Goal: Answer question/provide support: Share knowledge or assist other users

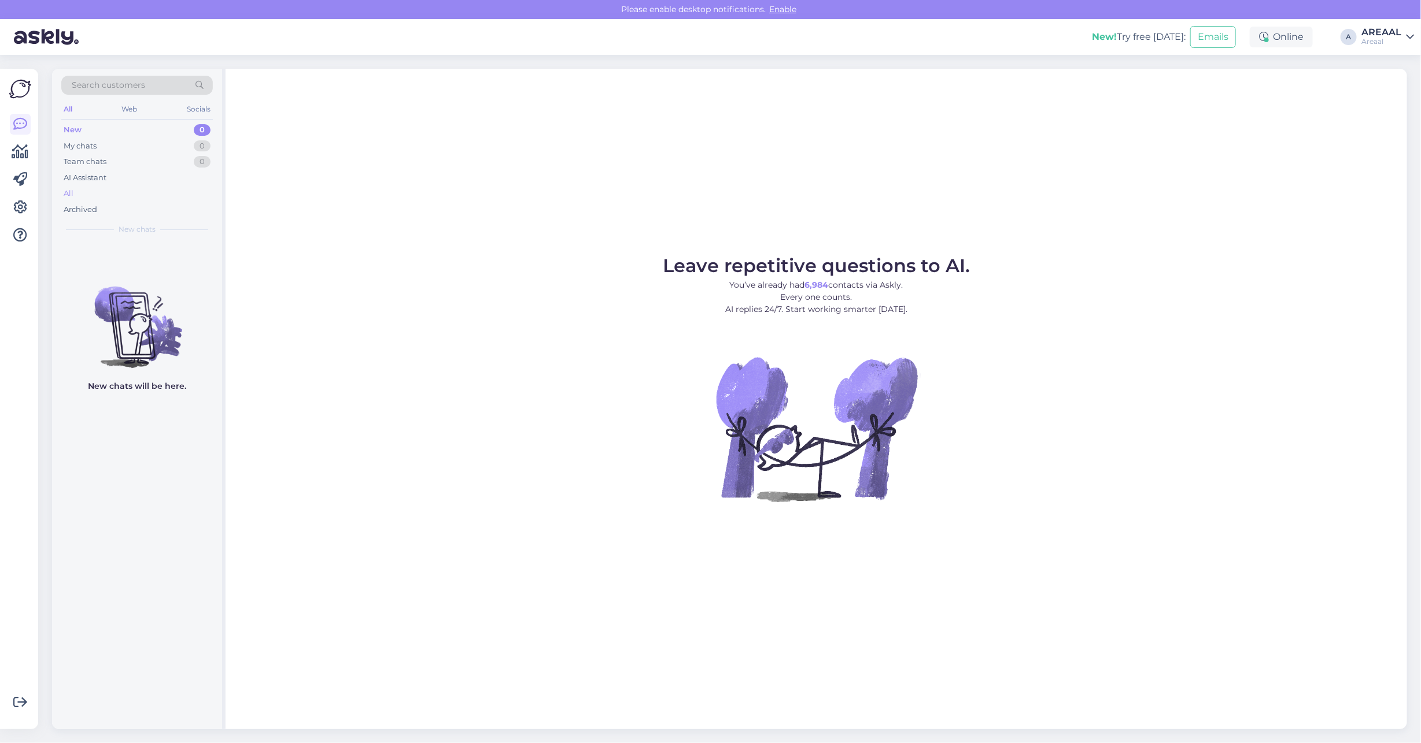
click at [186, 189] on div "All" at bounding box center [136, 194] width 151 height 16
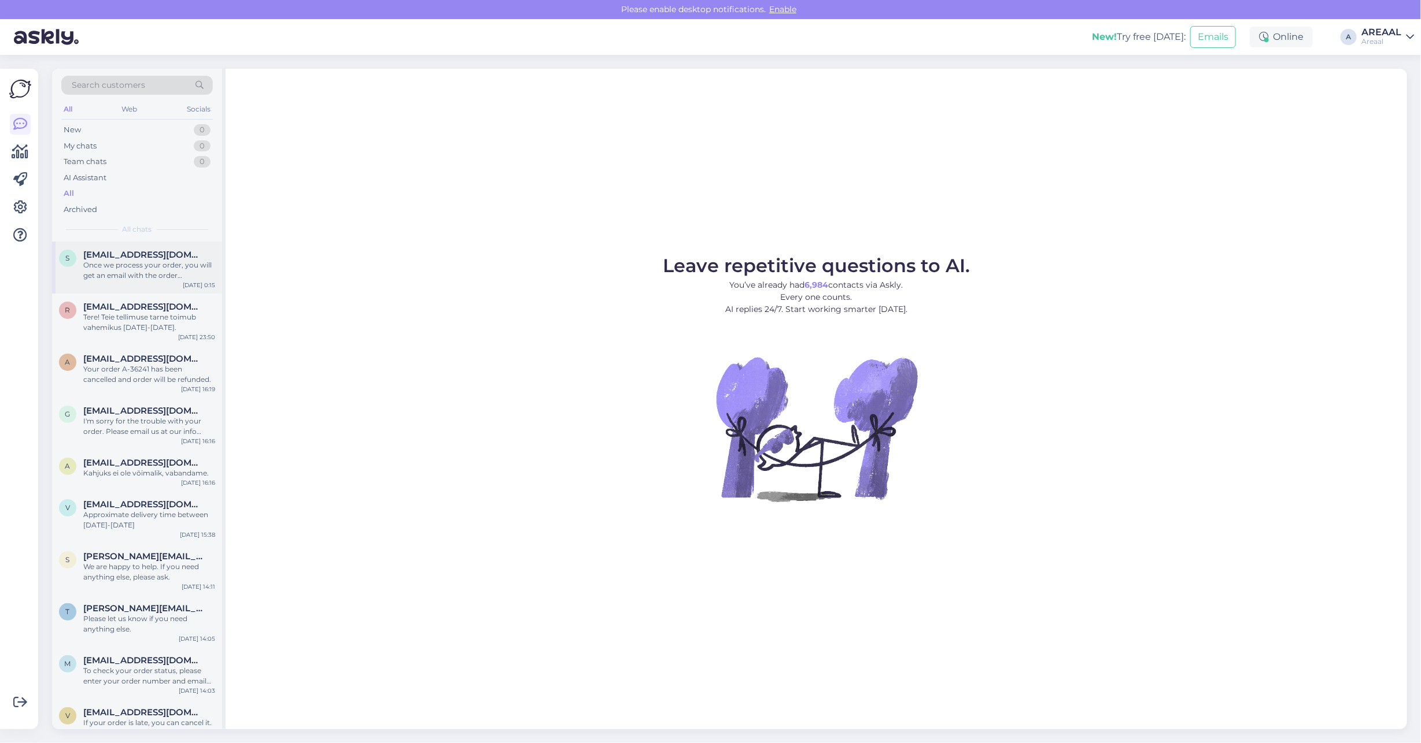
click at [139, 267] on div "Once we process your order, you will get an email with the order confirmation a…" at bounding box center [149, 270] width 132 height 21
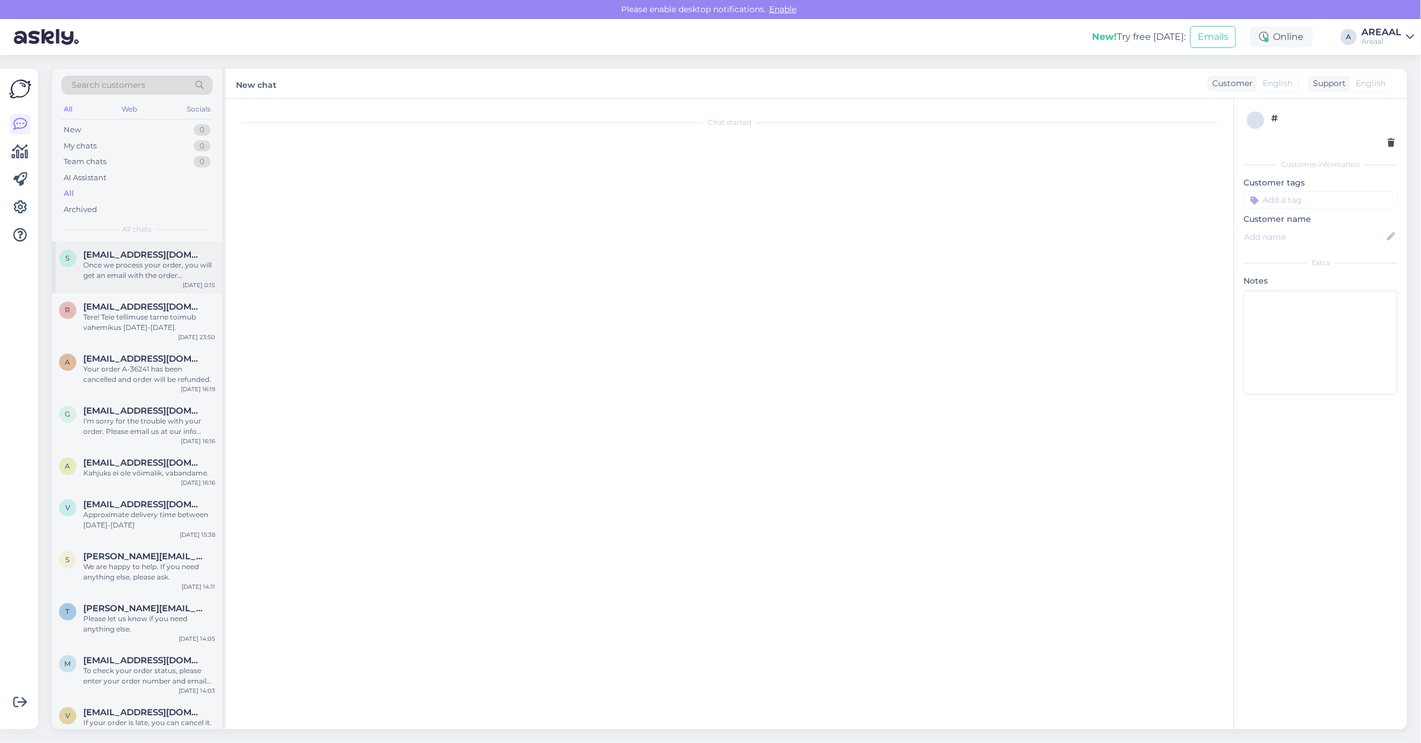
scroll to position [22, 0]
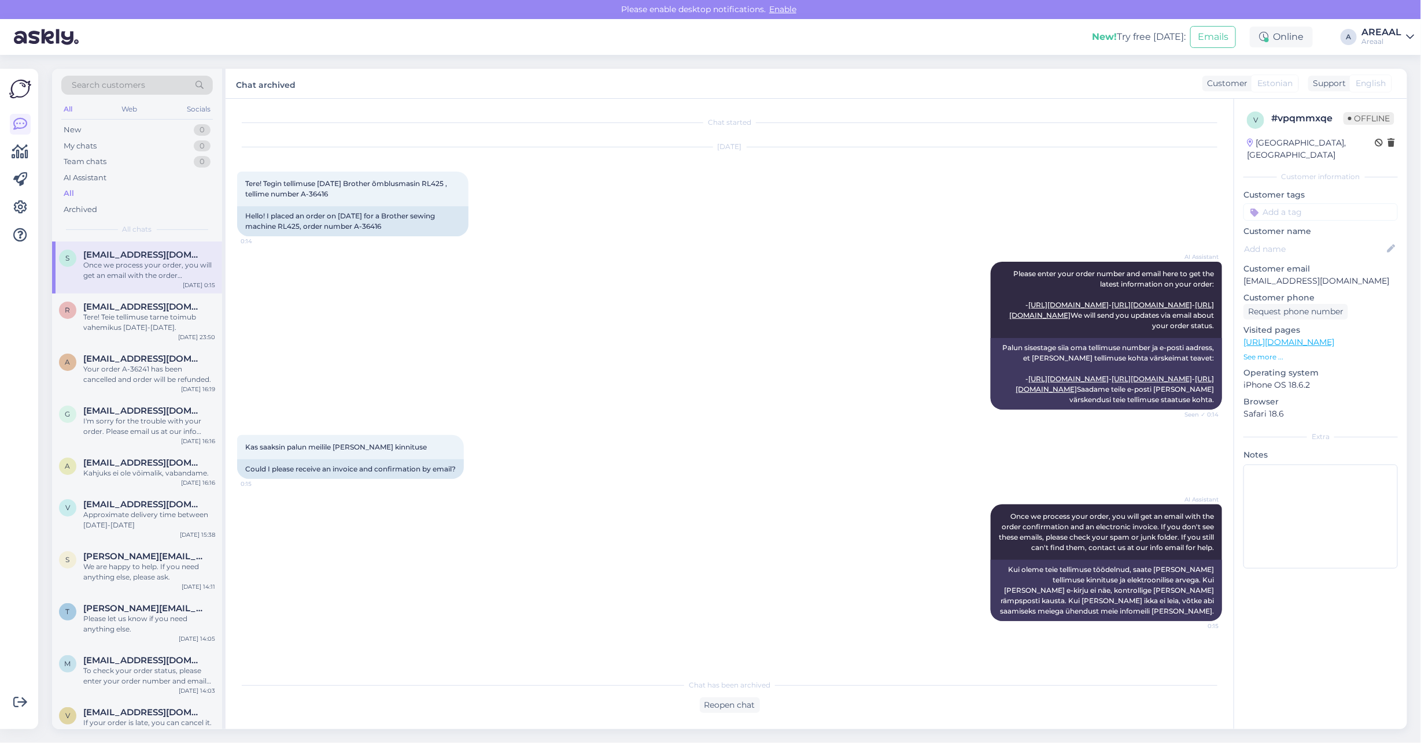
click at [1375, 21] on div "New! Try free today: Emails Online A AREAAL Areaal" at bounding box center [710, 37] width 1421 height 36
click at [1374, 38] on div "Areaal" at bounding box center [1381, 41] width 40 height 9
click at [1377, 91] on button "Open" at bounding box center [1388, 89] width 32 height 18
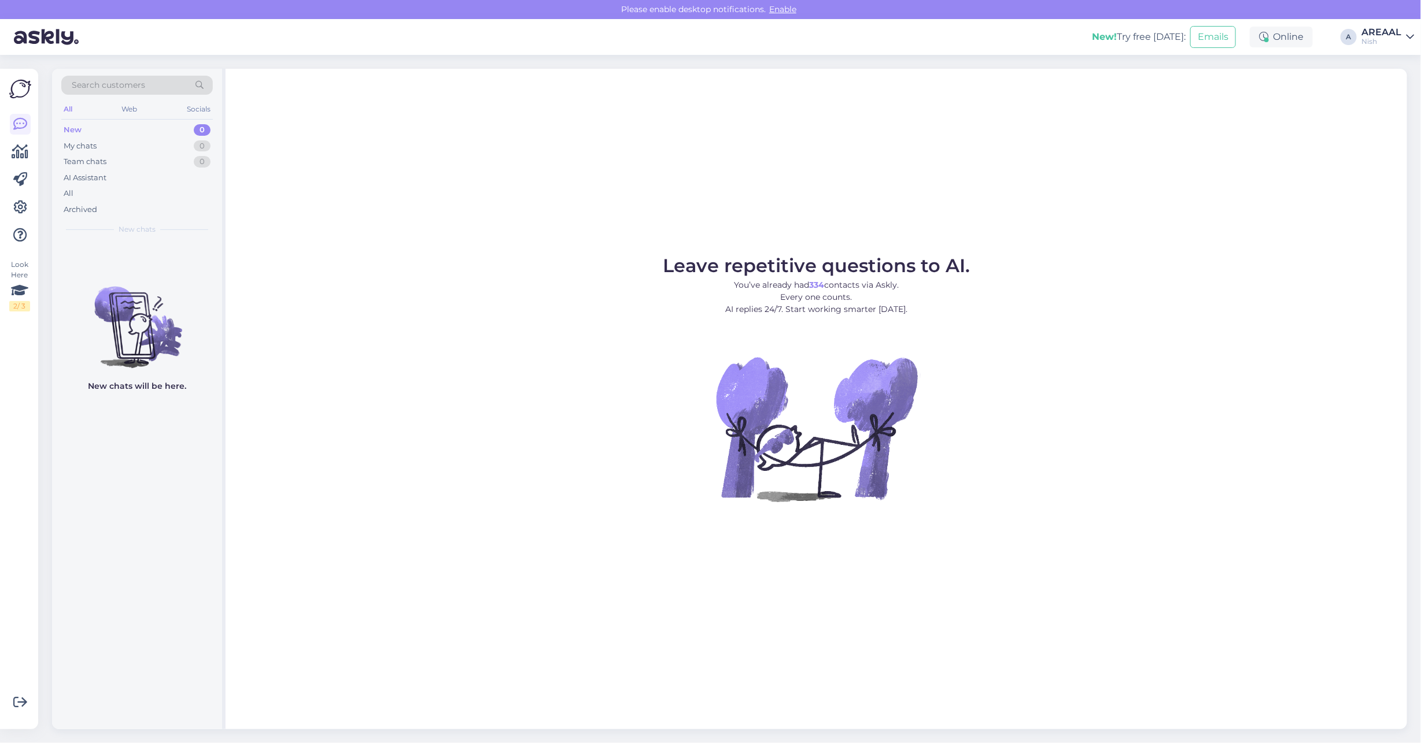
click at [983, 257] on figure "Leave repetitive questions to AI. You’ve already had 334 contacts via Askly. Ev…" at bounding box center [816, 395] width 1160 height 276
click at [136, 199] on div "All" at bounding box center [136, 194] width 151 height 16
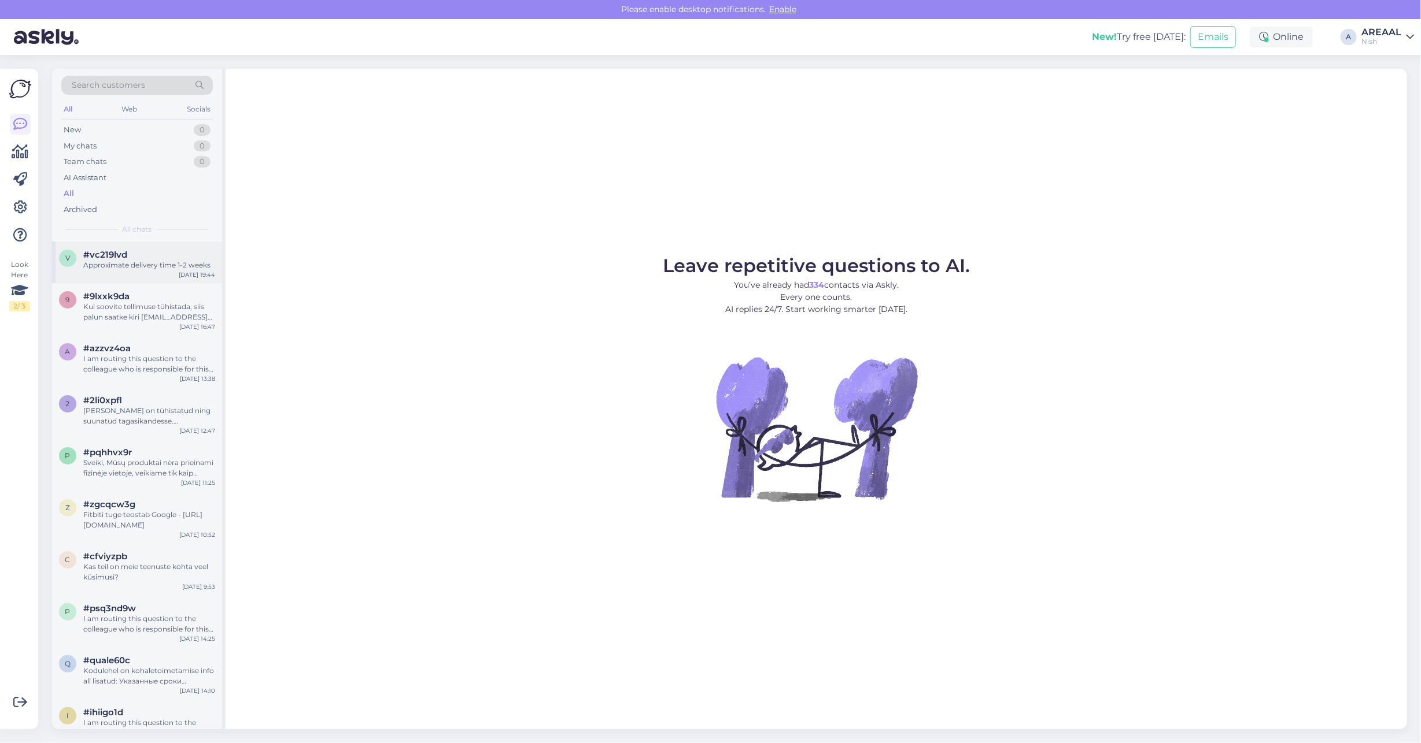
click at [133, 250] on div "#vc219lvd" at bounding box center [149, 255] width 132 height 10
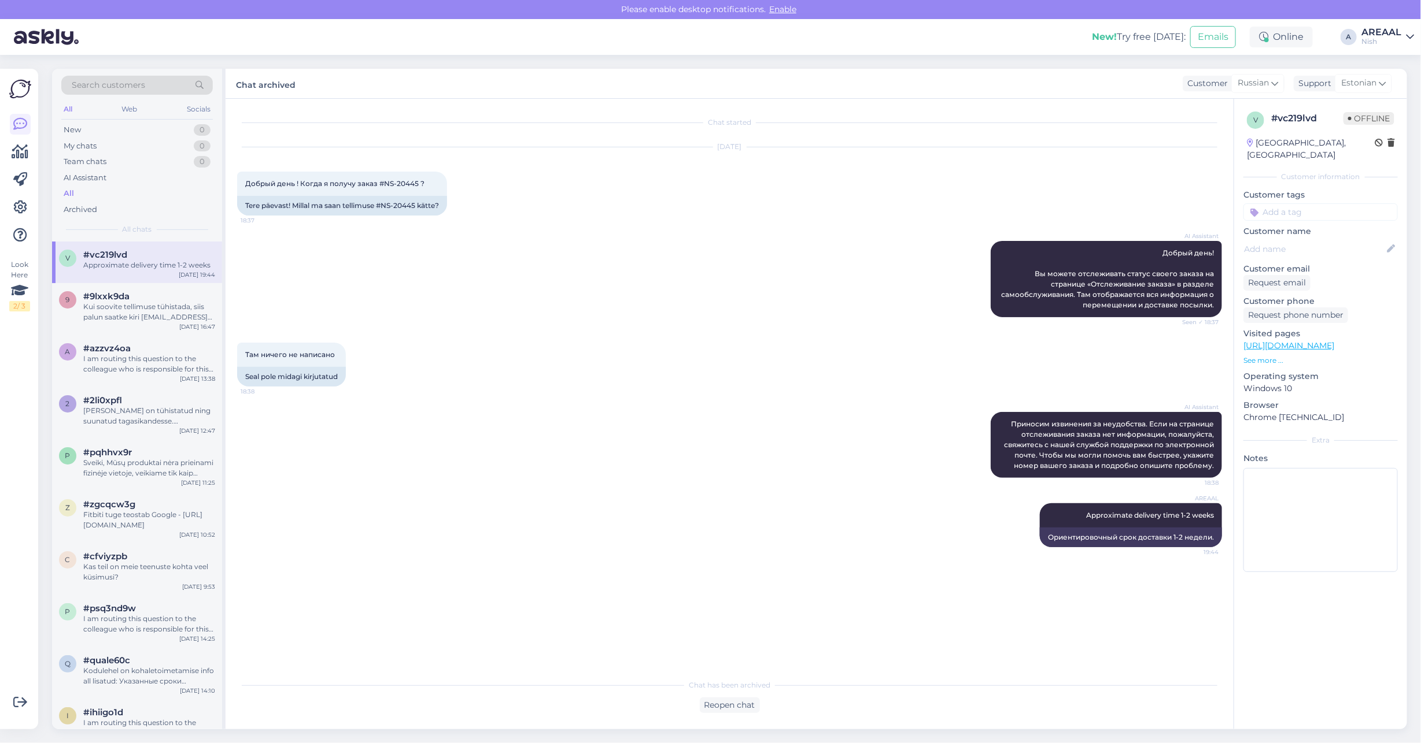
drag, startPoint x: 1378, startPoint y: 35, endPoint x: 1386, endPoint y: 46, distance: 14.5
click at [1378, 35] on div "AREAAL" at bounding box center [1381, 32] width 40 height 9
click at [1388, 56] on button "Open" at bounding box center [1388, 65] width 32 height 18
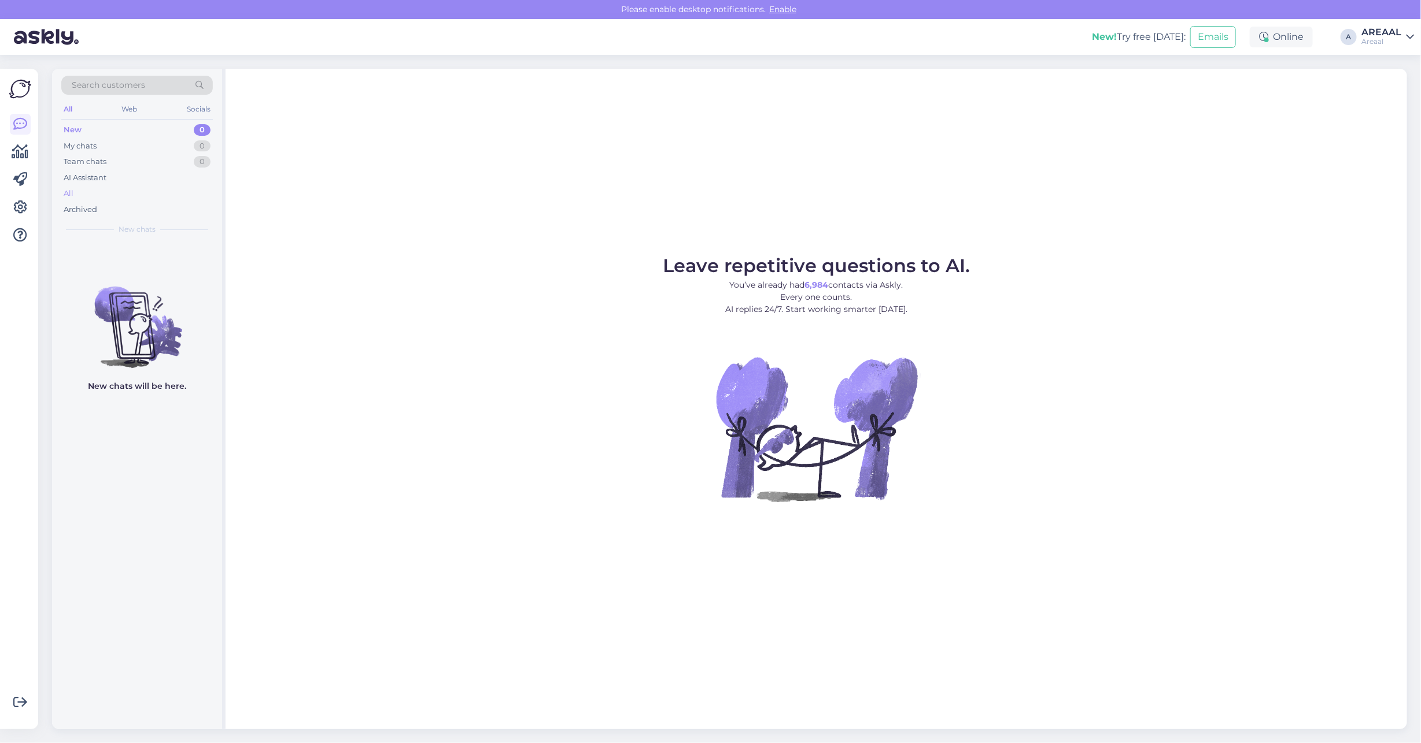
click at [161, 198] on div "All" at bounding box center [136, 194] width 151 height 16
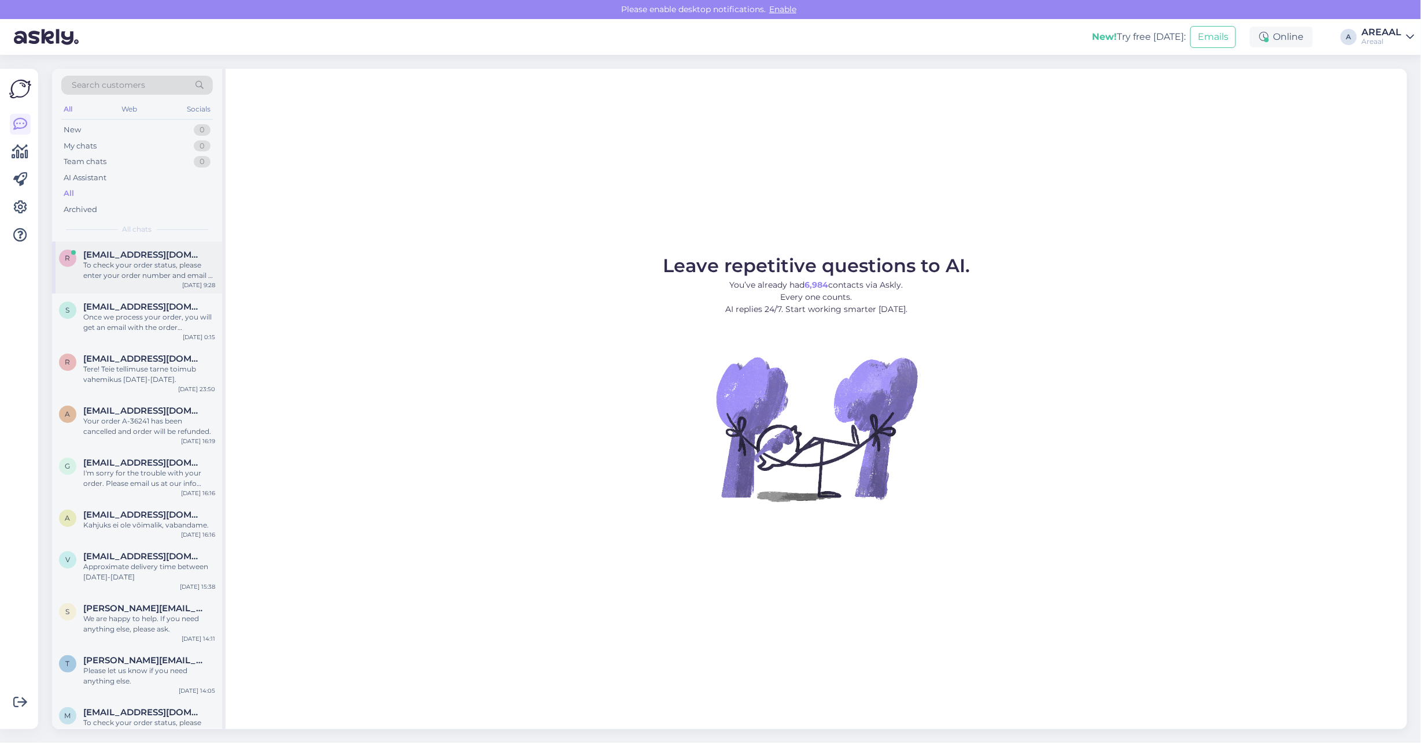
click at [173, 263] on div "To check your order status, please enter your order number and email at one of …" at bounding box center [149, 270] width 132 height 21
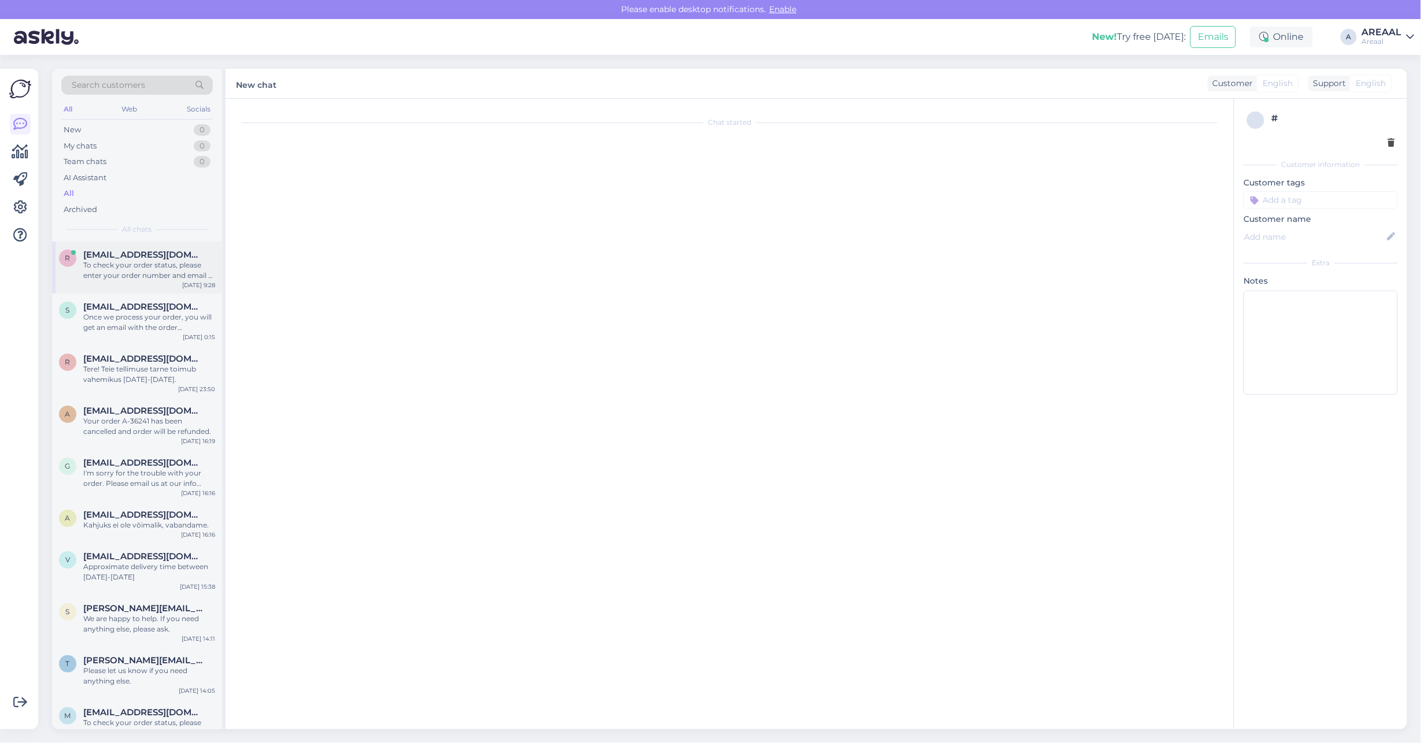
scroll to position [313, 0]
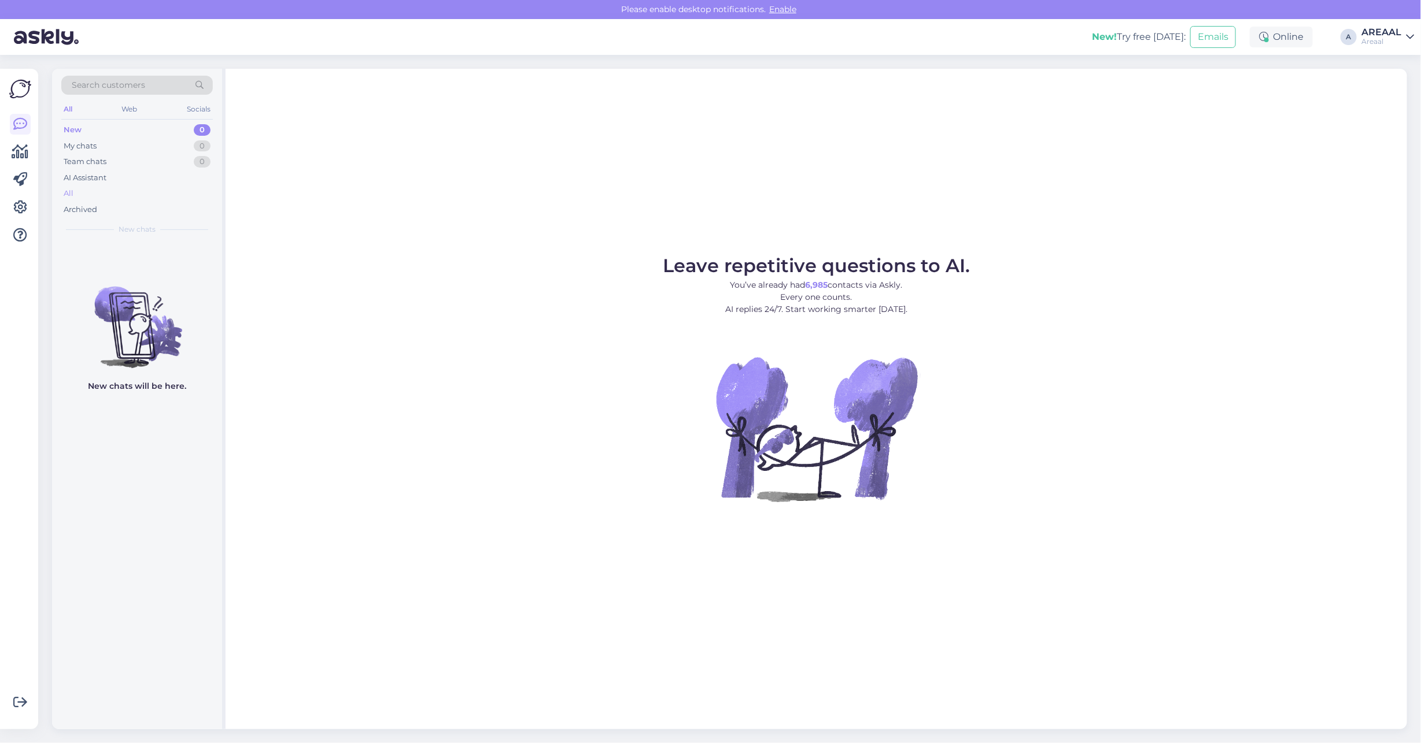
click at [135, 188] on div "All" at bounding box center [136, 194] width 151 height 16
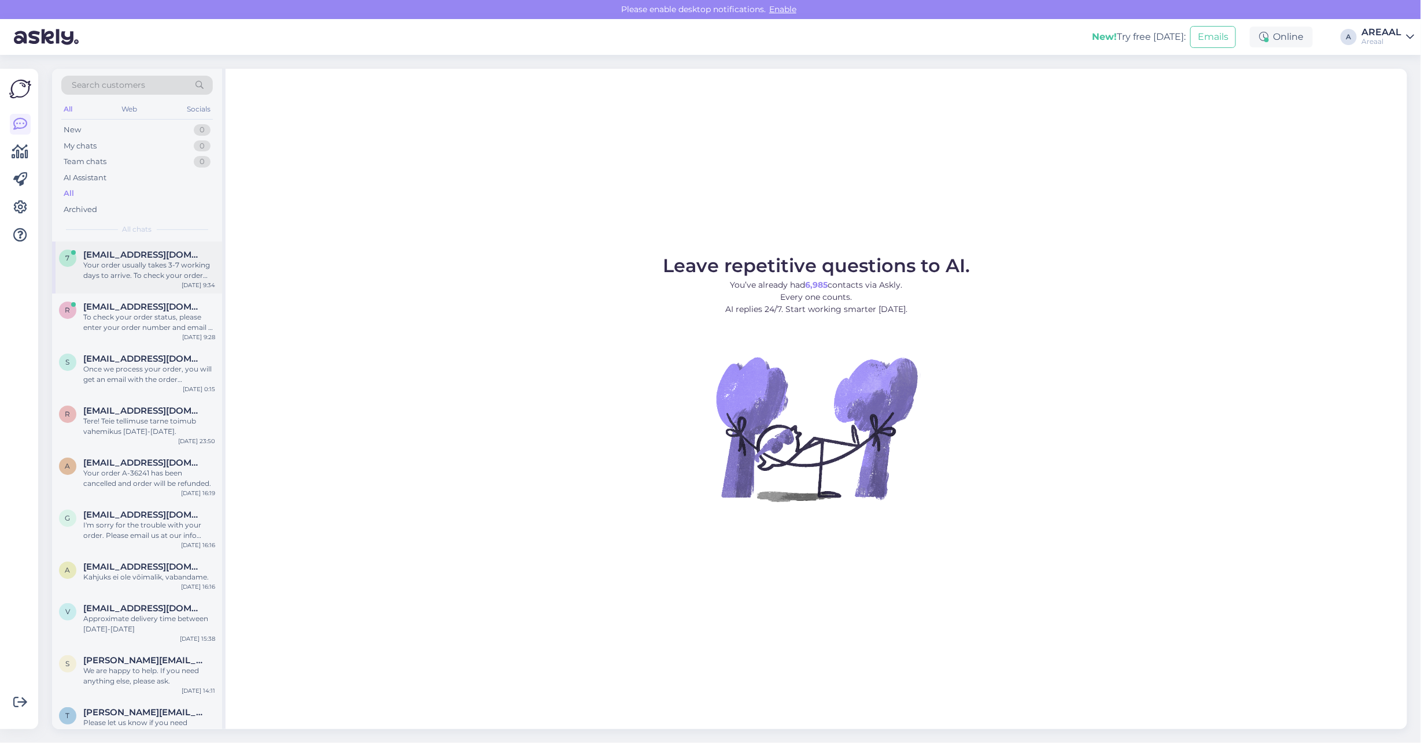
click at [151, 243] on div "7 777bsbmwx5@gmail.com Your order usually takes 3-7 working days to arrive. To …" at bounding box center [137, 268] width 170 height 52
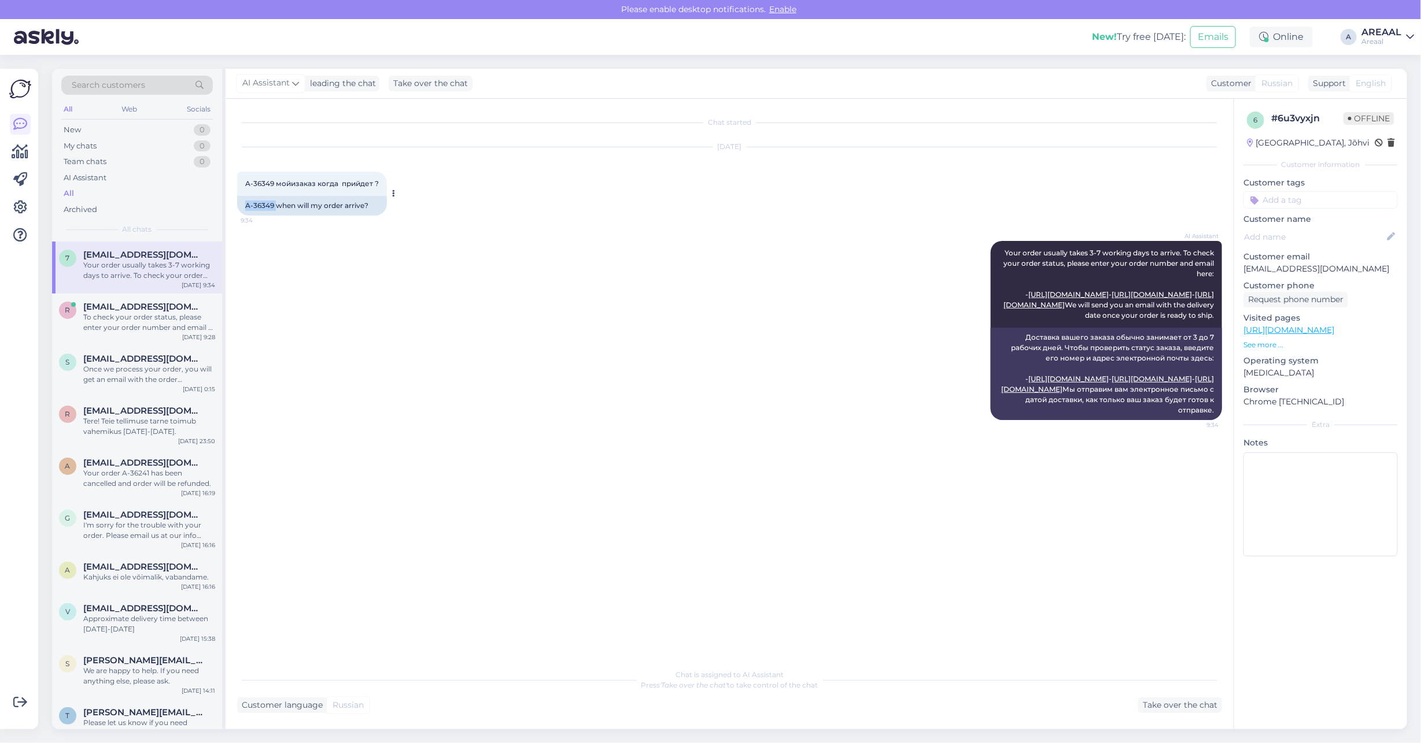
copy div "A-36349"
drag, startPoint x: 269, startPoint y: 204, endPoint x: 243, endPoint y: 202, distance: 26.0
click at [243, 202] on div "A-36349 when will my order arrive?" at bounding box center [312, 206] width 150 height 20
click at [594, 348] on div "AI Assistant Your order usually takes 3-7 working days to arrive. To check your…" at bounding box center [729, 330] width 985 height 205
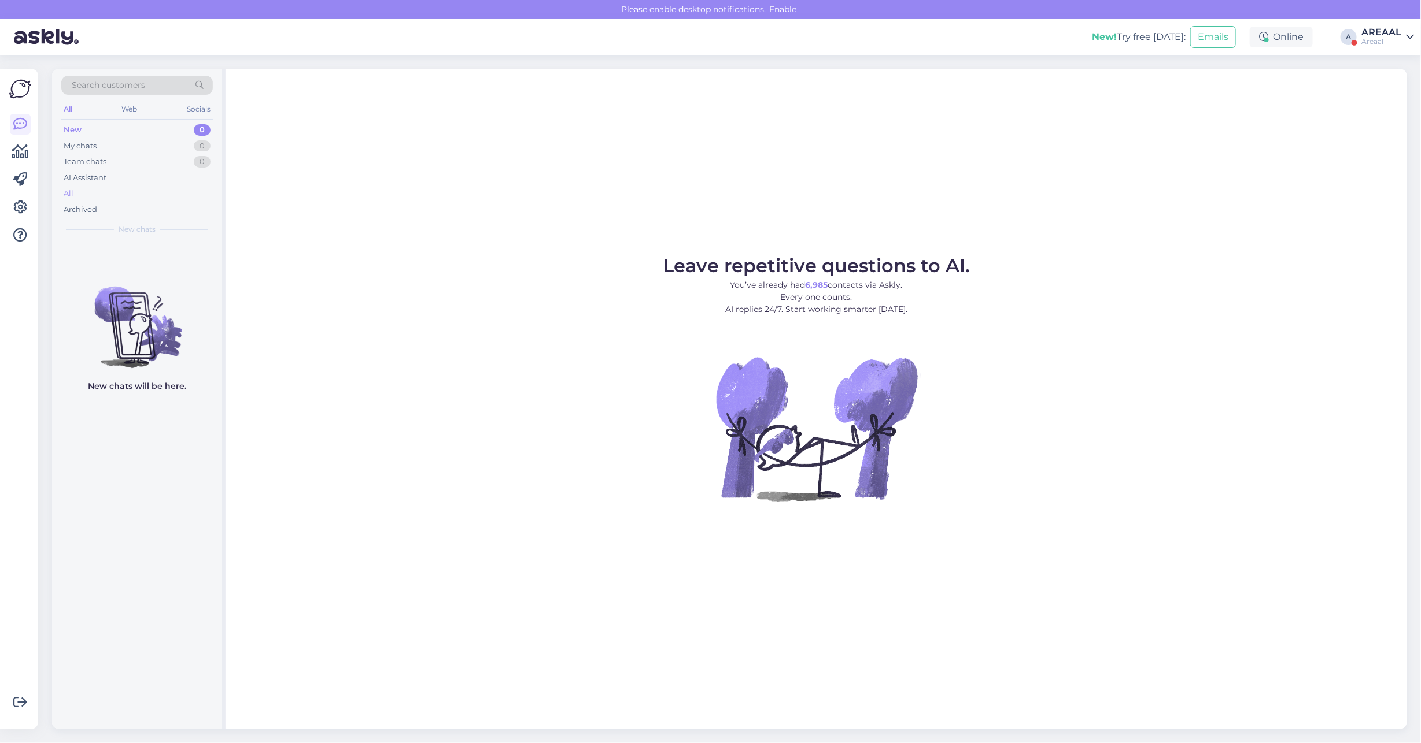
drag, startPoint x: 0, startPoint y: 0, endPoint x: 138, endPoint y: 195, distance: 238.5
click at [138, 195] on div "All" at bounding box center [136, 194] width 151 height 16
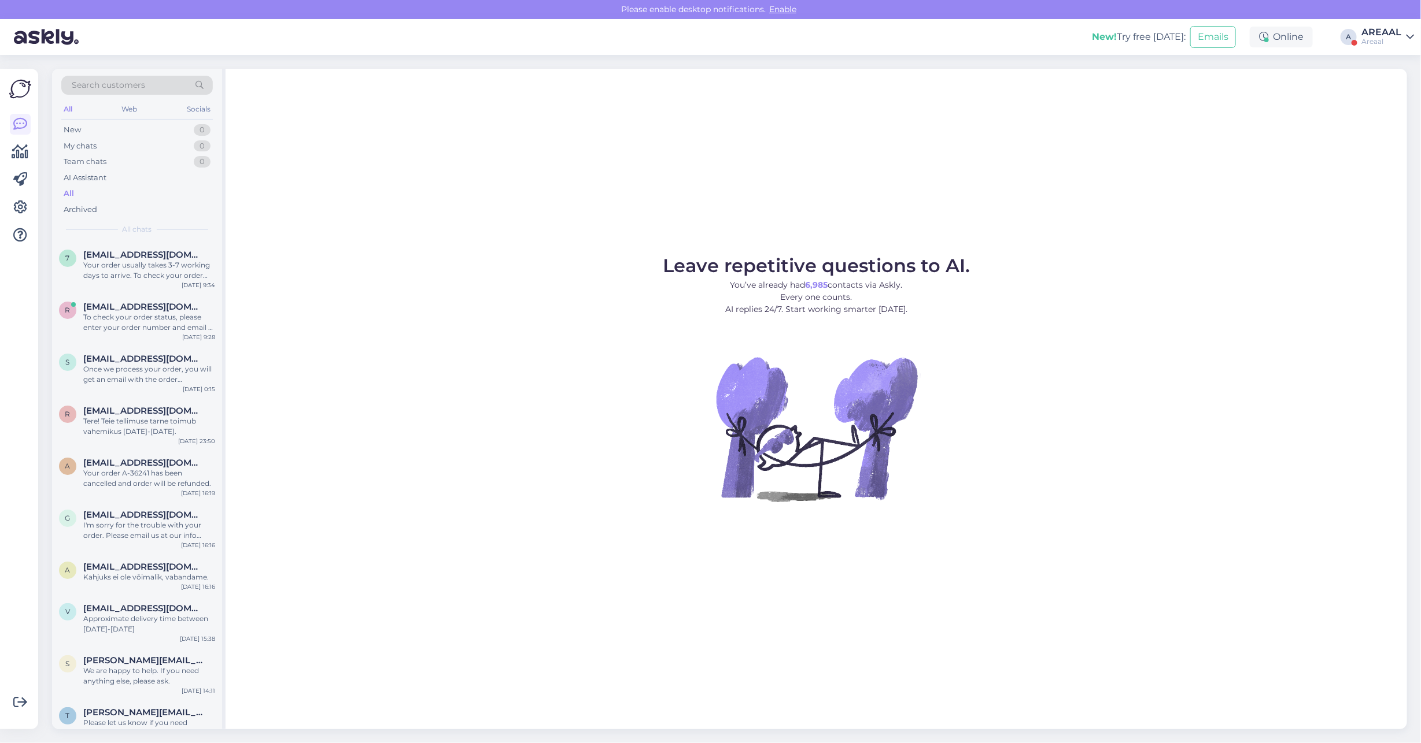
click at [1401, 33] on link "AREAAL Areaal" at bounding box center [1387, 37] width 53 height 19
click at [1382, 91] on button "Open" at bounding box center [1388, 89] width 32 height 18
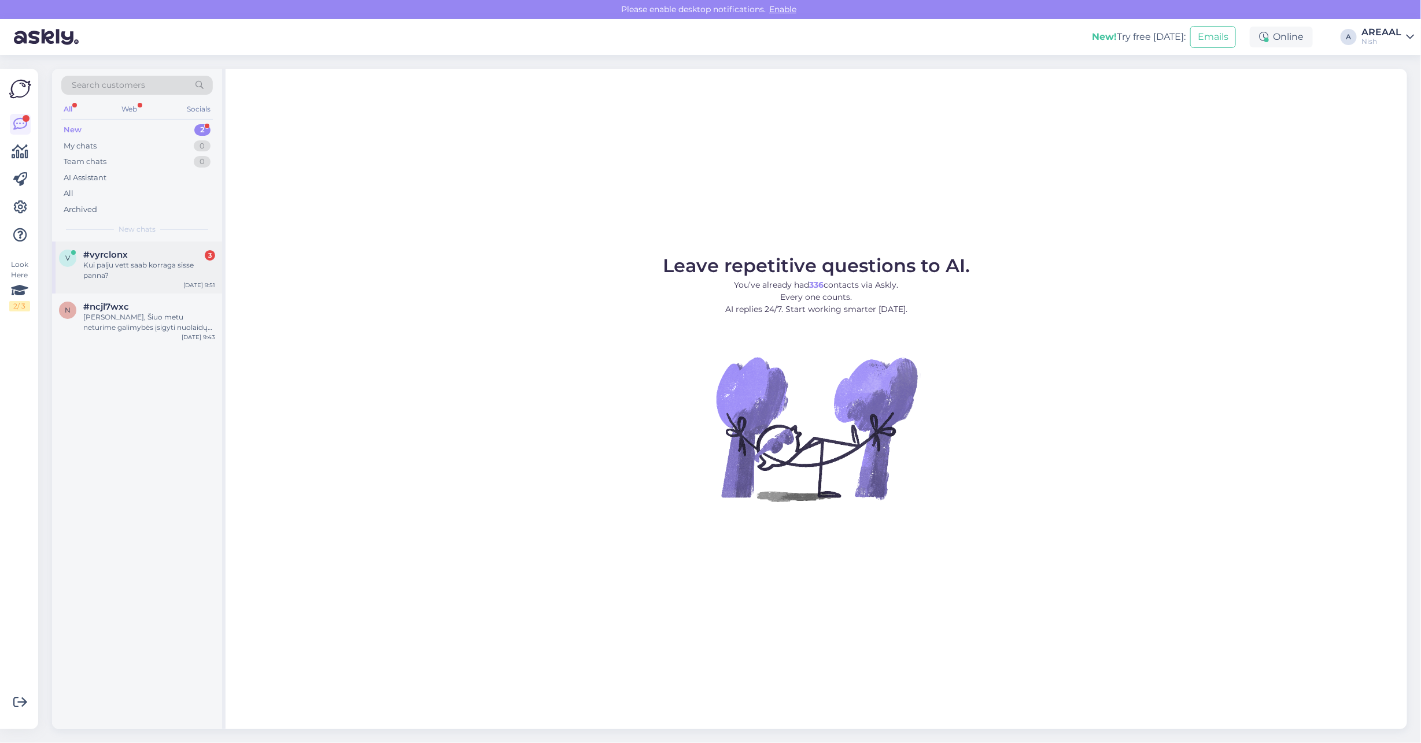
click at [162, 263] on div "Kui palju vett saab korraga sisse panna?" at bounding box center [149, 270] width 132 height 21
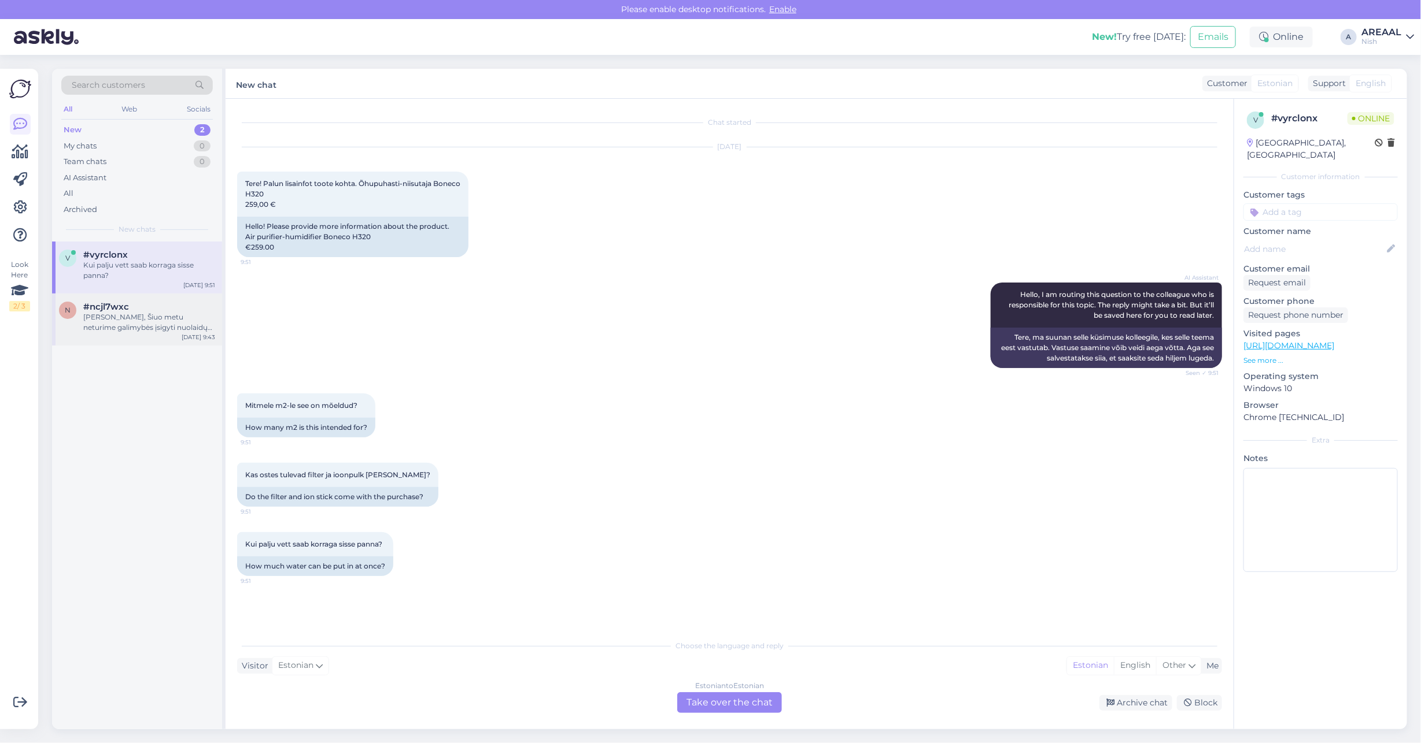
click at [73, 305] on div "n" at bounding box center [67, 310] width 17 height 17
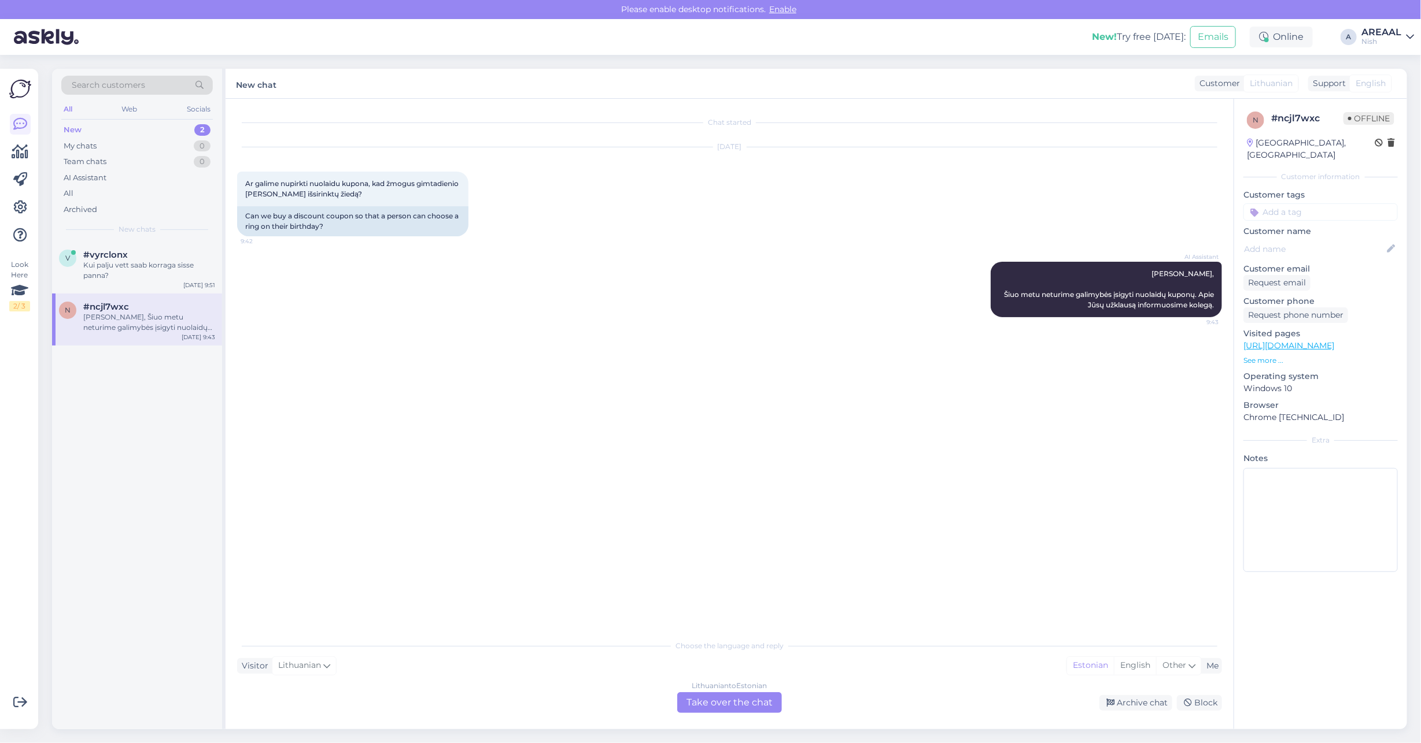
click at [727, 700] on div "Lithuanian to Estonian Take over the chat" at bounding box center [729, 703] width 105 height 21
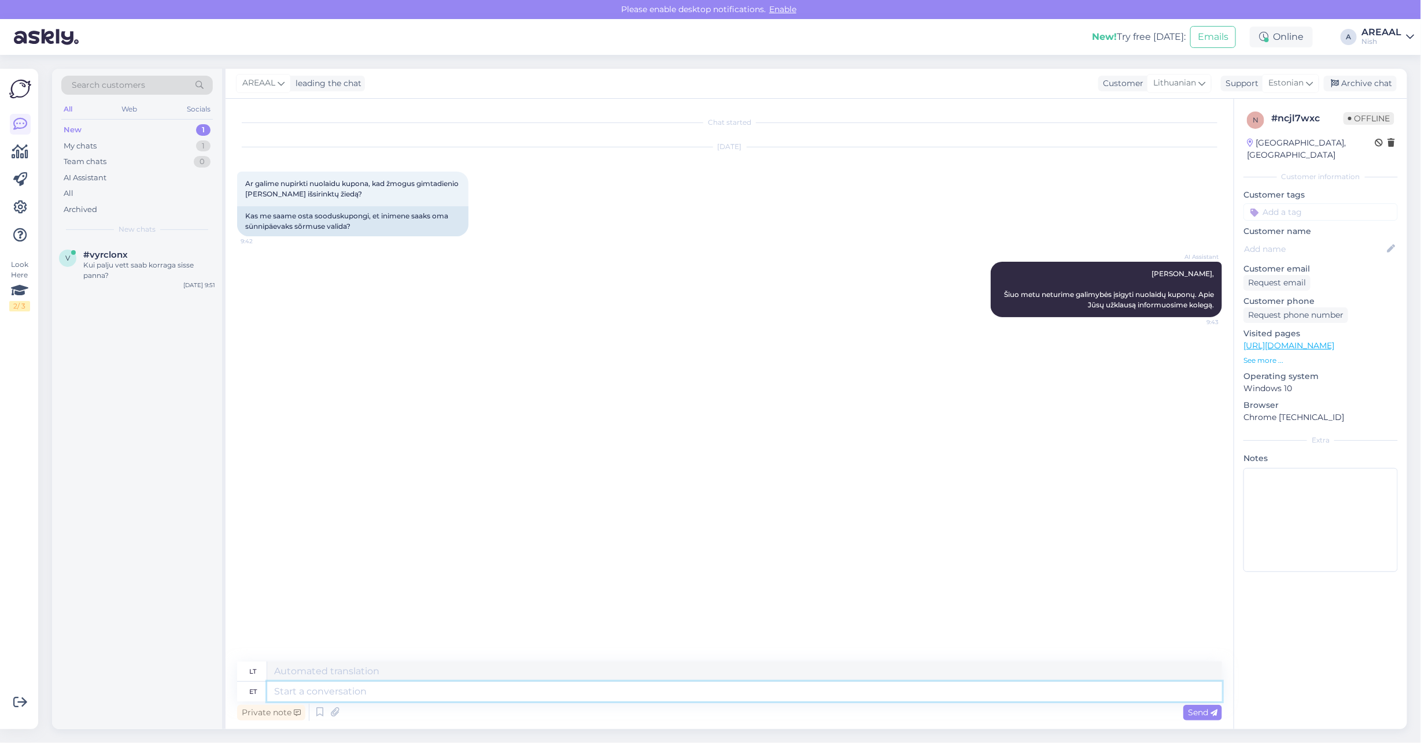
click at [727, 700] on textarea at bounding box center [744, 692] width 955 height 20
type textarea "Meil e"
type textarea "Mes"
type textarea "Meil ei o"
type textarea "Mes ne"
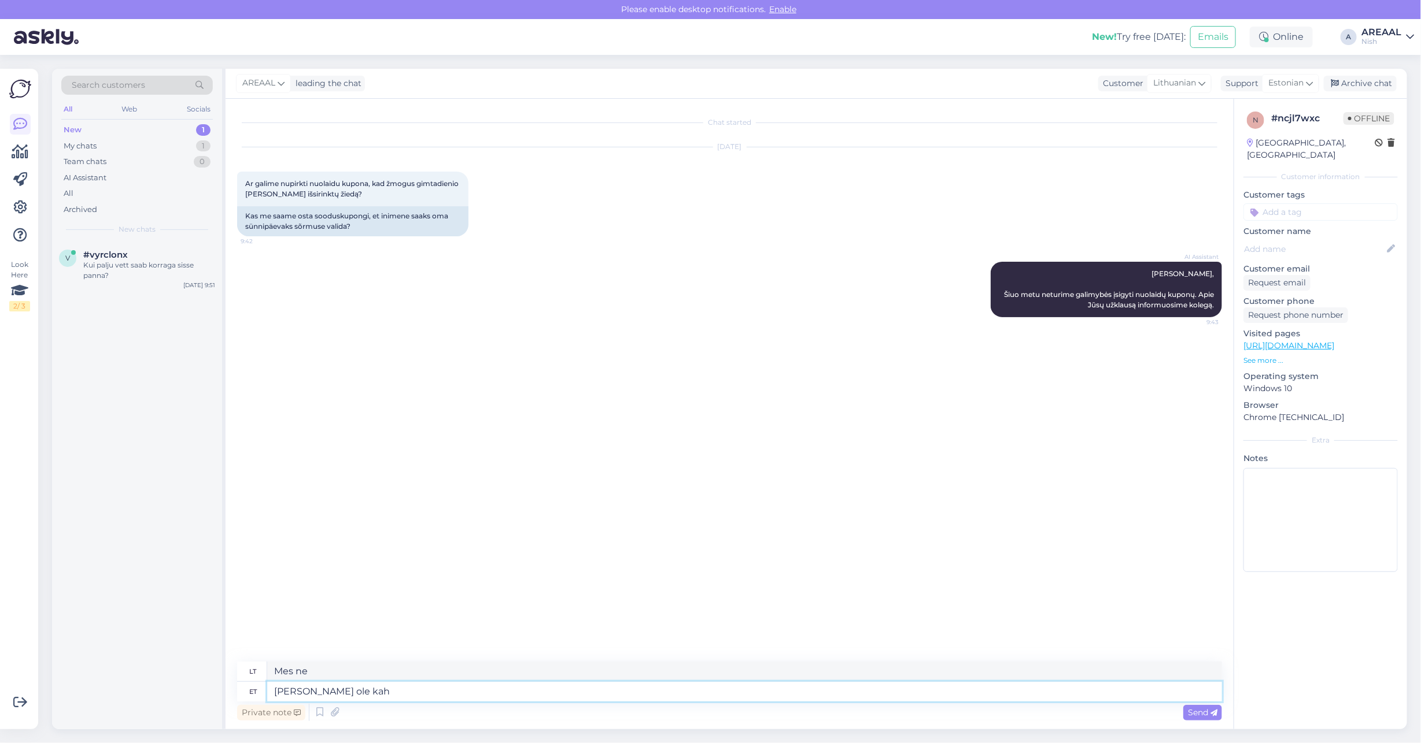
type textarea "Meil ei ole kahj"
type textarea "Mes neturime"
type textarea "Meil ei ole kahjukse sl"
type textarea "Mes neturime jokių apgailestavimų."
type textarea "Meil ei ole kahjuks sel"
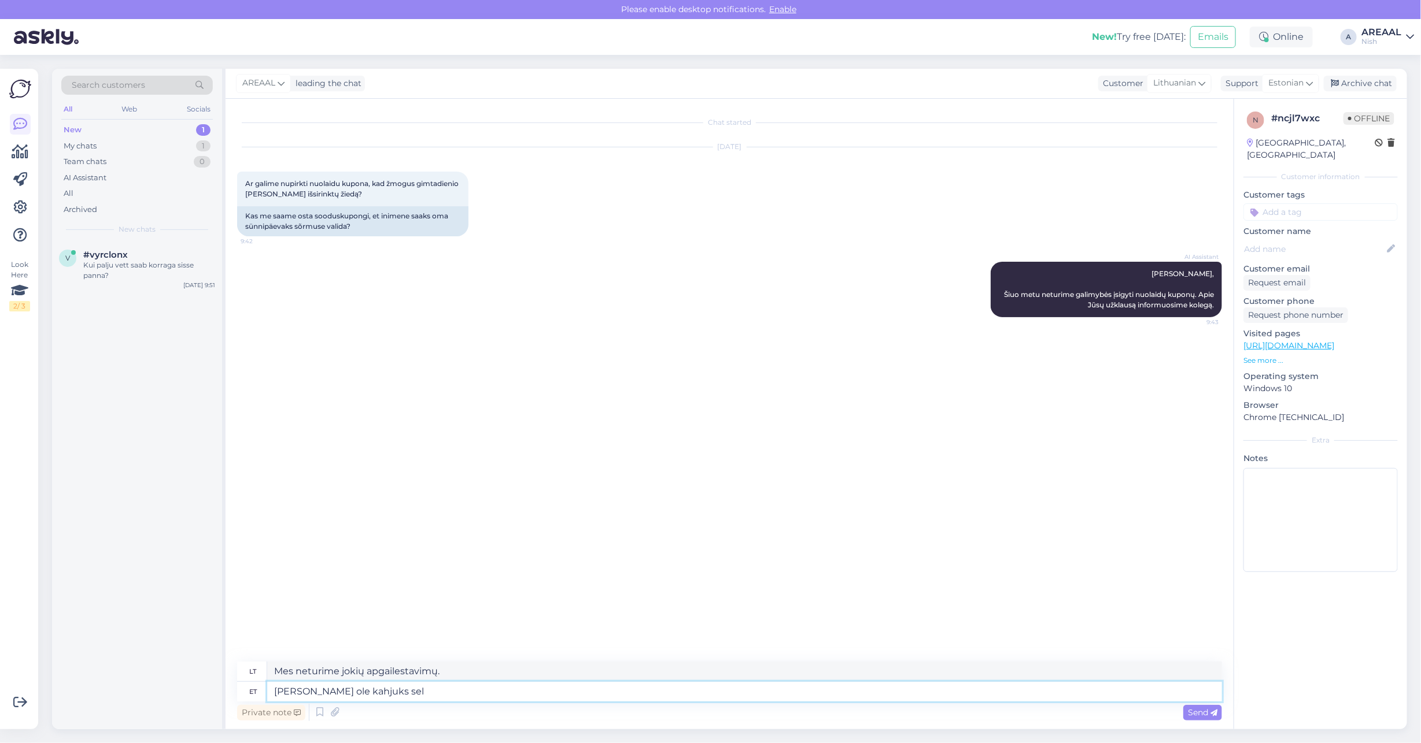
type textarea "Deja, mes neturime"
type textarea "Meil ei ole kahjuks sellist või"
type textarea "Deja, tokio neturime"
type textarea "Meil ei ole kahjuks sellist võimalust, va"
type textarea "Deja, tokios galimybės neturime."
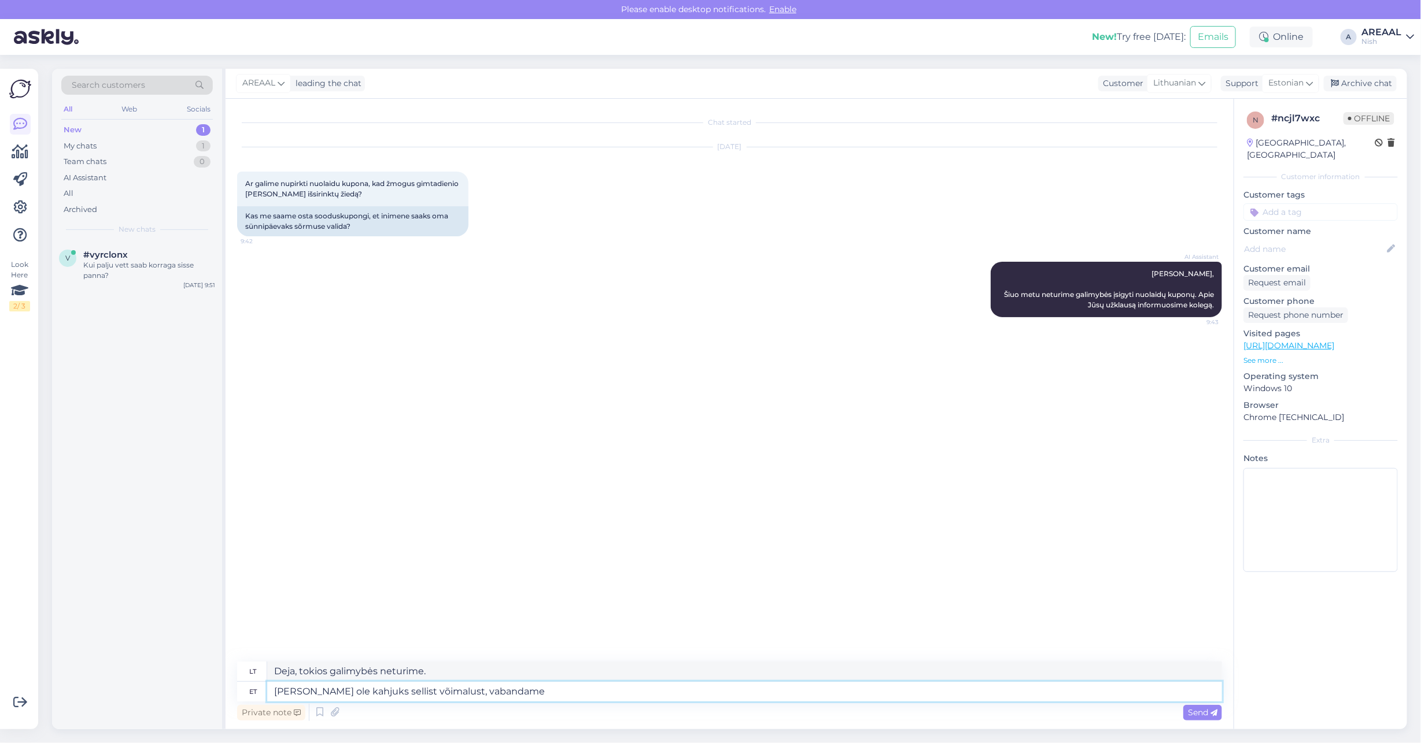
type textarea "Meil ei ole kahjuks sellist võimalust, vabandame."
type textarea "Deja, tokios galimybės neturime, atsiprašome."
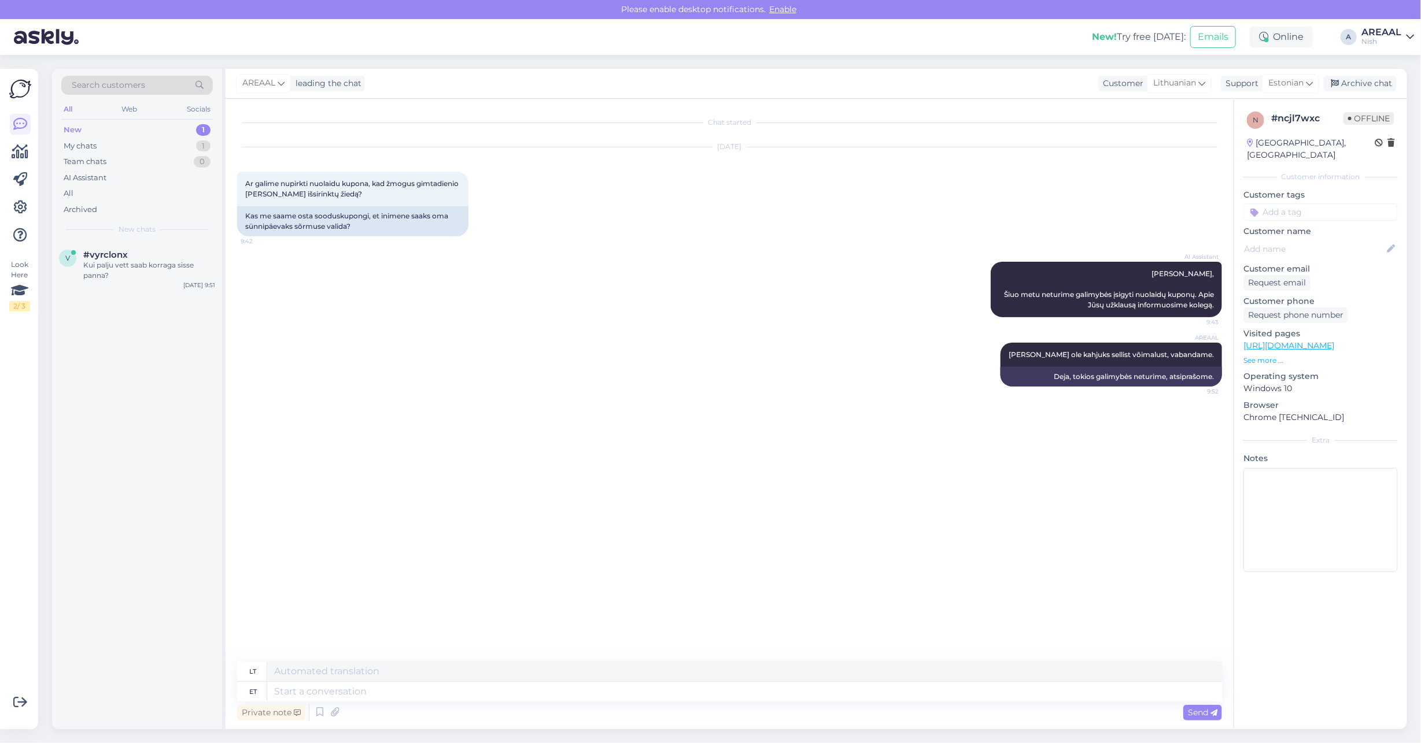
click at [1397, 83] on div "AREAAL leading the chat Customer Lithuanian Support Estonian Archive chat" at bounding box center [815, 84] width 1181 height 30
click at [1371, 85] on div "Archive chat" at bounding box center [1359, 84] width 73 height 16
click at [204, 256] on div "#vyrclonx" at bounding box center [149, 255] width 132 height 10
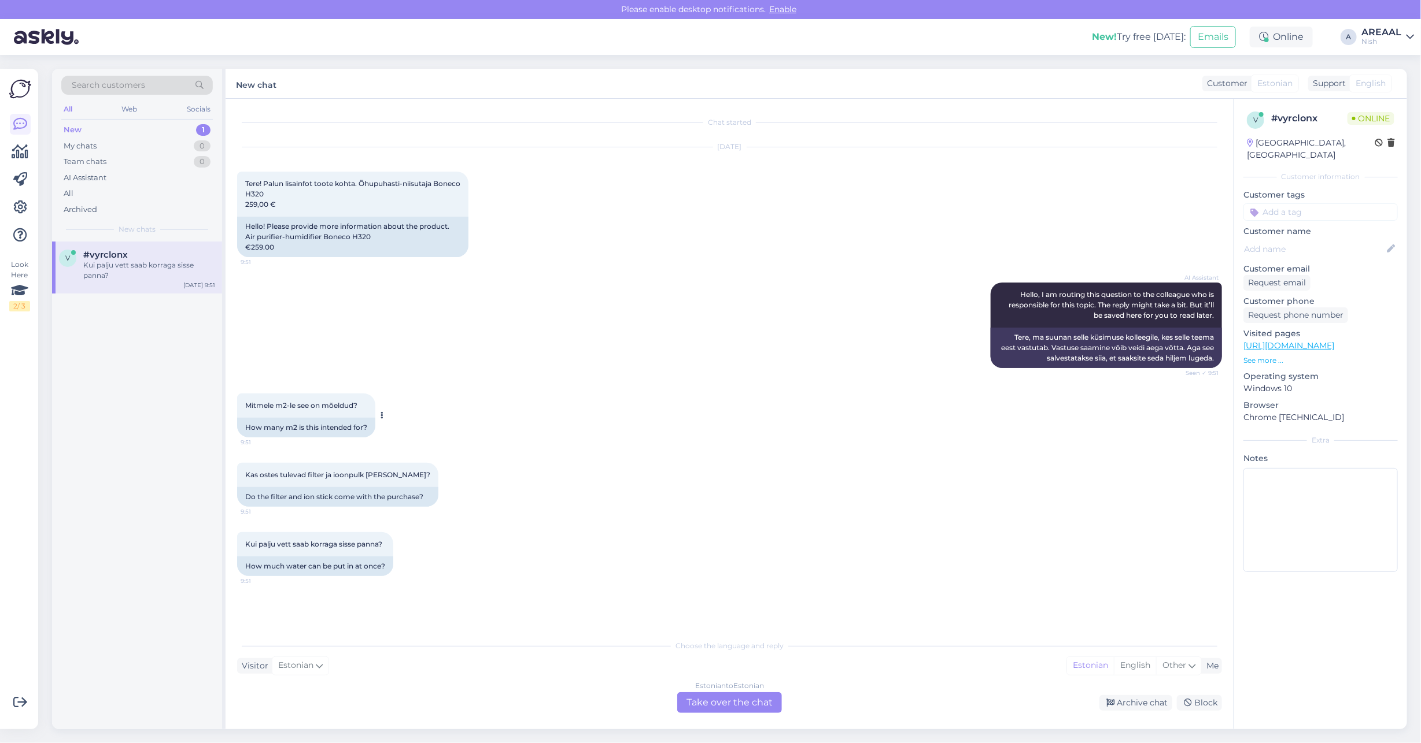
click at [323, 396] on div "Mitmele m2-le see on mõeldud? 9:51" at bounding box center [306, 406] width 138 height 24
click at [322, 409] on span "Mitmele m2-le see on mõeldud?" at bounding box center [301, 405] width 112 height 9
copy div "Mitmele m2-le see on mõeldud? 9:51"
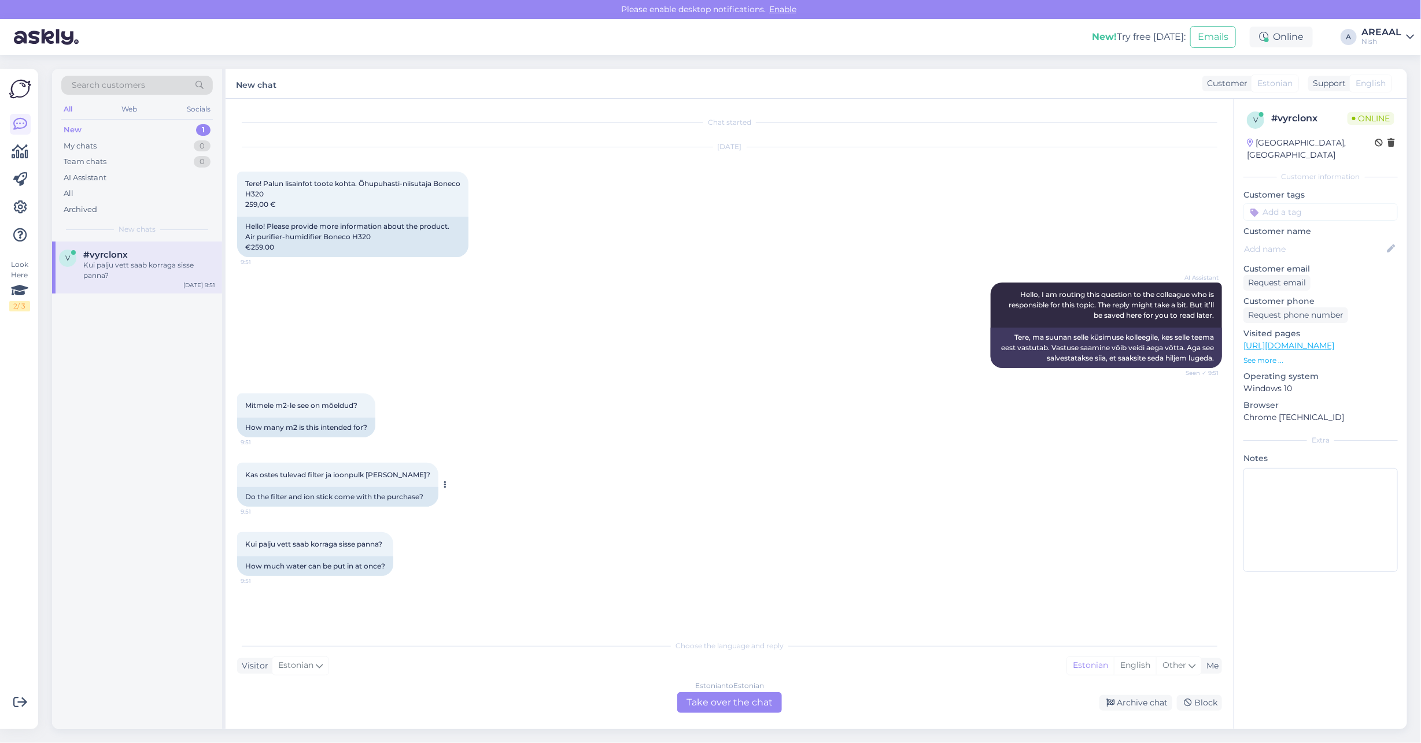
click at [301, 480] on div "Kas ostes tulevad filter ja ioonpulk kaasa? 9:51" at bounding box center [337, 475] width 201 height 24
copy div "Kas ostes tulevad filter ja ioonpulk kaasa? 9:51"
click at [281, 537] on div "Kui palju vett saab korraga sisse panna? 9:51" at bounding box center [315, 544] width 156 height 24
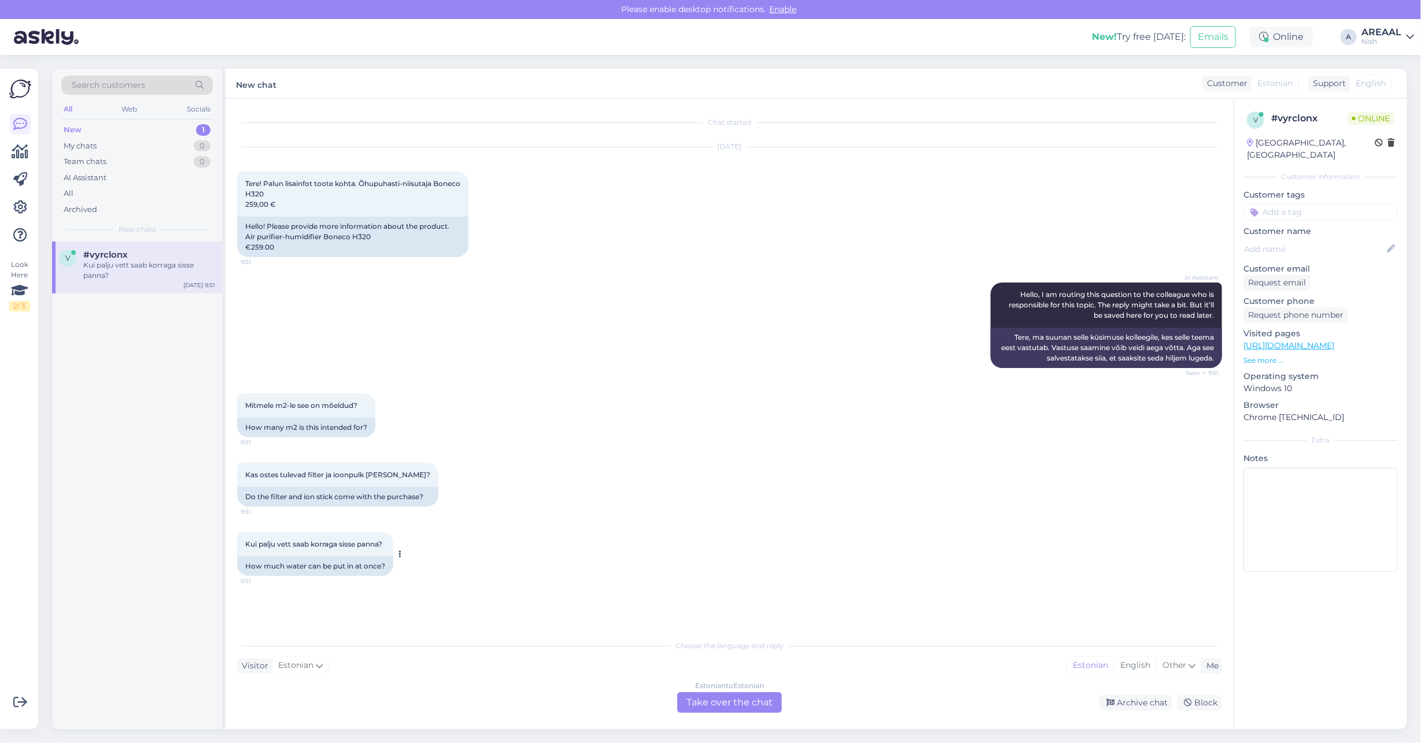
click at [282, 545] on span "Kui palju vett saab korraga sisse panna?" at bounding box center [313, 544] width 137 height 9
copy div "Kui palju vett saab korraga sisse panna? 9:51"
drag, startPoint x: 1279, startPoint y: 600, endPoint x: 1343, endPoint y: 600, distance: 63.6
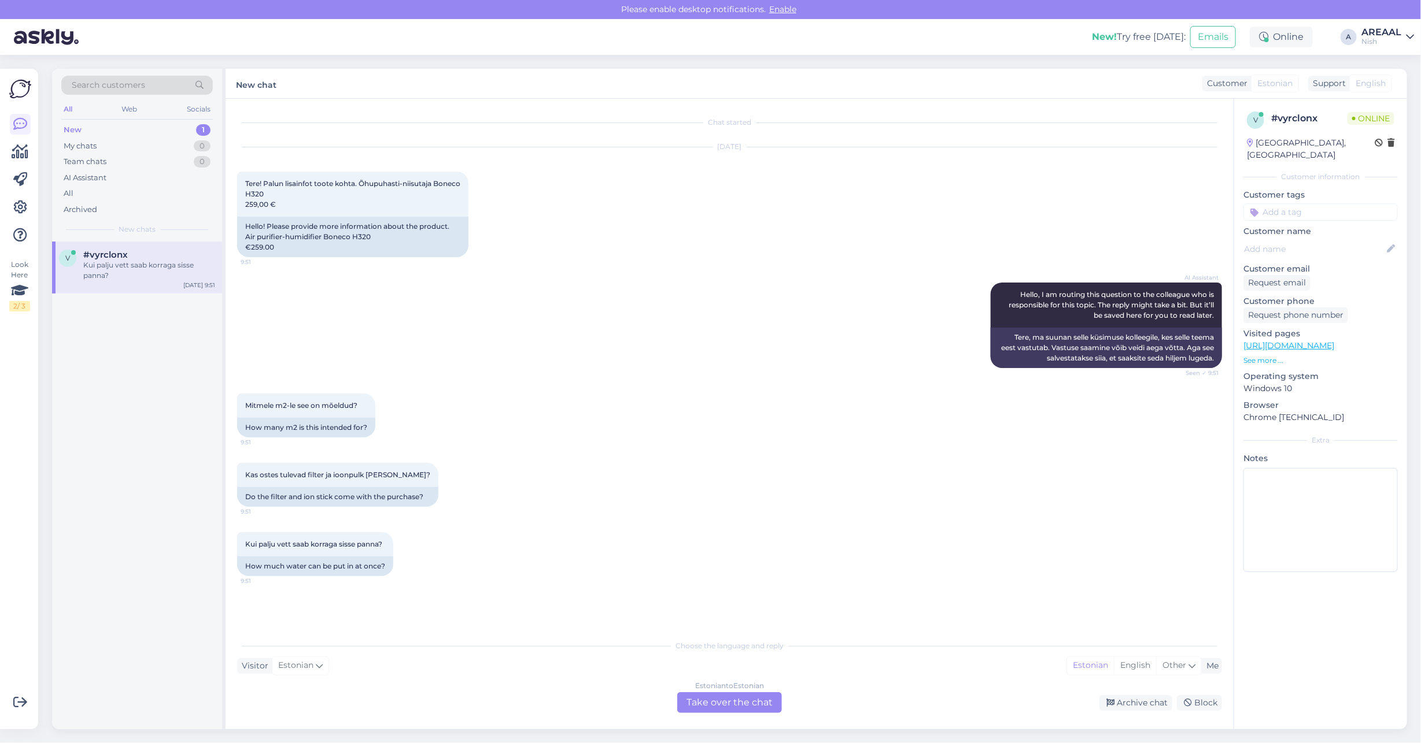
click at [1279, 600] on div "v # vyrclonx Online Estonia, Tallinn Customer information Customer tags Custome…" at bounding box center [1319, 414] width 173 height 631
click at [1397, 593] on div "v # vyrclonx Online Estonia, Tallinn Customer information Customer tags Custome…" at bounding box center [1319, 414] width 173 height 631
click at [732, 693] on div "Estonian to Estonian Take over the chat" at bounding box center [729, 703] width 105 height 21
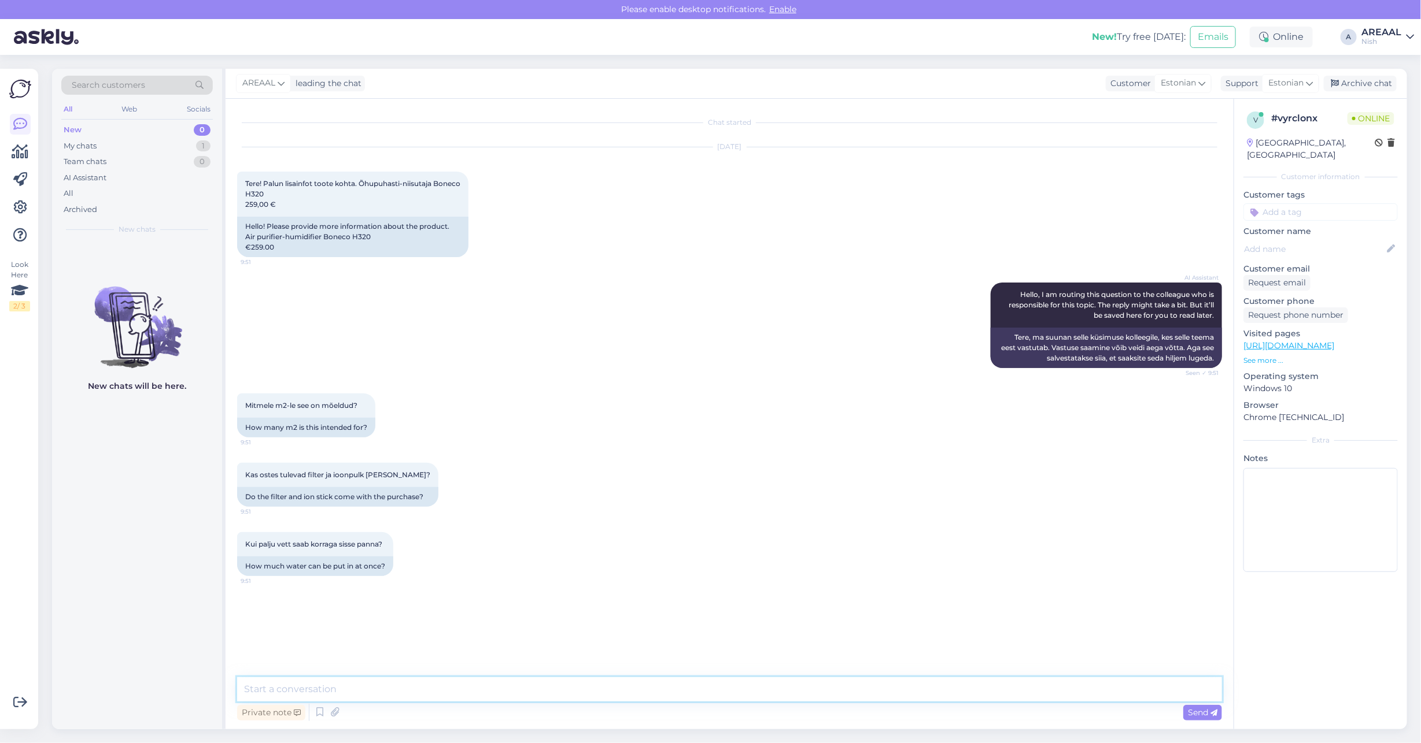
click at [706, 689] on textarea at bounding box center [729, 690] width 985 height 24
type textarea "Tere! Vett mahub 6 liitrit"
click at [452, 694] on textarea at bounding box center [729, 690] width 985 height 24
paste textarea "Antud toode on mõeldud 28-52 ruutu komplektis on kaasas üks filter ja ioonipulk"
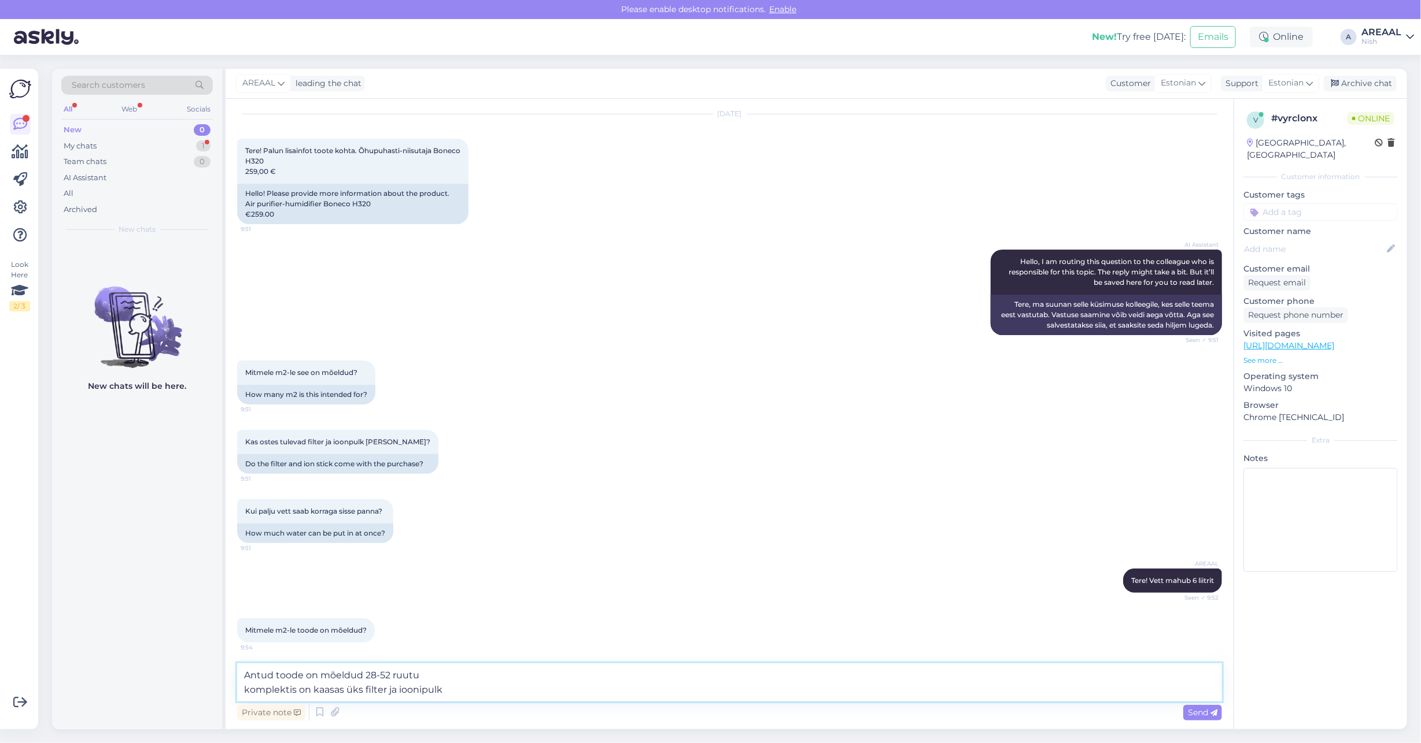
click at [482, 668] on textarea "Antud toode on mõeldud 28-52 ruutu komplektis on kaasas üks filter ja ioonipulk" at bounding box center [729, 683] width 985 height 38
drag, startPoint x: 483, startPoint y: 668, endPoint x: 480, endPoint y: 696, distance: 27.4
click at [480, 696] on textarea "Antud toode on mõeldud 28-52 ruudule. komplektis on kaasas üks filter ja ioonip…" at bounding box center [729, 683] width 985 height 38
type textarea "Antud toode on mõeldud 28-52 ruudule."
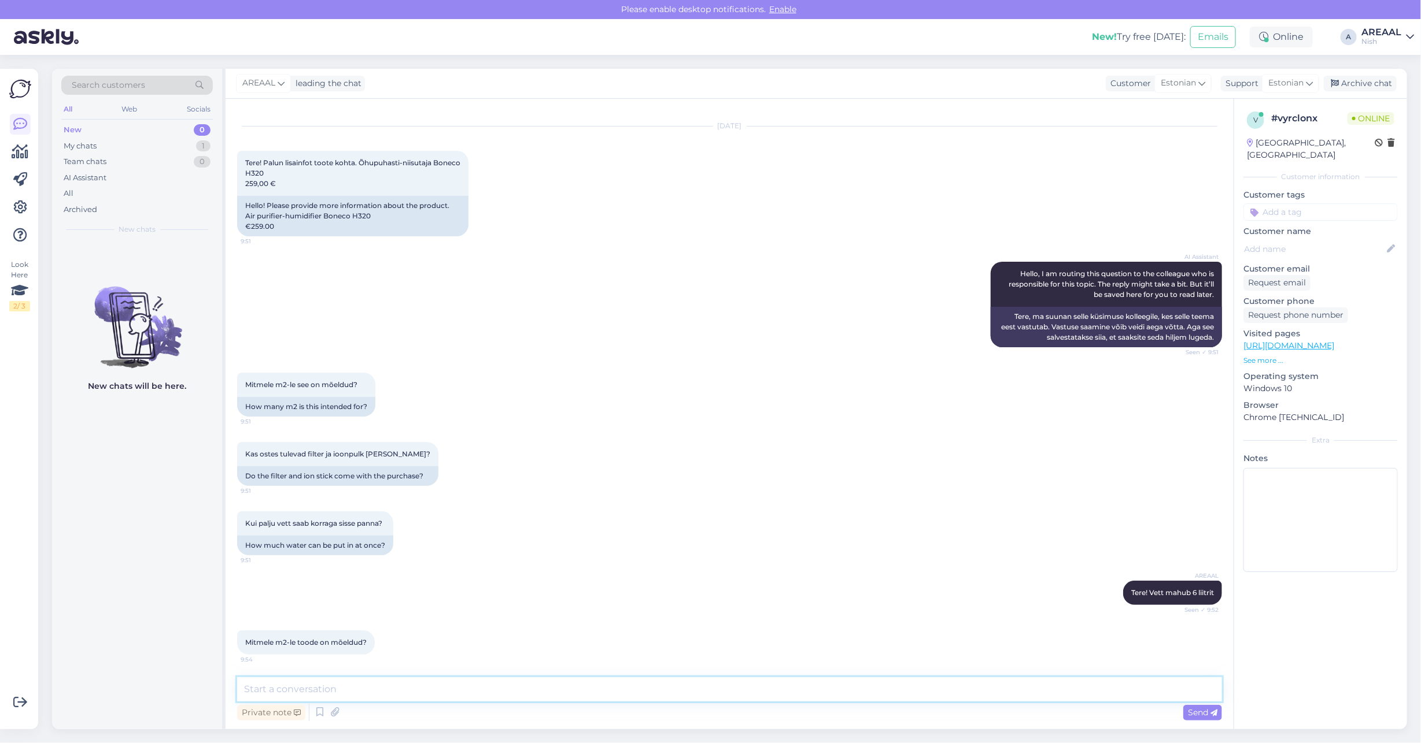
scroll to position [70, 0]
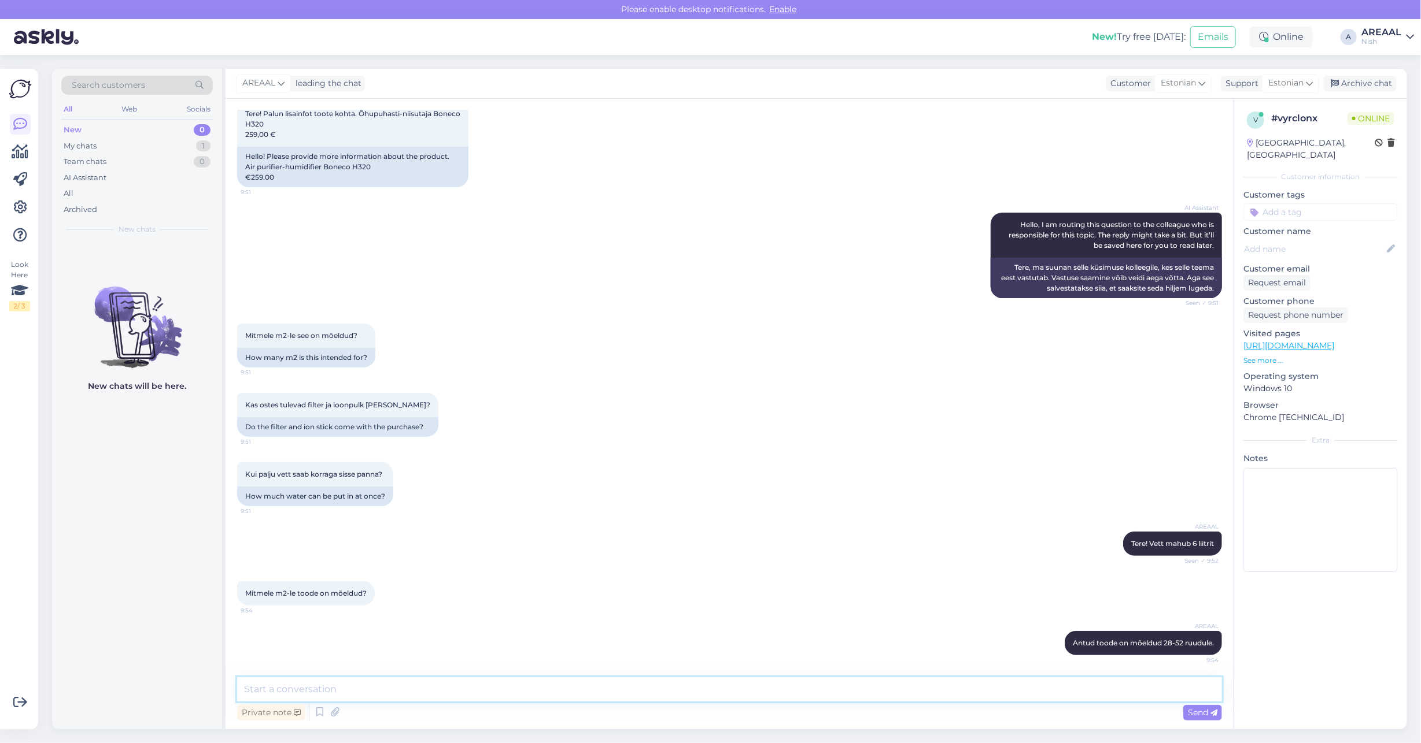
paste textarea "komplektis on kaasas üks filter ja ioonipulk"
type textarea "komplektis on kaasas üks filter ja ioonipulk"
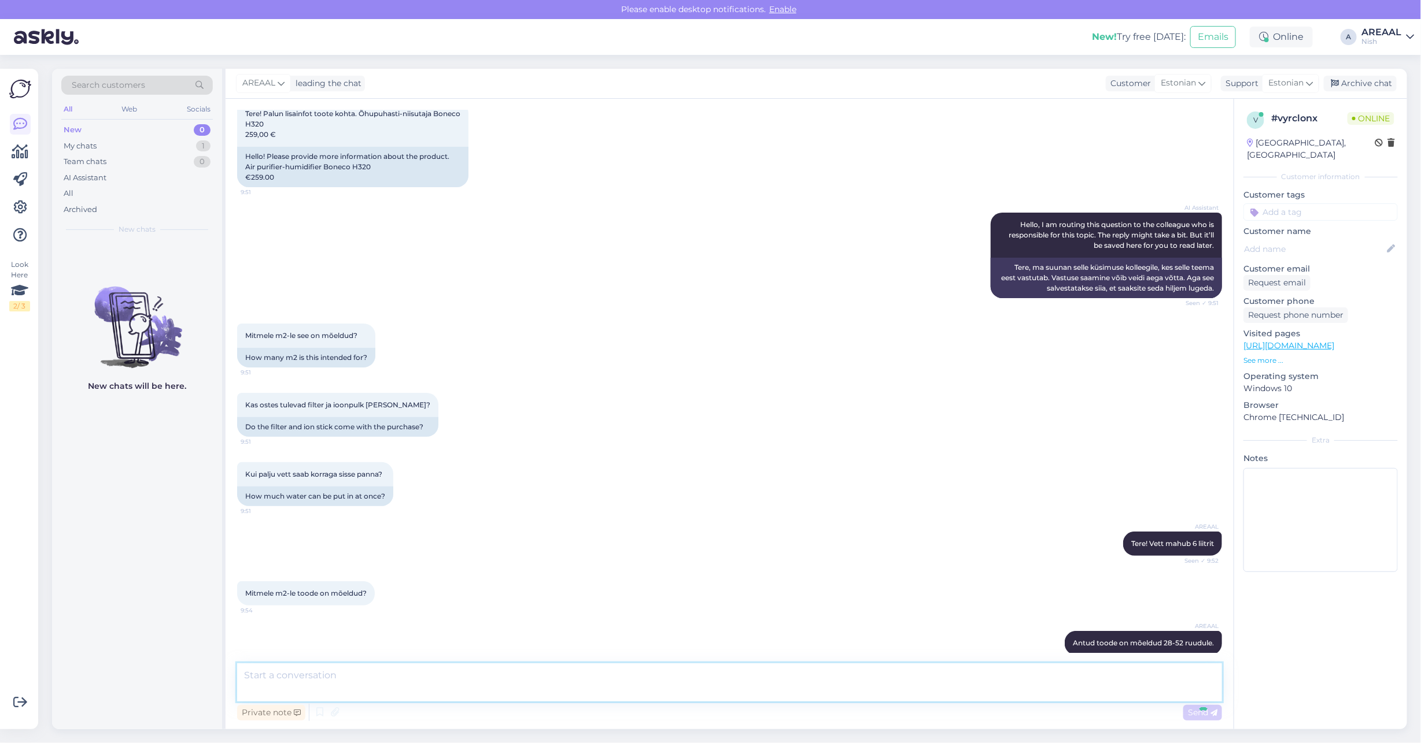
scroll to position [130, 0]
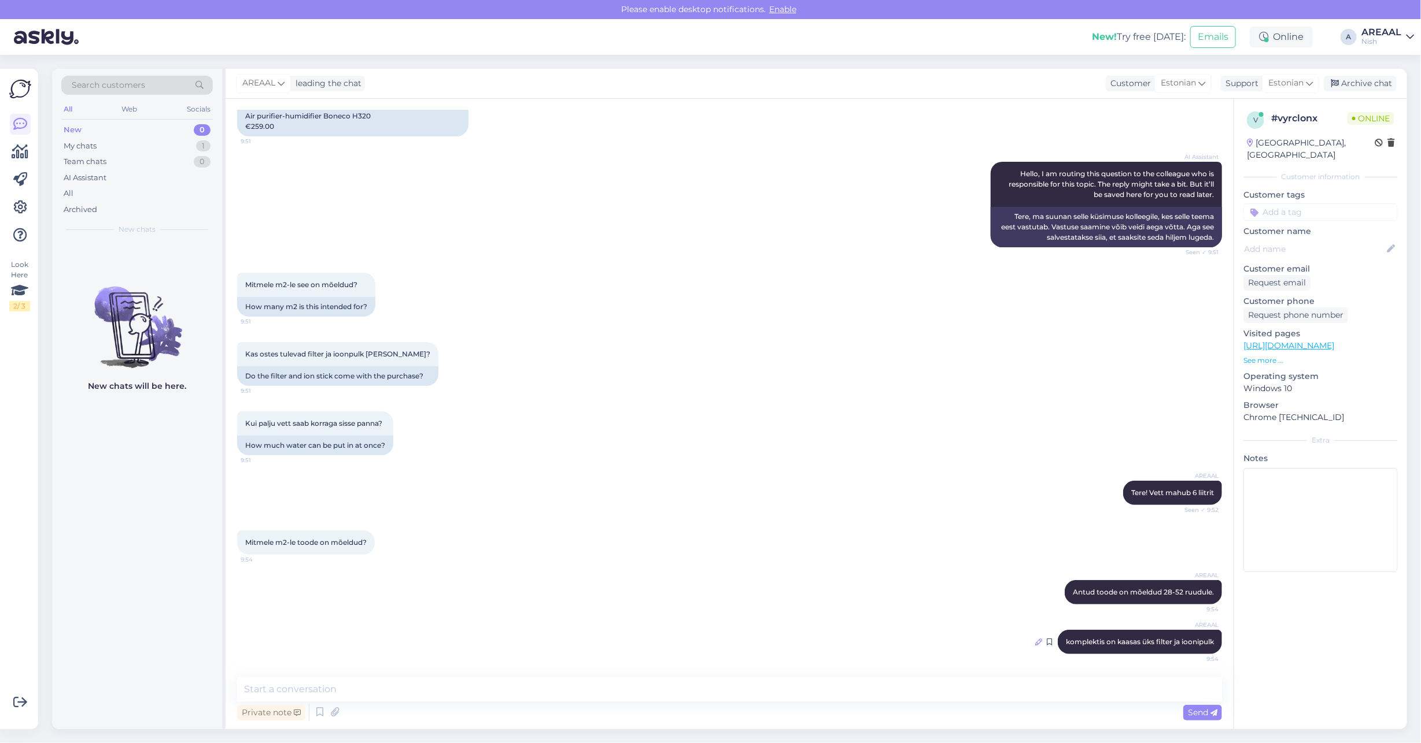
click at [1035, 639] on icon at bounding box center [1038, 642] width 7 height 7
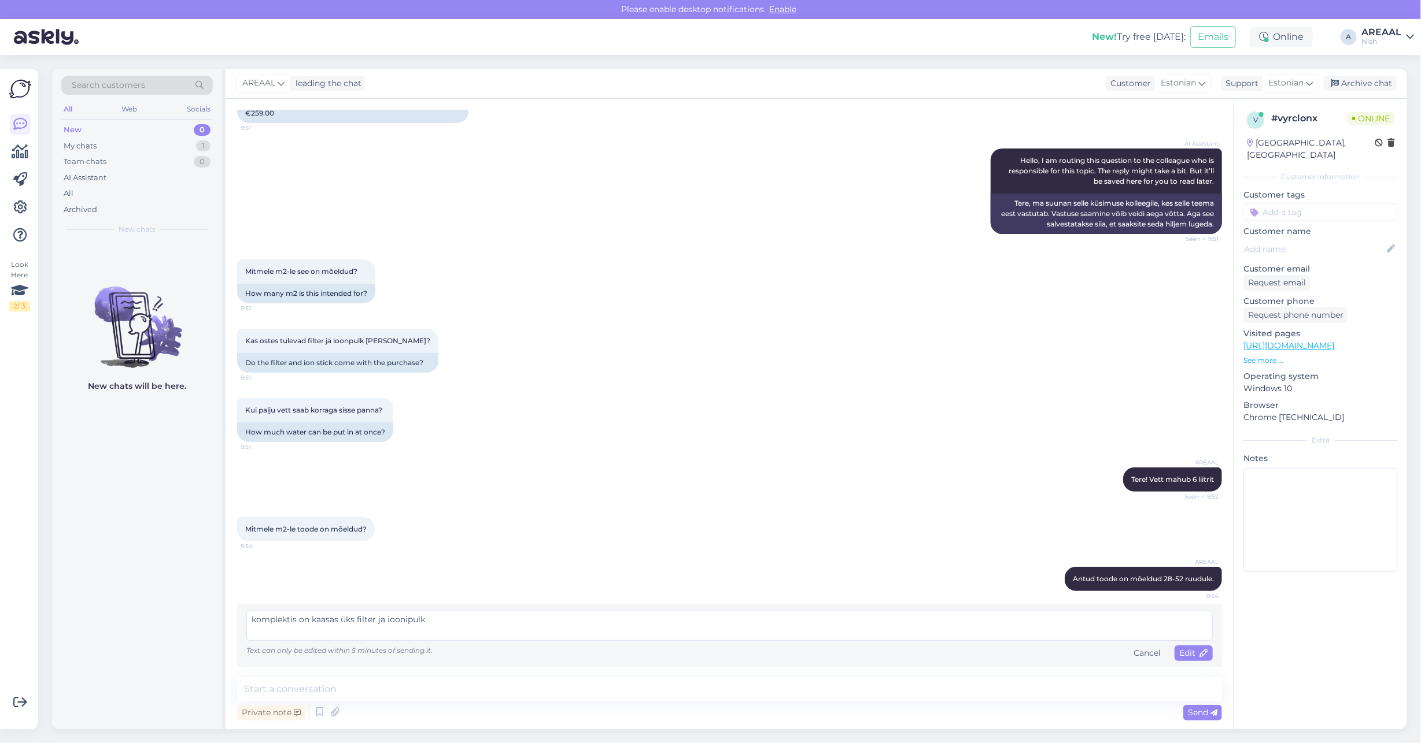
click at [386, 617] on textarea "komplektis on kaasas üks filter ja ioonipulk" at bounding box center [729, 626] width 966 height 30
type textarea "komplektis on kaasas üks filter ja ioonipulk"
click at [1200, 656] on icon at bounding box center [1204, 654] width 8 height 8
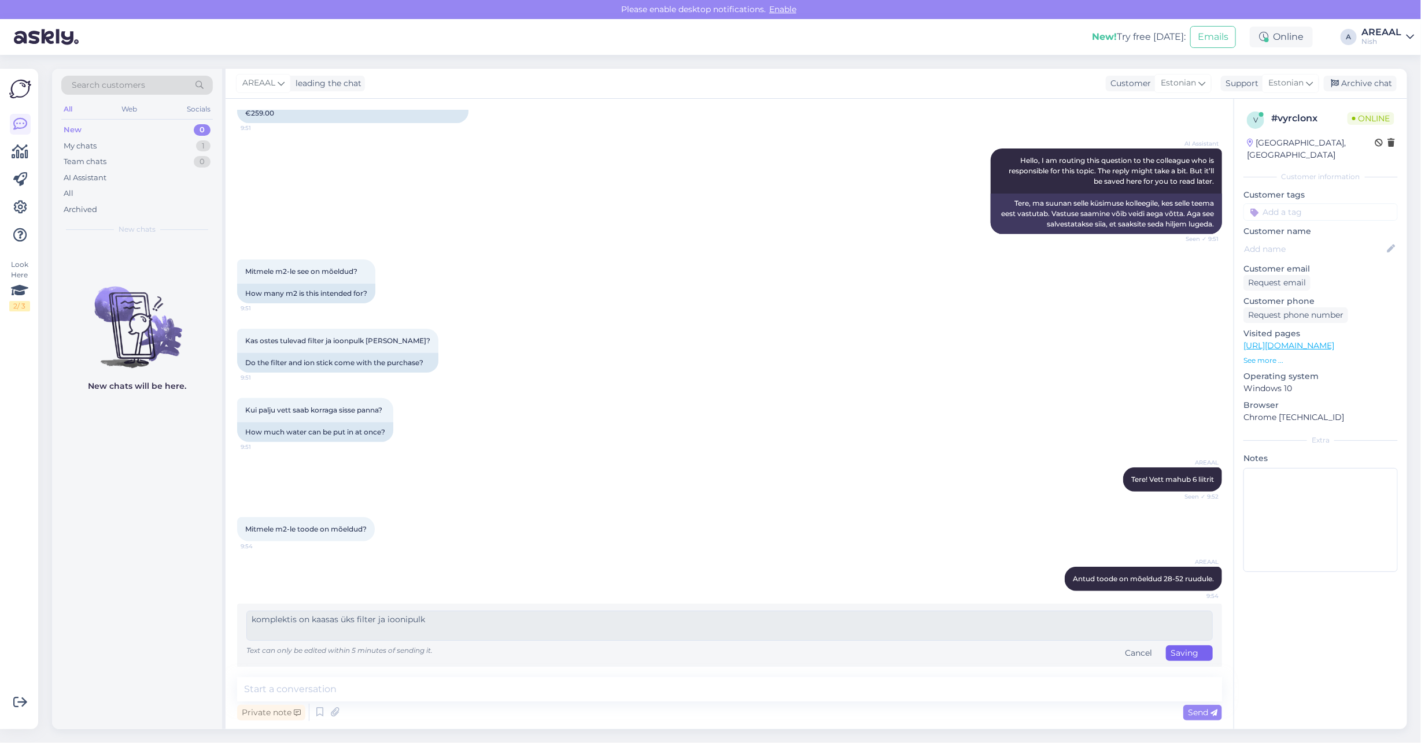
scroll to position [120, 0]
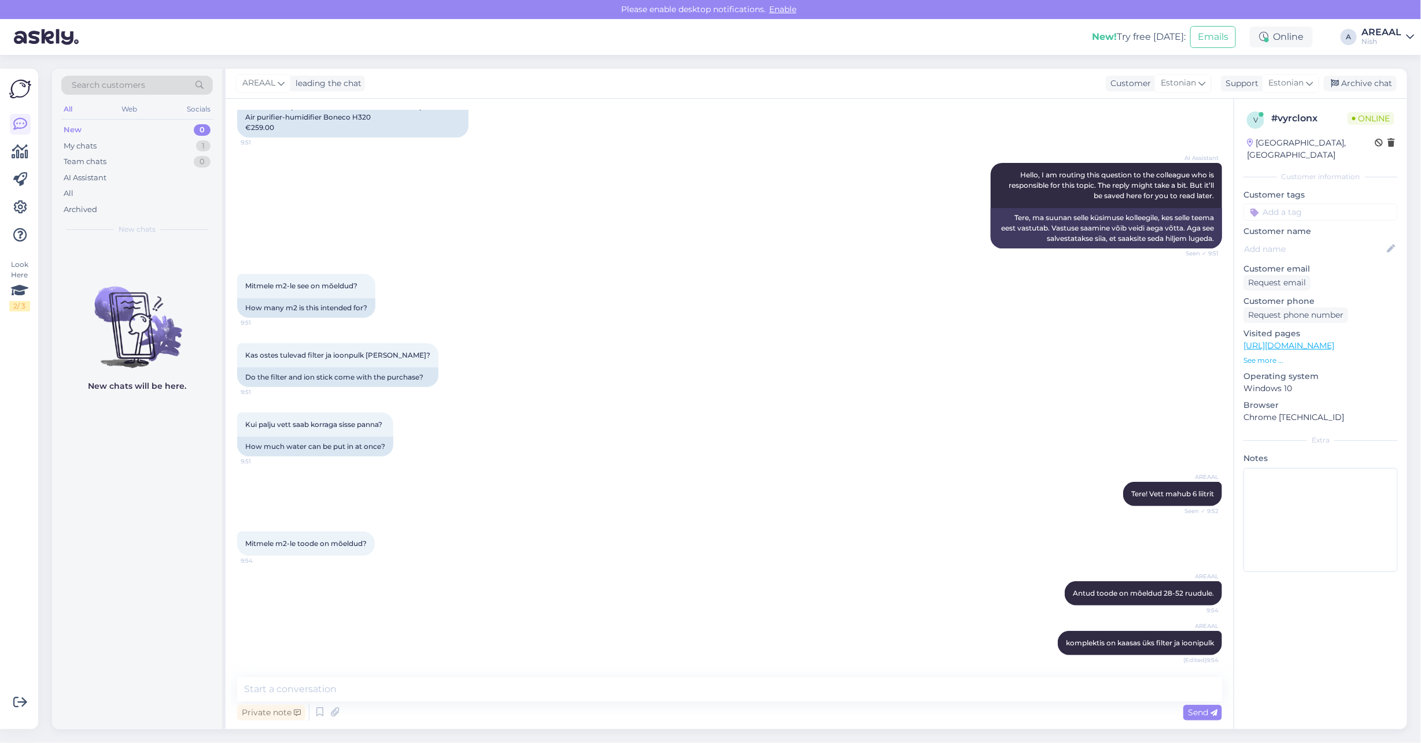
click at [882, 444] on div "Kui palju vett saab korraga sisse panna? 9:51 How much water can be put in at o…" at bounding box center [729, 434] width 985 height 69
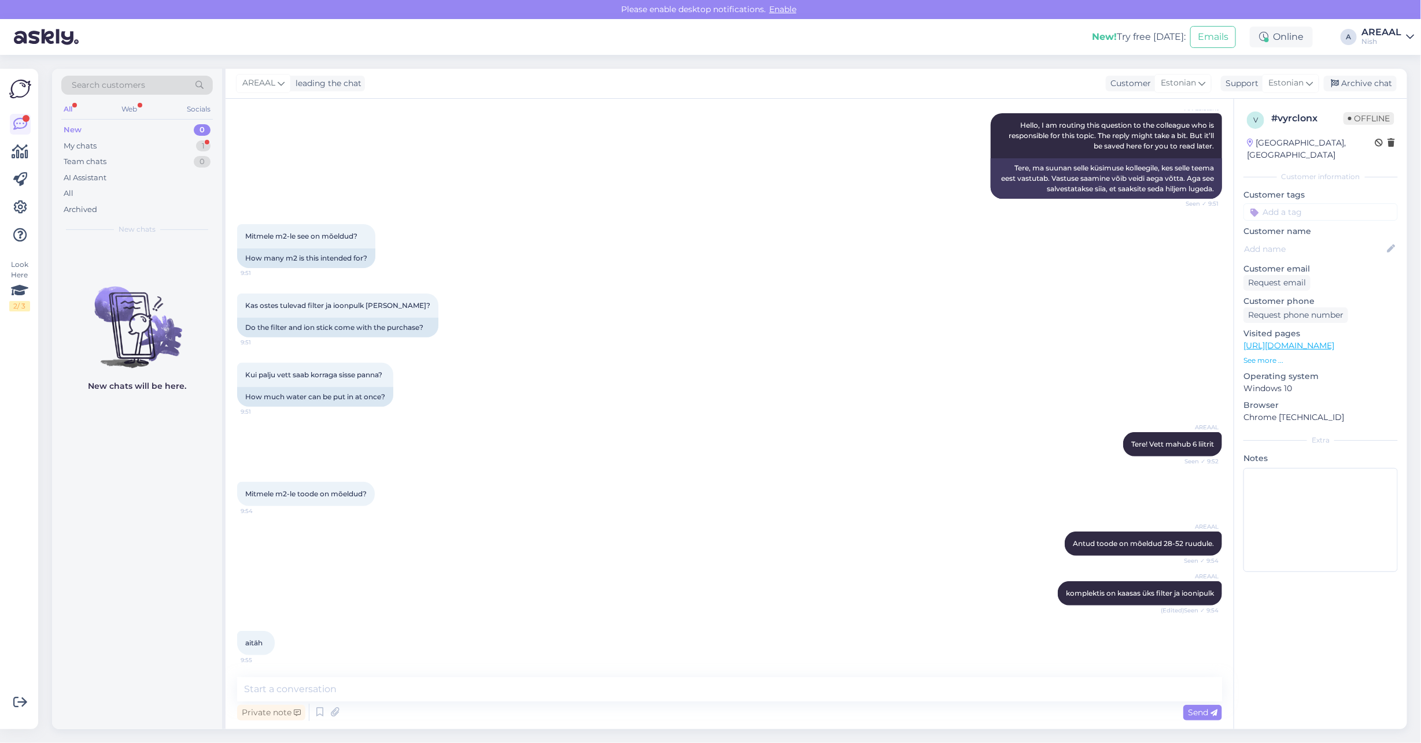
click at [885, 320] on div "Kas ostes tulevad filter ja ioonpulk kaasa? 9:51 Do the filter and ion stick co…" at bounding box center [729, 315] width 985 height 69
click at [1364, 87] on div "Archive chat" at bounding box center [1359, 84] width 73 height 16
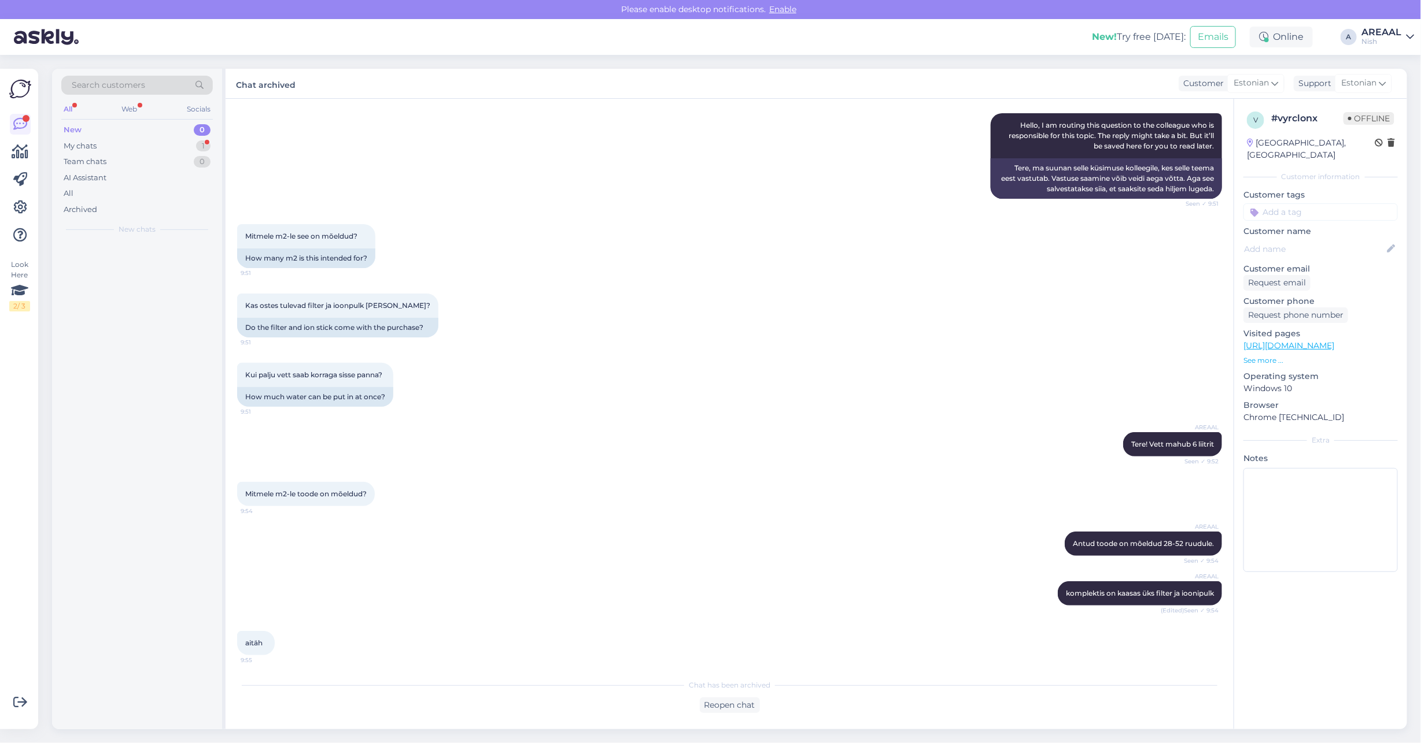
scroll to position [174, 0]
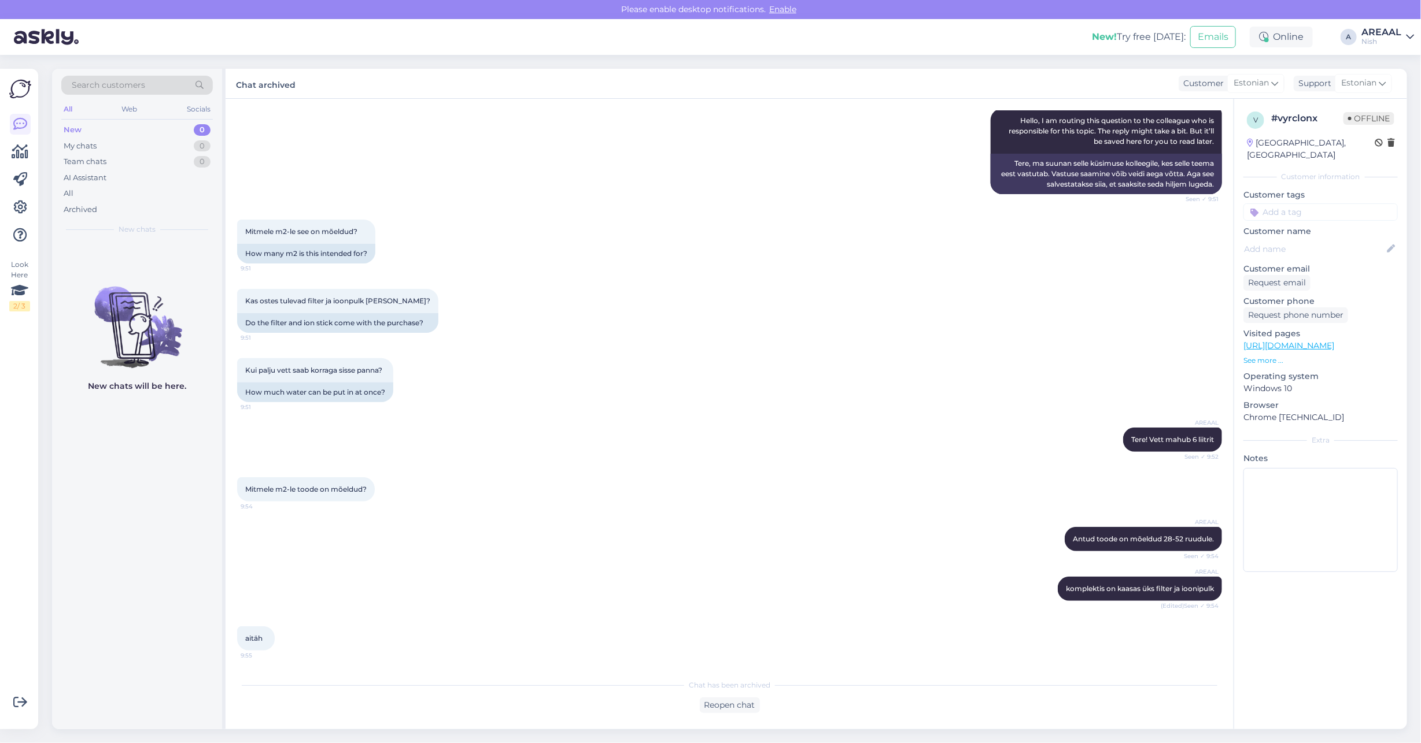
click at [1403, 33] on link "AREAAL Nish" at bounding box center [1387, 37] width 53 height 19
click at [1394, 64] on button "Open" at bounding box center [1388, 65] width 32 height 18
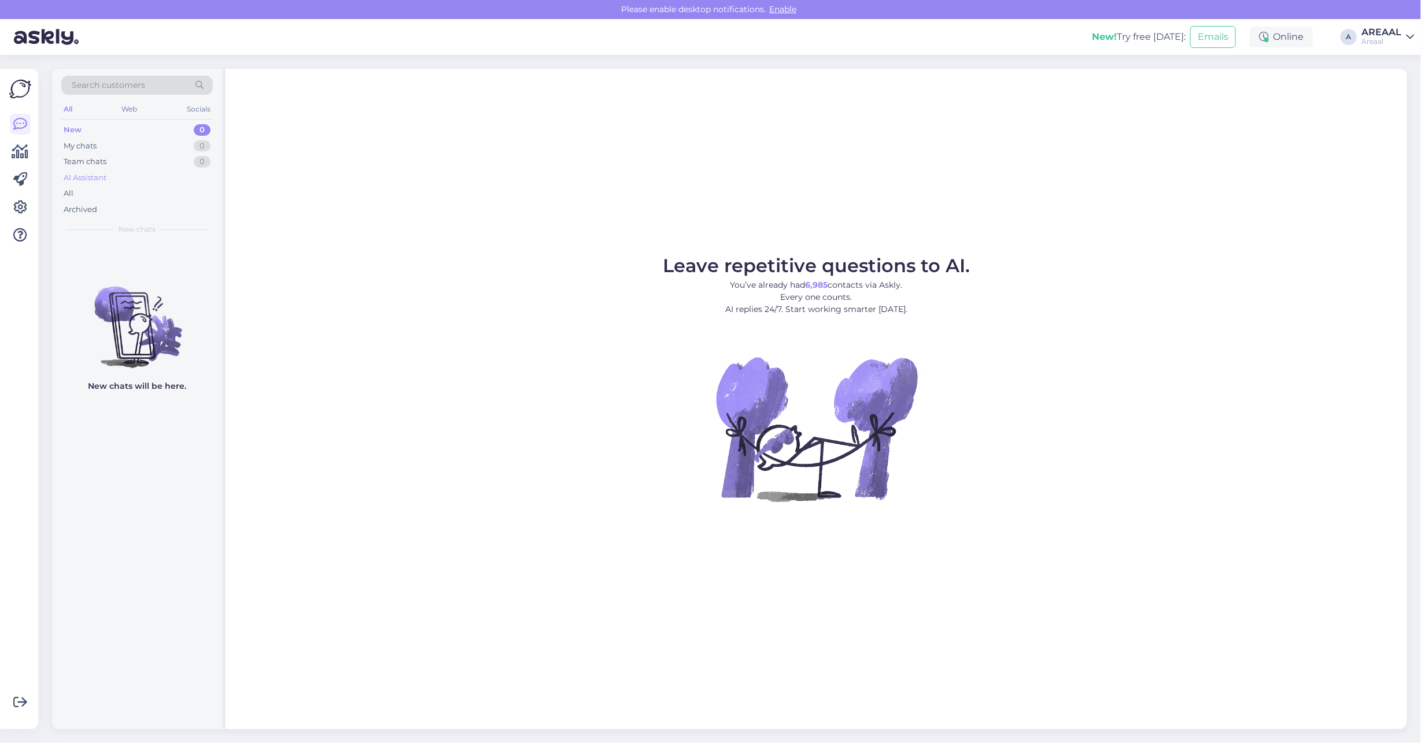
click at [191, 185] on div "AI Assistant" at bounding box center [136, 178] width 151 height 16
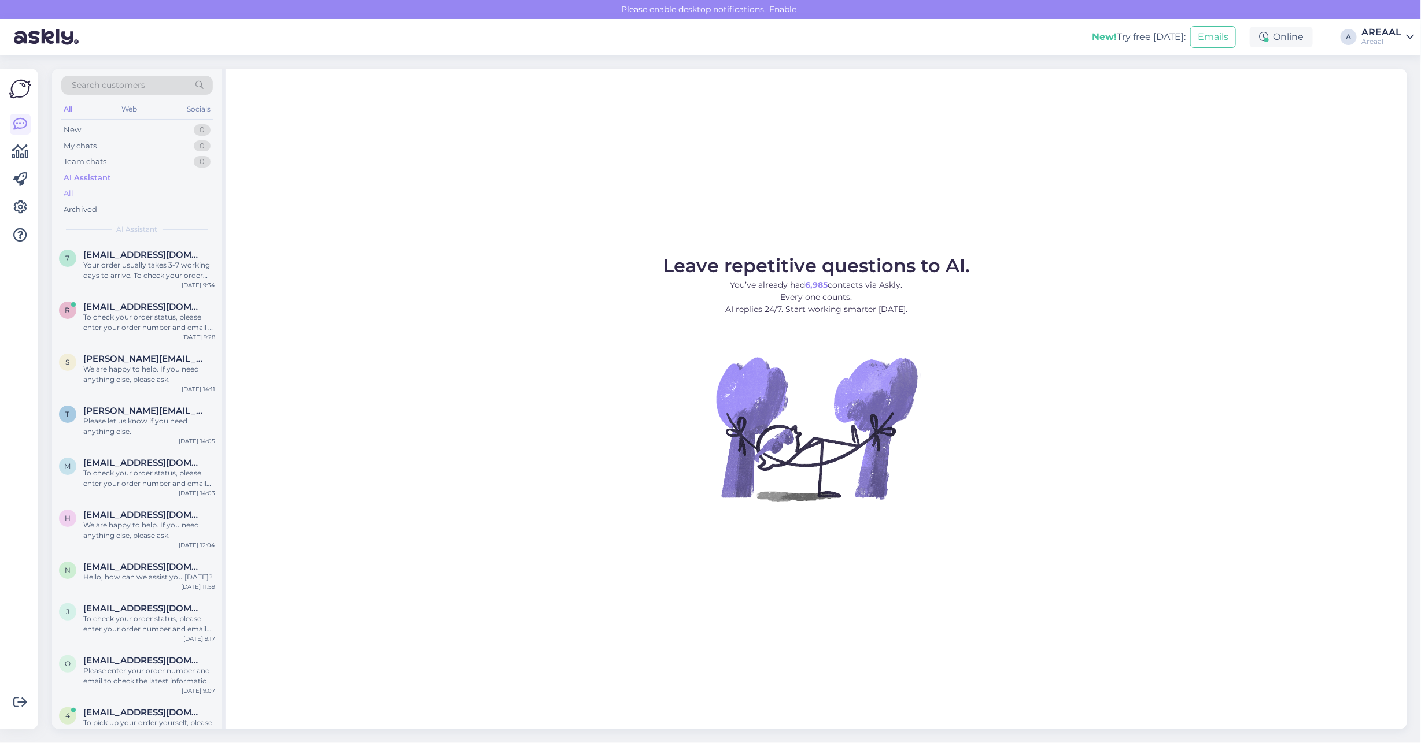
click at [184, 194] on div "All" at bounding box center [136, 194] width 151 height 16
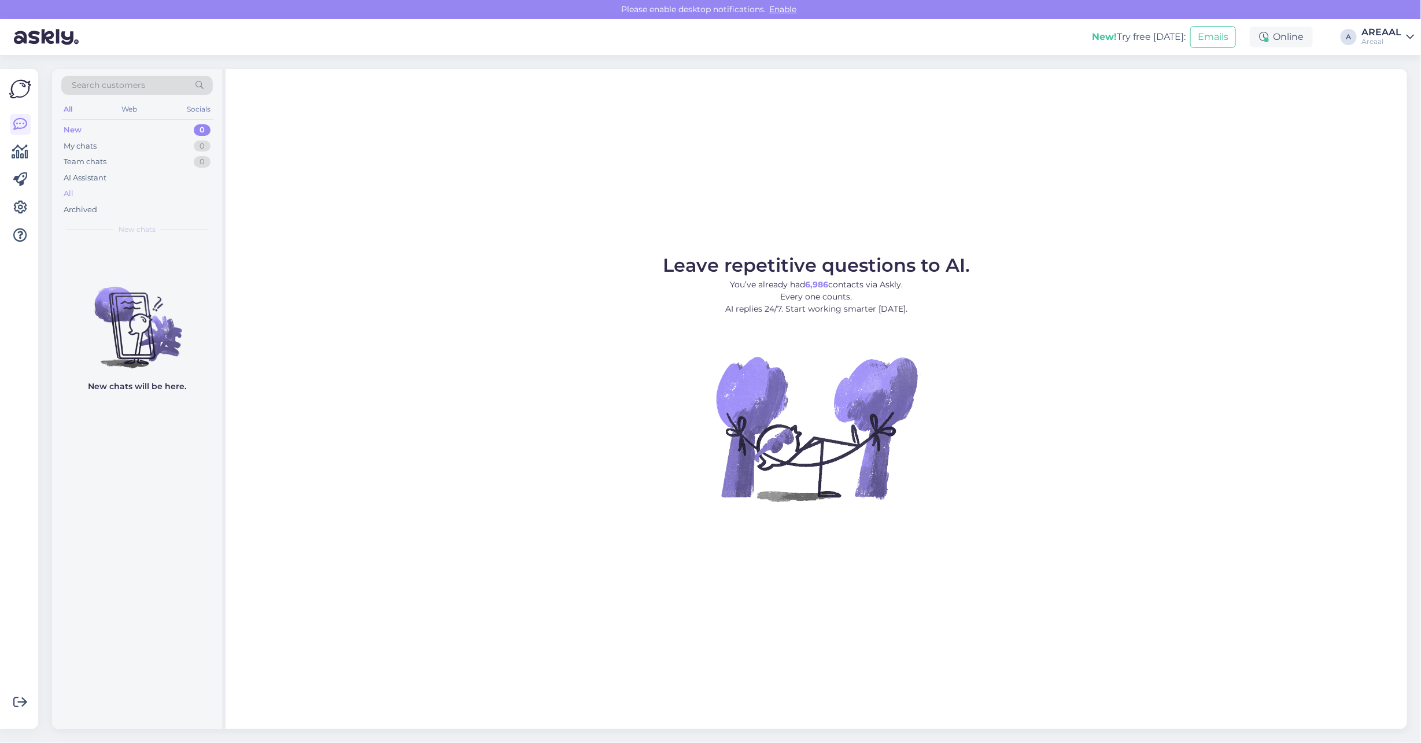
click at [154, 194] on div "All" at bounding box center [136, 194] width 151 height 16
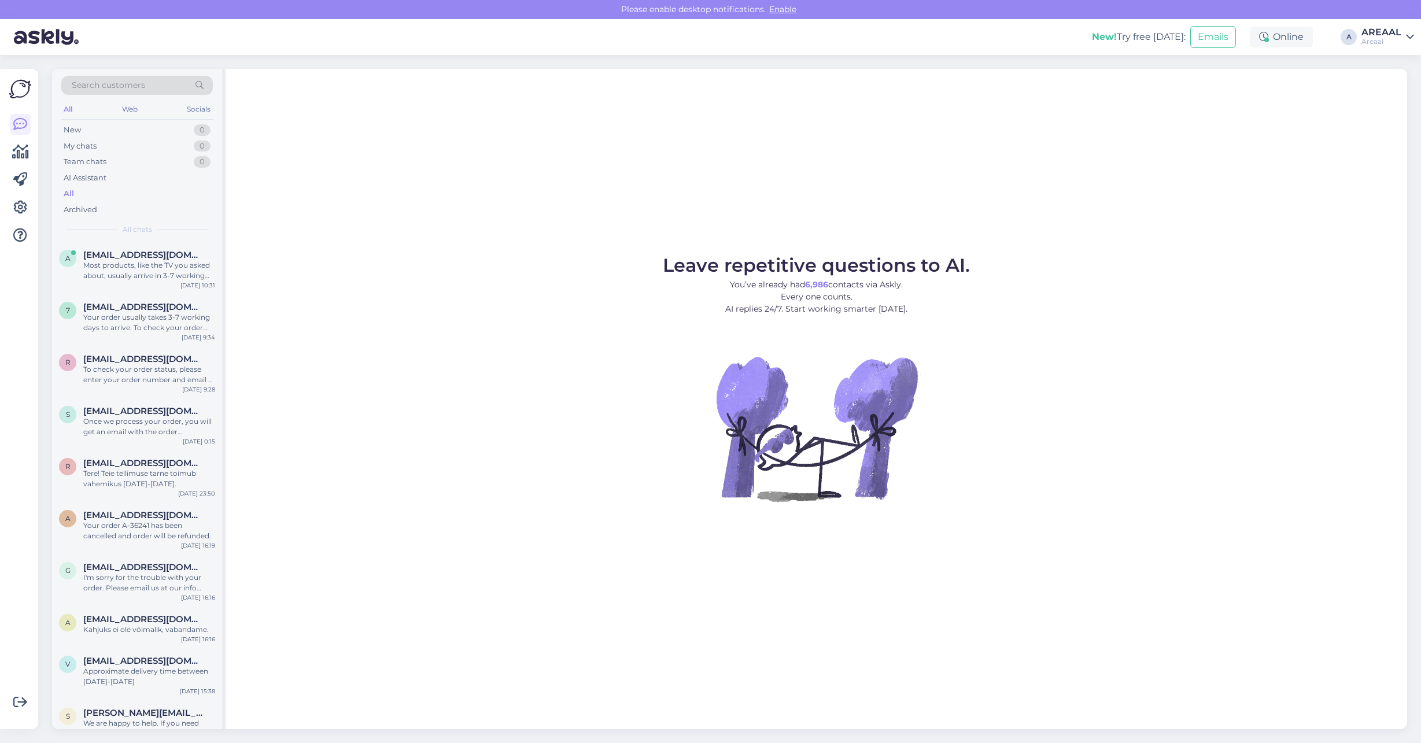
click at [154, 194] on div "All" at bounding box center [136, 194] width 151 height 16
click at [149, 275] on div "Most products, like the TV you asked about, usually arrive in 3-7 working days.…" at bounding box center [149, 270] width 132 height 21
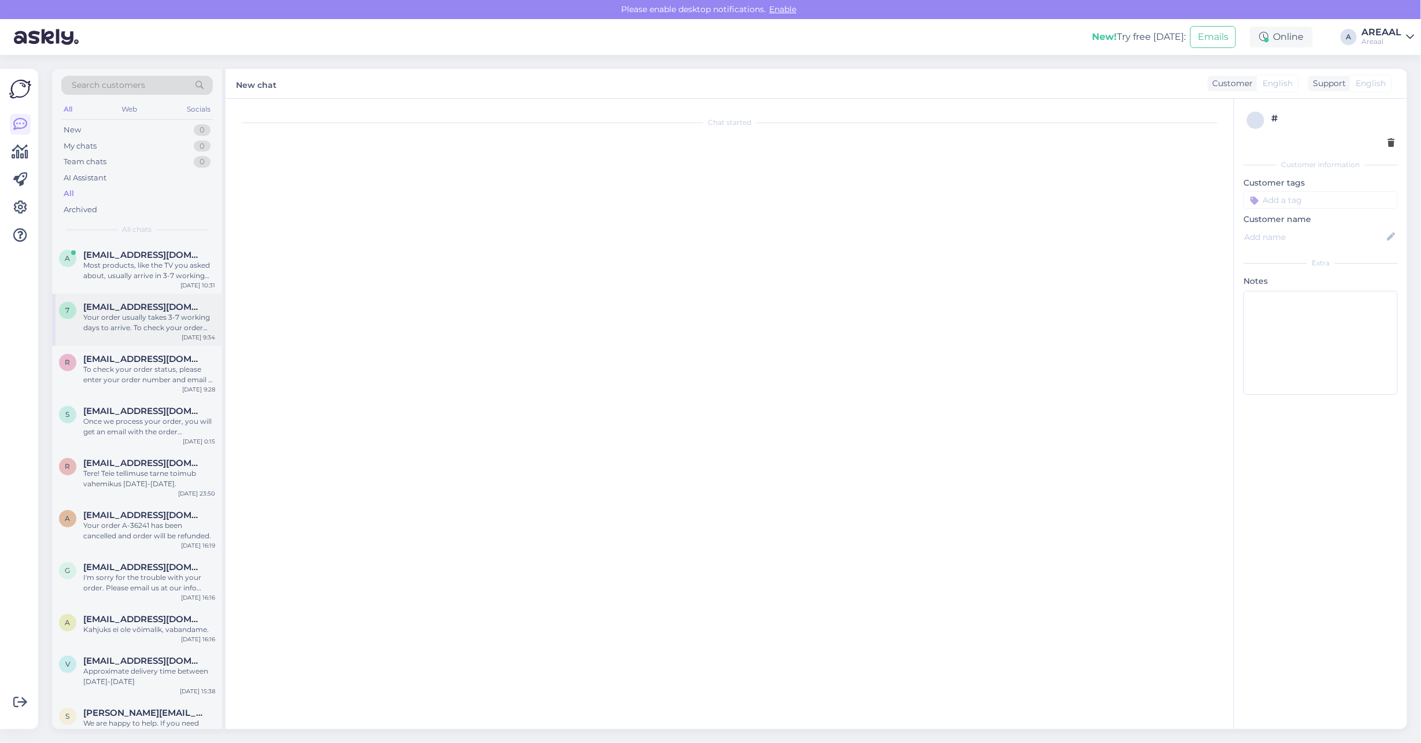
click at [166, 331] on div "Your order usually takes 3-7 working days to arrive. To check your order status…" at bounding box center [149, 322] width 132 height 21
click at [160, 260] on div "Most products, like the TV you asked about, usually arrive in 3-7 working days.…" at bounding box center [149, 270] width 132 height 21
click at [202, 290] on div "a annika@tarkusetugi.ee Most products, like the TV you asked about, usually arr…" at bounding box center [137, 268] width 170 height 52
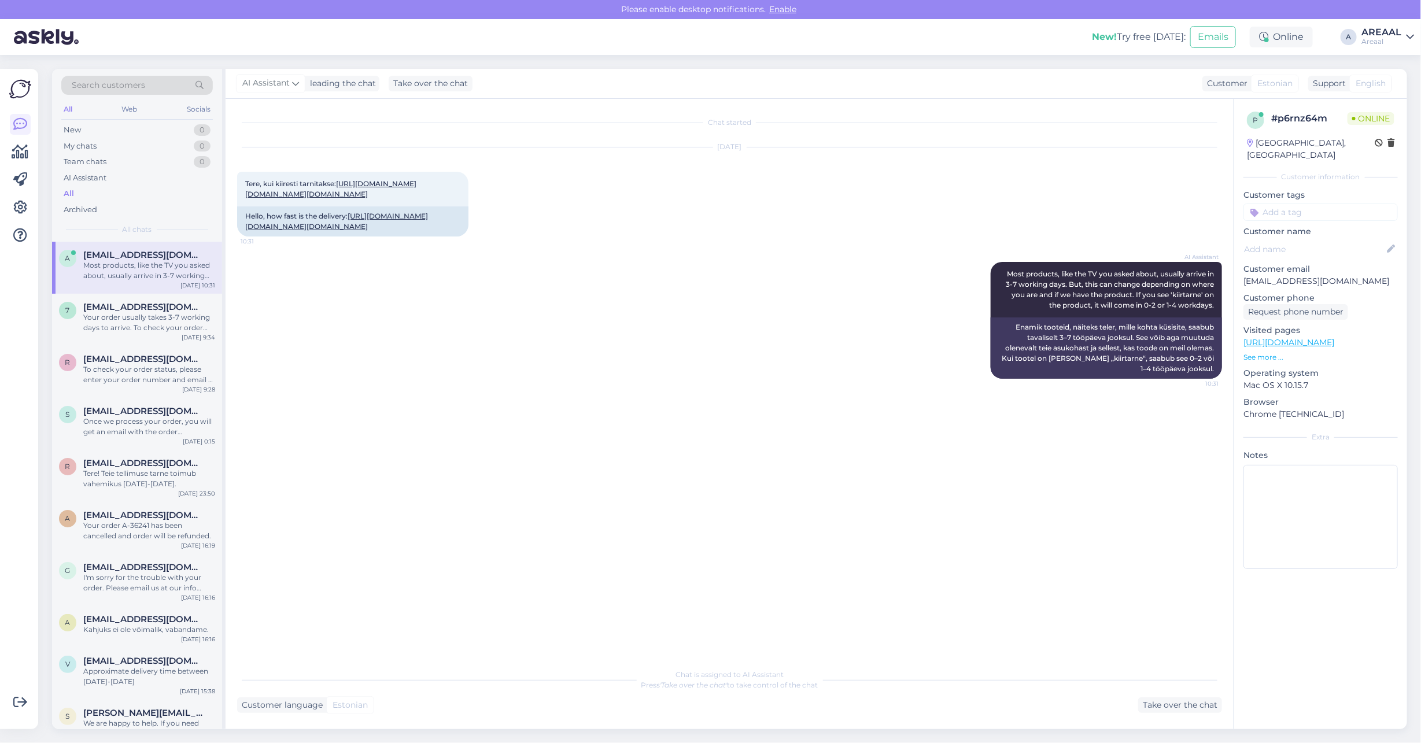
click at [191, 262] on div "Most products, like the TV you asked about, usually arrive in 3-7 working days.…" at bounding box center [149, 270] width 132 height 21
click at [622, 310] on div "AI Assistant Most products, like the TV you asked about, usually arrive in 3-7 …" at bounding box center [729, 320] width 985 height 142
click at [371, 179] on link "https://areaal.ee/tv-philips-48-oled/?utm_source=Hind.ee&utm_medium=CPC&utm_cam…" at bounding box center [330, 188] width 171 height 19
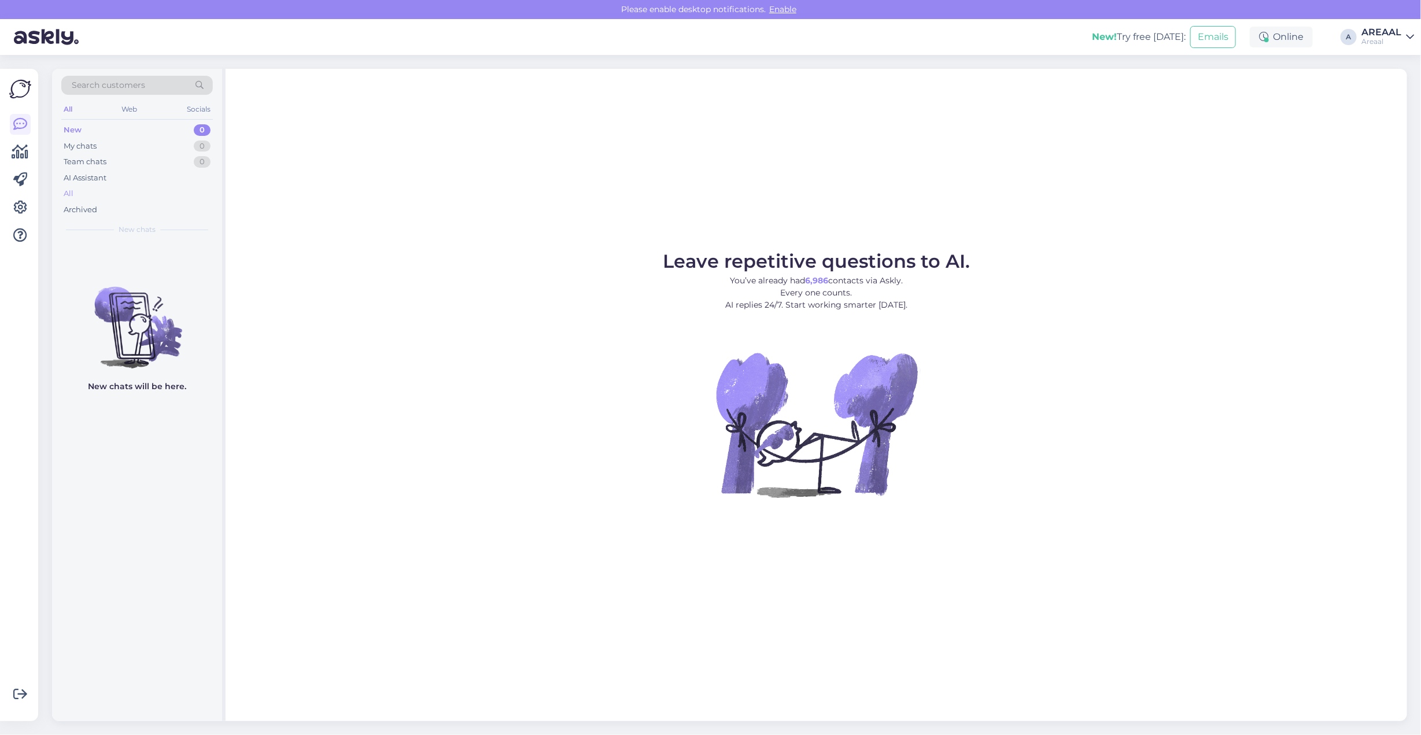
click at [202, 188] on div "All" at bounding box center [136, 194] width 151 height 16
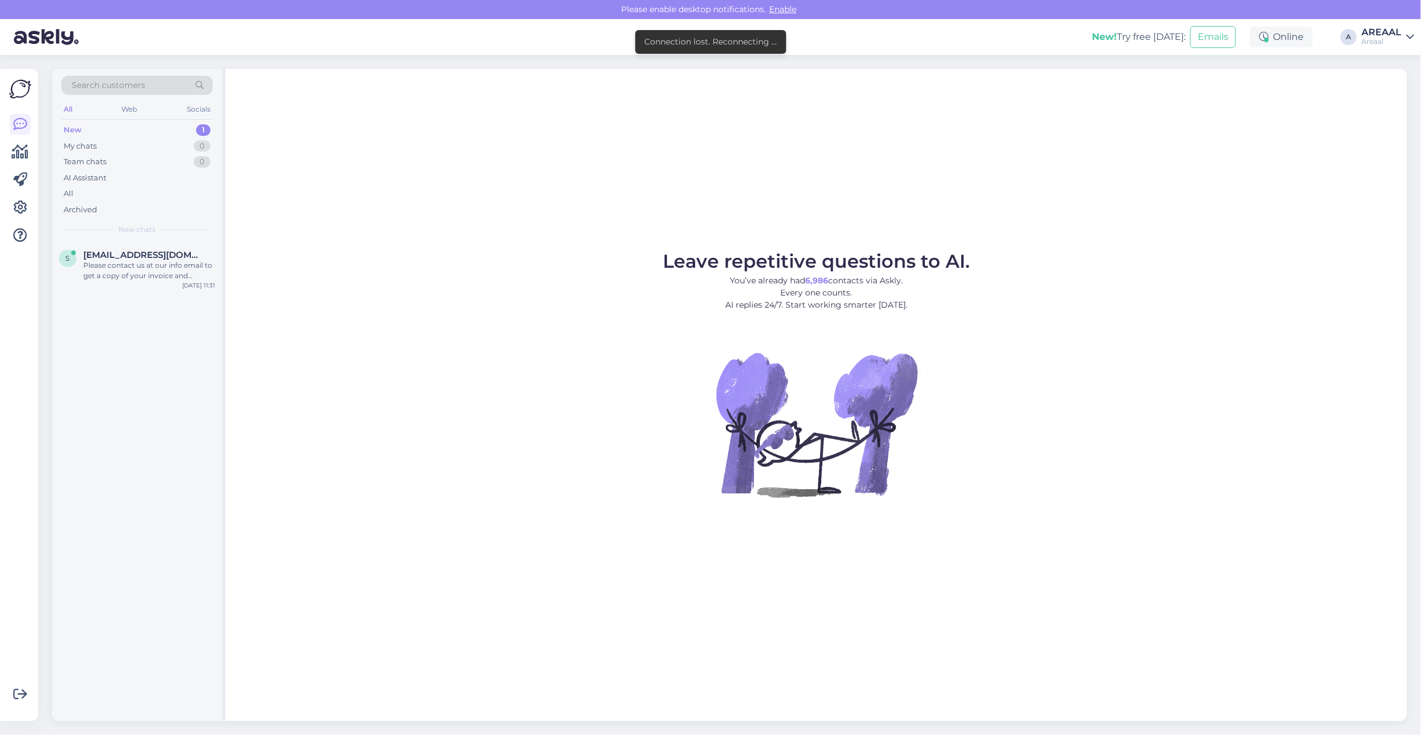
click at [349, 241] on div "Leave repetitive questions to AI. You’ve already had 6,986 contacts via Askly. …" at bounding box center [815, 395] width 1181 height 652
click at [175, 256] on span "simonasenna@gmail.com" at bounding box center [143, 255] width 120 height 10
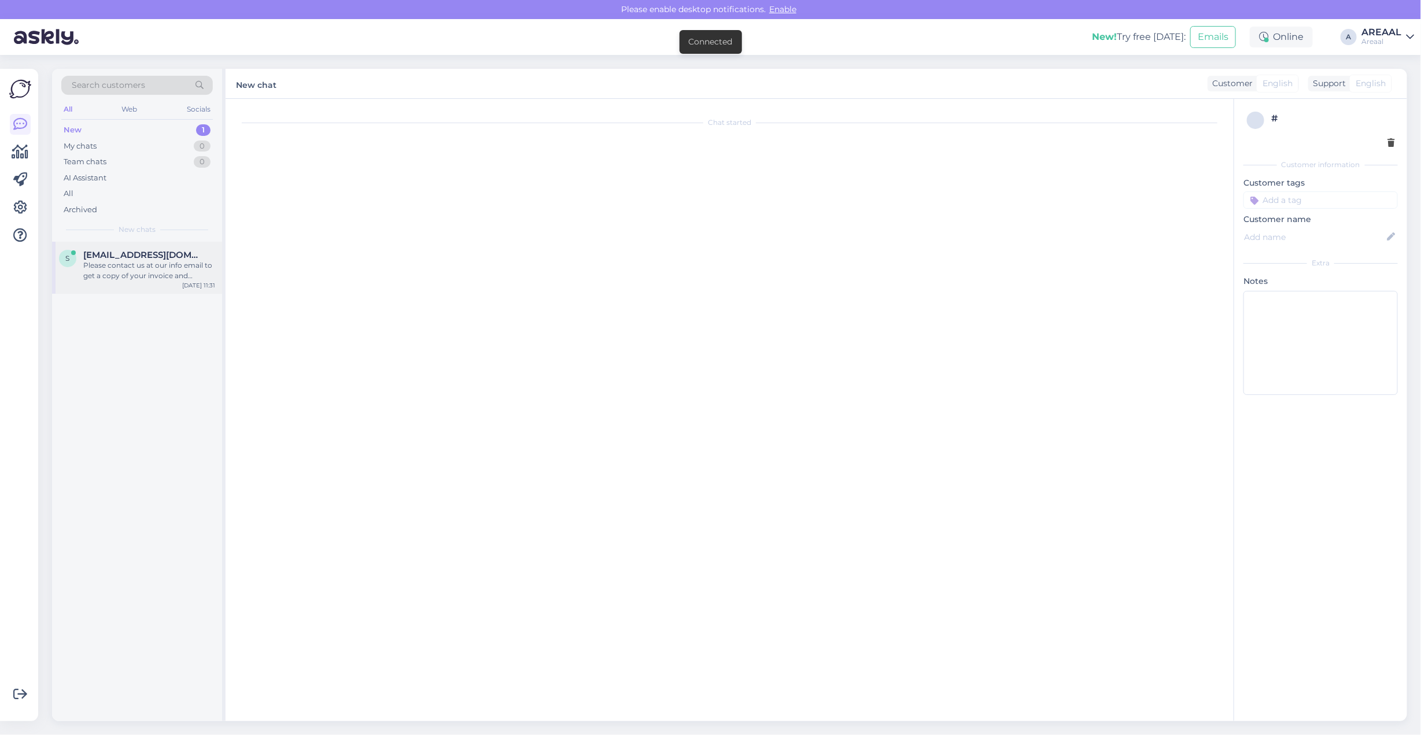
click at [162, 254] on span "simonasenna@gmail.com" at bounding box center [143, 255] width 120 height 10
click at [149, 261] on div "Please contact us at our info email to get a copy of your invoice and confirmat…" at bounding box center [149, 270] width 132 height 21
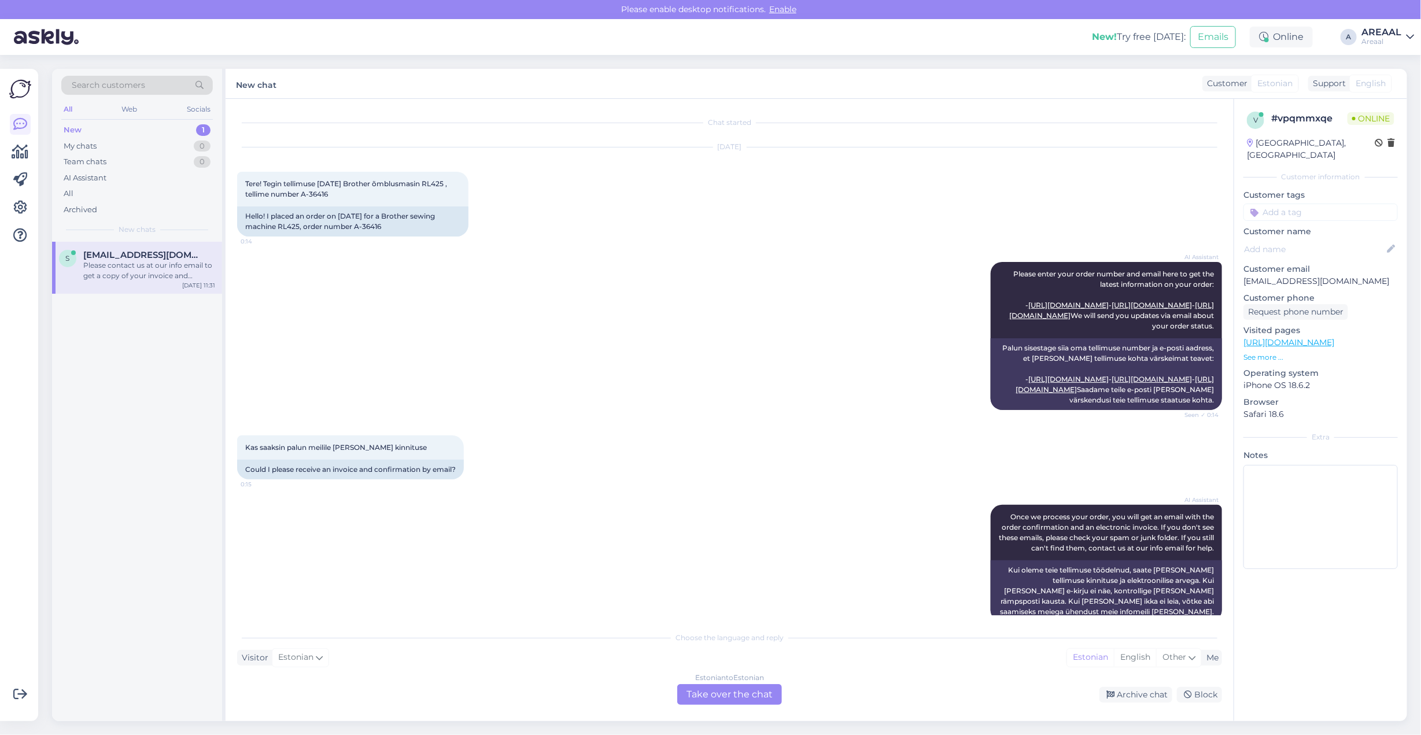
scroll to position [292, 0]
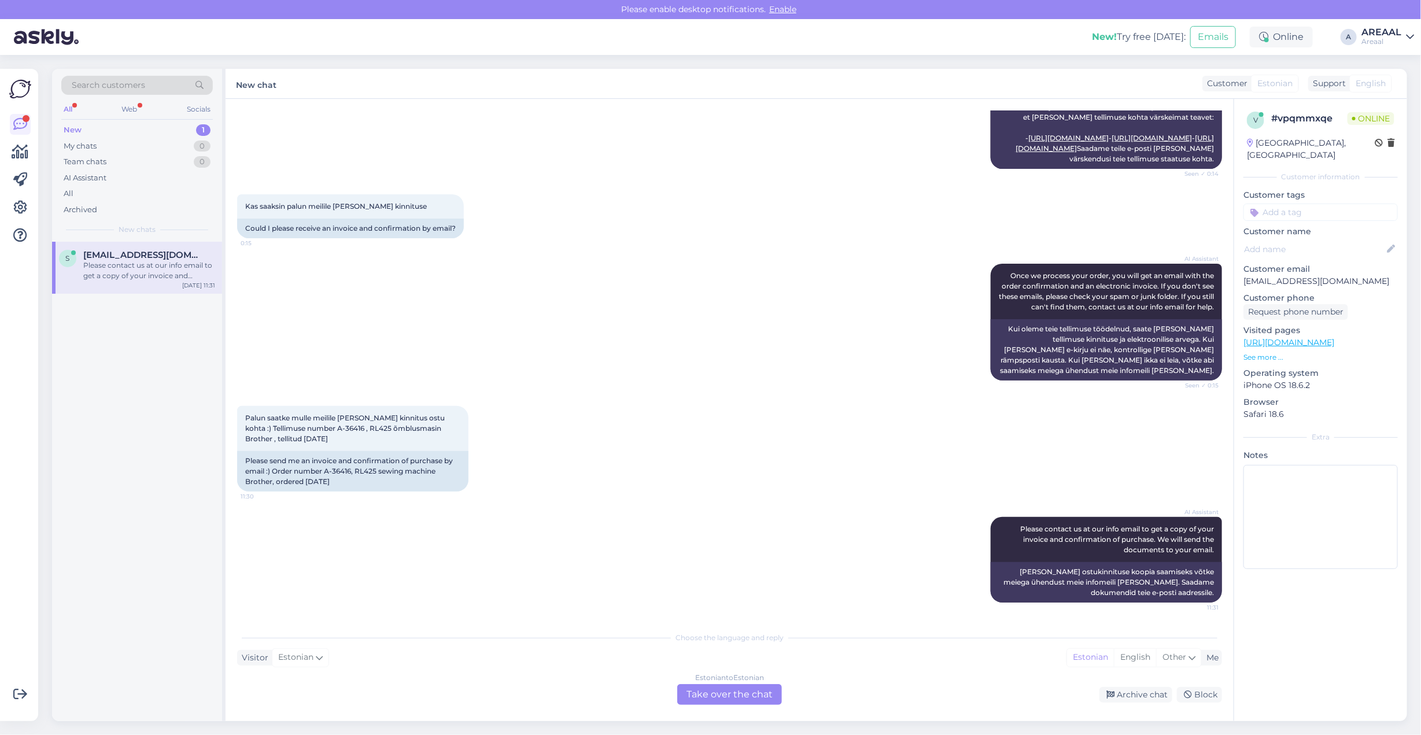
drag, startPoint x: 1008, startPoint y: 650, endPoint x: 944, endPoint y: 663, distance: 64.7
click at [1008, 650] on div "Visitor Estonian Me Estonian English Other" at bounding box center [729, 658] width 985 height 16
click at [727, 693] on div "Estonian to Estonian Take over the chat" at bounding box center [729, 694] width 105 height 21
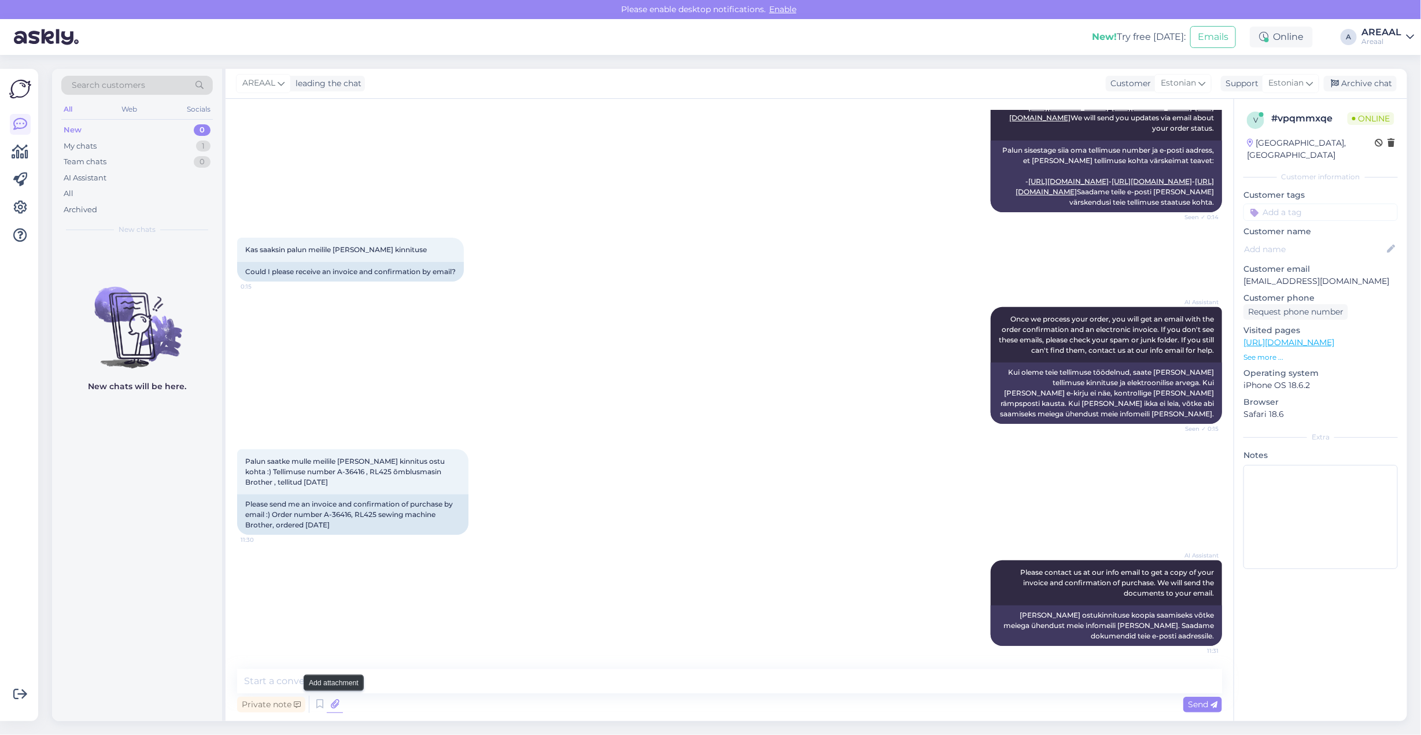
click at [335, 705] on icon at bounding box center [335, 704] width 16 height 17
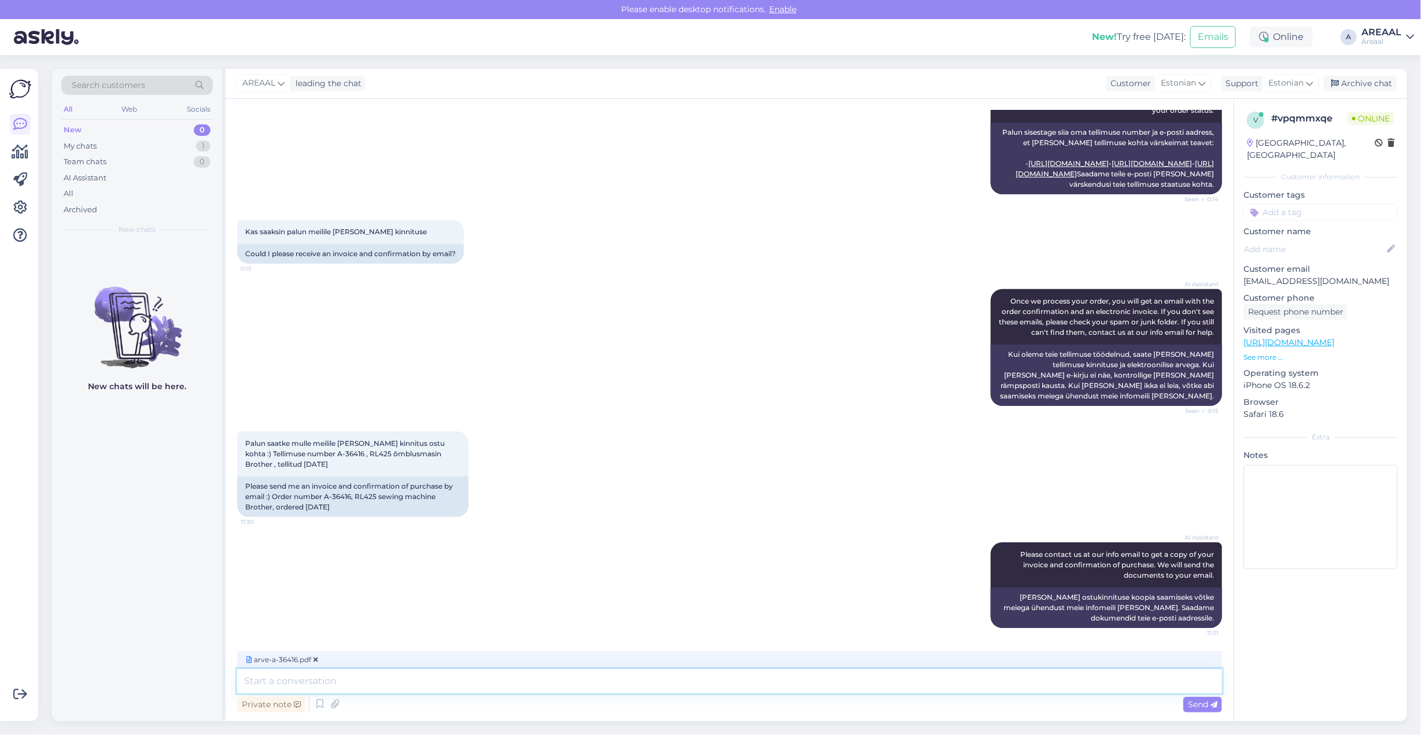
click at [435, 674] on textarea at bounding box center [729, 681] width 985 height 24
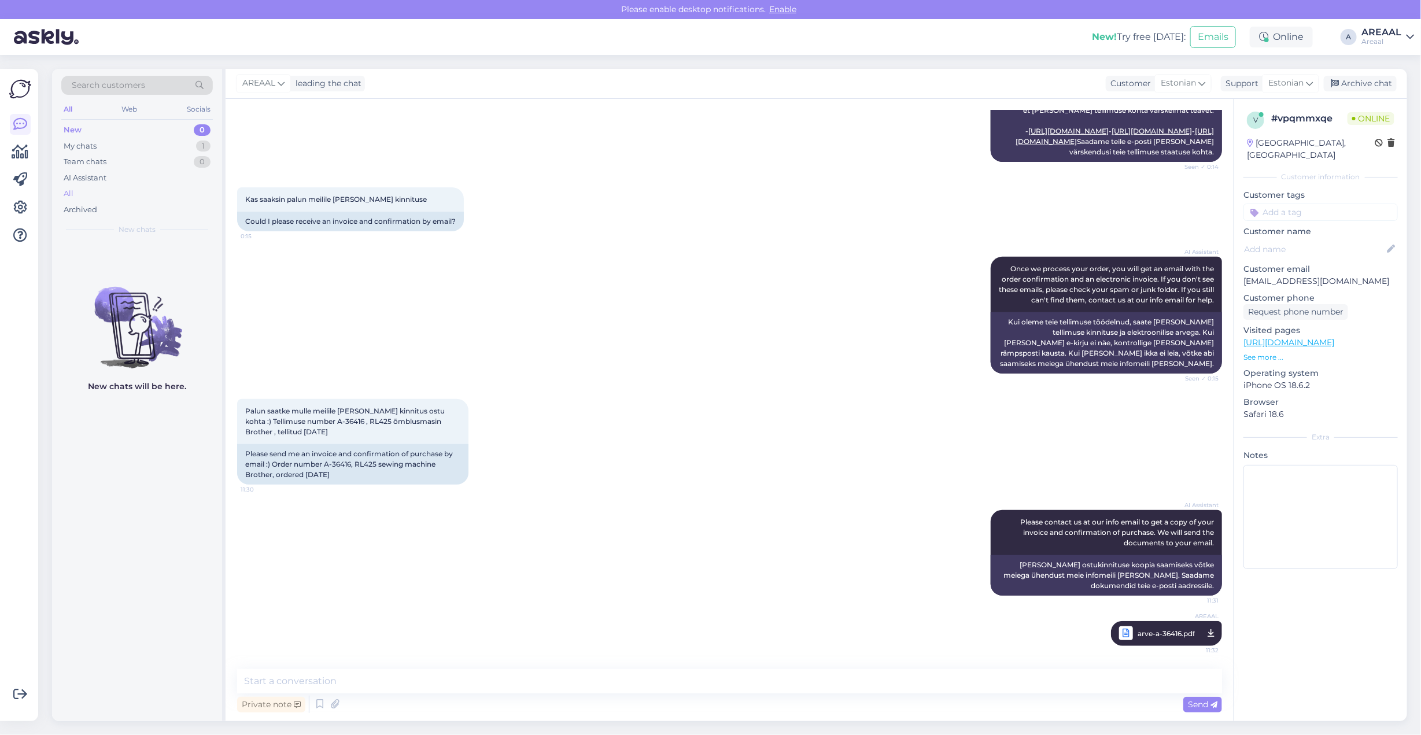
click at [112, 192] on div "All" at bounding box center [136, 194] width 151 height 16
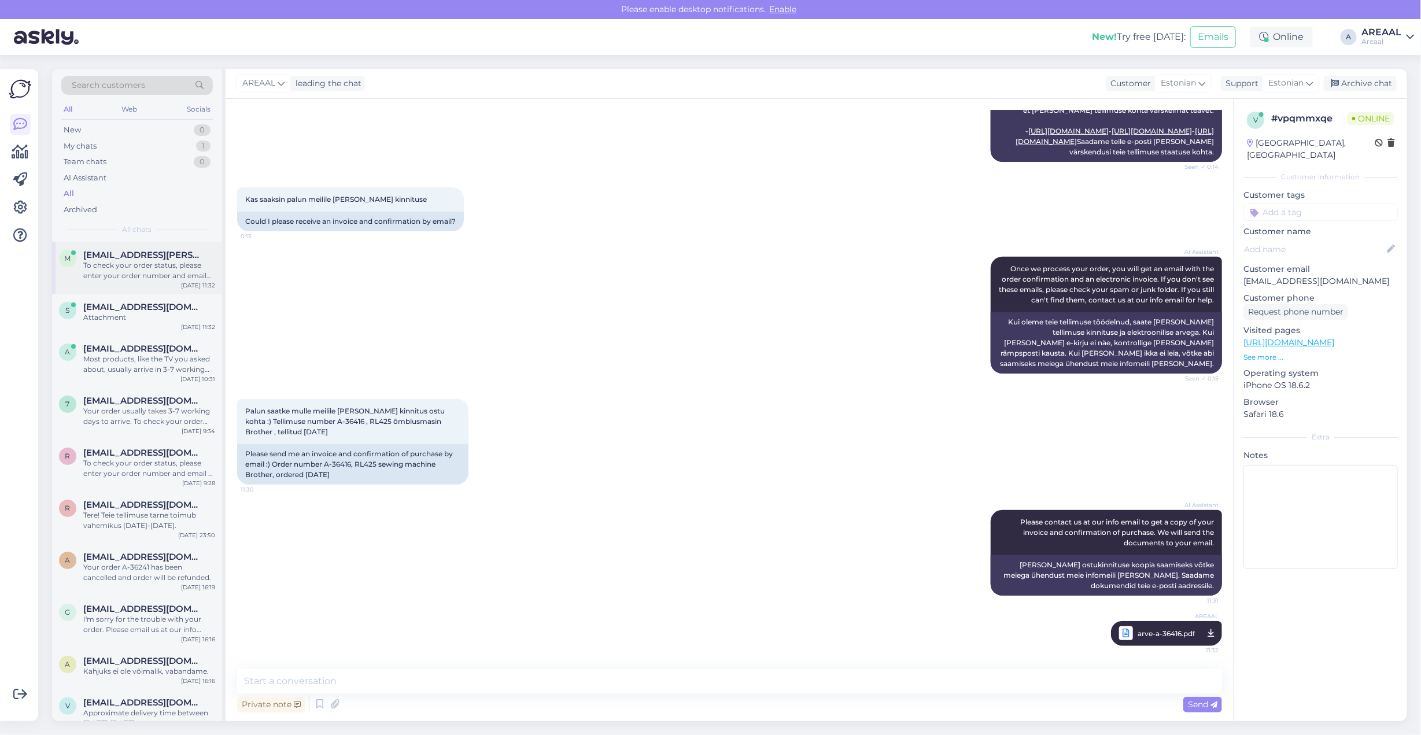
click at [136, 266] on div "To check your order status, please enter your order number and email here: - ht…" at bounding box center [149, 270] width 132 height 21
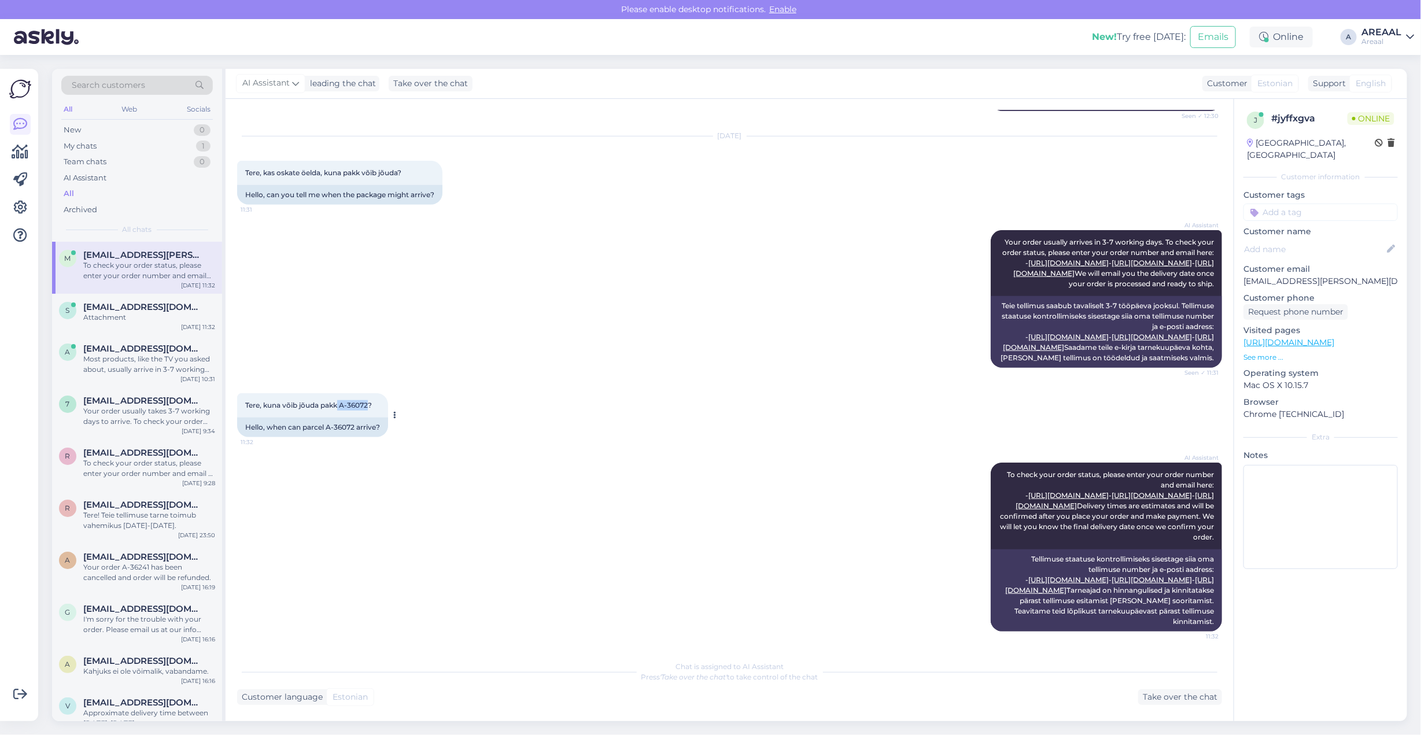
drag, startPoint x: 339, startPoint y: 359, endPoint x: 369, endPoint y: 362, distance: 30.3
click at [369, 401] on span "Tere, kuna võib jõuda pakk A-36072?" at bounding box center [308, 405] width 127 height 9
copy span "A-36072"
click at [380, 317] on div "AI Assistant Your order usually arrives in 3-7 working days. To check your orde…" at bounding box center [729, 298] width 985 height 163
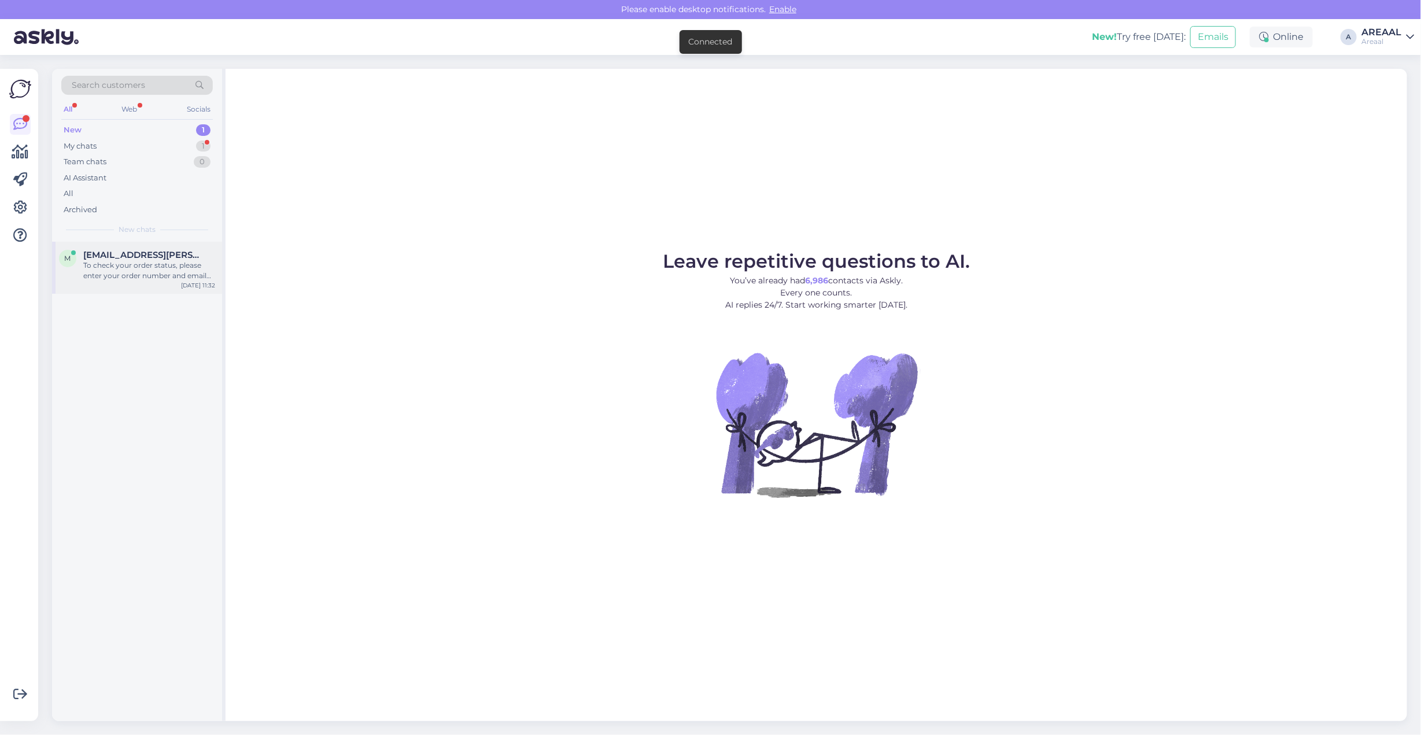
click at [191, 278] on div "To check your order status, please enter your order number and email here: - [U…" at bounding box center [149, 270] width 132 height 21
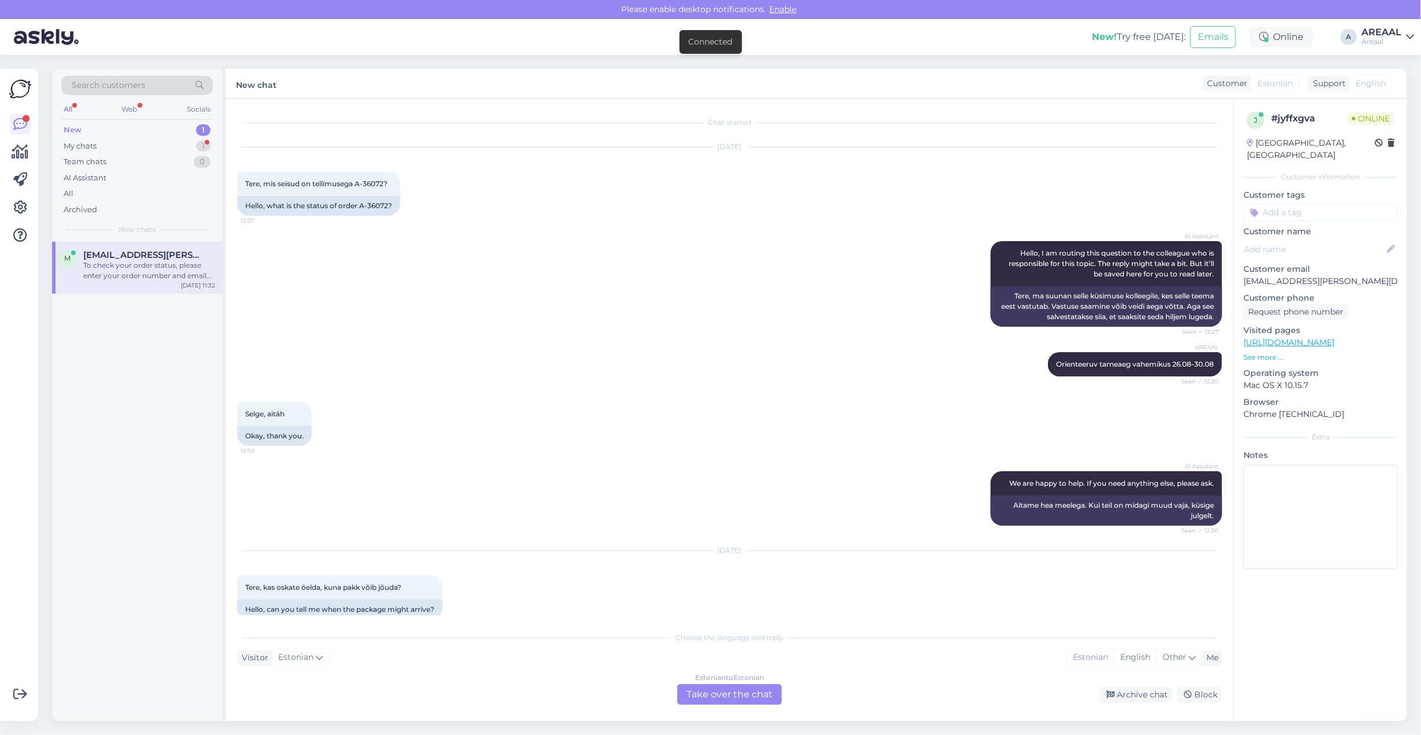
scroll to position [546, 0]
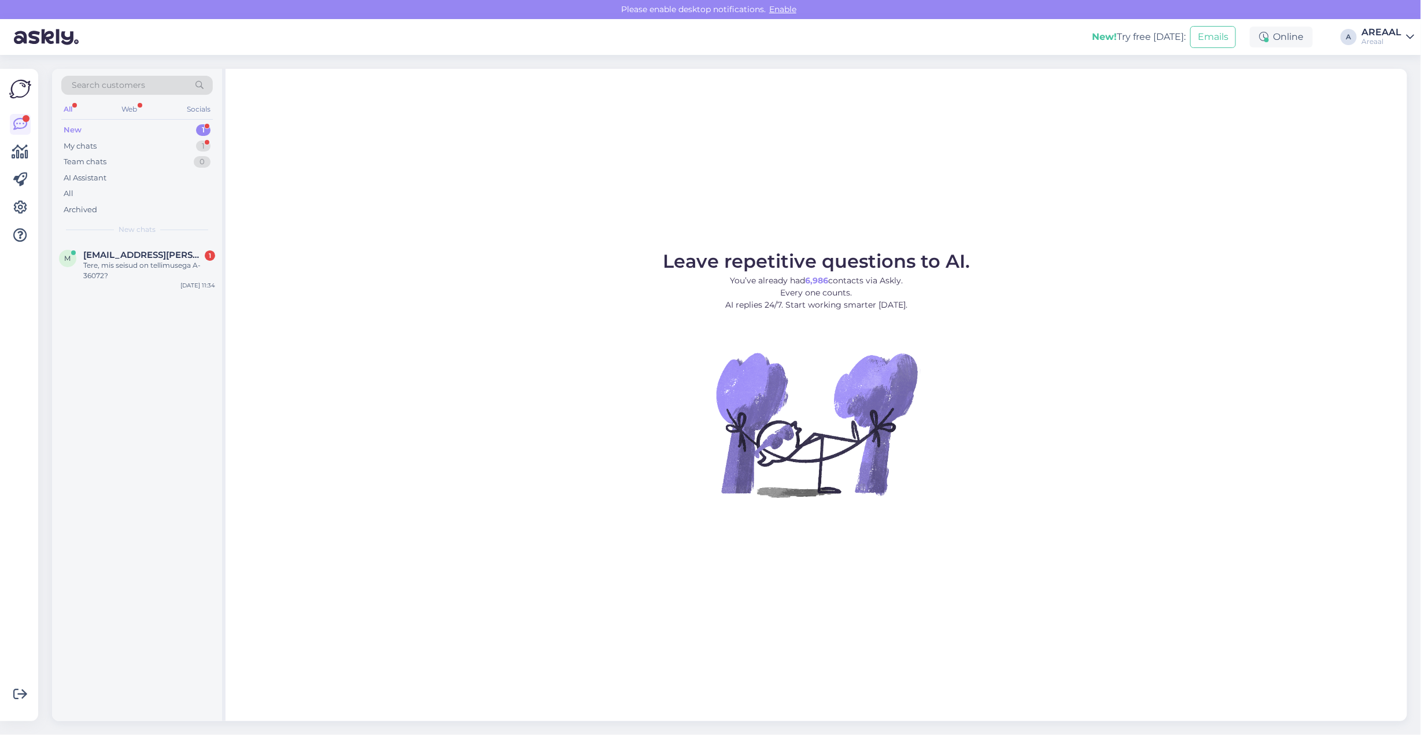
click at [586, 255] on figure "Leave repetitive questions to AI. You’ve already had 6,986 contacts via Askly. …" at bounding box center [816, 390] width 1160 height 276
drag, startPoint x: 569, startPoint y: 270, endPoint x: 601, endPoint y: 263, distance: 32.5
click at [570, 269] on figure "Leave repetitive questions to AI. You’ve already had 6,986 contacts via Askly. …" at bounding box center [816, 390] width 1160 height 276
click at [610, 179] on div "Leave repetitive questions to AI. You’ve already had 6,986 contacts via Askly. …" at bounding box center [815, 395] width 1181 height 652
click at [201, 145] on div "1" at bounding box center [203, 146] width 14 height 12
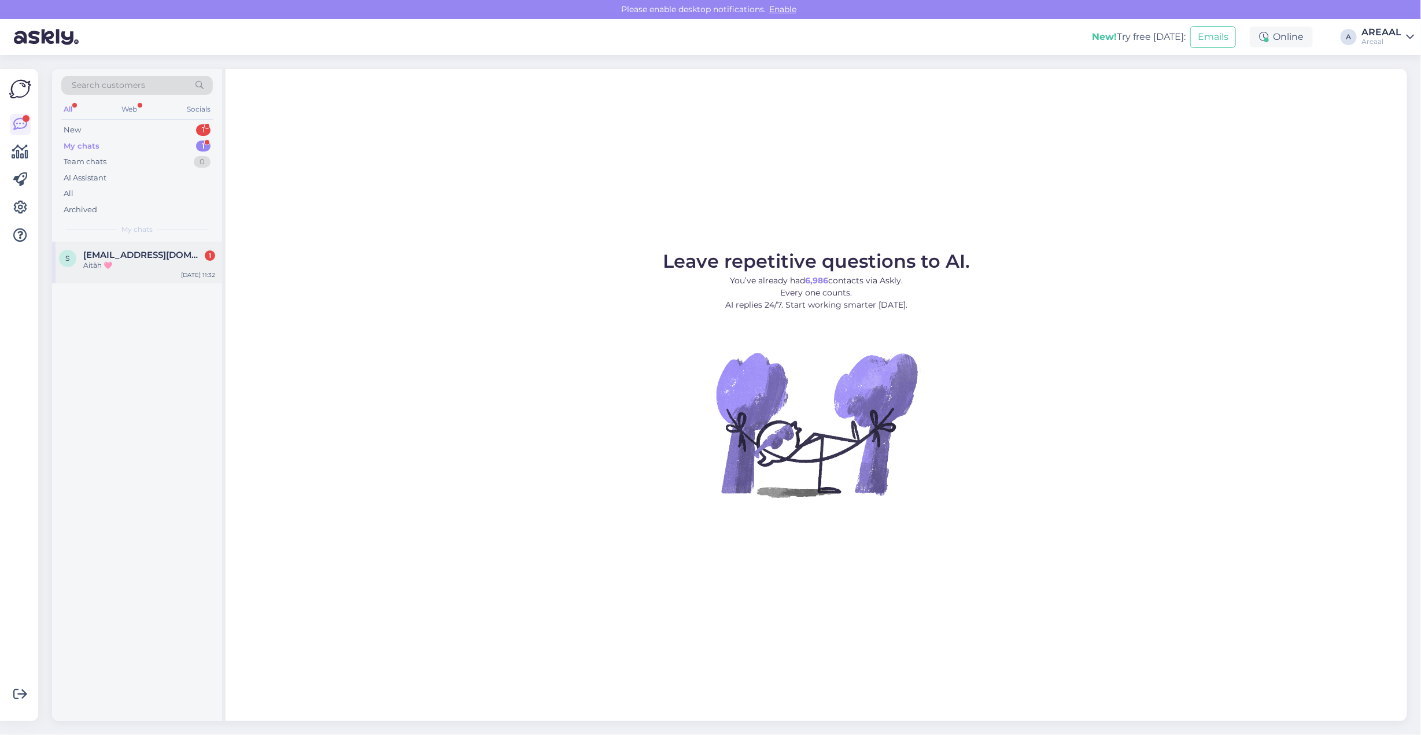
click at [160, 259] on span "simonasenna@gmail.com" at bounding box center [143, 255] width 120 height 10
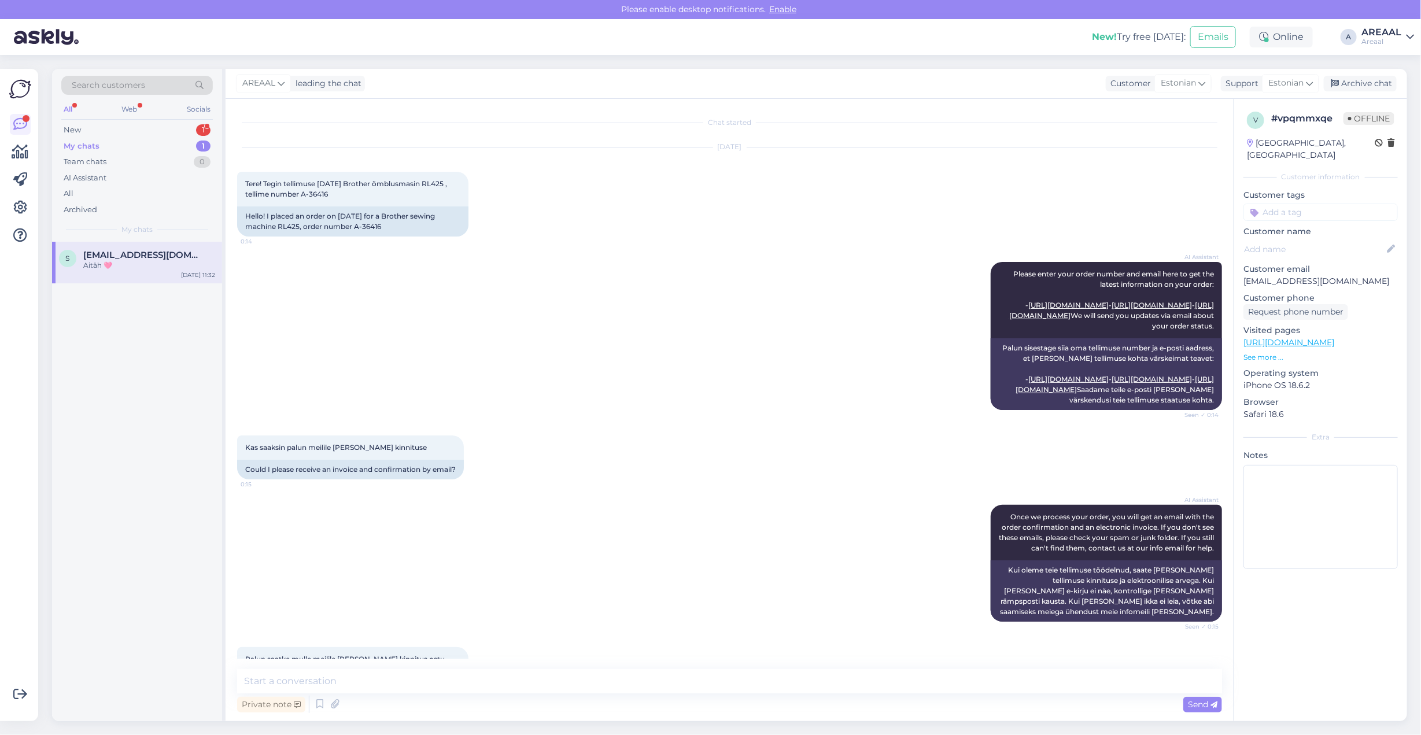
scroll to position [349, 0]
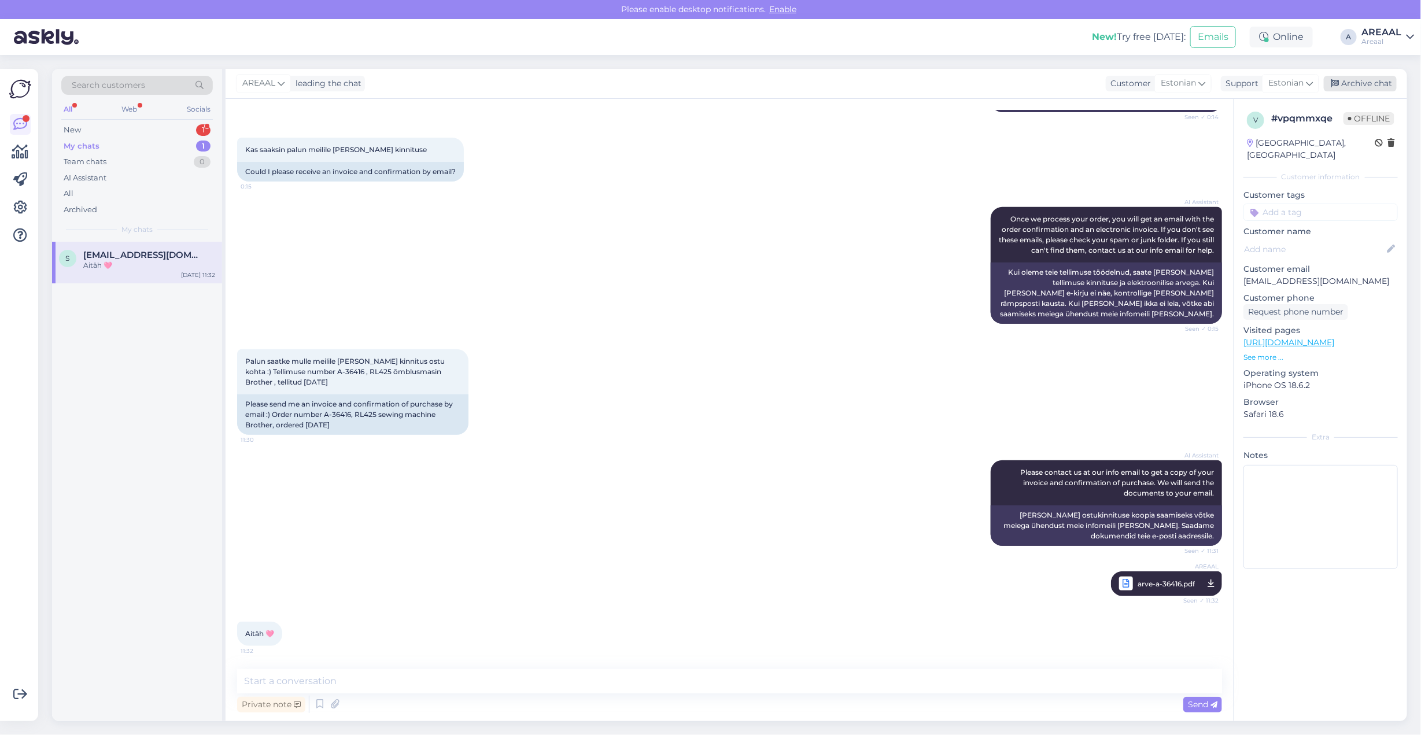
click at [1377, 76] on div "Archive chat" at bounding box center [1359, 84] width 73 height 16
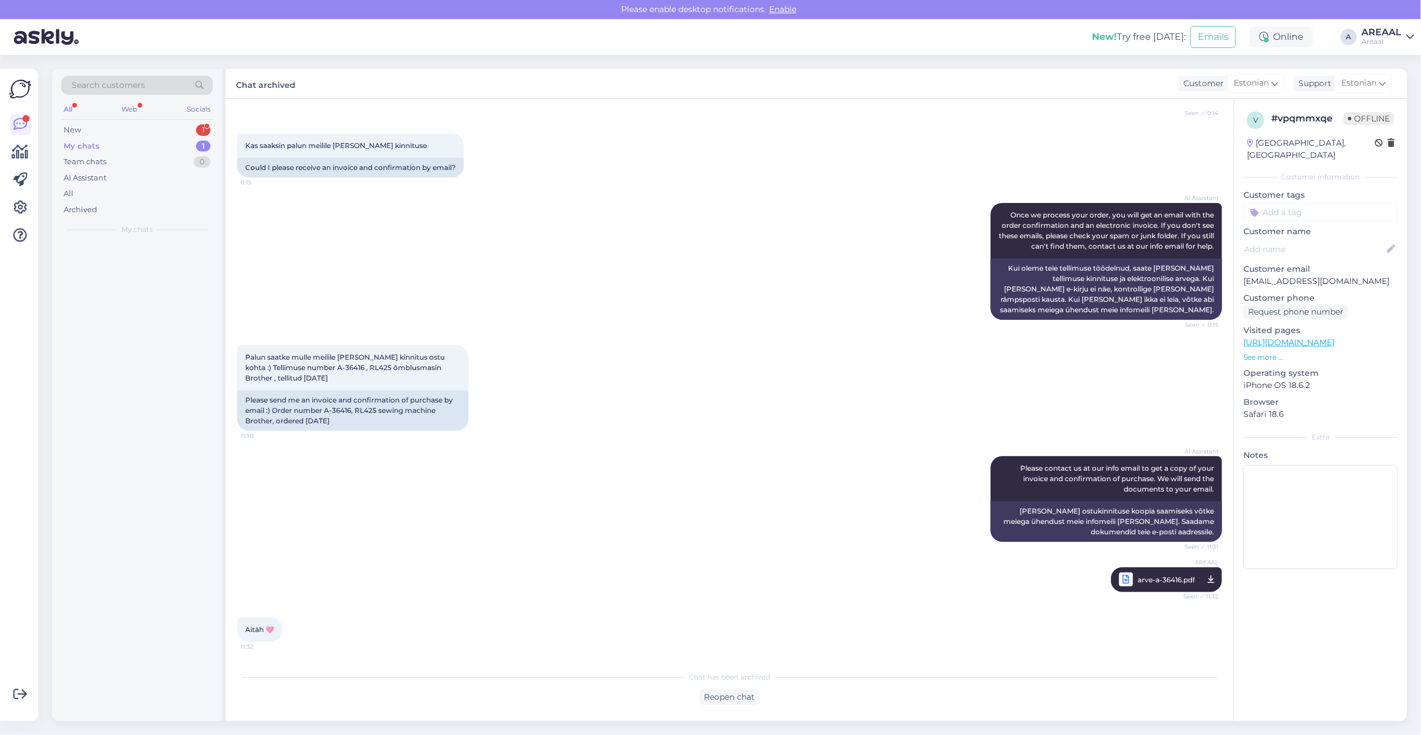
click at [1377, 76] on div "Estonian" at bounding box center [1362, 83] width 57 height 19
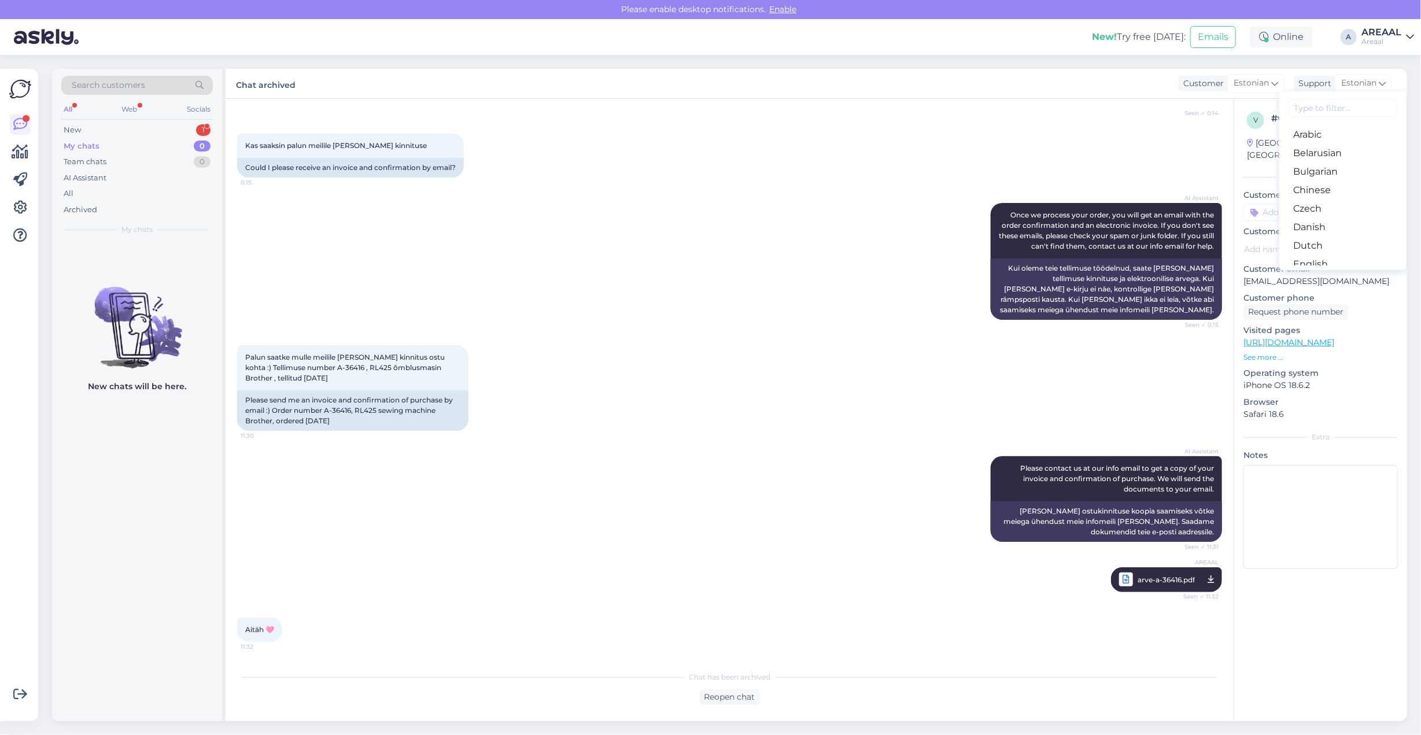
click at [419, 219] on div "AI Assistant Once we process your order, you will get an email with the order c…" at bounding box center [729, 261] width 985 height 142
click at [191, 128] on div "New 1" at bounding box center [136, 130] width 151 height 16
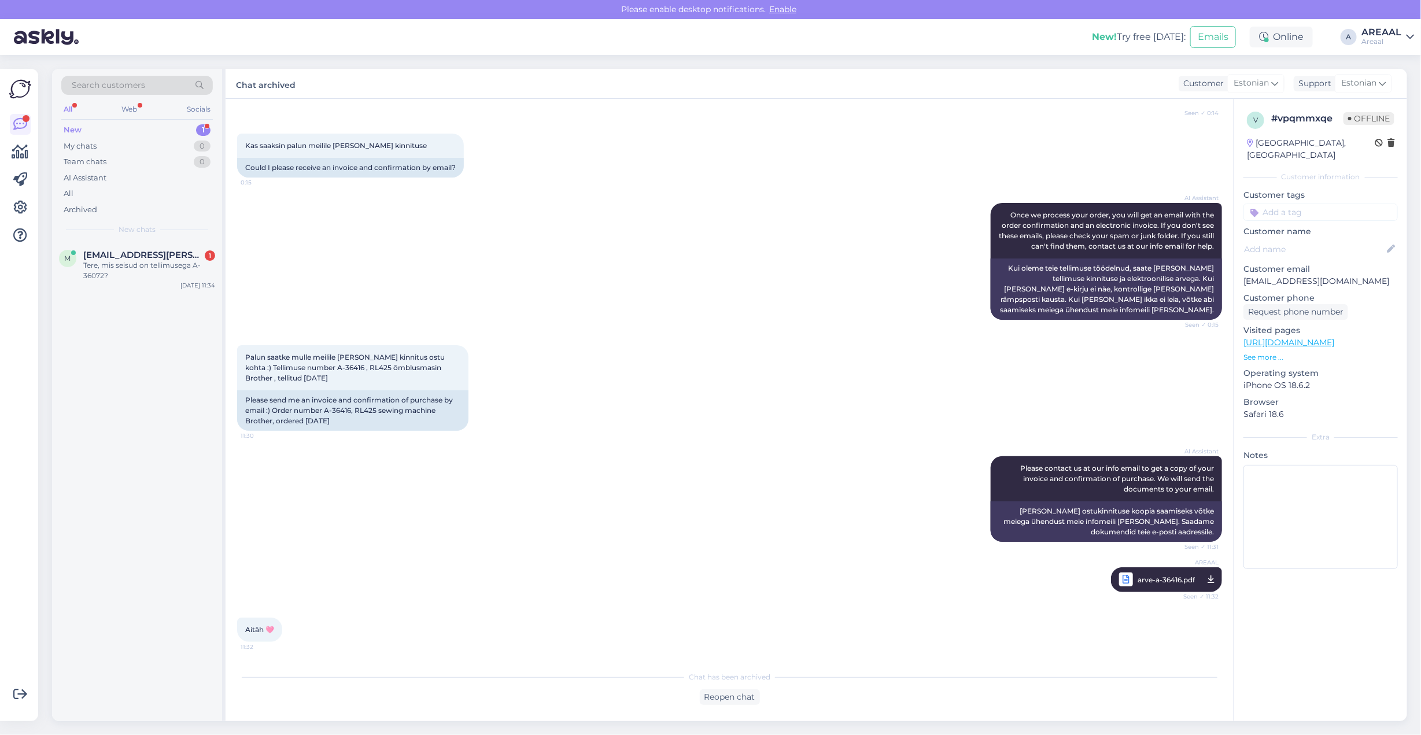
click at [696, 297] on div "AI Assistant Once we process your order, you will get an email with the order c…" at bounding box center [729, 261] width 985 height 142
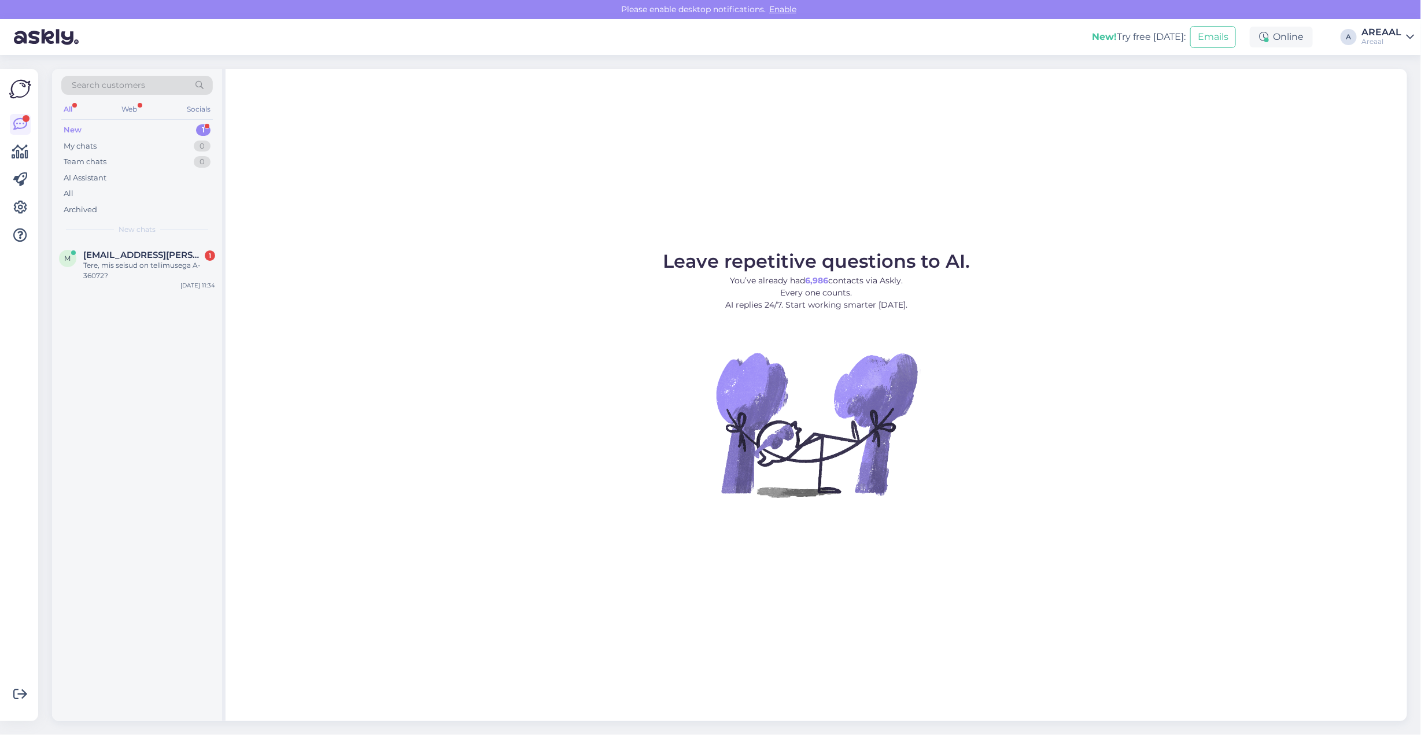
click at [112, 228] on div "New chats" at bounding box center [136, 229] width 151 height 10
click at [105, 264] on div "Tere, mis seisud on tellimusega A-36072?" at bounding box center [149, 270] width 132 height 21
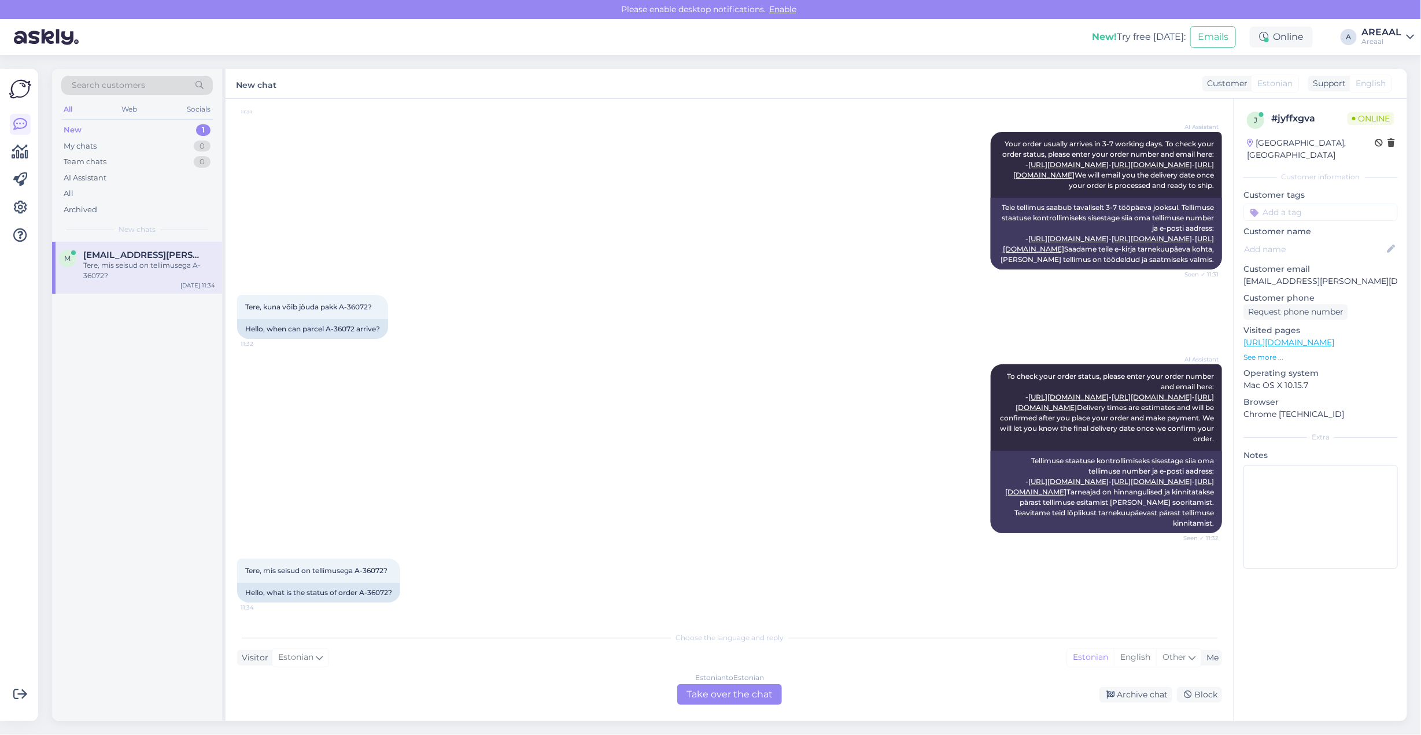
click at [723, 678] on div "Estonian to Estonian" at bounding box center [729, 677] width 69 height 10
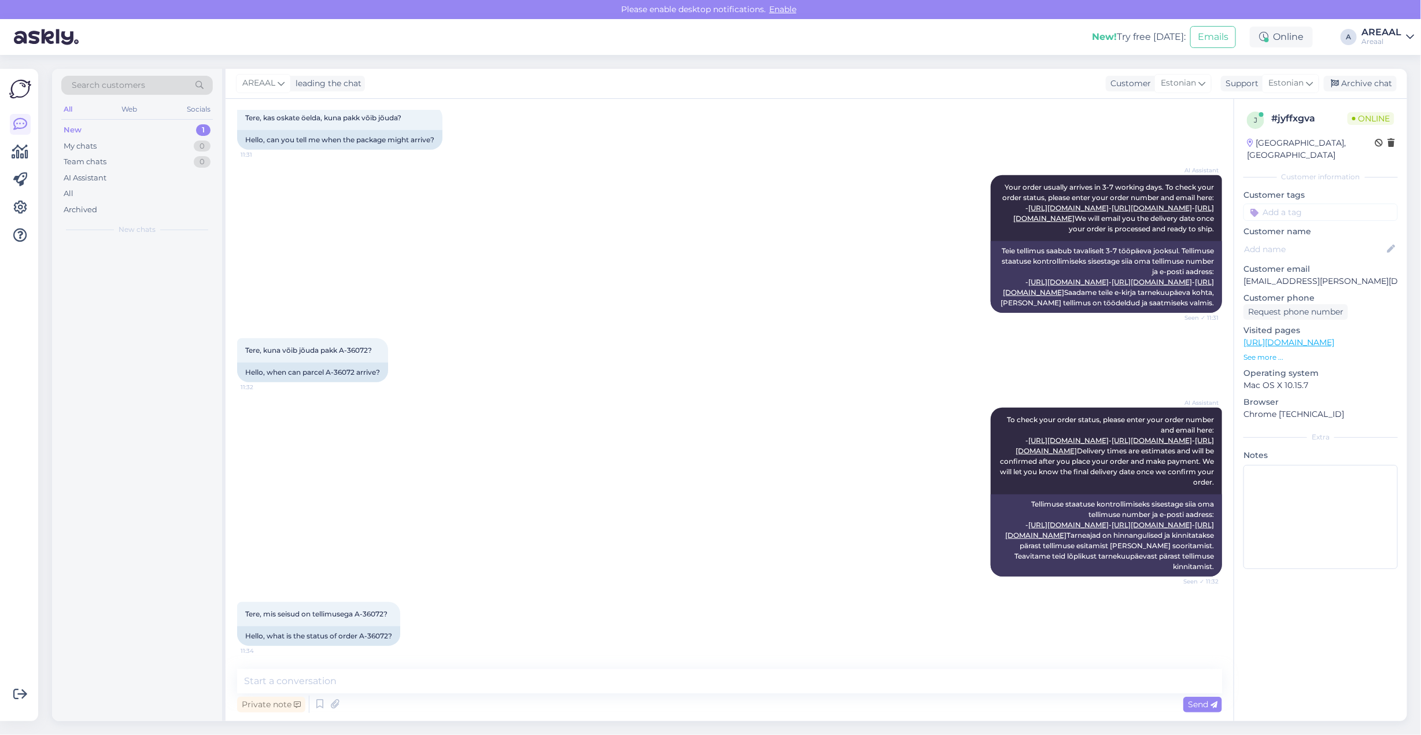
scroll to position [572, 0]
click at [723, 687] on textarea at bounding box center [729, 681] width 985 height 24
type textarea "Müüdud tehnilise vea tõttu alla omahinna"
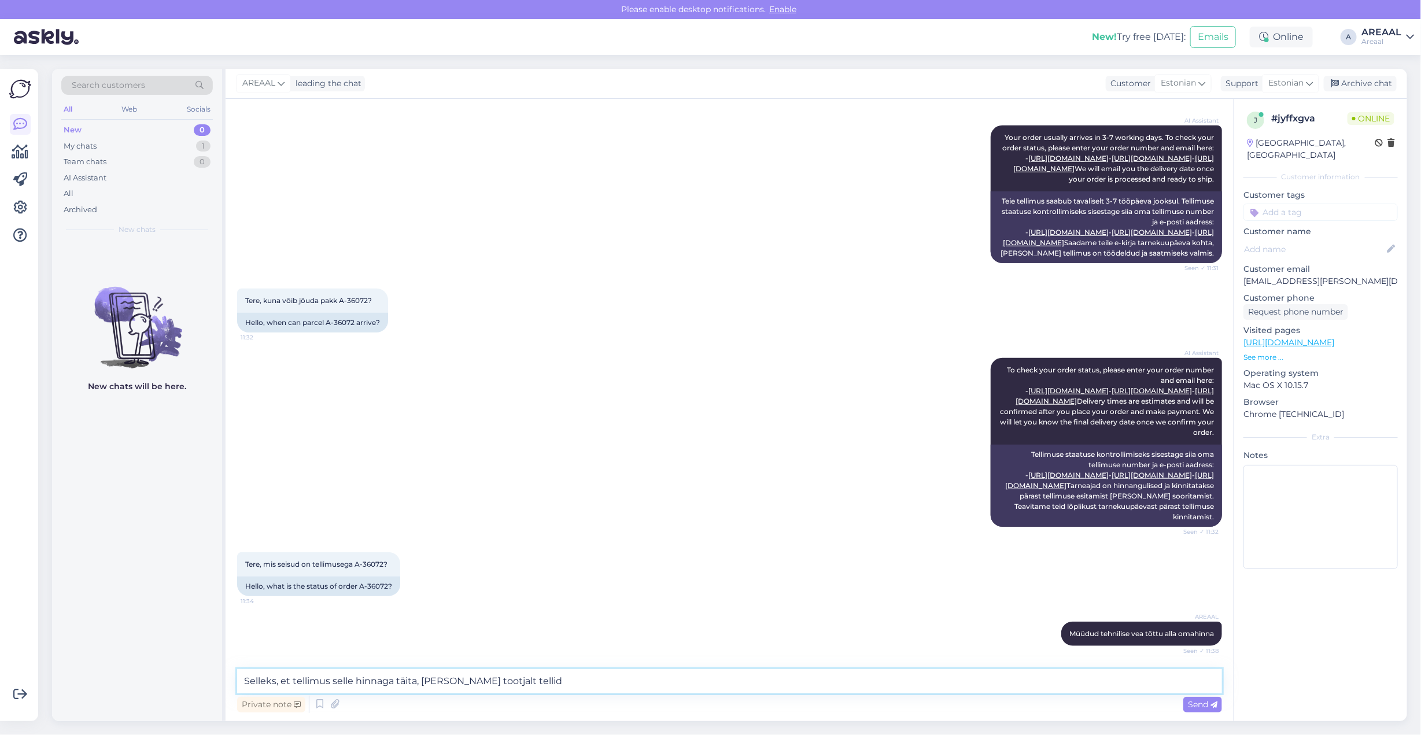
type textarea "Selleks, et tellimus selle hinnaga täita, [PERSON_NAME] tootjalt tellida"
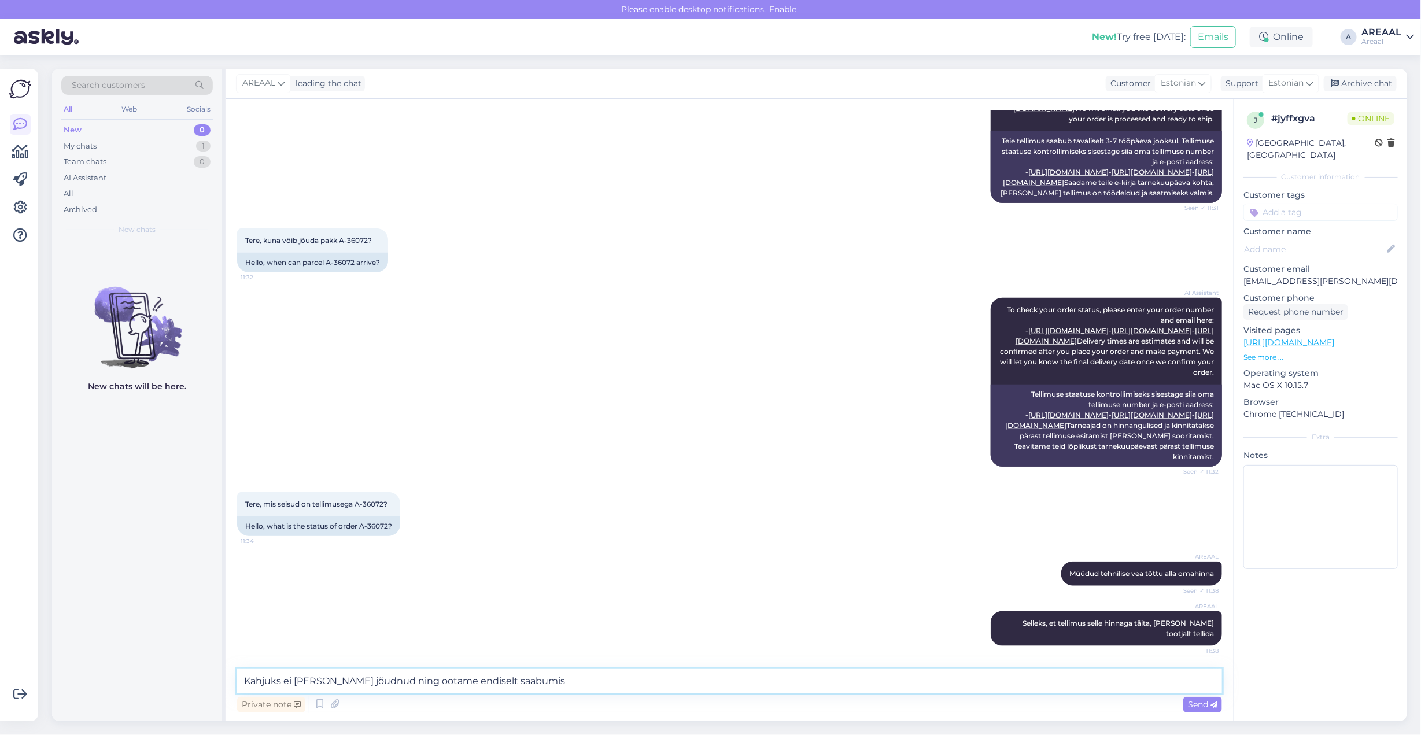
type textarea "Kahjuks ei [PERSON_NAME] jõudnud ning ootame endiselt saabumist"
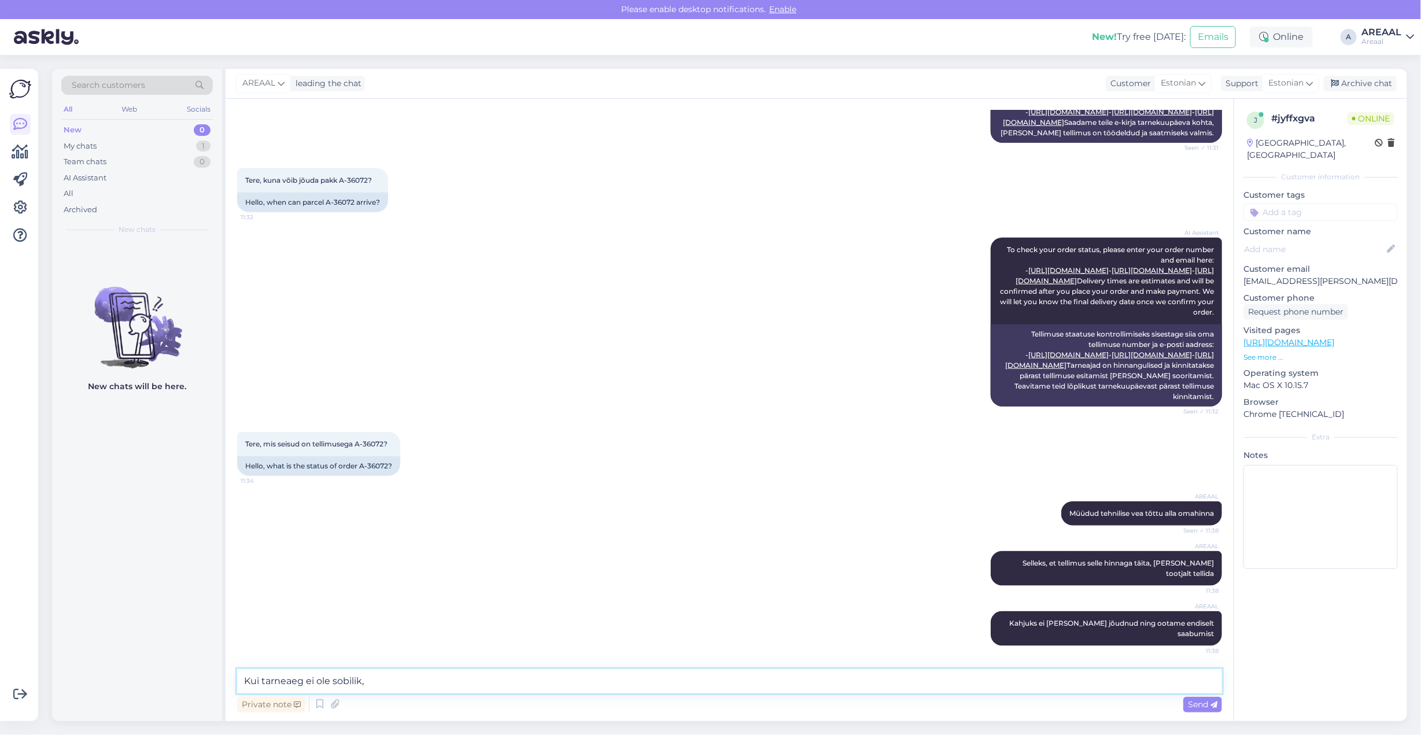
type textarea "Kui tarneaeg ei ole sobilik,"
type textarea "Kui see ei ole sobilik, siis andke teada ning kanname raha tagasi"
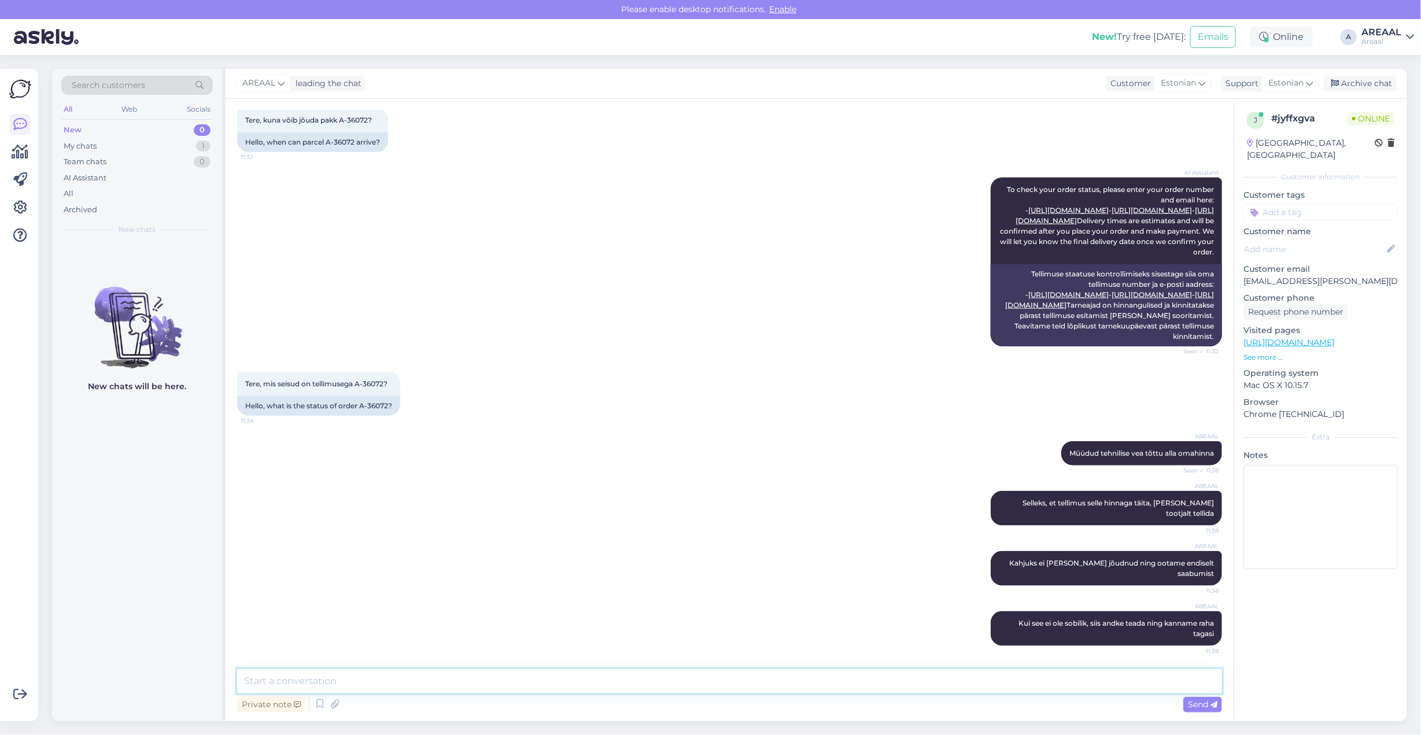
scroll to position [792, 0]
click at [908, 359] on div "AI Assistant To check your order status, please enter your order number and ema…" at bounding box center [729, 262] width 985 height 194
click at [871, 359] on div "AI Assistant To check your order status, please enter your order number and ema…" at bounding box center [729, 262] width 985 height 194
click at [853, 378] on div "Tere, mis seisud on tellimusega A-36072? 11:34 Hello, what is the status of ord…" at bounding box center [729, 393] width 985 height 69
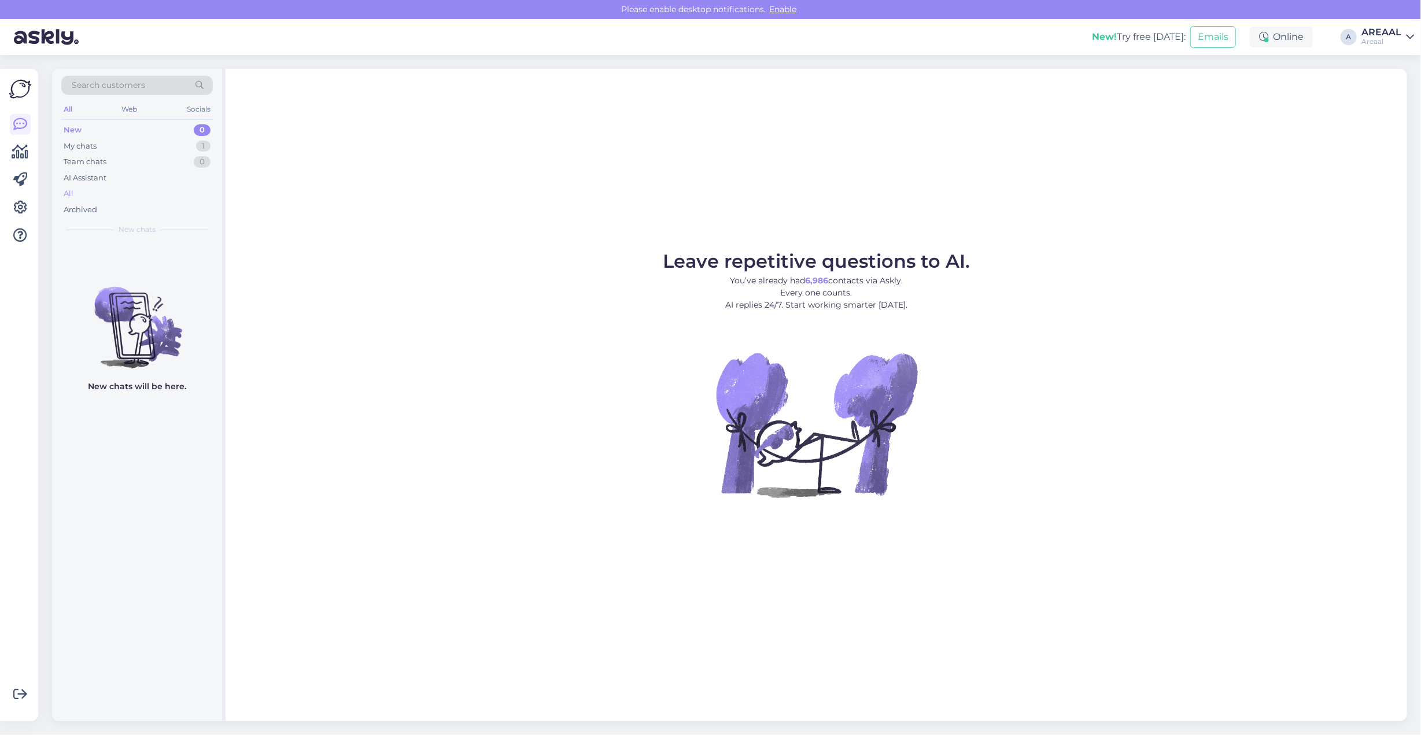
click at [153, 194] on div "All" at bounding box center [136, 194] width 151 height 16
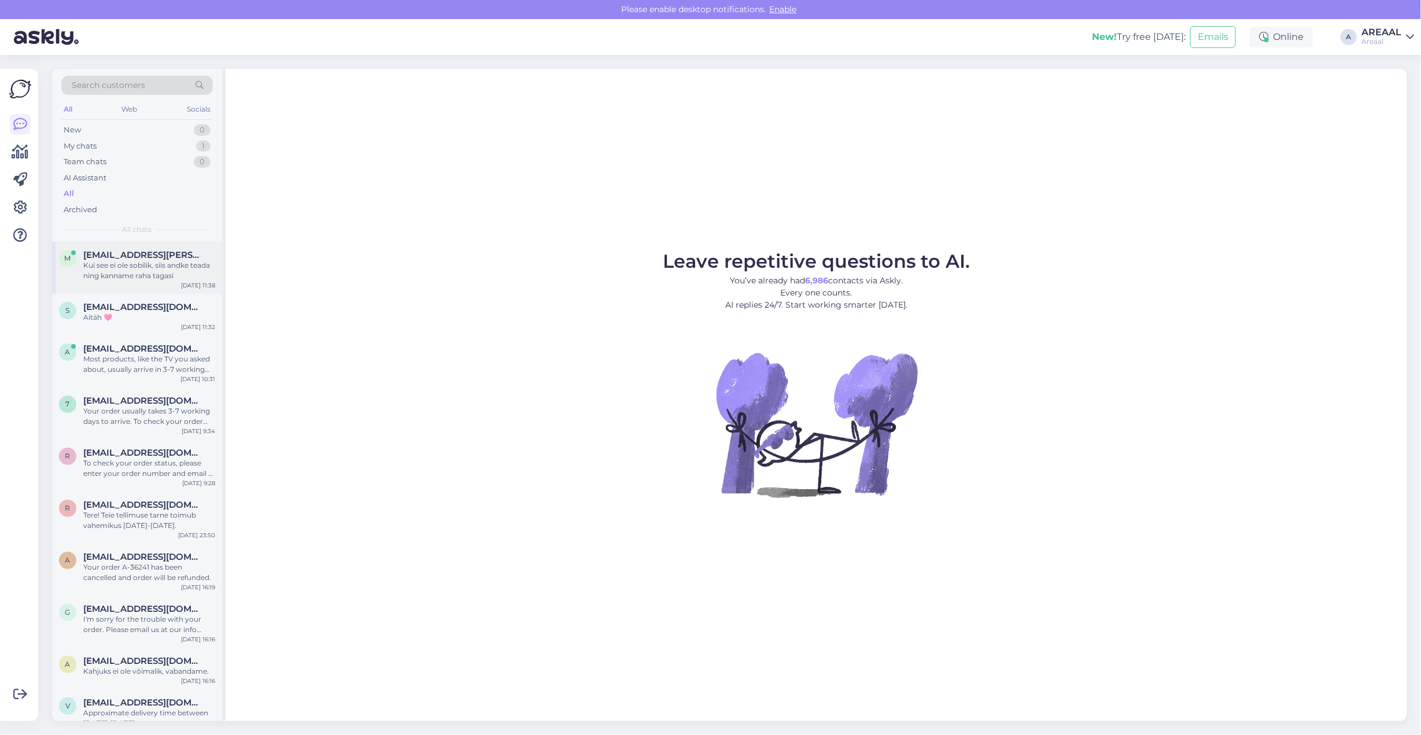
click at [149, 284] on div "m marten.pulles@hotmail.com Kui see ei ole sobilik, siis andke teada ning kanna…" at bounding box center [137, 268] width 170 height 52
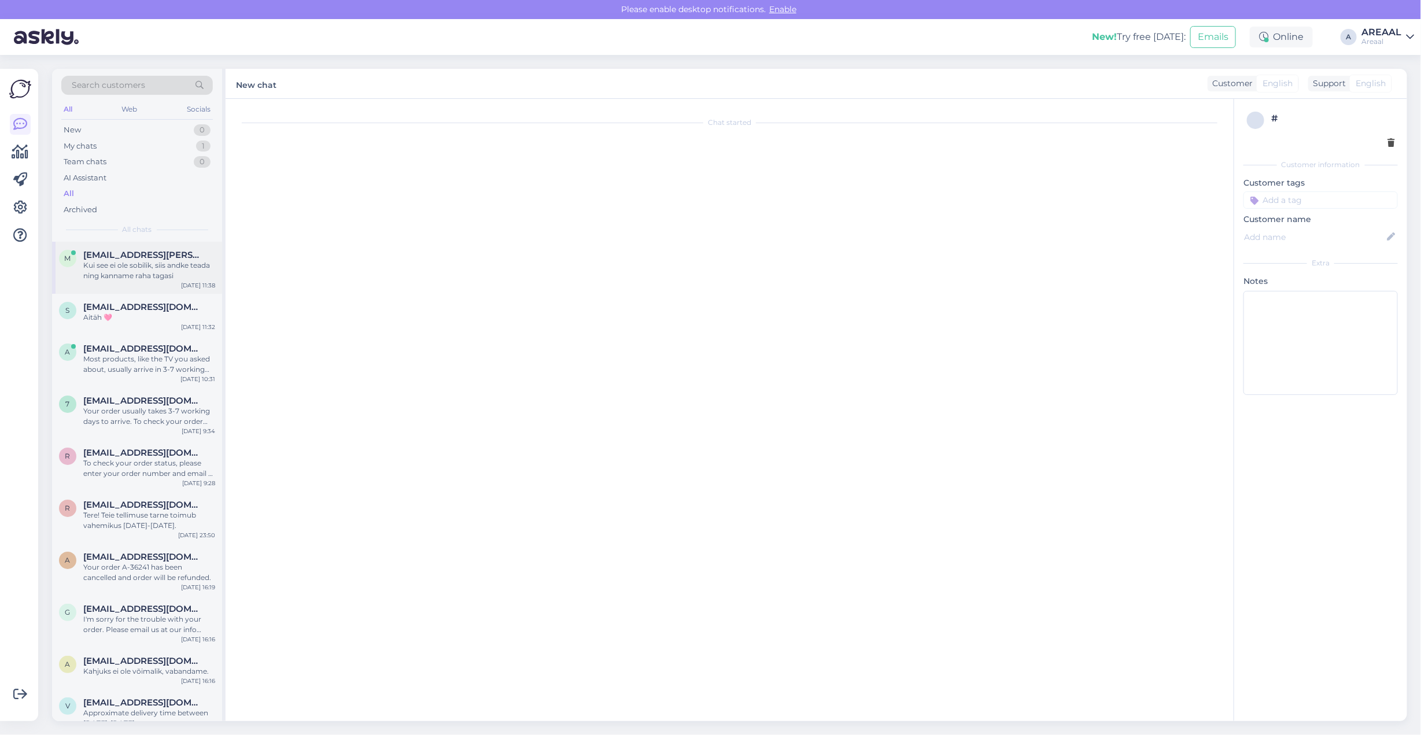
scroll to position [792, 0]
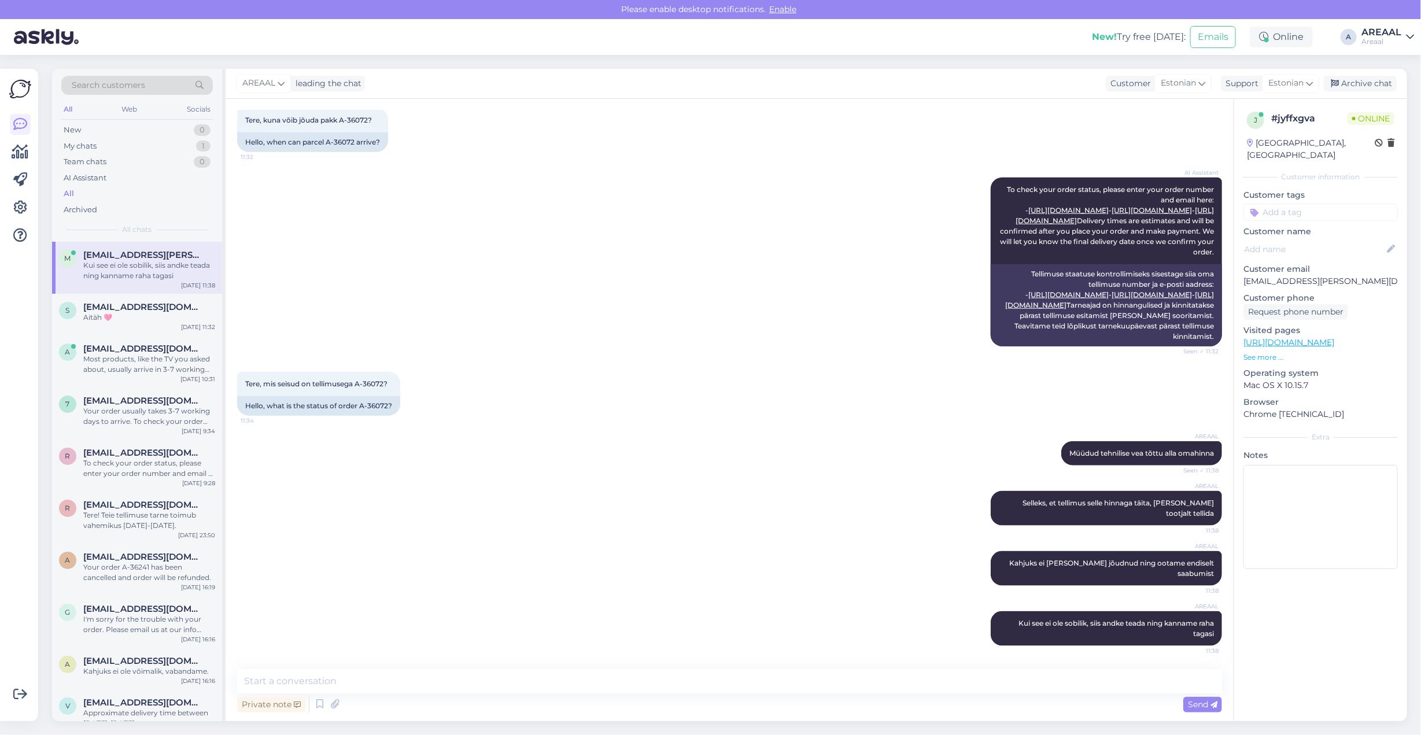
click at [857, 453] on div "AREAAL Müüdud tehnilise vea tõttu alla omahinna Seen ✓ 11:38" at bounding box center [729, 453] width 985 height 50
drag, startPoint x: 857, startPoint y: 453, endPoint x: 854, endPoint y: 469, distance: 16.6
click at [856, 460] on div "AREAAL Müüdud tehnilise vea tõttu alla omahinna Seen ✓ 11:38" at bounding box center [729, 453] width 985 height 50
click at [853, 472] on div "AREAAL Müüdud tehnilise vea tõttu alla omahinna Seen ✓ 11:38" at bounding box center [729, 453] width 985 height 50
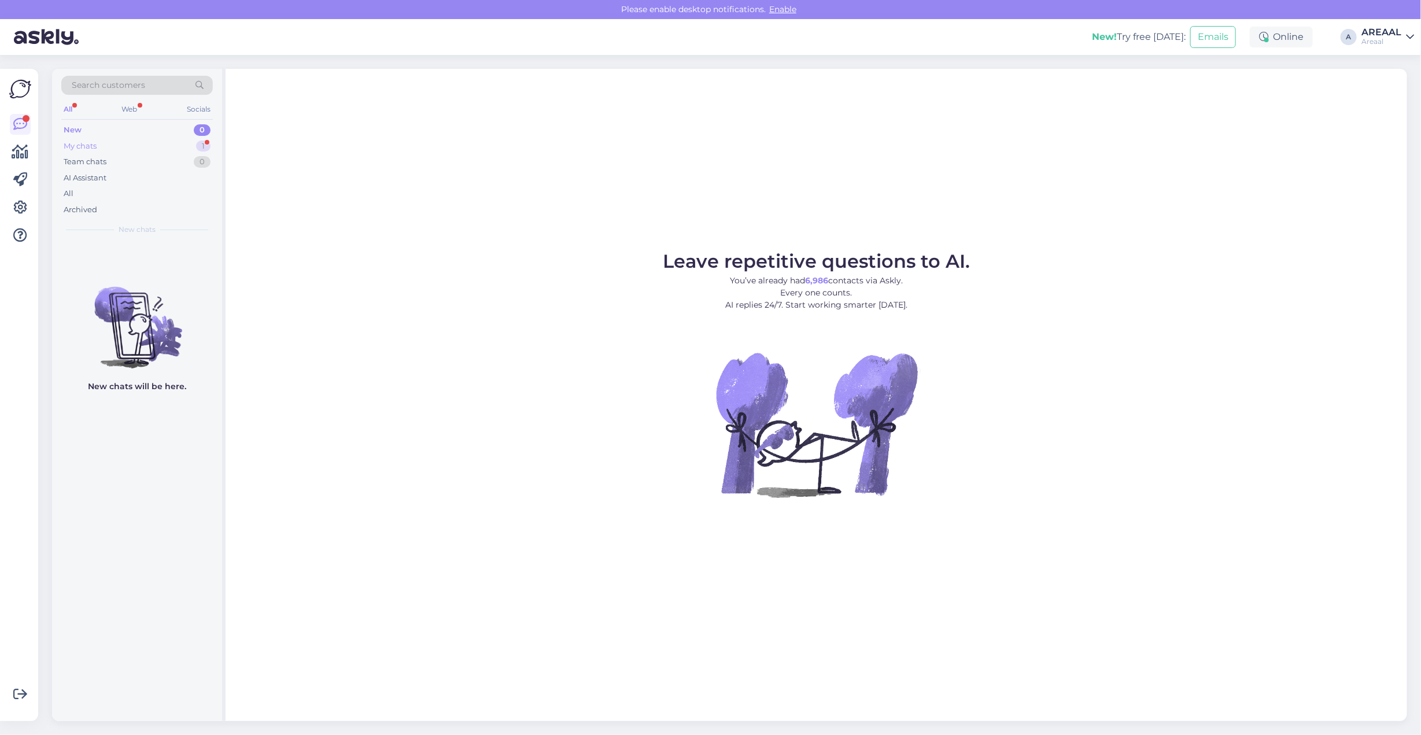
click at [201, 148] on div "1" at bounding box center [203, 146] width 14 height 12
click at [221, 146] on div "Search customers All Web Socials New 0 My chats 1 Team chats 0 AI Assistant All…" at bounding box center [137, 155] width 170 height 173
click at [217, 143] on div "Search customers All Web Socials New 0 My chats 1 Team chats 0 AI Assistant All…" at bounding box center [137, 155] width 170 height 173
click at [162, 154] on div "Team chats 0" at bounding box center [136, 162] width 151 height 16
click at [189, 155] on div "Team chats 0" at bounding box center [136, 162] width 151 height 16
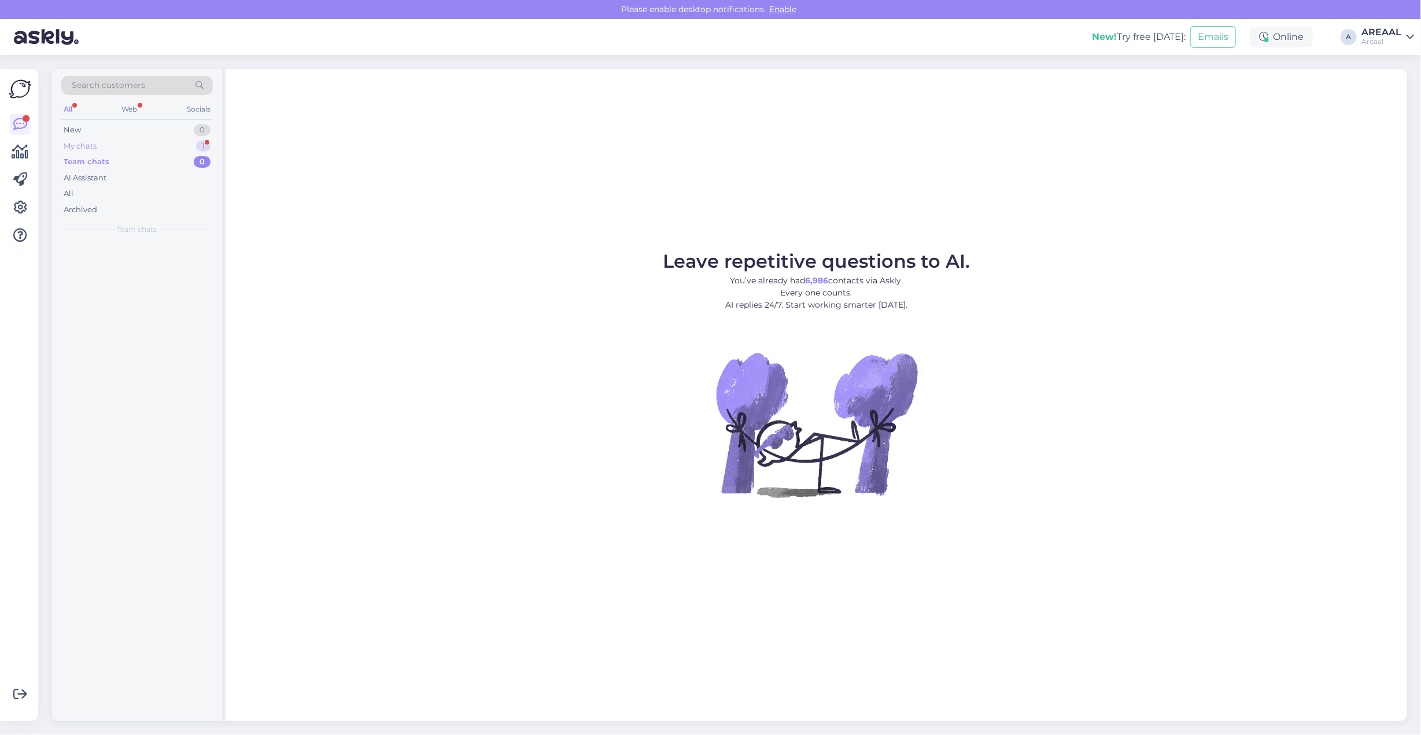
click at [191, 150] on div "My chats 1" at bounding box center [136, 146] width 151 height 16
click at [165, 282] on div "m marten.pulles@hotmail.com 1 Võite tellimuse ära tühistada ja raha tagasi kand…" at bounding box center [137, 268] width 170 height 52
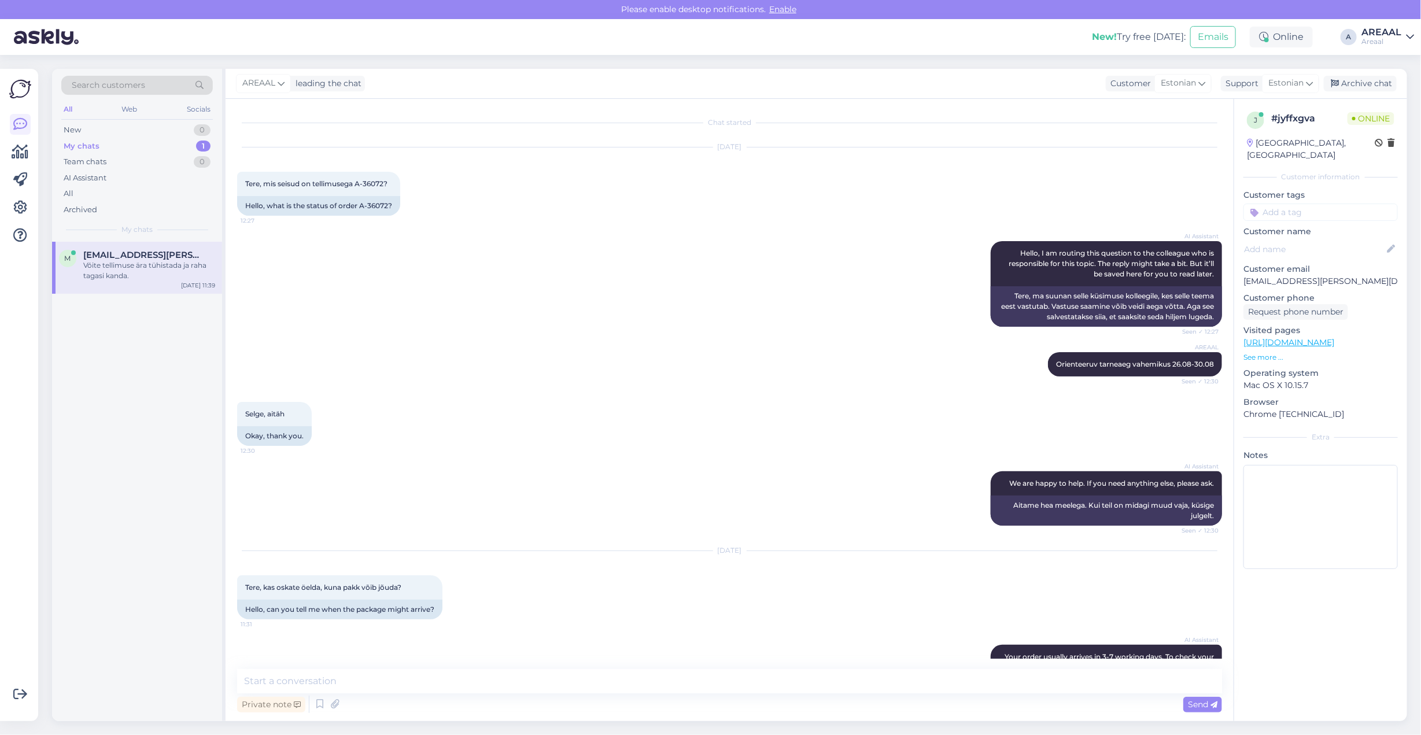
scroll to position [842, 0]
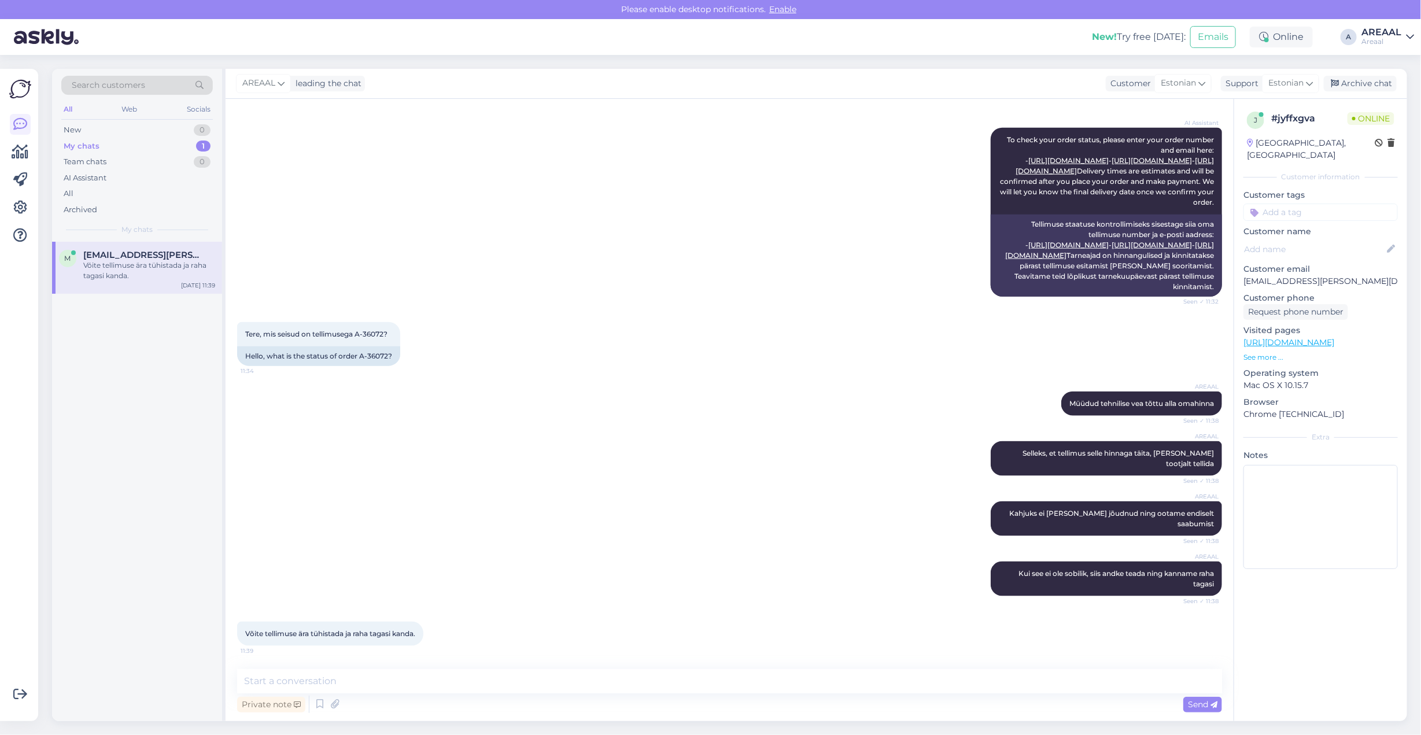
click at [624, 704] on div "Private note Send" at bounding box center [729, 704] width 985 height 22
click at [631, 682] on textarea at bounding box center [729, 681] width 985 height 24
type textarea "Hästi, suuname tühistamisele. Tagasikanne laekub paari tööpäeva jooksul"
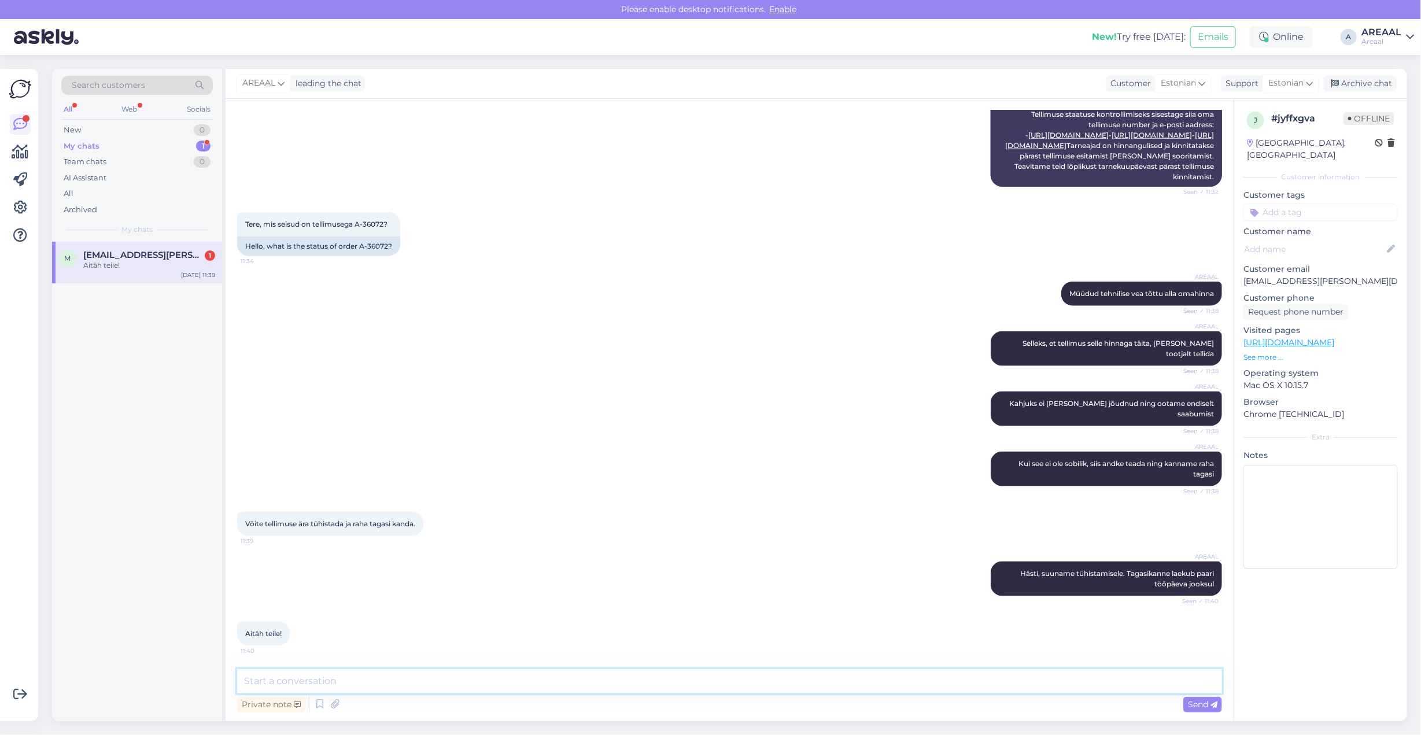
scroll to position [952, 0]
click at [718, 364] on div "AREAAL Selleks, et tellimus selle hinnaga täita, tuli kaup tootjalt tellida See…" at bounding box center [729, 349] width 985 height 60
click at [929, 686] on textarea at bounding box center [729, 681] width 985 height 24
type textarea "Täname [PERSON_NAME] ja soovime ilusat päeva jätku"
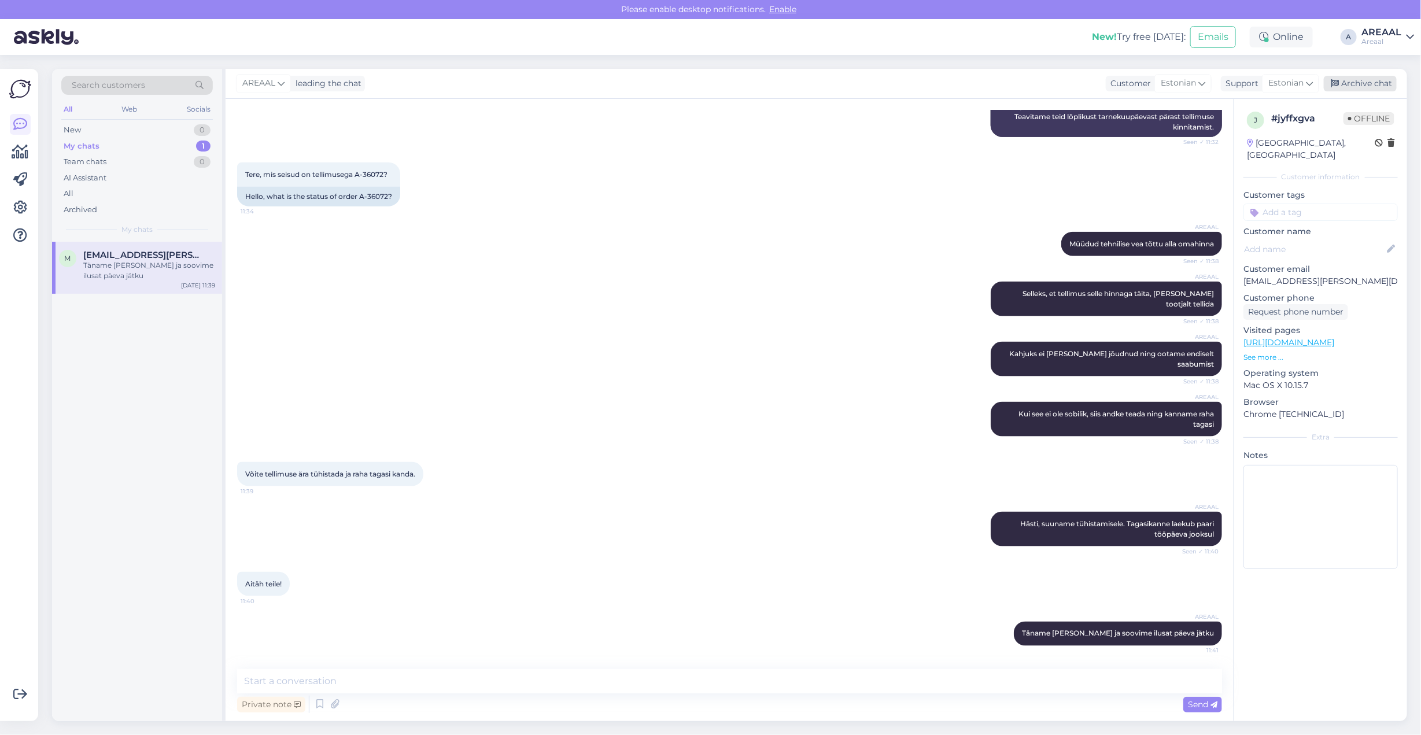
click at [1356, 80] on div "Archive chat" at bounding box center [1359, 84] width 73 height 16
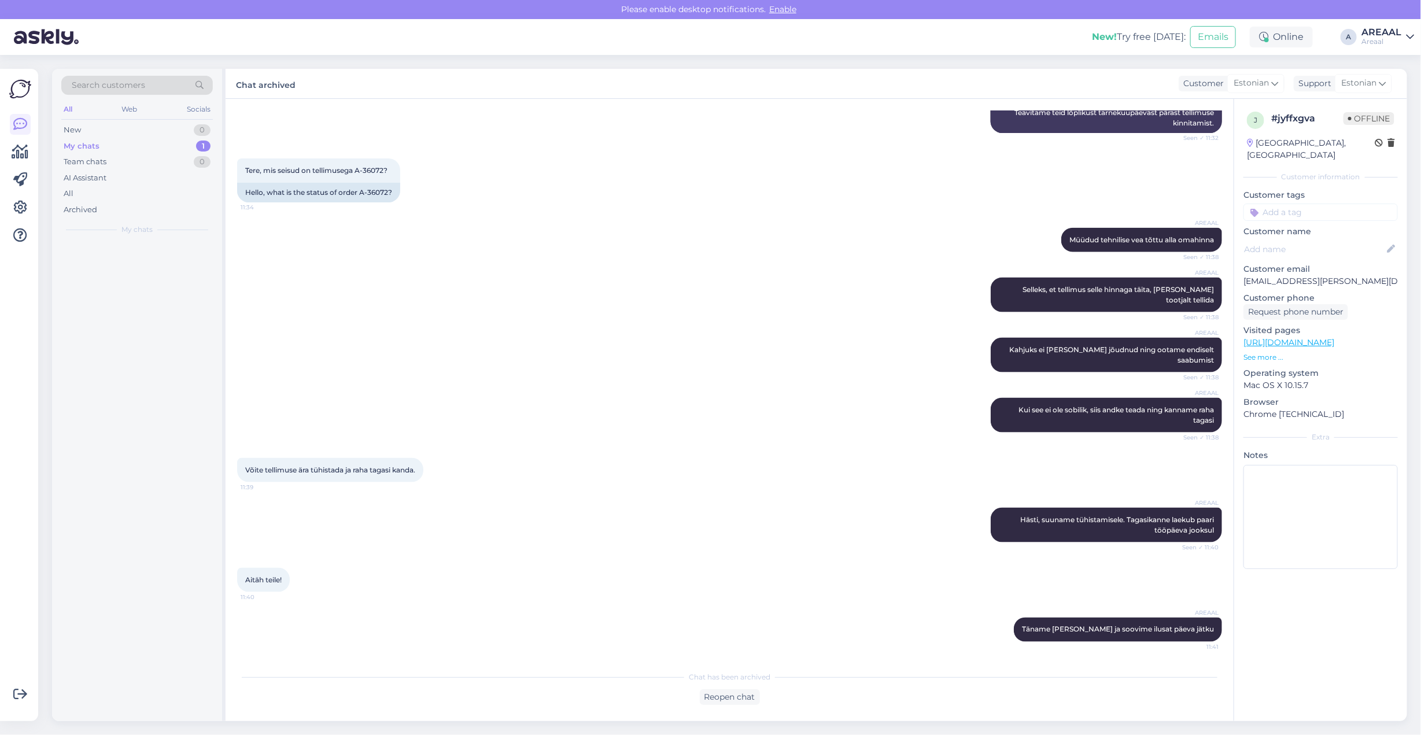
click at [822, 289] on div "AREAAL Selleks, et tellimus selle hinnaga täita, tuli kaup tootjalt tellida See…" at bounding box center [729, 295] width 985 height 60
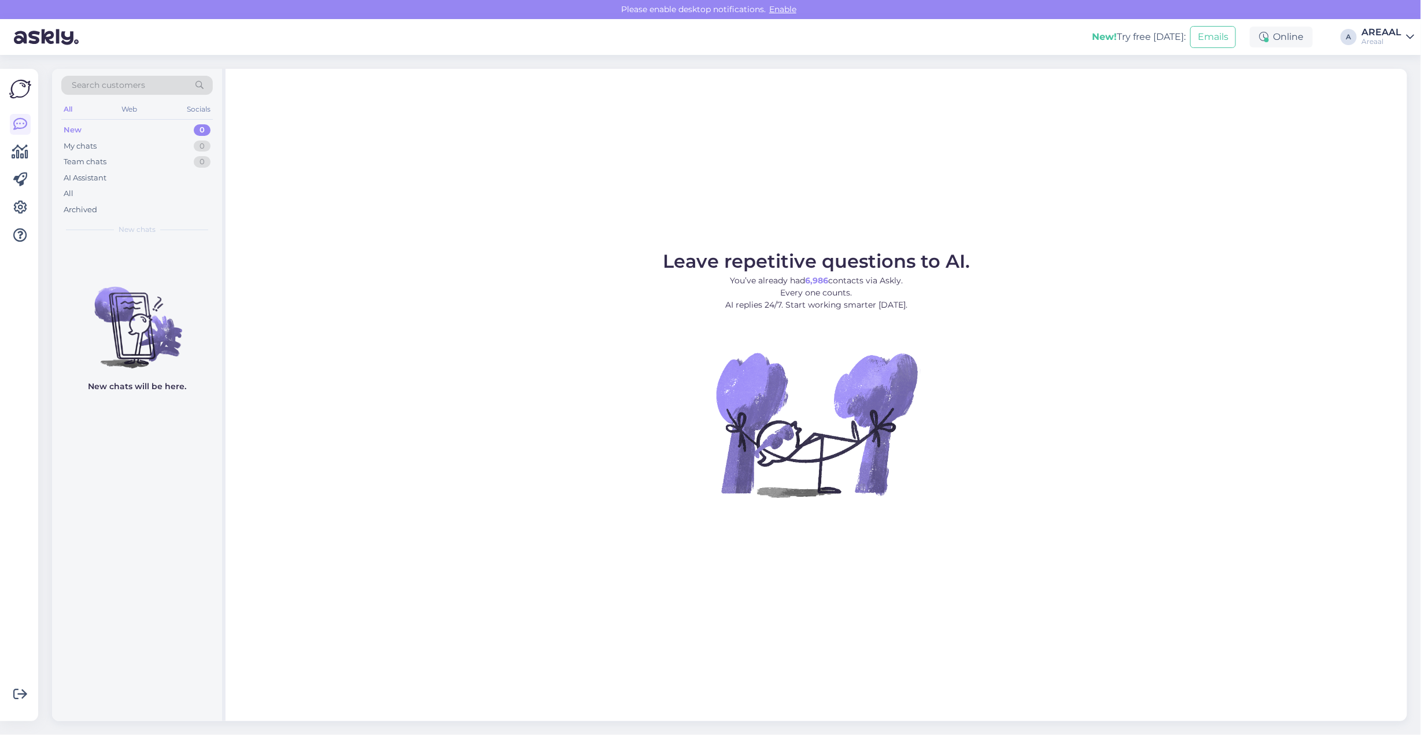
click at [434, 203] on div "Leave repetitive questions to AI. You’ve already had 6,986 contacts via Askly. …" at bounding box center [815, 395] width 1181 height 652
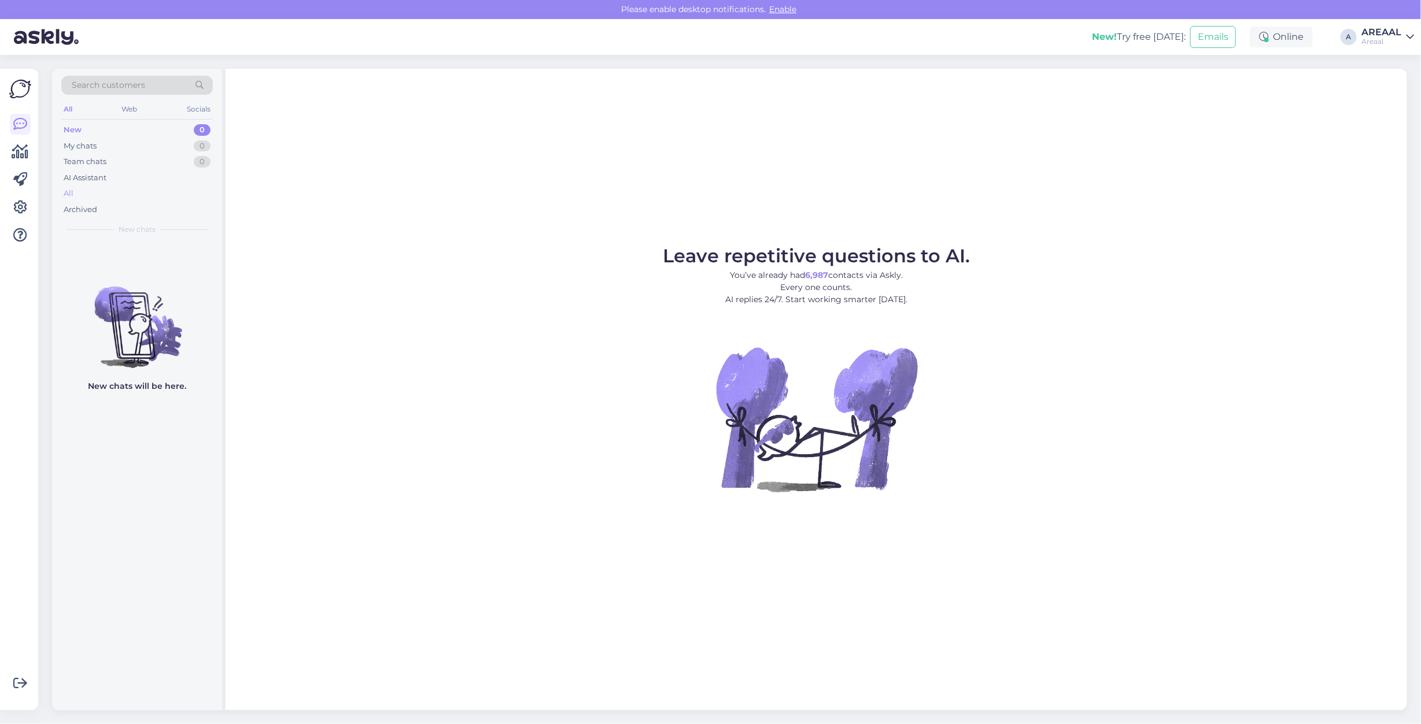
drag, startPoint x: 117, startPoint y: 183, endPoint x: 117, endPoint y: 194, distance: 11.0
click at [117, 185] on div "AI Assistant" at bounding box center [136, 178] width 151 height 16
click at [117, 194] on div "All" at bounding box center [136, 194] width 151 height 16
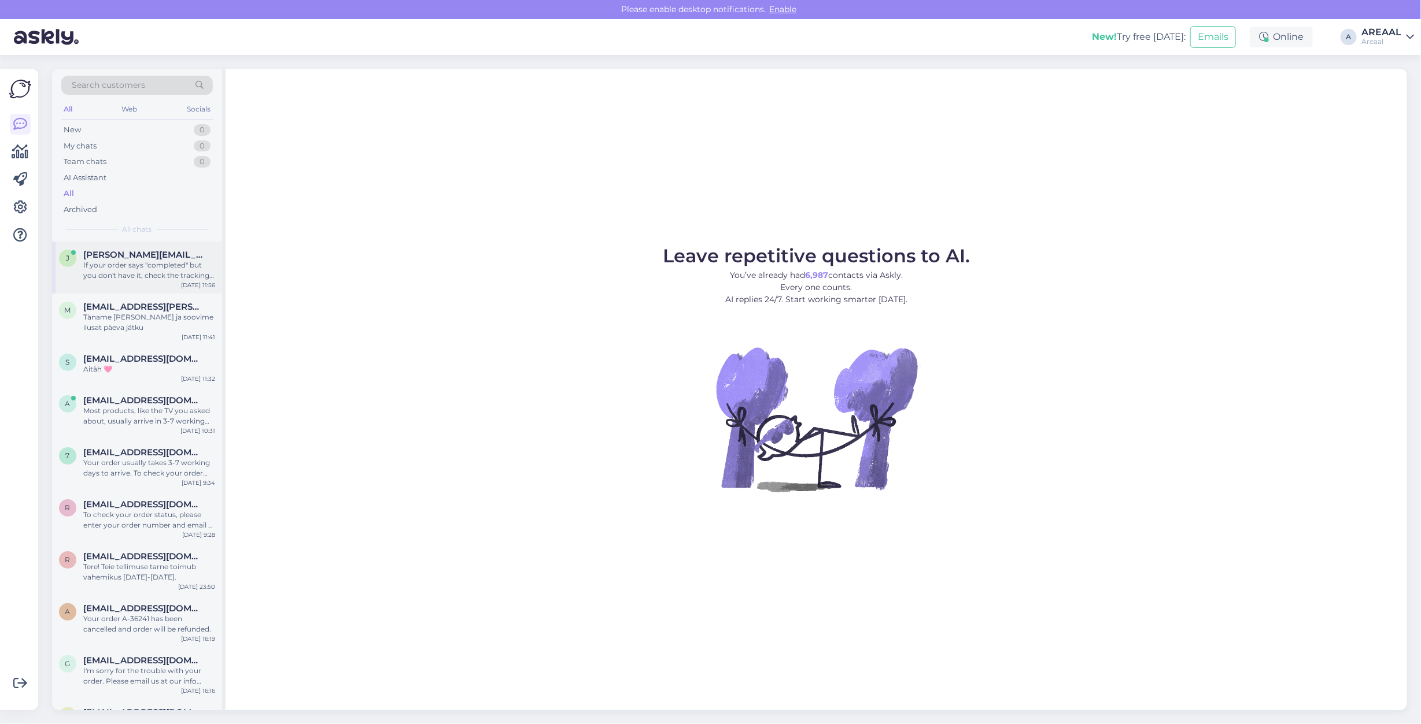
click at [134, 284] on div "j janika.kandla@gmail.com If your order says "completed" but you don't have it,…" at bounding box center [137, 268] width 170 height 52
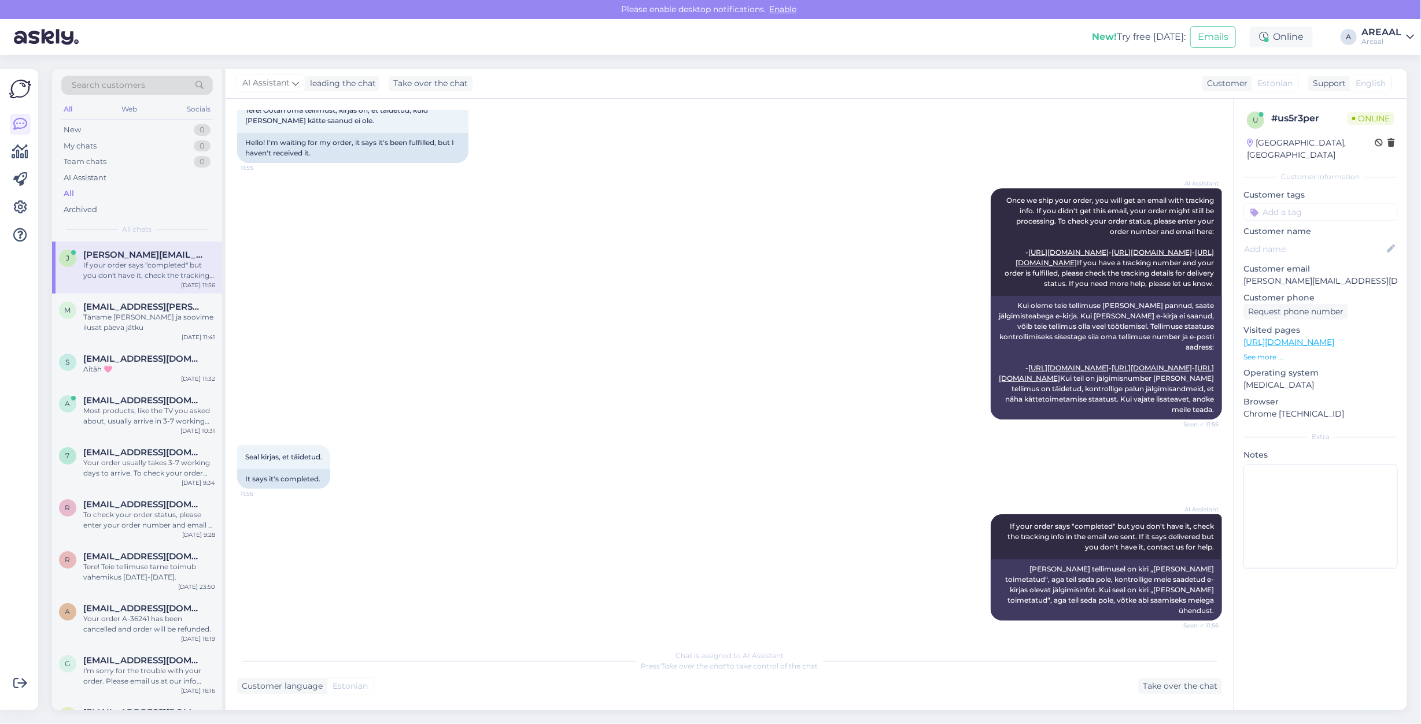
scroll to position [114, 0]
click at [614, 432] on div "AI Assistant Once we ship your order, you will get an email with tracking info.…" at bounding box center [729, 304] width 985 height 257
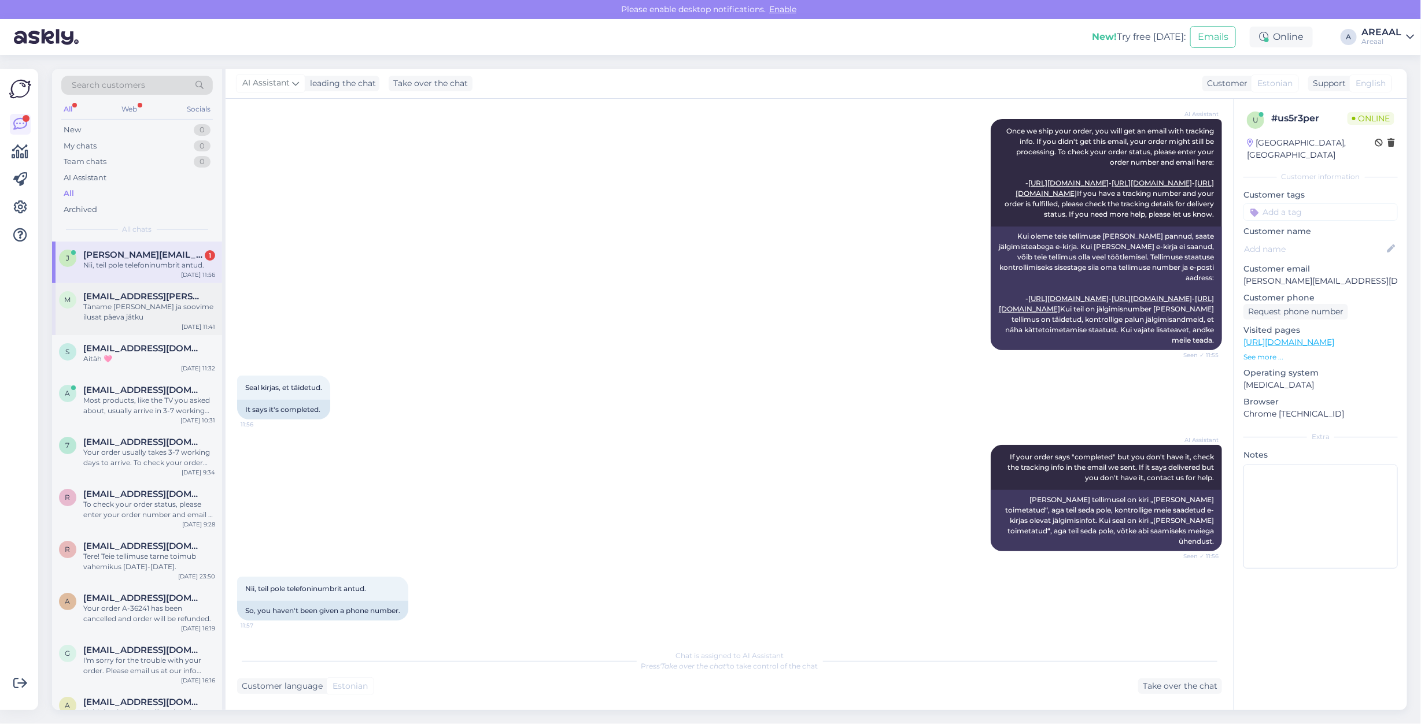
click at [146, 295] on span "[EMAIL_ADDRESS][PERSON_NAME][DOMAIN_NAME]" at bounding box center [143, 296] width 120 height 10
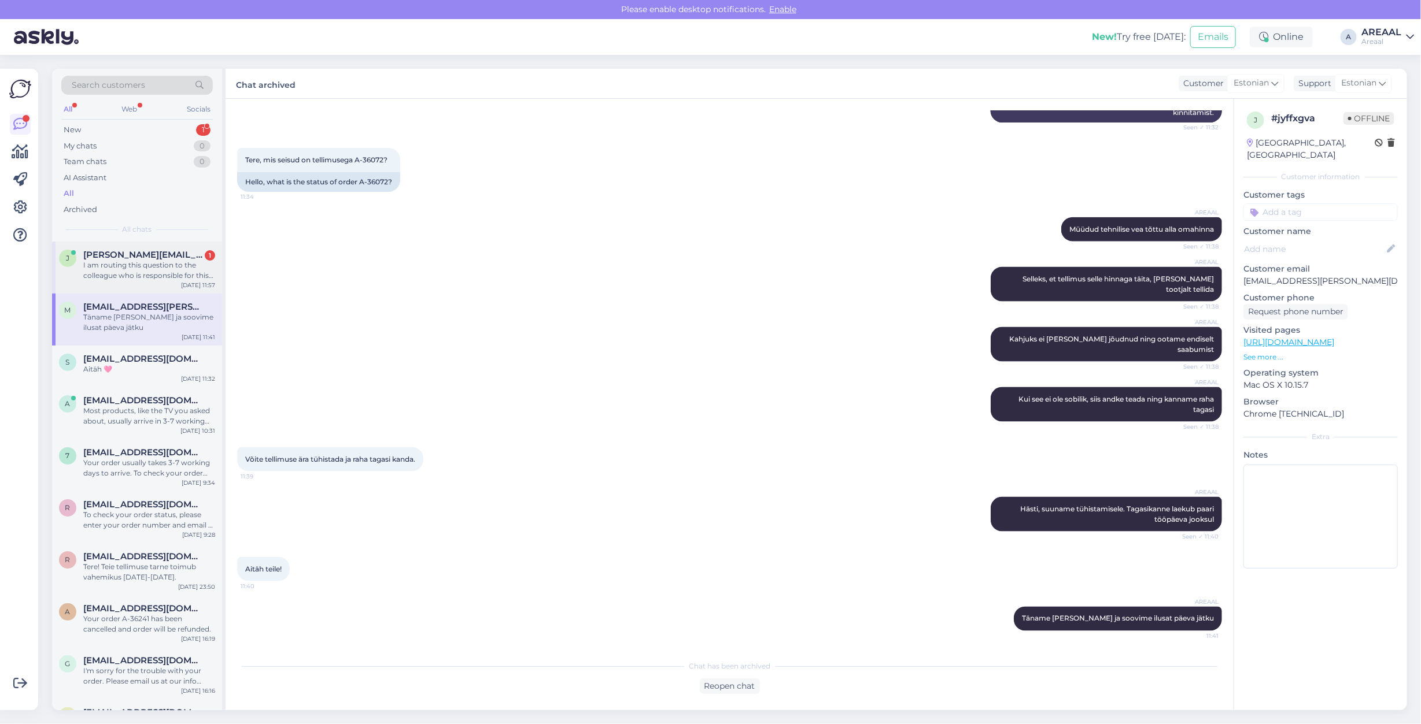
click at [120, 260] on div "I am routing this question to the colleague who is responsible for this topic. …" at bounding box center [149, 270] width 132 height 21
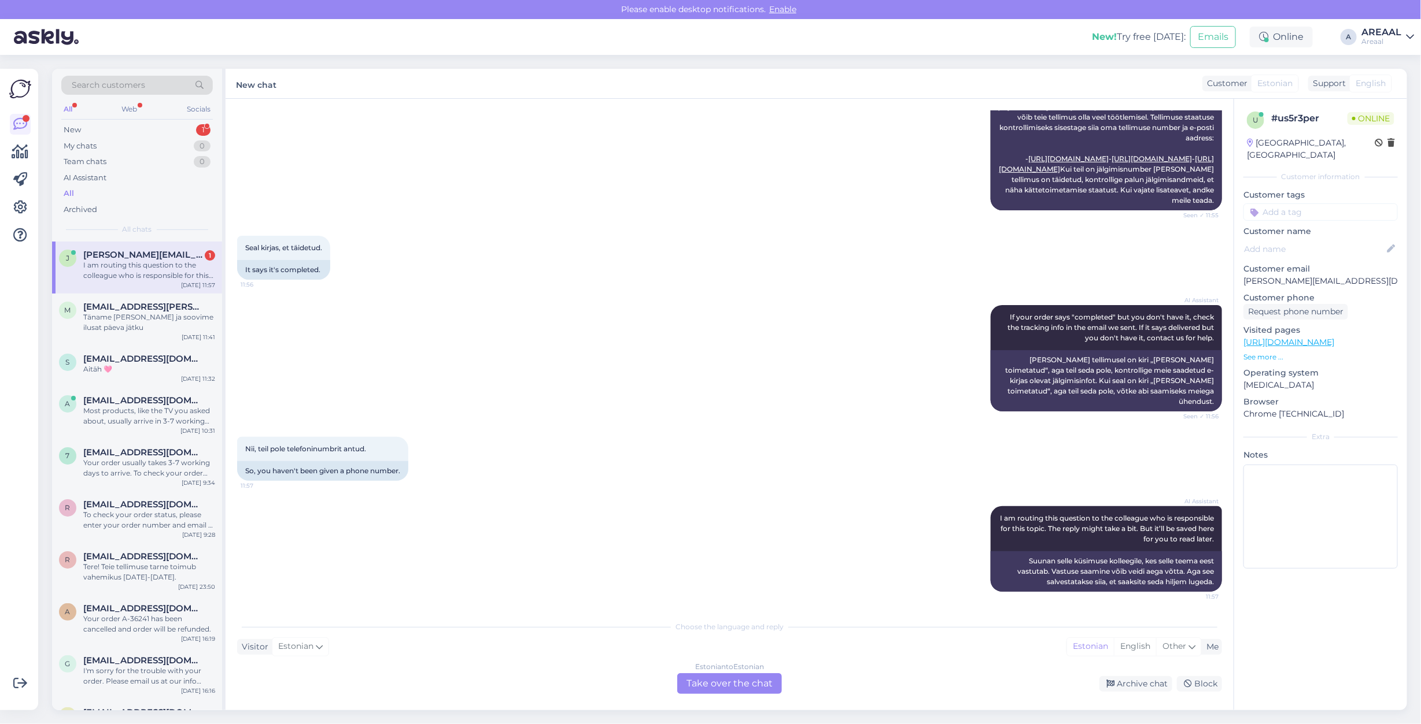
click at [713, 689] on div "Estonian to Estonian Take over the chat" at bounding box center [729, 684] width 105 height 21
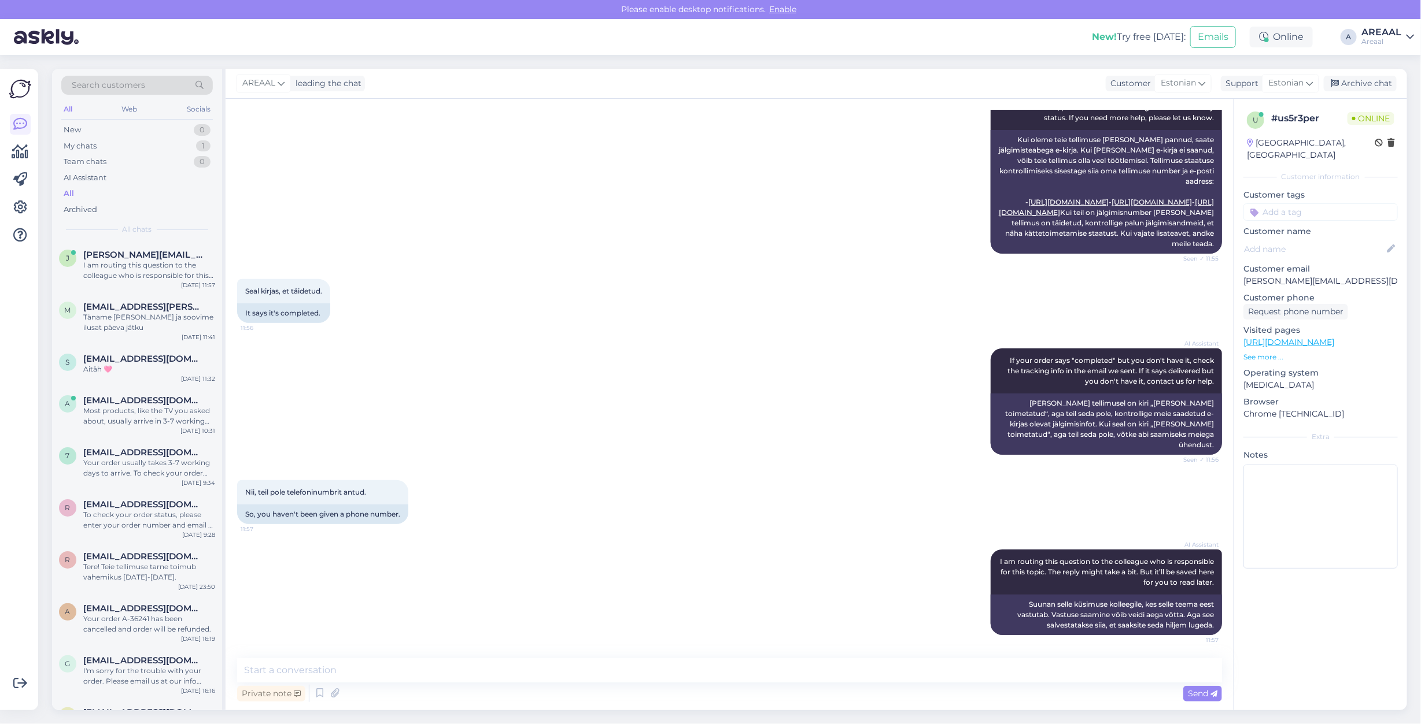
click at [712, 679] on textarea at bounding box center [729, 671] width 985 height 24
type textarea "Telefoniteenindus on suletud alates 2025 jaanuarist madala kõnede arvu tõttu"
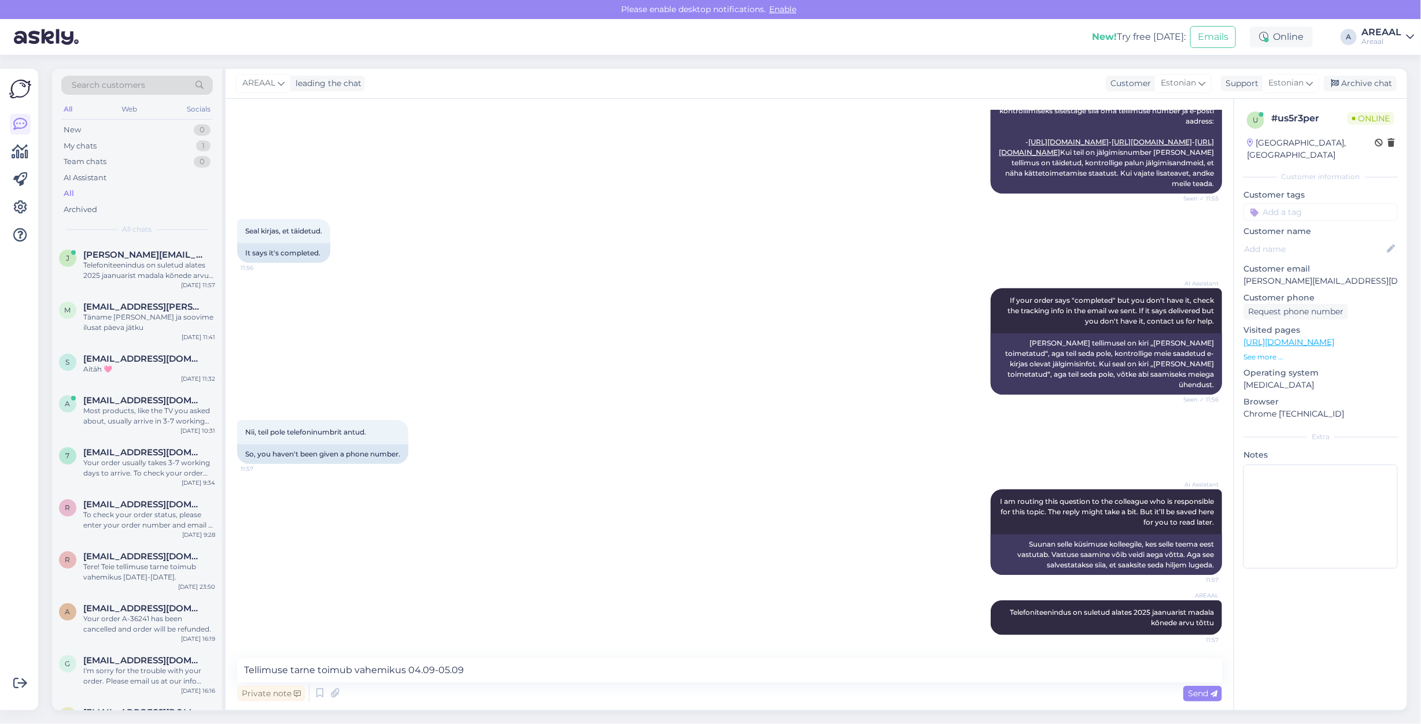
type textarea "Tellimuse tarne toimub vahemikus 04.09-05.09'"
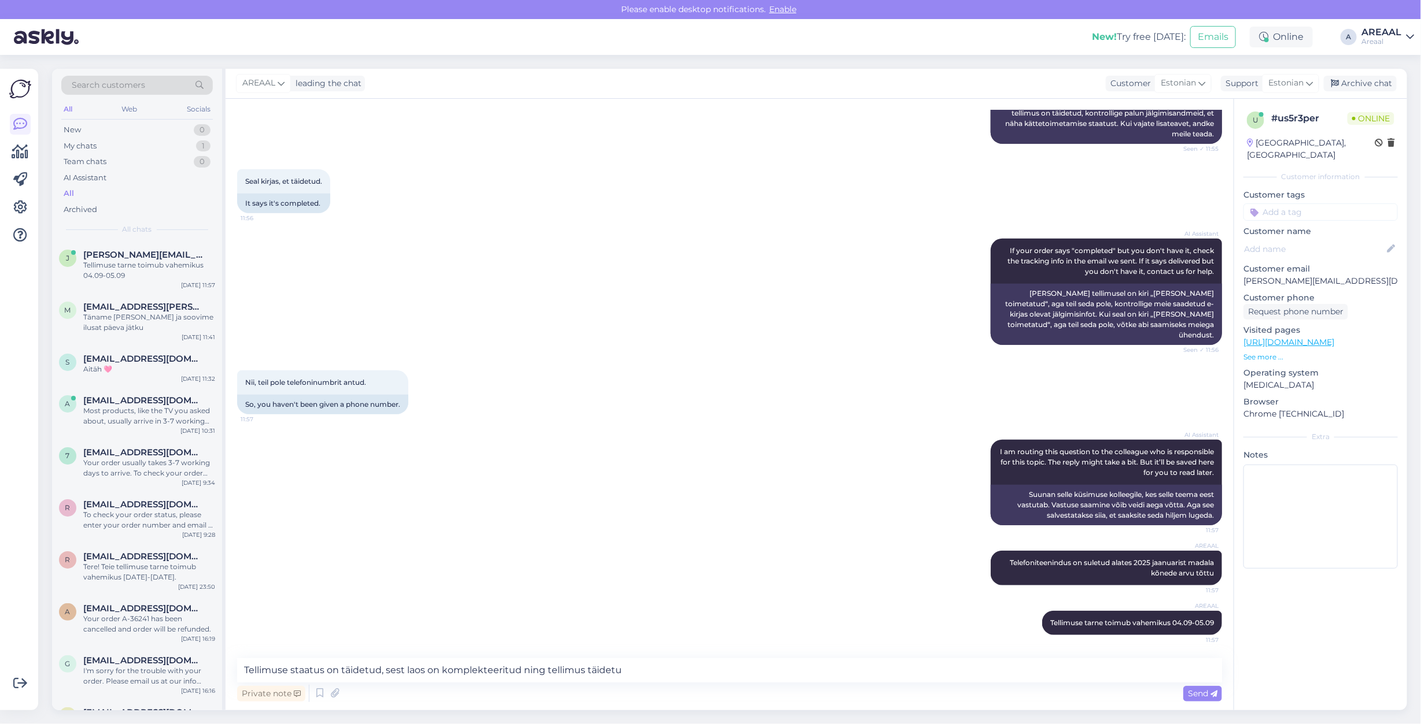
type textarea "Tellimuse staatus on täidetud, sest laos on komplekteeritud ning tellimus täide…"
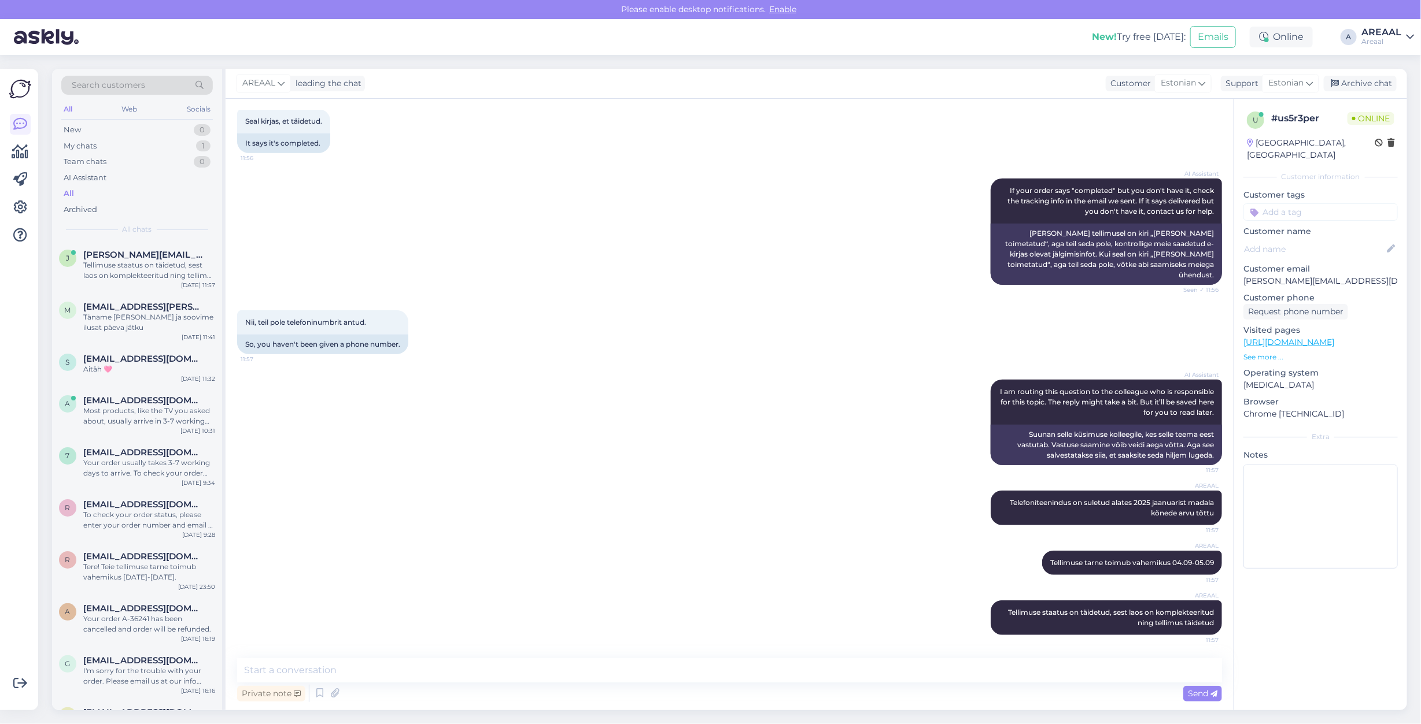
type textarea "J"
type textarea "Tarne toimub lähima 2 päeva jooksul"
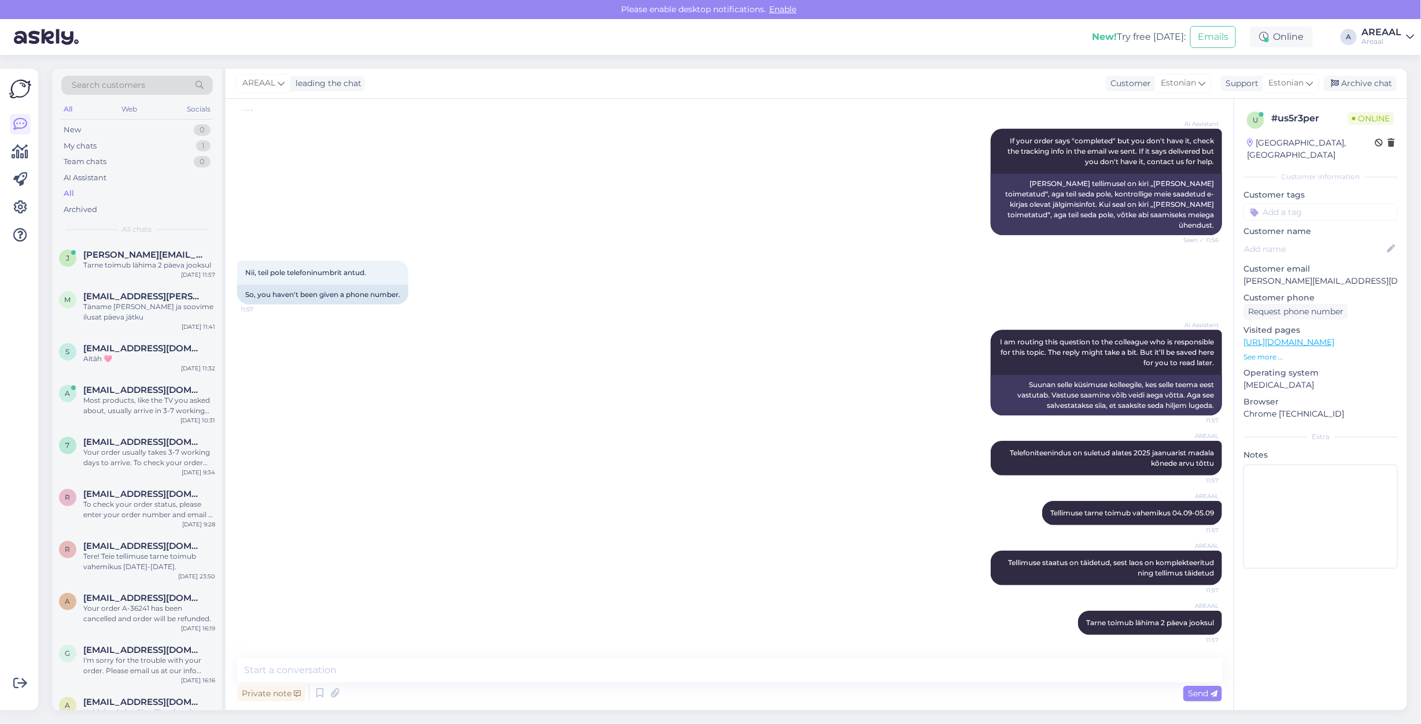
click at [616, 353] on div "AI Assistant I am routing this question to the colleague who is responsible for…" at bounding box center [729, 372] width 985 height 111
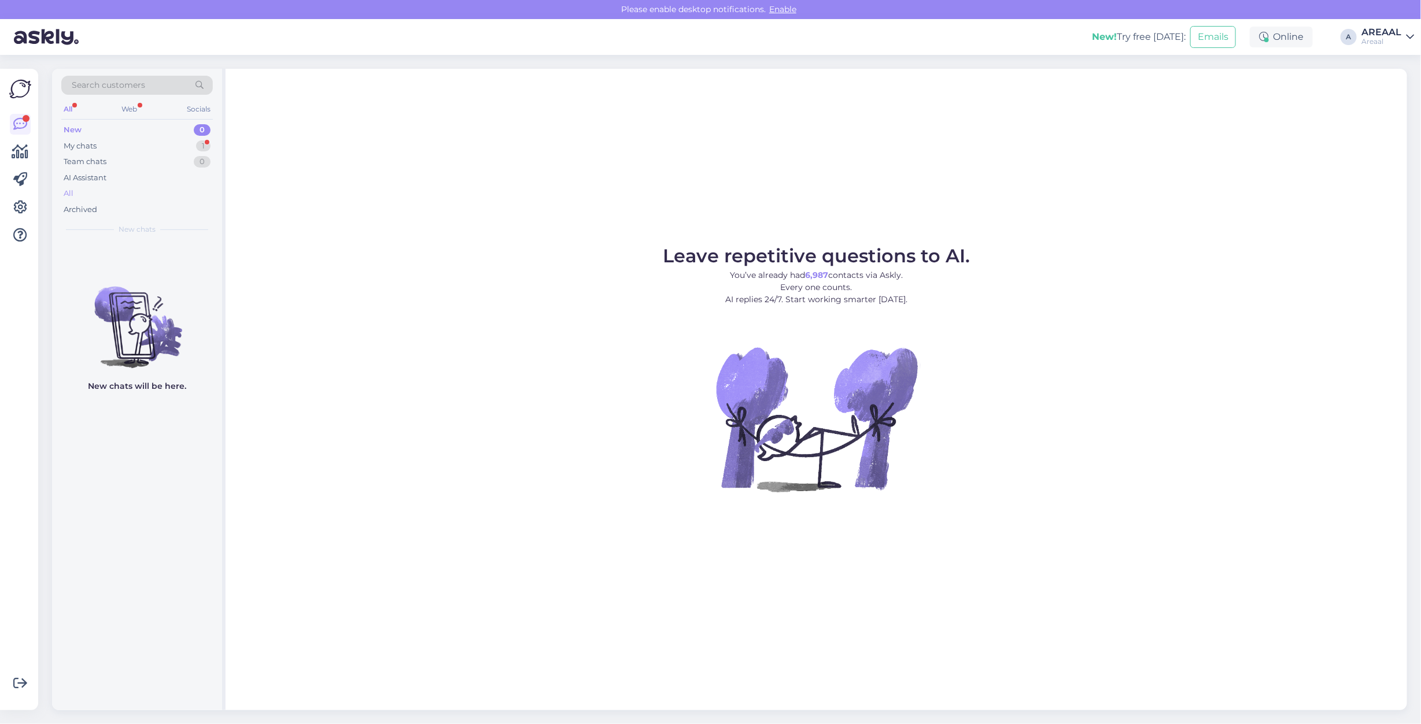
click at [113, 197] on div "All" at bounding box center [136, 194] width 151 height 16
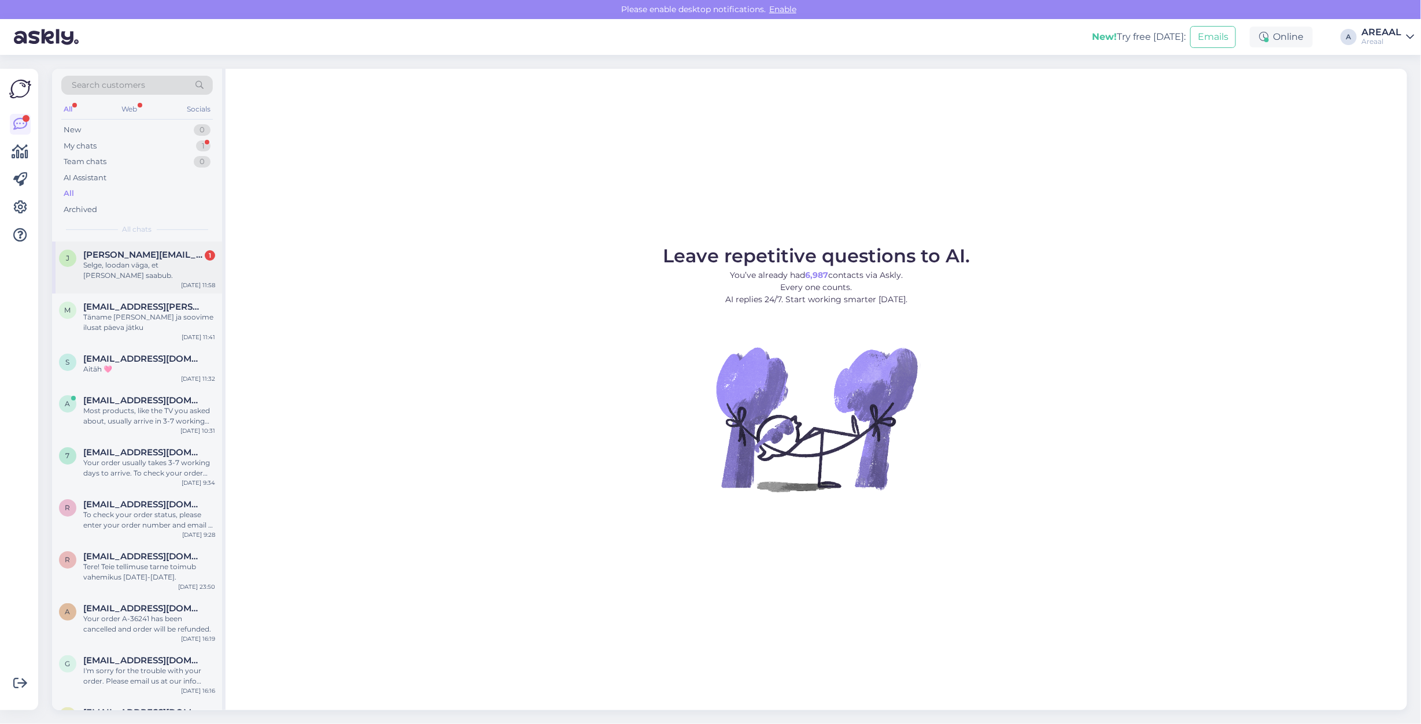
click at [169, 264] on div "Selge, loodan väga, et [PERSON_NAME] saabub." at bounding box center [149, 270] width 132 height 21
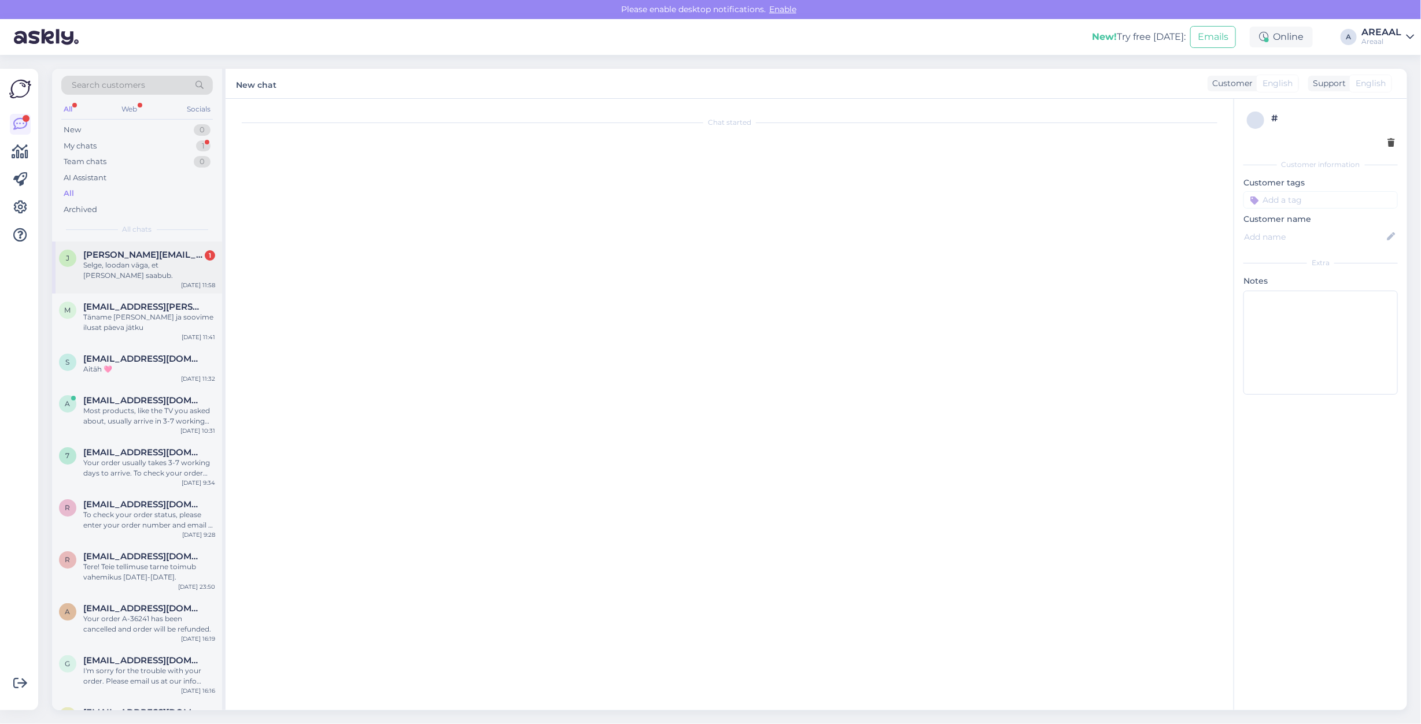
scroll to position [549, 0]
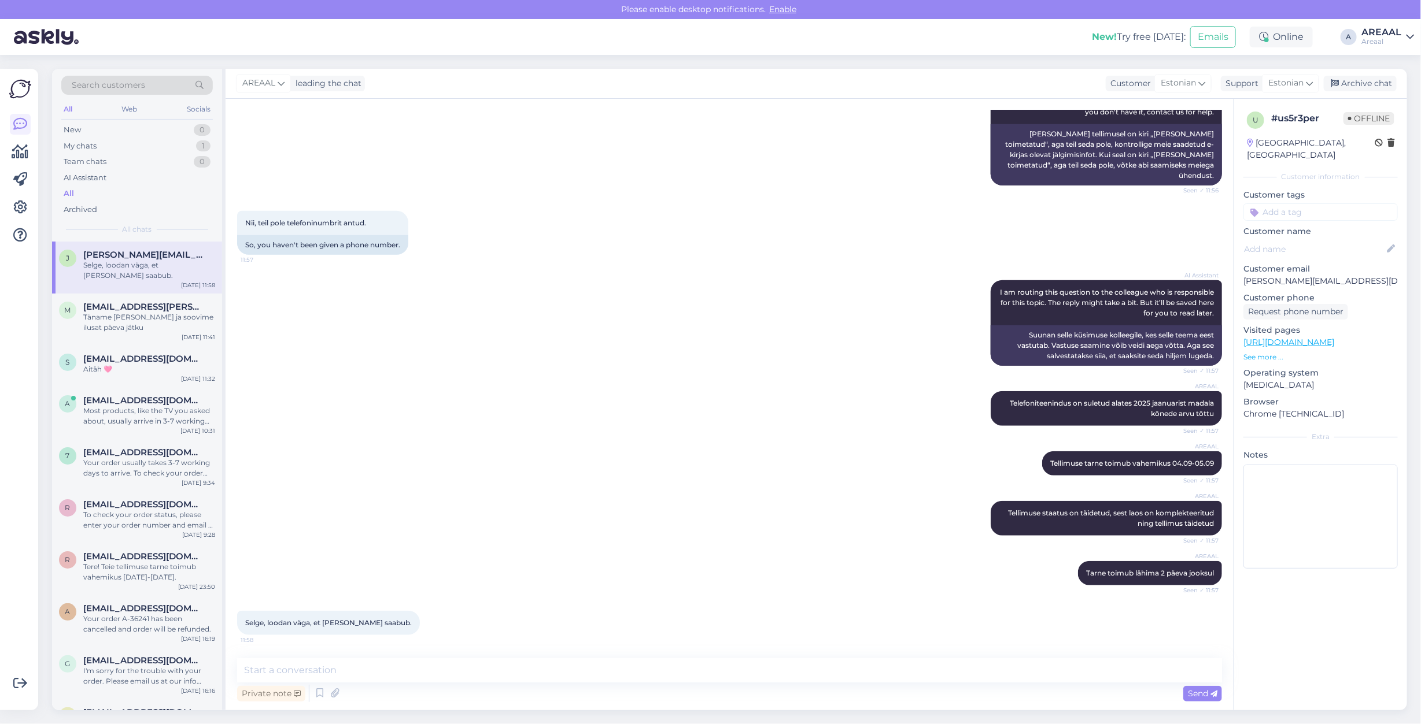
click at [1393, 93] on div "AREAAL leading the chat Customer Estonian Support Estonian Archive chat" at bounding box center [815, 84] width 1181 height 30
click at [1386, 82] on div "Archive chat" at bounding box center [1359, 84] width 73 height 16
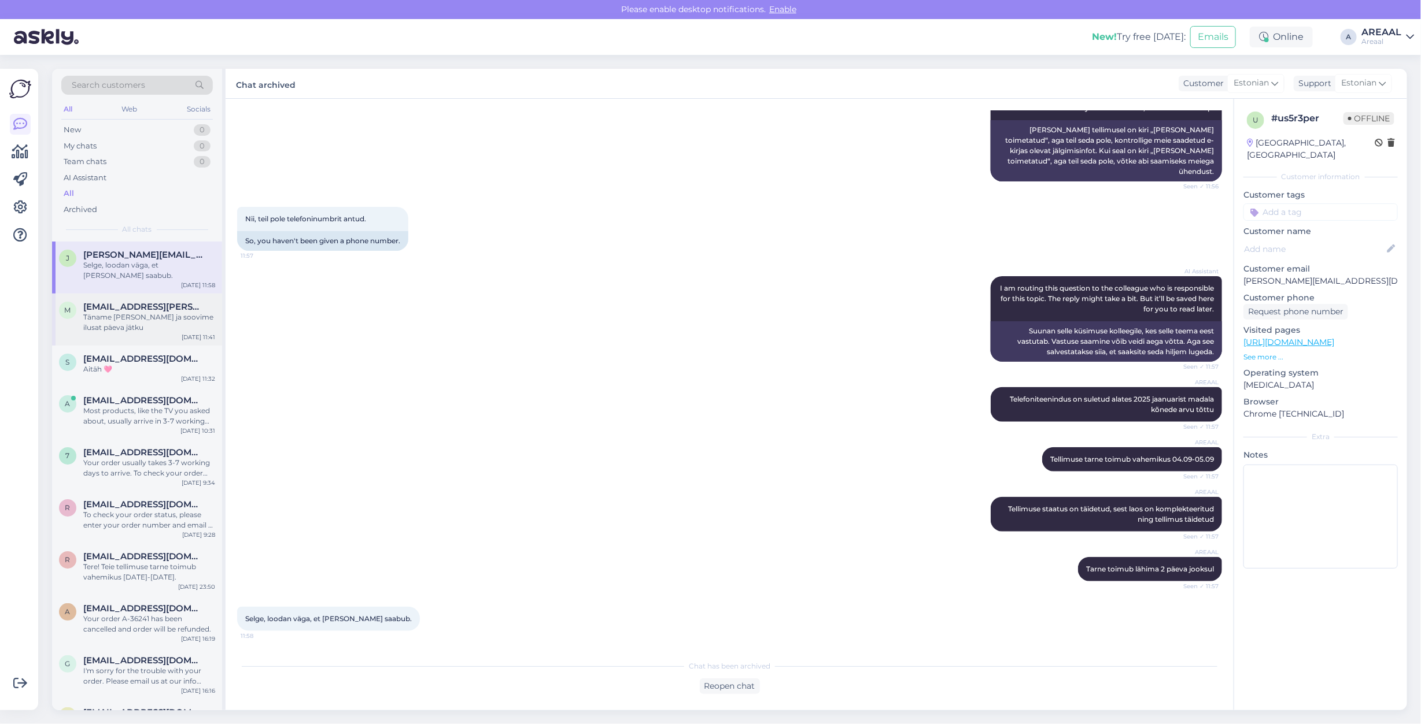
click at [139, 334] on div "m marten.pulles@hotmail.com Täname Teid ja soovime ilusat päeva jätku Sep 3 11:…" at bounding box center [137, 320] width 170 height 52
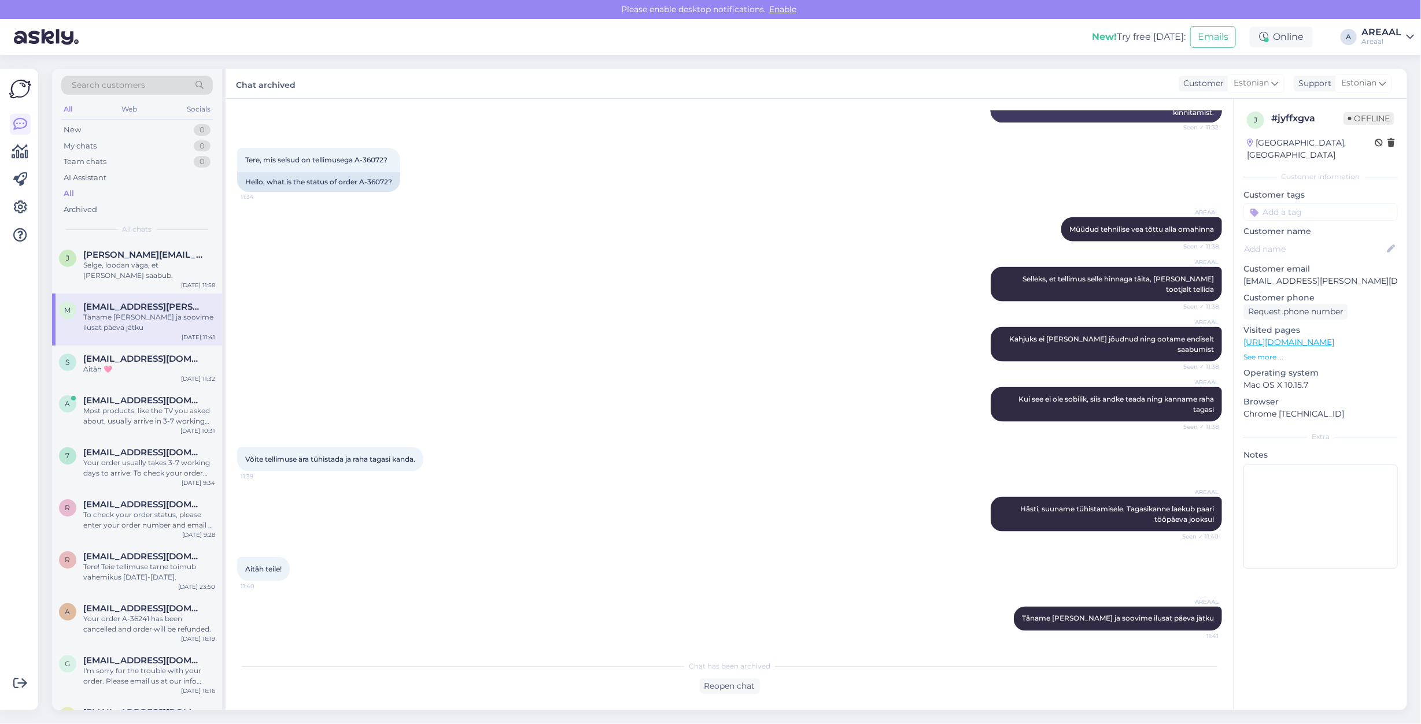
click at [104, 197] on div "All" at bounding box center [136, 194] width 151 height 16
click at [952, 205] on div "Tere, mis seisud on tellimusega A-36072? 11:34 Hello, what is the status of ord…" at bounding box center [729, 169] width 985 height 69
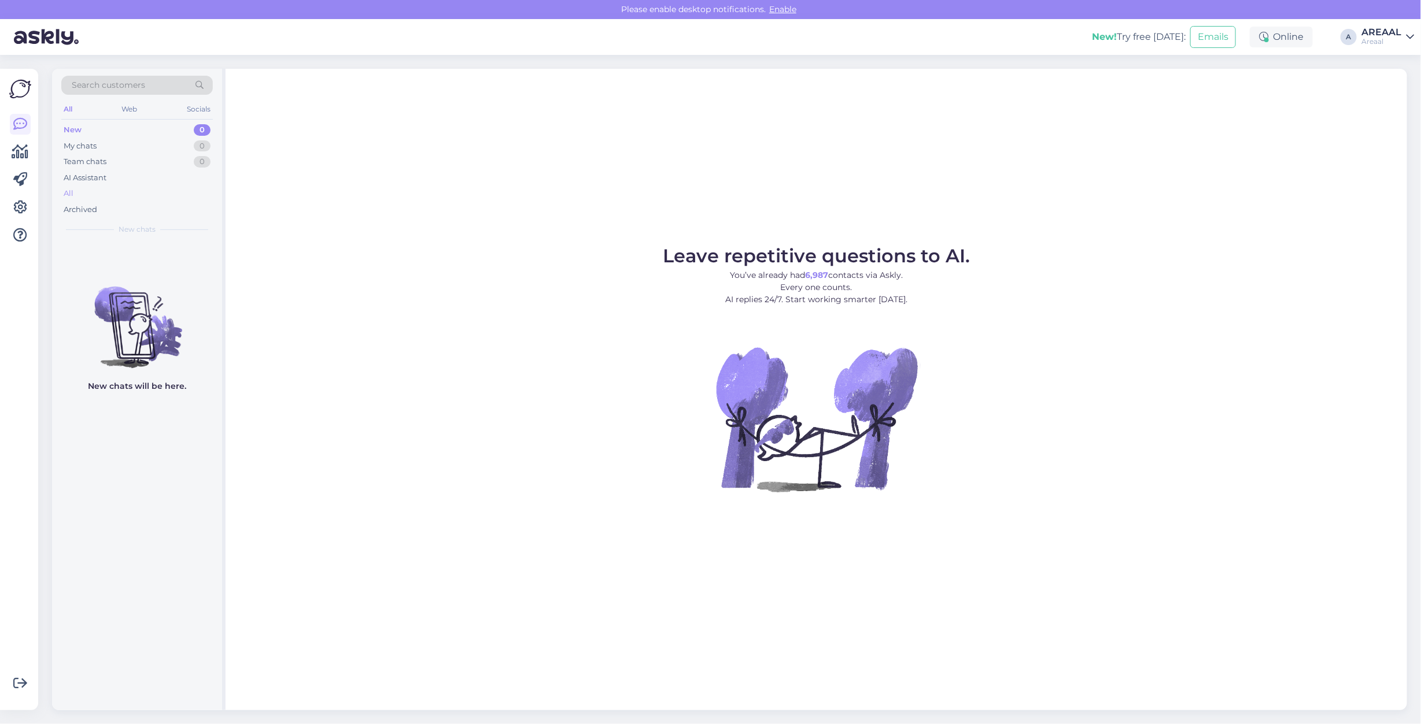
click at [132, 192] on div "All" at bounding box center [136, 194] width 151 height 16
click at [139, 195] on div "All" at bounding box center [136, 194] width 151 height 16
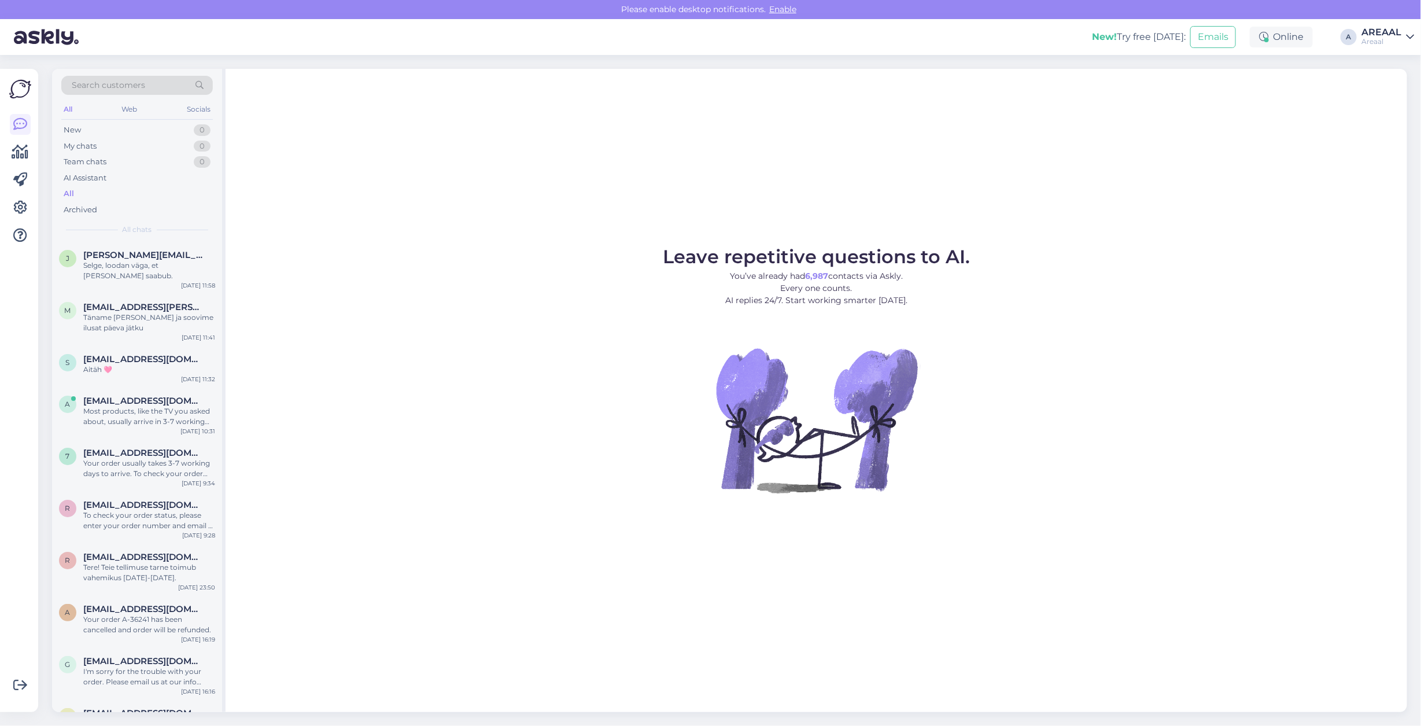
click at [1391, 32] on div "AREAAL" at bounding box center [1381, 32] width 40 height 9
click at [1390, 82] on button "Open" at bounding box center [1388, 89] width 32 height 18
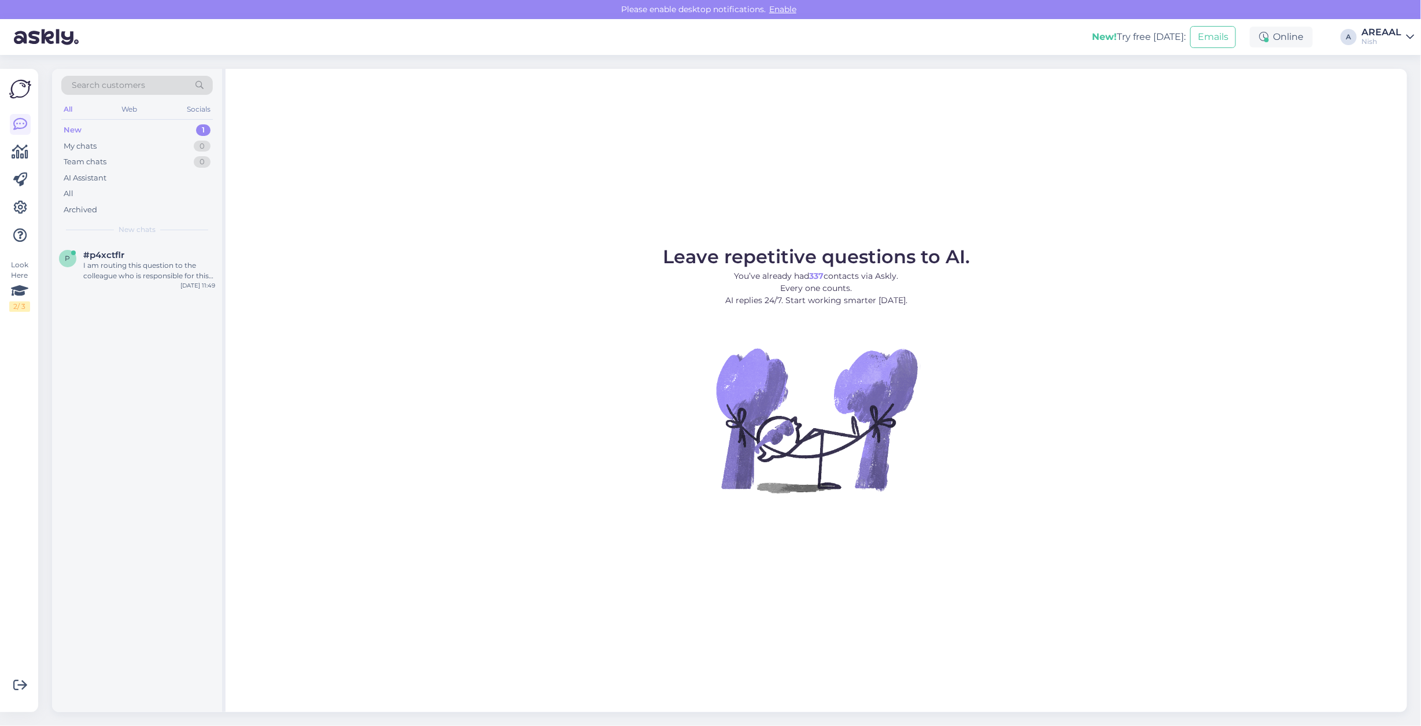
click at [93, 197] on div "All" at bounding box center [136, 194] width 151 height 16
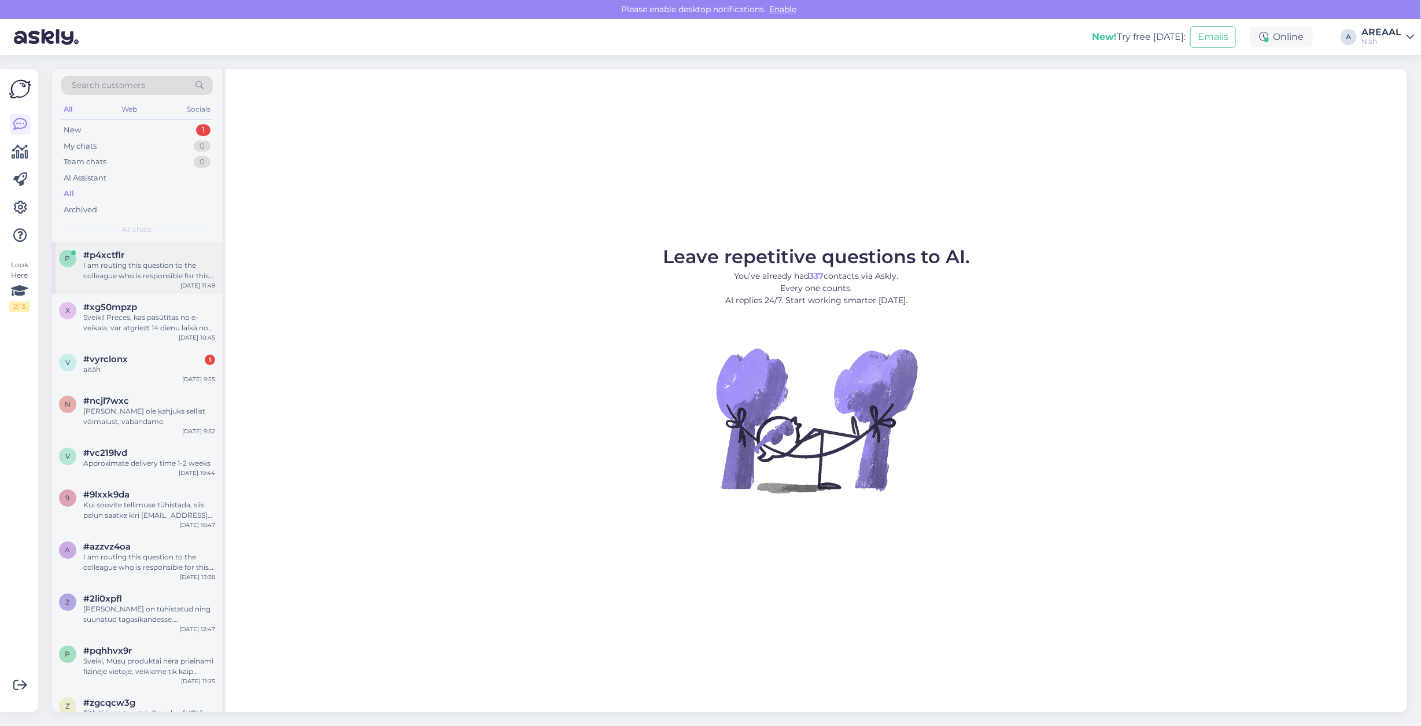
click at [151, 267] on div "I am routing this question to the colleague who is responsible for this topic. …" at bounding box center [149, 270] width 132 height 21
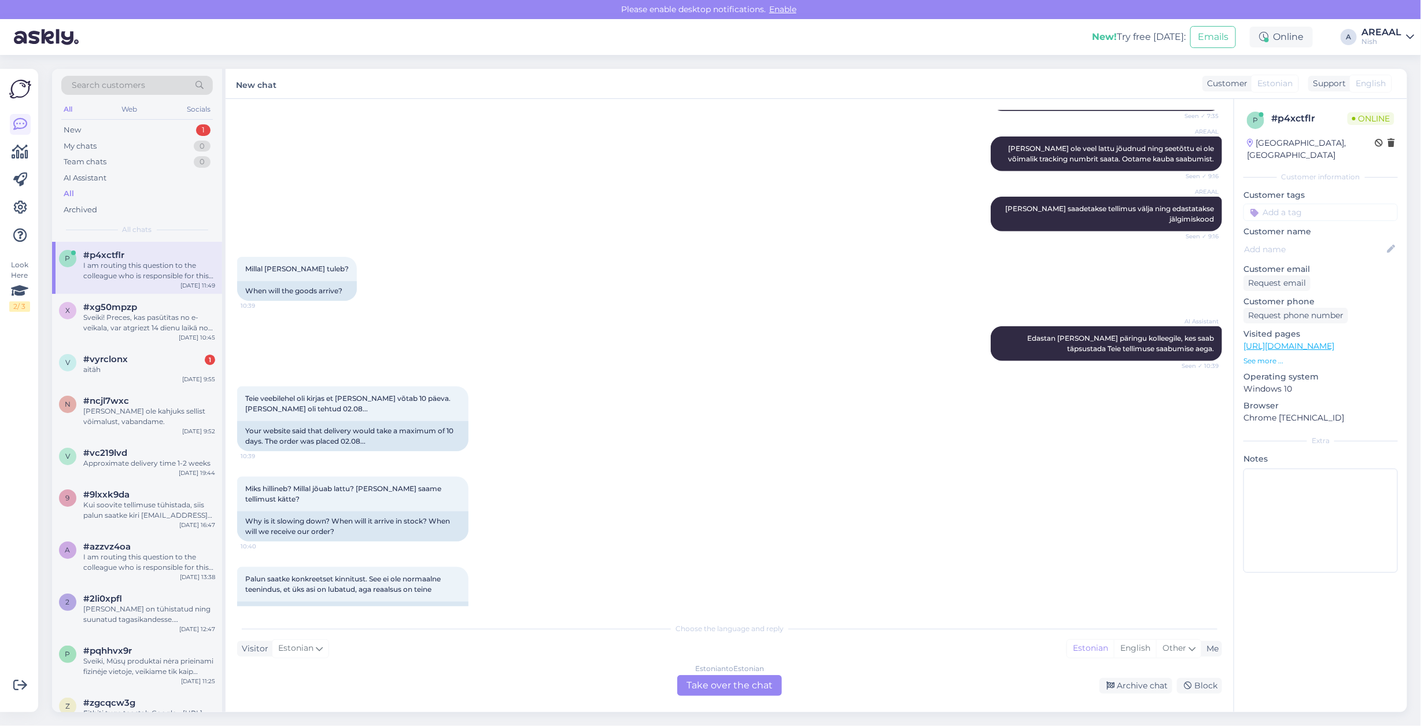
scroll to position [14, 0]
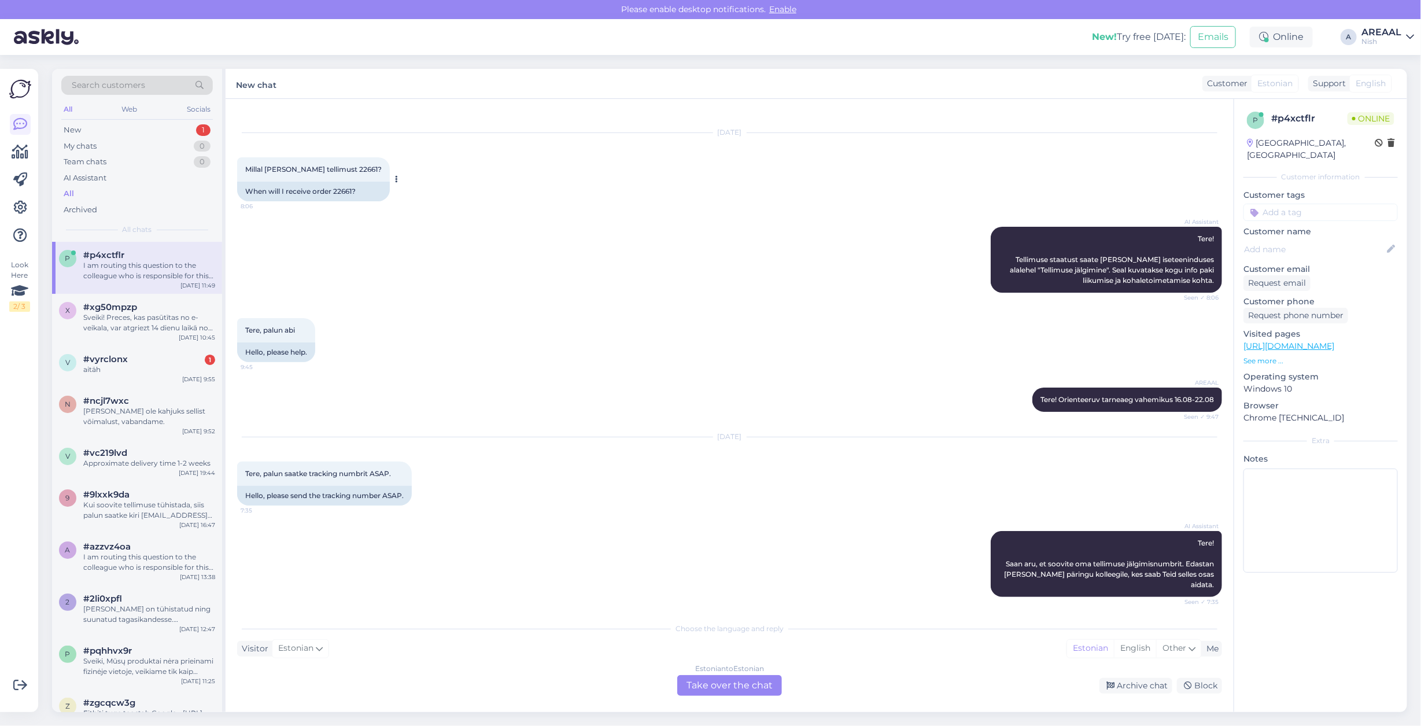
click at [331, 194] on div "When will I receive order 22661?" at bounding box center [313, 192] width 153 height 20
click at [350, 195] on div "When will I receive order 22661?" at bounding box center [313, 192] width 153 height 20
copy div "22661"
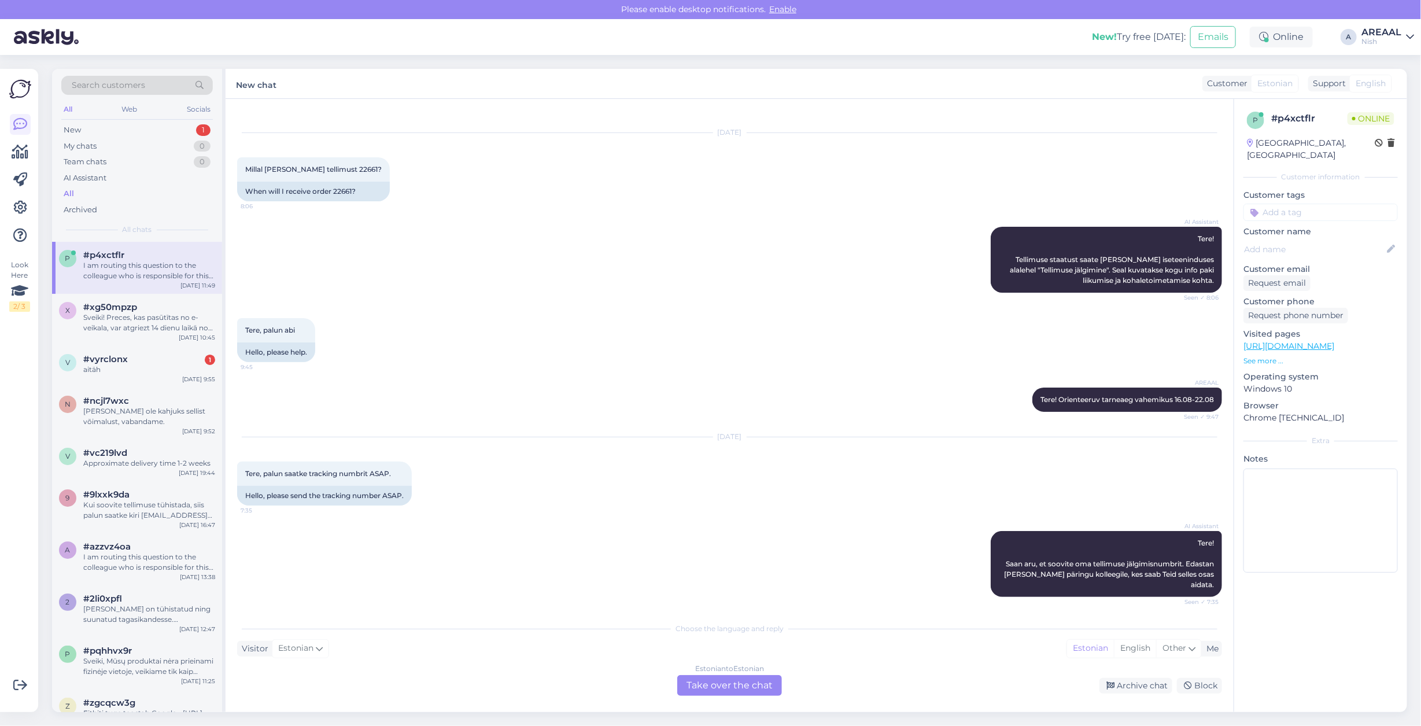
drag, startPoint x: 785, startPoint y: 230, endPoint x: 788, endPoint y: 310, distance: 79.9
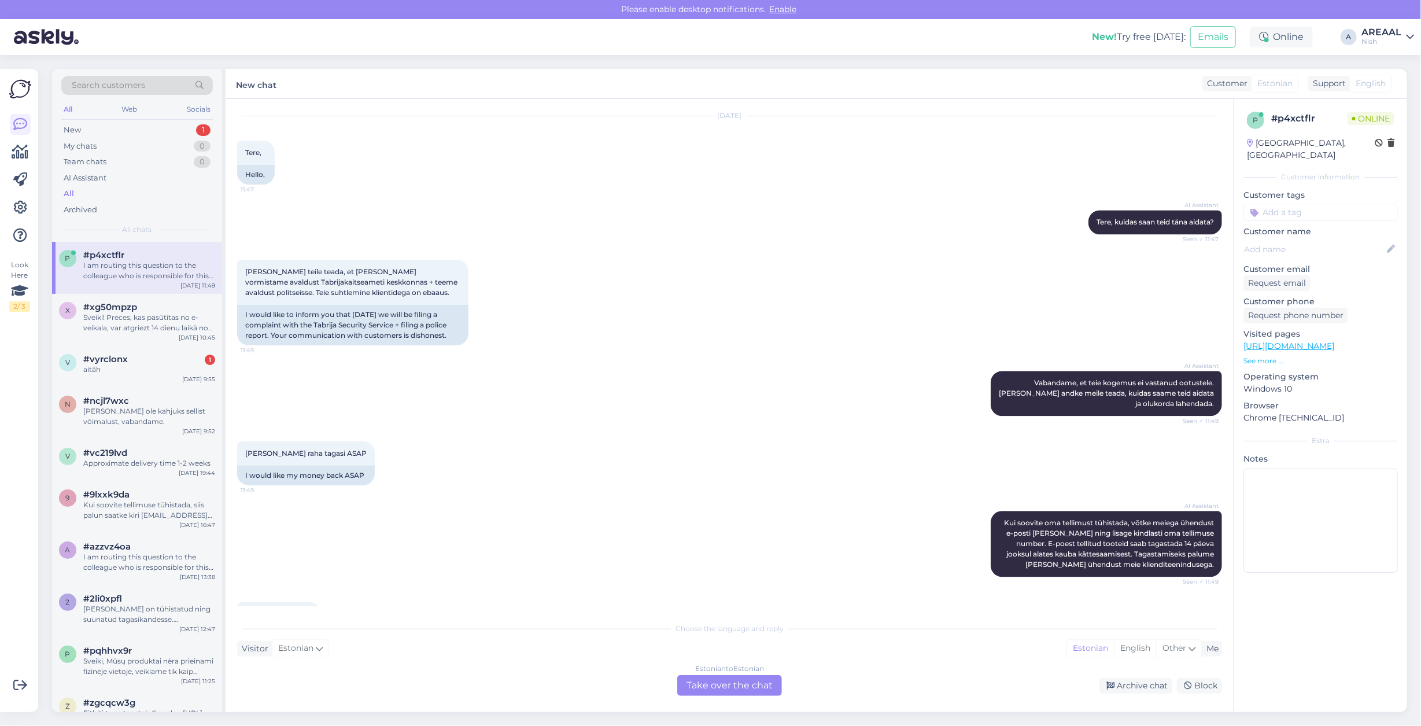
scroll to position [1677, 0]
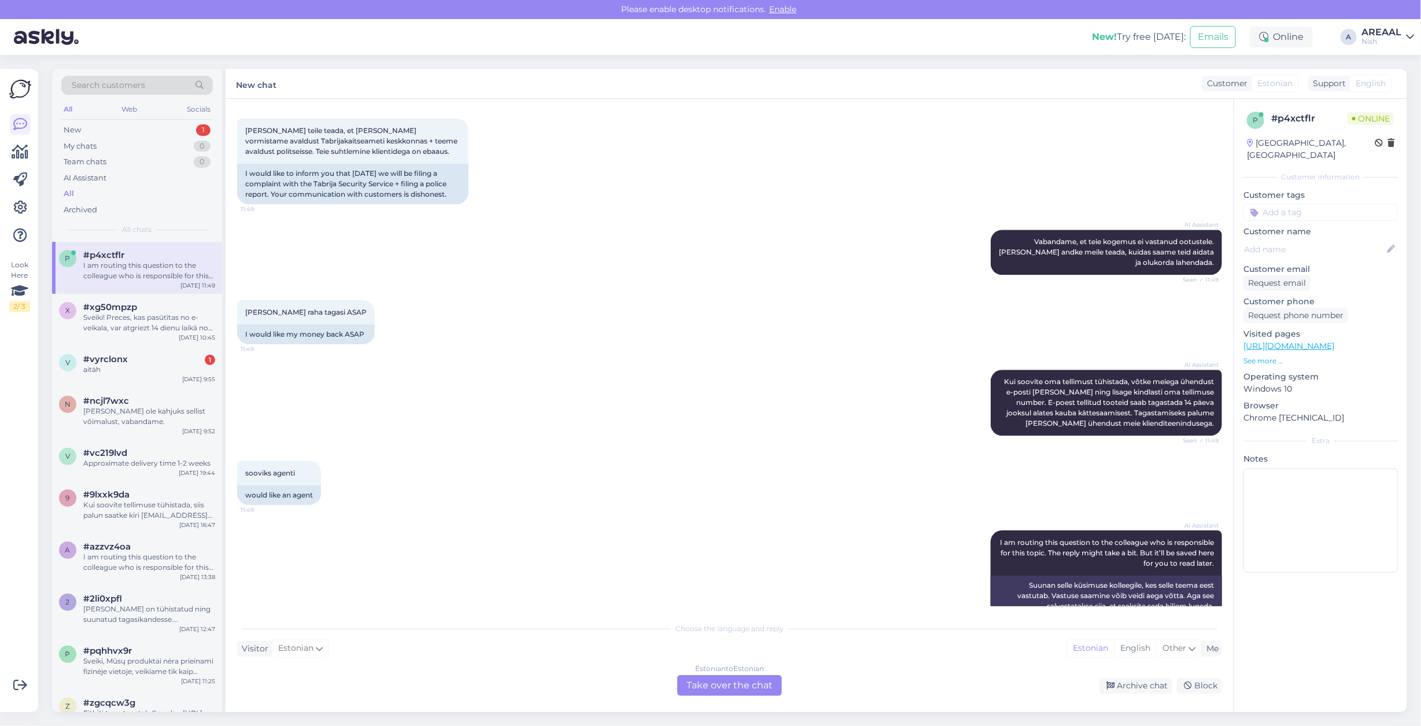
click at [876, 701] on div "Chat started Aug 12 2025 Millal saan kätte tellimust 22661? 8:06 When will I re…" at bounding box center [729, 405] width 1008 height 613
click at [1126, 688] on div "Archive chat" at bounding box center [1135, 686] width 73 height 16
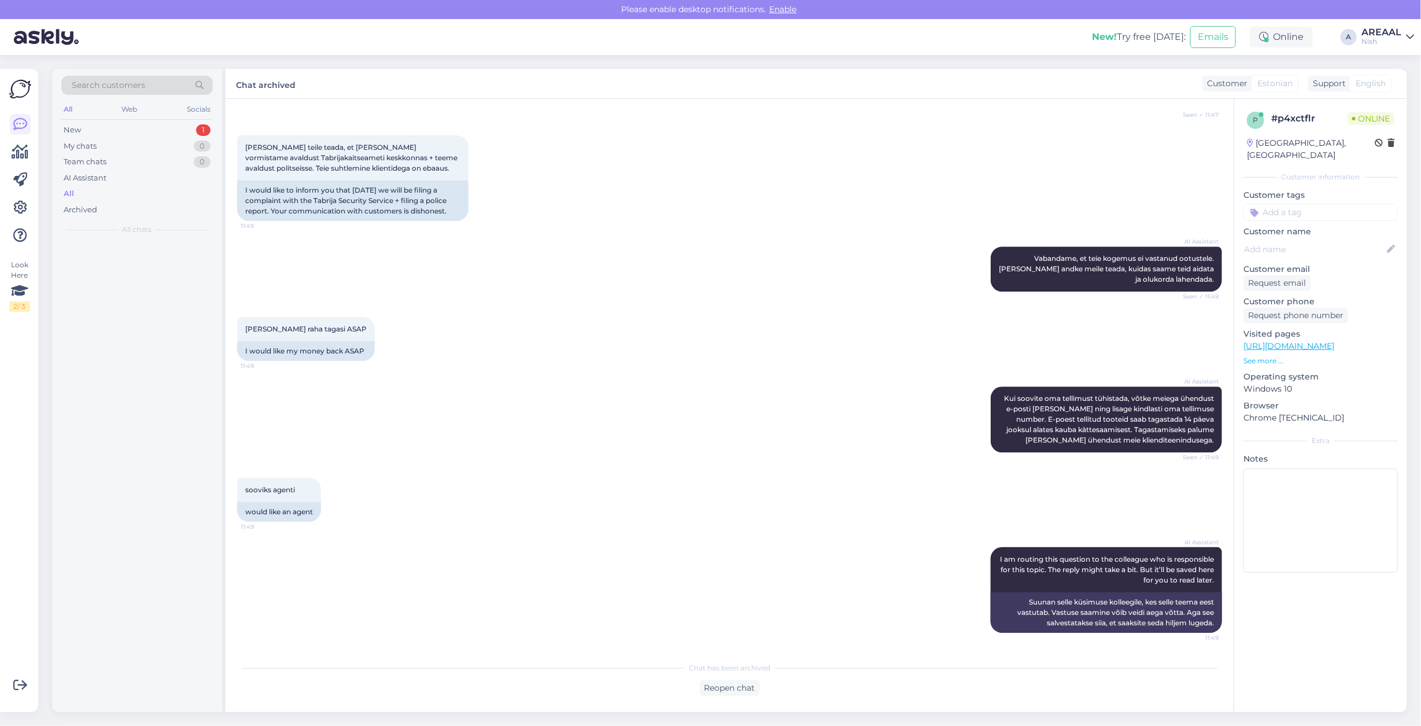
scroll to position [1637, 0]
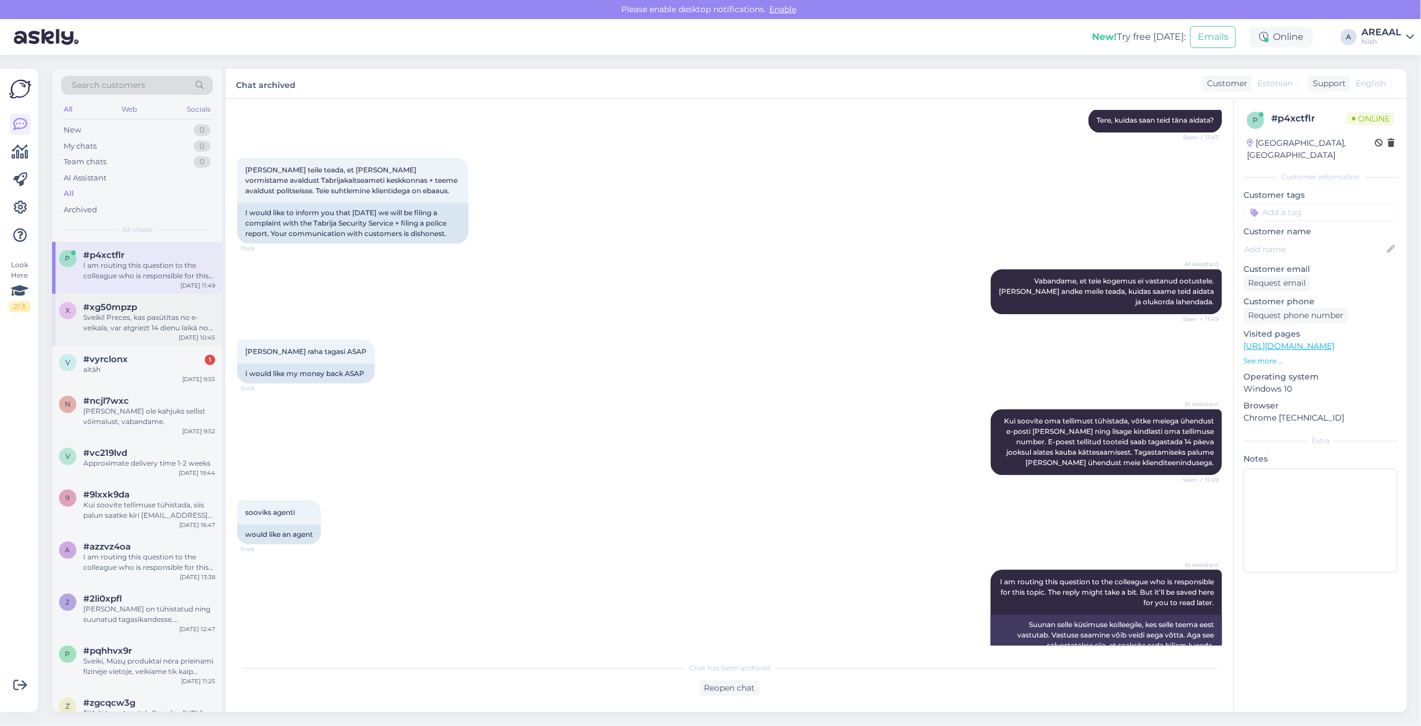
click at [148, 307] on div "#xg50mpzp" at bounding box center [149, 307] width 132 height 10
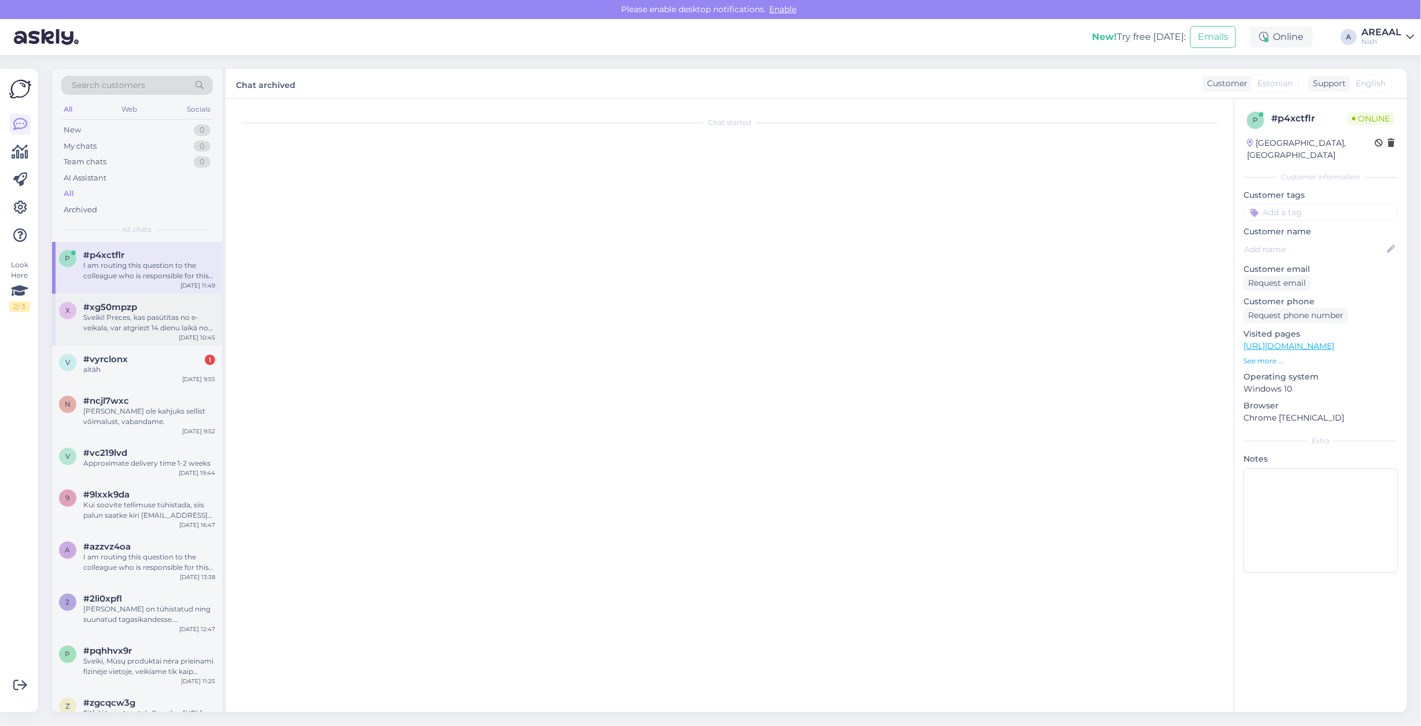
scroll to position [0, 0]
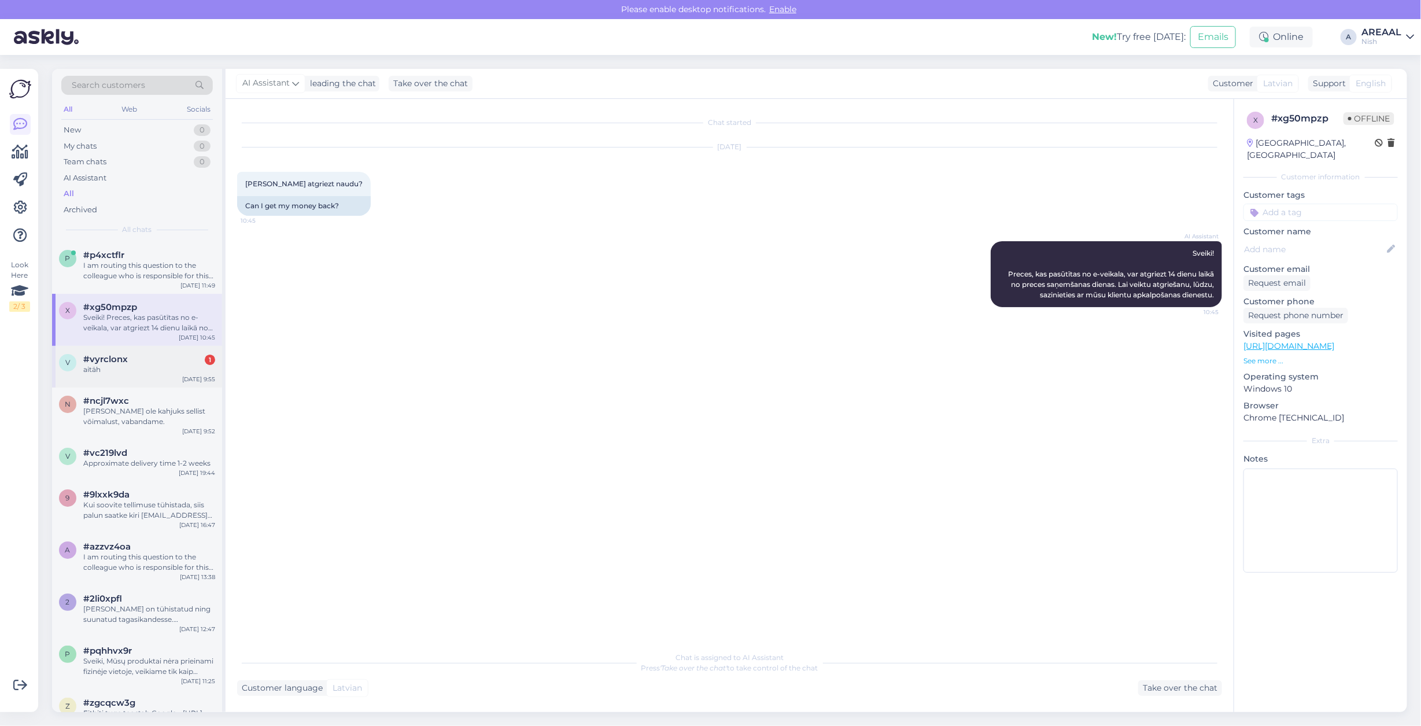
click at [174, 346] on div "v #vyrclonx 1 aitäh Sep 3 9:55" at bounding box center [137, 367] width 170 height 42
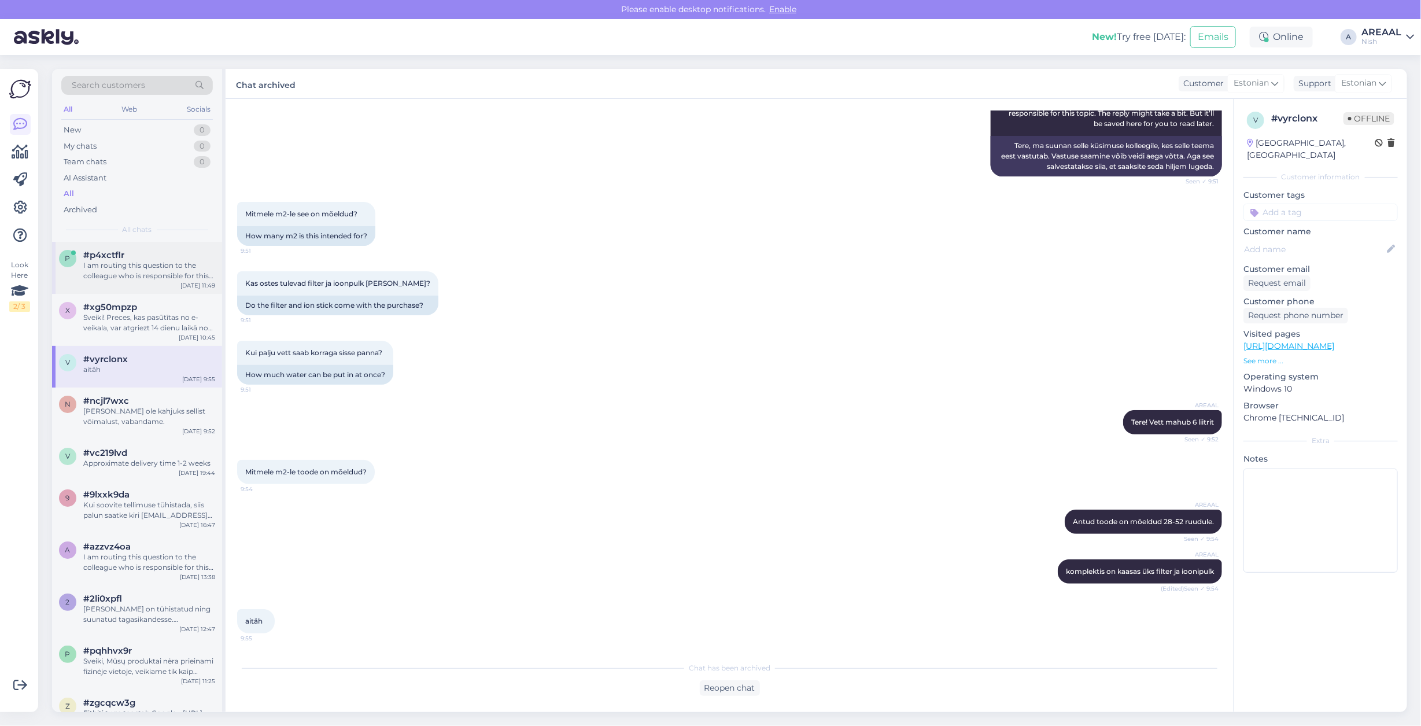
click at [123, 268] on div "I am routing this question to the colleague who is responsible for this topic. …" at bounding box center [149, 270] width 132 height 21
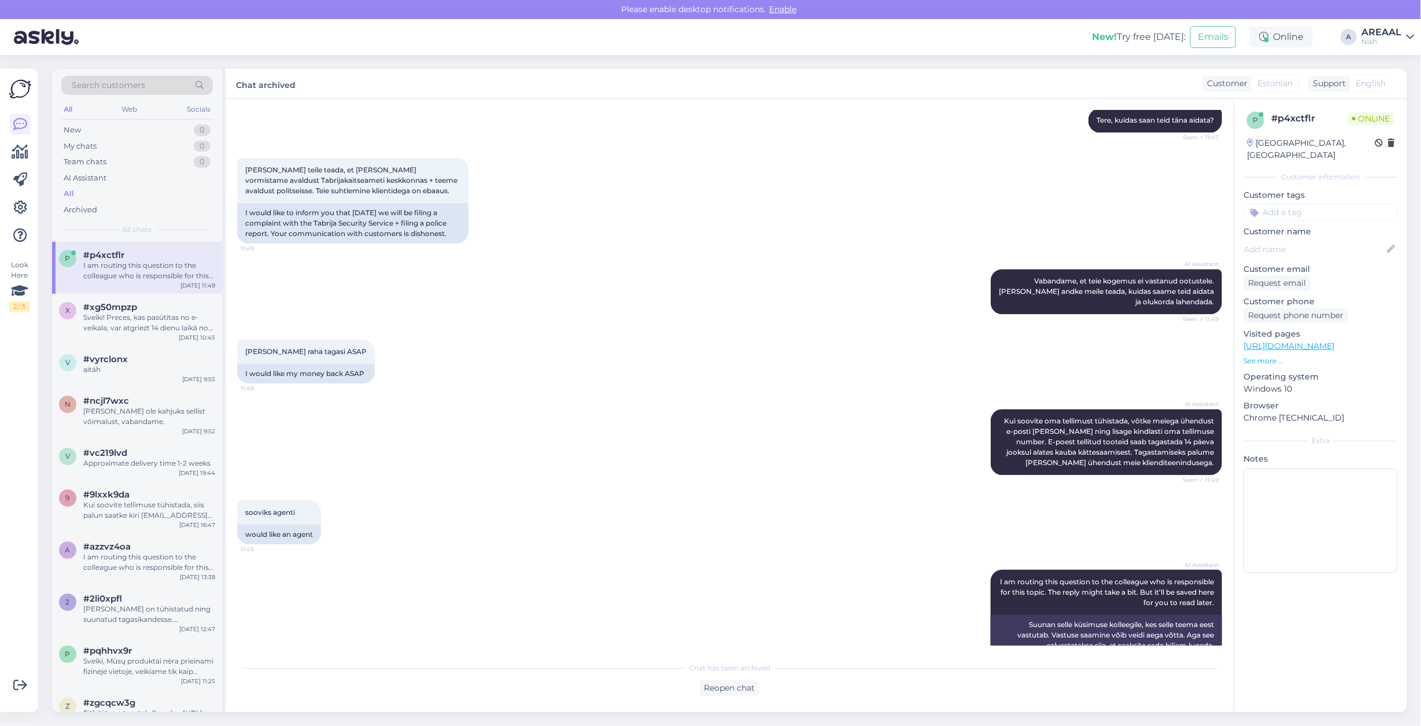
click at [1374, 22] on div "New! Try free today: Emails Online A AREAAL Nish" at bounding box center [710, 37] width 1421 height 36
click at [1389, 57] on div "Search customers All Web Socials New 0 My chats 0 Team chats 0 AI Assistant All…" at bounding box center [732, 390] width 1375 height 671
click at [1386, 32] on div "AREAAL" at bounding box center [1381, 32] width 40 height 9
click at [1392, 64] on button "Open" at bounding box center [1388, 65] width 32 height 18
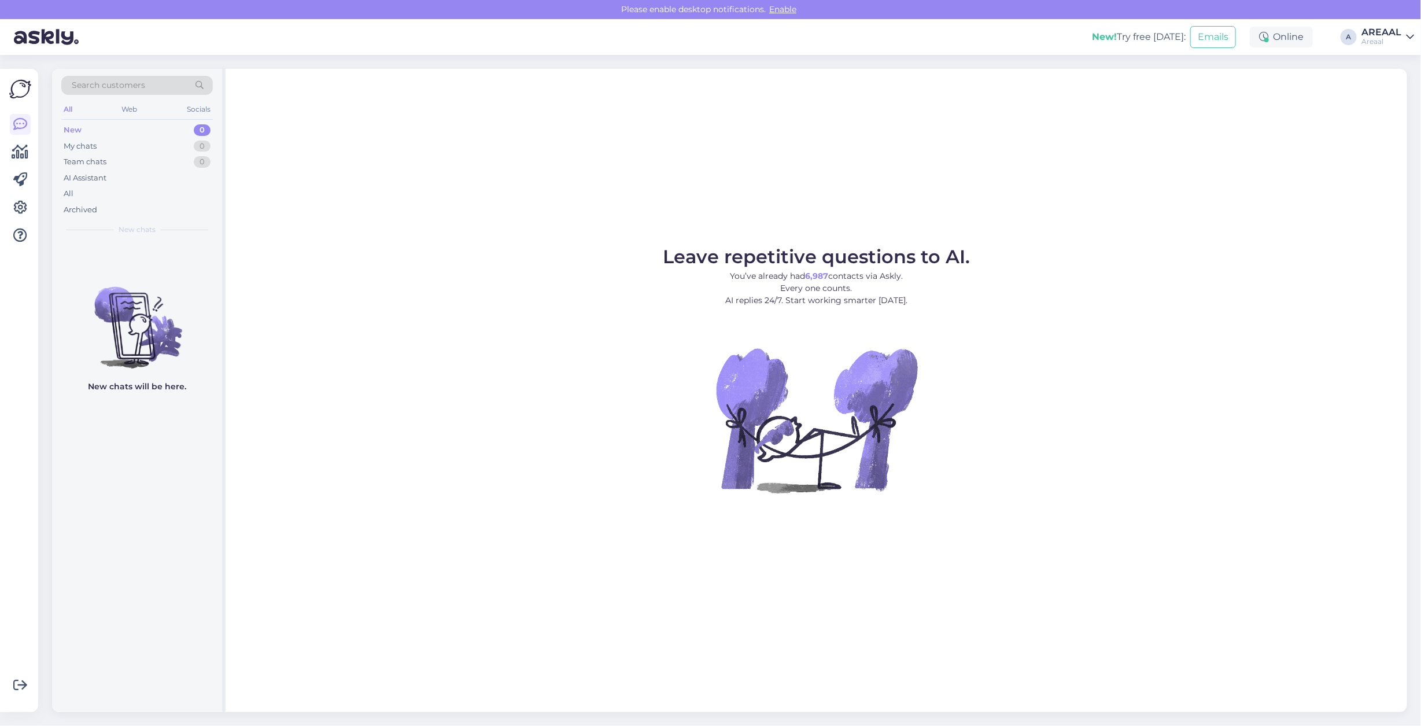
click at [501, 298] on figure "Leave repetitive questions to AI. You’ve already had 6,987 contacts via Askly. …" at bounding box center [816, 385] width 1160 height 276
click at [163, 184] on div "AI Assistant" at bounding box center [136, 178] width 151 height 16
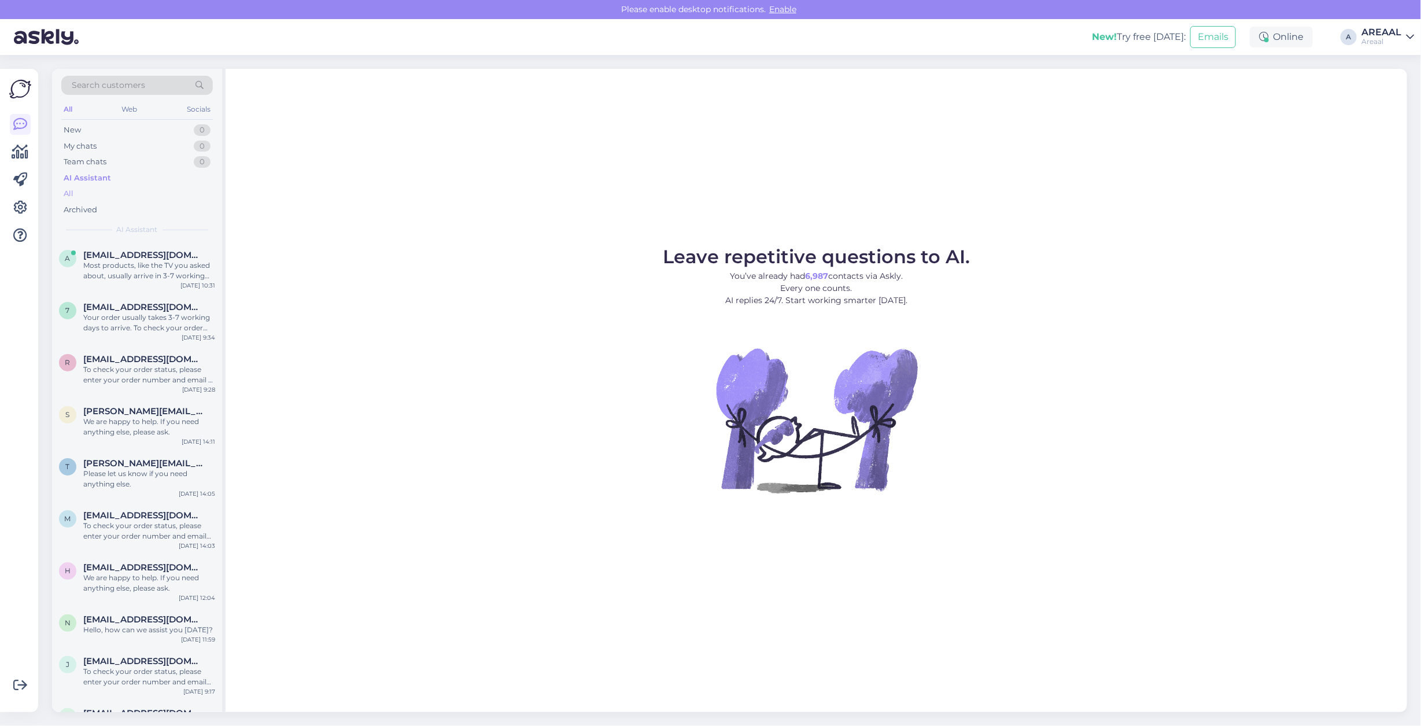
click at [159, 197] on div "All" at bounding box center [136, 194] width 151 height 16
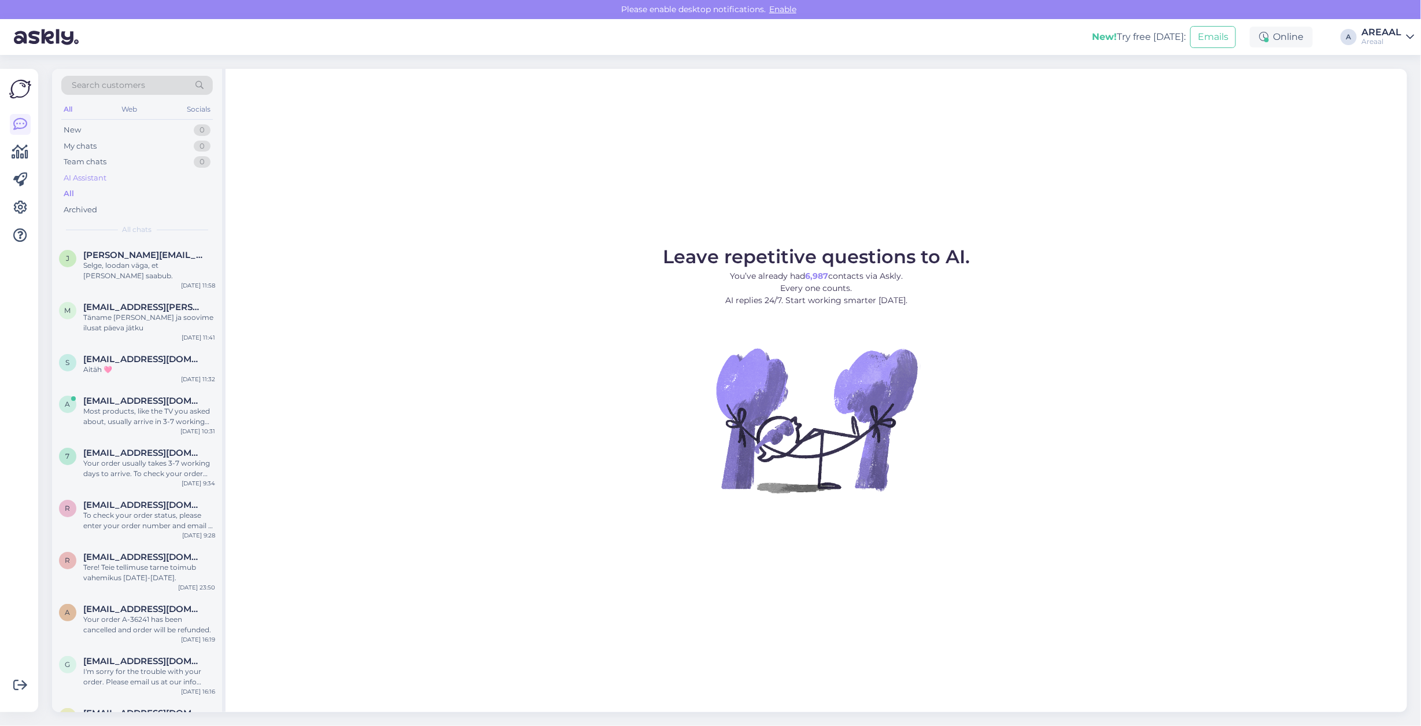
click at [161, 184] on div "AI Assistant" at bounding box center [136, 178] width 151 height 16
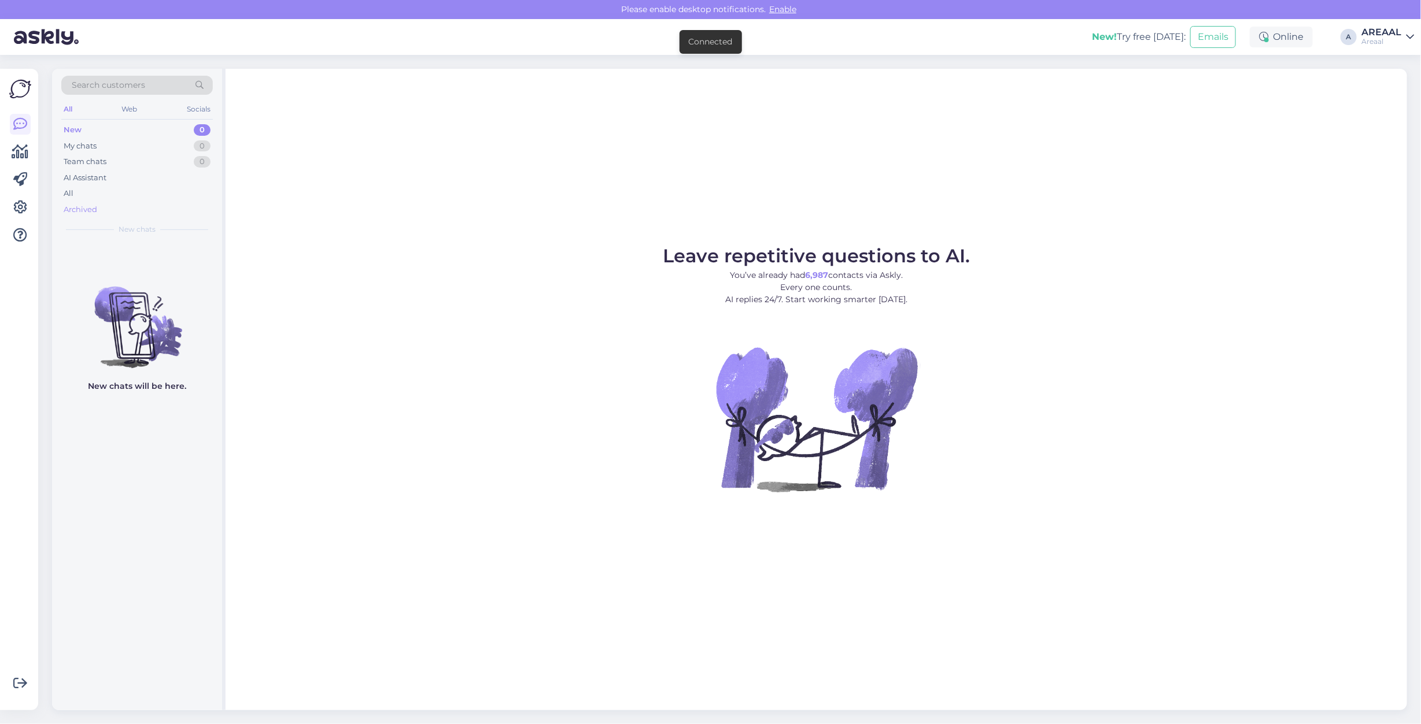
click at [116, 204] on div "Archived" at bounding box center [136, 210] width 151 height 16
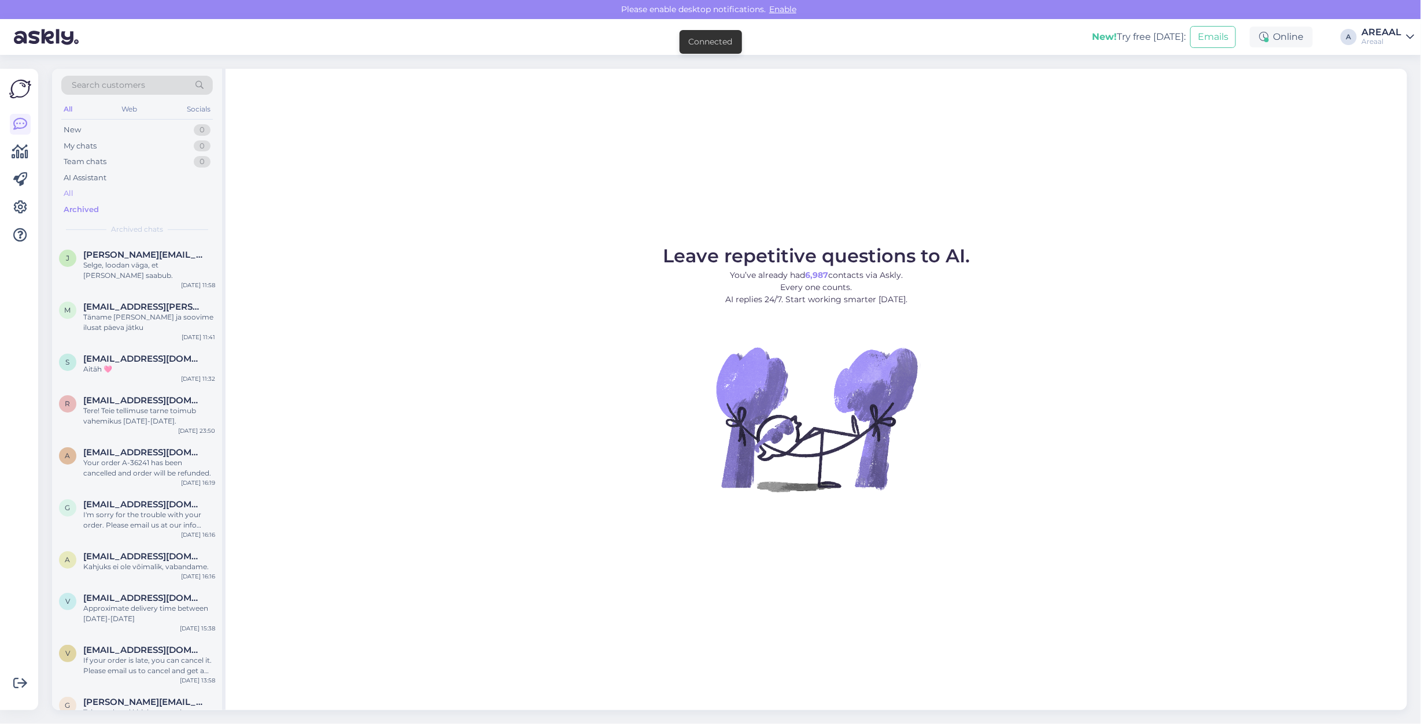
click at [114, 197] on div "All" at bounding box center [136, 194] width 151 height 16
drag, startPoint x: 1392, startPoint y: 32, endPoint x: 1389, endPoint y: 45, distance: 12.4
click at [1391, 32] on div "AREAAL" at bounding box center [1381, 32] width 40 height 9
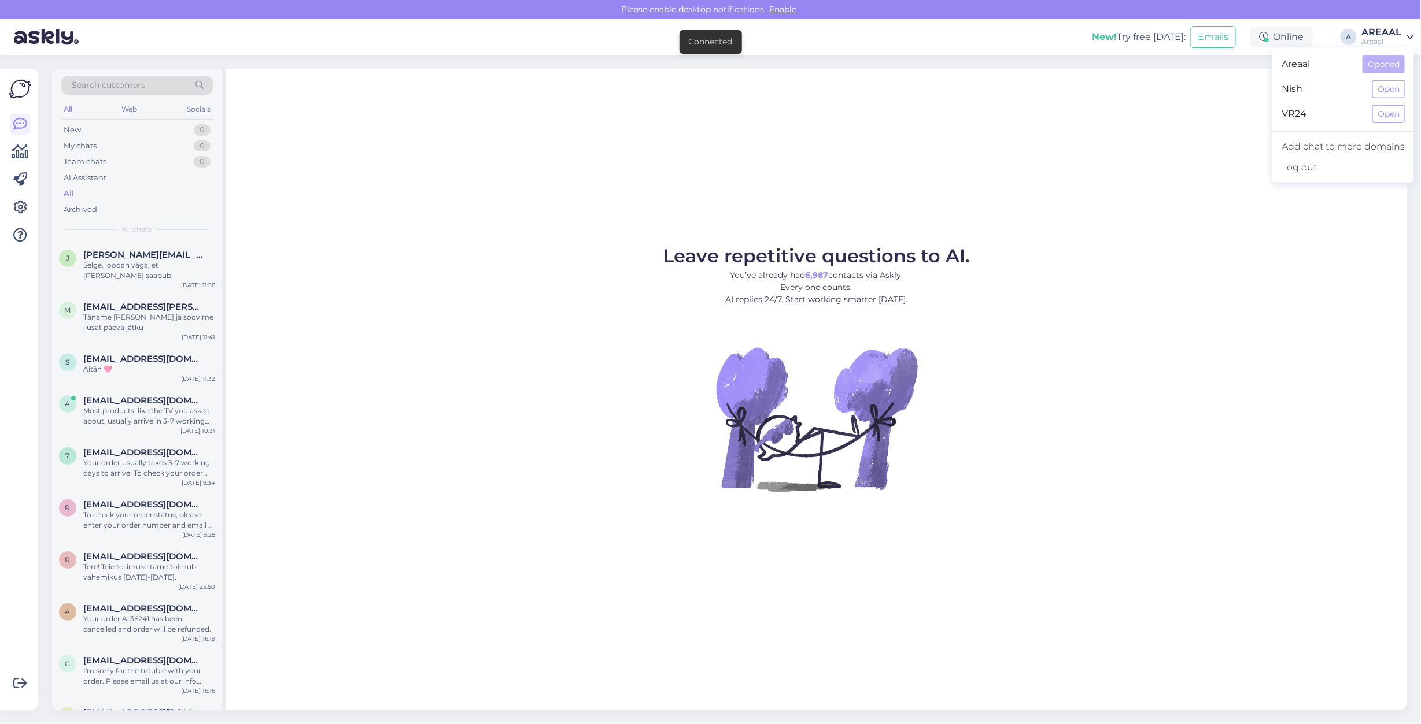
click at [1395, 97] on button "Open" at bounding box center [1388, 89] width 32 height 18
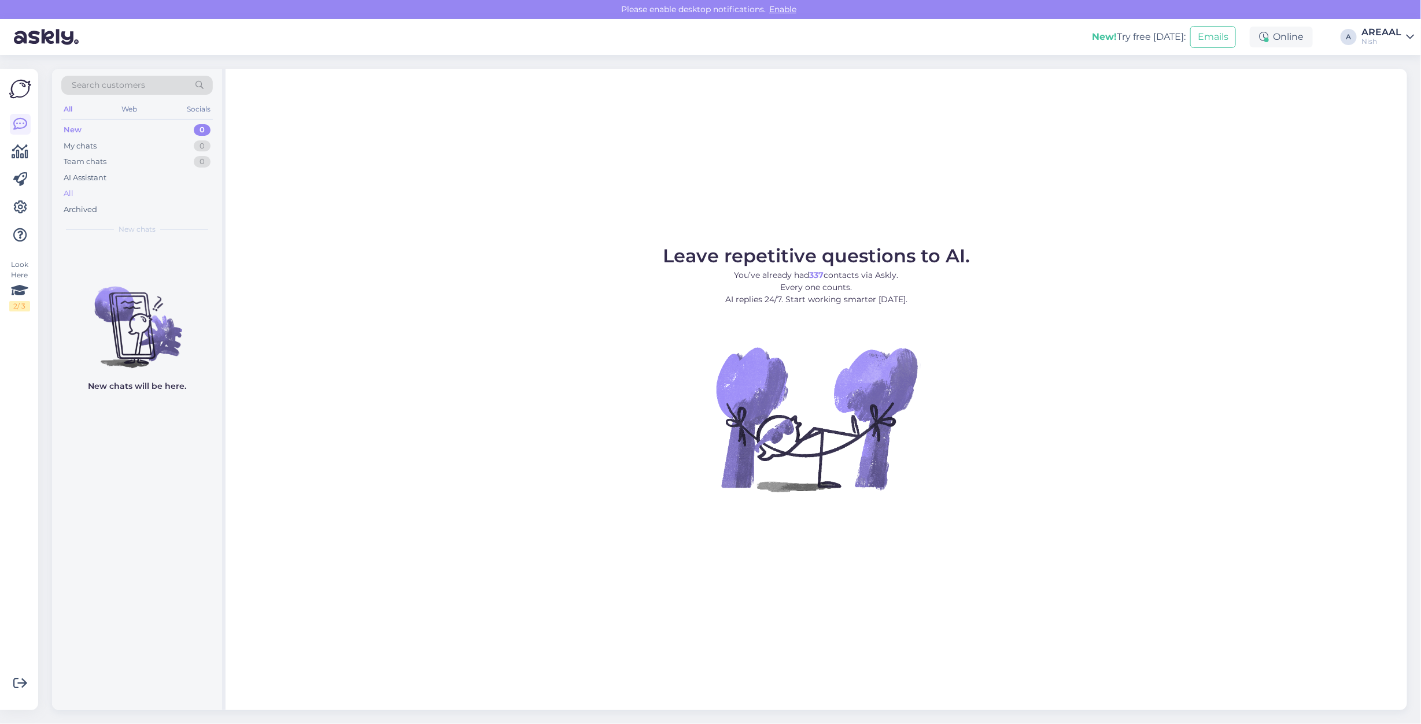
click at [136, 198] on div "All" at bounding box center [136, 194] width 151 height 16
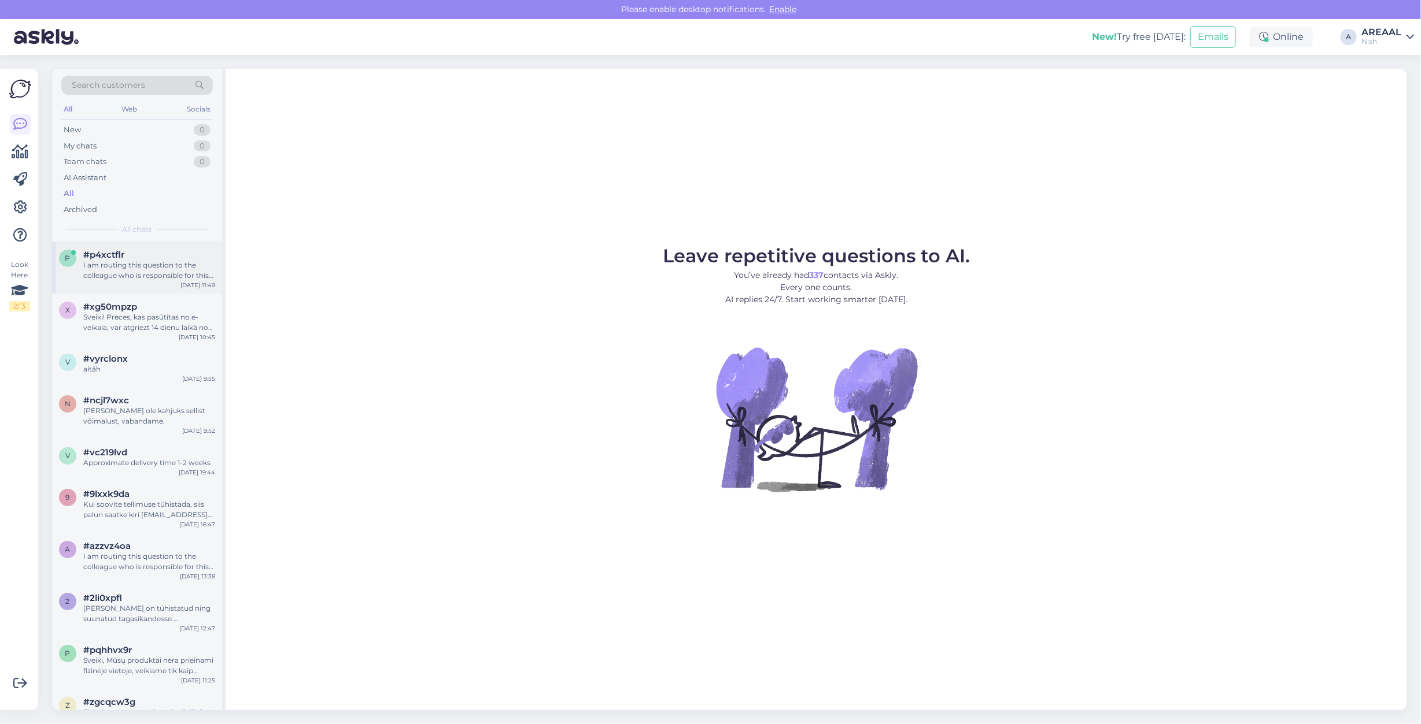
click at [157, 276] on div "I am routing this question to the colleague who is responsible for this topic. …" at bounding box center [149, 270] width 132 height 21
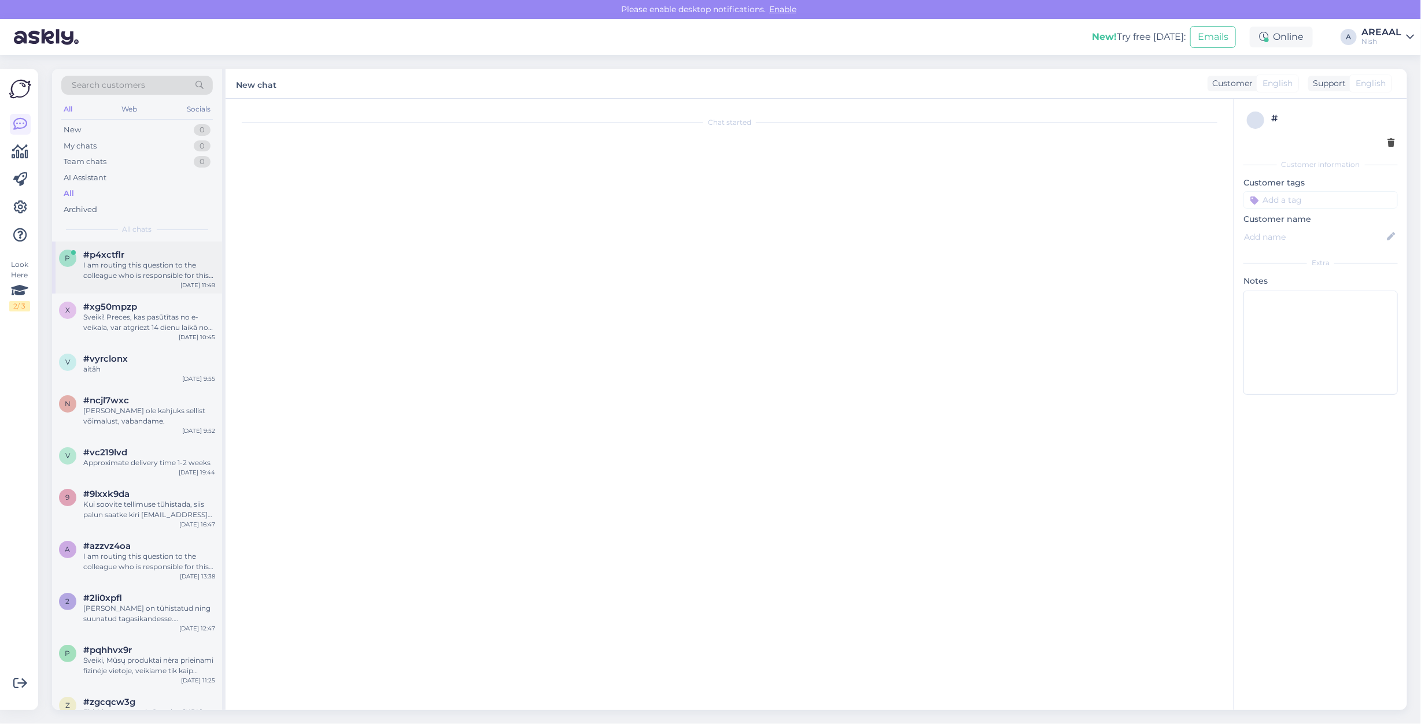
scroll to position [1638, 0]
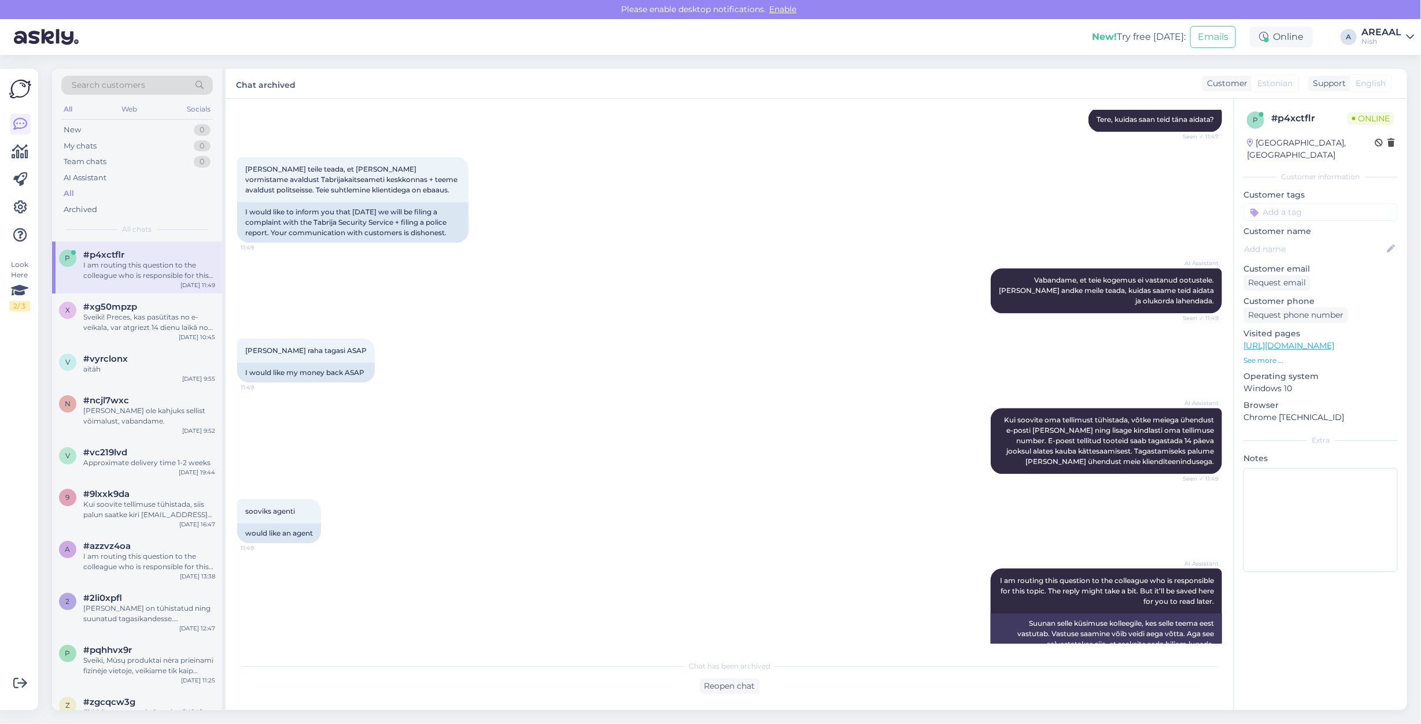
click at [1368, 29] on div "AREAAL" at bounding box center [1381, 32] width 40 height 9
click at [1394, 66] on button "Open" at bounding box center [1388, 65] width 32 height 18
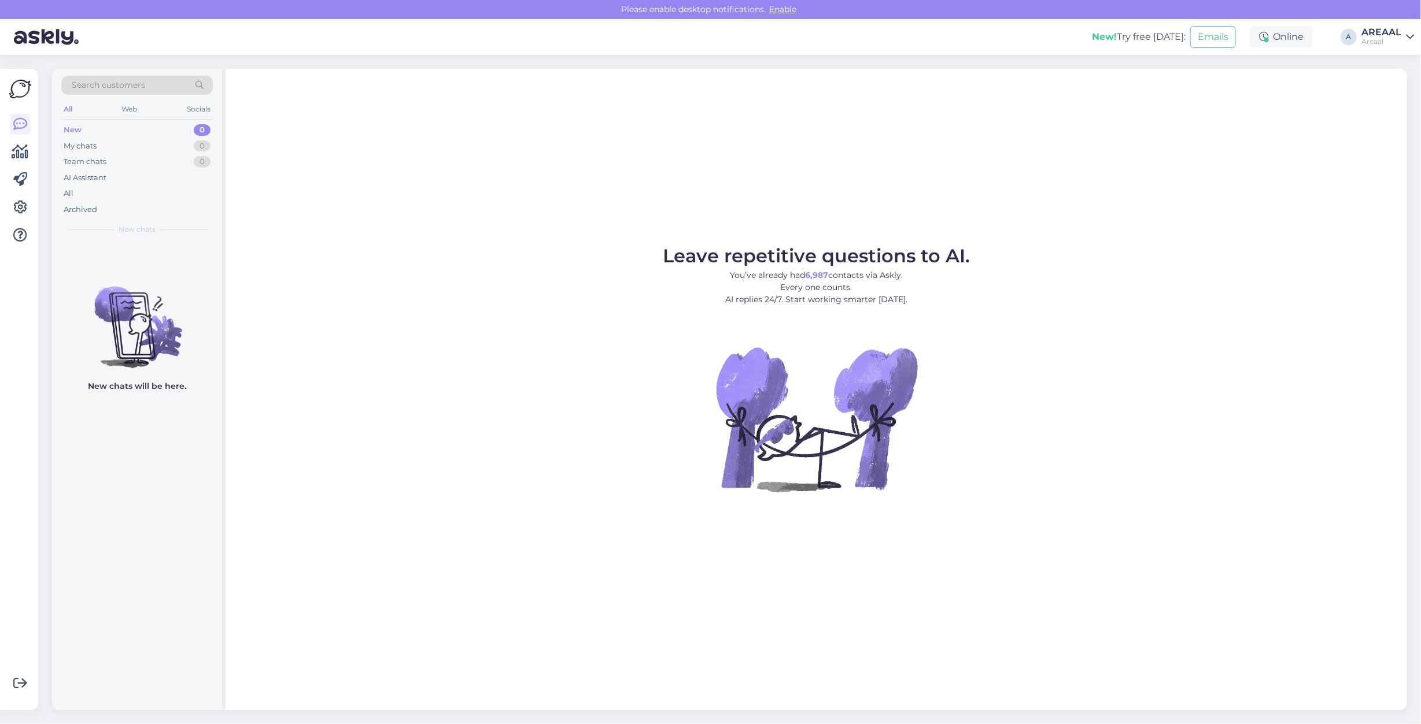
click at [1189, 275] on figure "Leave repetitive questions to AI. You’ve already had 6,987 contacts via Askly. …" at bounding box center [816, 385] width 1160 height 276
click at [116, 197] on div "All" at bounding box center [136, 194] width 151 height 16
click at [1388, 30] on div "AREAAL" at bounding box center [1381, 32] width 40 height 9
click at [1394, 98] on div "Nish Open" at bounding box center [1343, 89] width 142 height 25
click at [1391, 96] on button "Open" at bounding box center [1388, 89] width 32 height 18
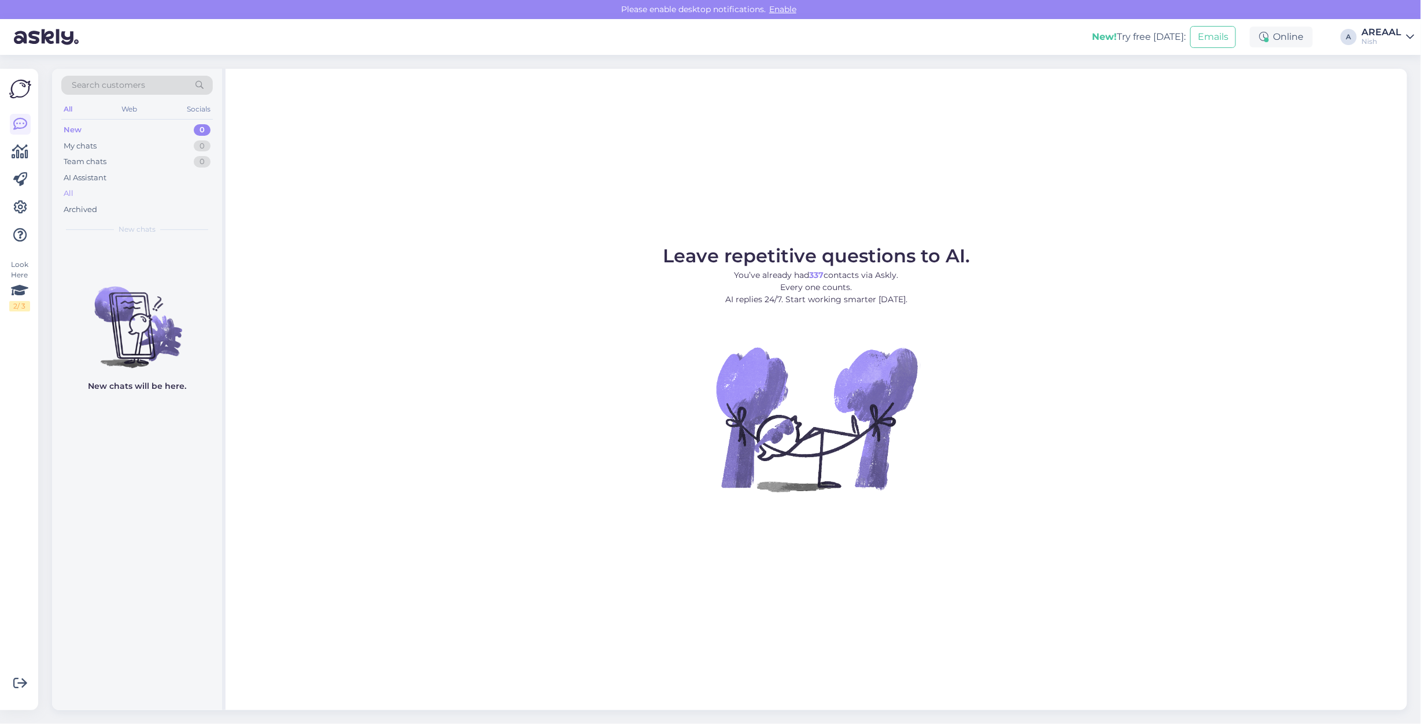
click at [149, 198] on div "All" at bounding box center [136, 194] width 151 height 16
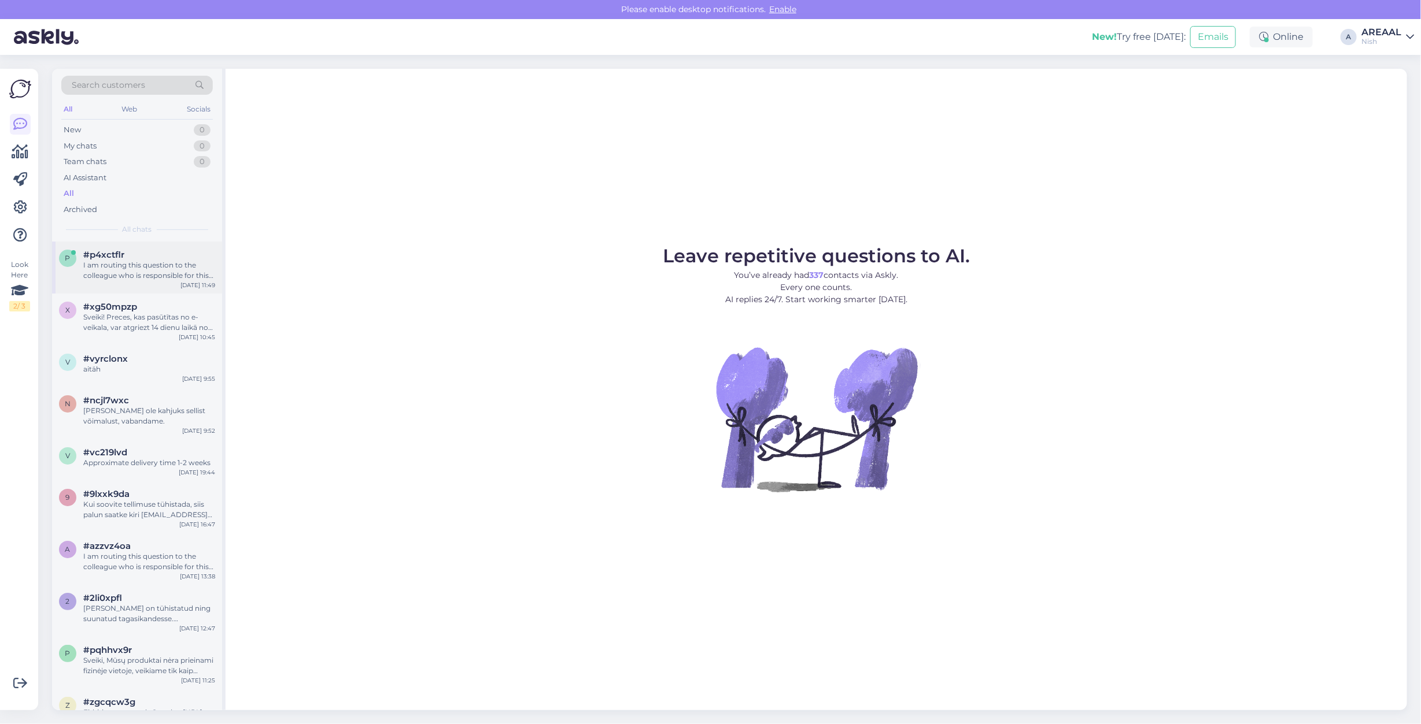
click at [167, 275] on div "I am routing this question to the colleague who is responsible for this topic. …" at bounding box center [149, 270] width 132 height 21
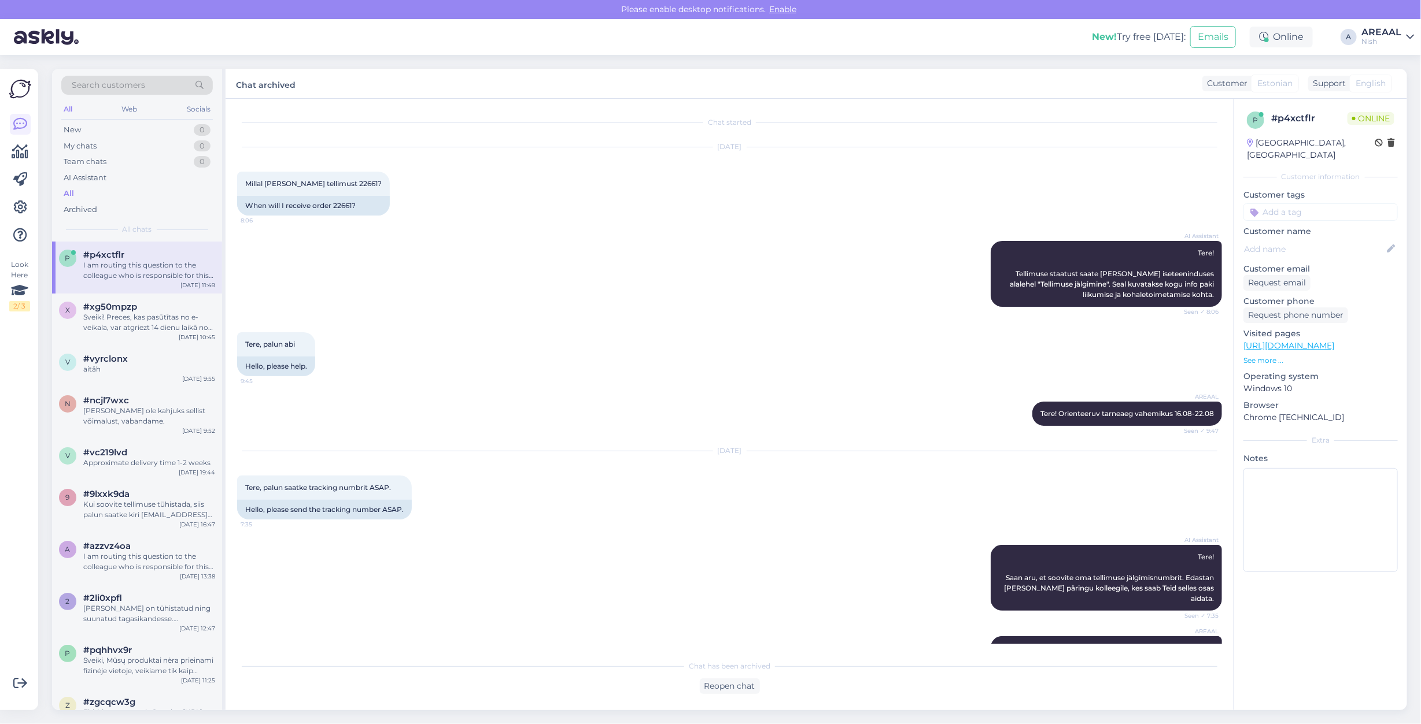
click at [1380, 31] on div "AREAAL" at bounding box center [1381, 32] width 40 height 9
click at [1403, 68] on button "Open" at bounding box center [1388, 65] width 32 height 18
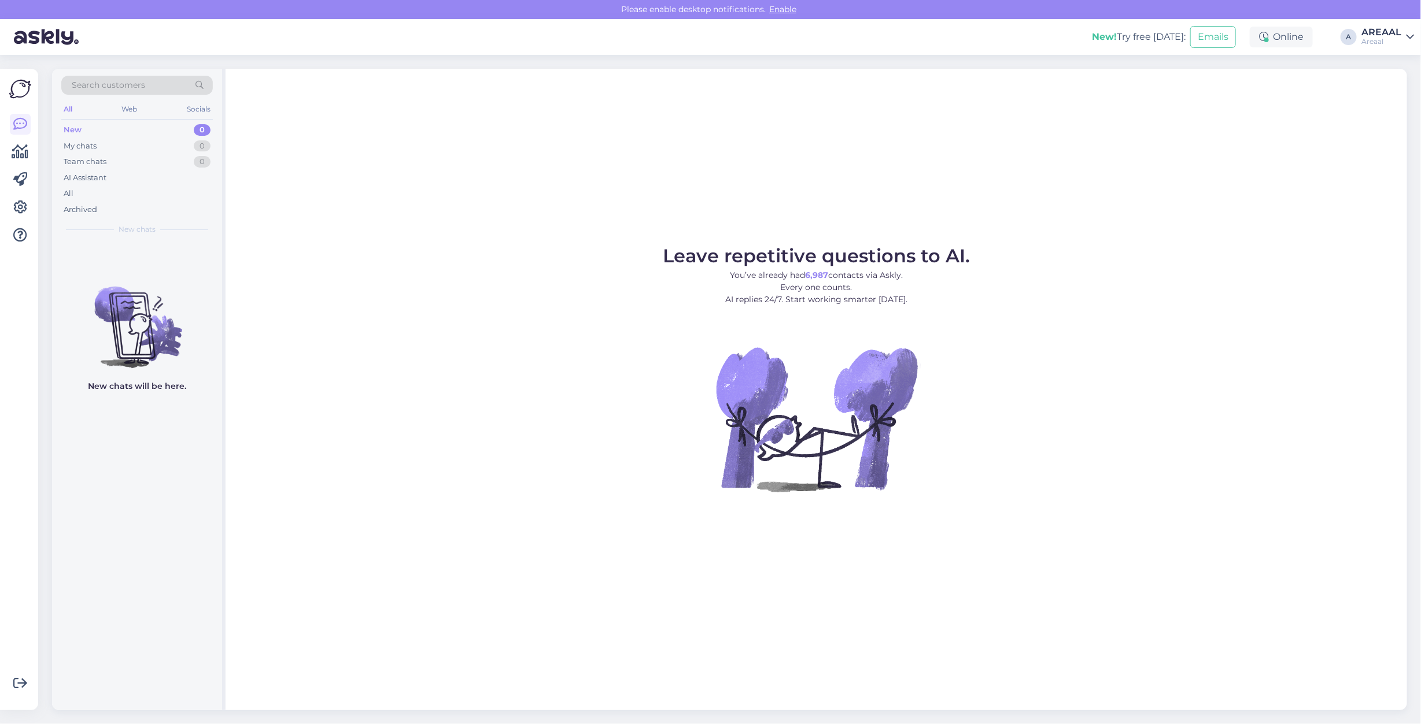
click at [304, 279] on figure "Leave repetitive questions to AI. You’ve already had 6,987 contacts via Askly. …" at bounding box center [816, 385] width 1160 height 276
click at [119, 176] on div "AI Assistant" at bounding box center [136, 178] width 151 height 16
click at [116, 200] on div "All" at bounding box center [136, 194] width 151 height 16
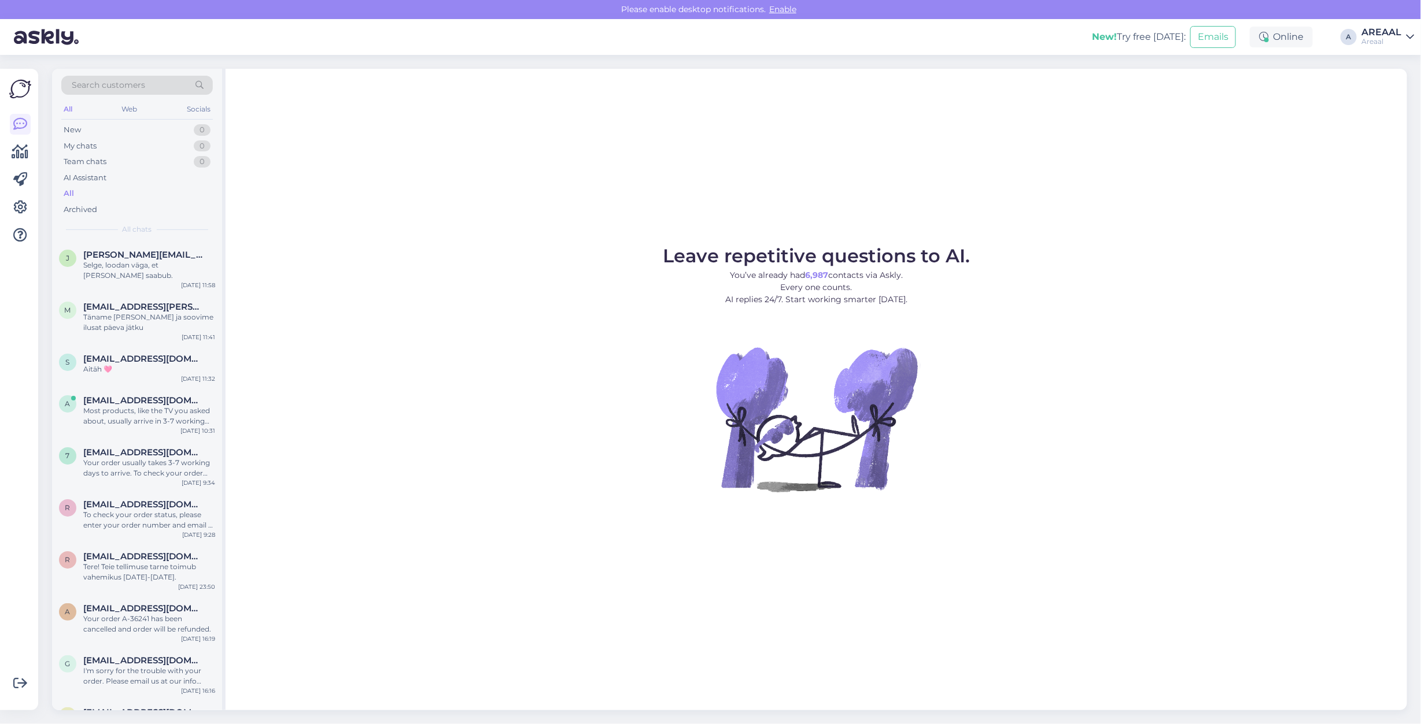
click at [404, 225] on div "Leave repetitive questions to AI. You’ve already had 6,987 contacts via Askly. …" at bounding box center [815, 390] width 1181 height 642
click at [1380, 36] on div "AREAAL" at bounding box center [1381, 32] width 40 height 9
drag, startPoint x: 1388, startPoint y: 76, endPoint x: 1388, endPoint y: 84, distance: 8.1
click at [1385, 77] on div "Nish Open" at bounding box center [1343, 89] width 142 height 25
click at [1388, 85] on button "Open" at bounding box center [1388, 89] width 32 height 18
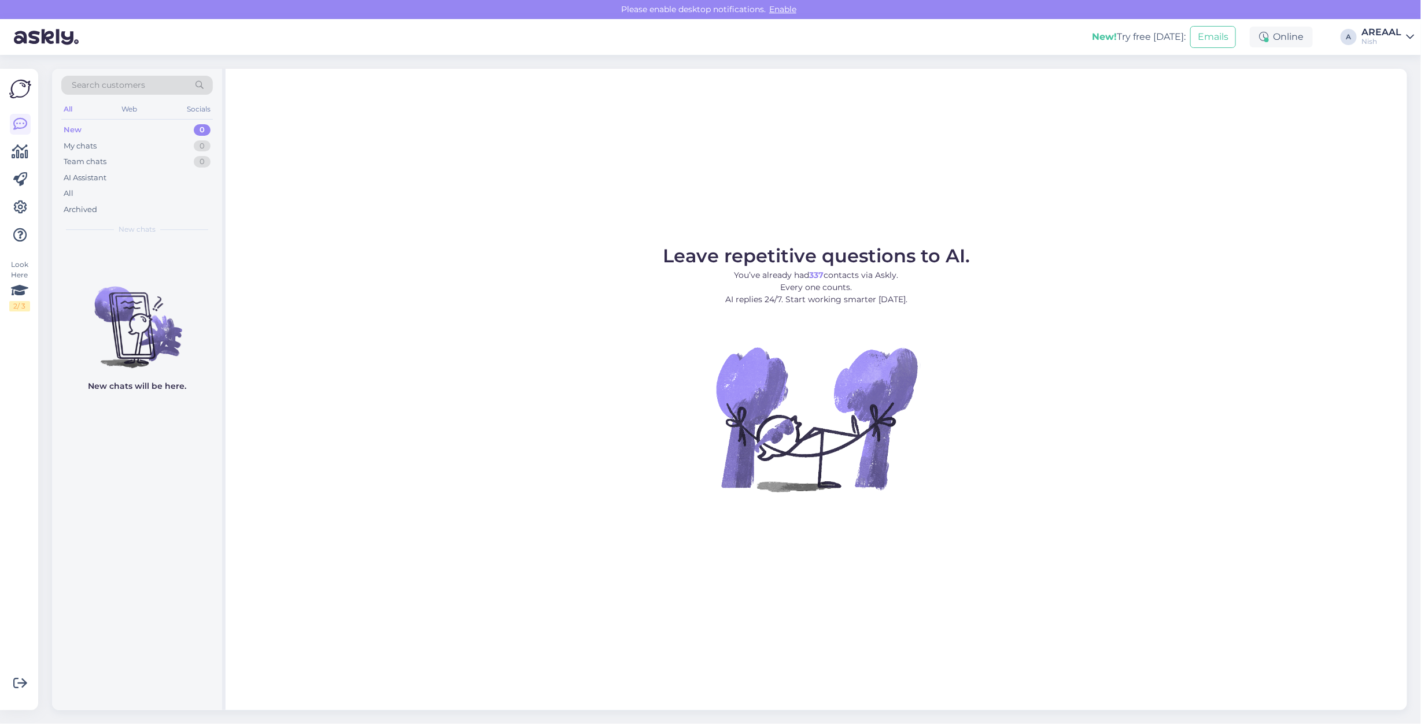
click at [1384, 29] on div "AREAAL" at bounding box center [1381, 32] width 40 height 9
click at [1386, 58] on button "Open" at bounding box center [1388, 65] width 32 height 18
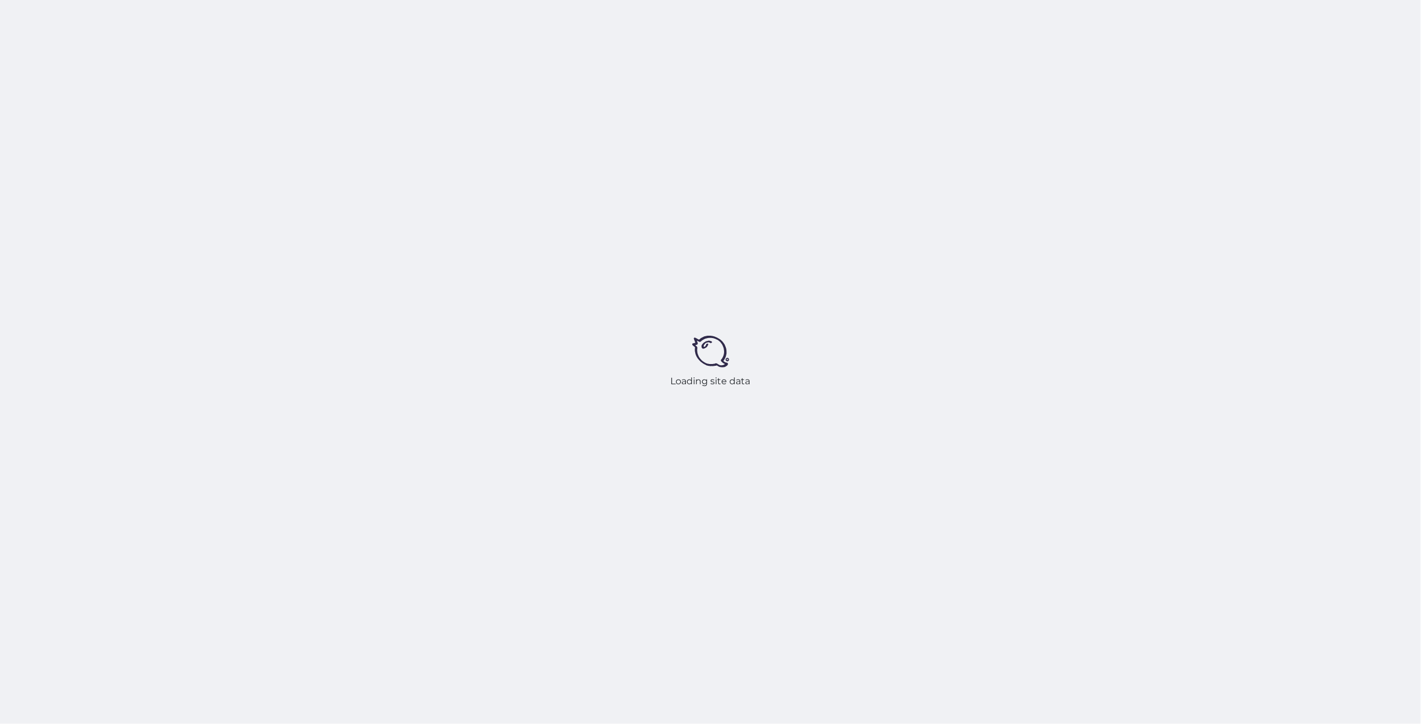
click at [1136, 175] on div "Loading site data" at bounding box center [710, 362] width 1421 height 724
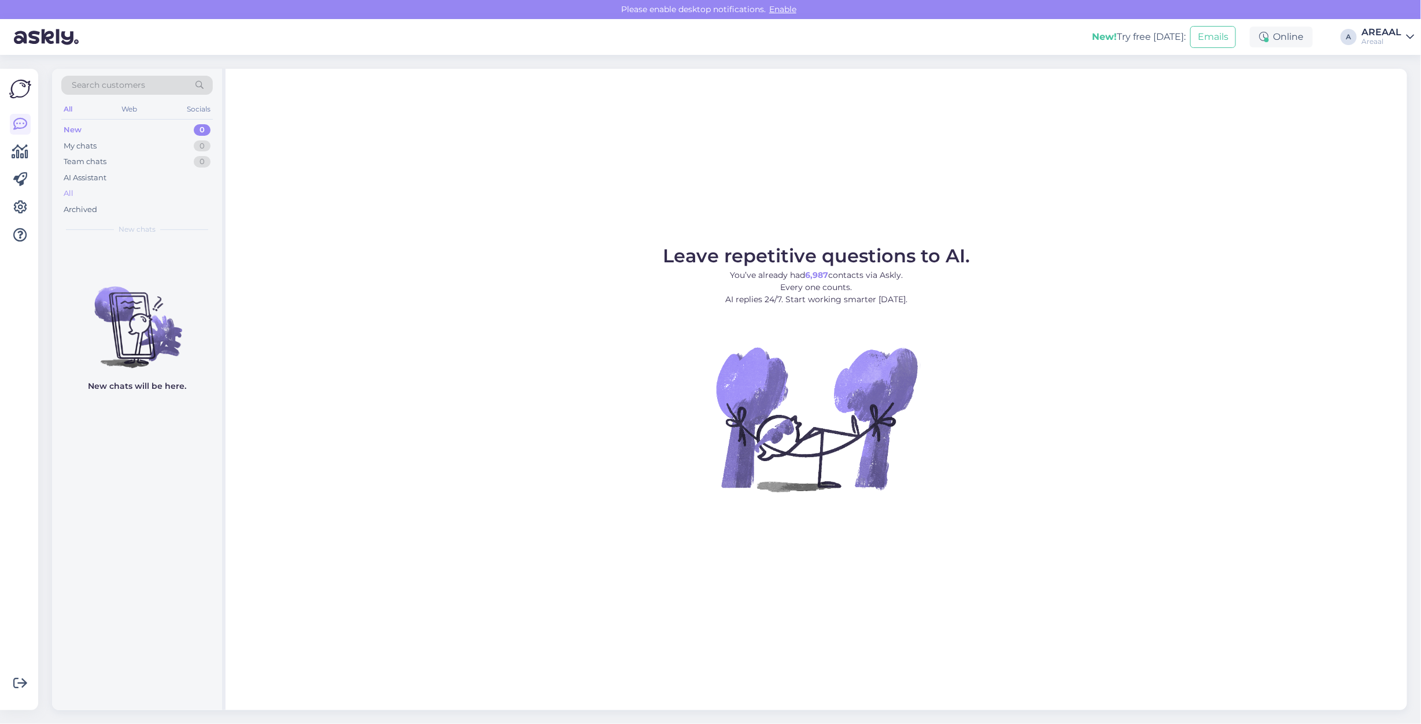
click at [116, 191] on div "All" at bounding box center [136, 194] width 151 height 16
click at [181, 194] on div "All" at bounding box center [136, 194] width 151 height 16
click at [1393, 39] on div "Areaal" at bounding box center [1381, 41] width 40 height 9
click at [1388, 93] on button "Open" at bounding box center [1388, 89] width 32 height 18
click at [150, 189] on div "New 0 My chats 0 Team chats 0 AI Assistant All Archived" at bounding box center [136, 169] width 151 height 95
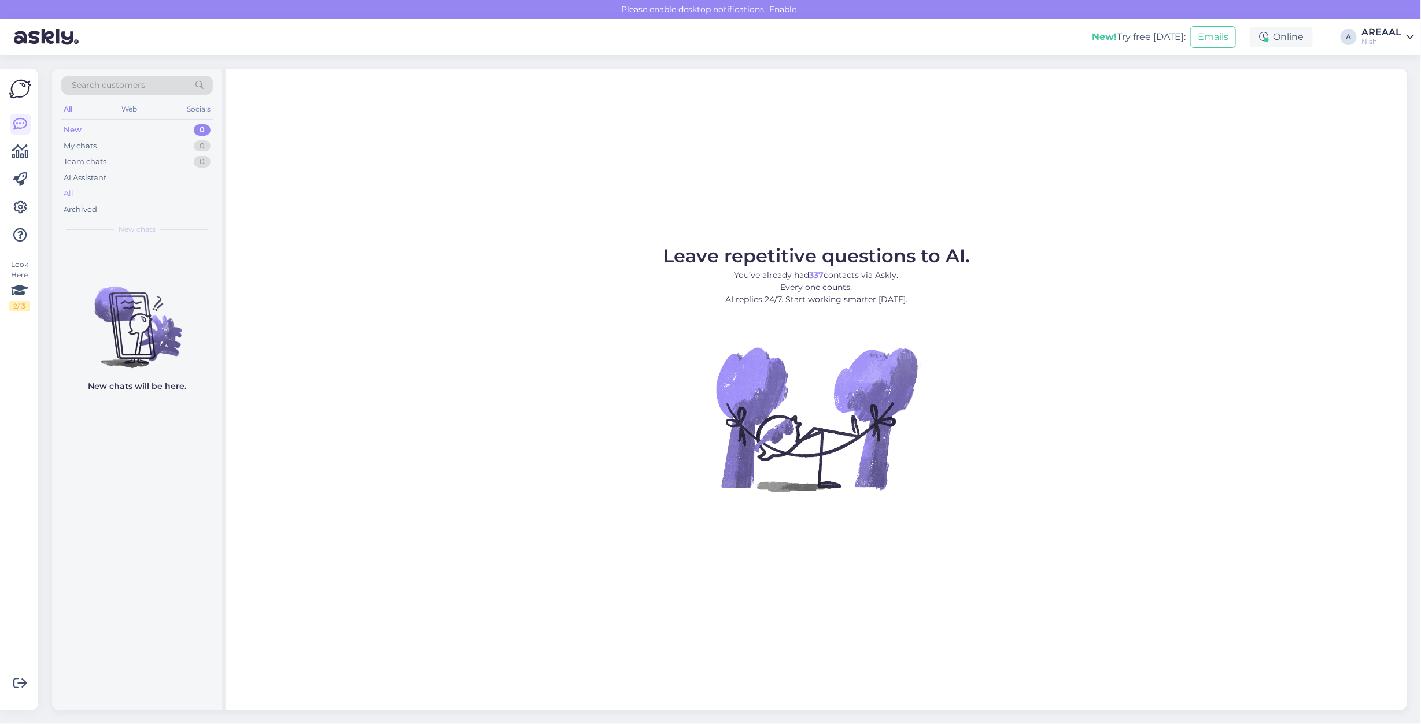
click at [149, 195] on div "All" at bounding box center [136, 194] width 151 height 16
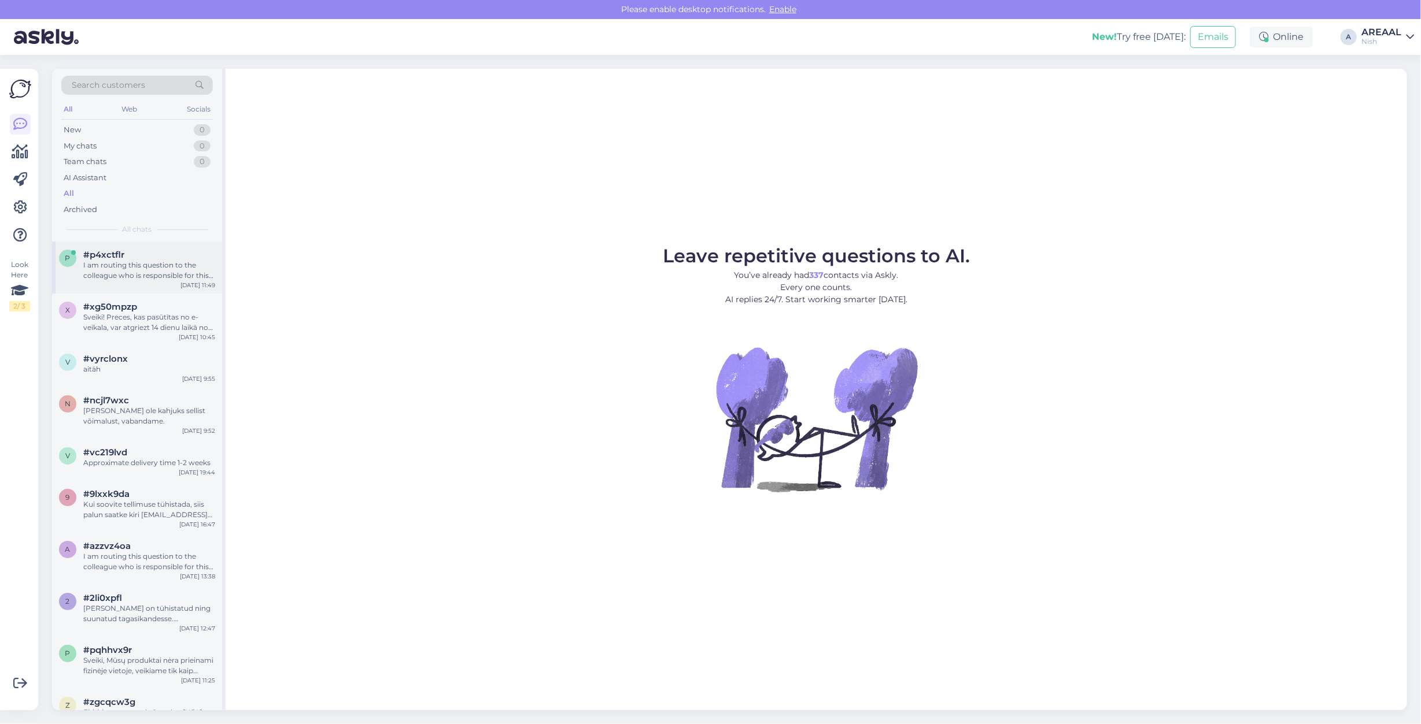
click at [146, 273] on div "I am routing this question to the colleague who is responsible for this topic. …" at bounding box center [149, 270] width 132 height 21
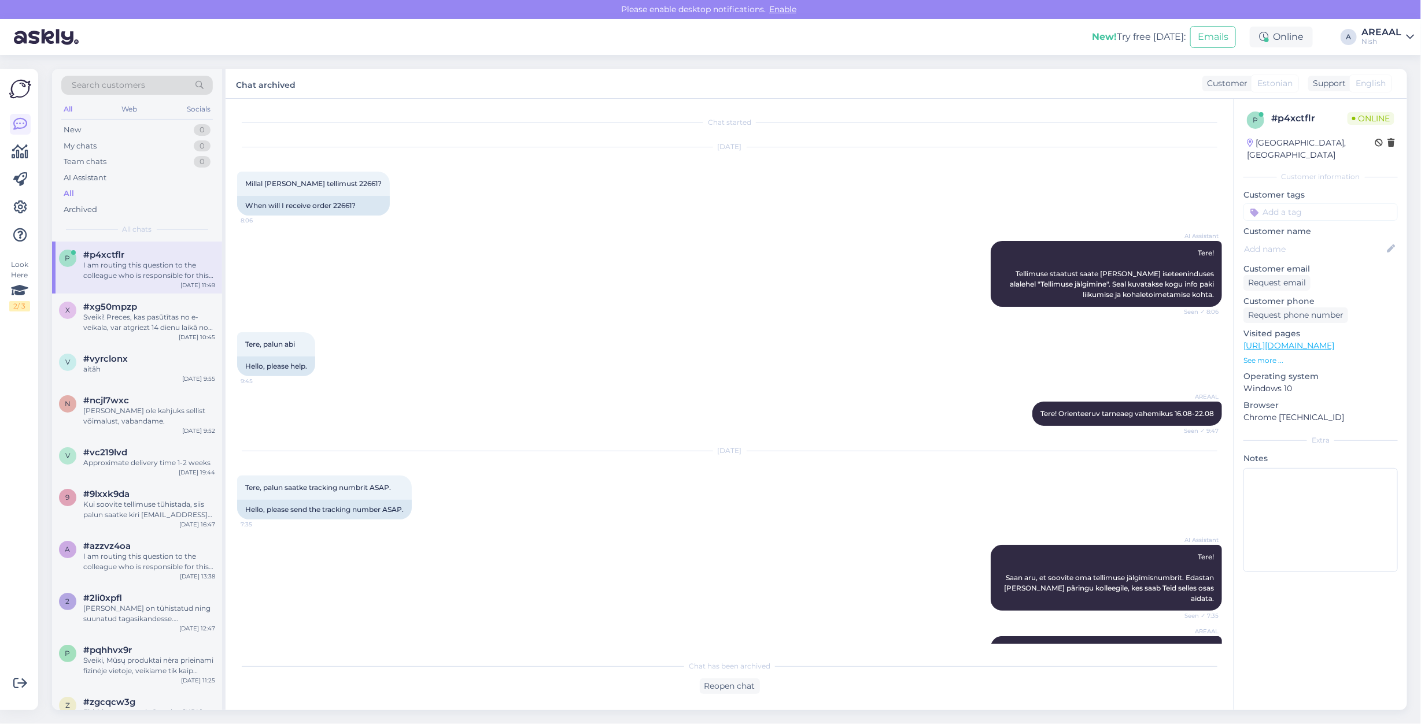
scroll to position [1638, 0]
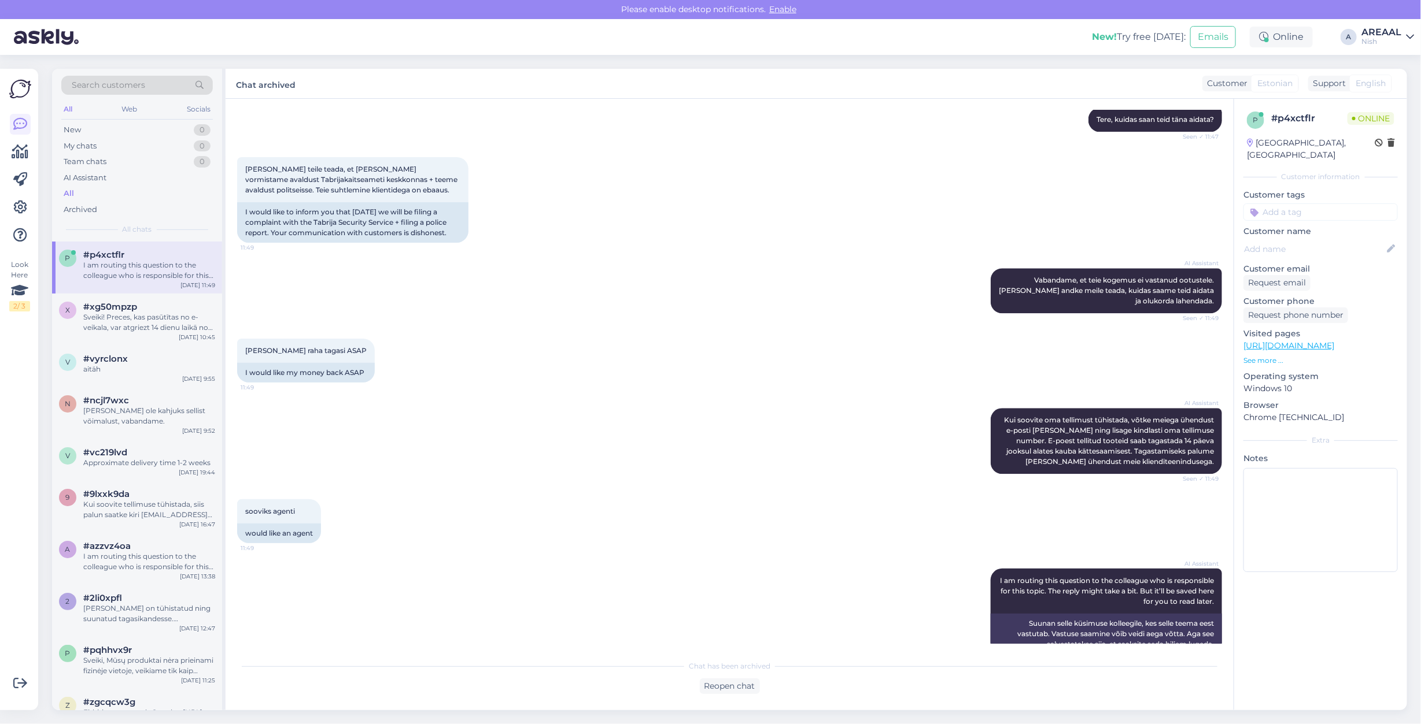
click at [1381, 33] on div "AREAAL" at bounding box center [1381, 32] width 40 height 9
drag, startPoint x: 1385, startPoint y: 45, endPoint x: 1390, endPoint y: 61, distance: 17.6
click at [1390, 61] on button "Open" at bounding box center [1388, 65] width 32 height 18
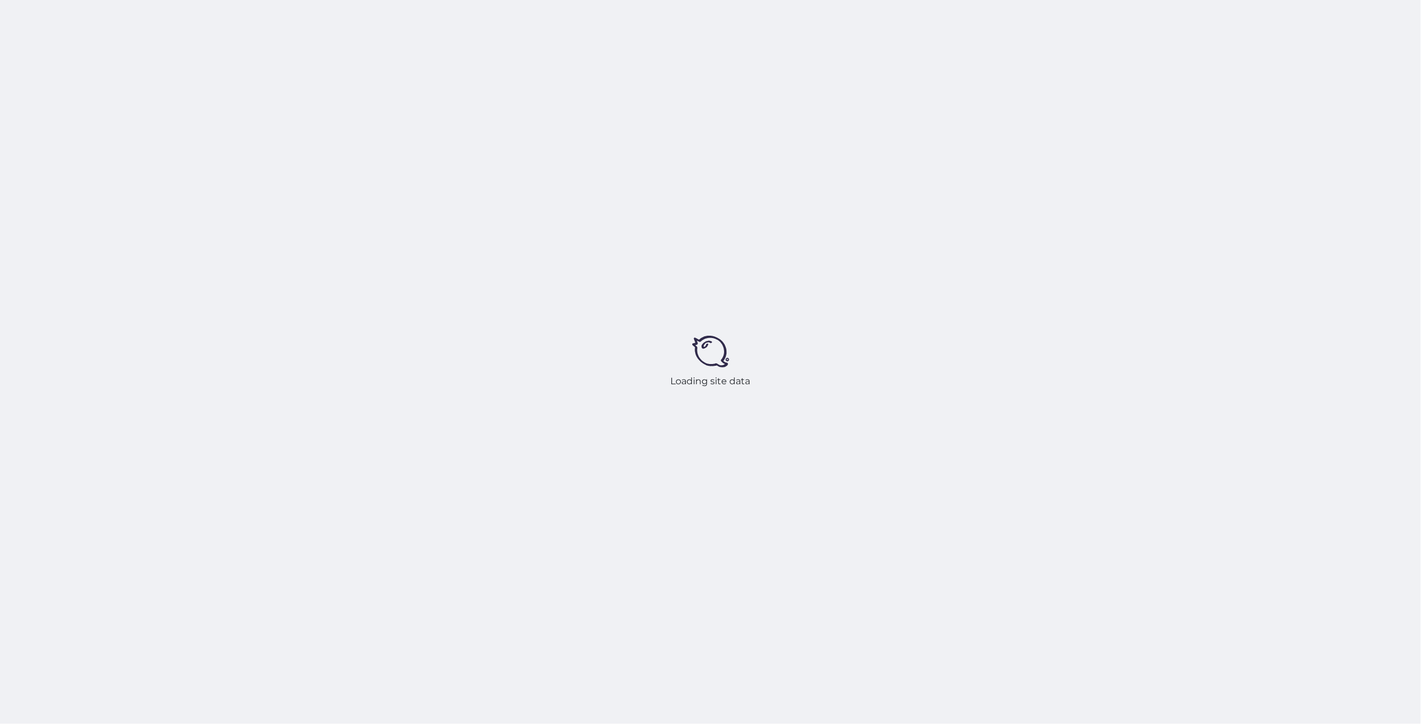
click at [726, 411] on div "Loading site data" at bounding box center [710, 362] width 1421 height 724
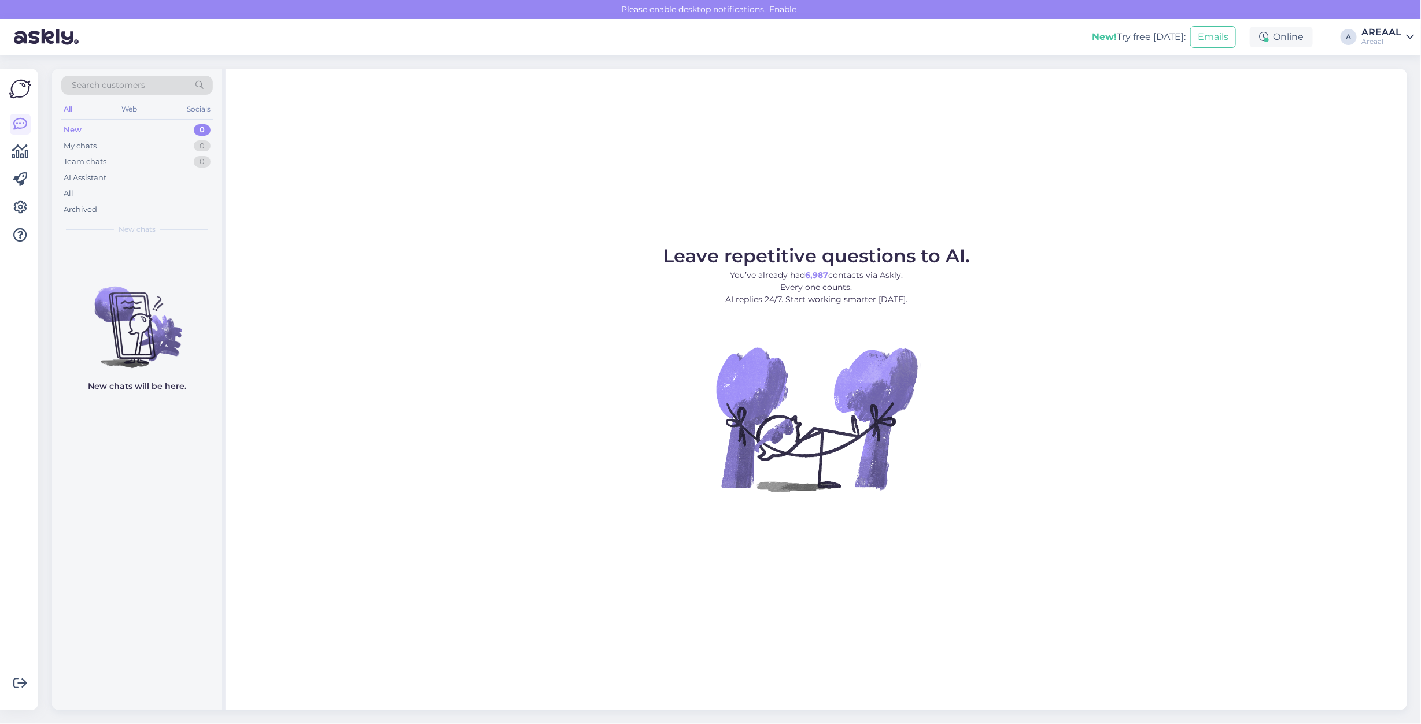
click at [1397, 28] on div "AREAAL" at bounding box center [1381, 32] width 40 height 9
click at [1390, 98] on button "Open" at bounding box center [1388, 89] width 32 height 18
click at [140, 188] on div "All" at bounding box center [136, 194] width 151 height 16
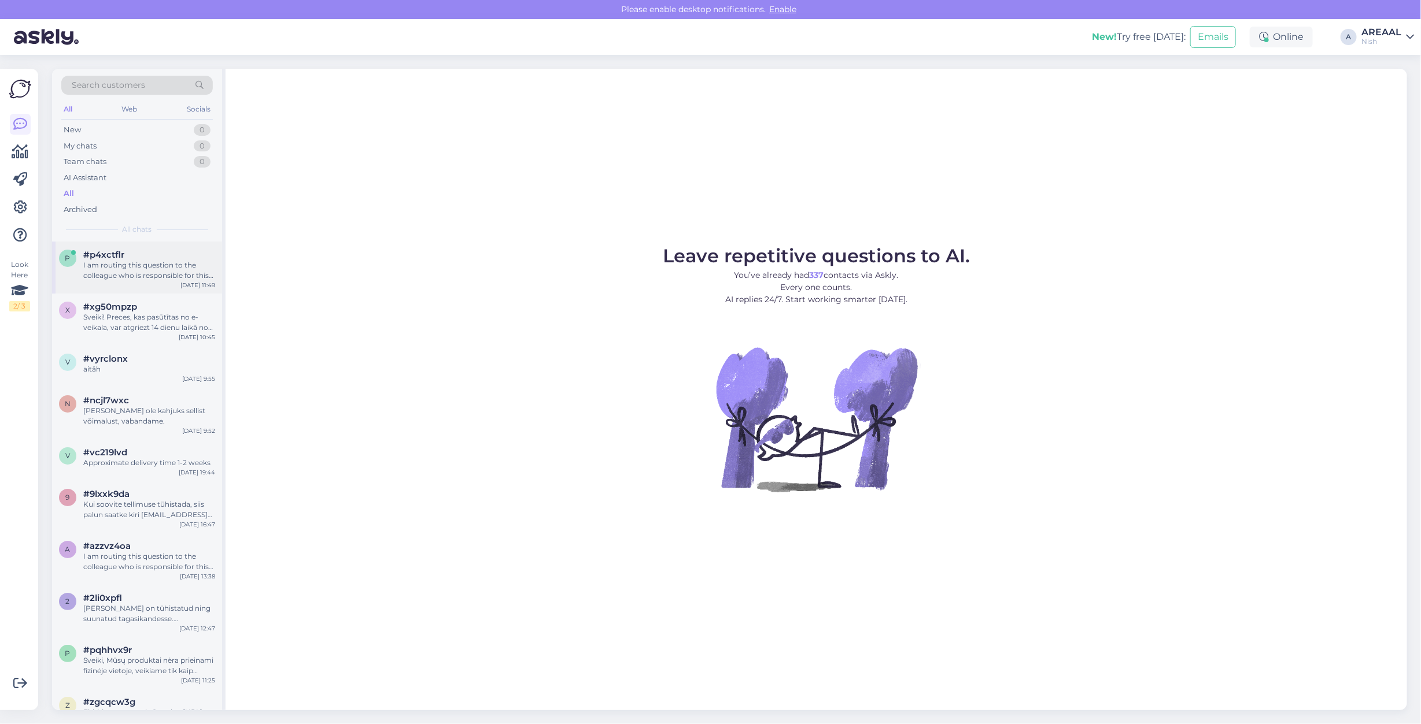
click at [152, 256] on div "#p4xctflr" at bounding box center [149, 255] width 132 height 10
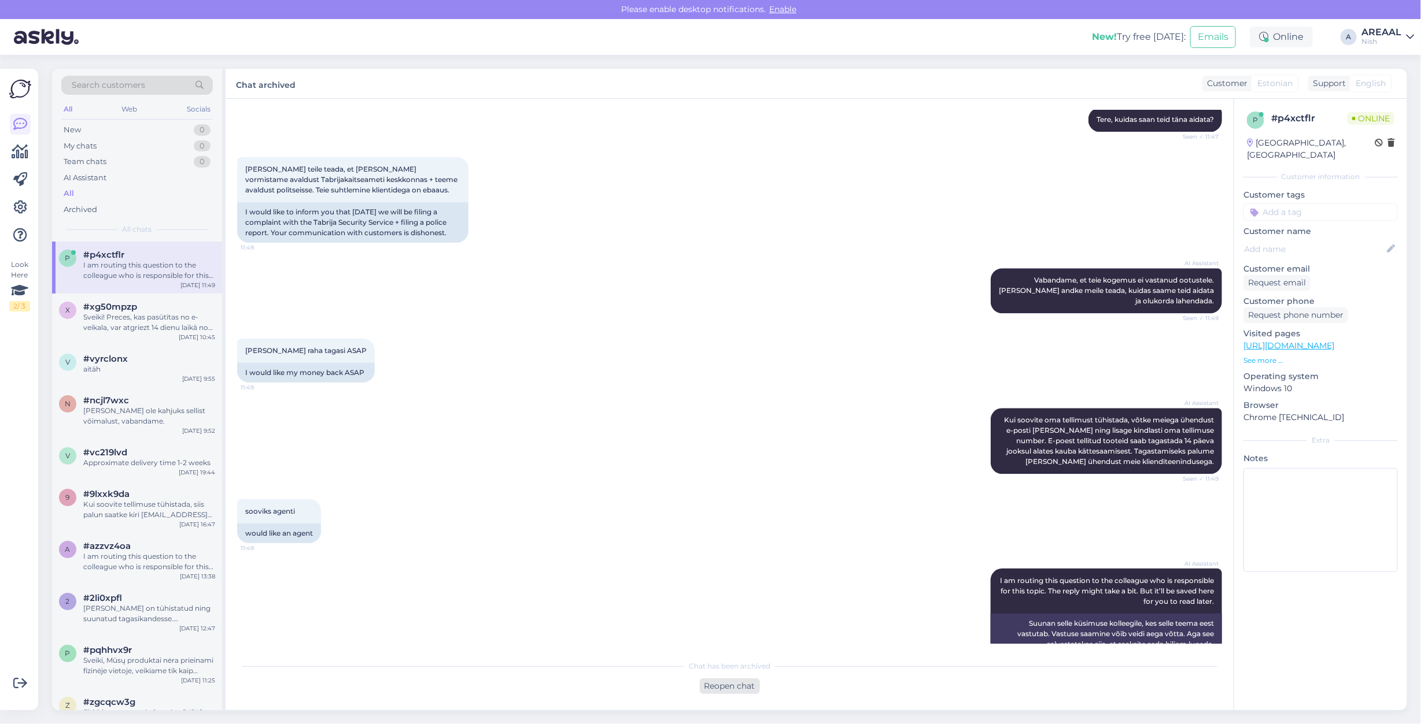
click at [743, 694] on div "Reopen chat" at bounding box center [730, 687] width 60 height 16
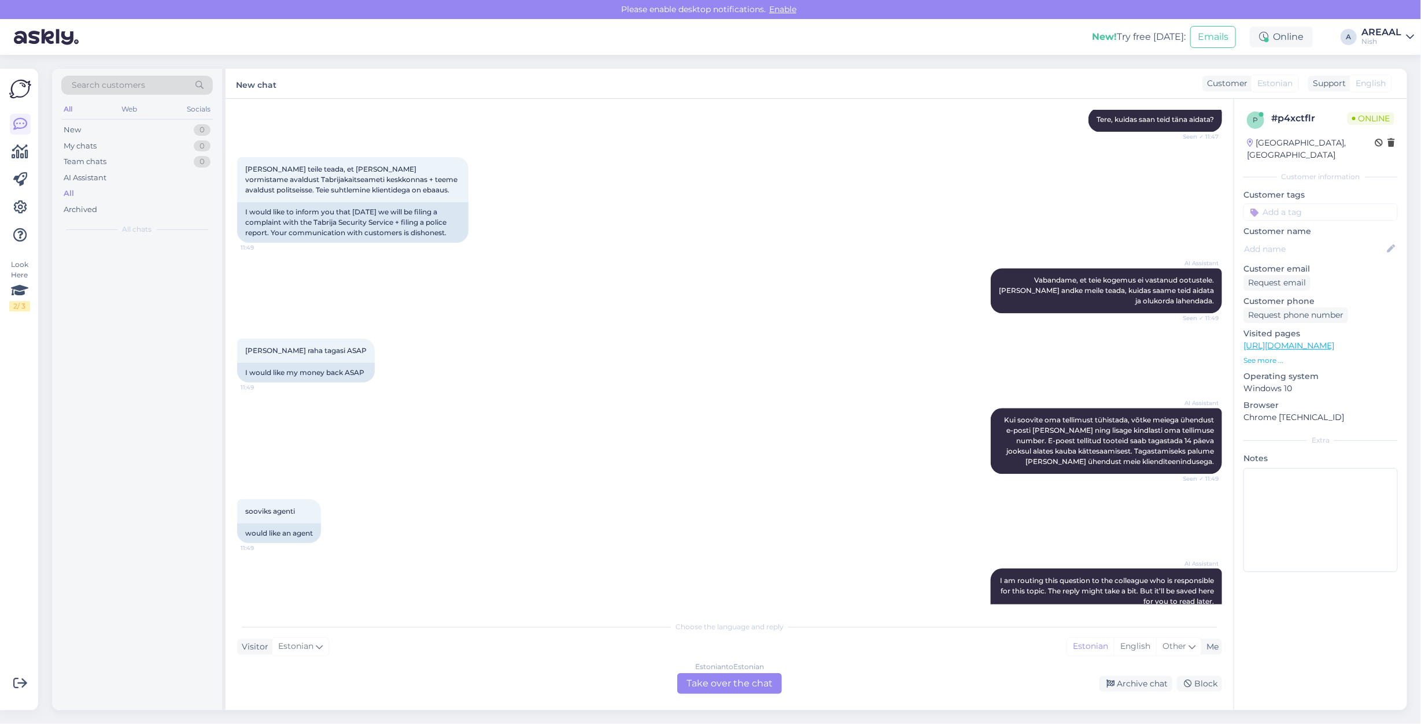
click at [730, 678] on div "Estonian to Estonian Take over the chat" at bounding box center [729, 684] width 105 height 21
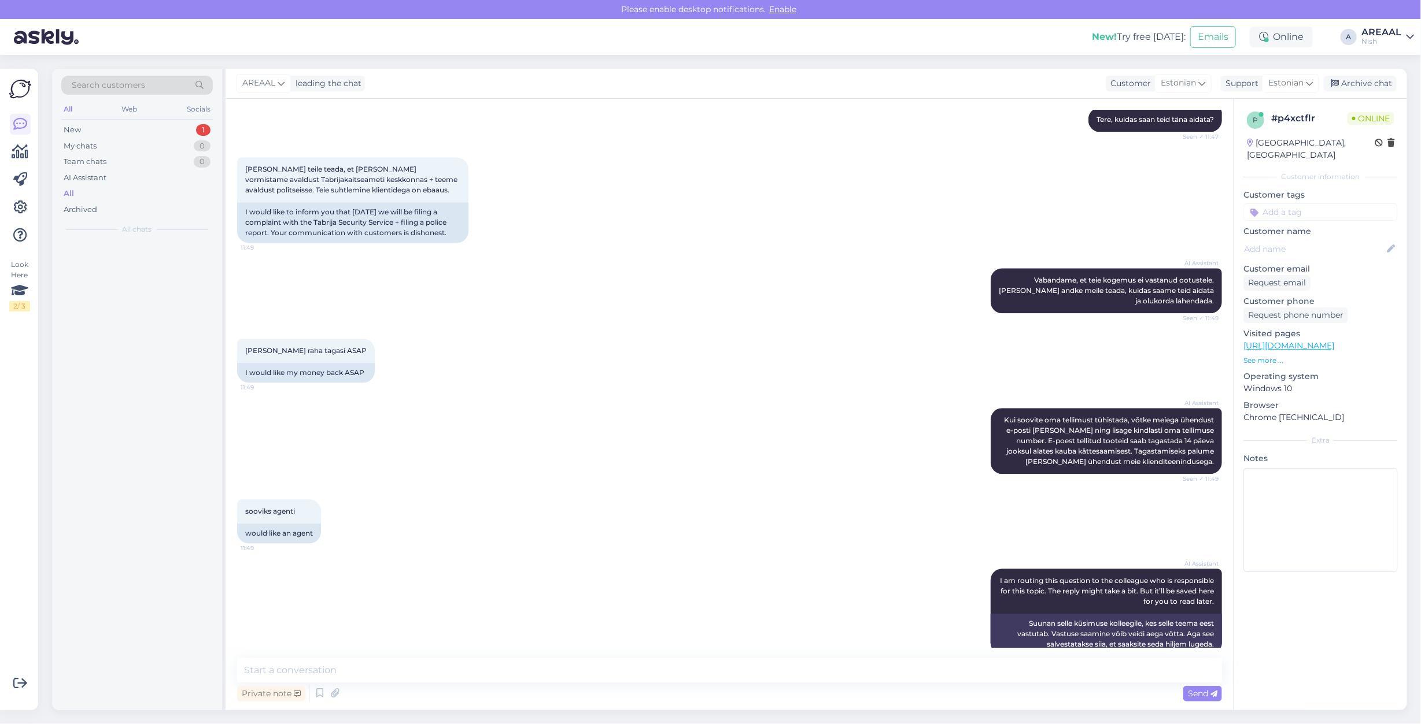
scroll to position [1634, 0]
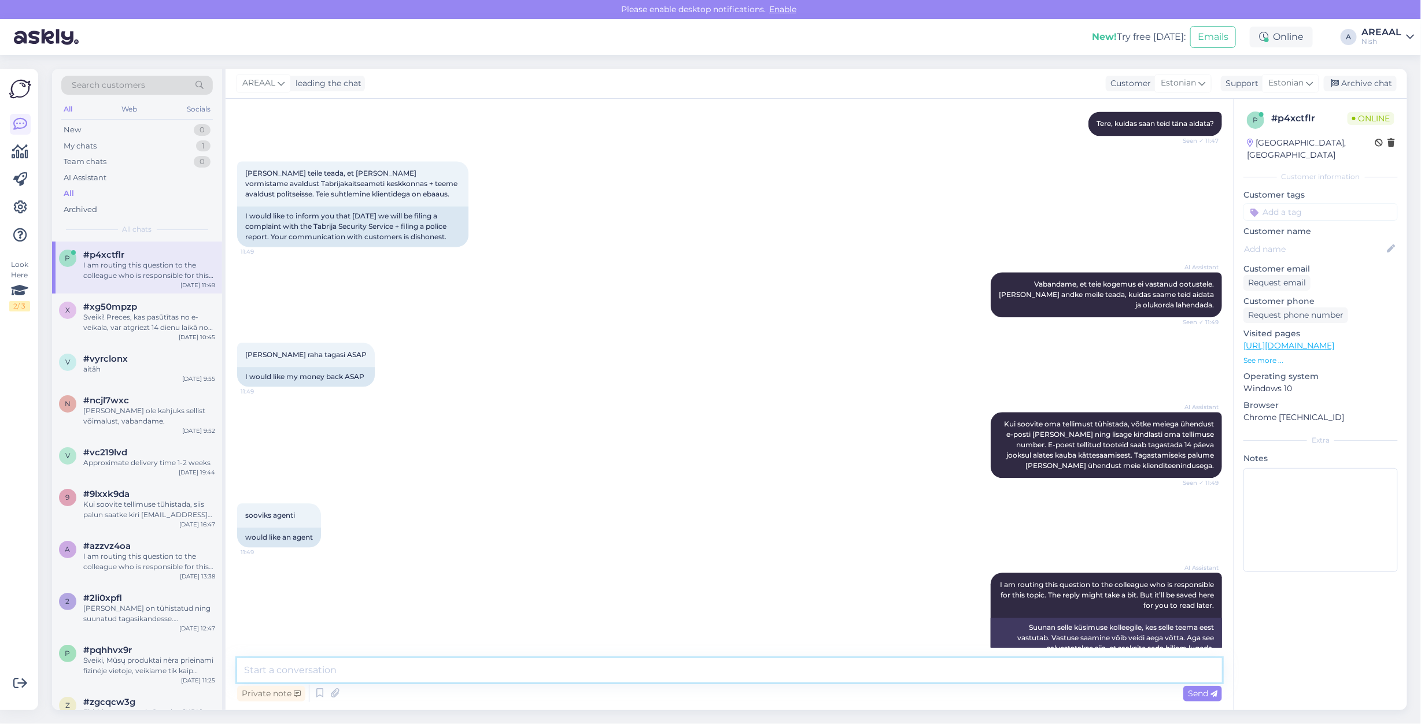
drag, startPoint x: 758, startPoint y: 671, endPoint x: 749, endPoint y: 665, distance: 10.9
click at [756, 668] on textarea at bounding box center [729, 671] width 985 height 24
type textarea "[PERSON_NAME] on tühistatud ning tagasimakse on tehtud. Kui ei ole veel laekumi…"
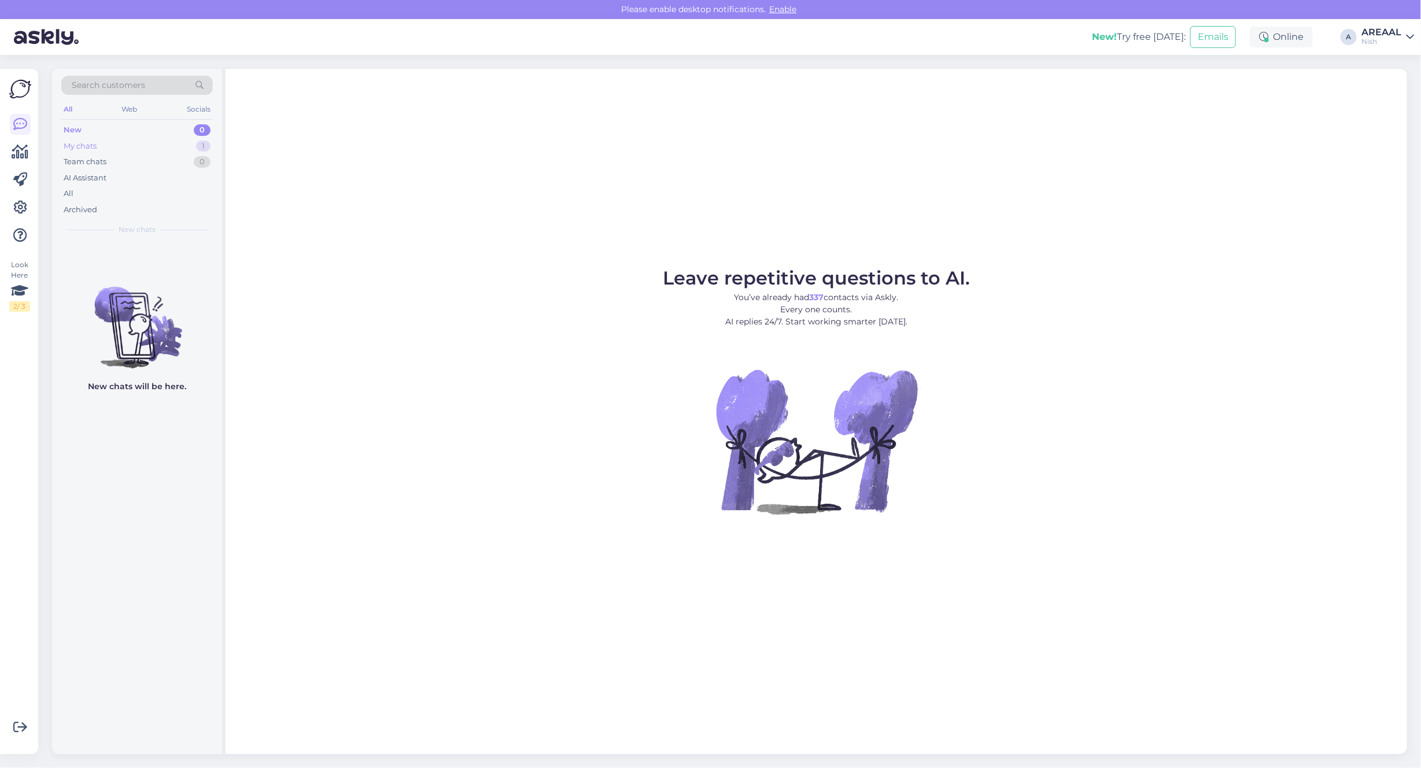
click at [193, 145] on div "My chats 1" at bounding box center [136, 146] width 151 height 16
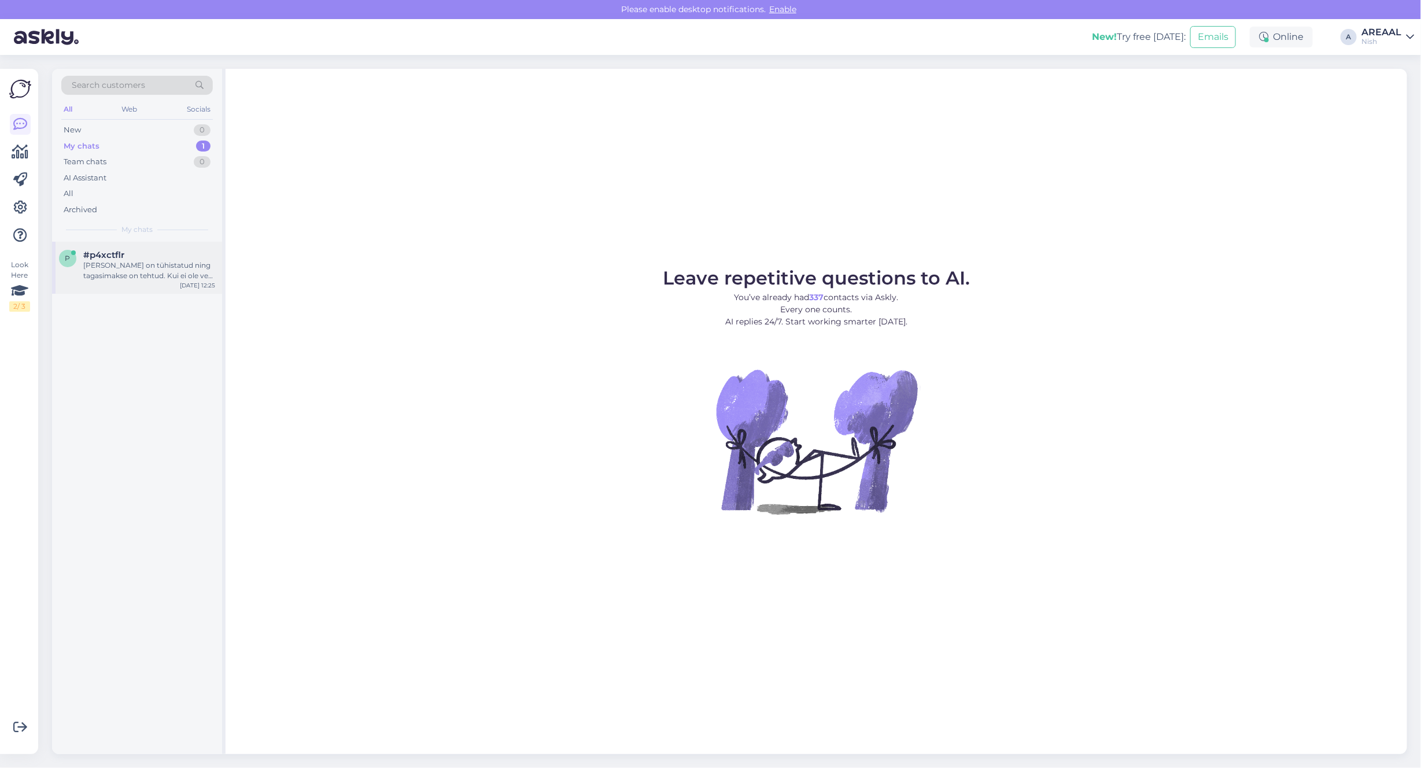
click at [187, 259] on div "#p4xctflr" at bounding box center [149, 255] width 132 height 10
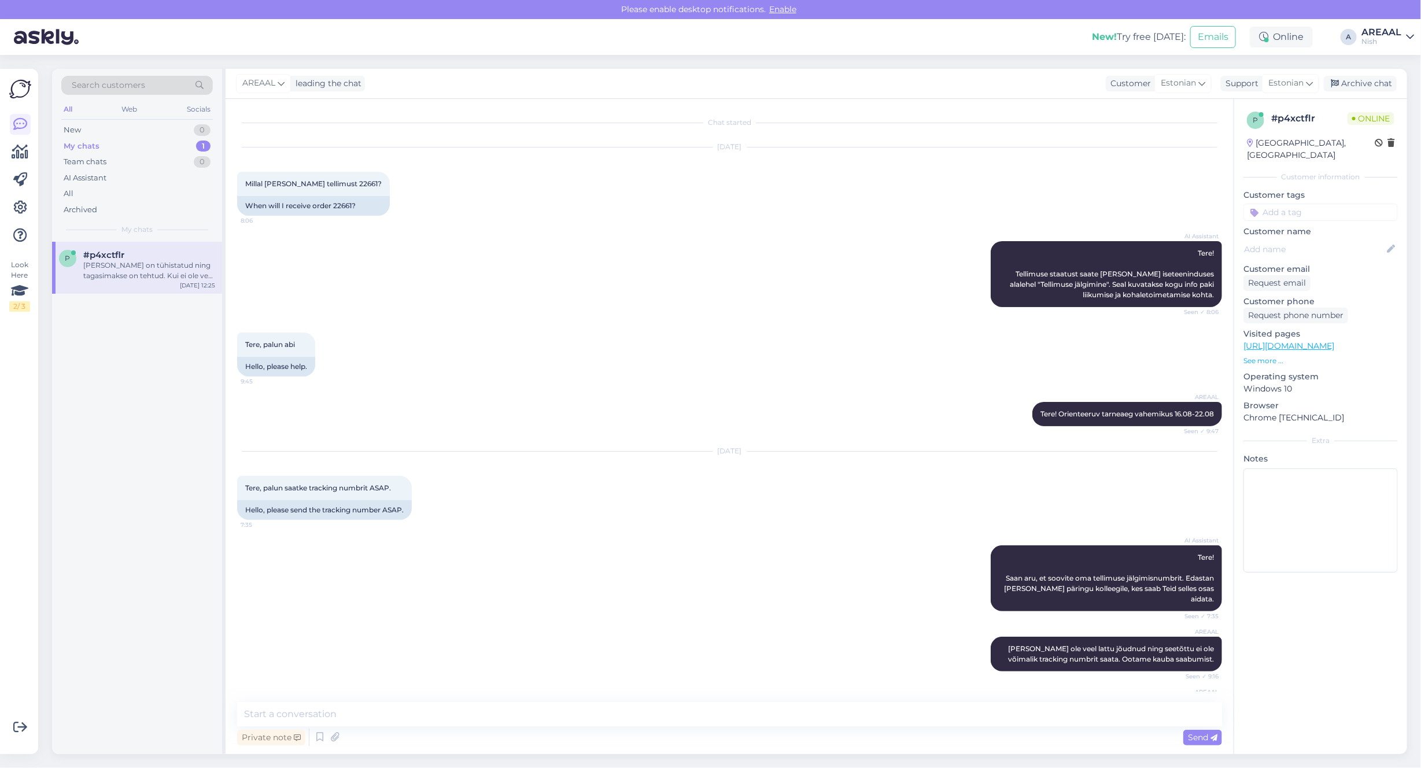
scroll to position [1661, 0]
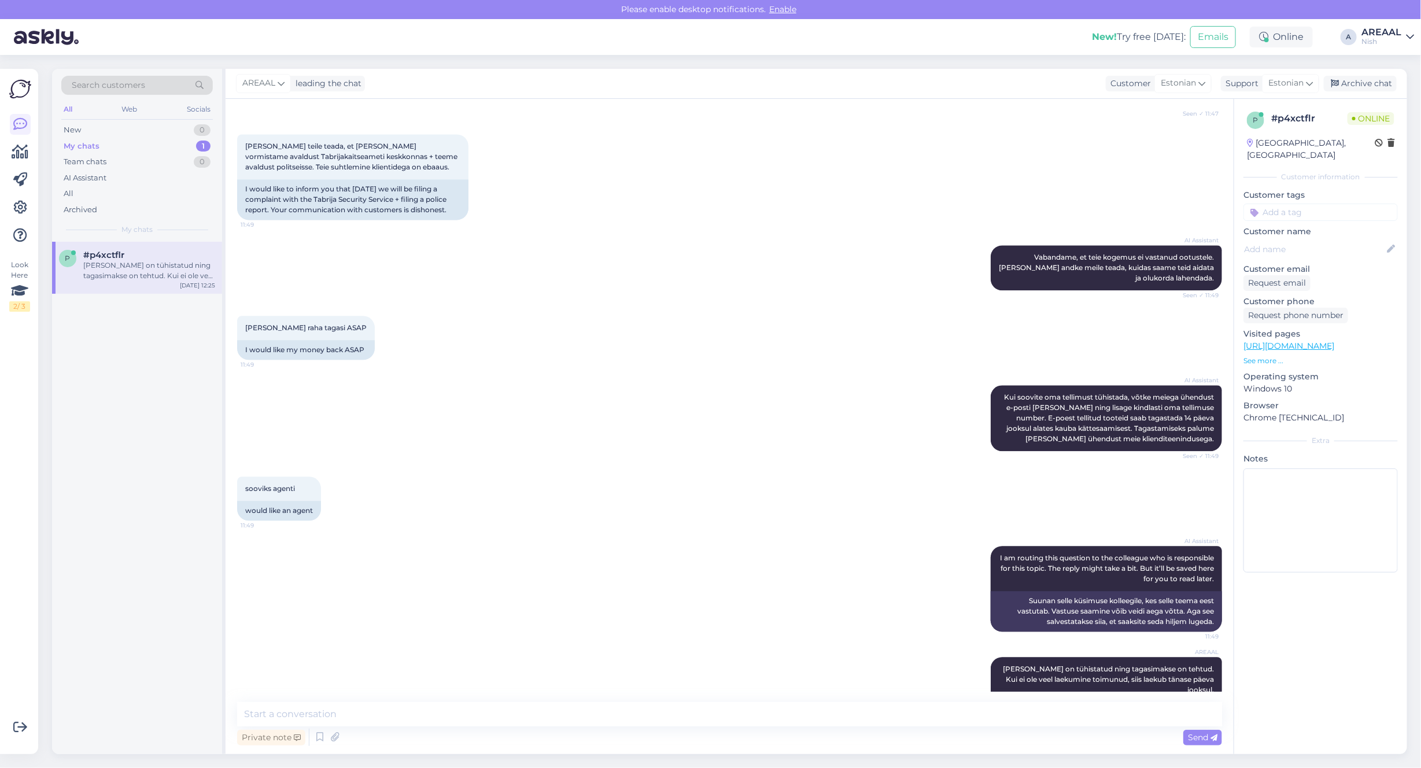
click at [1367, 82] on div "Archive chat" at bounding box center [1359, 84] width 73 height 16
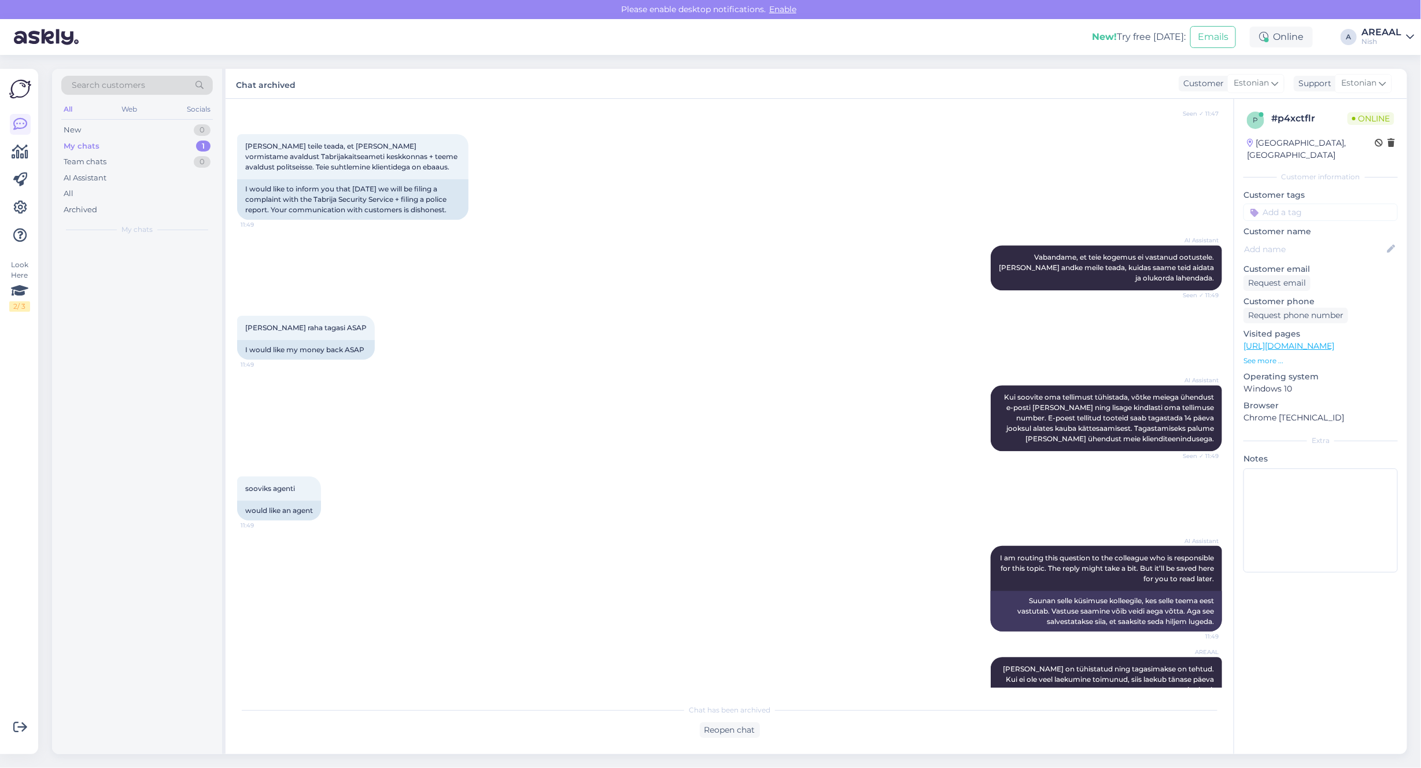
click at [1368, 36] on div "AREAAL" at bounding box center [1381, 32] width 40 height 9
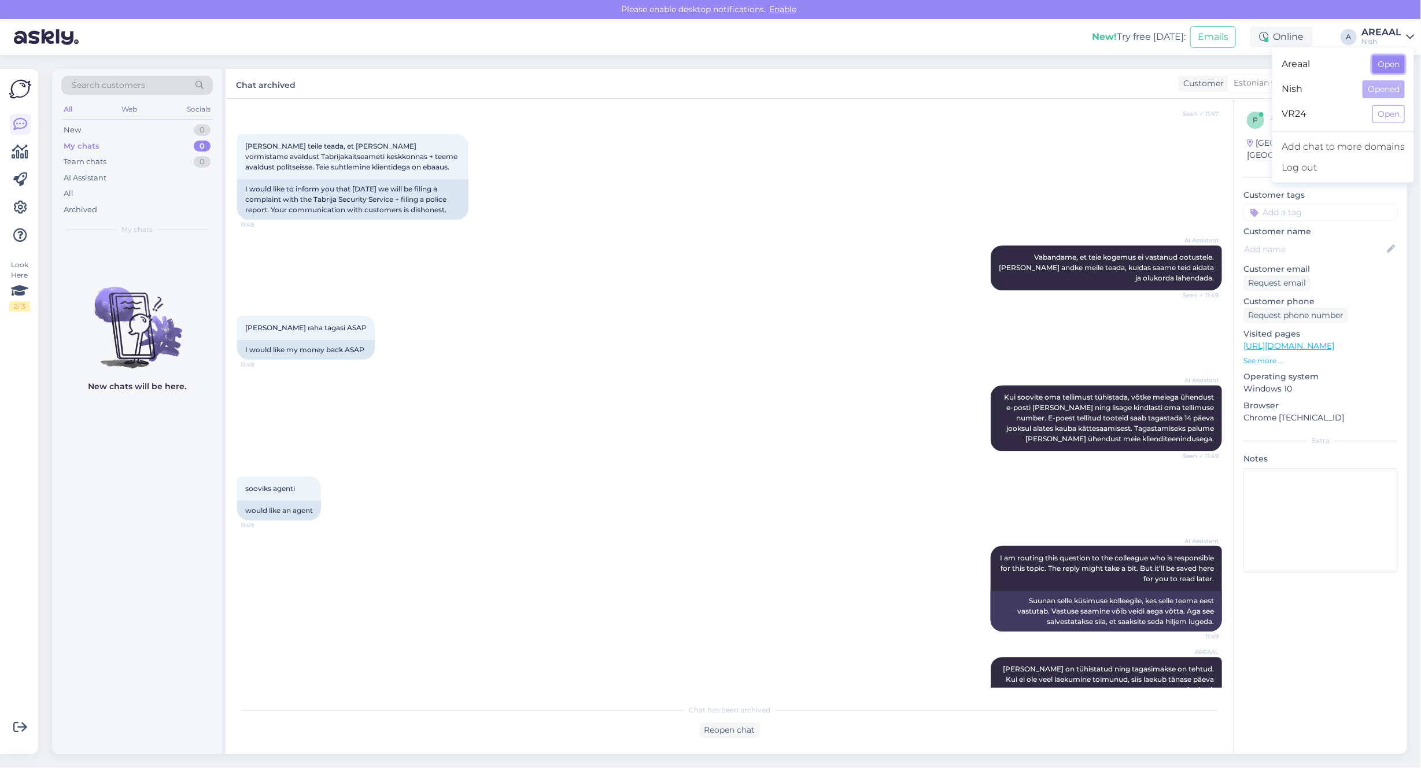
click at [1376, 59] on button "Open" at bounding box center [1388, 65] width 32 height 18
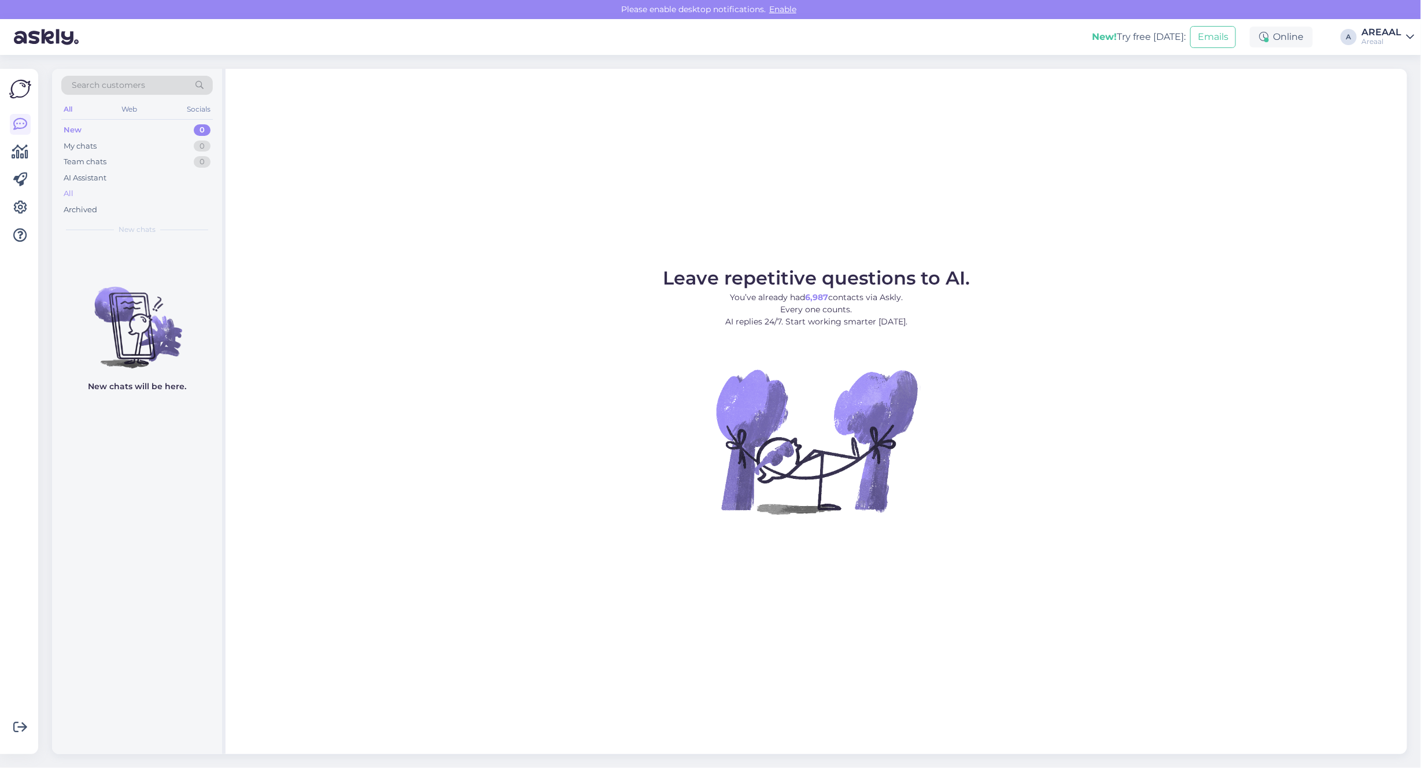
click at [188, 188] on div "All" at bounding box center [136, 194] width 151 height 16
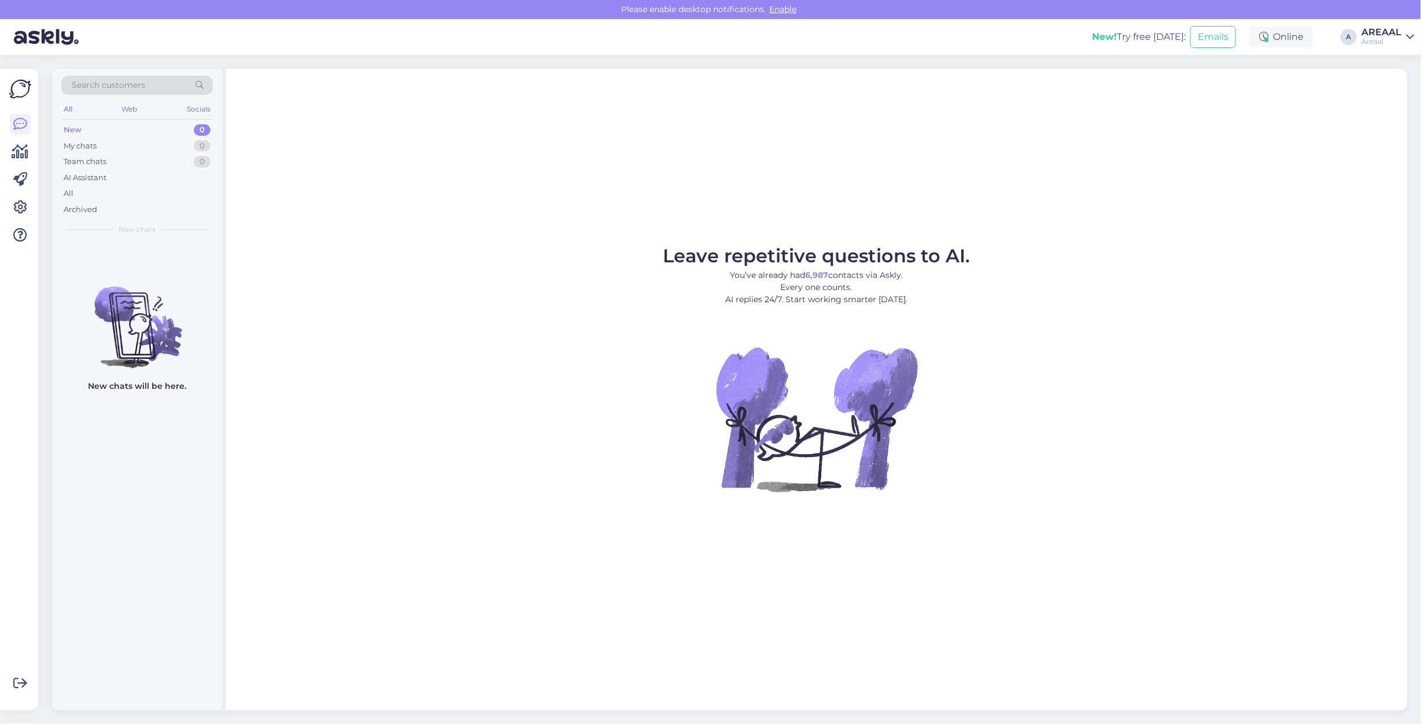
click at [629, 223] on div "Leave repetitive questions to AI. You’ve already had 6,987 contacts via Askly. …" at bounding box center [815, 390] width 1181 height 642
click at [1371, 35] on div "AREAAL" at bounding box center [1381, 32] width 40 height 9
click at [1388, 88] on button "Open" at bounding box center [1388, 89] width 32 height 18
click at [135, 195] on div "All" at bounding box center [136, 194] width 151 height 16
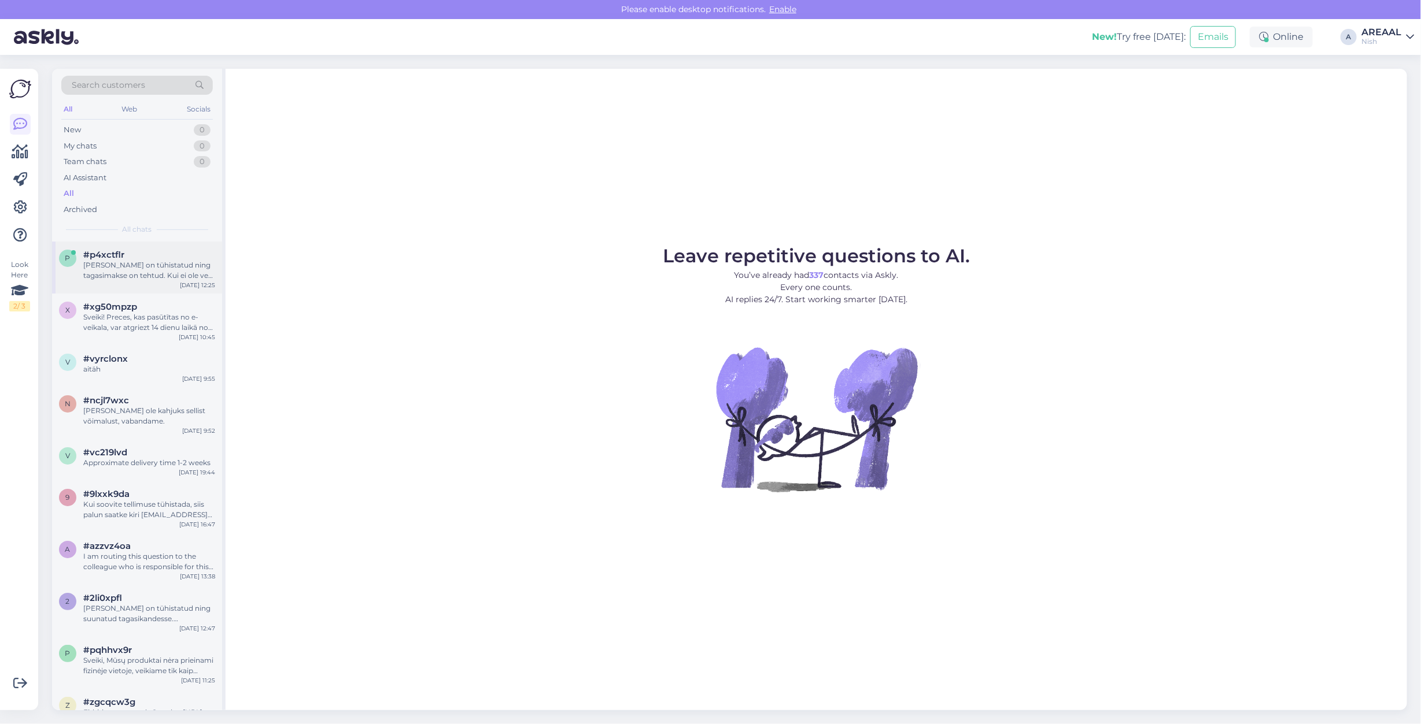
click at [129, 269] on div "Teie tellimus on tühistatud ning tagasimakse on tehtud. Kui ei ole veel laekumi…" at bounding box center [149, 270] width 132 height 21
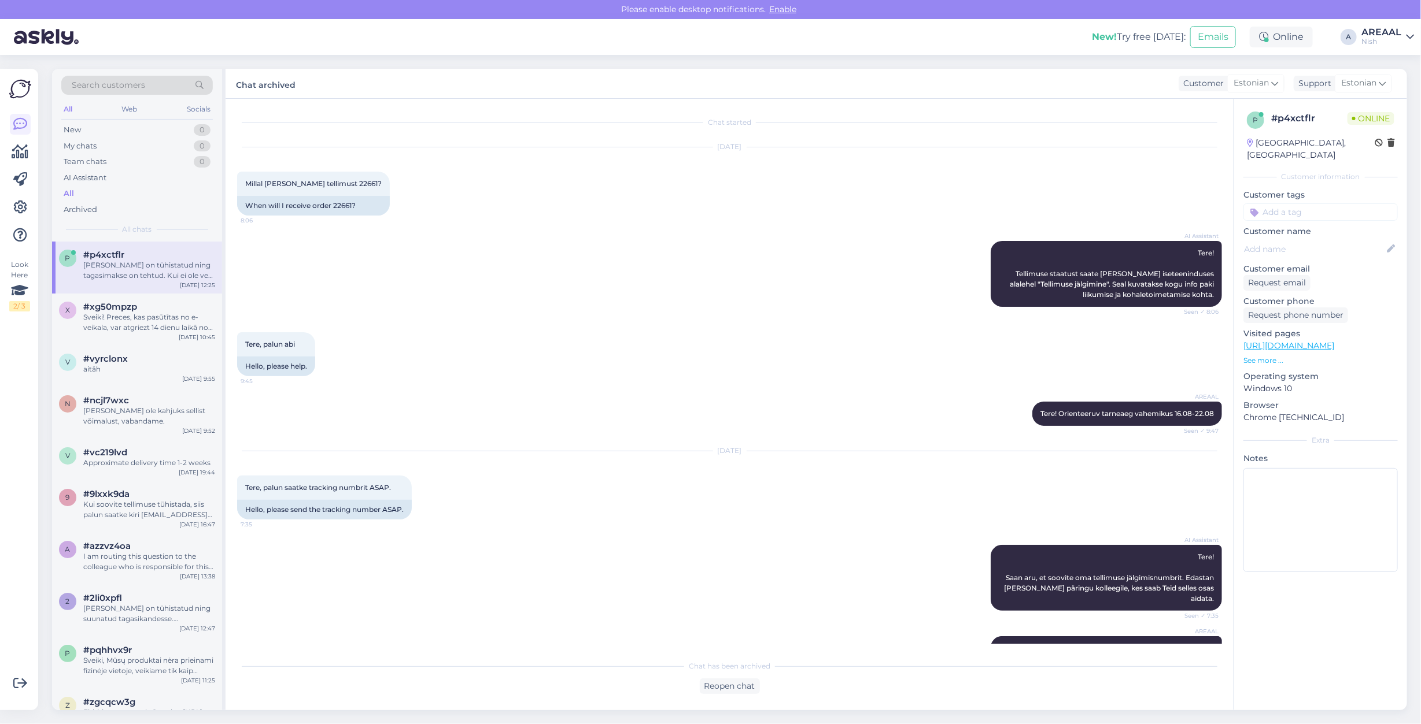
scroll to position [1709, 0]
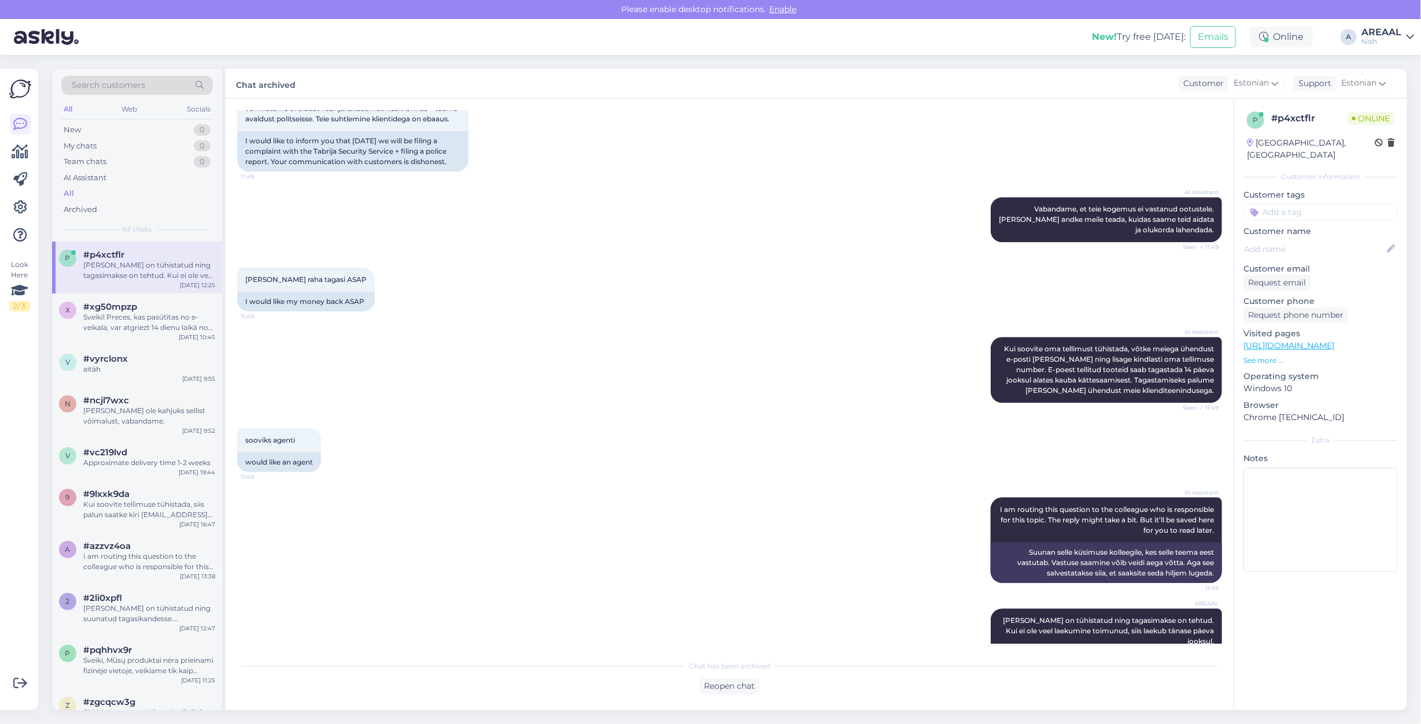
click at [1395, 34] on div "AREAAL" at bounding box center [1381, 32] width 40 height 9
click at [1400, 58] on button "Open" at bounding box center [1388, 65] width 32 height 18
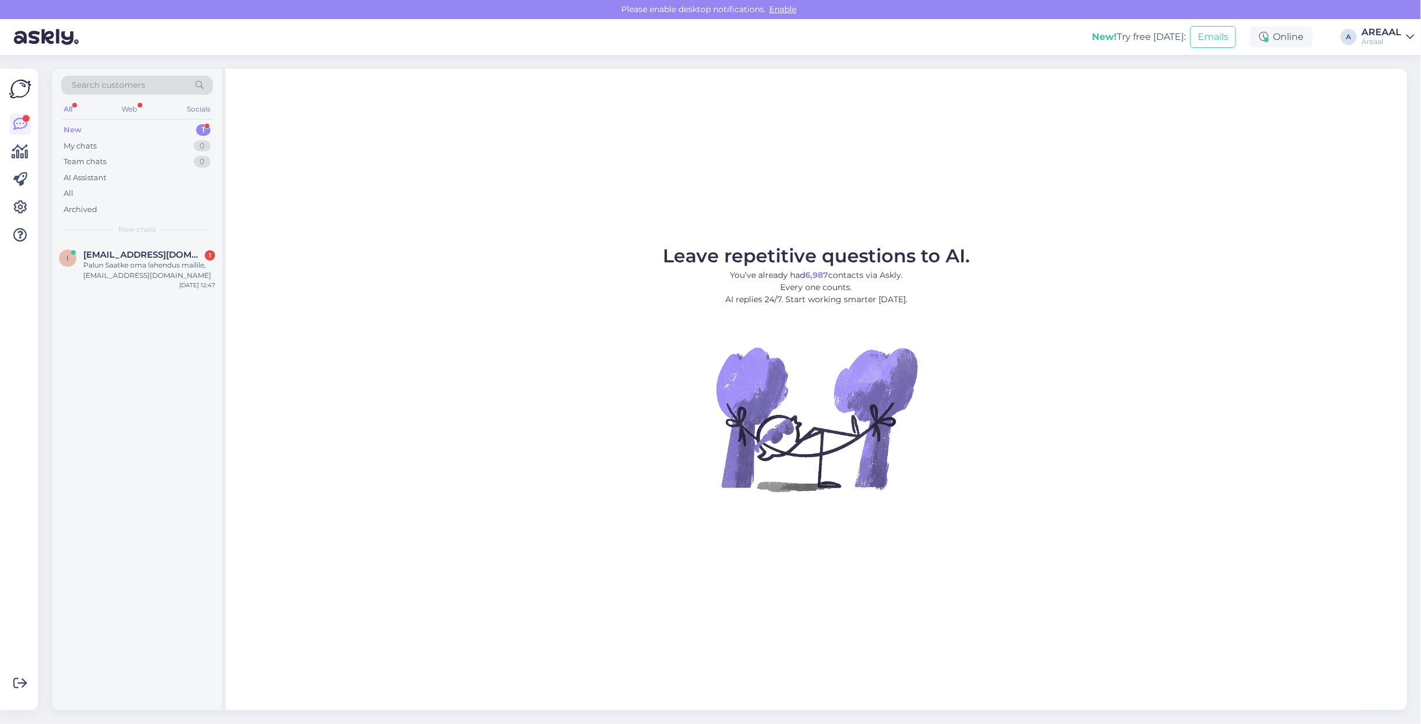
click at [484, 194] on div "Leave repetitive questions to AI. You’ve already had 6,987 contacts via Askly. …" at bounding box center [815, 390] width 1181 height 642
click at [153, 282] on div "i info@iwbtrade.ee 1 Palun Saatke oma lahendus mailile, info@iwbtrade.ee Sep 3 …" at bounding box center [137, 268] width 170 height 52
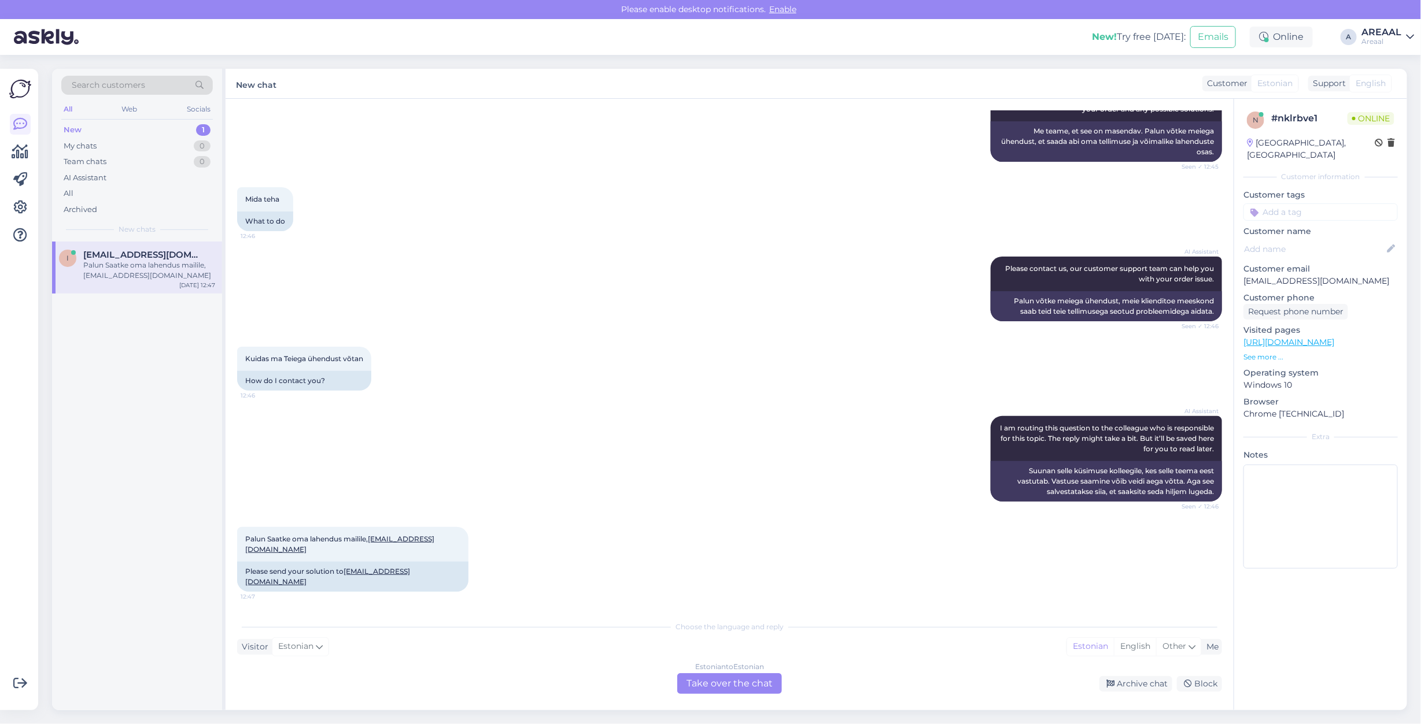
scroll to position [245, 0]
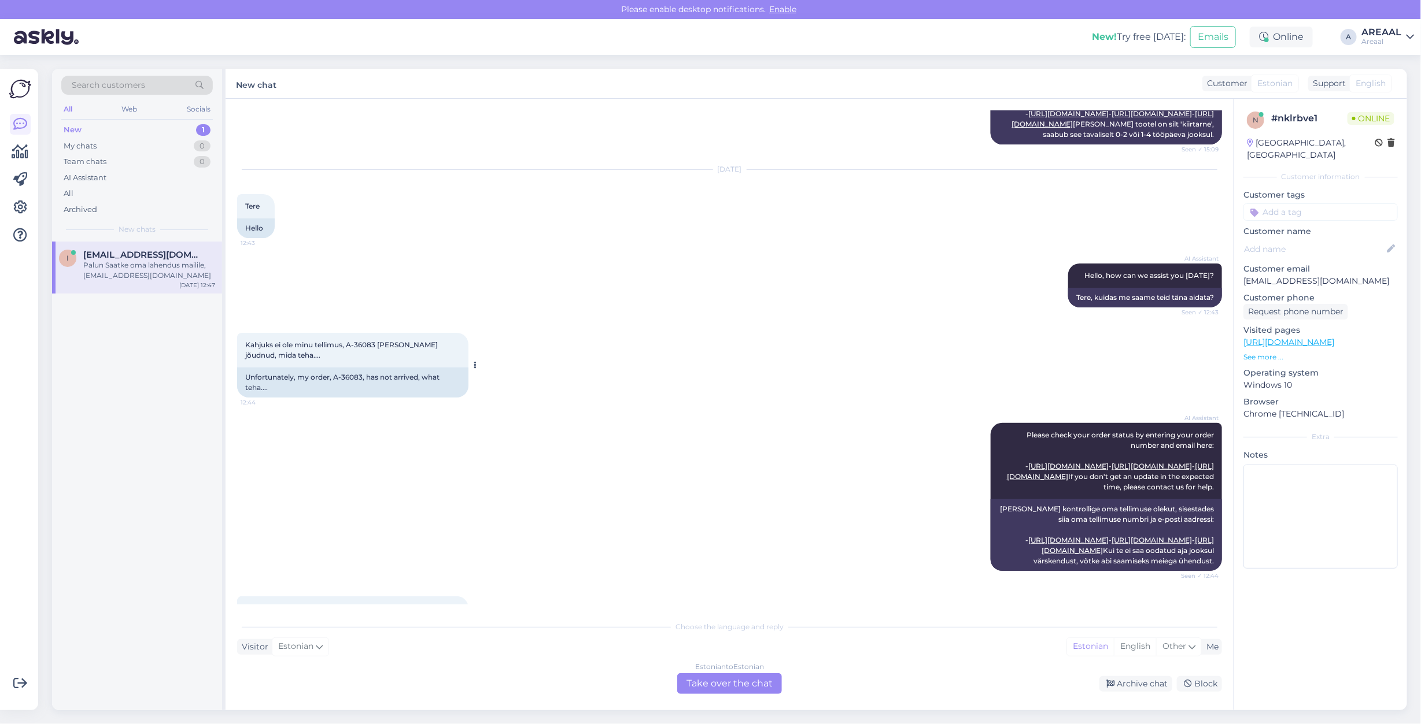
click at [351, 360] on span "Kahjuks ei ole minu tellimus, A-36083 kohale jõudnud, mida teha...." at bounding box center [342, 350] width 194 height 19
copy span "A-36083 ko"
copy span "A-36083"
drag, startPoint x: 348, startPoint y: 405, endPoint x: 378, endPoint y: 409, distance: 29.8
click at [378, 360] on span "Kahjuks ei ole minu tellimus, A-36083 kohale jõudnud, mida teha...." at bounding box center [342, 350] width 194 height 19
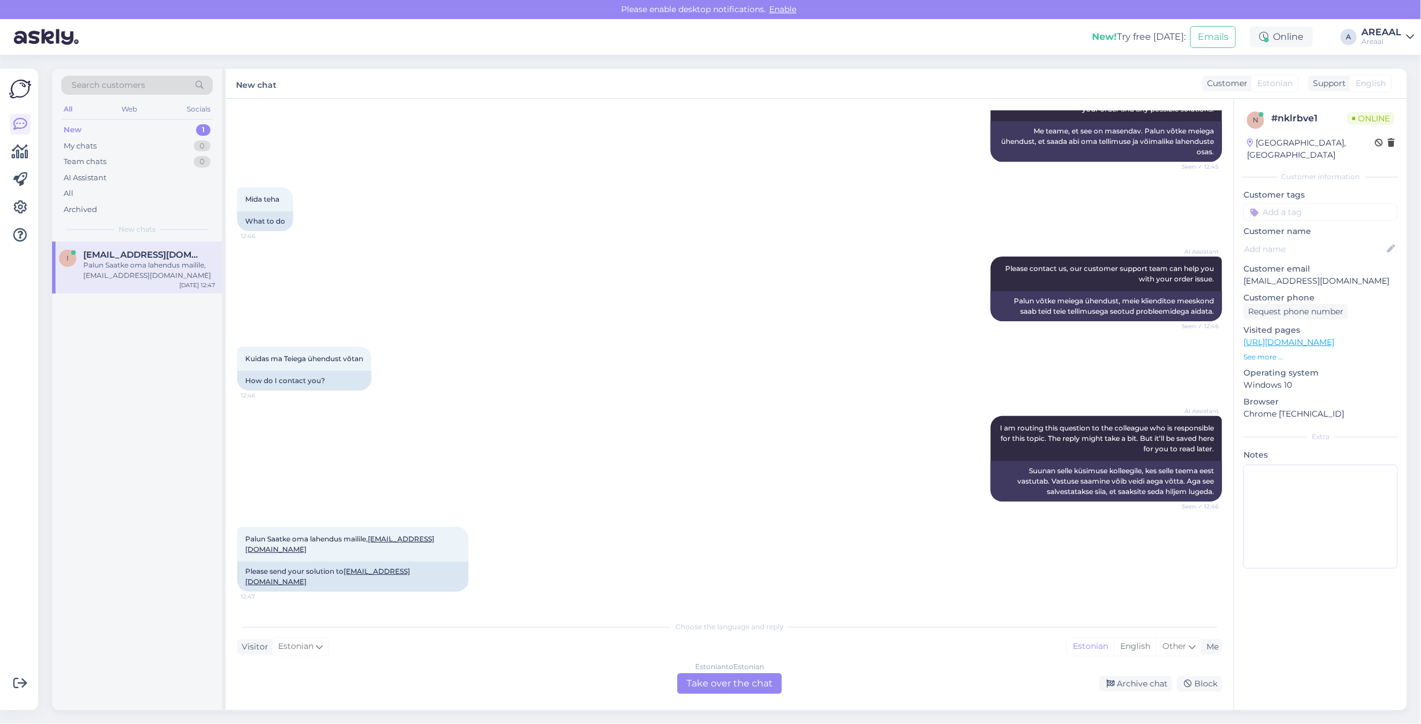
click at [704, 694] on div "Estonian to Estonian Take over the chat" at bounding box center [729, 684] width 105 height 21
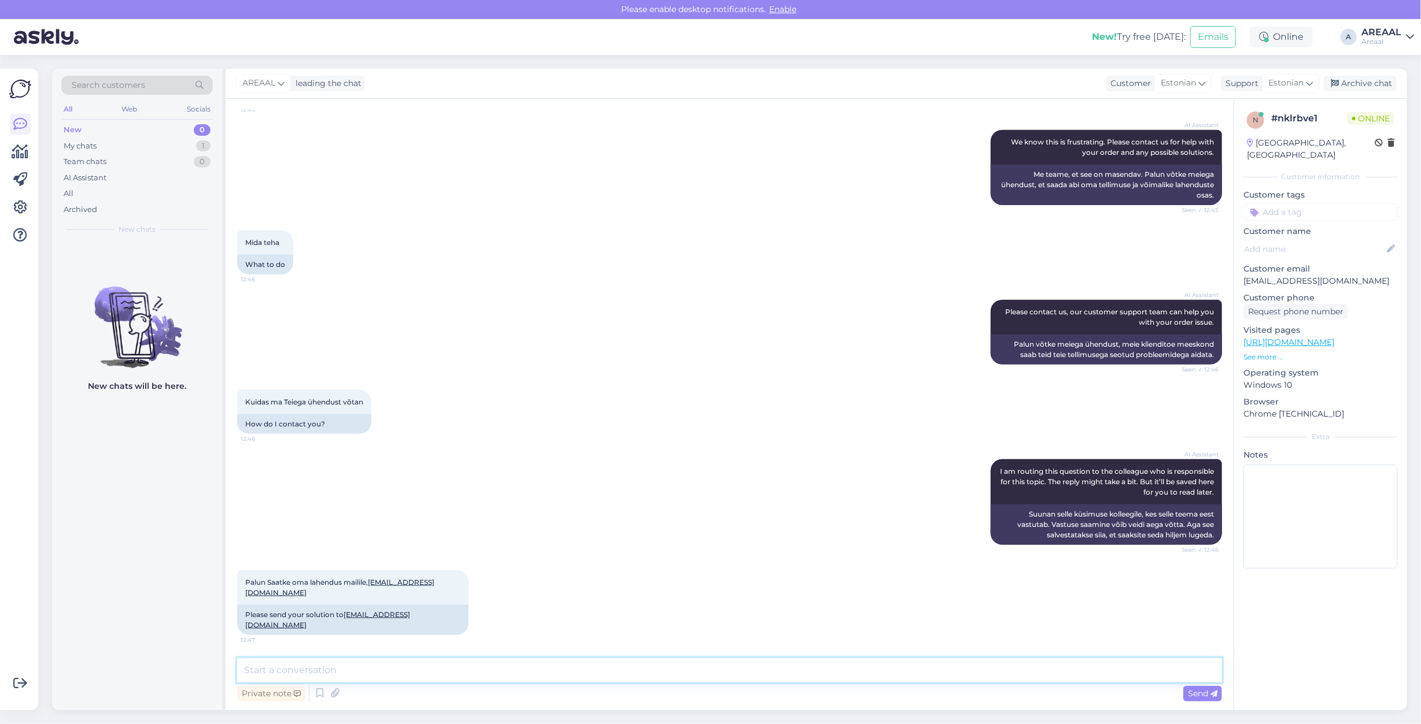
click at [687, 674] on textarea at bounding box center [729, 671] width 985 height 24
paste textarea "Kahjuks peame teada andma, et hetkel X jõudmine meie lattu on hilinenud. Tarnea…"
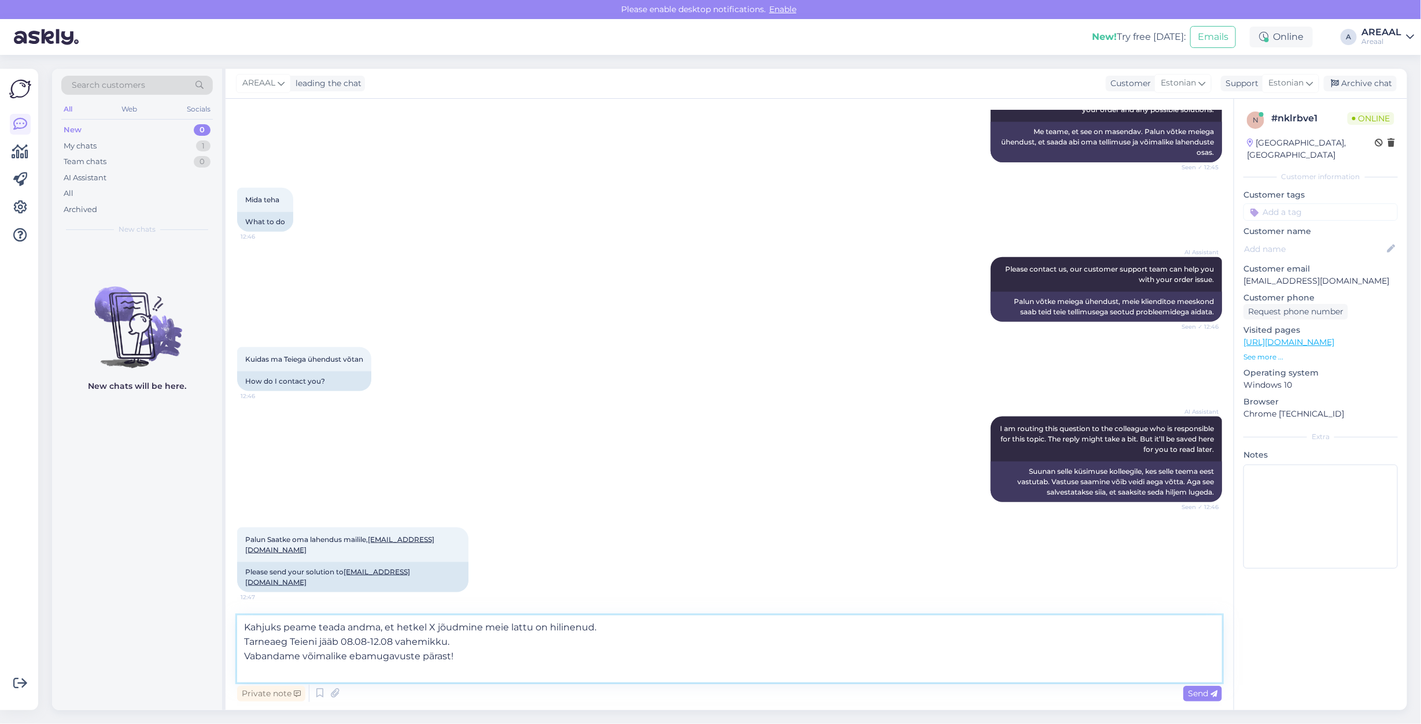
click at [430, 629] on textarea "Kahjuks peame teada andma, et hetkel X jõudmine meie lattu on hilinenud. Tarnea…" at bounding box center [729, 649] width 985 height 67
drag, startPoint x: 390, startPoint y: 642, endPoint x: 346, endPoint y: 645, distance: 44.6
click at [346, 645] on textarea "Kahjuks peame teada andma, et hetkel Airpods Pro jõudmine meie lattu on hilinen…" at bounding box center [729, 649] width 985 height 67
drag, startPoint x: 508, startPoint y: 646, endPoint x: 515, endPoint y: 686, distance: 40.5
click at [515, 686] on div "Kahjuks peame teada andma, et hetkel Airpods Pro jõudmine meie lattu on hilinen…" at bounding box center [729, 660] width 985 height 89
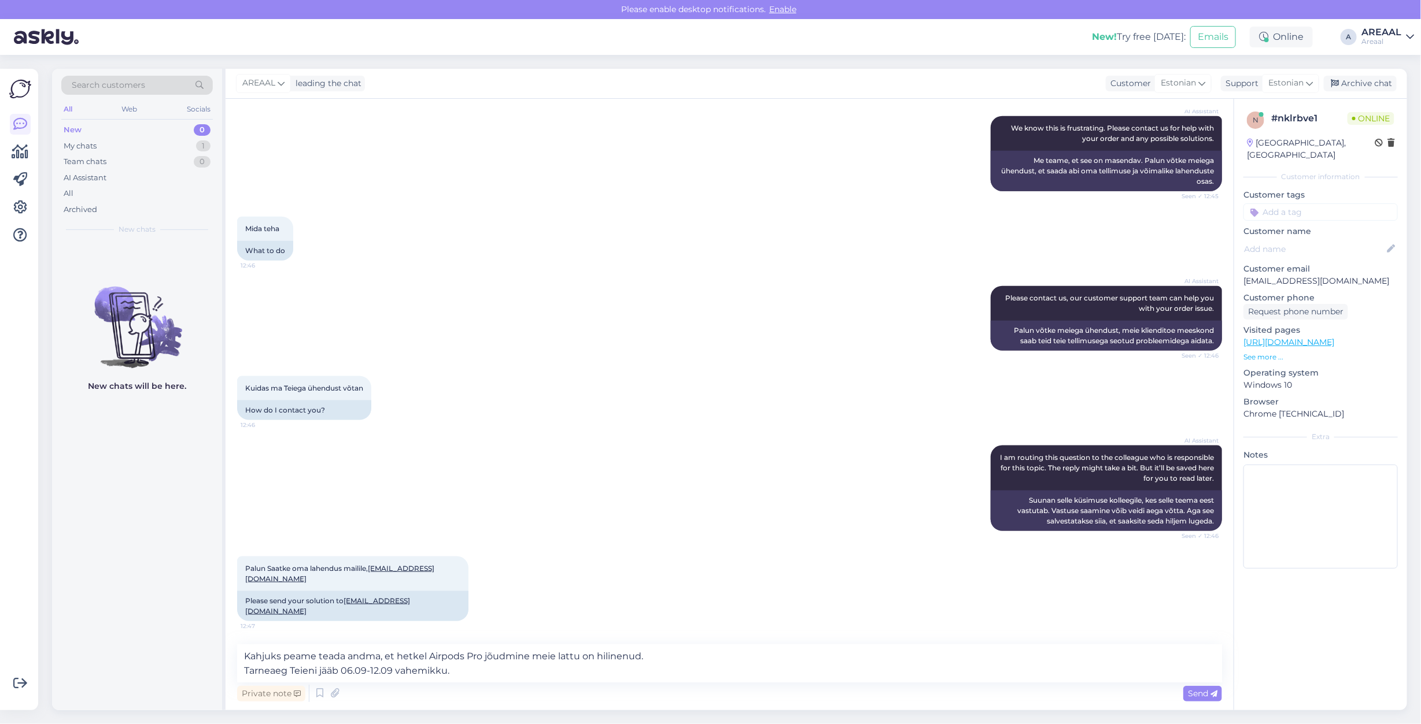
drag, startPoint x: 746, startPoint y: 634, endPoint x: 737, endPoint y: 660, distance: 27.4
click at [743, 646] on div "Chat started Aug 25 2025 Tere, tellimus A-36083, millal jõuab, kiire.... 15:09 …" at bounding box center [729, 405] width 1008 height 612
click at [737, 660] on textarea "Kahjuks peame teada andma, et hetkel Airpods Pro jõudmine meie lattu on hilinen…" at bounding box center [729, 664] width 985 height 38
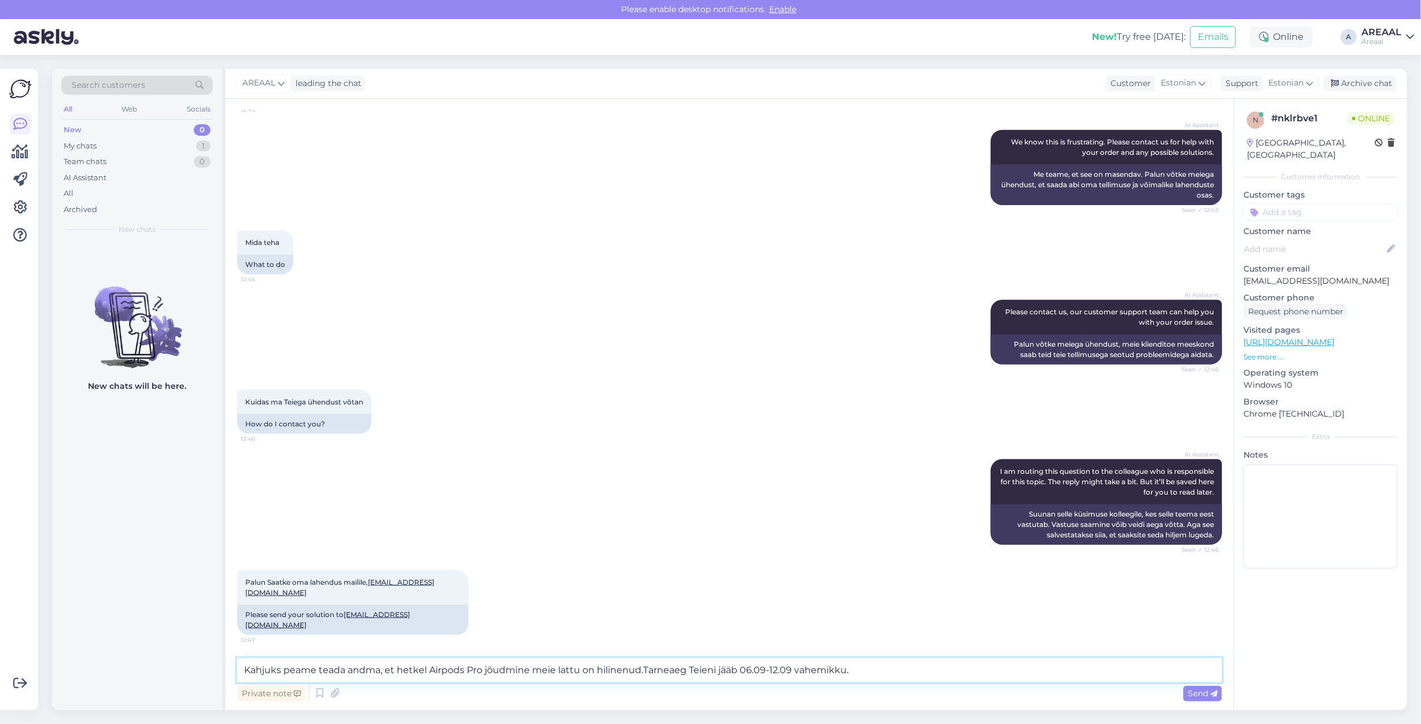
type textarea "Kahjuks peame teada andma, et hetkel Airpods Pro jõudmine meie lattu on hilinen…"
click at [964, 675] on textarea "Kahjuks peame teada andma, et hetkel Airpods Pro jõudmine meie lattu on hilinen…" at bounding box center [729, 671] width 985 height 24
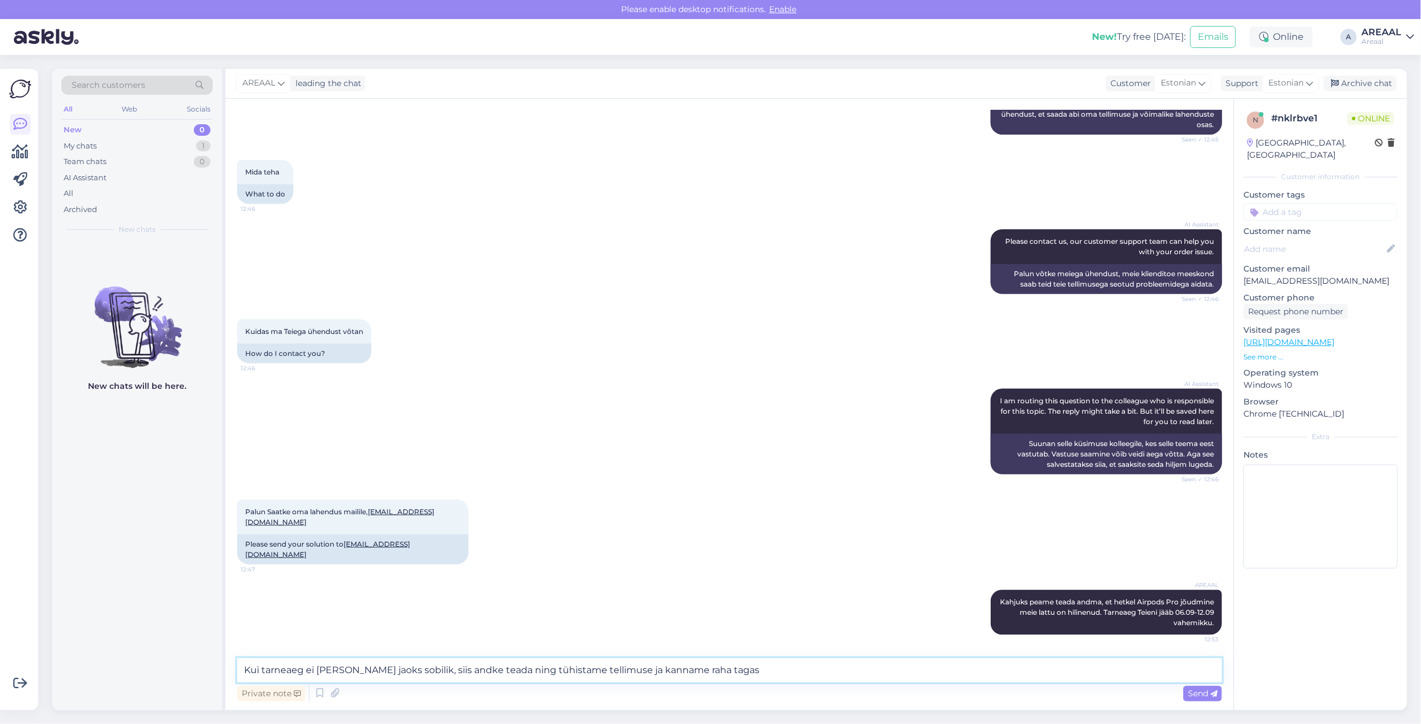
type textarea "Kui tarneaeg ei ole Teie jaoks sobilik, siis andke teada ning tühistame tellimu…"
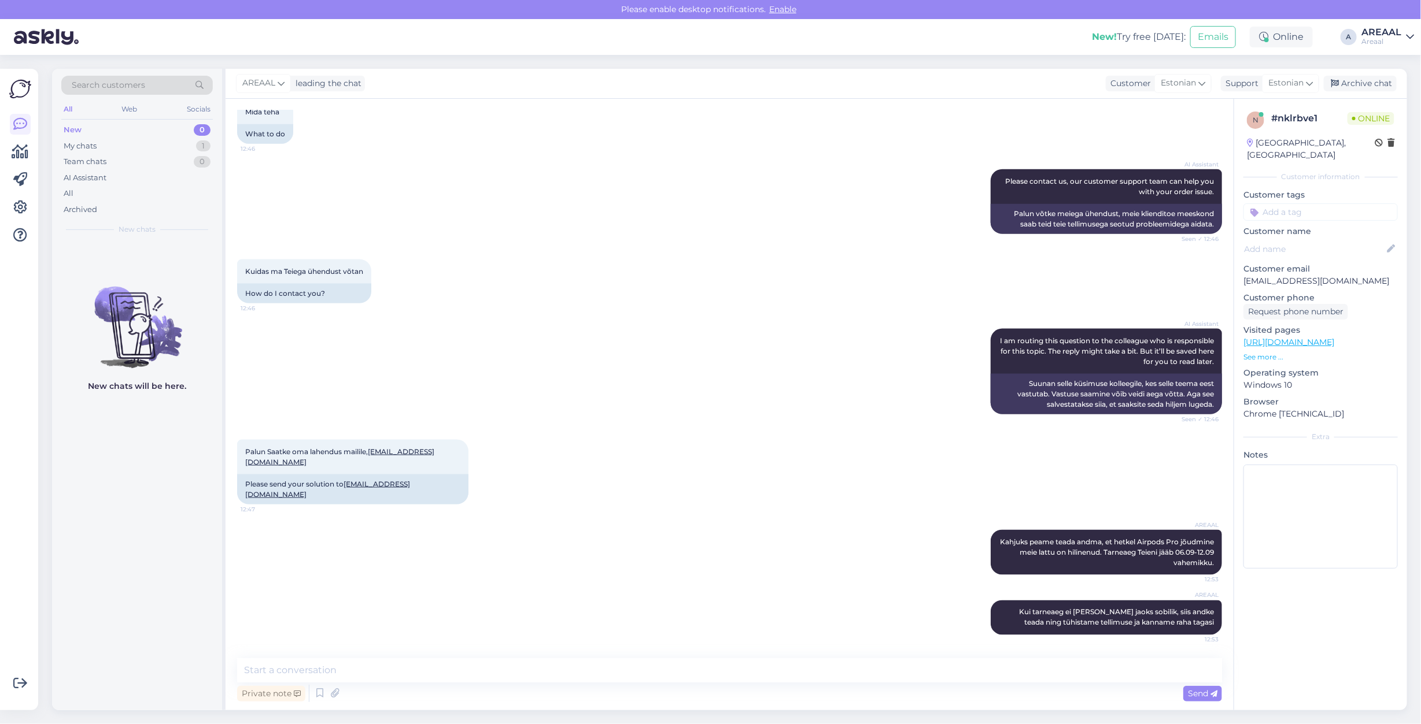
click at [456, 405] on div "AI Assistant I am routing this question to the colleague who is responsible for…" at bounding box center [729, 371] width 985 height 111
drag, startPoint x: 105, startPoint y: 204, endPoint x: 103, endPoint y: 191, distance: 12.4
click at [105, 202] on div "Archived" at bounding box center [136, 210] width 151 height 16
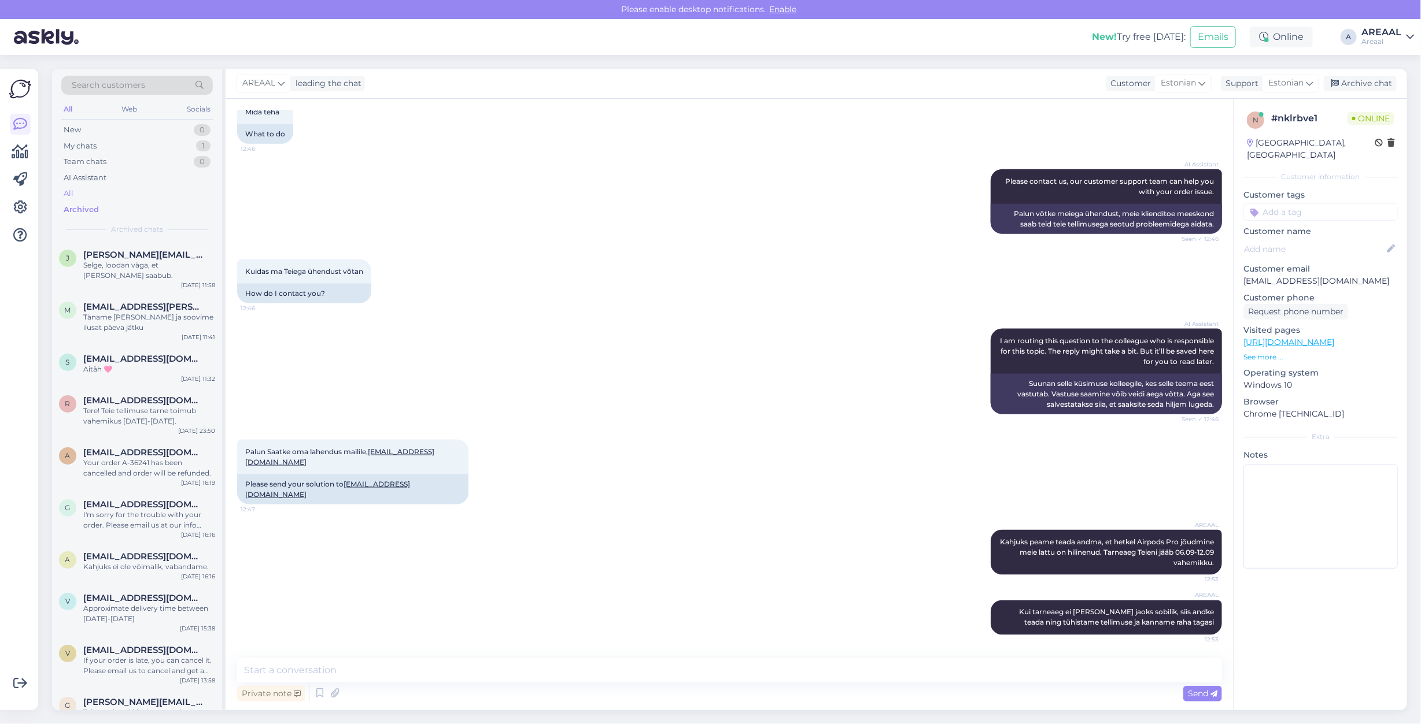
click at [103, 191] on div "All" at bounding box center [136, 194] width 151 height 16
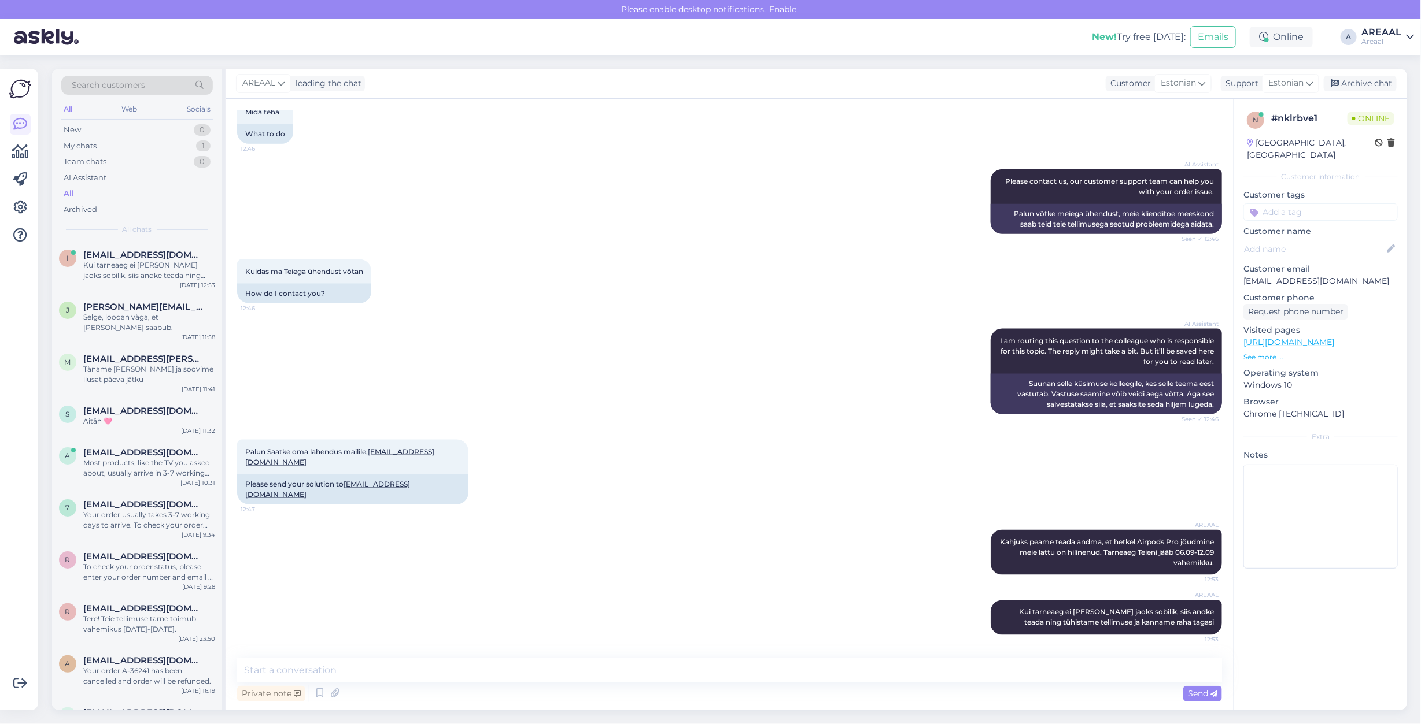
drag, startPoint x: 367, startPoint y: 230, endPoint x: 379, endPoint y: 227, distance: 11.8
click at [379, 227] on div "AI Assistant Please contact us, our customer support team can help you with you…" at bounding box center [729, 202] width 985 height 90
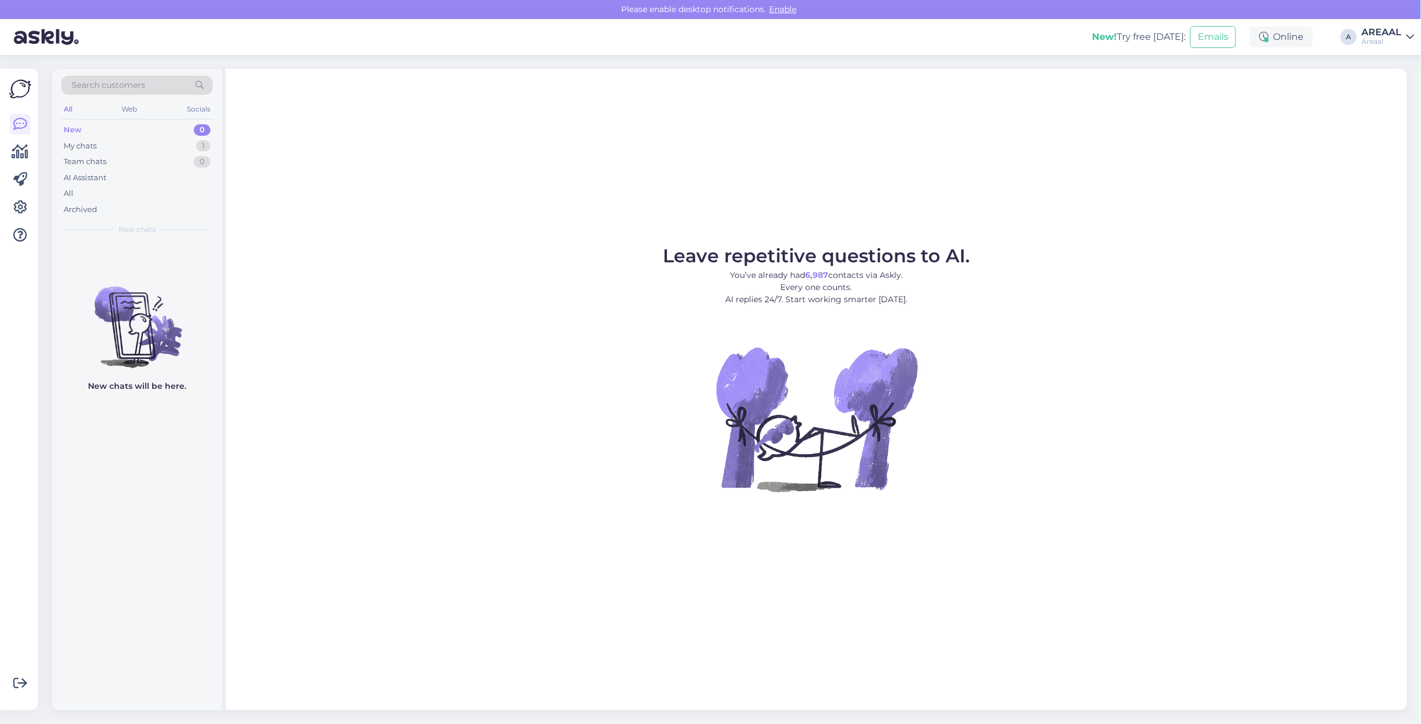
click at [491, 168] on div "Leave repetitive questions to AI. You’ve already had 6,987 contacts via Askly. …" at bounding box center [815, 390] width 1181 height 642
click at [119, 191] on div "All" at bounding box center [136, 194] width 151 height 16
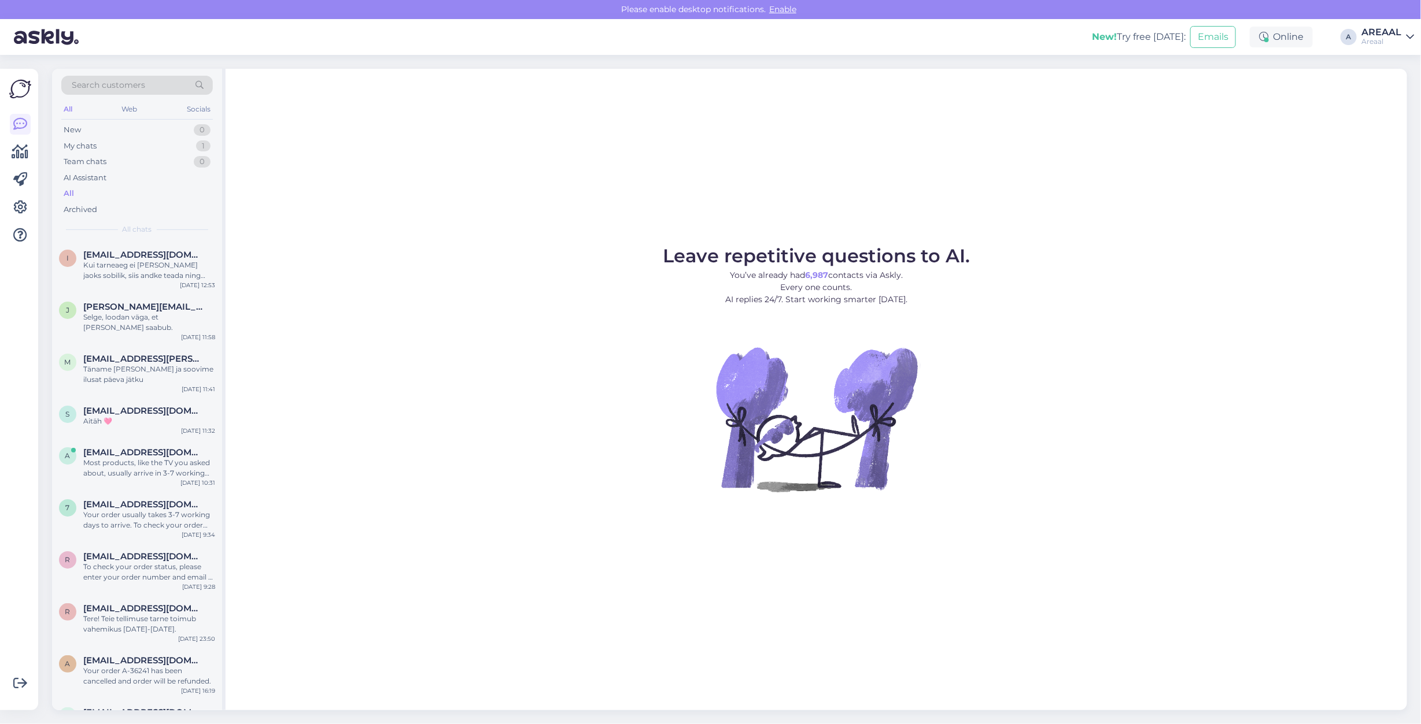
click at [451, 283] on figure "Leave repetitive questions to AI. You’ve already had 6,987 contacts via Askly. …" at bounding box center [816, 385] width 1160 height 276
click at [1048, 339] on figure "Leave repetitive questions to AI. You’ve already had 6,987 contacts via Askly. …" at bounding box center [816, 385] width 1160 height 276
click at [765, 173] on div "Leave repetitive questions to AI. You’ve already had 6,987 contacts via Askly. …" at bounding box center [815, 390] width 1181 height 642
click at [1101, 363] on figure "Leave repetitive questions to AI. You’ve already had 6,987 contacts via Askly. …" at bounding box center [816, 385] width 1160 height 276
click at [626, 239] on div "Leave repetitive questions to AI. You’ve already had 6,987 contacts via Askly. …" at bounding box center [815, 390] width 1181 height 642
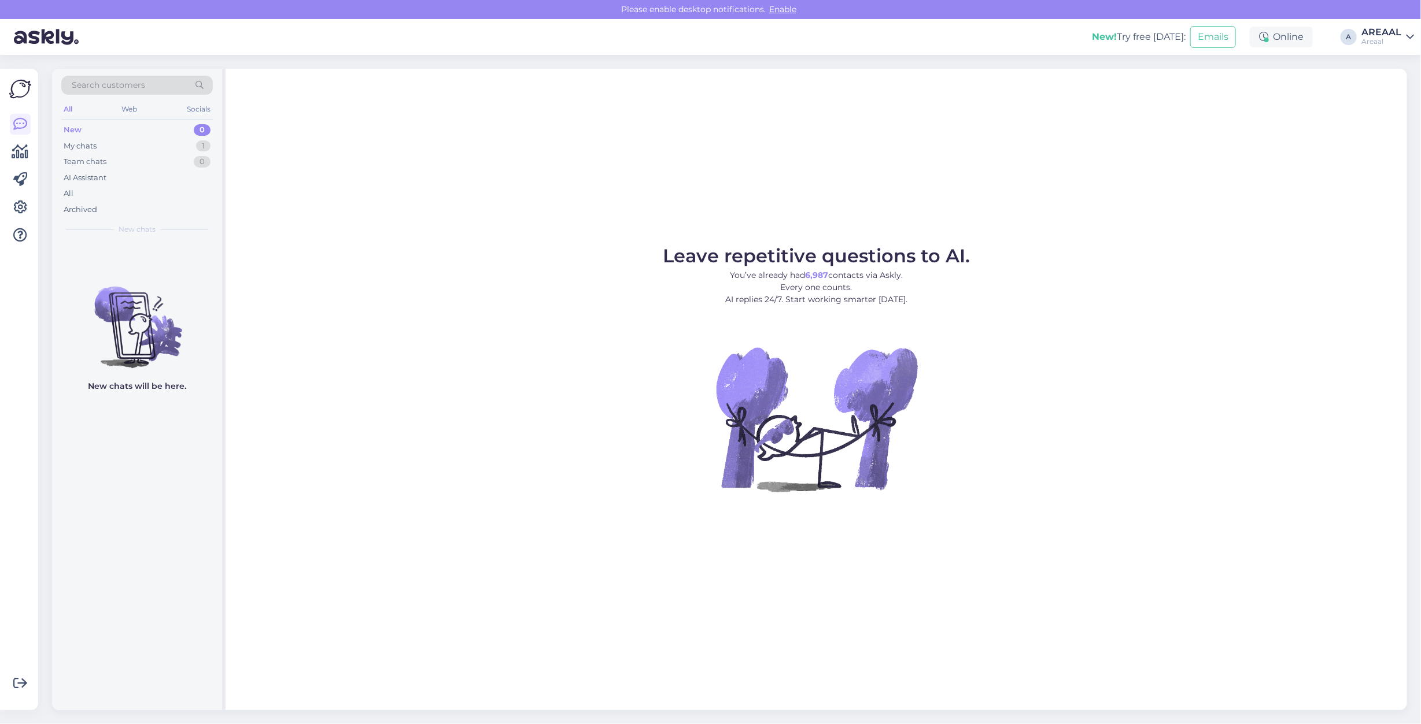
click at [193, 149] on div "My chats 1" at bounding box center [136, 146] width 151 height 16
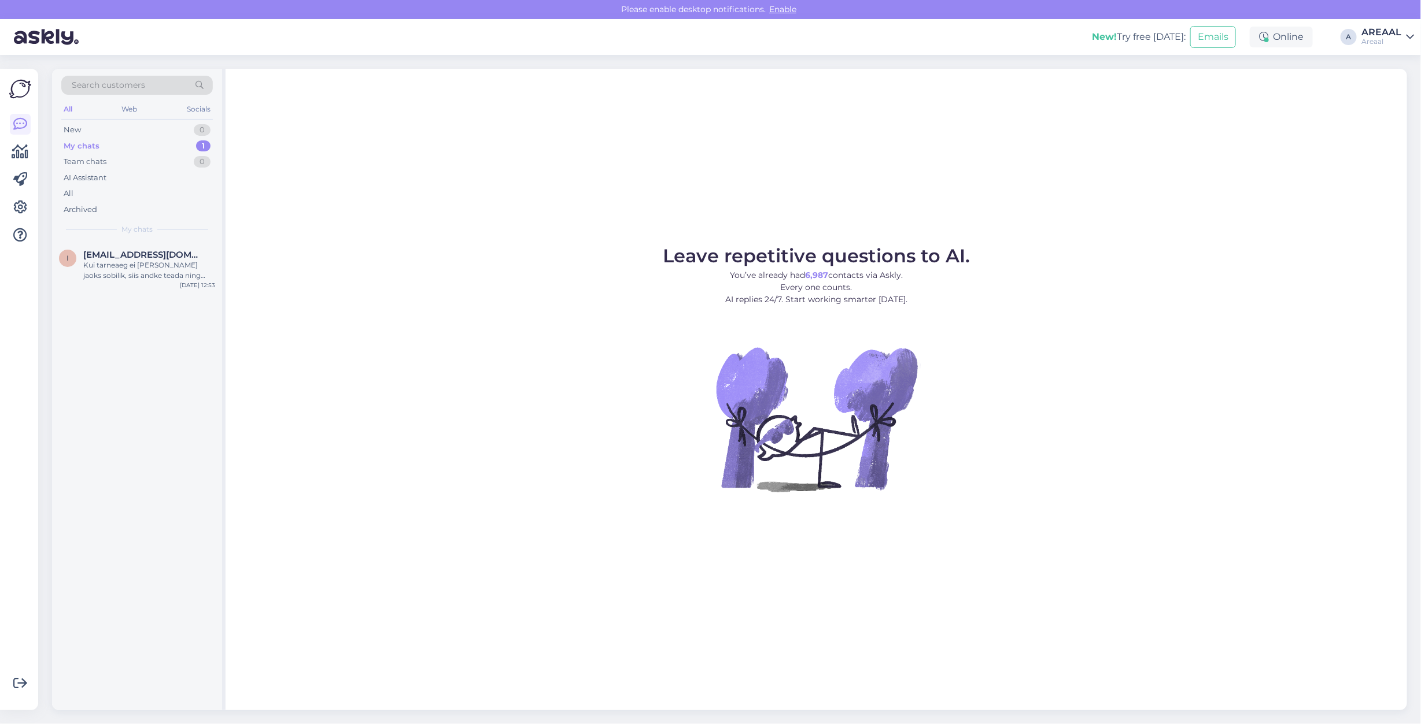
click at [493, 178] on div "Leave repetitive questions to AI. You’ve already had 6,987 contacts via Askly. …" at bounding box center [815, 390] width 1181 height 642
click at [587, 295] on figure "Leave repetitive questions to AI. You’ve already had 6,987 contacts via Askly. …" at bounding box center [816, 385] width 1160 height 276
click at [1114, 147] on div "Leave repetitive questions to AI. You’ve already had 6,987 contacts via Askly. …" at bounding box center [815, 390] width 1181 height 642
click at [1041, 208] on div "Leave repetitive questions to AI. You’ve already had 6,987 contacts via Askly. …" at bounding box center [815, 390] width 1181 height 642
click at [1216, 126] on div "Leave repetitive questions to AI. You’ve already had 6,987 contacts via Askly. …" at bounding box center [815, 390] width 1181 height 642
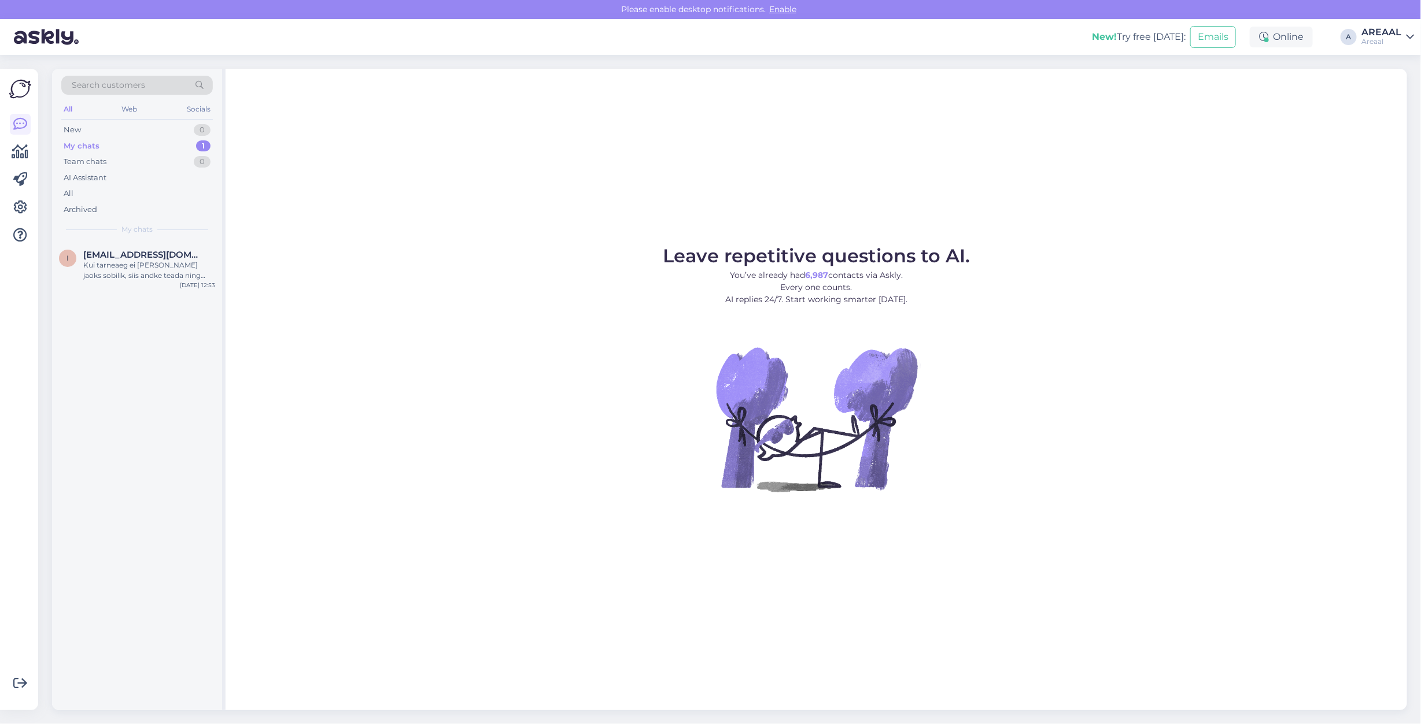
click at [961, 128] on div "Leave repetitive questions to AI. You’ve already had 6,987 contacts via Askly. …" at bounding box center [815, 390] width 1181 height 642
click at [1207, 217] on div "Leave repetitive questions to AI. You’ve already had 6,987 contacts via Askly. …" at bounding box center [815, 390] width 1181 height 642
click at [1192, 180] on div "Leave repetitive questions to AI. You’ve already had 6,987 contacts via Askly. …" at bounding box center [815, 390] width 1181 height 642
click at [1016, 166] on div "Leave repetitive questions to AI. You’ve already had 6,987 contacts via Askly. …" at bounding box center [815, 390] width 1181 height 642
click at [1136, 212] on div "Leave repetitive questions to AI. You’ve already had 6,987 contacts via Askly. …" at bounding box center [815, 390] width 1181 height 642
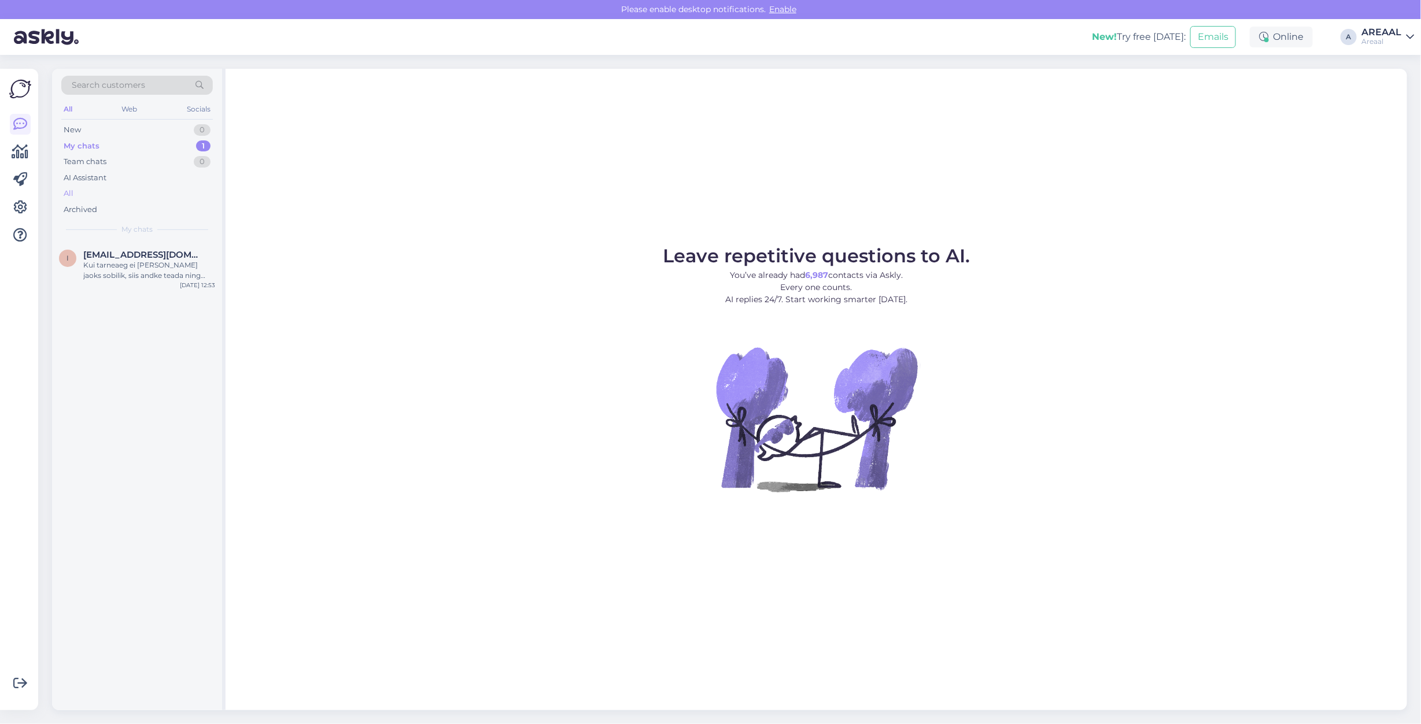
click at [94, 189] on div "All" at bounding box center [136, 194] width 151 height 16
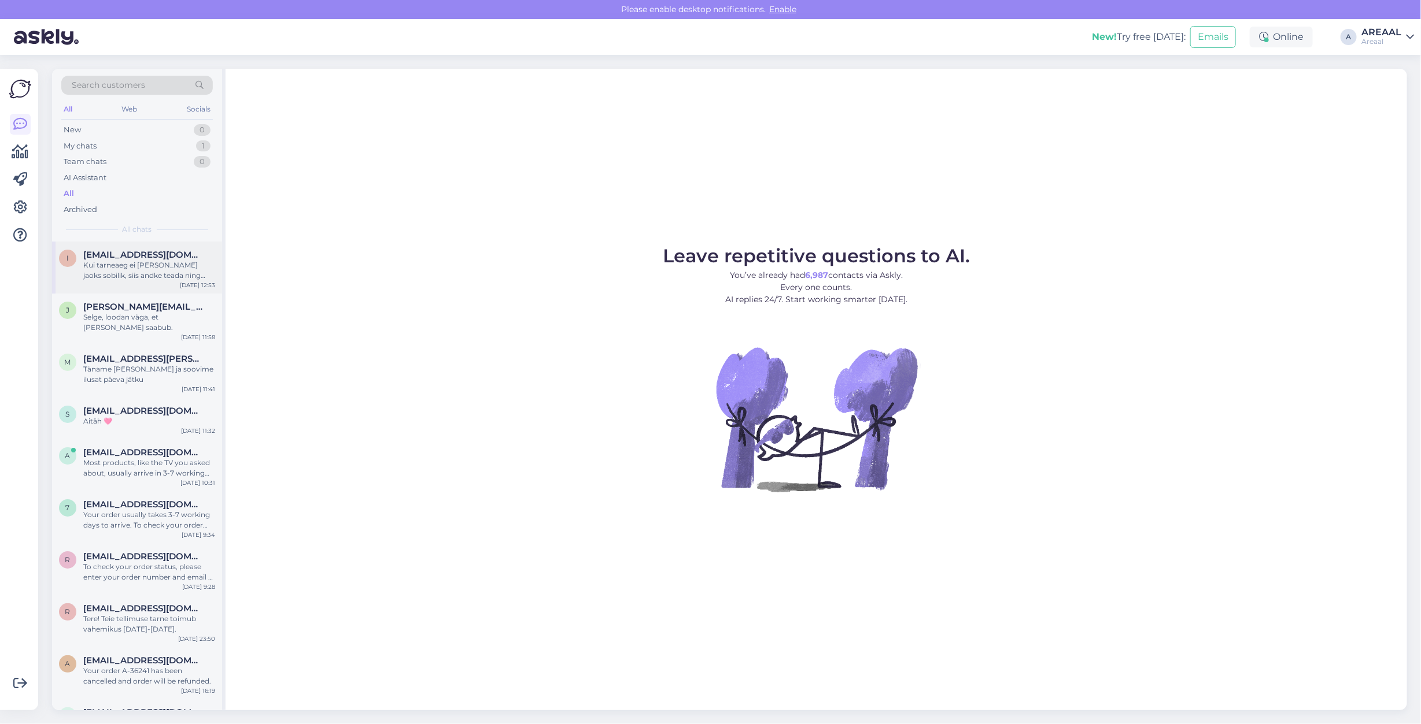
click at [117, 261] on div "Kui tarneaeg ei ole Teie jaoks sobilik, siis andke teada ning tühistame tellimu…" at bounding box center [149, 270] width 132 height 21
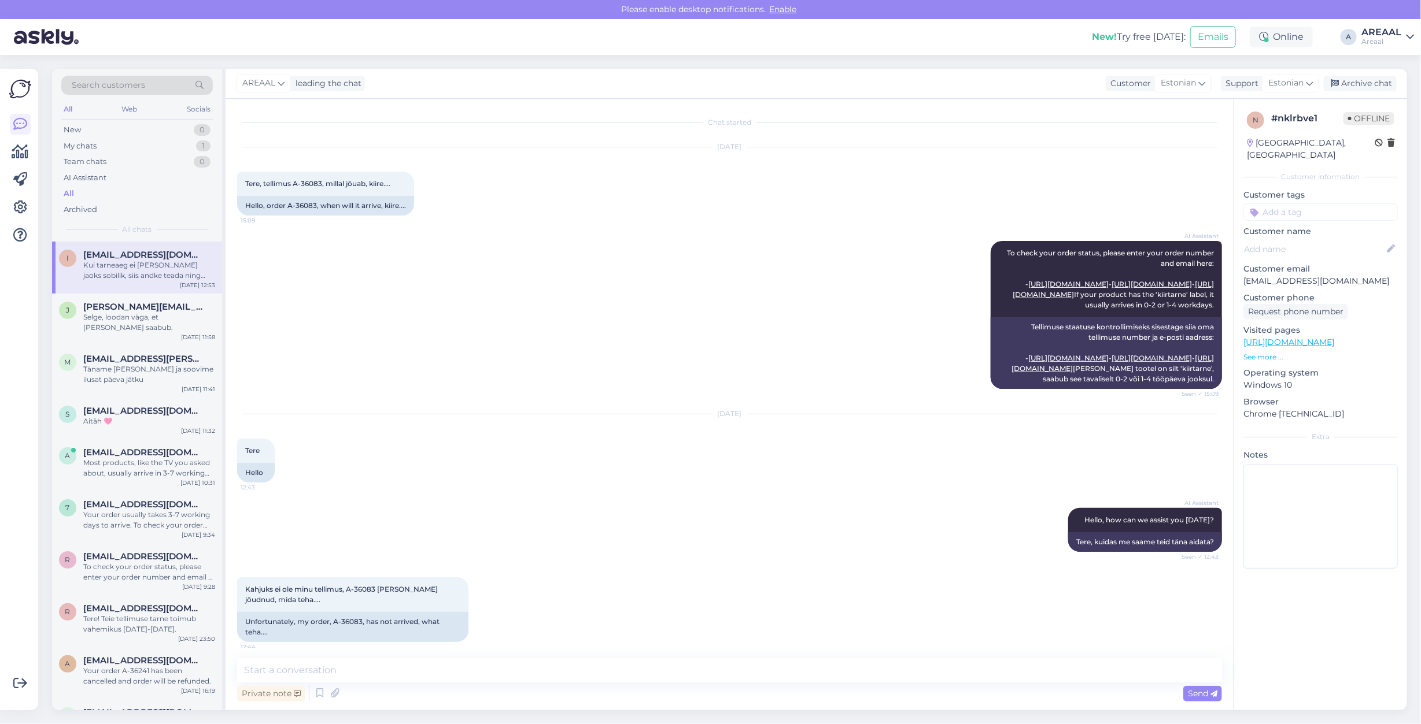
scroll to position [1055, 0]
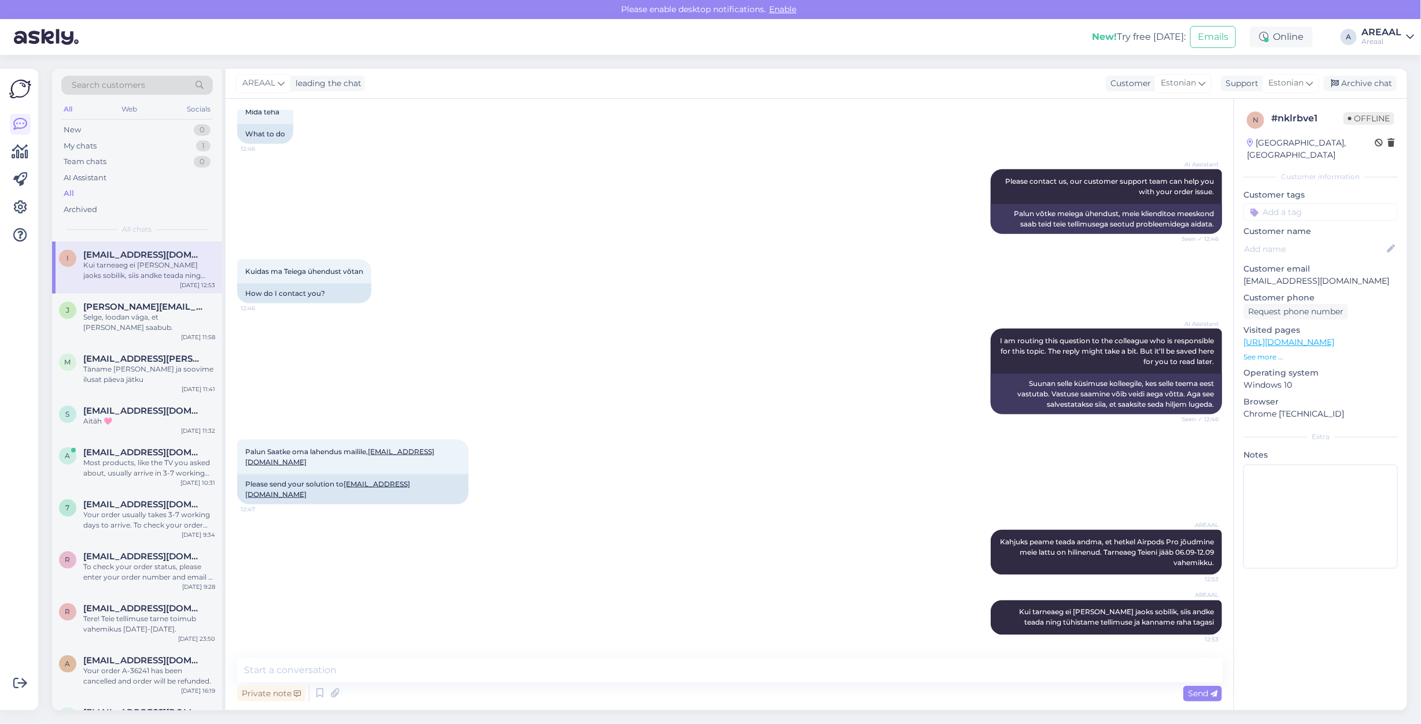
click at [563, 313] on div "Kuidas ma Teiega ühendust võtan 12:46 How do I contact you?" at bounding box center [729, 281] width 985 height 69
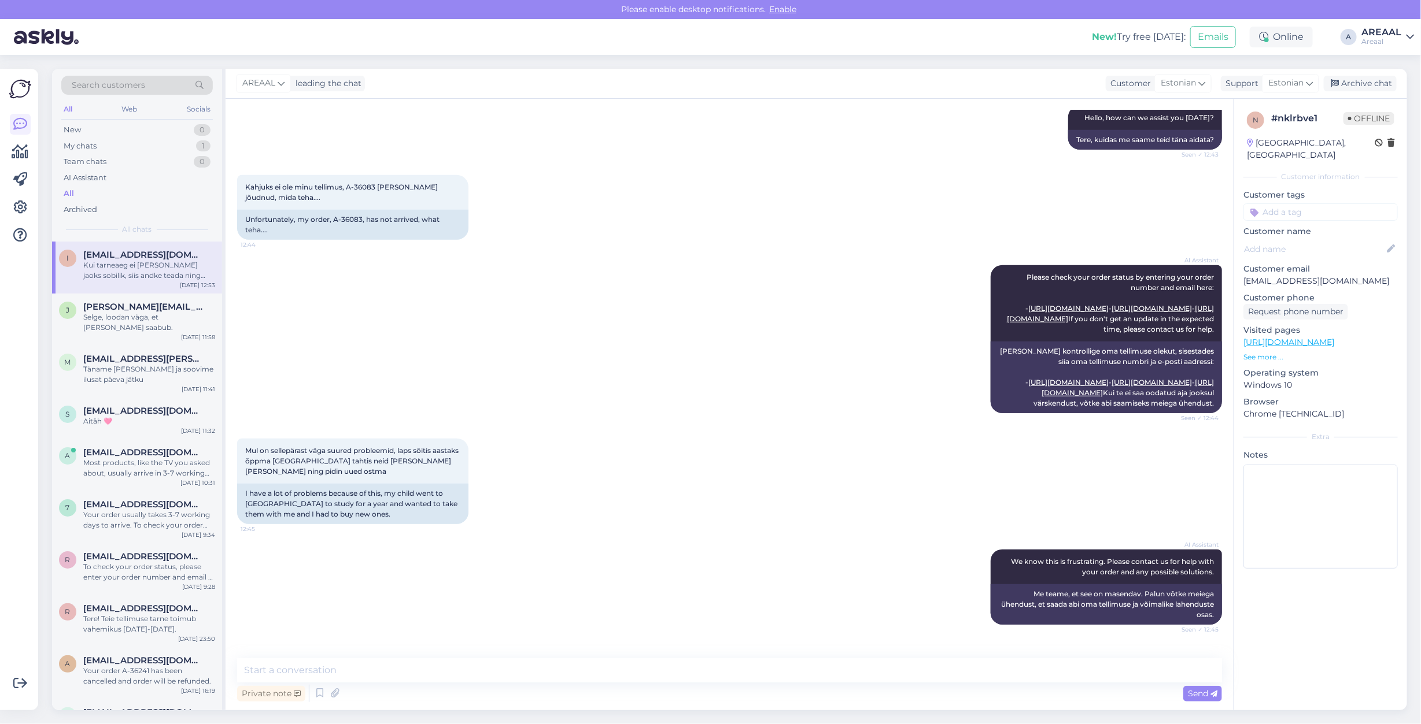
scroll to position [405, 0]
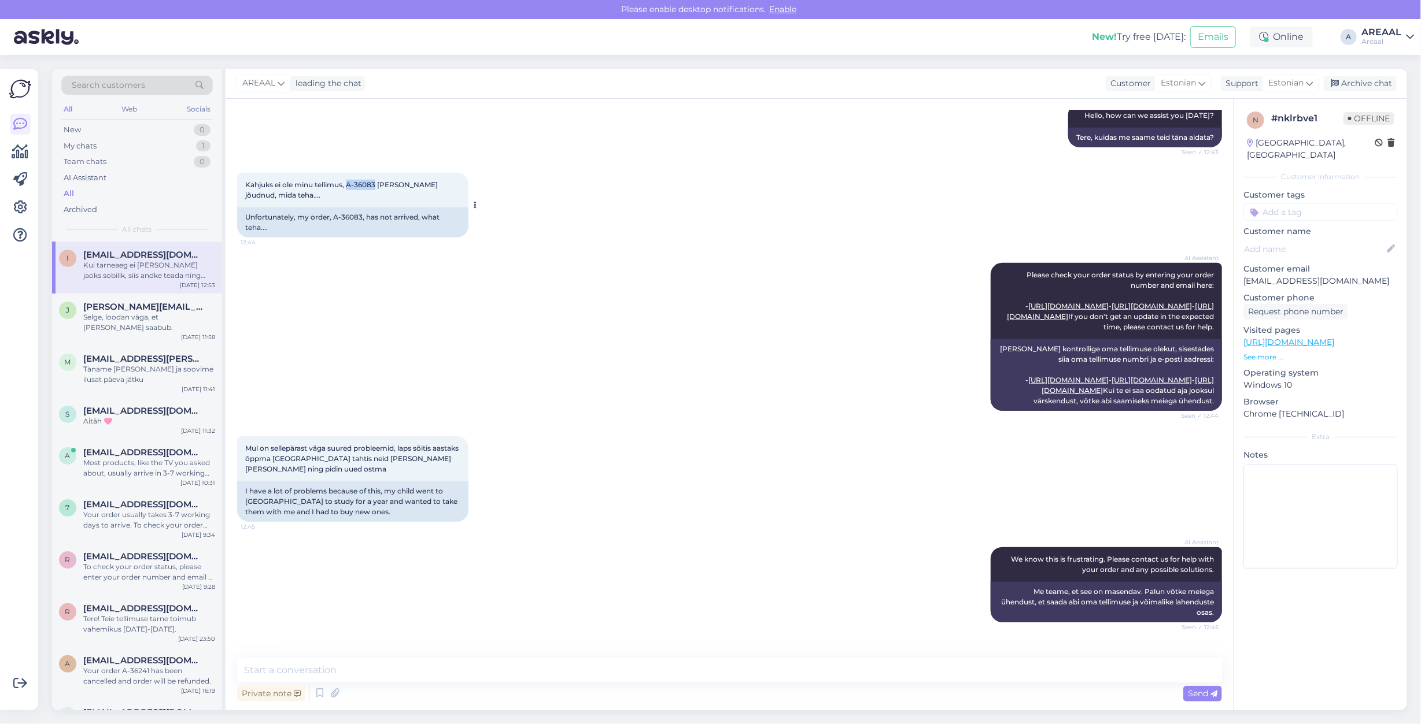
drag, startPoint x: 376, startPoint y: 245, endPoint x: 347, endPoint y: 250, distance: 29.5
click at [347, 208] on div "Kahjuks ei ole minu tellimus, A-36083 kohale jõudnud, mida teha.... 12:44" at bounding box center [352, 190] width 231 height 35
copy span "A-36083"
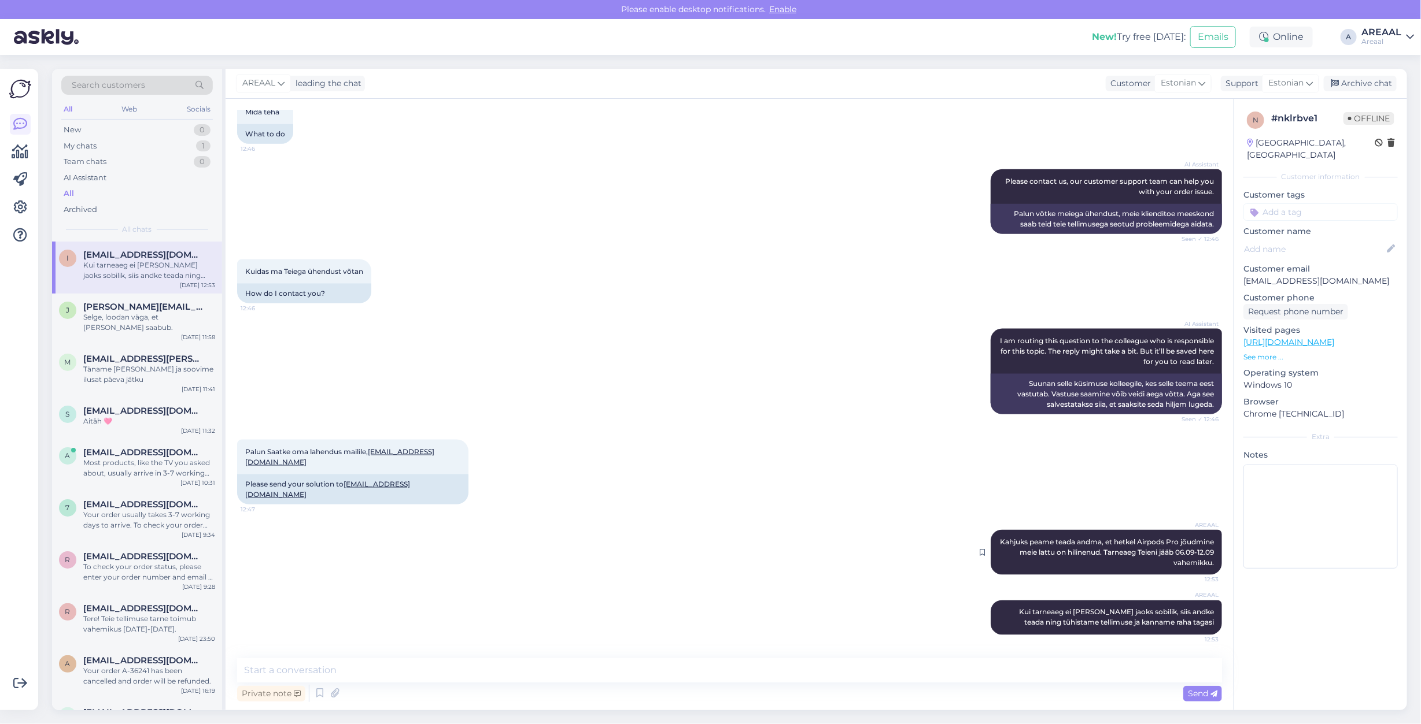
click at [1020, 533] on div "AREAAL Kahjuks peame teada andma, et hetkel Airpods Pro jõudmine meie lattu on …" at bounding box center [1105, 552] width 231 height 45
drag, startPoint x: 1009, startPoint y: 533, endPoint x: 1222, endPoint y: 564, distance: 215.0
click at [1222, 564] on div "Chat started Aug 25 2025 Tere, tellimus A-36083, millal jõuab, kiire.... 15:09 …" at bounding box center [734, 379] width 995 height 538
copy span "Kahjuks peame teada andma, et hetkel Airpods Pro jõudmine meie lattu on hilinen…"
drag, startPoint x: 1022, startPoint y: 617, endPoint x: 1007, endPoint y: 617, distance: 15.0
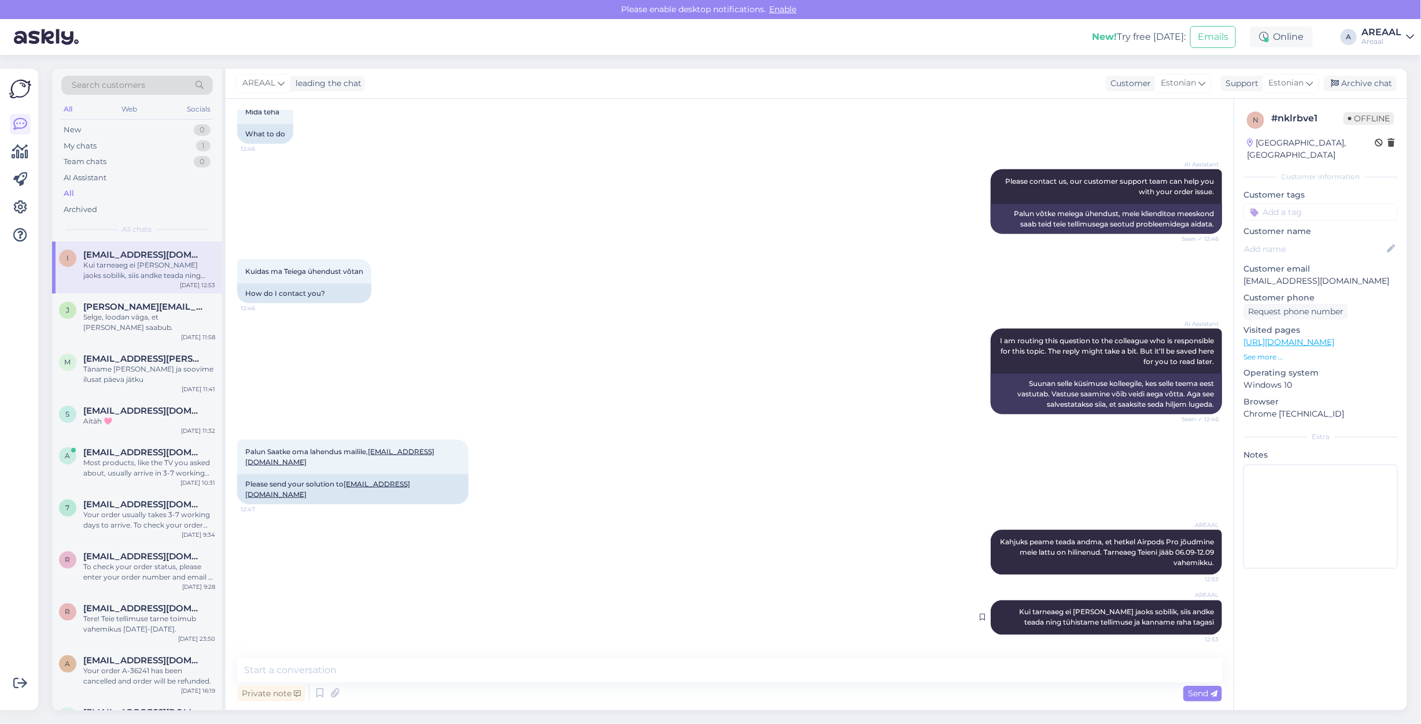
click at [1022, 617] on div "AREAAL Kui tarneaeg ei ole Teie jaoks sobilik, siis andke teada ning tühistame …" at bounding box center [1105, 618] width 231 height 35
drag, startPoint x: 990, startPoint y: 611, endPoint x: 1220, endPoint y: 632, distance: 231.1
click at [1220, 632] on div "Chat started Aug 25 2025 Tere, tellimus A-36083, millal jõuab, kiire.... 15:09 …" at bounding box center [734, 379] width 995 height 538
copy span "Kui tarneaeg ei [PERSON_NAME] jaoks sobilik, siis andke teada ning tühistame te…"
click at [512, 316] on div "Kuidas ma Teiega ühendust võtan 12:46 How do I contact you?" at bounding box center [729, 281] width 985 height 69
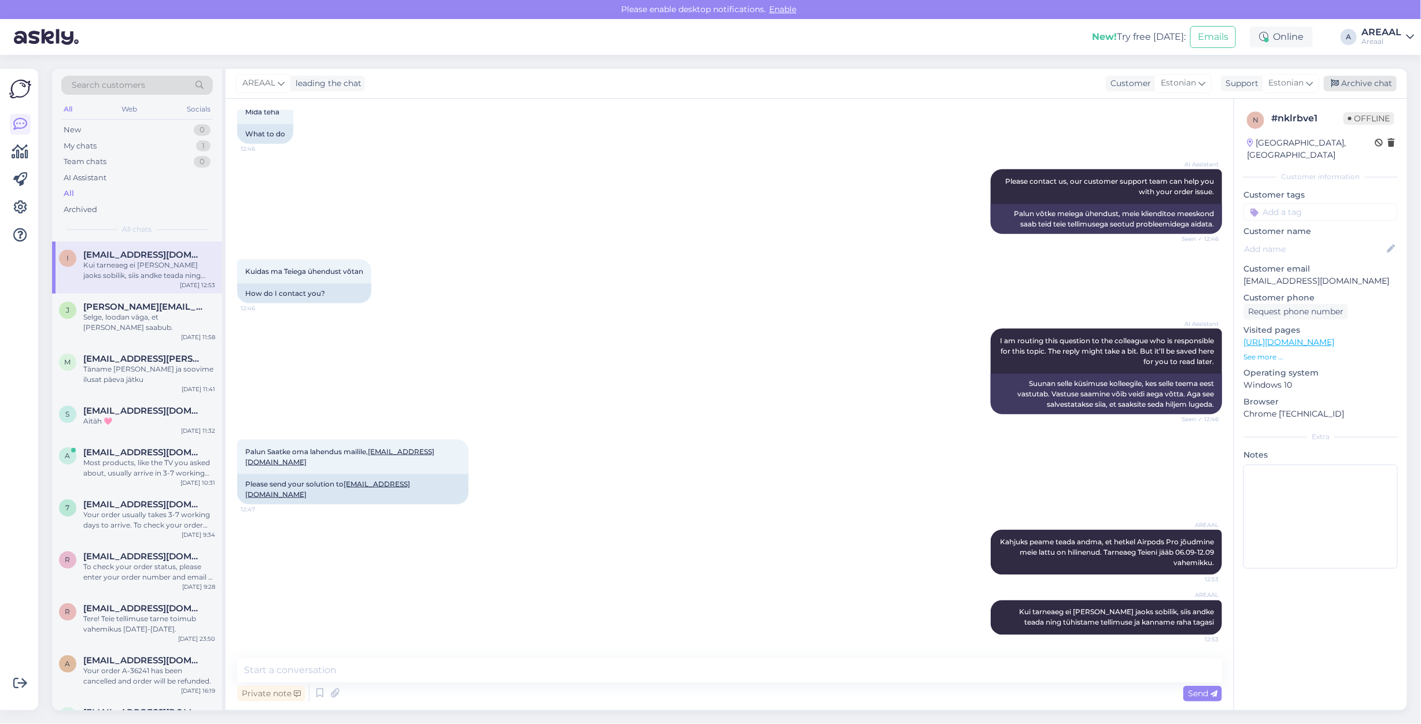
click at [1374, 84] on div "Archive chat" at bounding box center [1359, 84] width 73 height 16
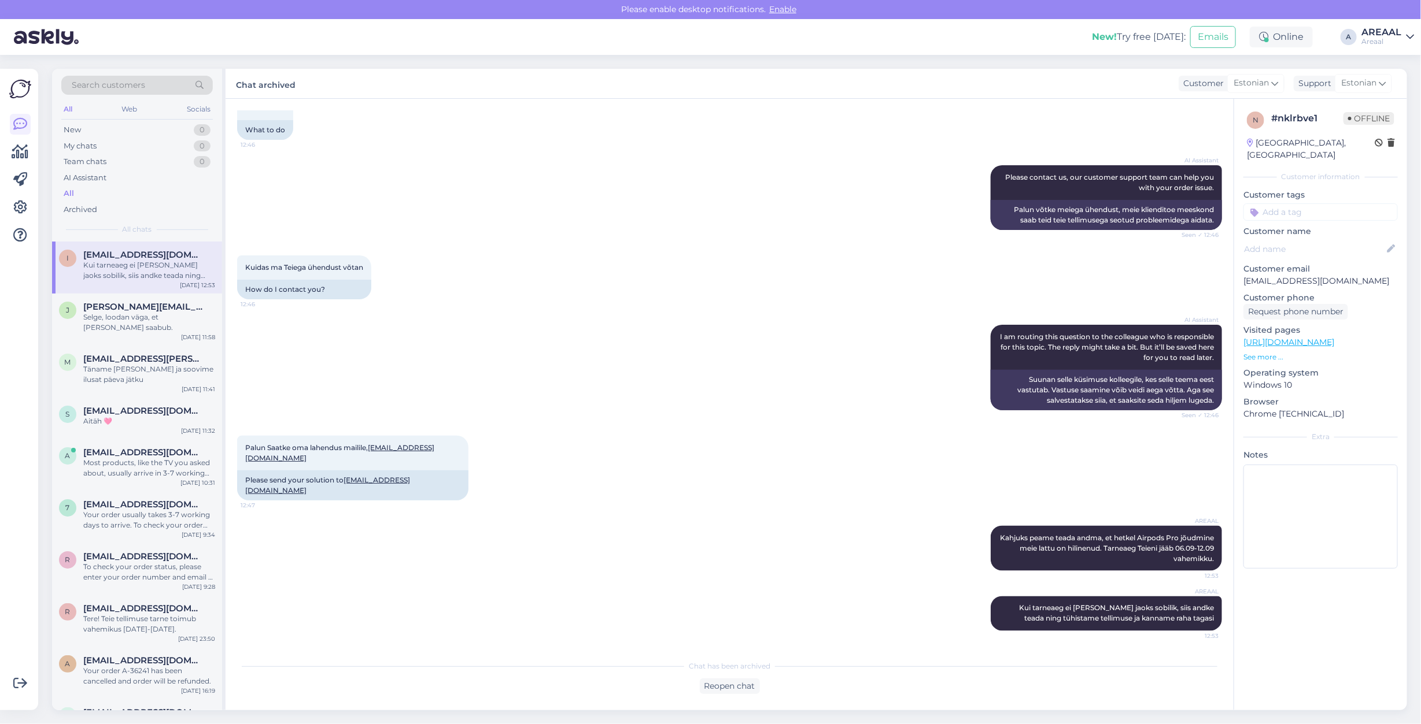
click at [869, 234] on div "AI Assistant Please contact us, our customer support team can help you with you…" at bounding box center [729, 198] width 985 height 90
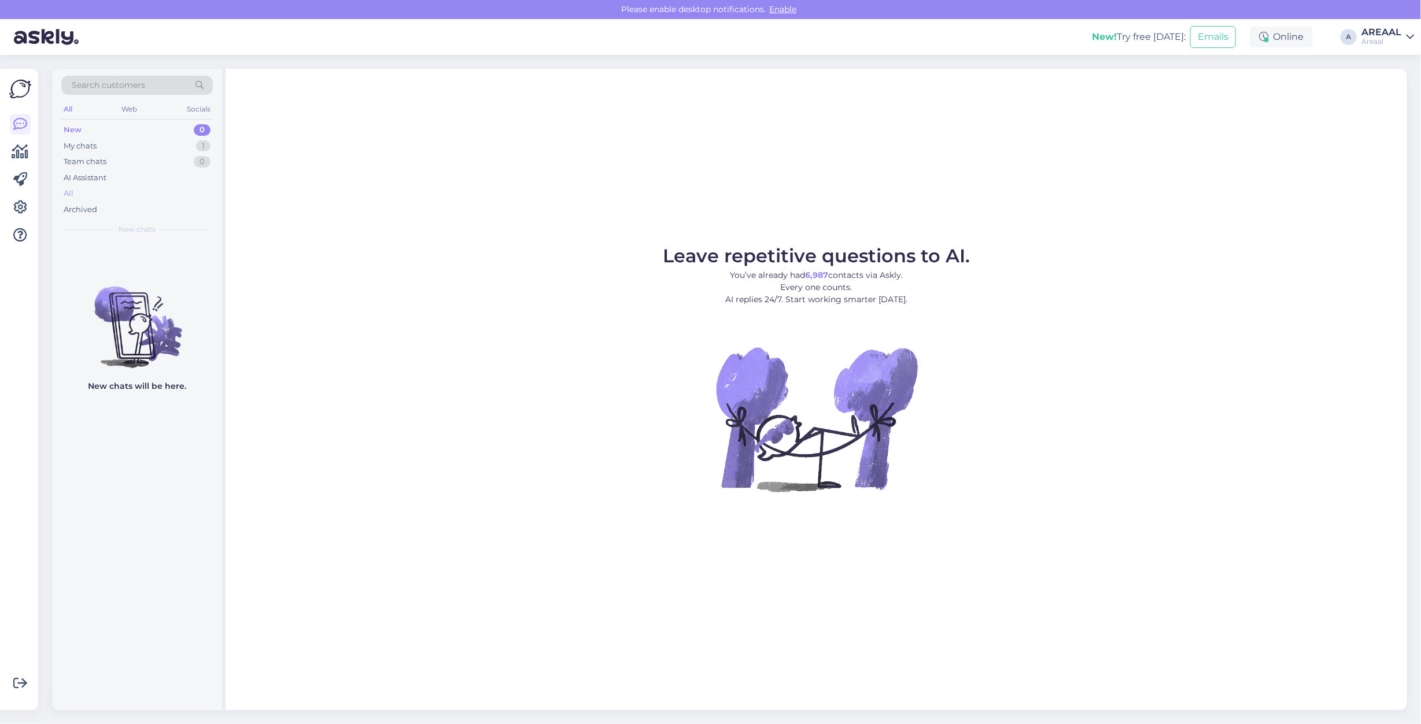
click at [135, 188] on div "All" at bounding box center [136, 194] width 151 height 16
click at [80, 177] on div "AI Assistant" at bounding box center [85, 178] width 43 height 12
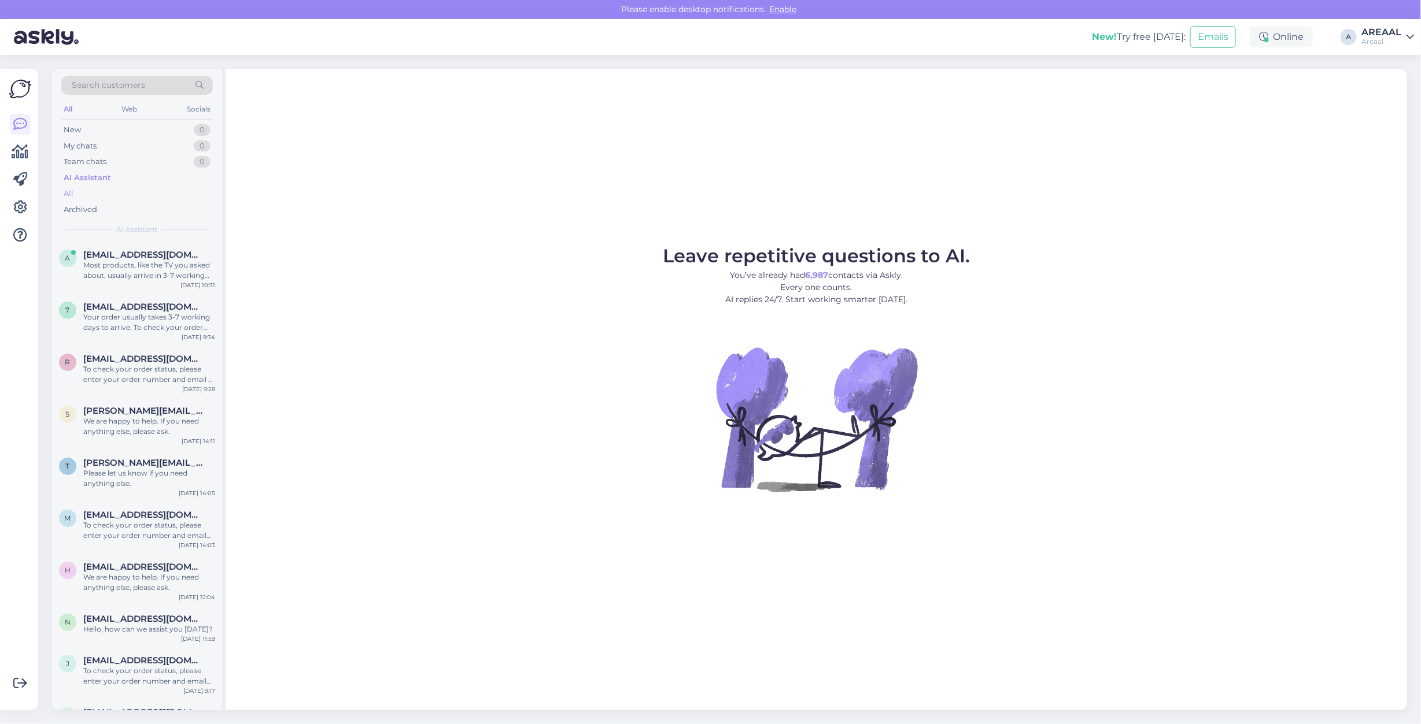
click at [90, 195] on div "All" at bounding box center [136, 194] width 151 height 16
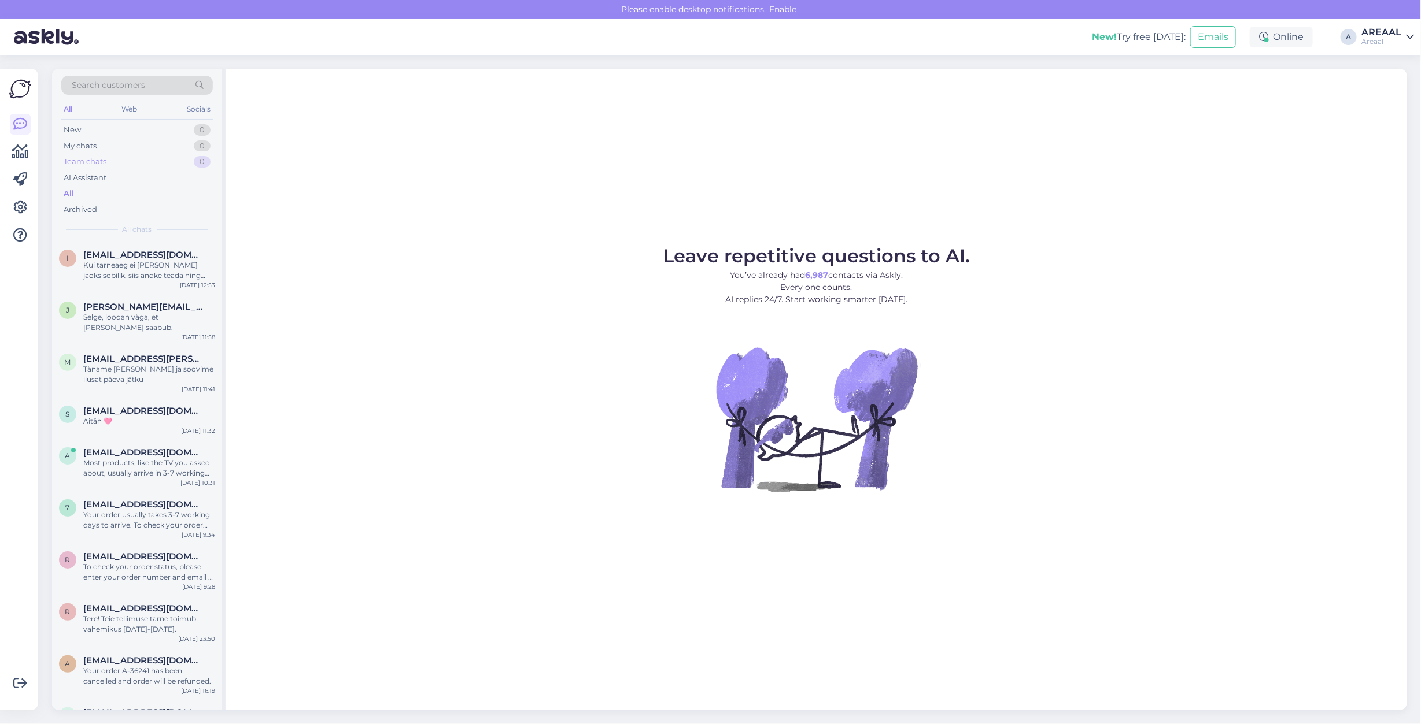
click at [87, 167] on div "Team chats" at bounding box center [85, 162] width 43 height 12
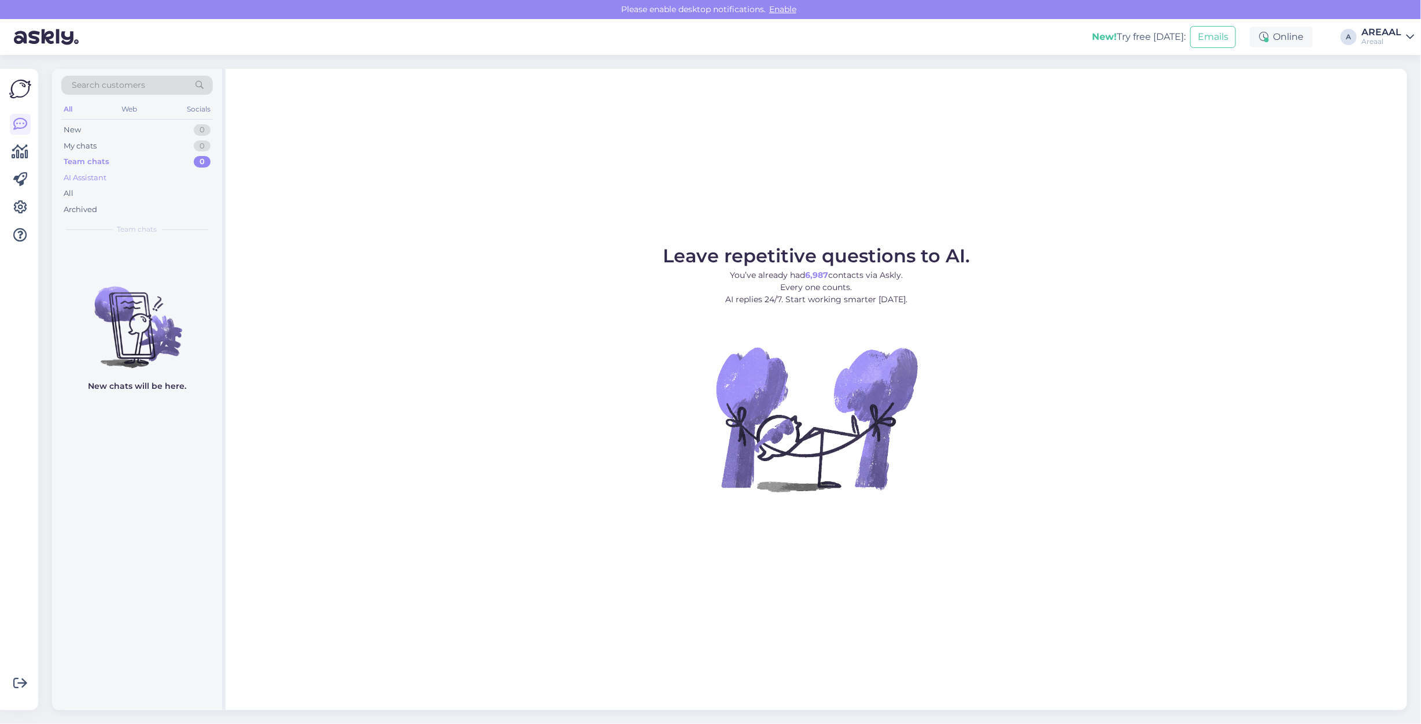
click at [91, 180] on div "AI Assistant" at bounding box center [85, 178] width 43 height 12
click at [933, 313] on figcaption "Leave repetitive questions to AI. You’ve already had 6,987 contacts via Askly. …" at bounding box center [816, 281] width 307 height 68
click at [932, 189] on div "Leave repetitive questions to AI. You’ve already had 6,987 contacts via Askly. …" at bounding box center [815, 390] width 1181 height 642
click at [767, 175] on div "Leave repetitive questions to AI. You’ve already had 6,987 contacts via Askly. …" at bounding box center [815, 390] width 1181 height 642
click at [648, 231] on div "Leave repetitive questions to AI. You’ve already had 6,987 contacts via Askly. …" at bounding box center [815, 390] width 1181 height 642
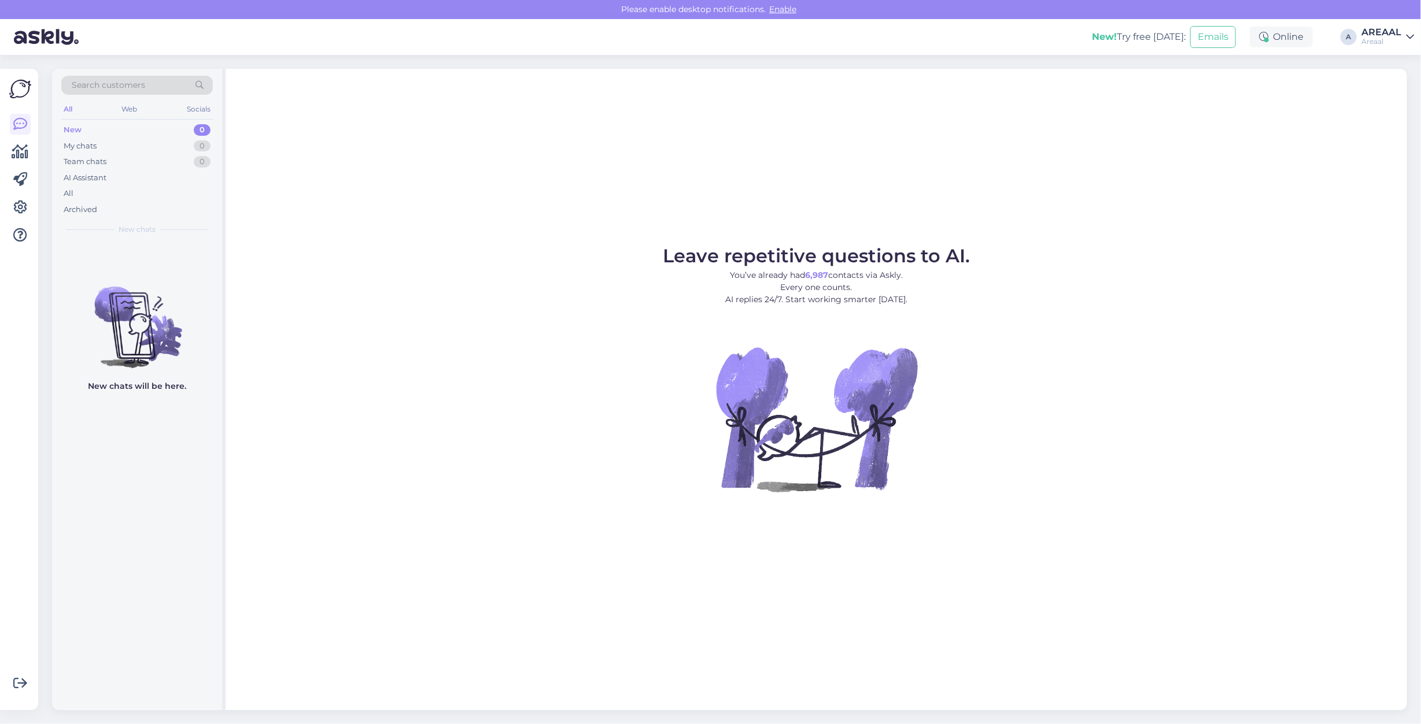
drag, startPoint x: 824, startPoint y: 110, endPoint x: 432, endPoint y: 23, distance: 401.6
click at [823, 110] on div "Leave repetitive questions to AI. You’ve already had 6,987 contacts via Askly. …" at bounding box center [815, 390] width 1181 height 642
click at [116, 197] on div "All" at bounding box center [136, 194] width 151 height 16
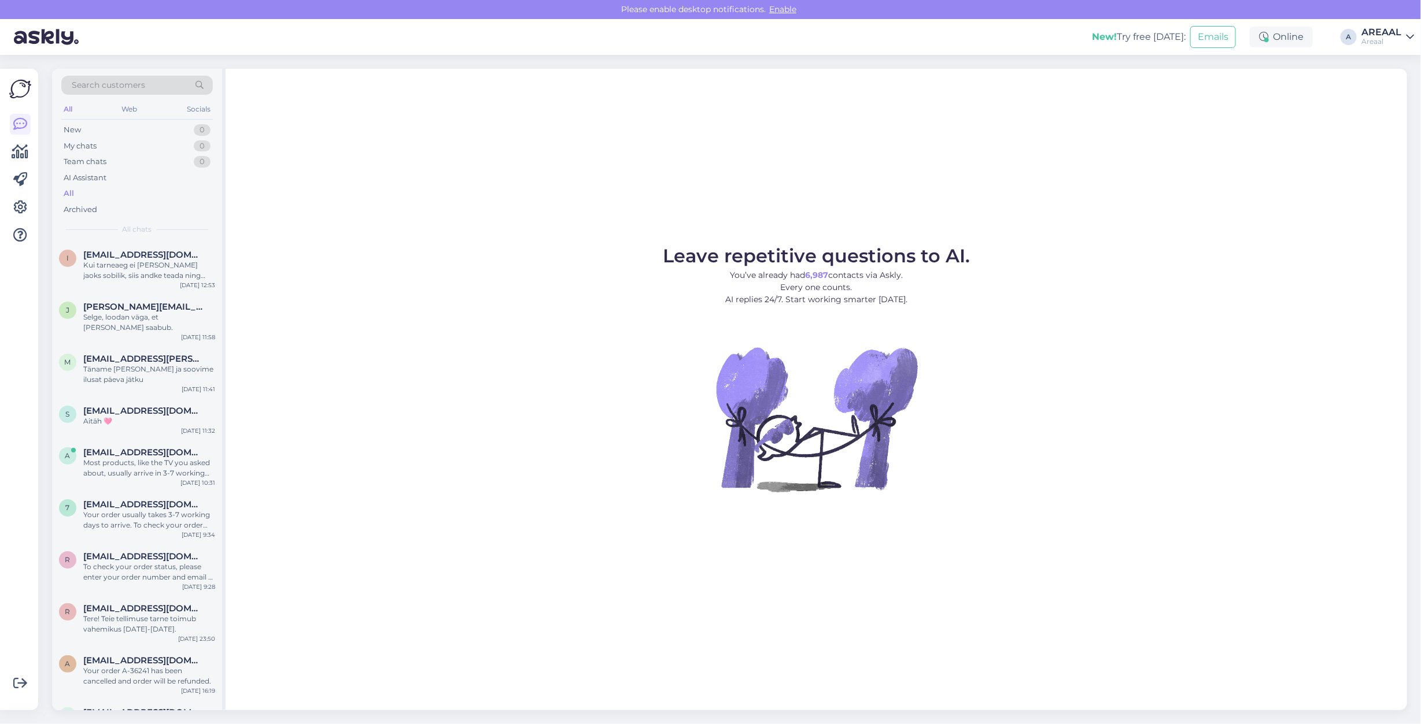
click at [1397, 32] on div "AREAAL" at bounding box center [1381, 32] width 40 height 9
click at [1394, 90] on button "Open" at bounding box center [1388, 89] width 32 height 18
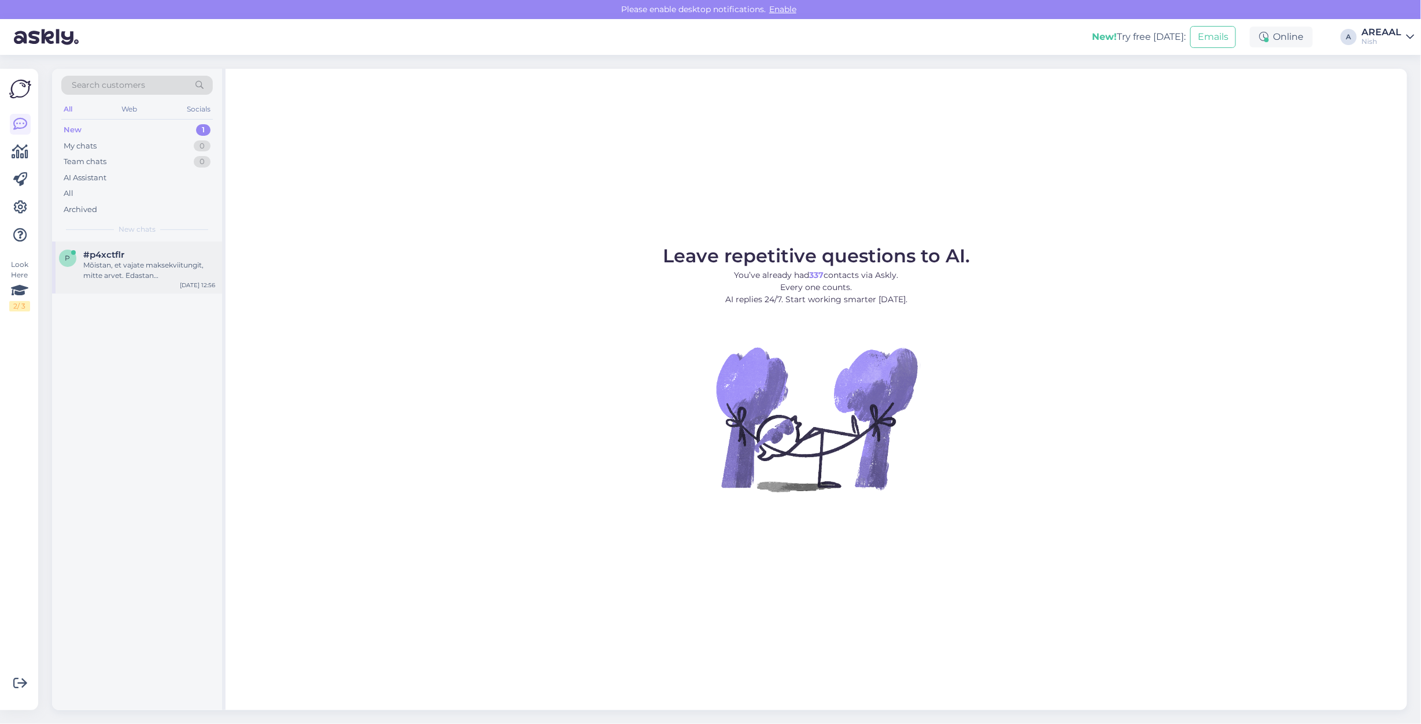
click at [200, 258] on div "#p4xctflr" at bounding box center [149, 255] width 132 height 10
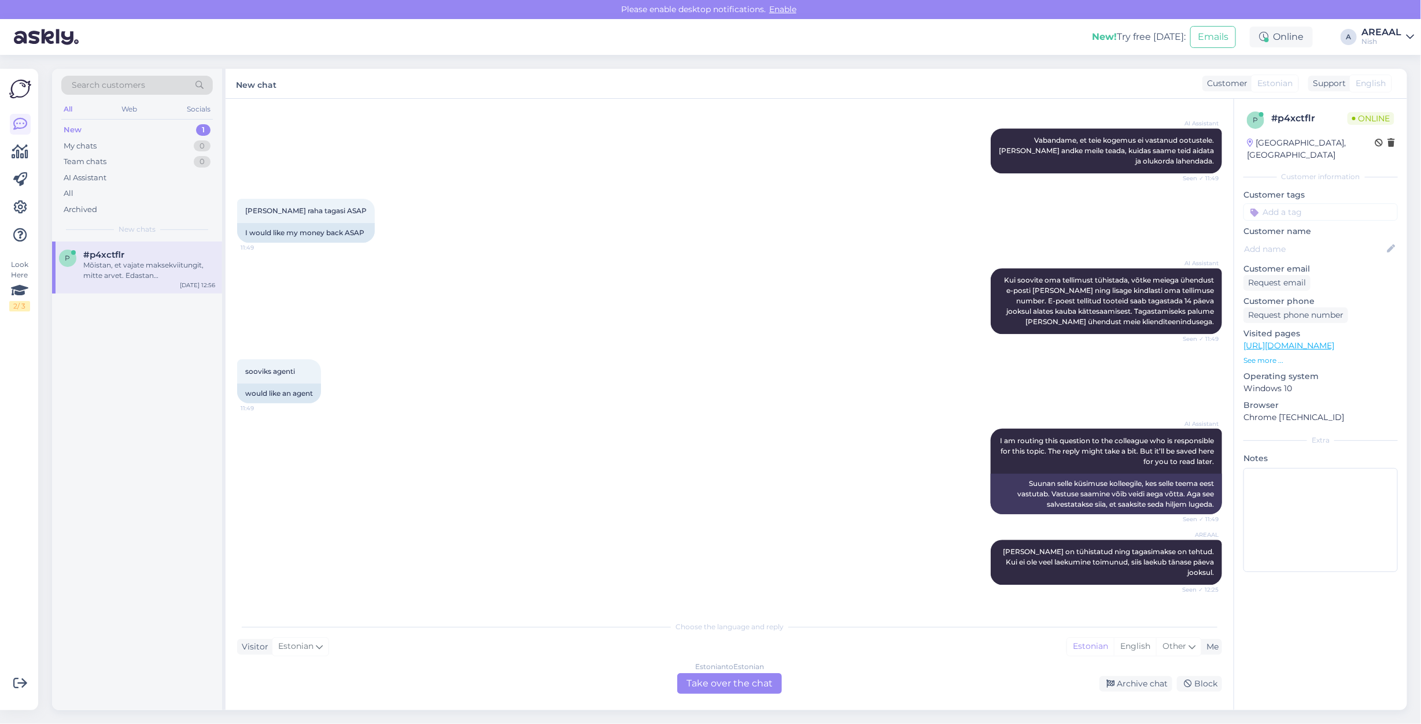
scroll to position [2126, 0]
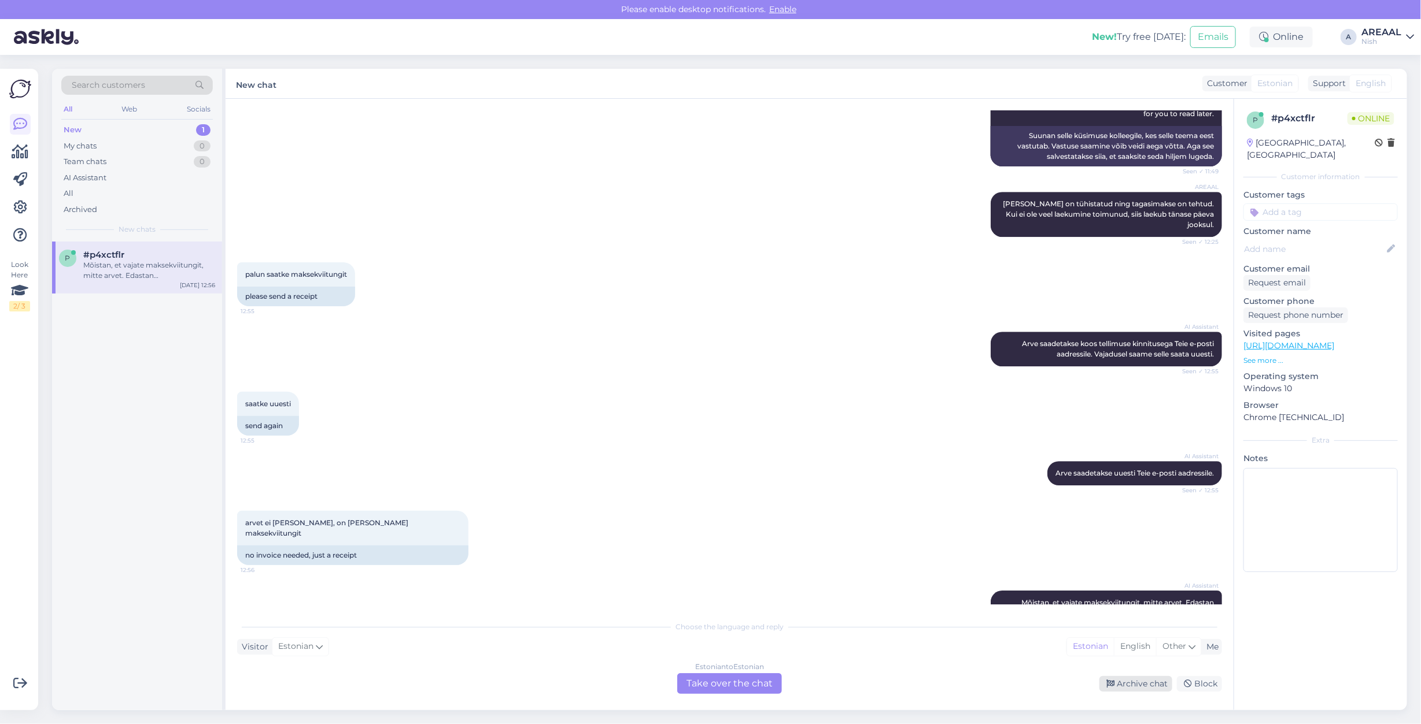
click at [1124, 690] on div "Archive chat" at bounding box center [1135, 684] width 73 height 16
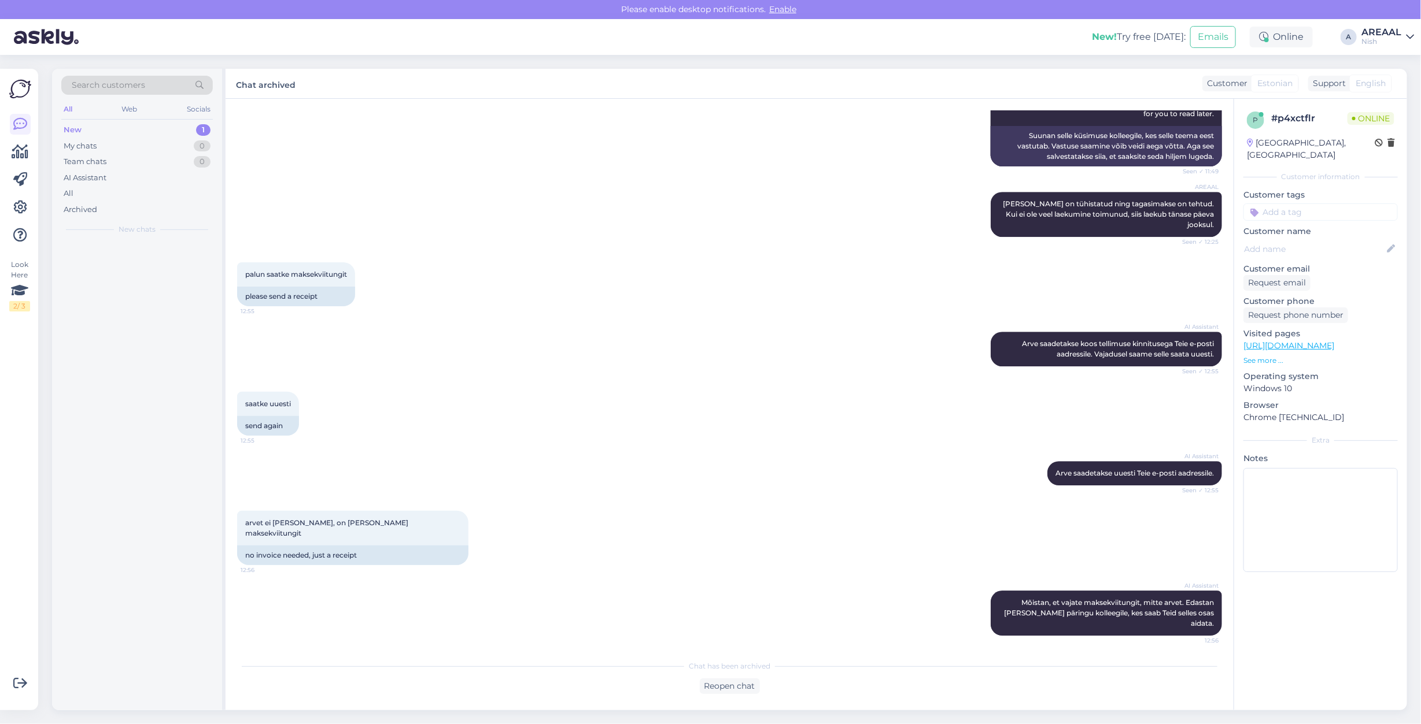
scroll to position [2087, 0]
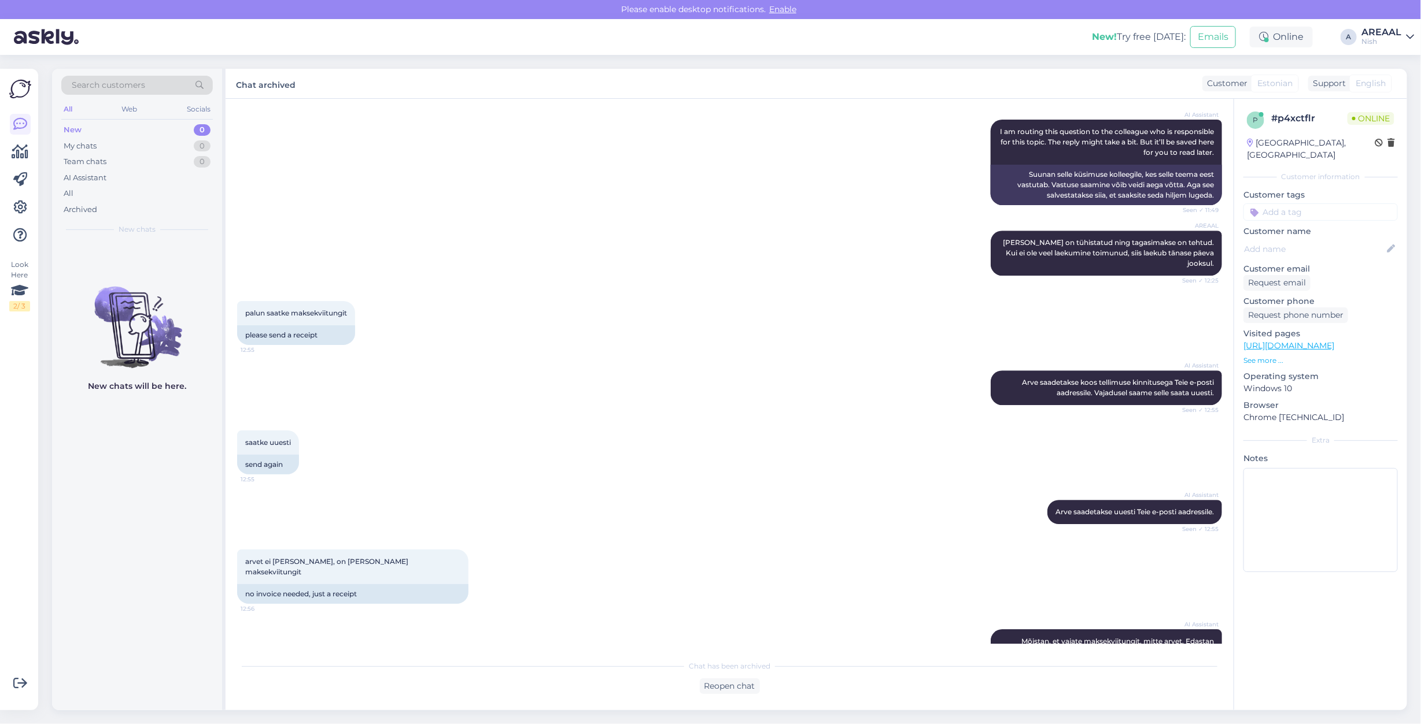
click at [1379, 45] on div "Nish" at bounding box center [1381, 41] width 40 height 9
click at [1379, 62] on button "Open" at bounding box center [1388, 65] width 32 height 18
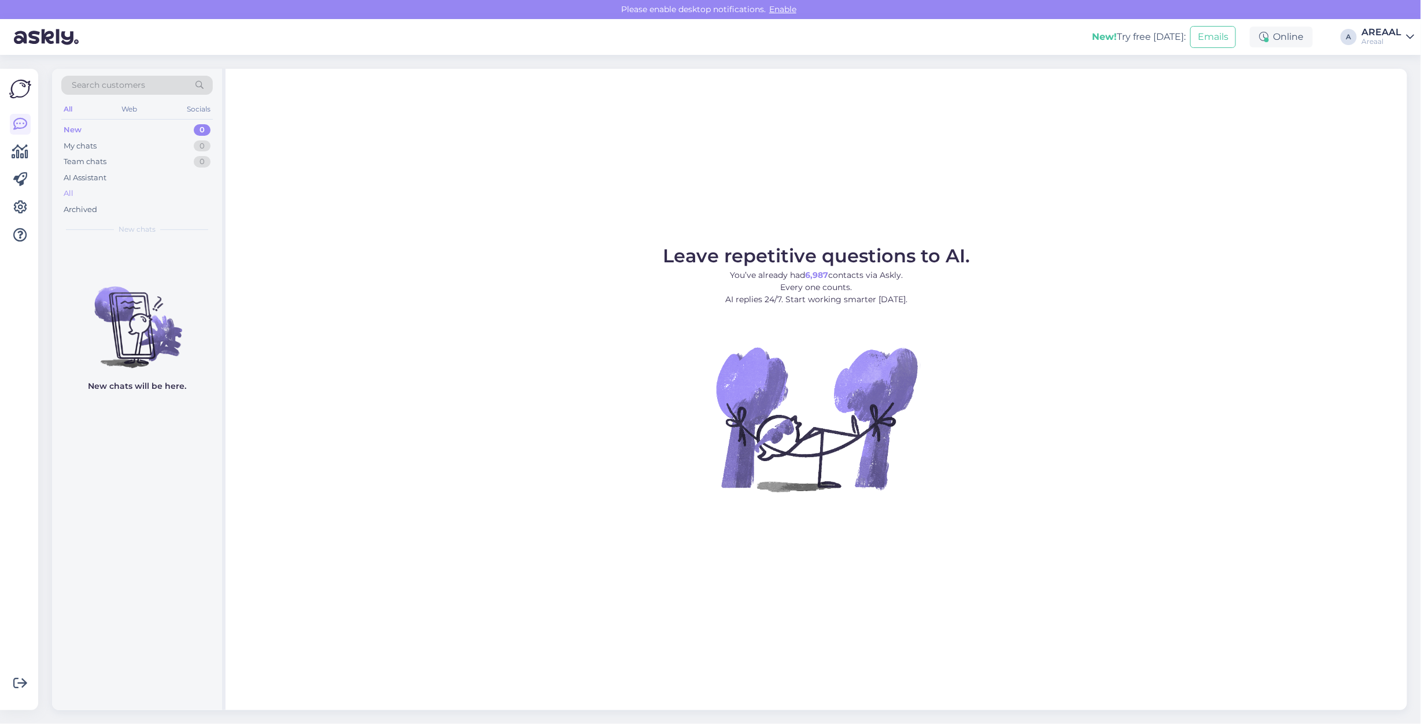
click at [99, 197] on div "All" at bounding box center [136, 194] width 151 height 16
click at [168, 186] on div "All" at bounding box center [136, 194] width 151 height 16
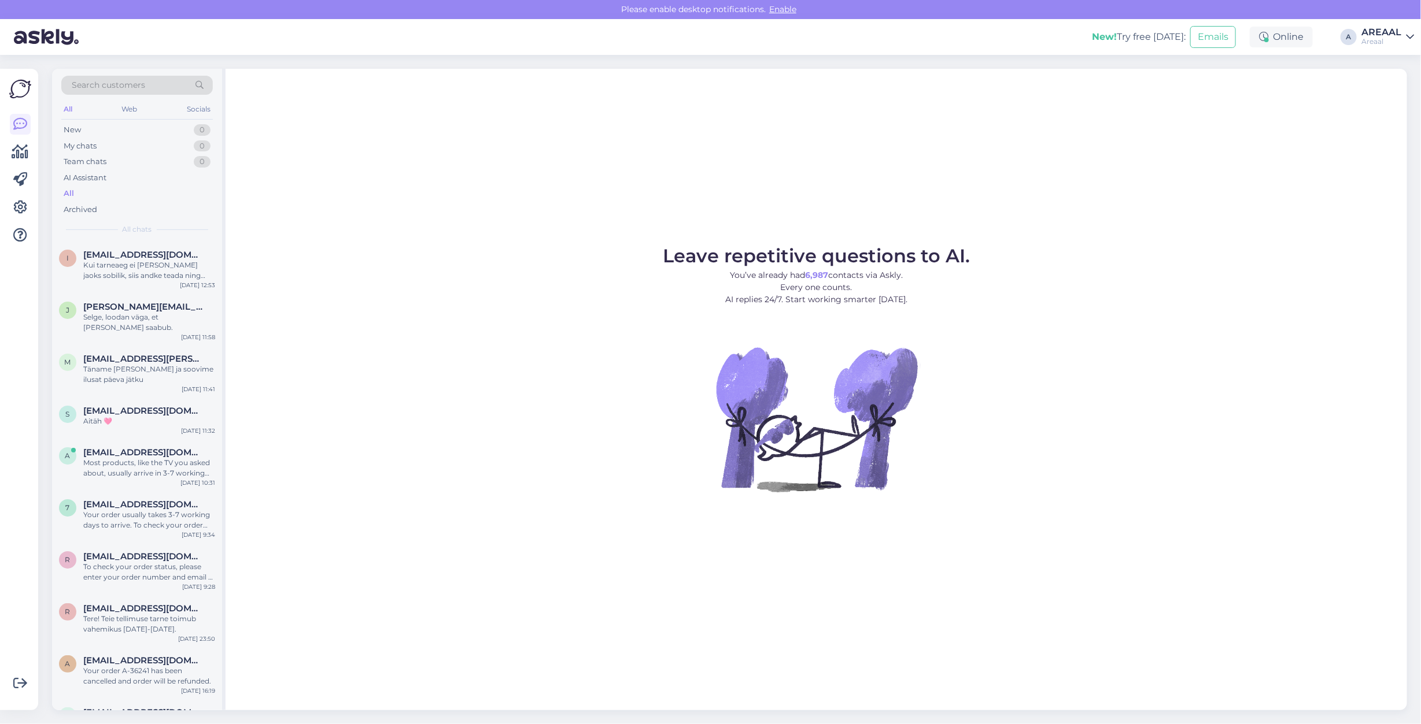
click at [160, 201] on div "All" at bounding box center [136, 194] width 151 height 16
click at [1016, 93] on div "Leave repetitive questions to AI. You’ve already had 6,987 contacts via Askly. …" at bounding box center [815, 390] width 1181 height 642
click at [108, 177] on div "AI Assistant" at bounding box center [136, 178] width 151 height 16
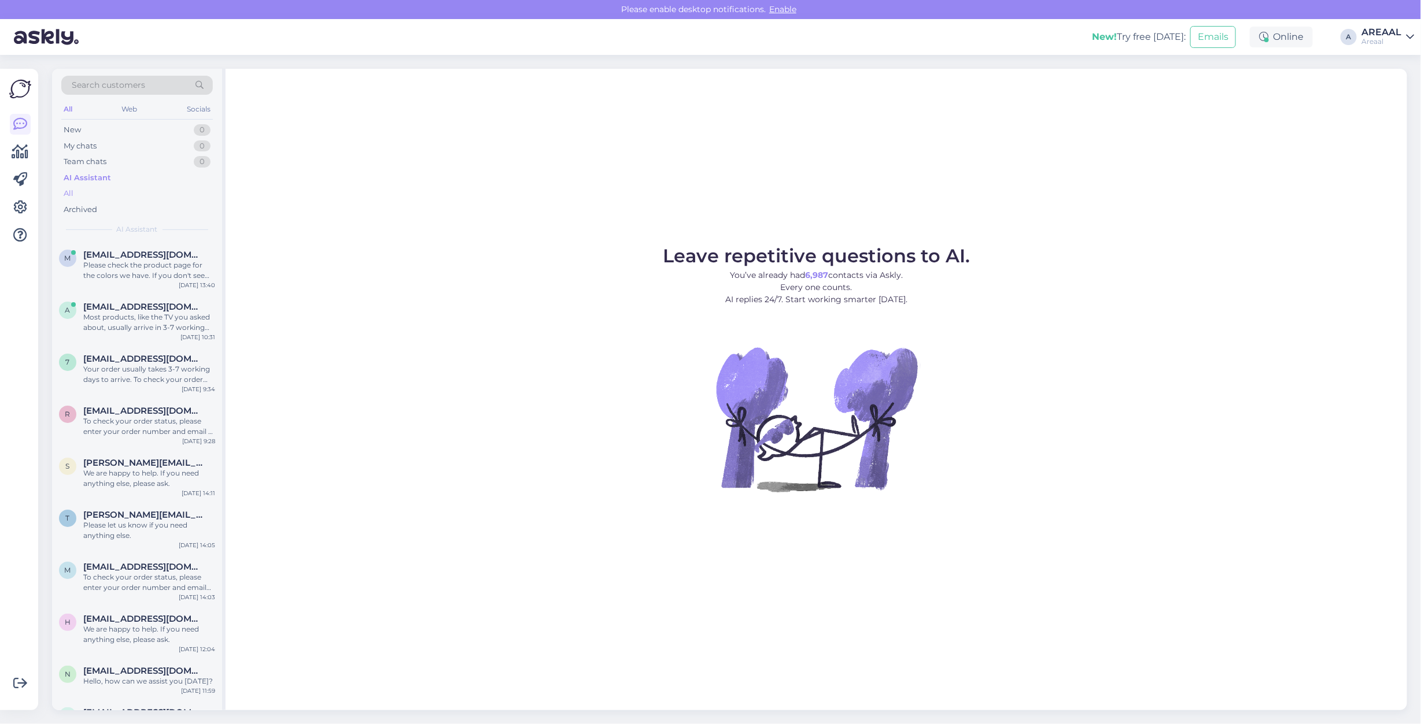
click at [105, 197] on div "All" at bounding box center [136, 194] width 151 height 16
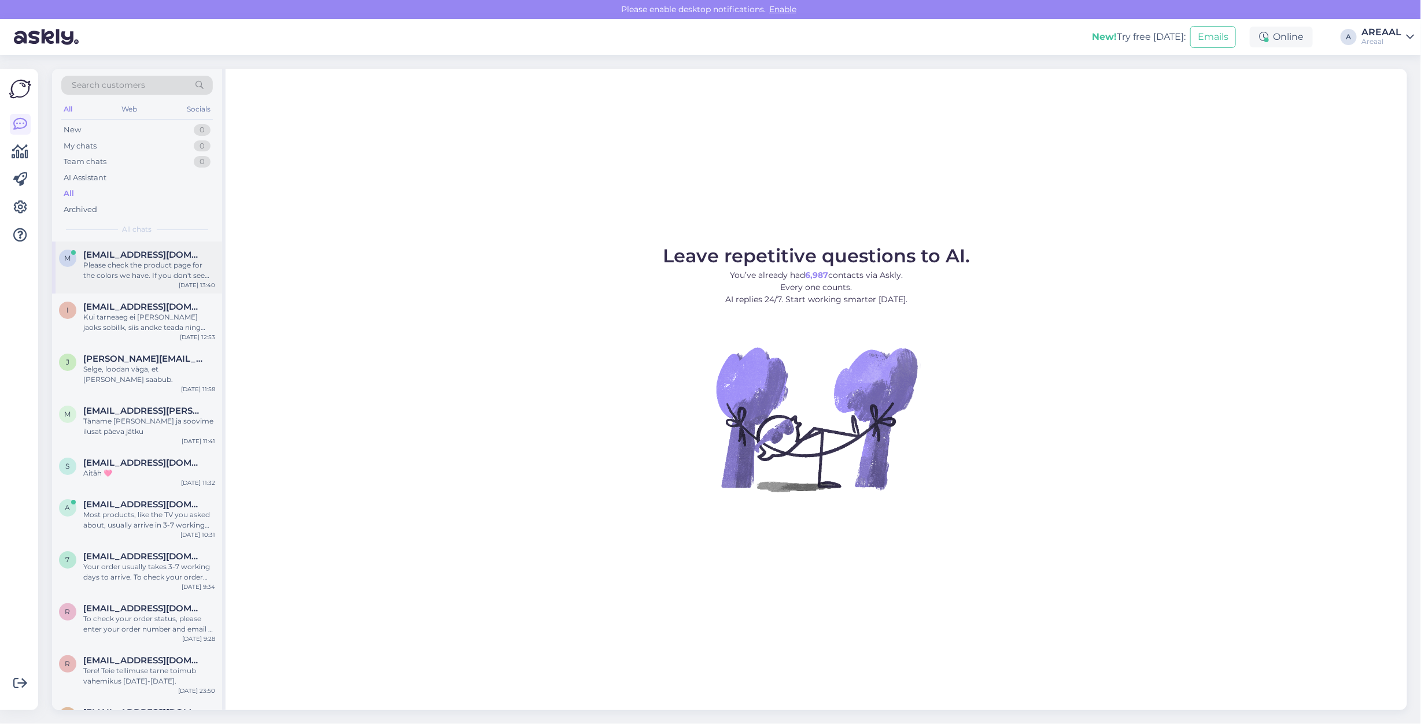
click at [108, 257] on span "[EMAIL_ADDRESS][DOMAIN_NAME]" at bounding box center [143, 255] width 120 height 10
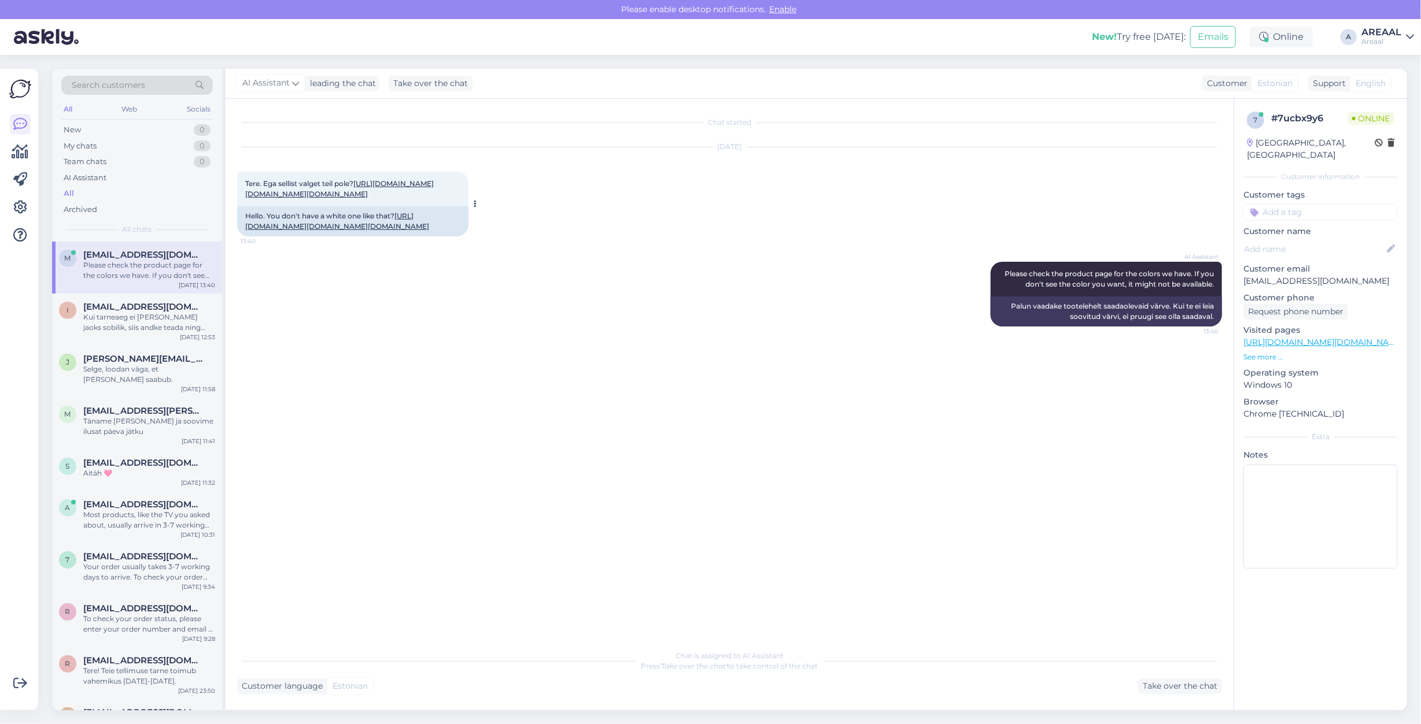
click at [316, 198] on link "https://areaal.ee/denon-home-250-must/?utm_source=Hind.ee&utm_medium=CPC&utm_ca…" at bounding box center [339, 188] width 188 height 19
drag, startPoint x: 1221, startPoint y: 683, endPoint x: 1201, endPoint y: 692, distance: 21.7
click at [1219, 689] on div "Take over the chat" at bounding box center [1180, 687] width 84 height 16
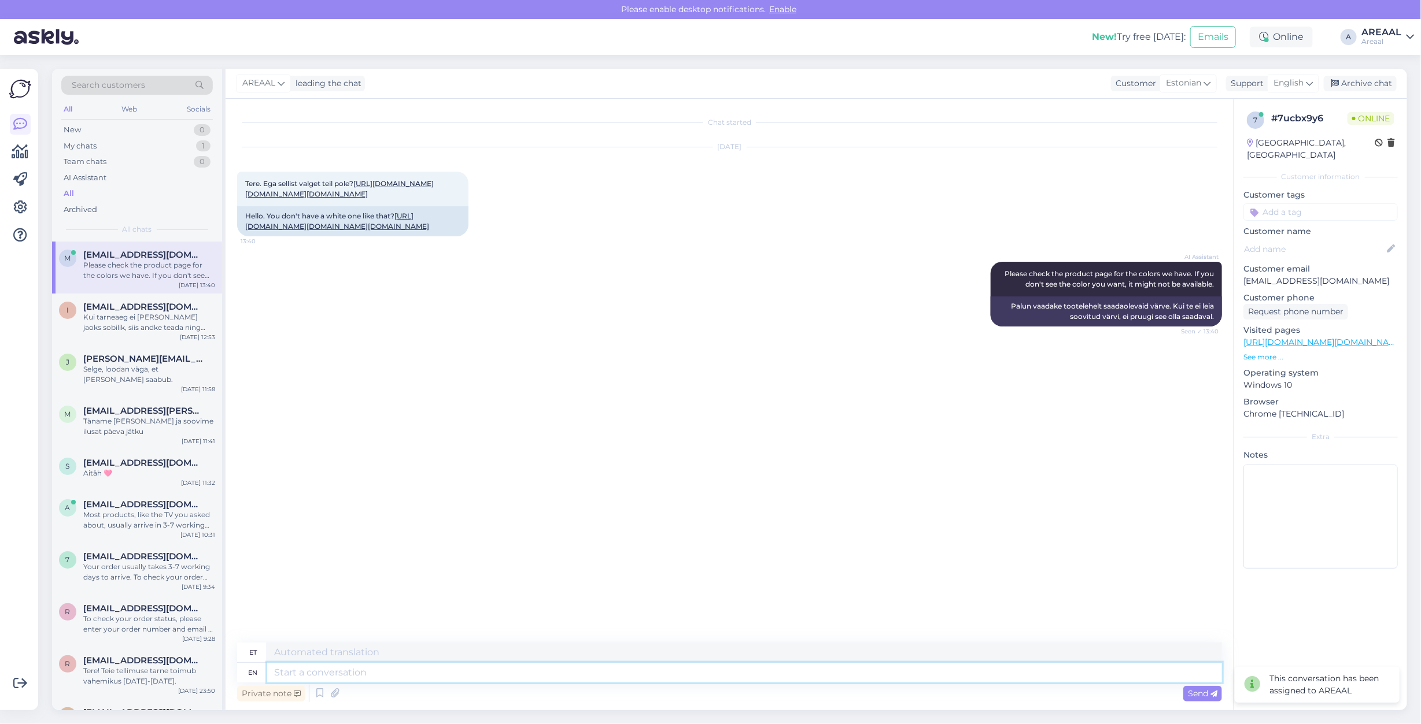
click at [1023, 676] on textarea at bounding box center [744, 673] width 955 height 20
type textarea "Tere!"
drag, startPoint x: 1261, startPoint y: 74, endPoint x: 1266, endPoint y: 87, distance: 14.3
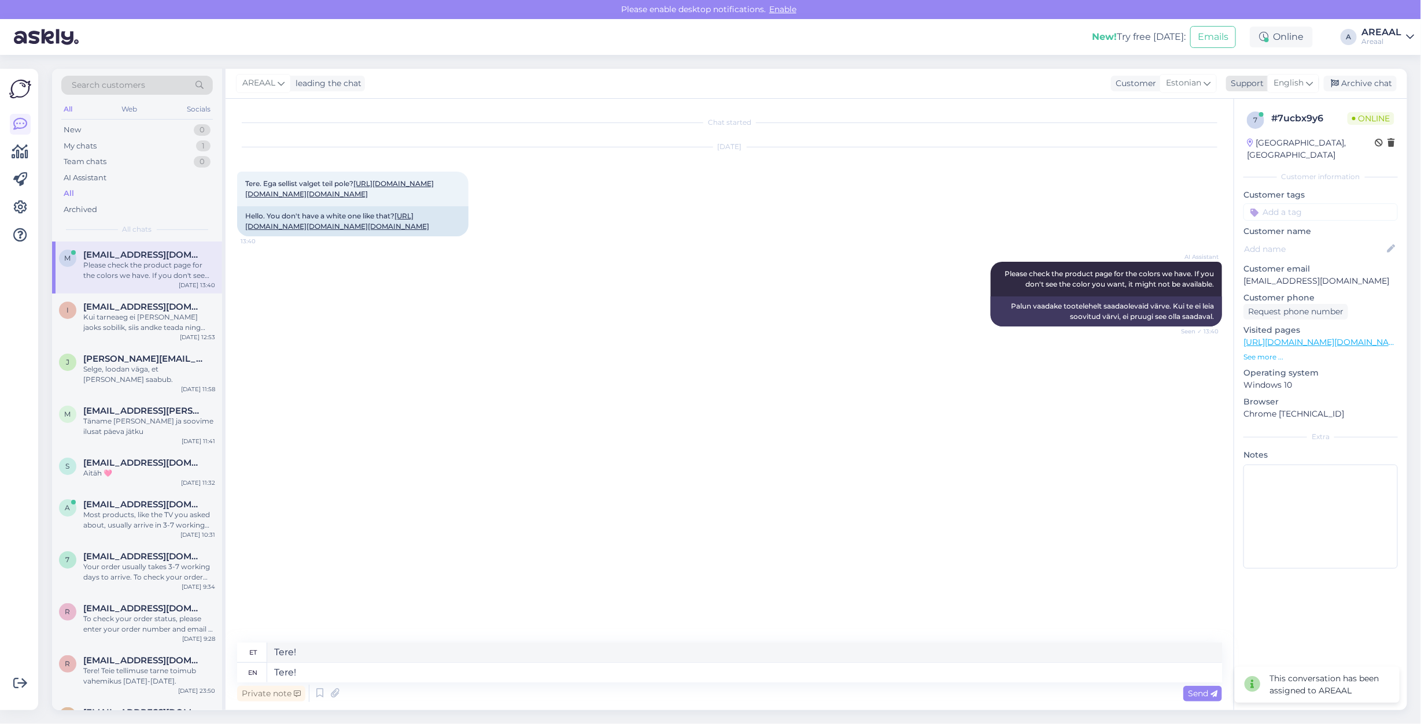
click at [1262, 76] on div "AREAAL leading the chat Customer Estonian Support English Archive chat" at bounding box center [815, 84] width 1181 height 30
click at [1267, 84] on div "English" at bounding box center [1293, 83] width 52 height 19
type input "est"
click at [1277, 142] on link "Estonian" at bounding box center [1272, 134] width 127 height 19
click at [615, 662] on textarea "Tere!" at bounding box center [729, 671] width 985 height 24
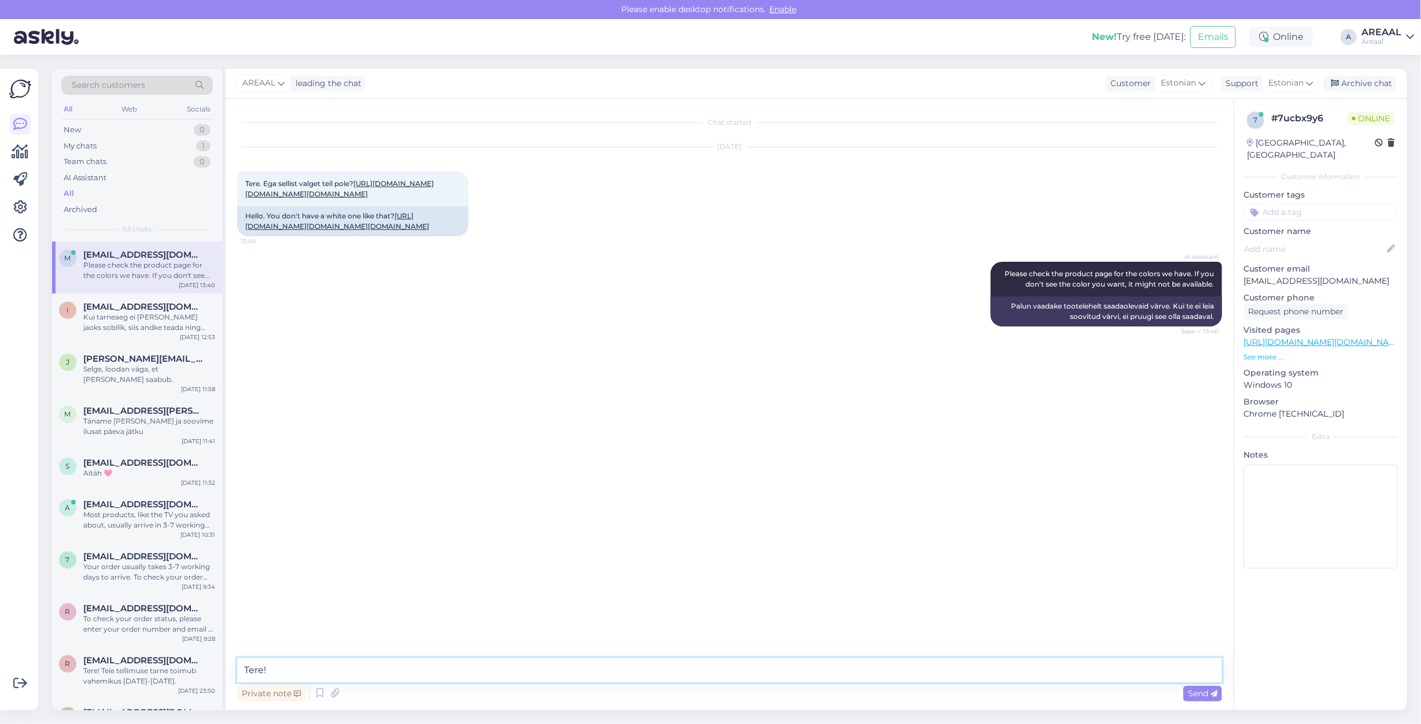
click at [615, 669] on textarea "Tere!" at bounding box center [729, 671] width 985 height 24
click at [837, 678] on textarea "Tere! Saame pakkuda:" at bounding box center [729, 671] width 985 height 24
paste textarea "https://areaal.ee/denon-home-250-valge/"
type textarea "Tere! Saame pakkuda: [URL][DOMAIN_NAME]"
click at [1230, 198] on div "Chat started Sep 3 2025 Tere. Ega sellist valget teil pole? https://areaal.ee/d…" at bounding box center [734, 379] width 995 height 538
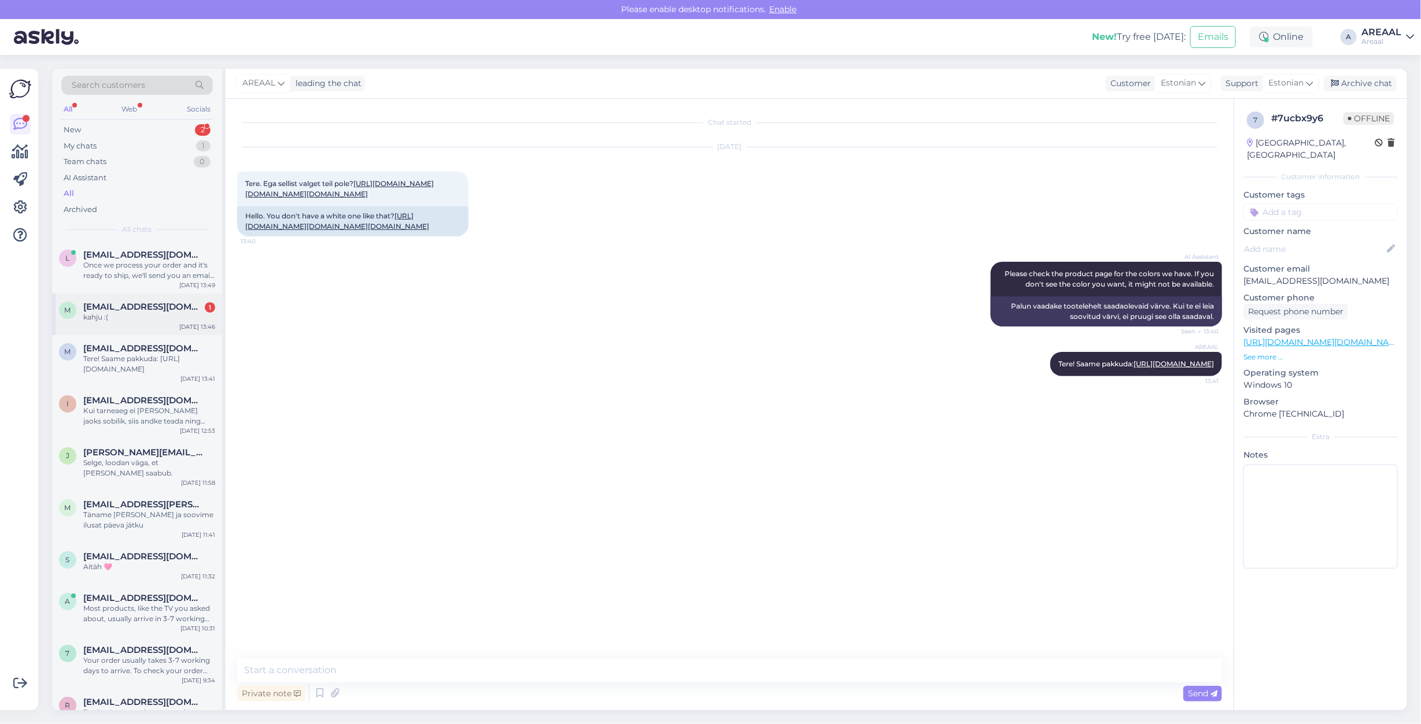
click at [186, 309] on span "marcussidoruk@hotmail.com" at bounding box center [143, 307] width 120 height 10
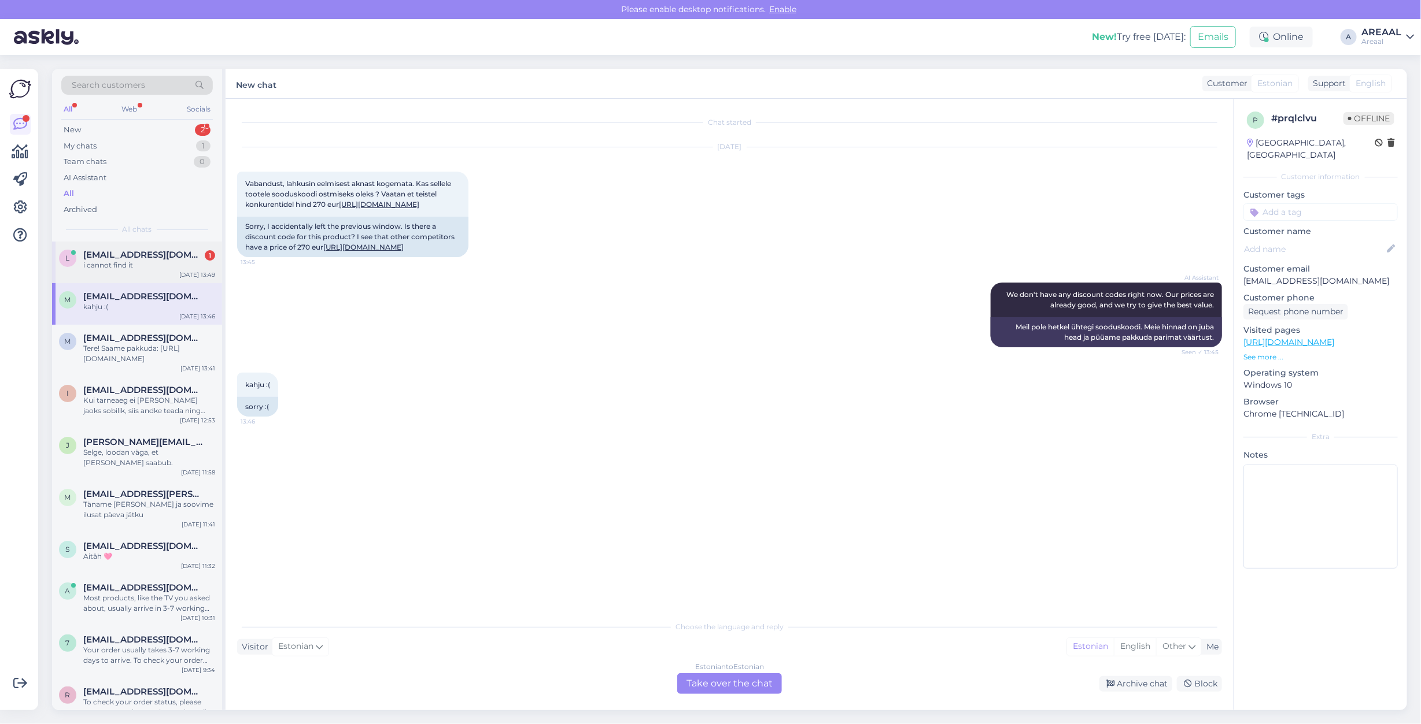
click at [167, 272] on div "l lileikistomas@gmail.com 1 i cannot find it Sep 3 13:49" at bounding box center [137, 263] width 170 height 42
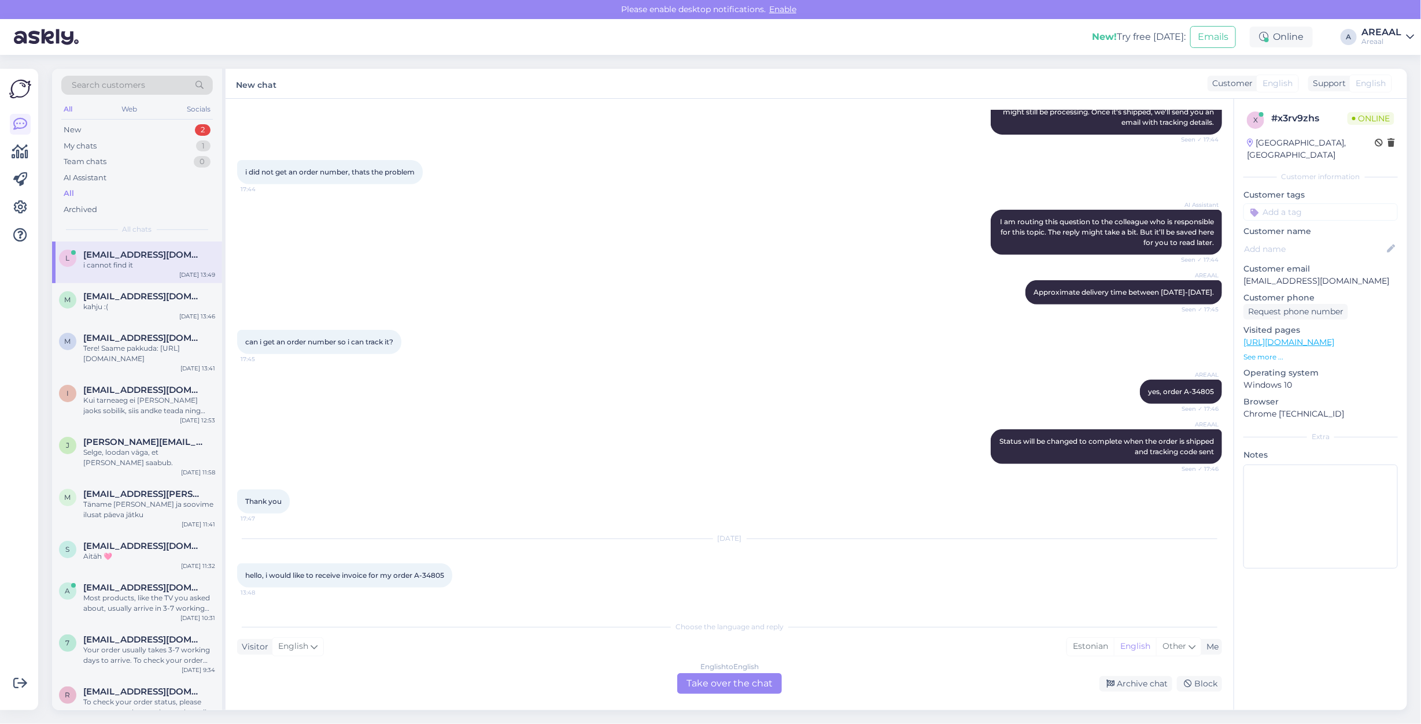
scroll to position [471, 0]
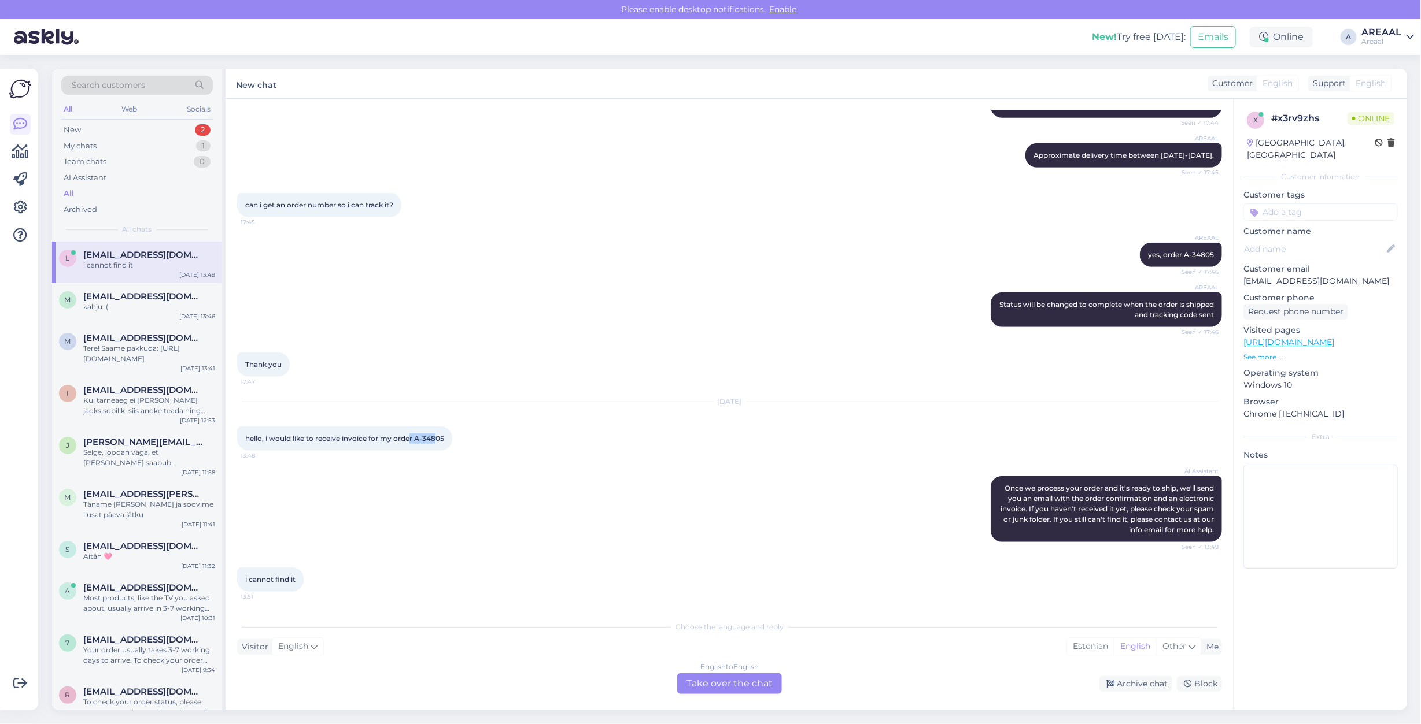
drag, startPoint x: 412, startPoint y: 442, endPoint x: 435, endPoint y: 439, distance: 23.3
click at [435, 439] on span "hello, i would like to receive invoice for my order A-34805" at bounding box center [344, 438] width 199 height 9
click at [438, 439] on span "hello, i would like to receive invoice for my order A-34805" at bounding box center [344, 438] width 199 height 9
drag, startPoint x: 450, startPoint y: 437, endPoint x: 417, endPoint y: 441, distance: 32.6
click at [417, 441] on div "hello, i would like to receive invoice for my order A-34805 13:48" at bounding box center [344, 439] width 215 height 24
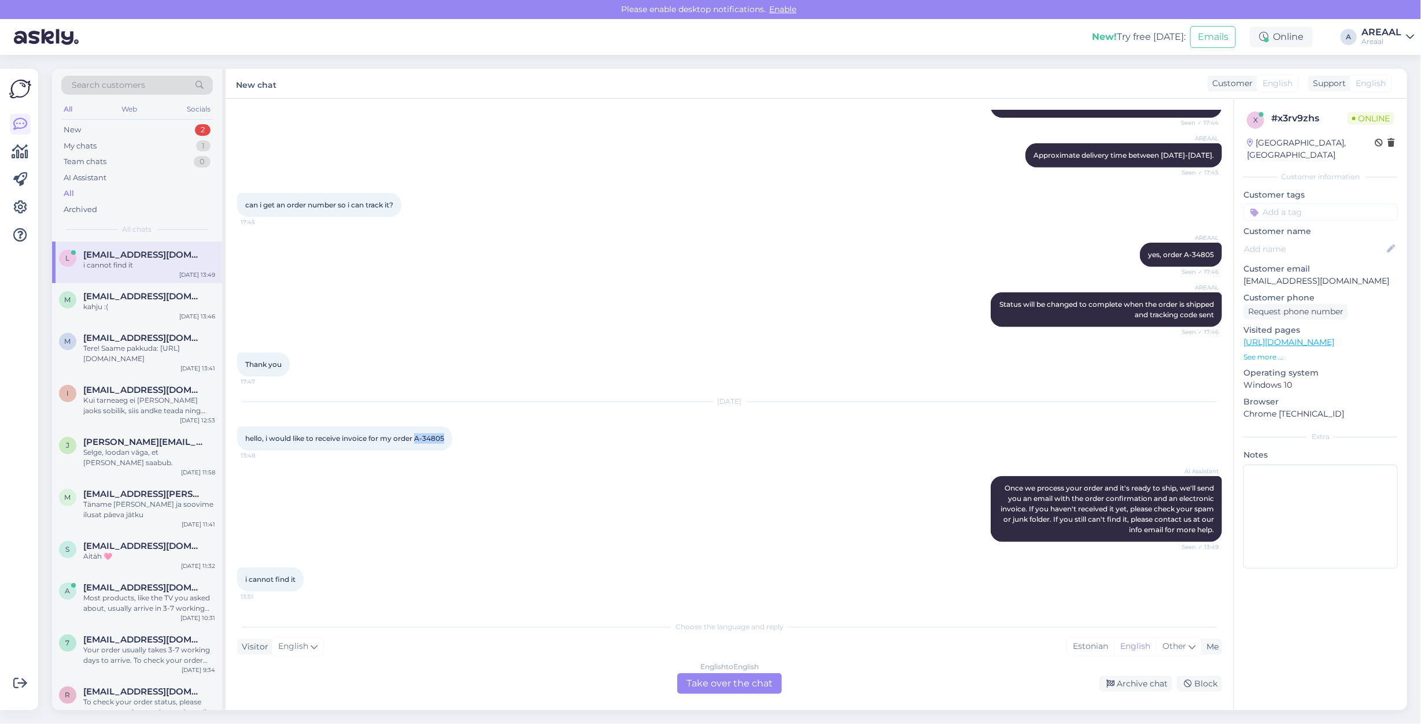
copy span "A-34805"
click at [178, 312] on div "kahju :(" at bounding box center [149, 307] width 132 height 10
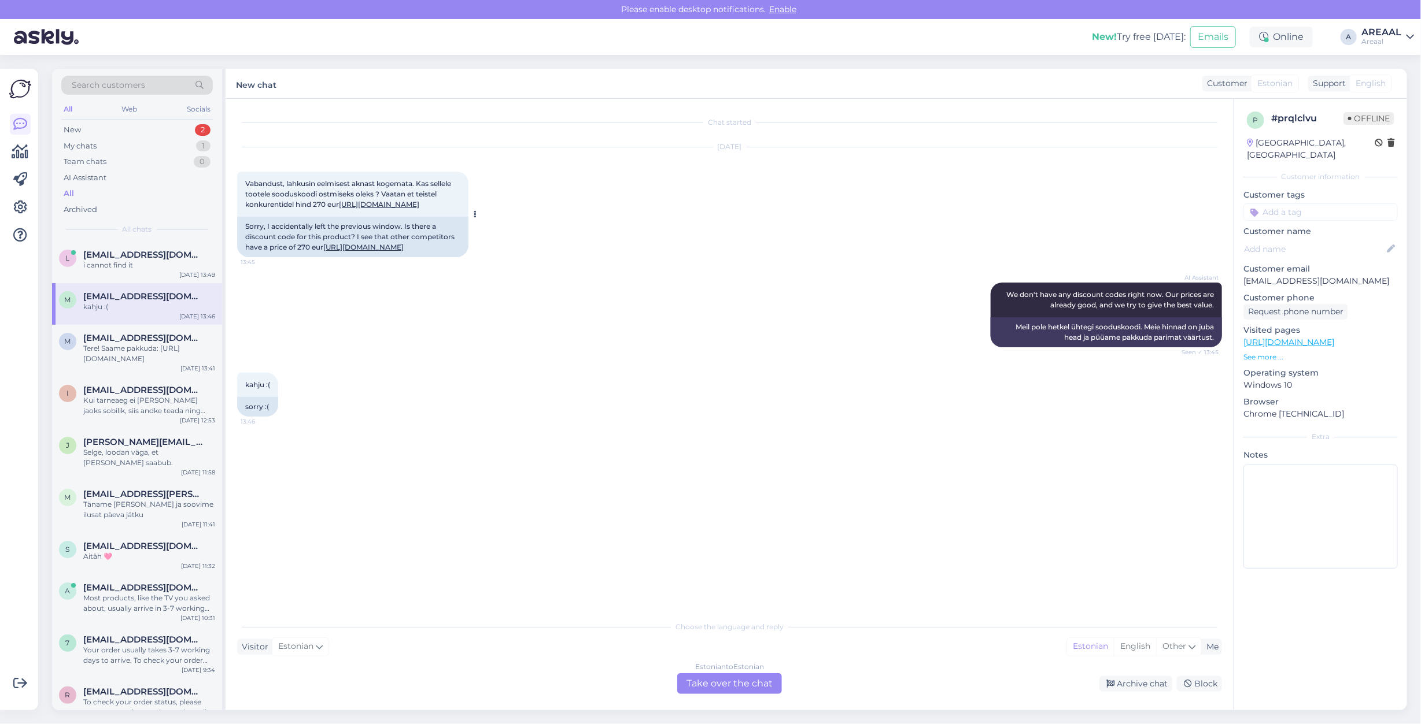
click at [323, 251] on link "https://areaal.ee/denon-home-250-valge/" at bounding box center [363, 247] width 80 height 9
click at [1129, 686] on div "Archive chat" at bounding box center [1135, 684] width 73 height 16
click at [96, 271] on div "l lileikistomas@gmail.com i cannot find it Sep 3 13:51" at bounding box center [137, 263] width 170 height 42
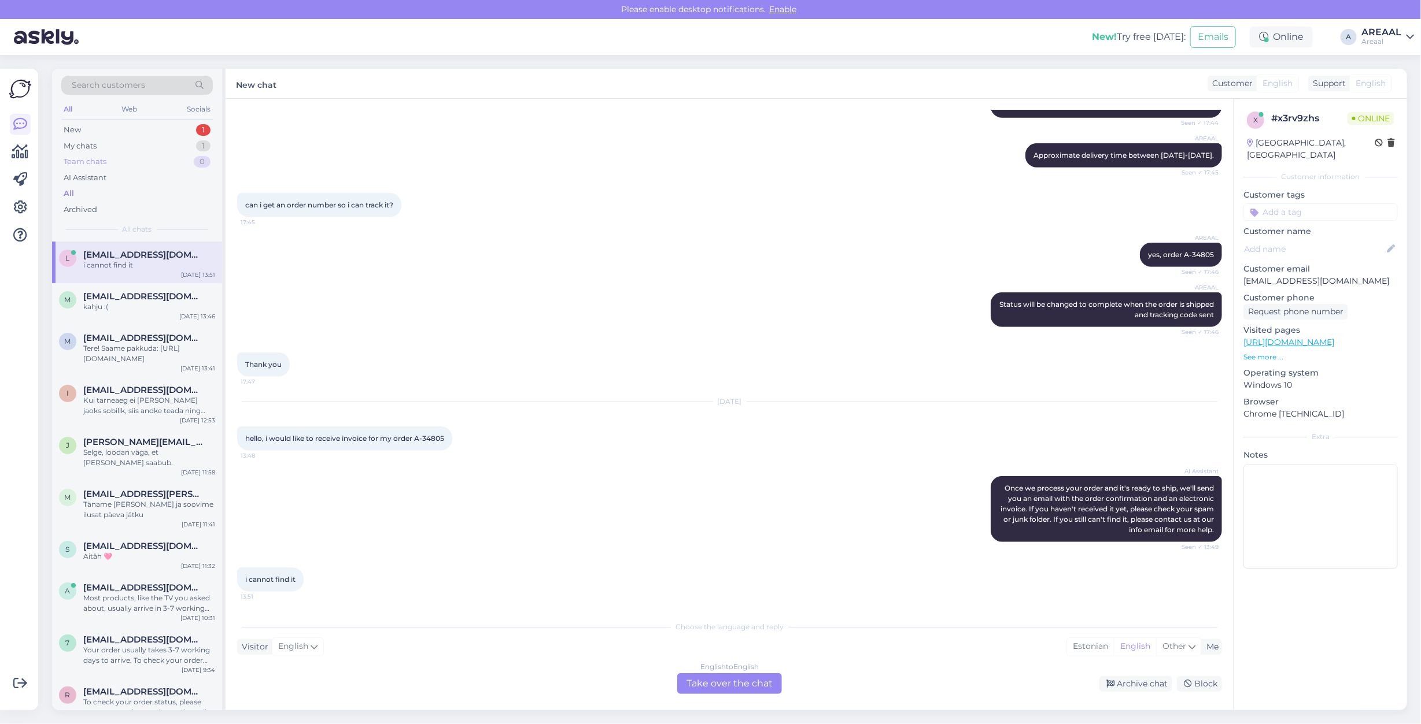
click at [192, 154] on div "Team chats 0" at bounding box center [136, 162] width 151 height 16
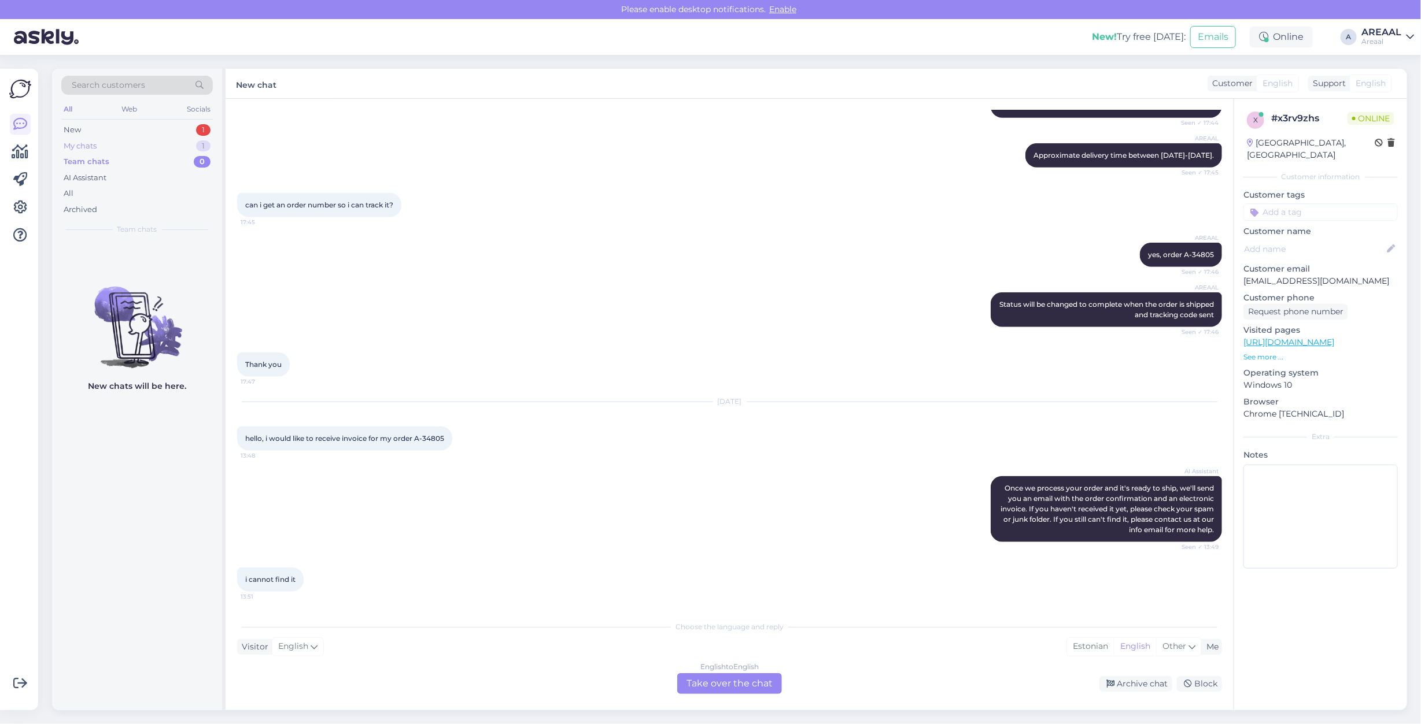
click at [188, 146] on div "My chats 1" at bounding box center [136, 146] width 151 height 16
click at [177, 304] on div "m marcussidoruk@hotmail.com Tere! Saame pakkuda: https://areaal.ee/denon-home-2…" at bounding box center [137, 476] width 170 height 469
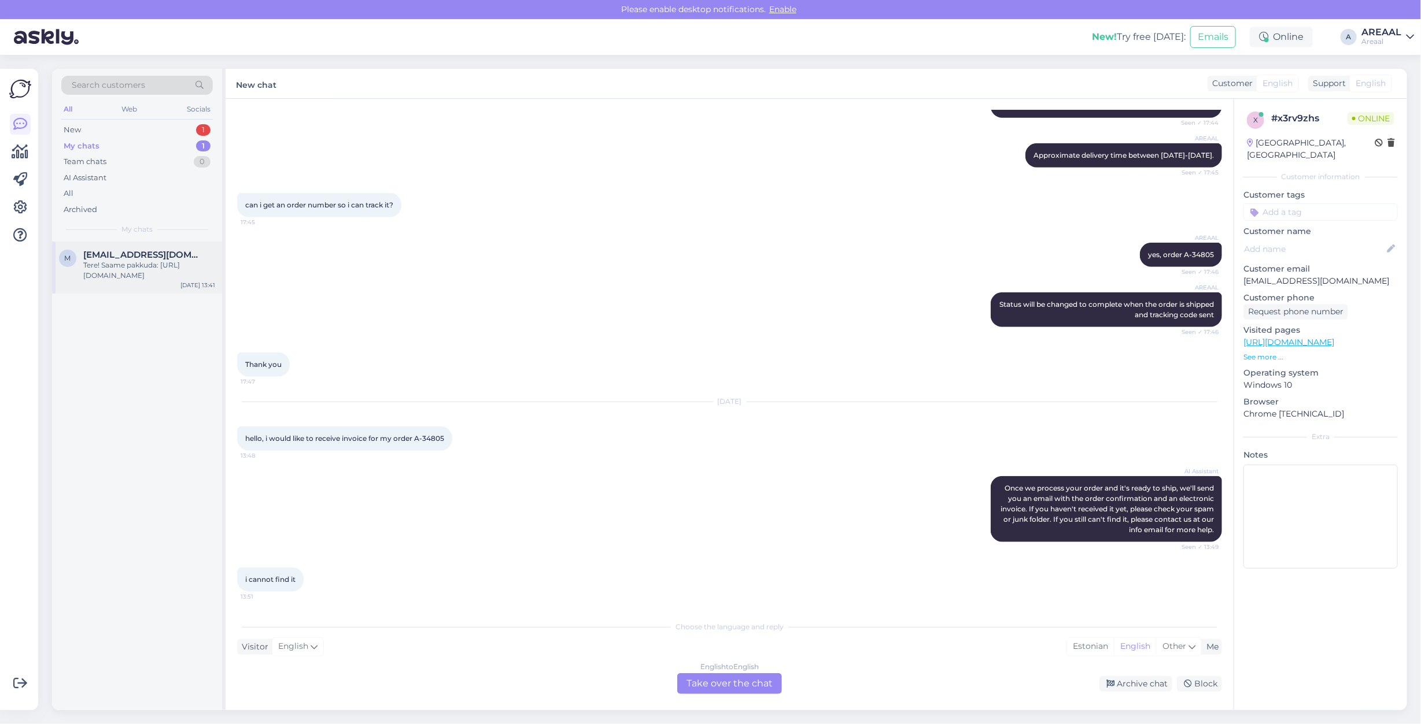
click at [176, 283] on div "m marcussidoruk@hotmail.com Tere! Saame pakkuda: https://areaal.ee/denon-home-2…" at bounding box center [137, 268] width 170 height 52
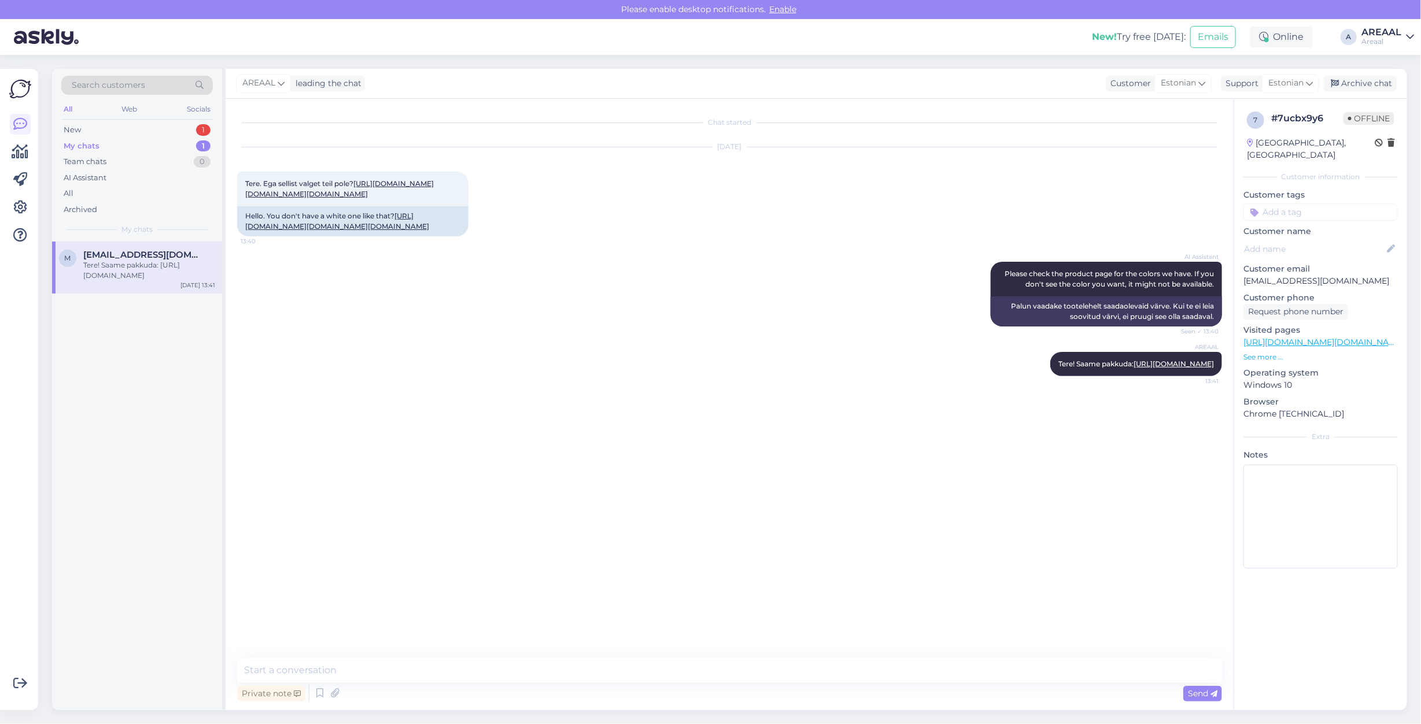
scroll to position [0, 0]
click at [1372, 88] on div "Archive chat" at bounding box center [1359, 84] width 73 height 16
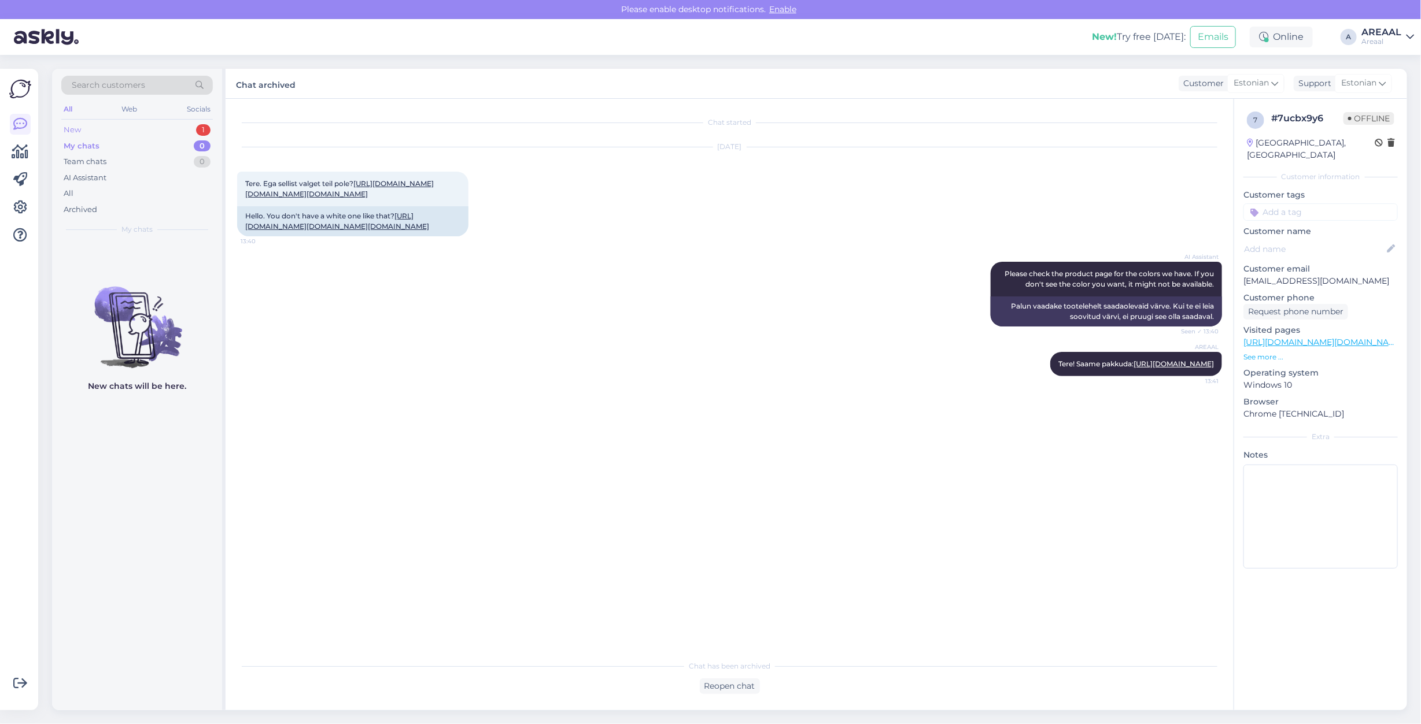
click at [197, 125] on div "New 1" at bounding box center [136, 130] width 151 height 16
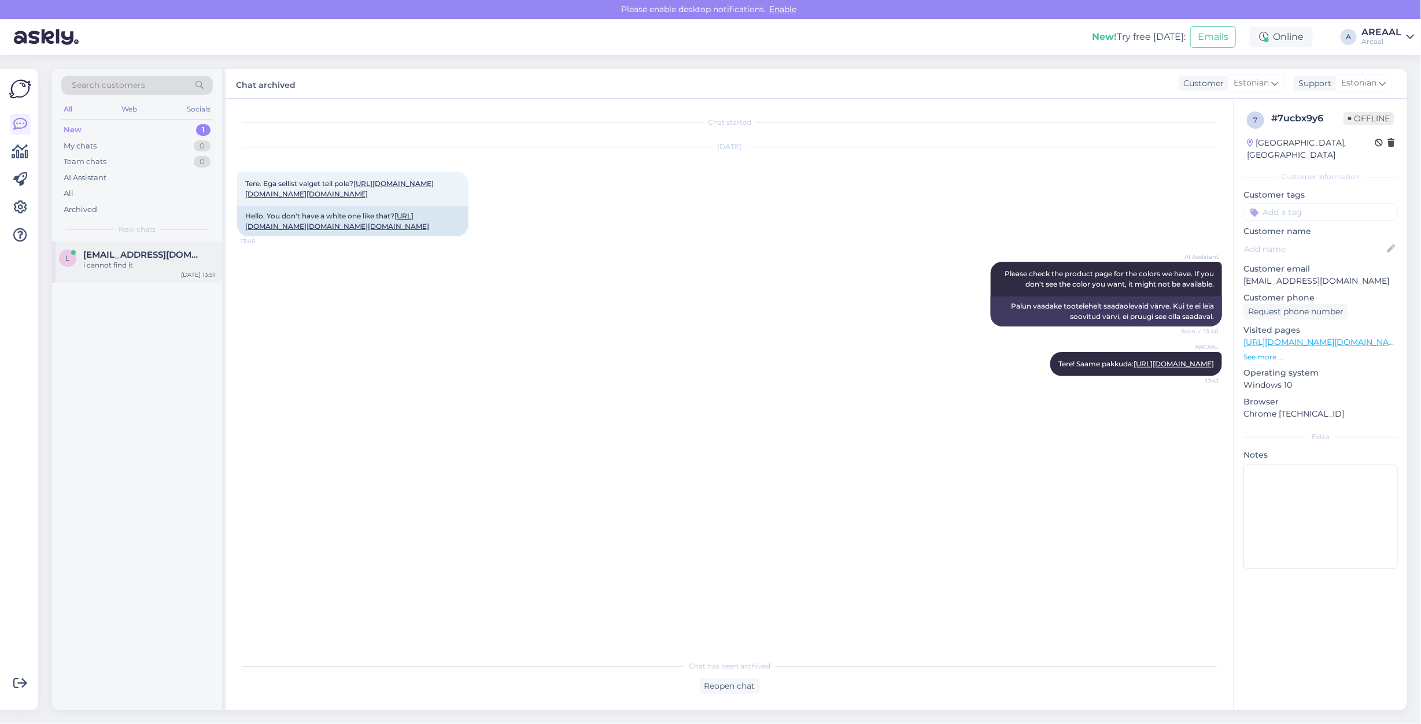
click at [154, 276] on div "l lileikistomas@gmail.com i cannot find it Sep 3 13:51" at bounding box center [137, 263] width 170 height 42
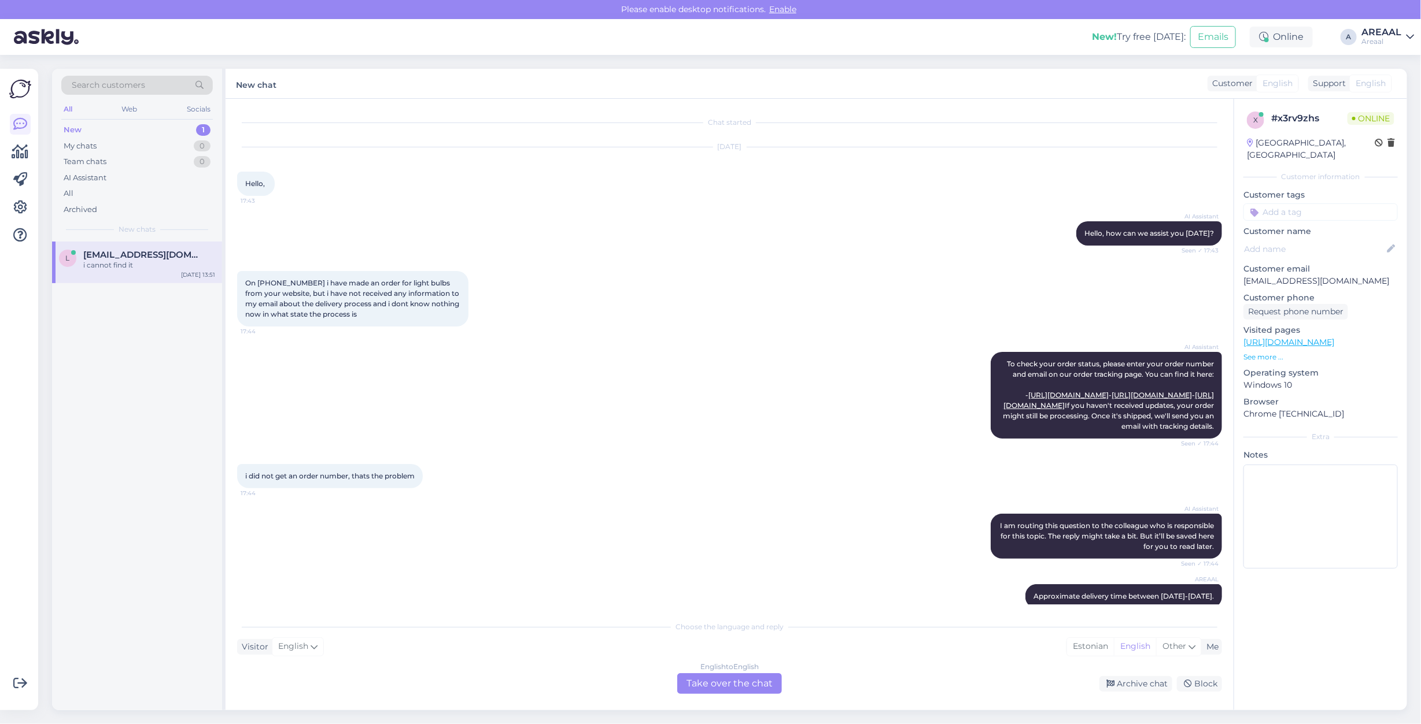
scroll to position [471, 0]
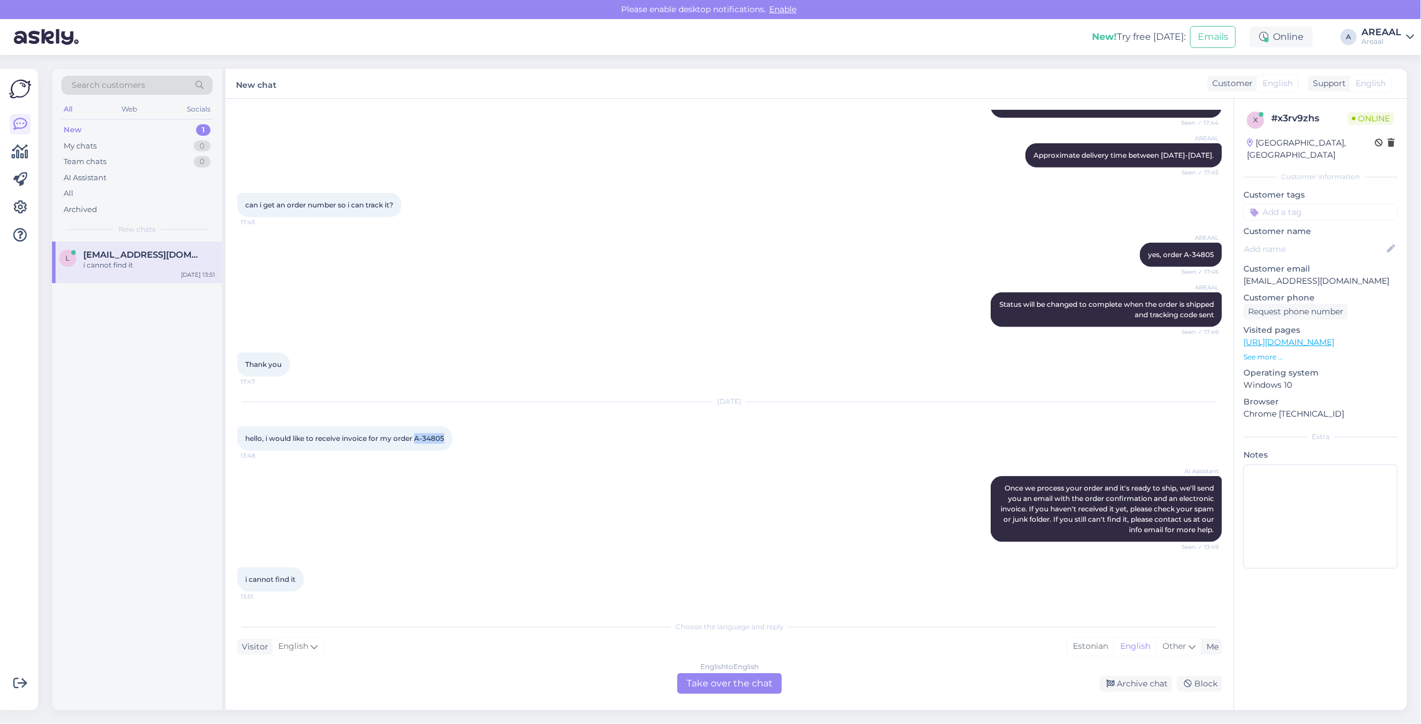
copy span "A-34805"
drag, startPoint x: 444, startPoint y: 443, endPoint x: 415, endPoint y: 443, distance: 28.9
click at [415, 443] on div "hello, i would like to receive invoice for my order A-34805 13:48" at bounding box center [344, 439] width 215 height 24
click at [713, 680] on div "English to English Take over the chat" at bounding box center [729, 684] width 105 height 21
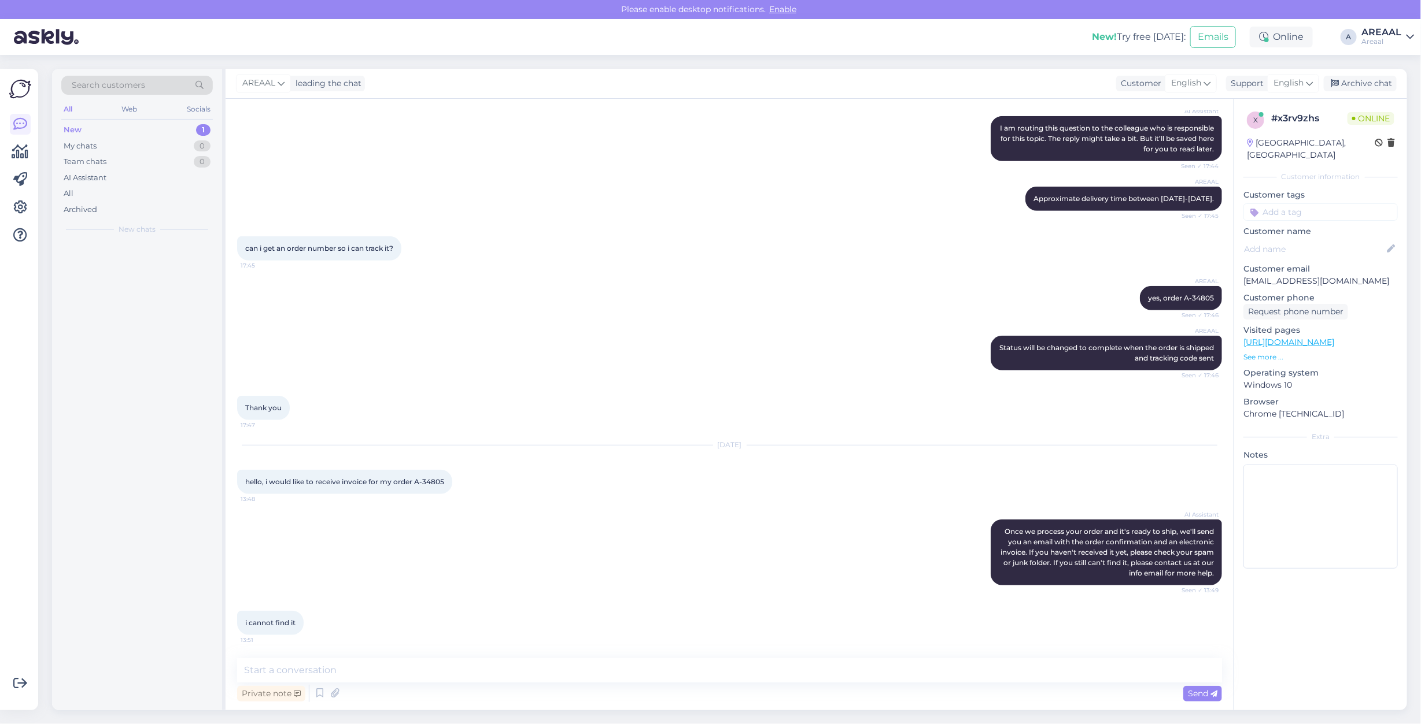
scroll to position [428, 0]
click at [327, 694] on icon at bounding box center [335, 693] width 16 height 17
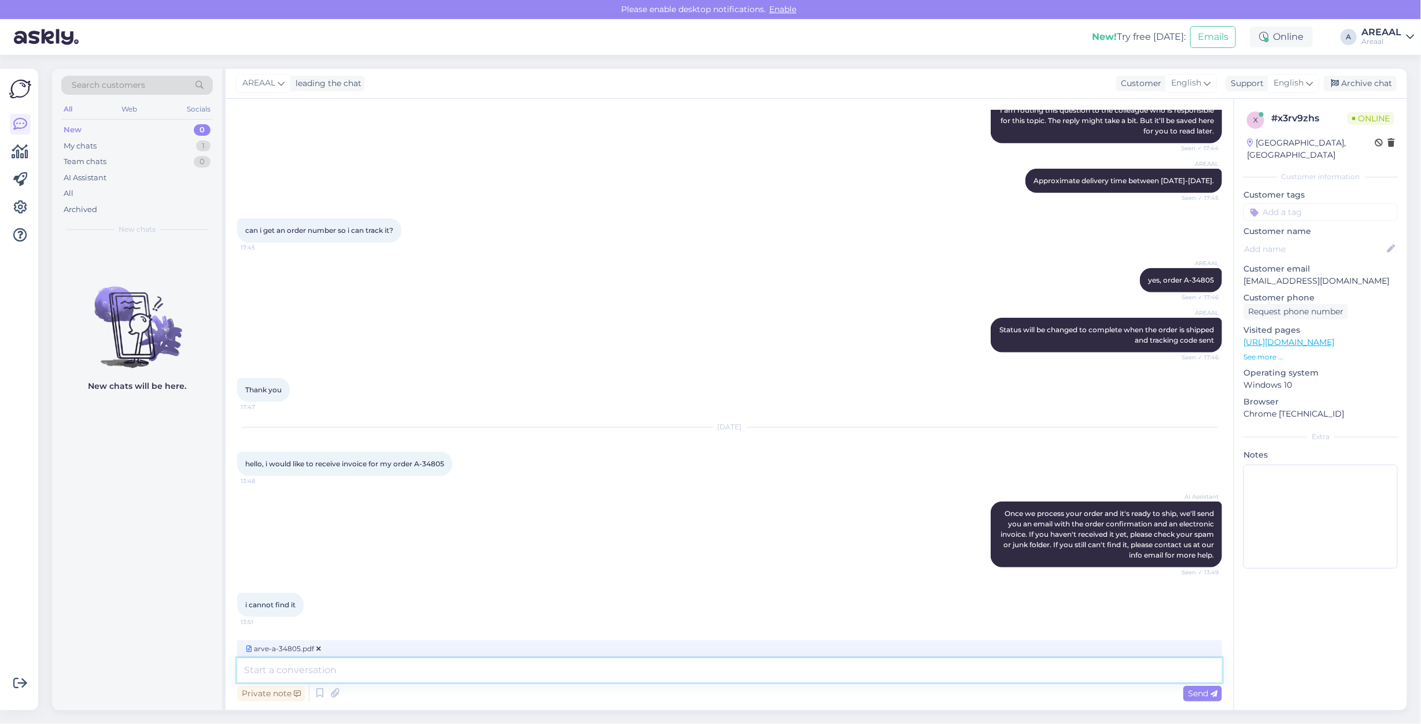
click at [418, 667] on textarea at bounding box center [729, 671] width 985 height 24
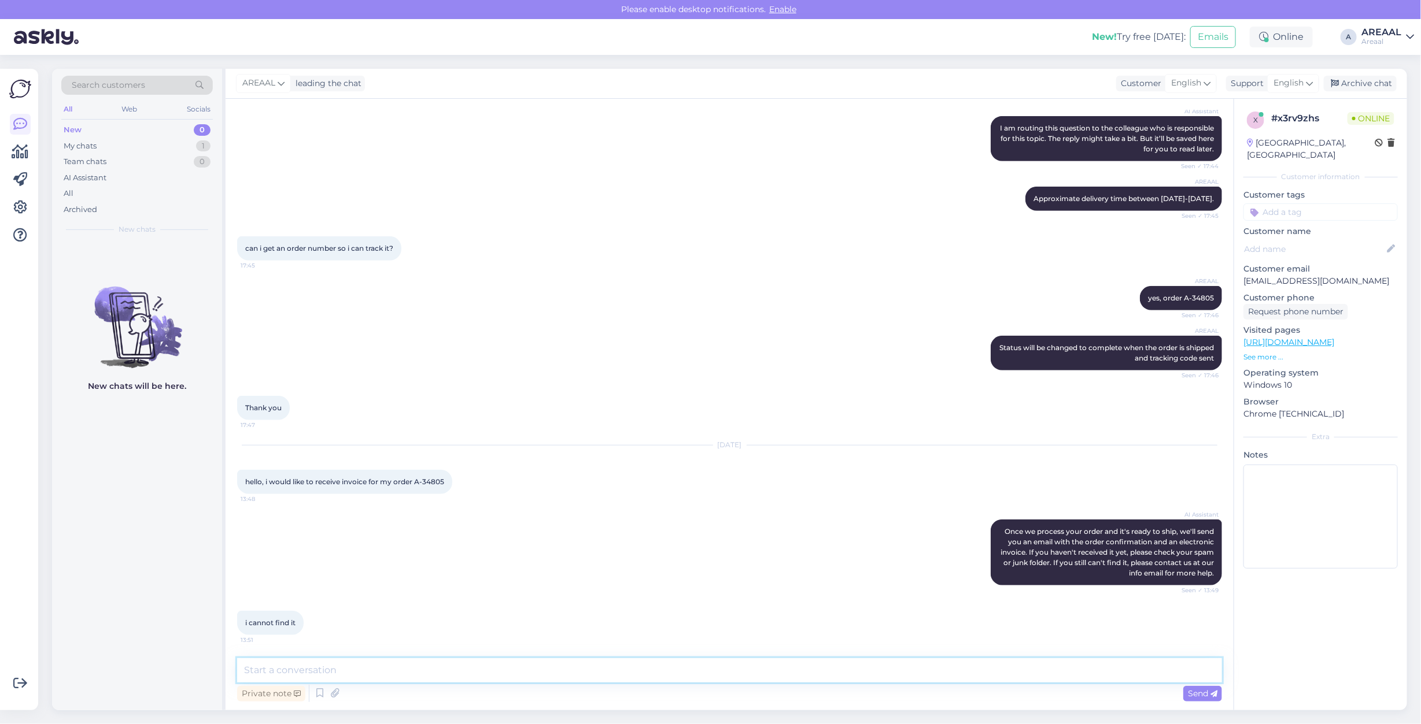
scroll to position [478, 0]
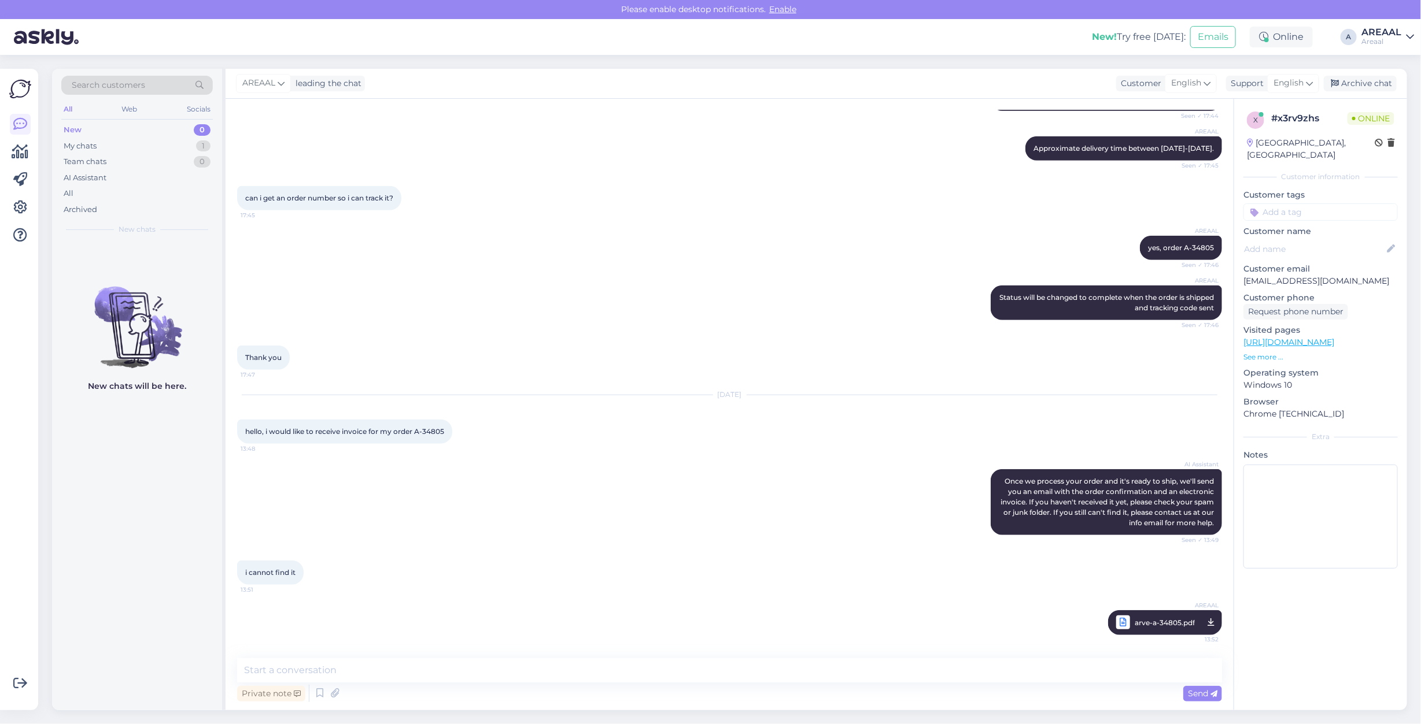
click at [954, 371] on div "Thank you 17:47" at bounding box center [729, 358] width 985 height 50
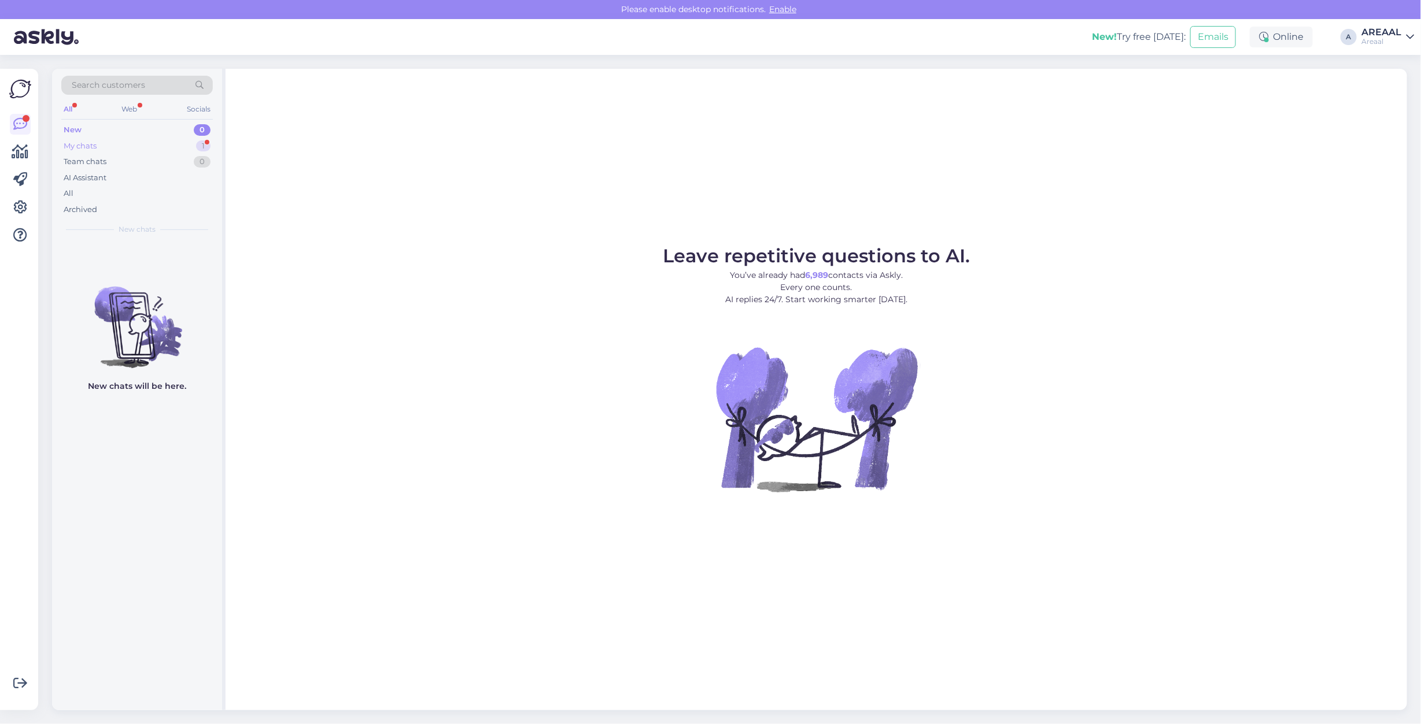
click at [185, 142] on div "New 0 My chats 1 Team chats 0 AI Assistant All Archived" at bounding box center [136, 169] width 151 height 95
click at [185, 142] on div "My chats 1" at bounding box center [136, 146] width 151 height 16
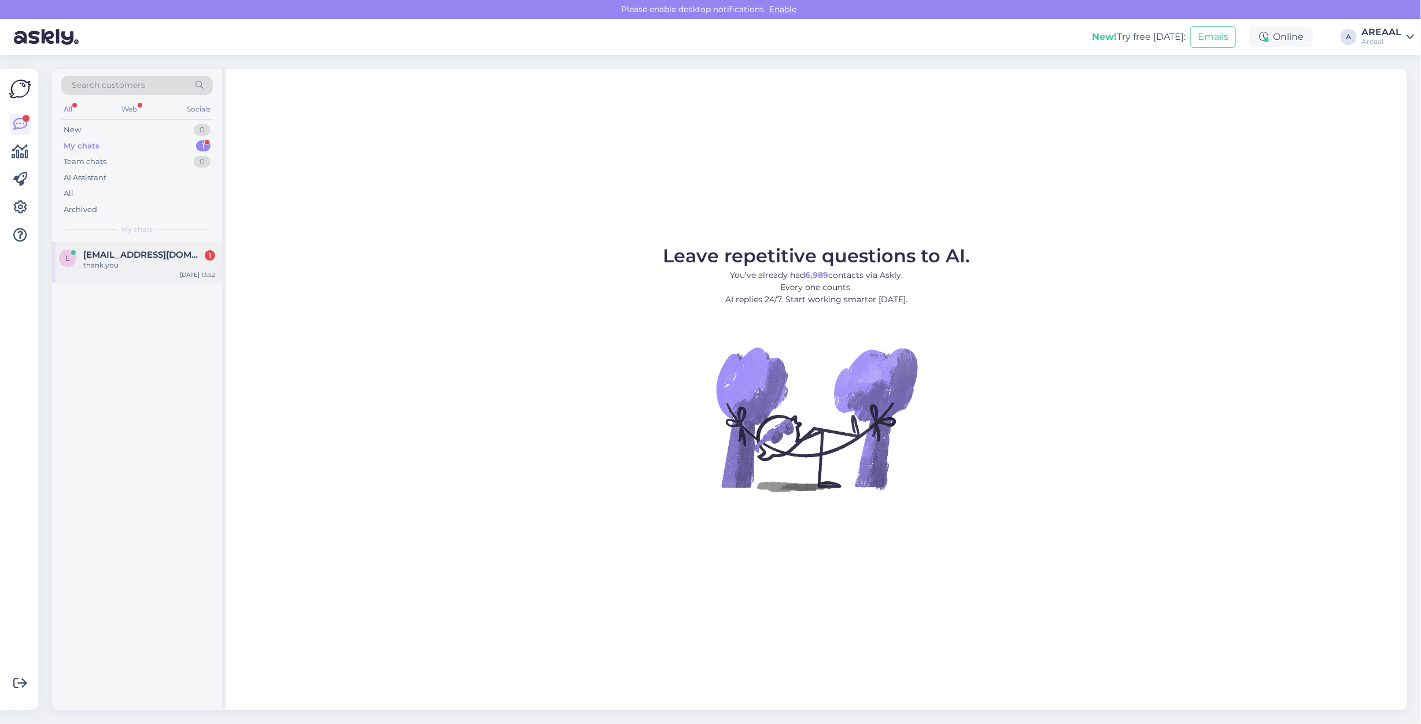
click at [168, 262] on div "thank you" at bounding box center [149, 265] width 132 height 10
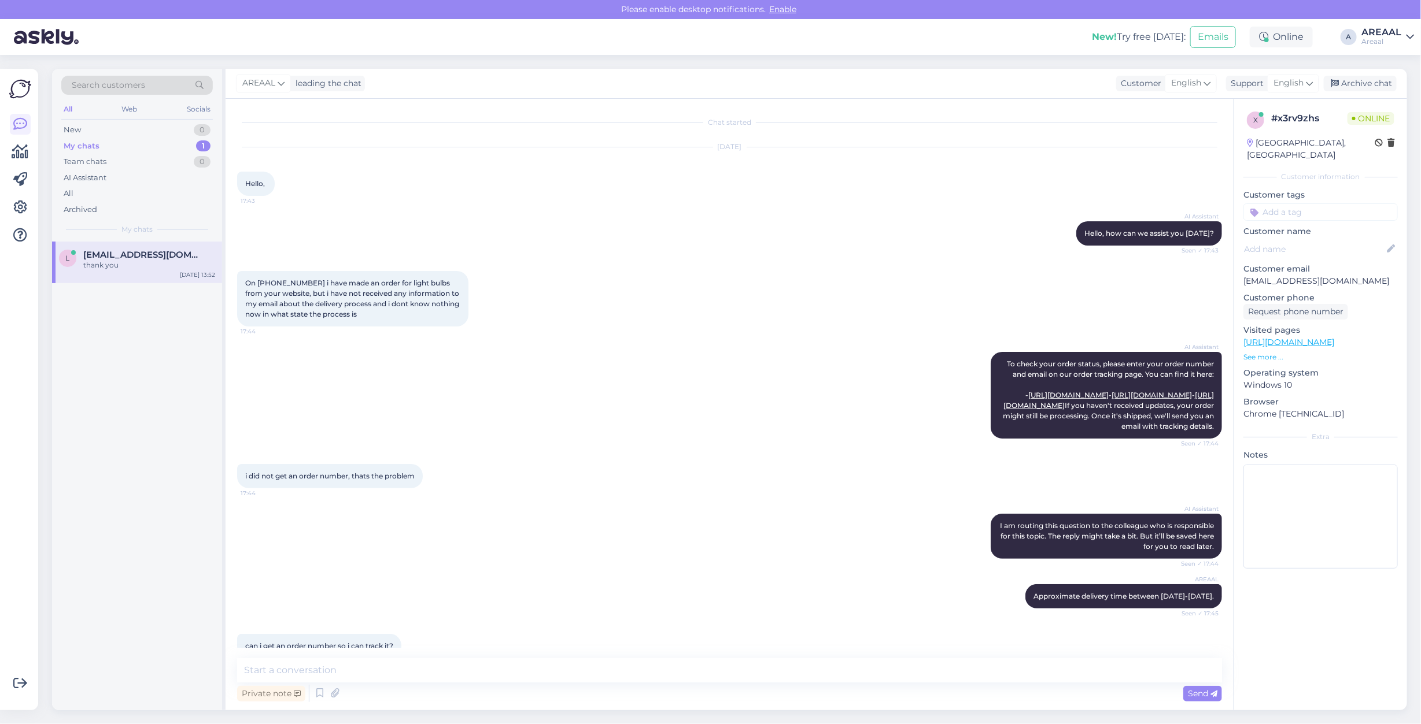
scroll to position [527, 0]
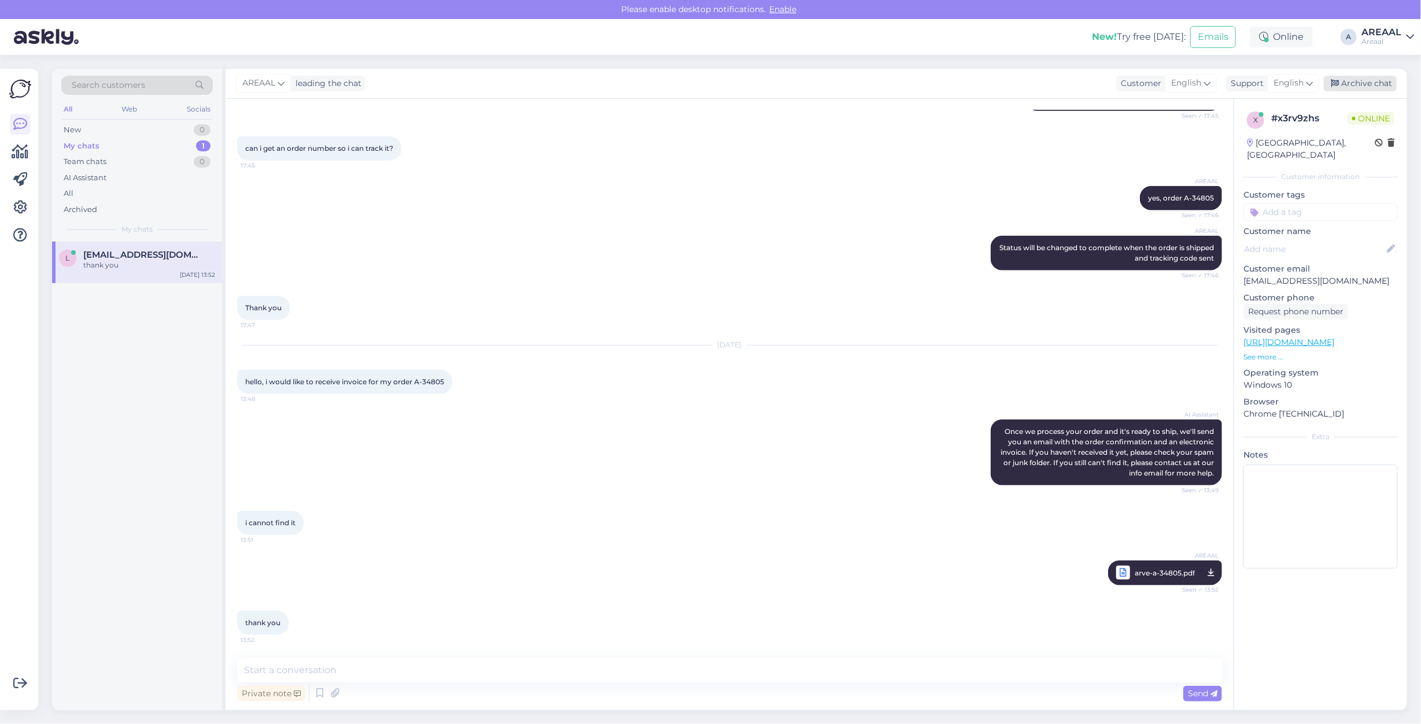
click at [1367, 79] on div "Archive chat" at bounding box center [1359, 84] width 73 height 16
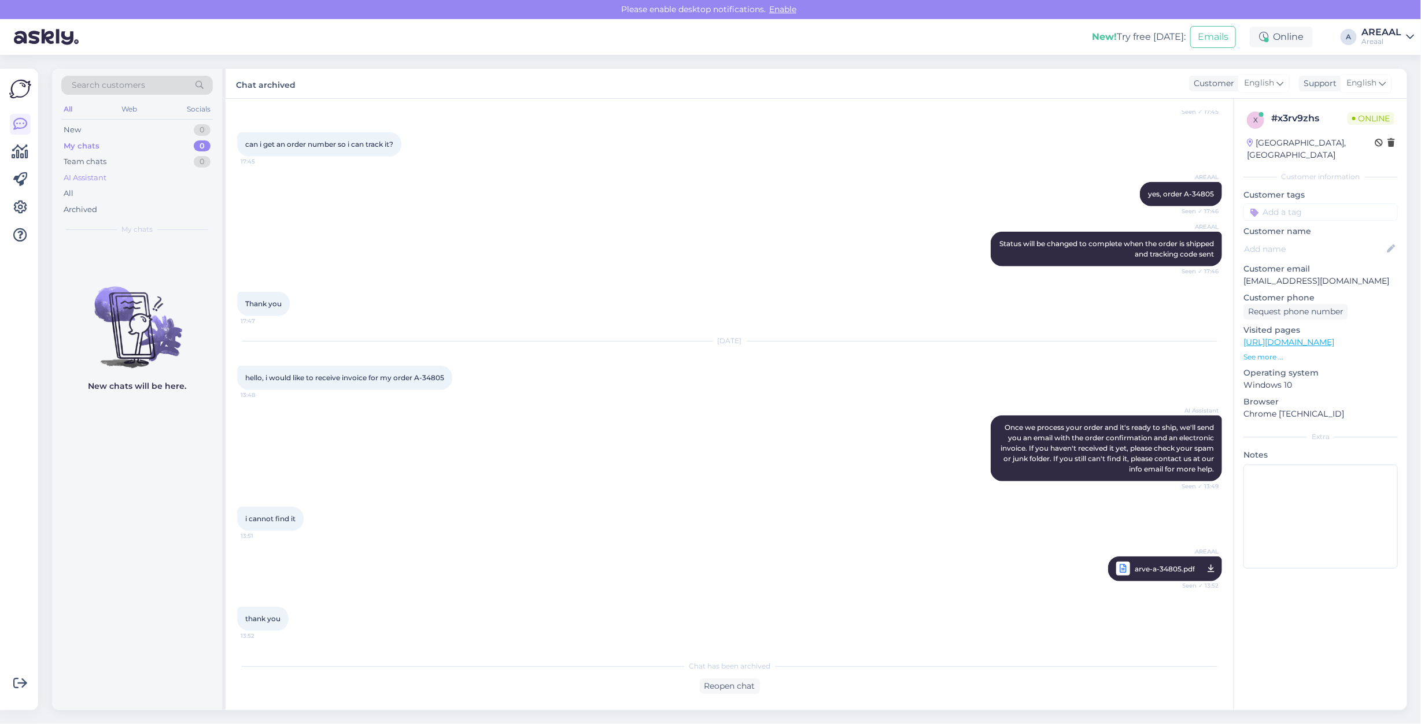
click at [116, 185] on div "AI Assistant" at bounding box center [136, 178] width 151 height 16
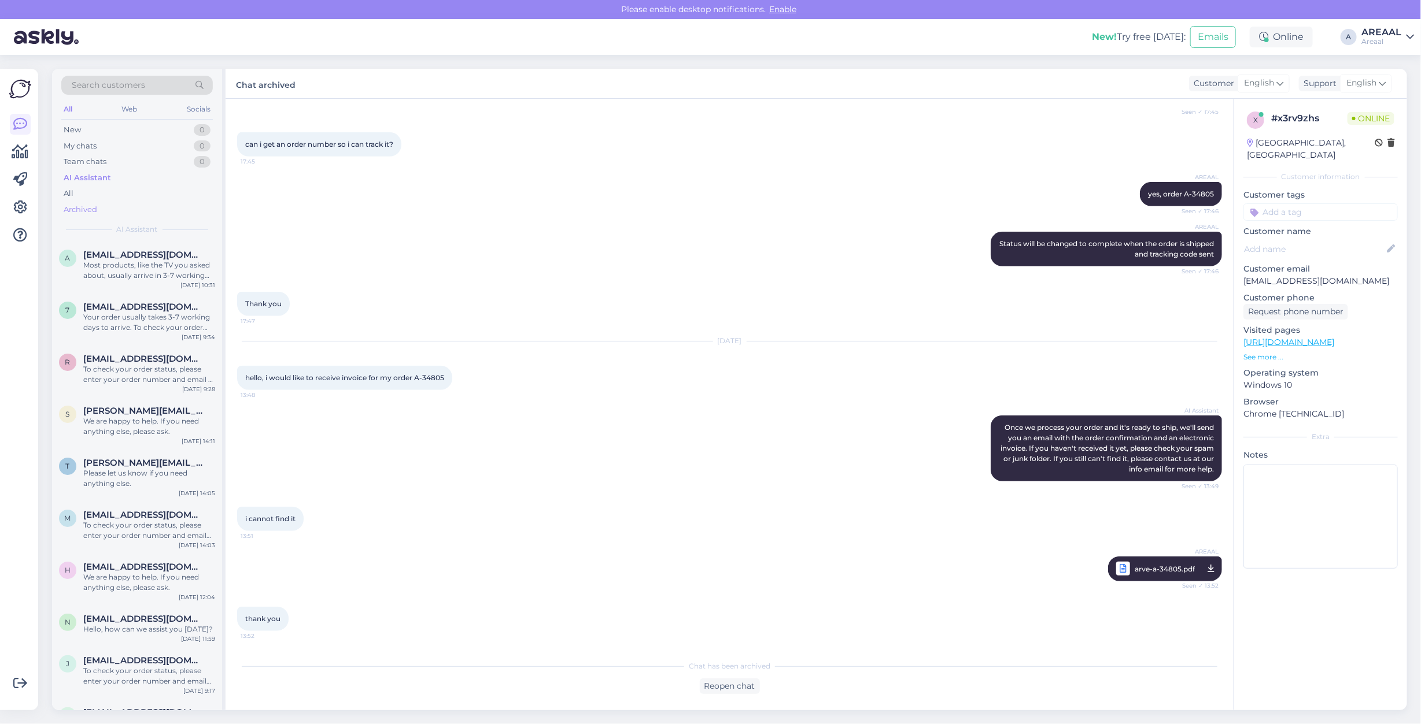
click at [105, 204] on div "Archived" at bounding box center [136, 210] width 151 height 16
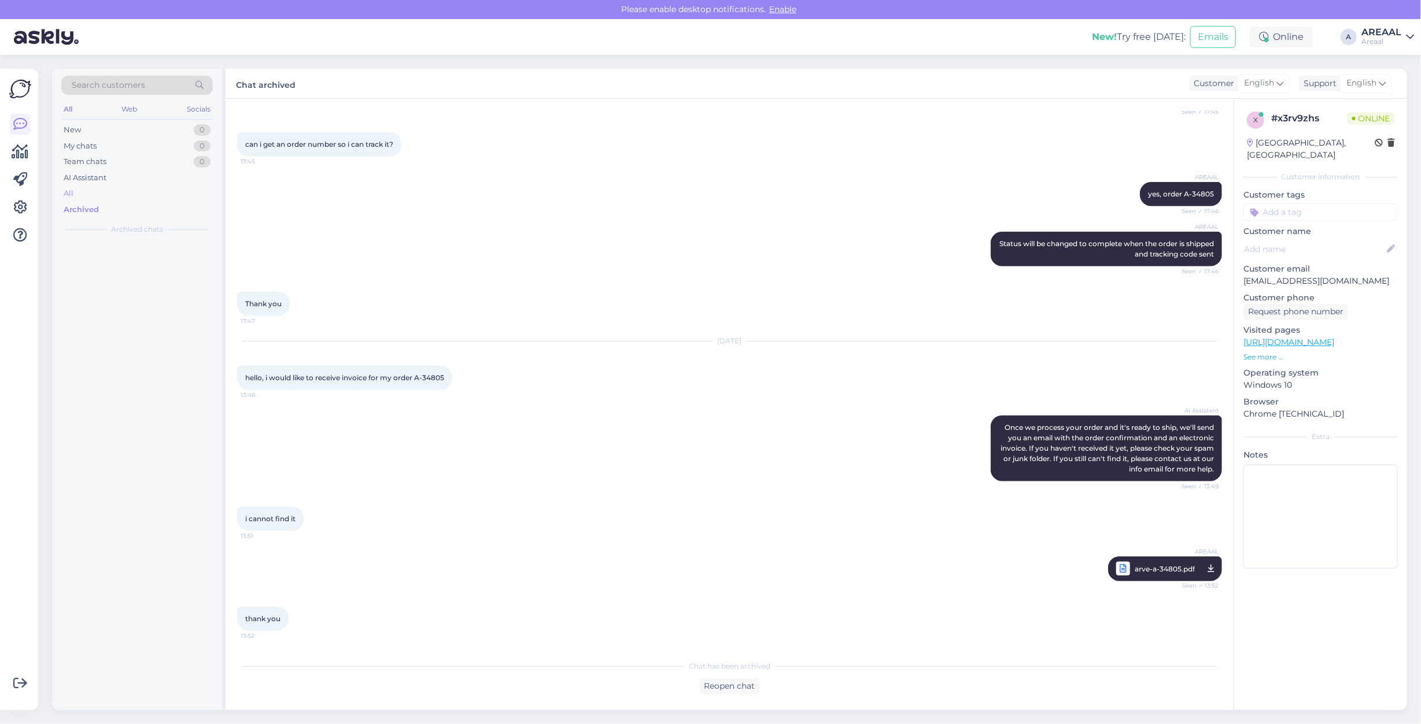
click at [104, 200] on div "All" at bounding box center [136, 194] width 151 height 16
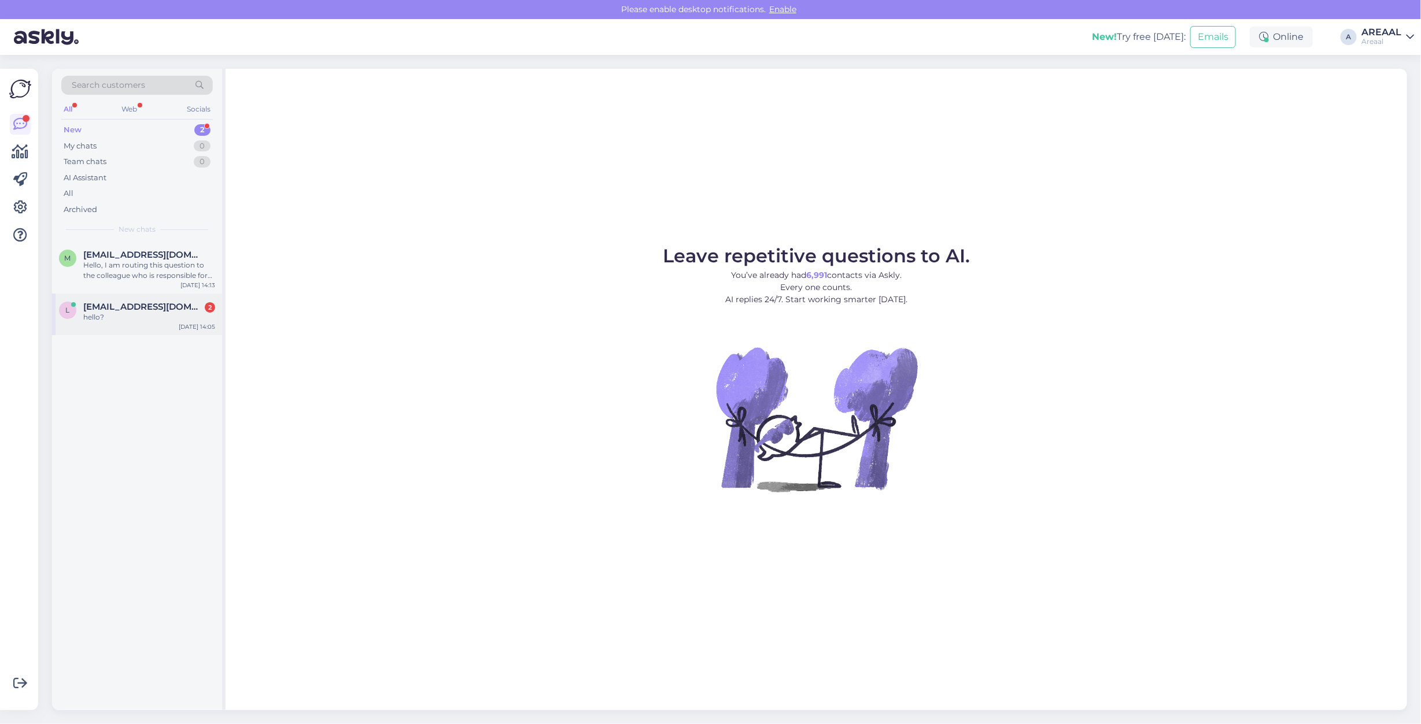
click at [195, 317] on div "hello?" at bounding box center [149, 317] width 132 height 10
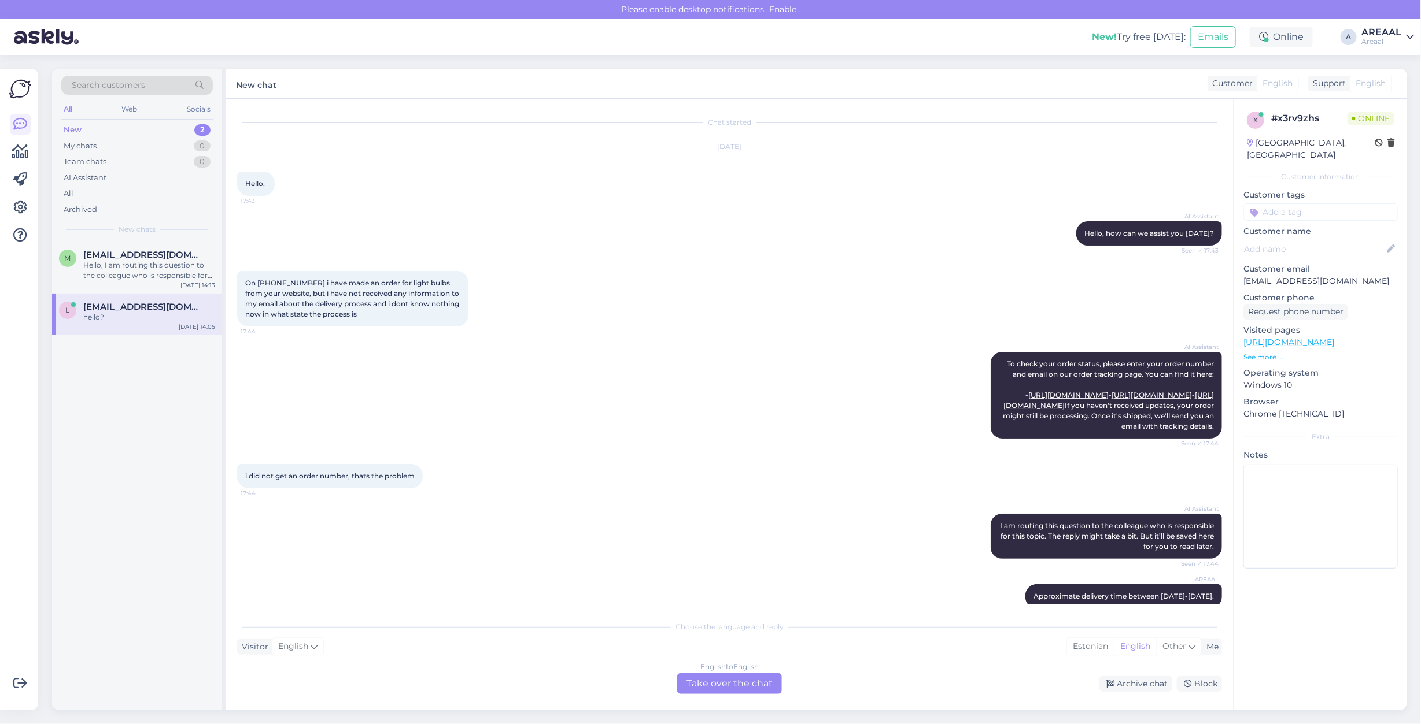
scroll to position [911, 0]
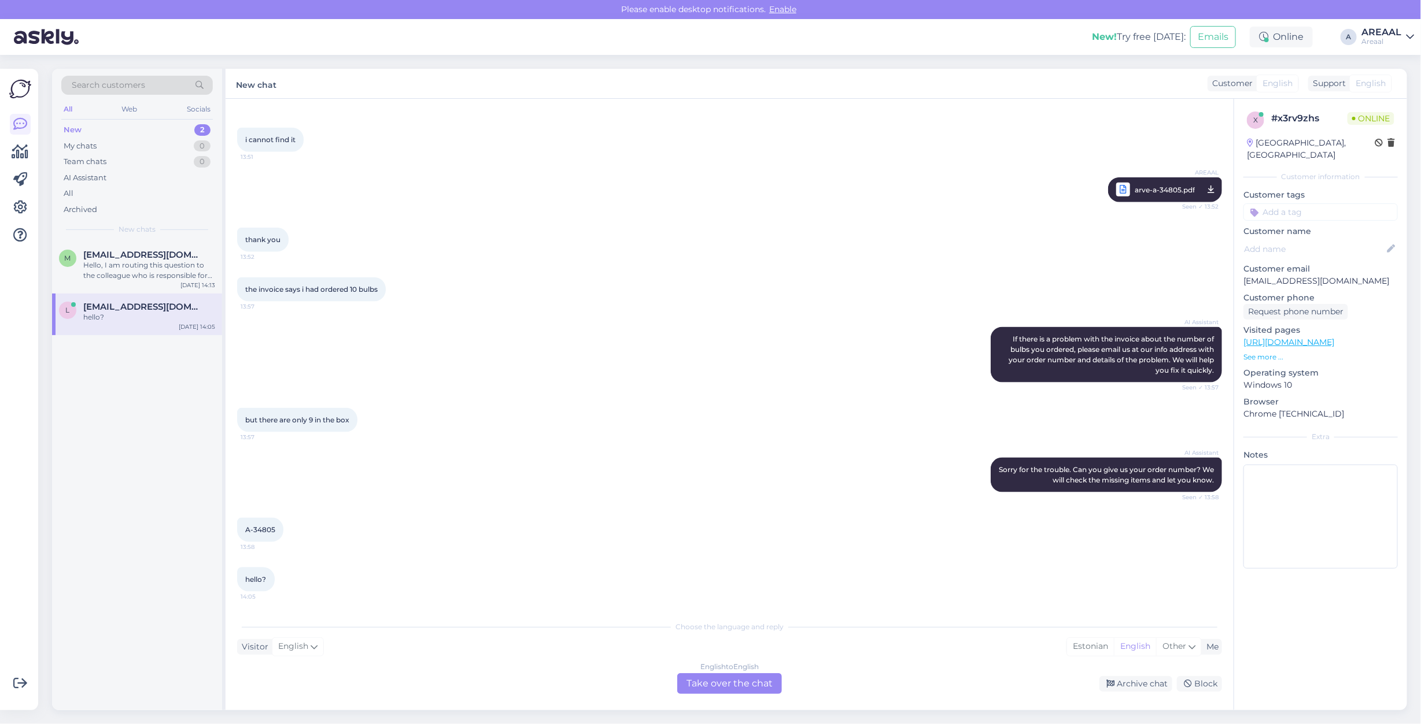
click at [735, 688] on div "English to English Take over the chat" at bounding box center [729, 684] width 105 height 21
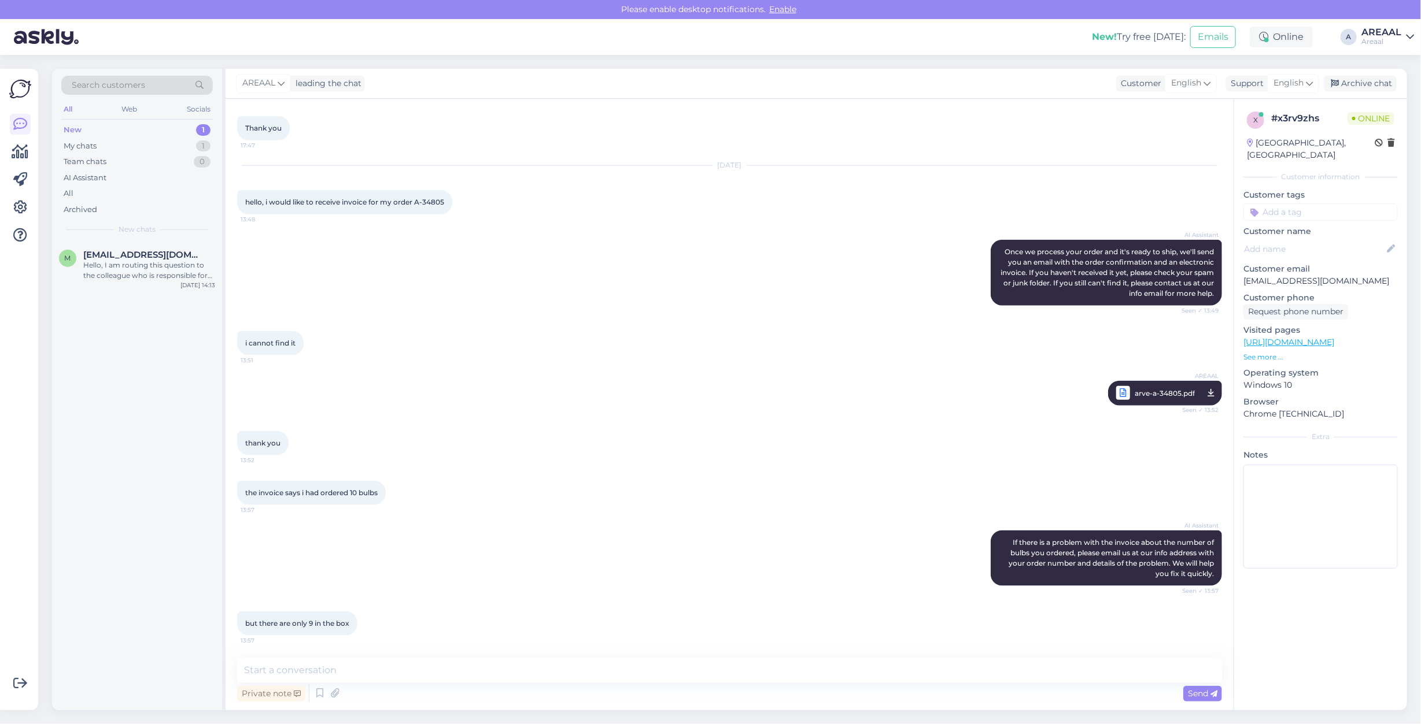
scroll to position [867, 0]
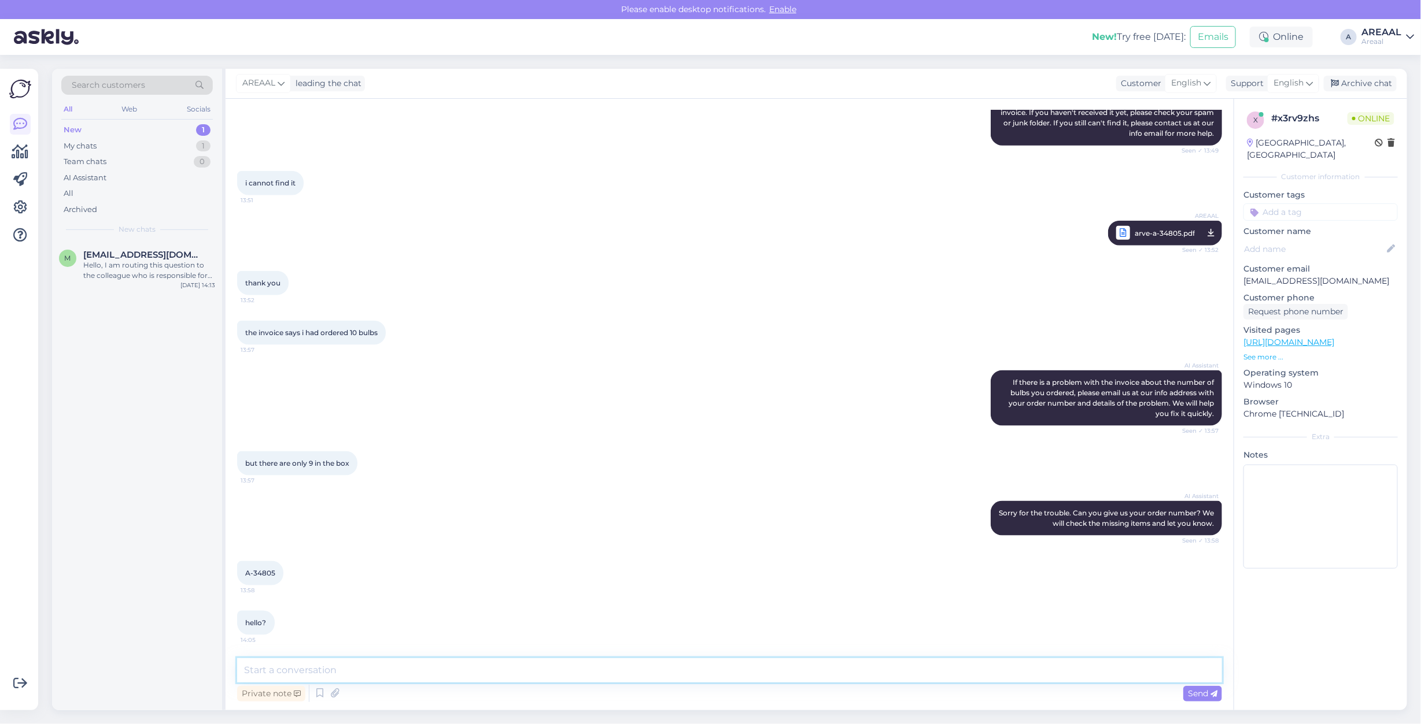
click at [483, 662] on textarea at bounding box center [729, 671] width 985 height 24
type textarea "If you have a proble"
click at [677, 675] on textarea at bounding box center [729, 671] width 985 height 24
type textarea "The"
type textarea "If you have a problem with the order, please send e-mail to [EMAIL_ADDRESS][DOM…"
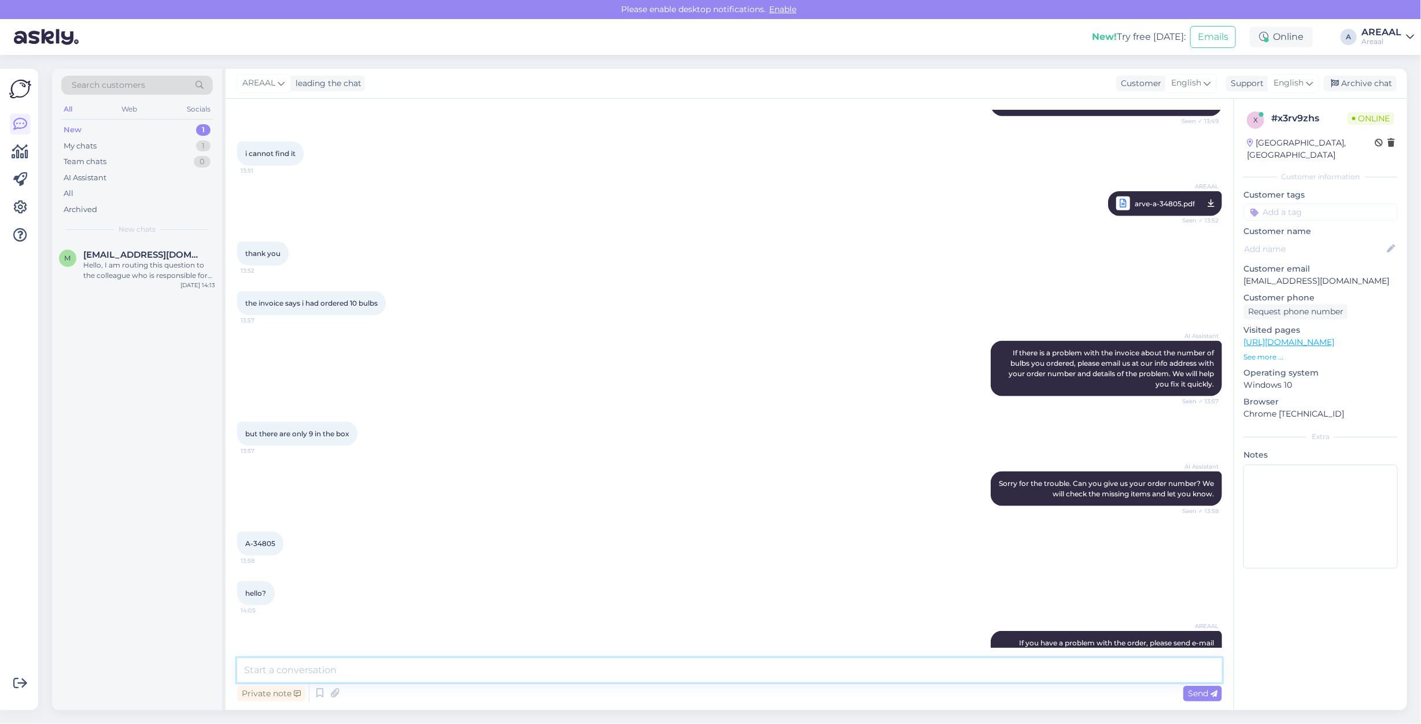
scroll to position [928, 0]
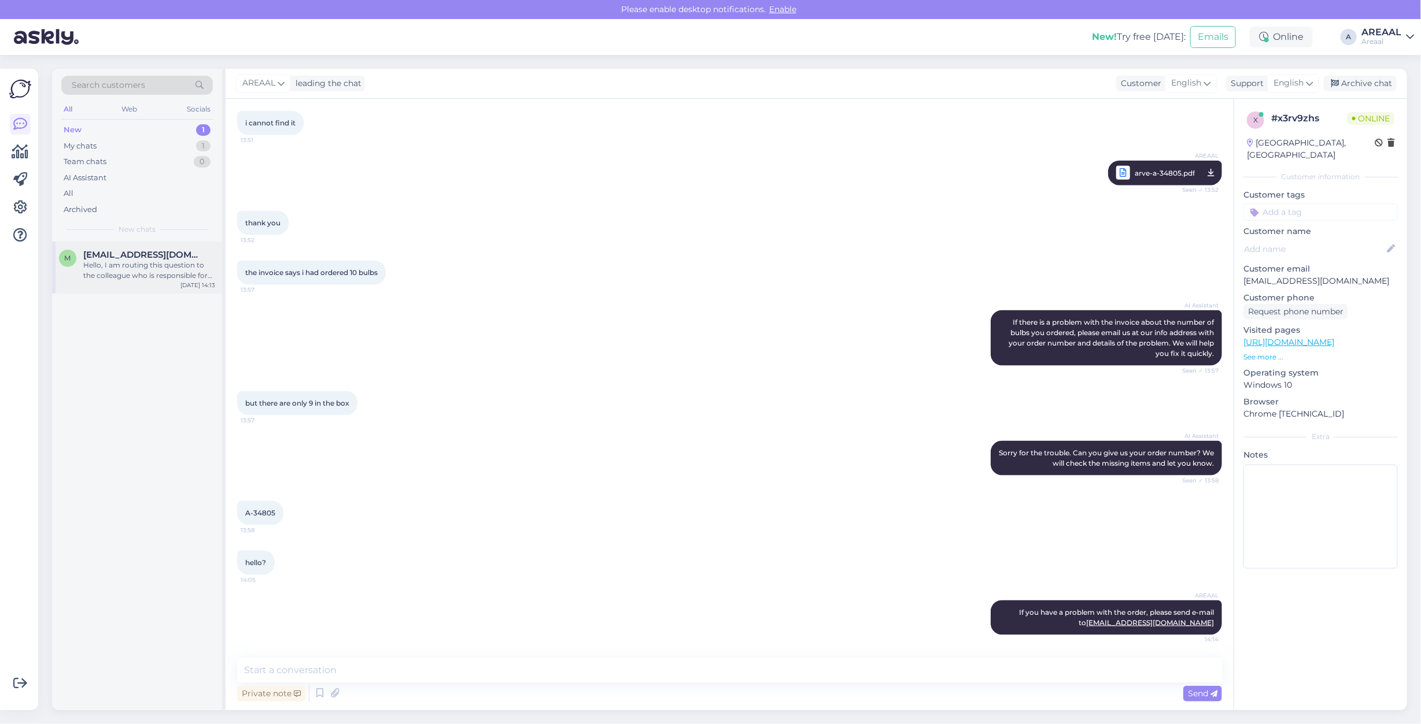
click at [124, 276] on div "Hello, I am routing this question to the colleague who is responsible for this …" at bounding box center [149, 270] width 132 height 21
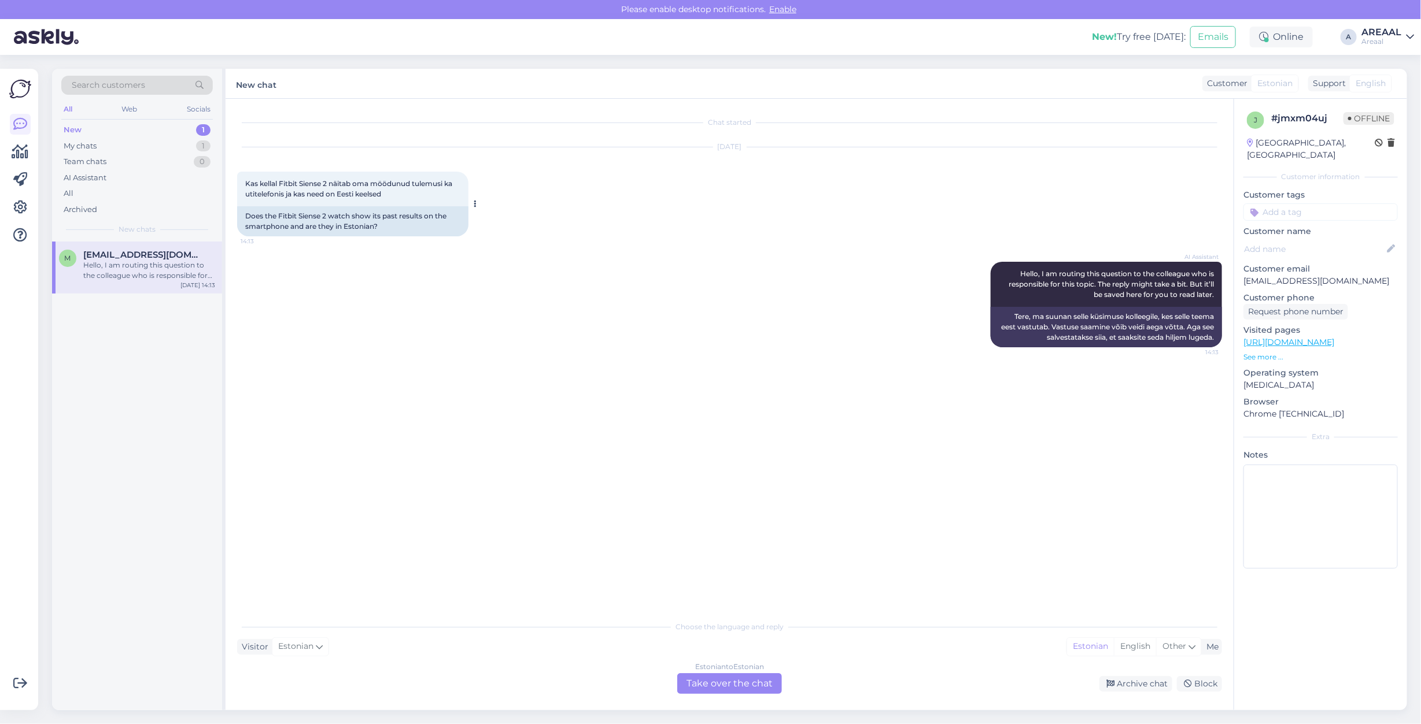
click at [431, 179] on span "Kas kellal Fitbit Siense 2 näitab oma möödunud tulemusi ka utitelefonis ja kas …" at bounding box center [350, 188] width 210 height 19
copy div "Kas kellal Fitbit Siense 2 näitab oma möödunud tulemusi ka utitelefonis ja kas …"
click at [637, 364] on div "Chat started Sep 3 2025 Kas kellal Fitbit Siense 2 näitab oma möödunud tulemusi…" at bounding box center [734, 357] width 995 height 494
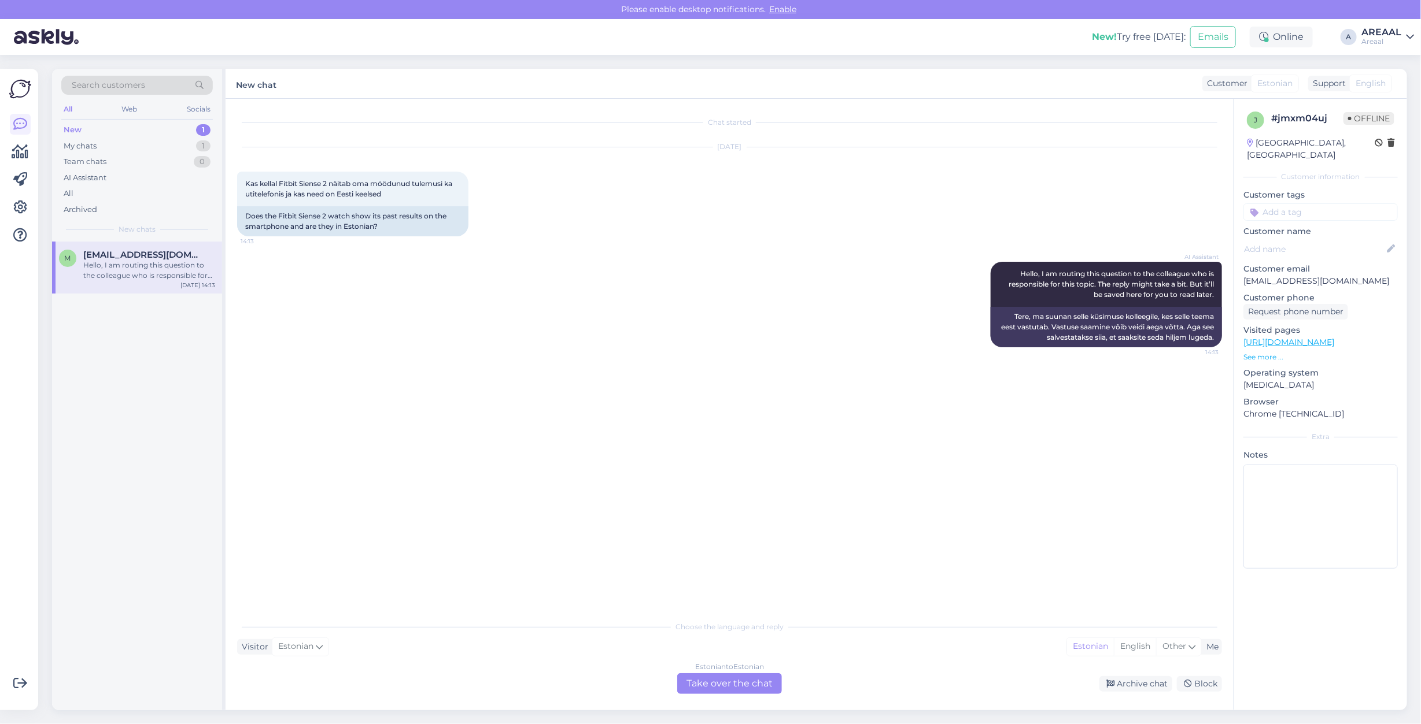
drag, startPoint x: 512, startPoint y: 567, endPoint x: 552, endPoint y: 595, distance: 49.3
click at [512, 567] on div "Chat started Sep 3 2025 Kas kellal Fitbit Siense 2 näitab oma möödunud tulemusi…" at bounding box center [734, 357] width 995 height 494
click at [700, 686] on div "Estonian to Estonian Take over the chat" at bounding box center [729, 684] width 105 height 21
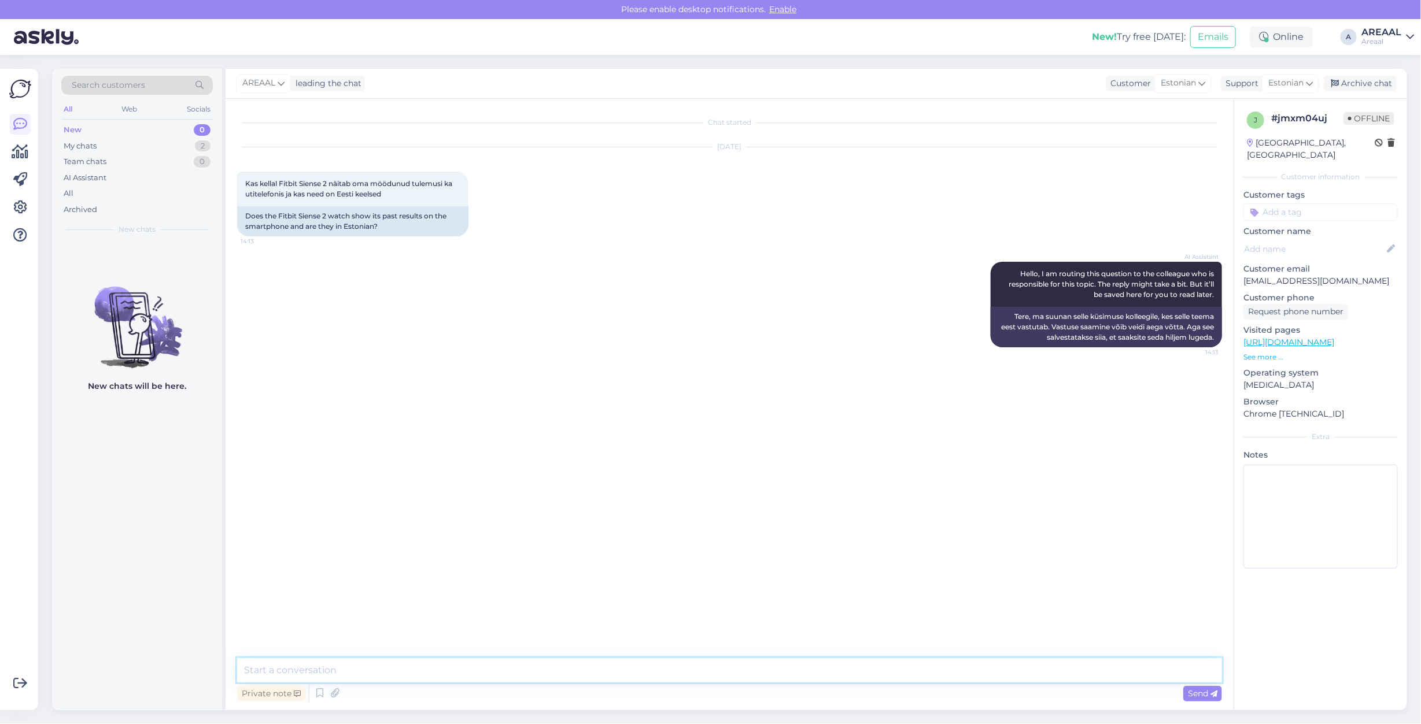
click at [700, 671] on textarea at bounding box center [729, 671] width 985 height 24
paste textarea "Jah – Fitbit Sense 2 salvestab kogu su treeningu, une, südame löögisageduse ja …"
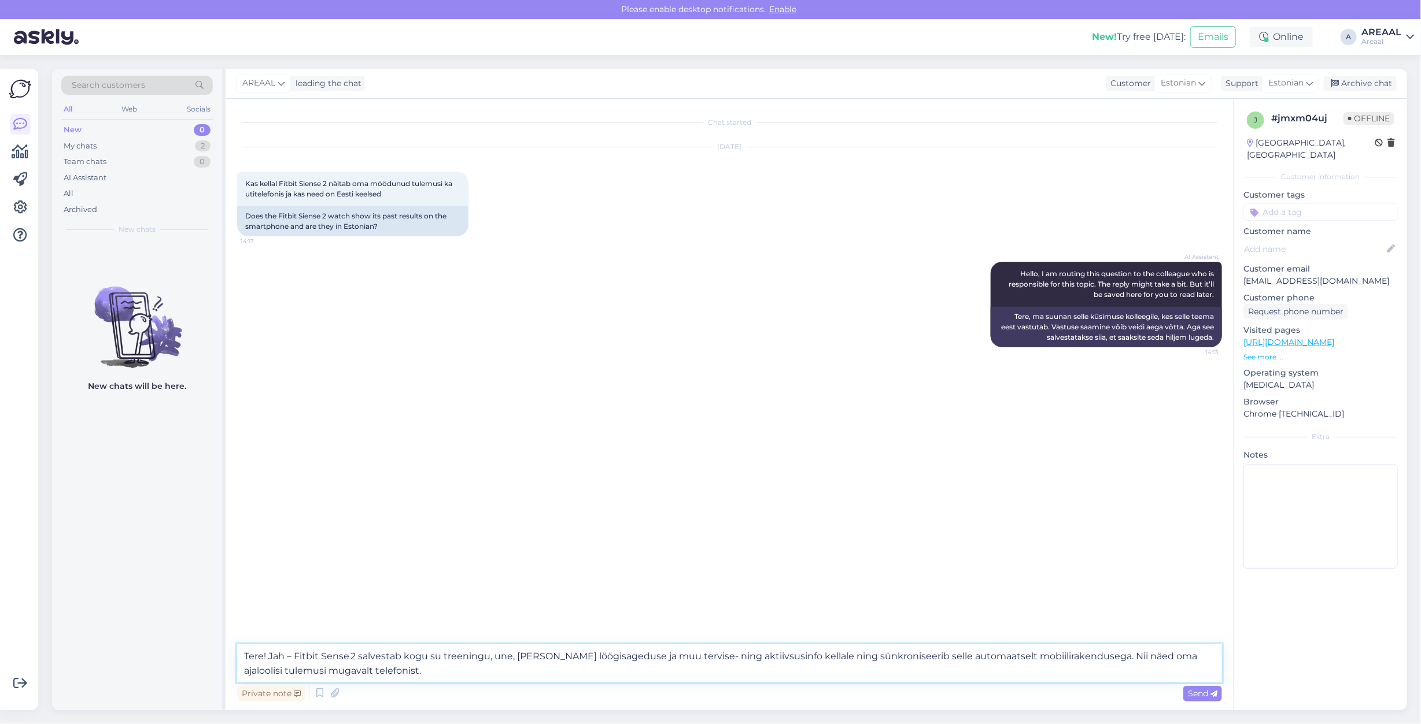
drag, startPoint x: 1074, startPoint y: 672, endPoint x: 1087, endPoint y: 663, distance: 15.4
click at [1087, 663] on textarea "Tere! Jah – Fitbit Sense 2 salvestab kogu su treeningu, une, südame löögisagedu…" at bounding box center [729, 664] width 985 height 38
drag, startPoint x: 408, startPoint y: 656, endPoint x: 443, endPoint y: 658, distance: 35.9
click at [443, 658] on textarea "Tere! Jah – Fitbit Sense 2 salvestab kogu su treeningu, une, südame löögisagedu…" at bounding box center [729, 664] width 985 height 38
drag, startPoint x: 1075, startPoint y: 671, endPoint x: 1053, endPoint y: 660, distance: 24.8
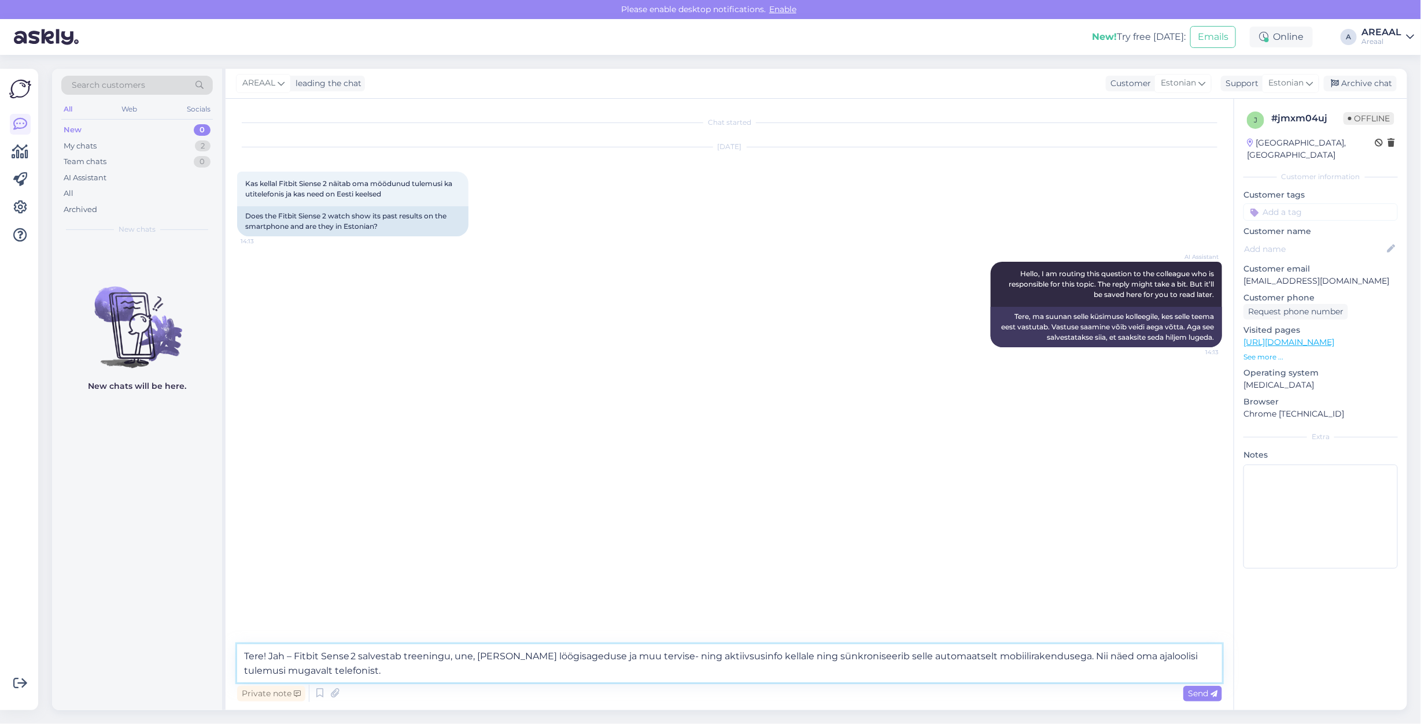
click at [1053, 660] on textarea "Tere! Jah – Fitbit Sense 2 salvestab treeningu, une, südame löögisageduse ja mu…" at bounding box center [729, 664] width 985 height 38
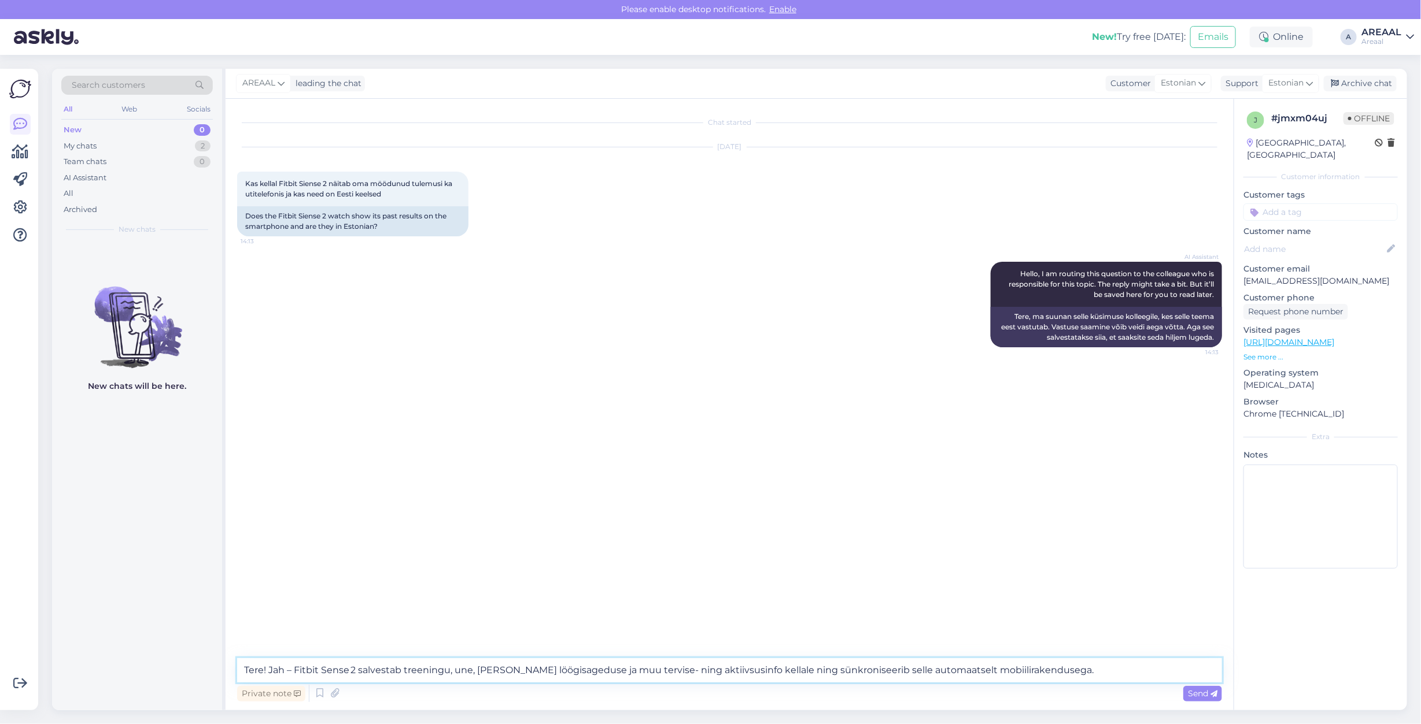
type textarea "Tere! Jah – Fitbit Sense 2 salvestab treeningu, une, südame löögisageduse ja mu…"
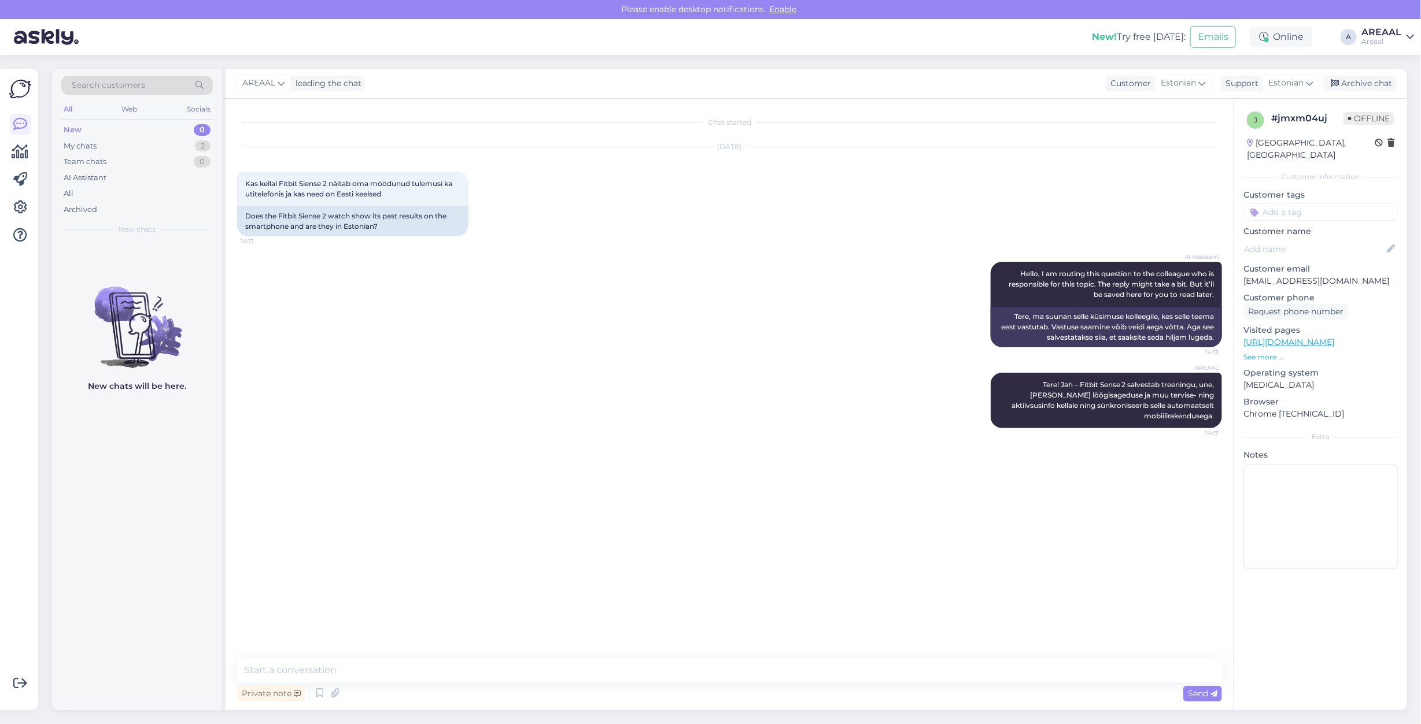
click at [897, 430] on div "AREAAL Tere! Jah – Fitbit Sense 2 salvestab treeningu, une, südame löögisagedus…" at bounding box center [729, 400] width 985 height 81
click at [1357, 83] on div "Archive chat" at bounding box center [1359, 84] width 73 height 16
click at [140, 151] on div "My chats 1" at bounding box center [136, 146] width 151 height 16
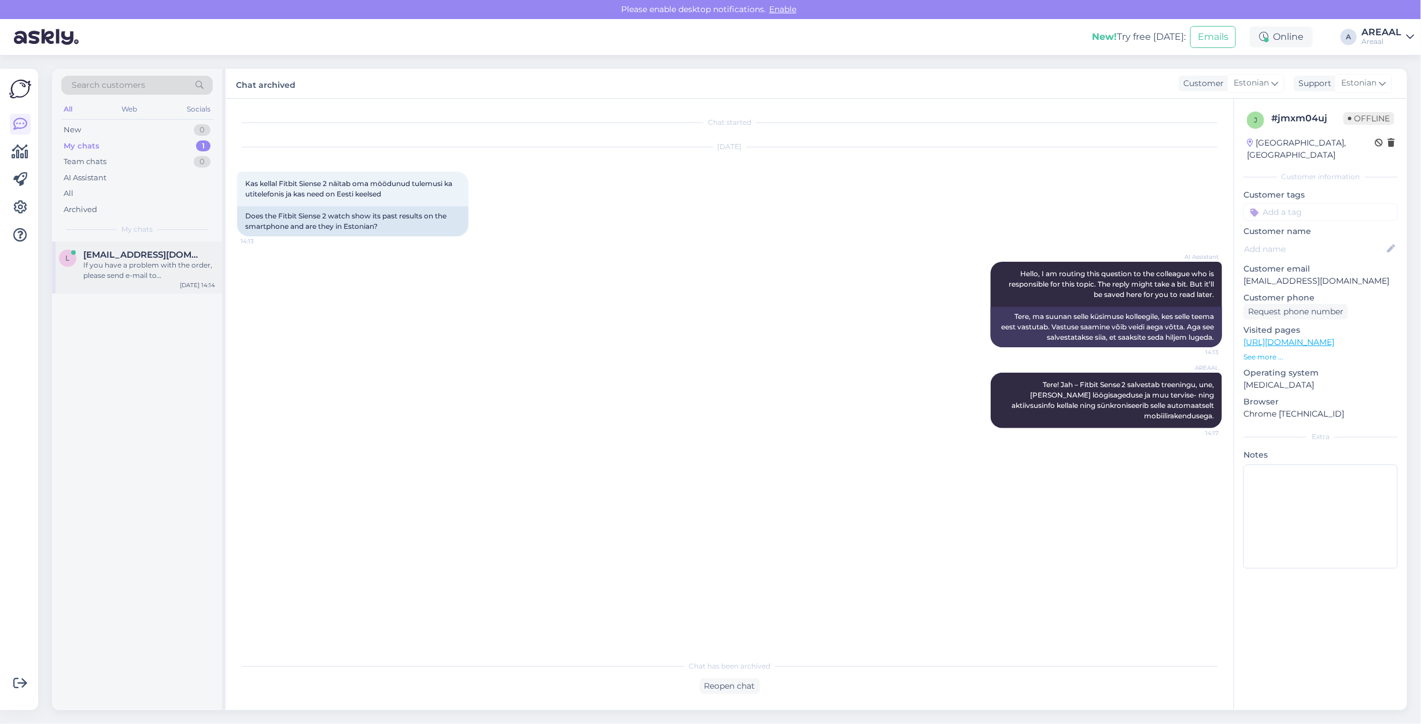
click at [147, 275] on div "If you have a problem with the order, please send e-mail to [EMAIL_ADDRESS][DOM…" at bounding box center [149, 270] width 132 height 21
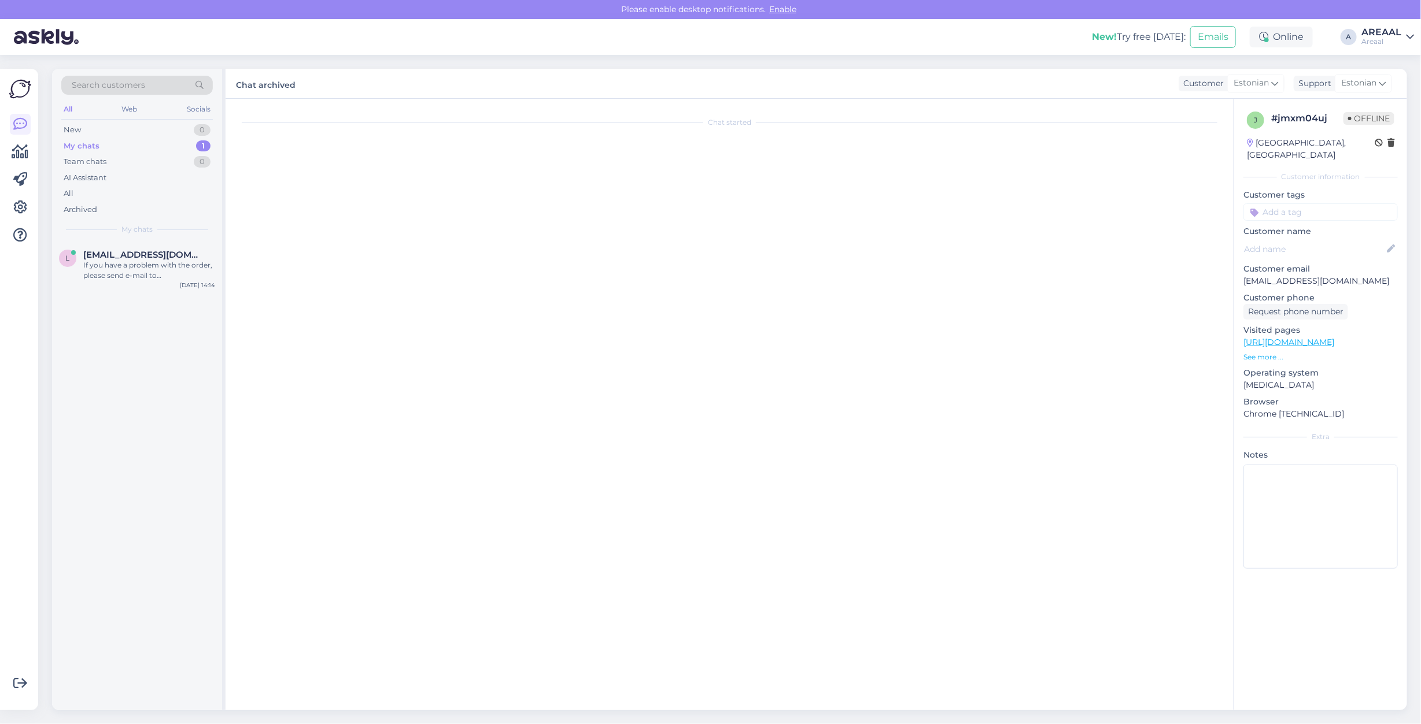
scroll to position [928, 0]
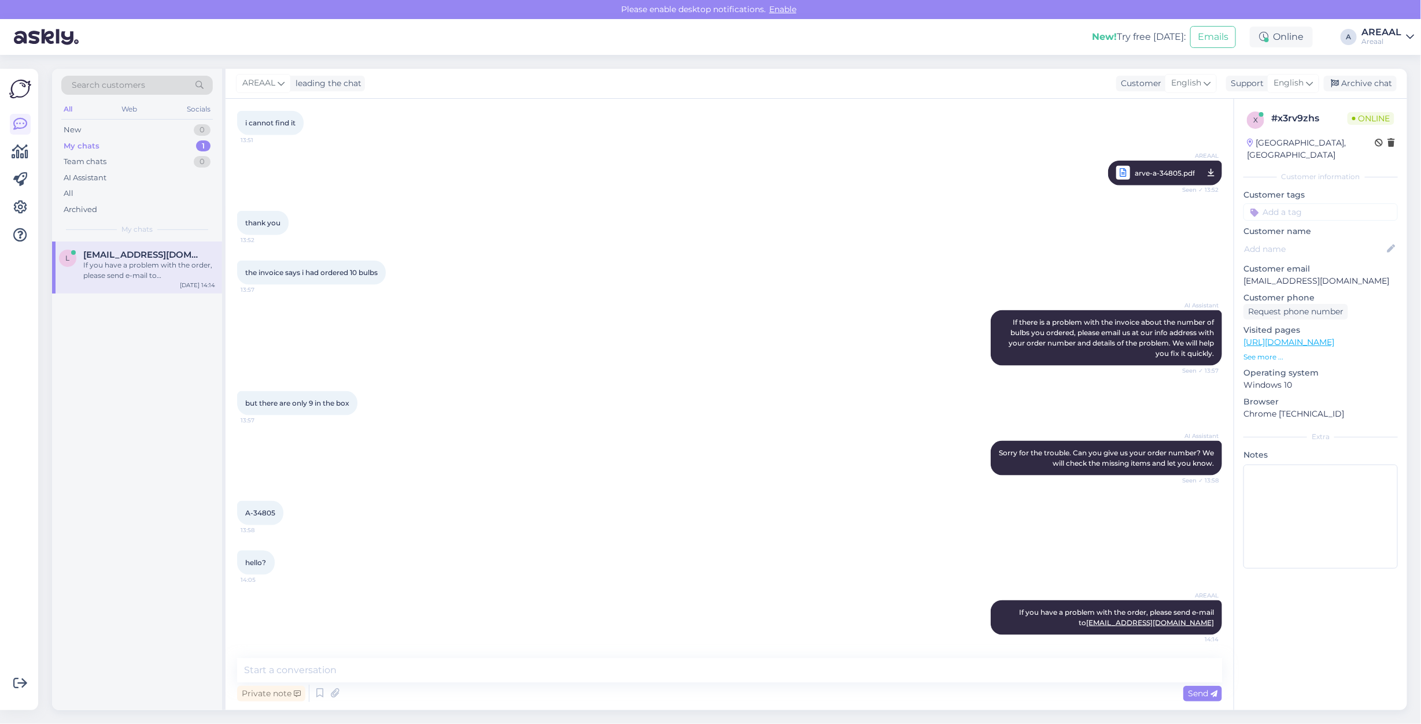
click at [1380, 74] on div "AREAAL leading the chat Customer English Support English Archive chat" at bounding box center [815, 84] width 1181 height 30
click at [1380, 82] on div "Archive chat" at bounding box center [1359, 84] width 73 height 16
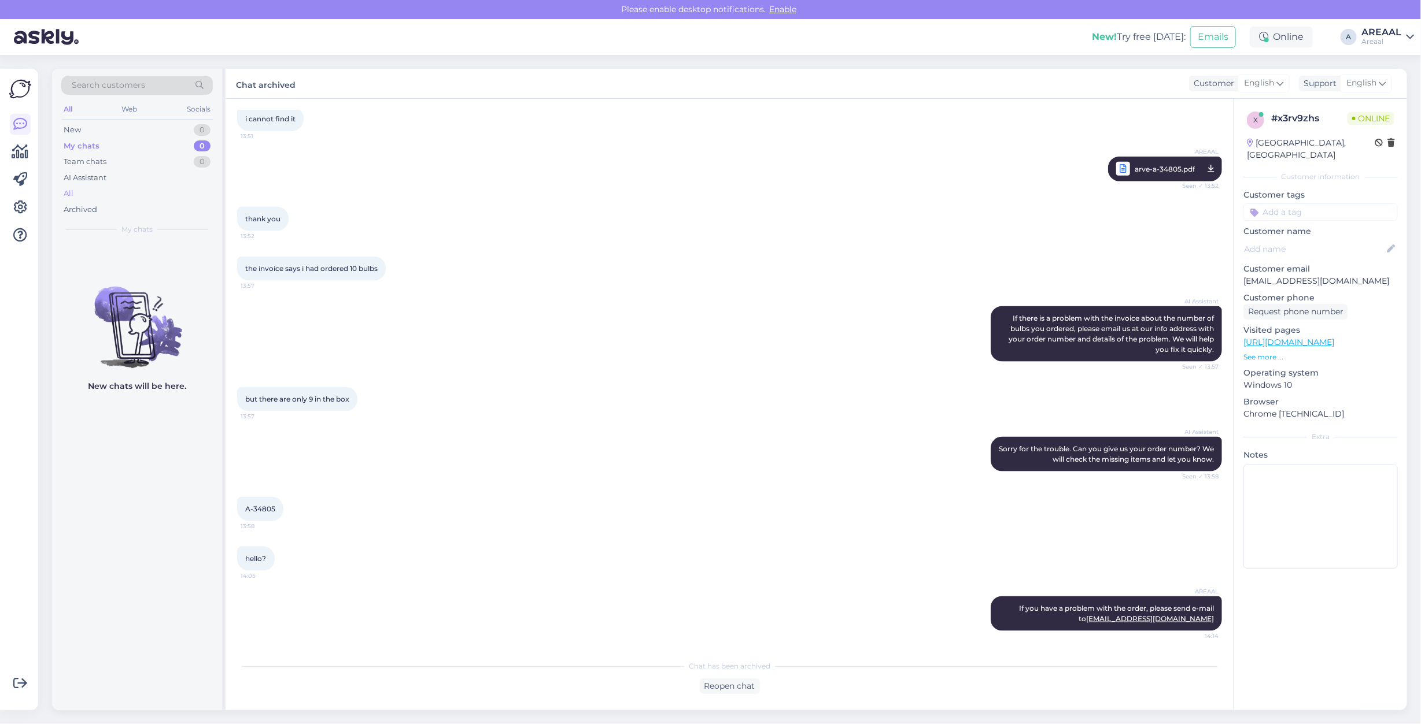
click at [151, 191] on div "All" at bounding box center [136, 194] width 151 height 16
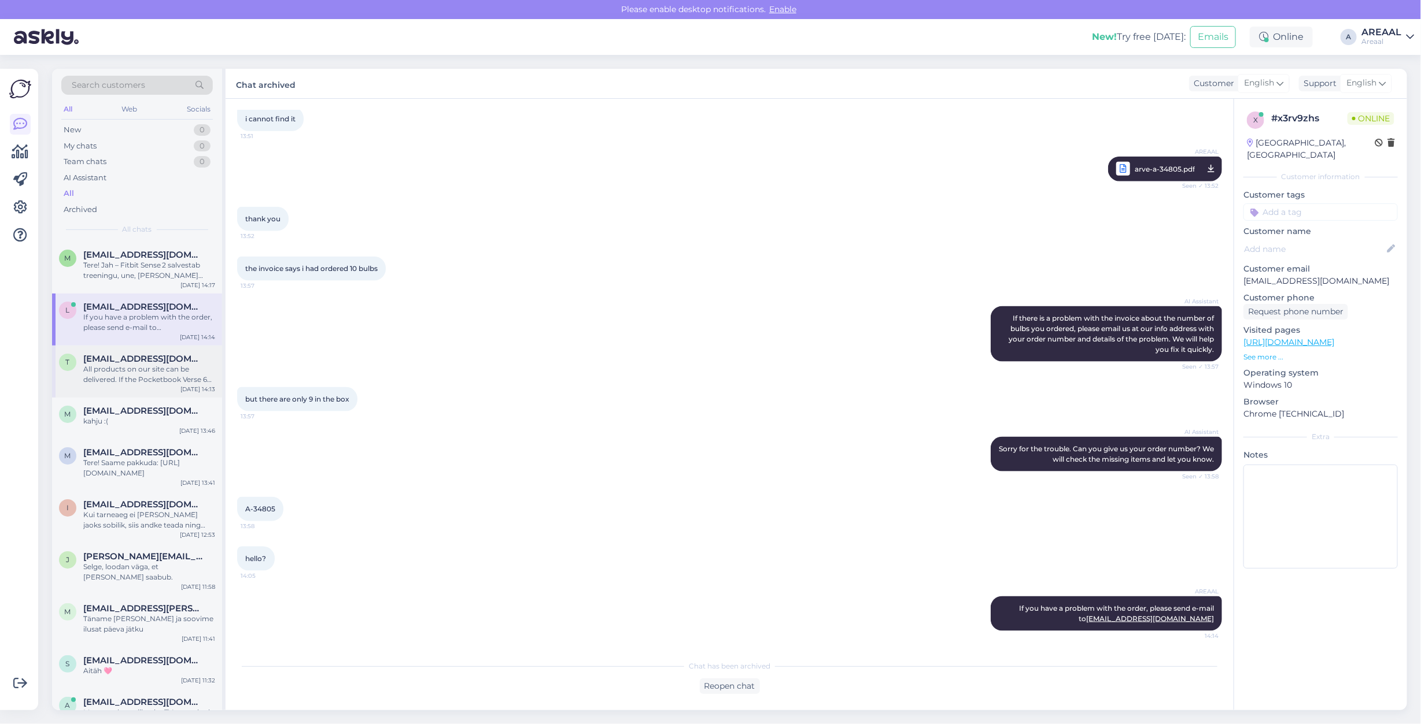
click at [135, 364] on div "All products on our site can be delivered. If the Pocketbook Verse 6 has a 'kii…" at bounding box center [149, 374] width 132 height 21
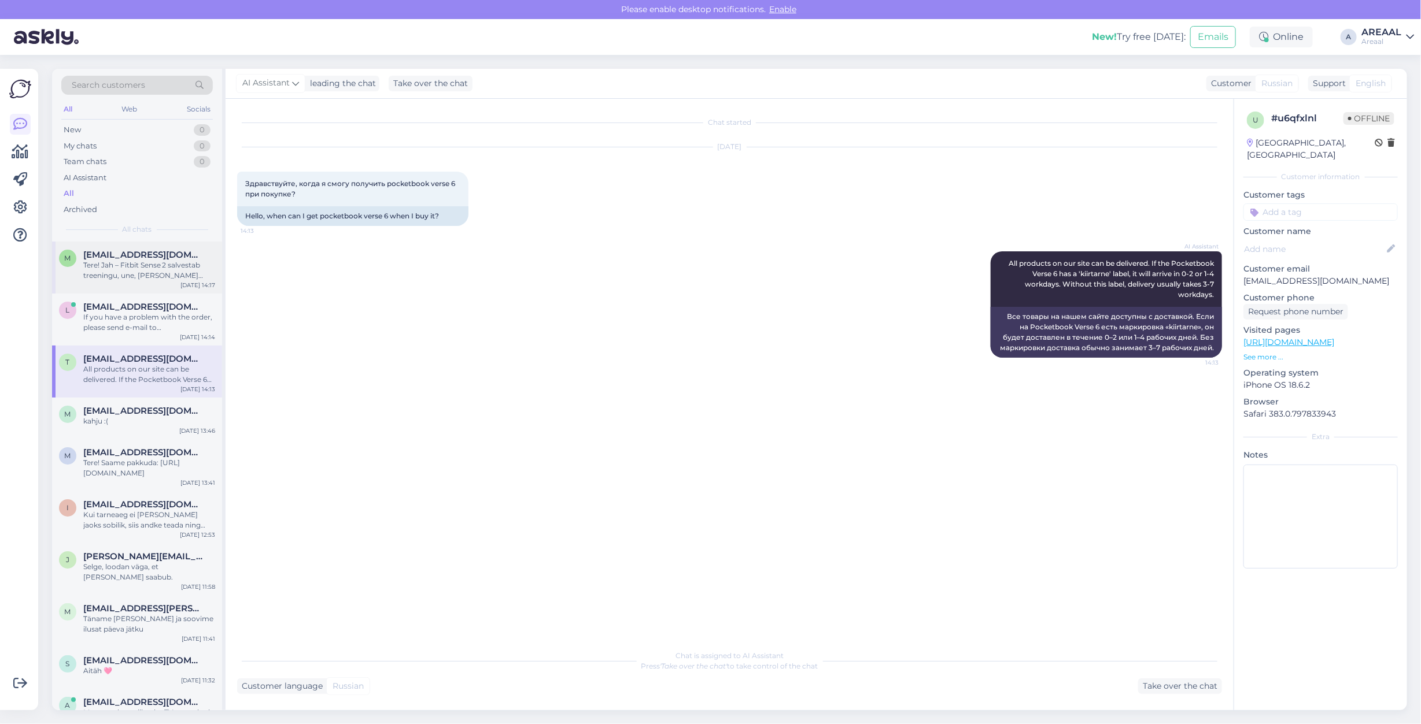
drag, startPoint x: 174, startPoint y: 304, endPoint x: 168, endPoint y: 284, distance: 21.2
click at [174, 304] on span "[EMAIL_ADDRESS][DOMAIN_NAME]" at bounding box center [143, 307] width 120 height 10
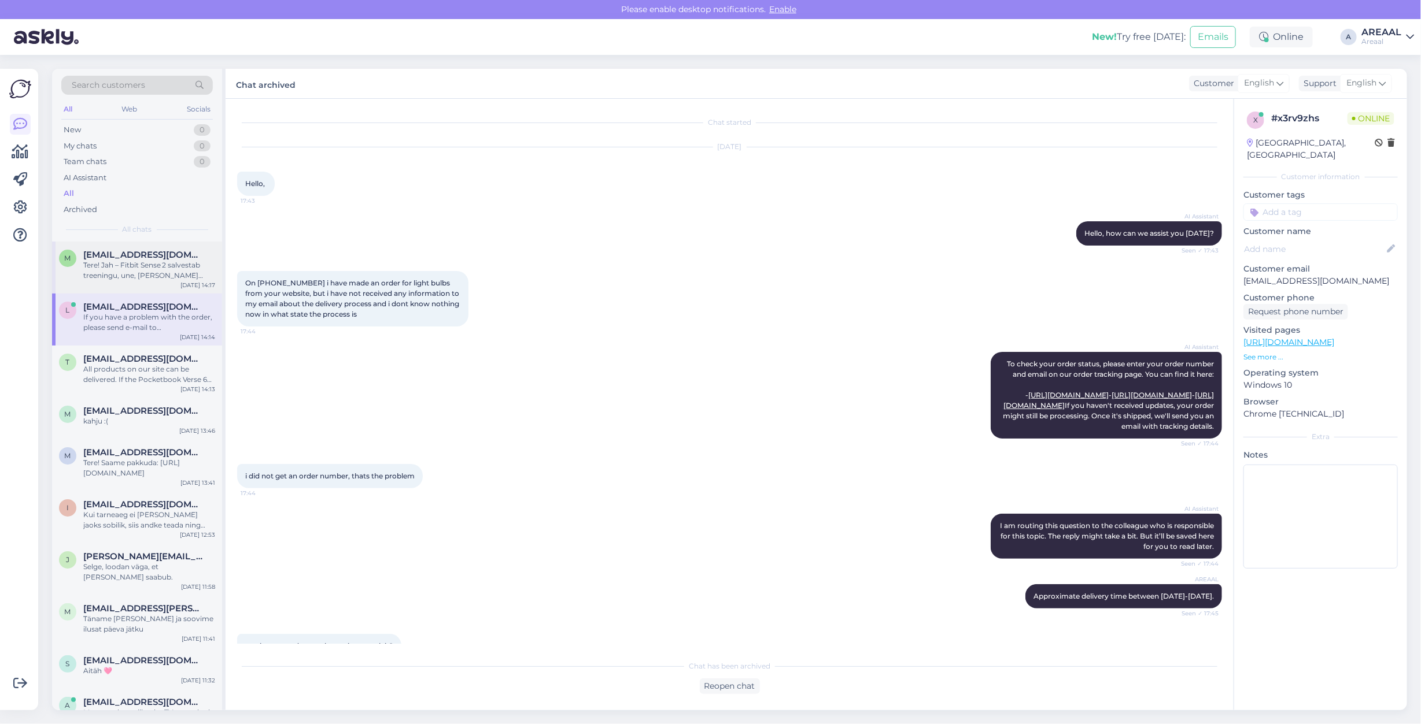
scroll to position [932, 0]
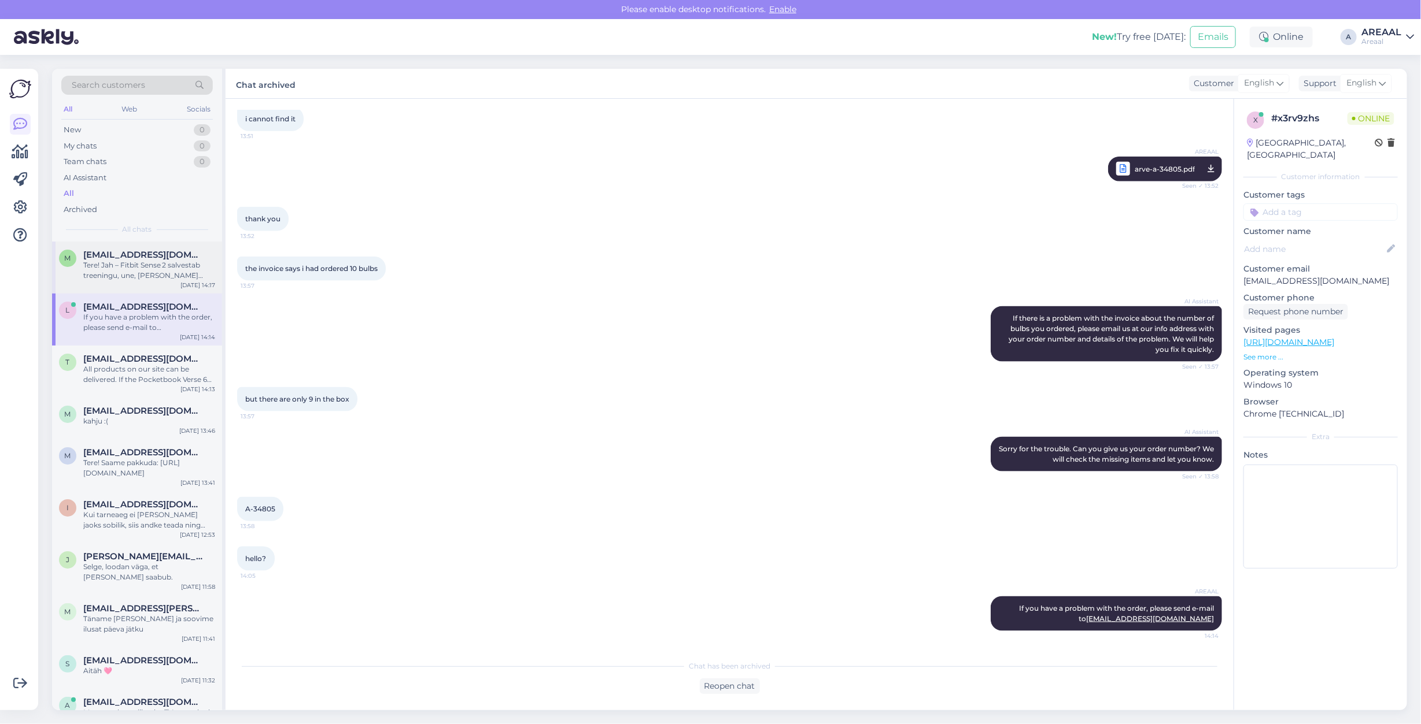
click at [157, 257] on span "[EMAIL_ADDRESS][DOMAIN_NAME]" at bounding box center [143, 255] width 120 height 10
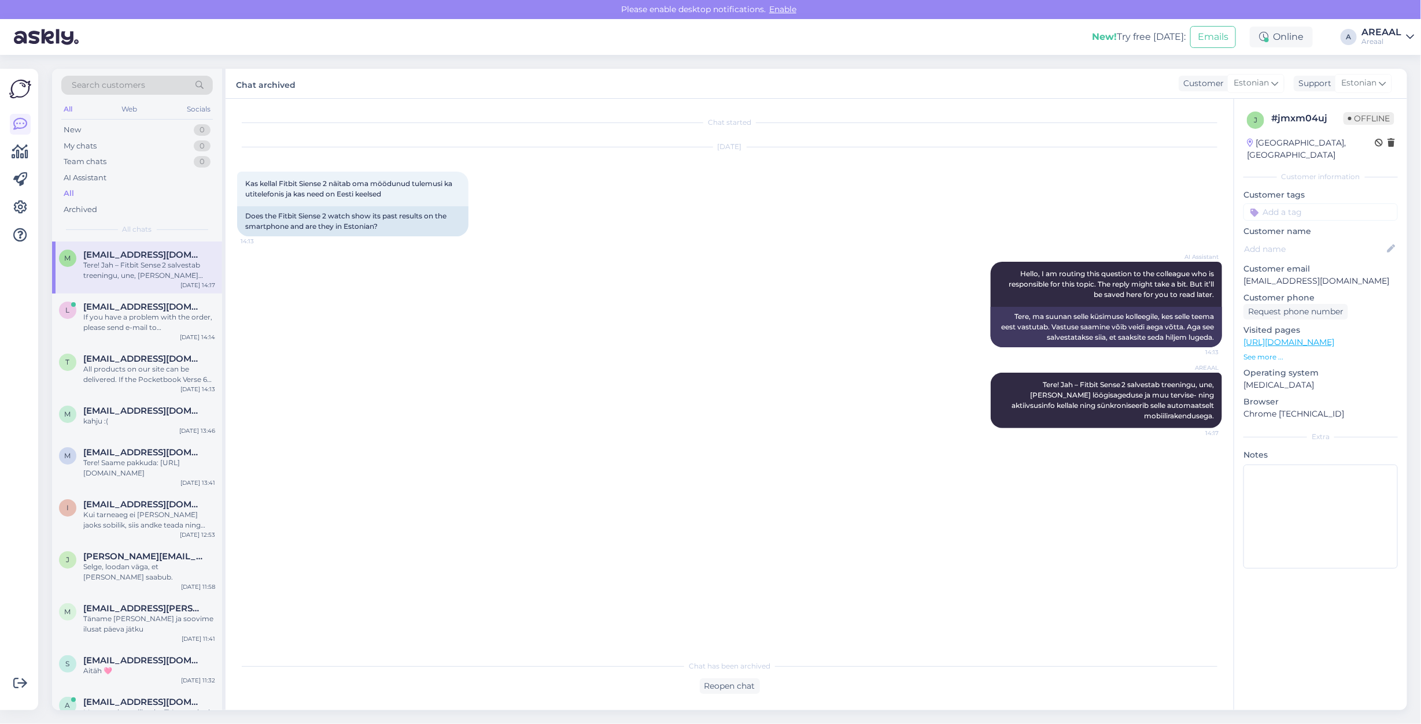
click at [1359, 39] on div "New! Try free today: Emails Online A AREAAL Areaal" at bounding box center [710, 37] width 1421 height 36
click at [1381, 37] on div "Areaal" at bounding box center [1381, 41] width 40 height 9
click at [1394, 101] on div "Nish Open" at bounding box center [1343, 89] width 142 height 25
click at [1397, 87] on button "Open" at bounding box center [1388, 89] width 32 height 18
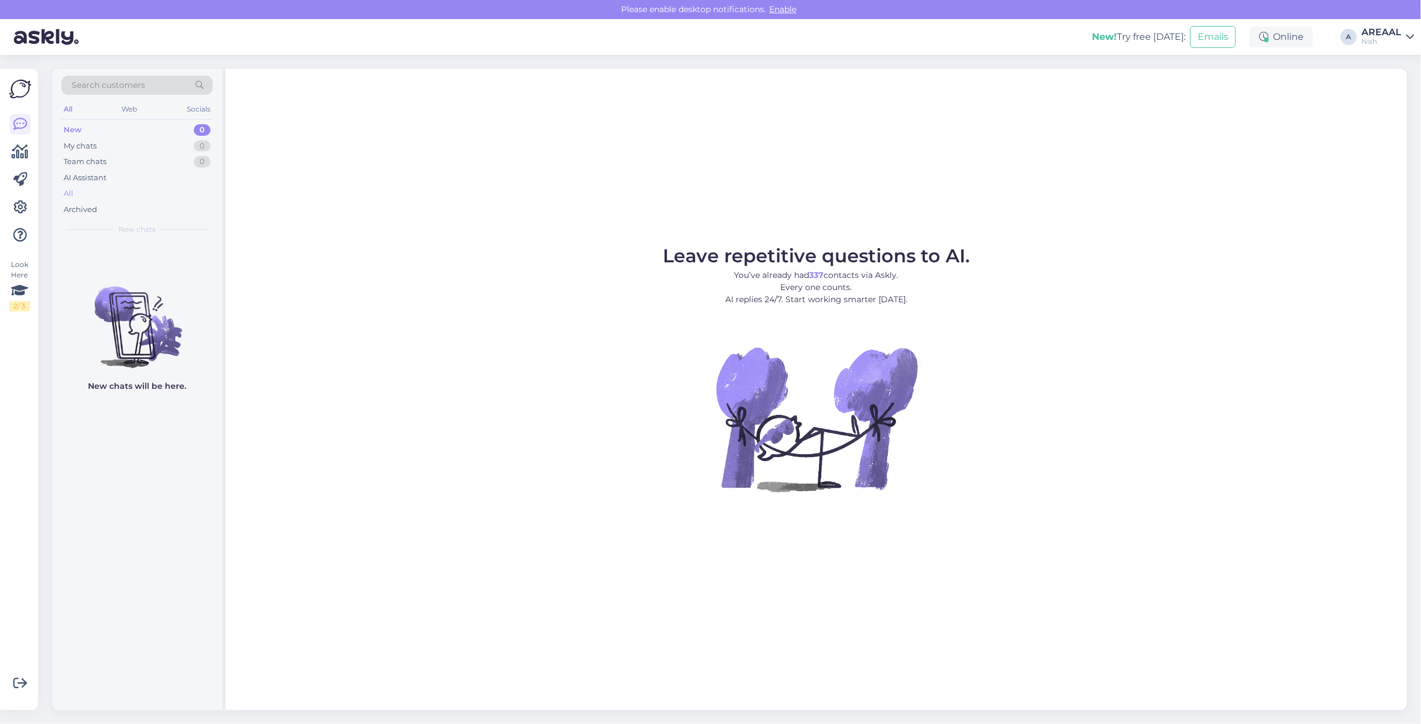
click at [132, 195] on div "All" at bounding box center [136, 194] width 151 height 16
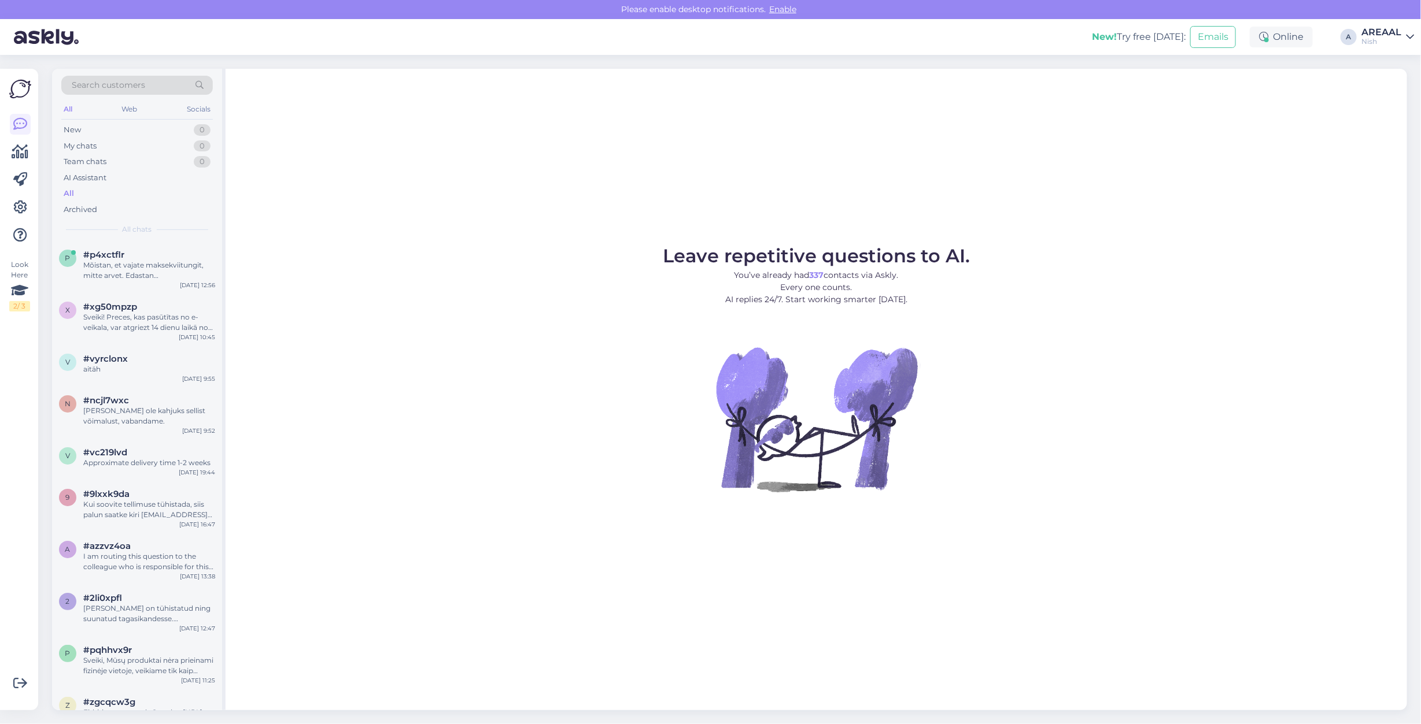
click at [1397, 28] on div "AREAAL" at bounding box center [1381, 32] width 40 height 9
click at [1392, 52] on div "Areaal Open" at bounding box center [1343, 64] width 142 height 25
click at [1392, 59] on button "Open" at bounding box center [1388, 65] width 32 height 18
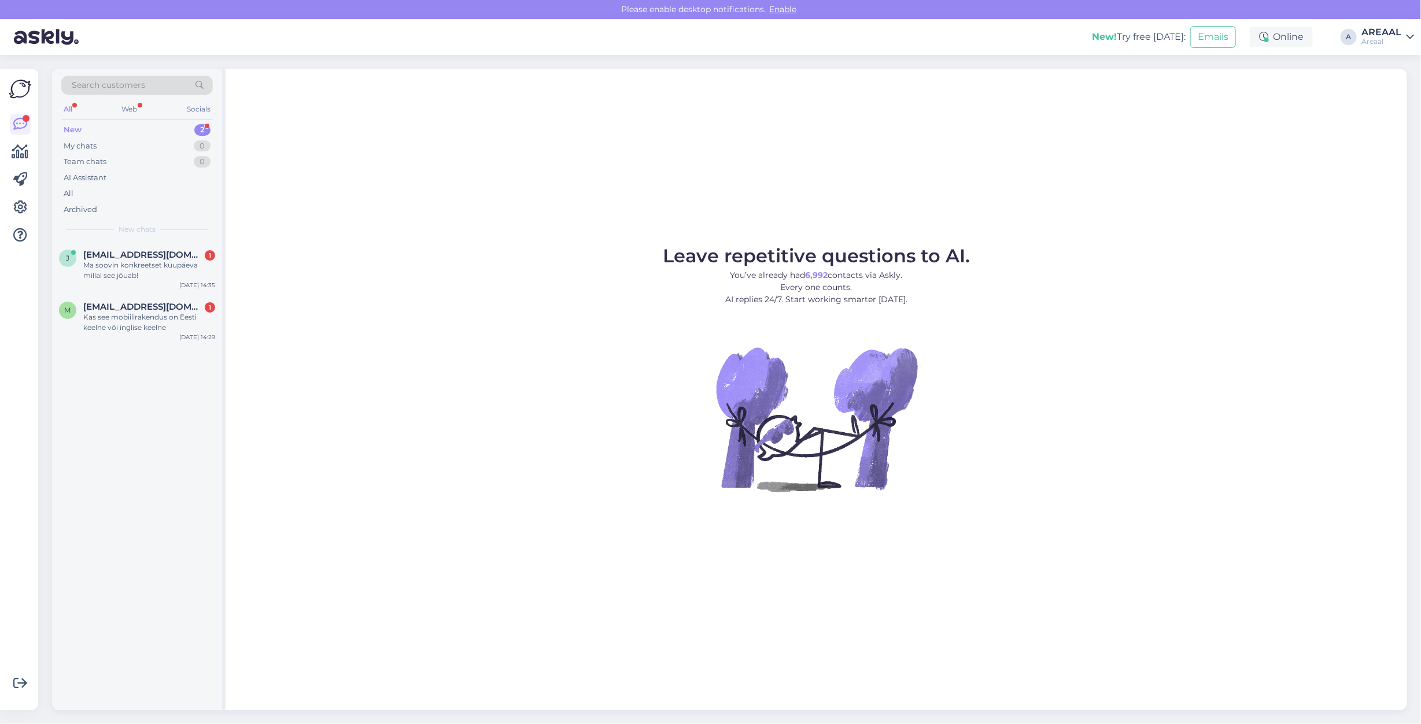
click at [332, 214] on div "Leave repetitive questions to AI. You’ve already had 6,992 contacts via Askly. …" at bounding box center [815, 390] width 1181 height 642
click at [186, 327] on div "Kas see mobiilirakendus on Eesti keelne või inglise keelne" at bounding box center [149, 322] width 132 height 21
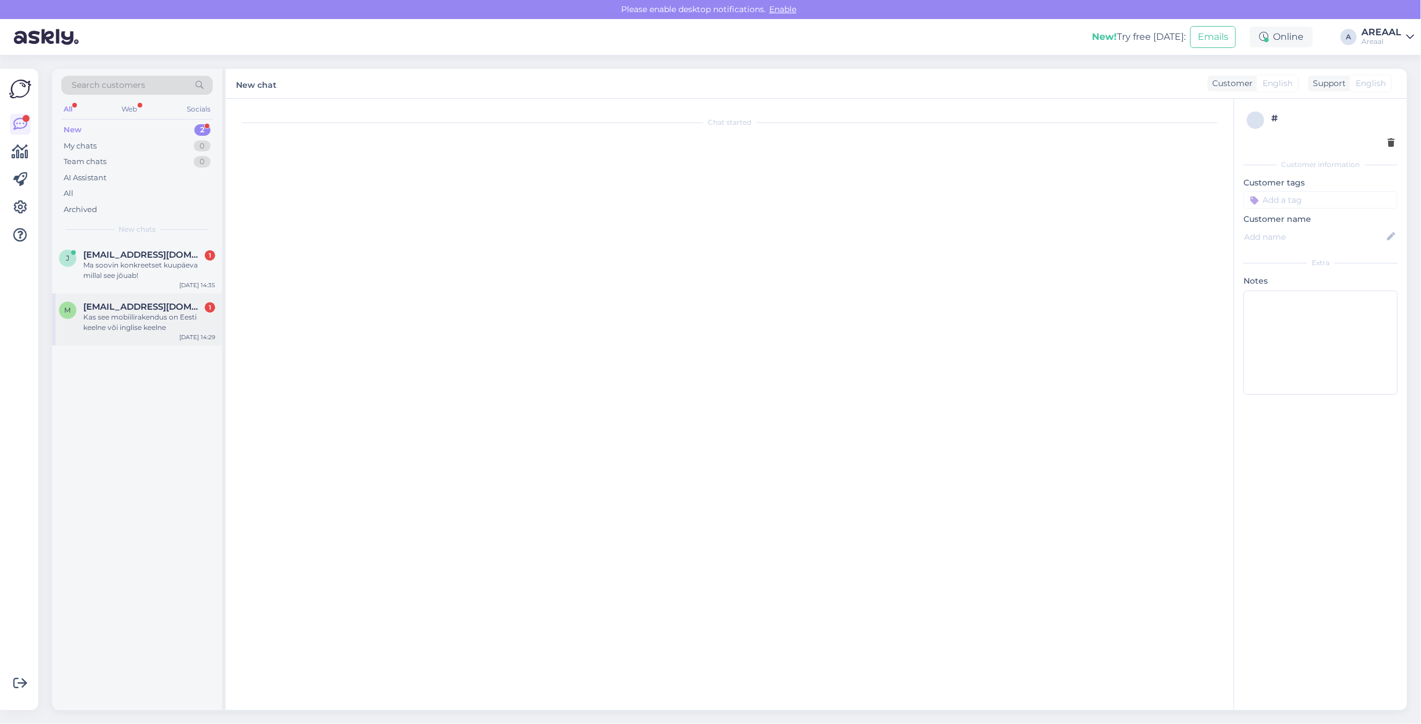
scroll to position [95, 0]
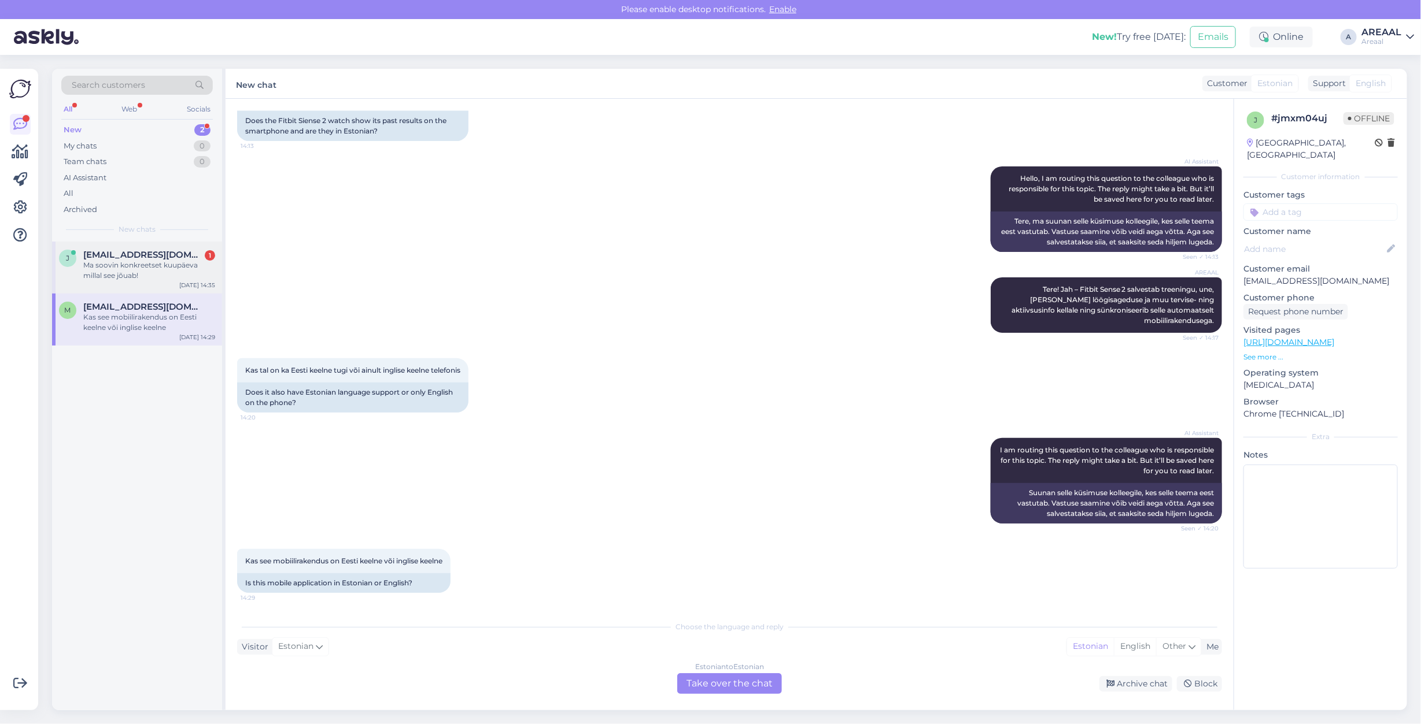
click at [122, 275] on div "Ma soovin konkreetset kuupäeva millal see jõuab!" at bounding box center [149, 270] width 132 height 21
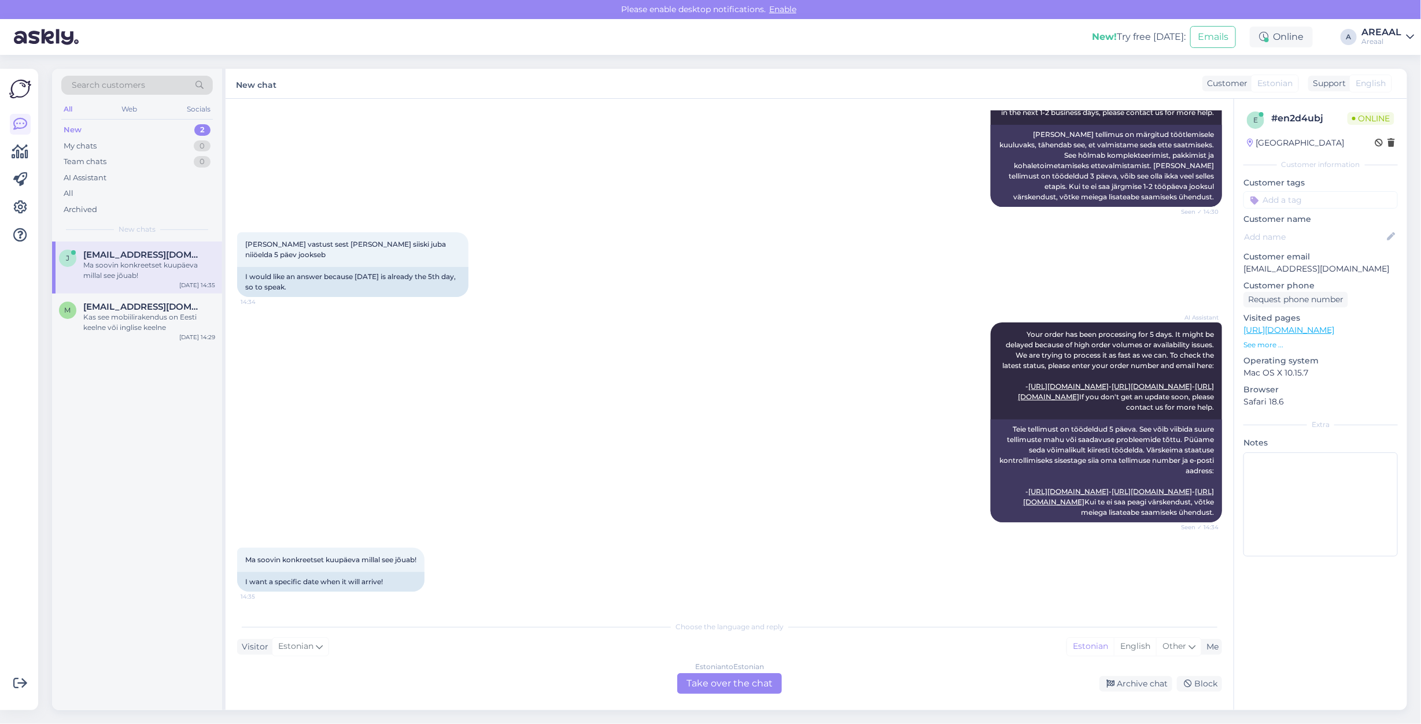
click at [715, 680] on div "Estonian to Estonian Take over the chat" at bounding box center [729, 684] width 105 height 21
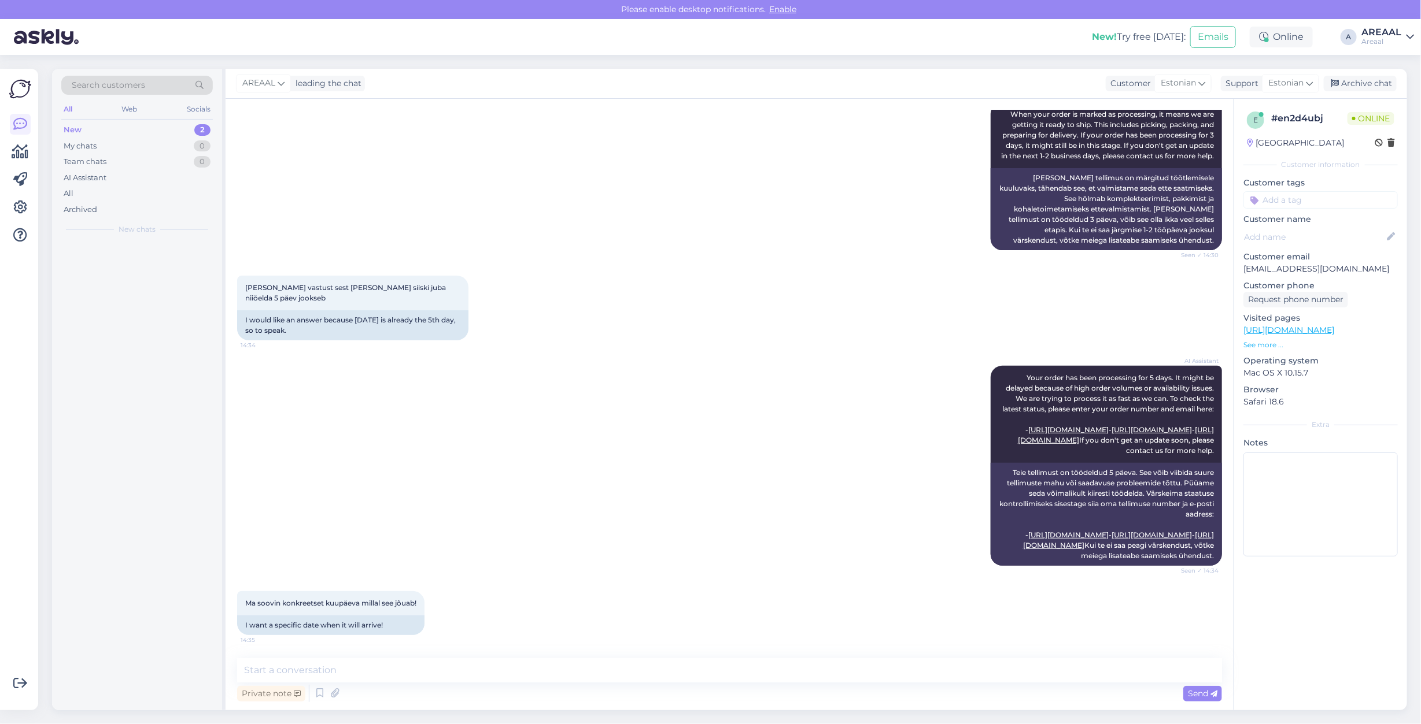
scroll to position [210, 0]
click at [712, 662] on textarea at bounding box center [729, 671] width 985 height 24
type textarea "O"
type textarea "Antud tellimuse orienteeruv tarne vahemikus 09.09-13.09"
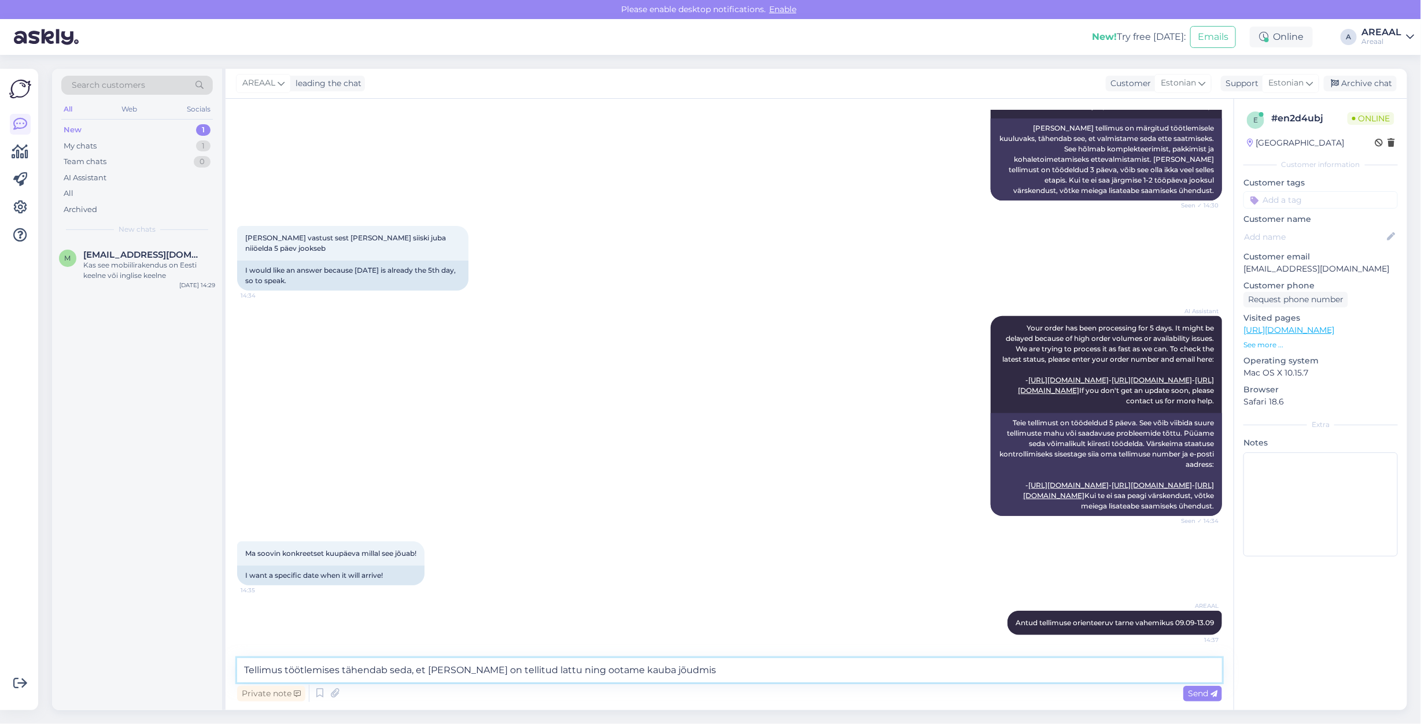
type textarea "Tellimus töötlemises tähendab seda, et kaup on tellitud lattu ning ootame kauba…"
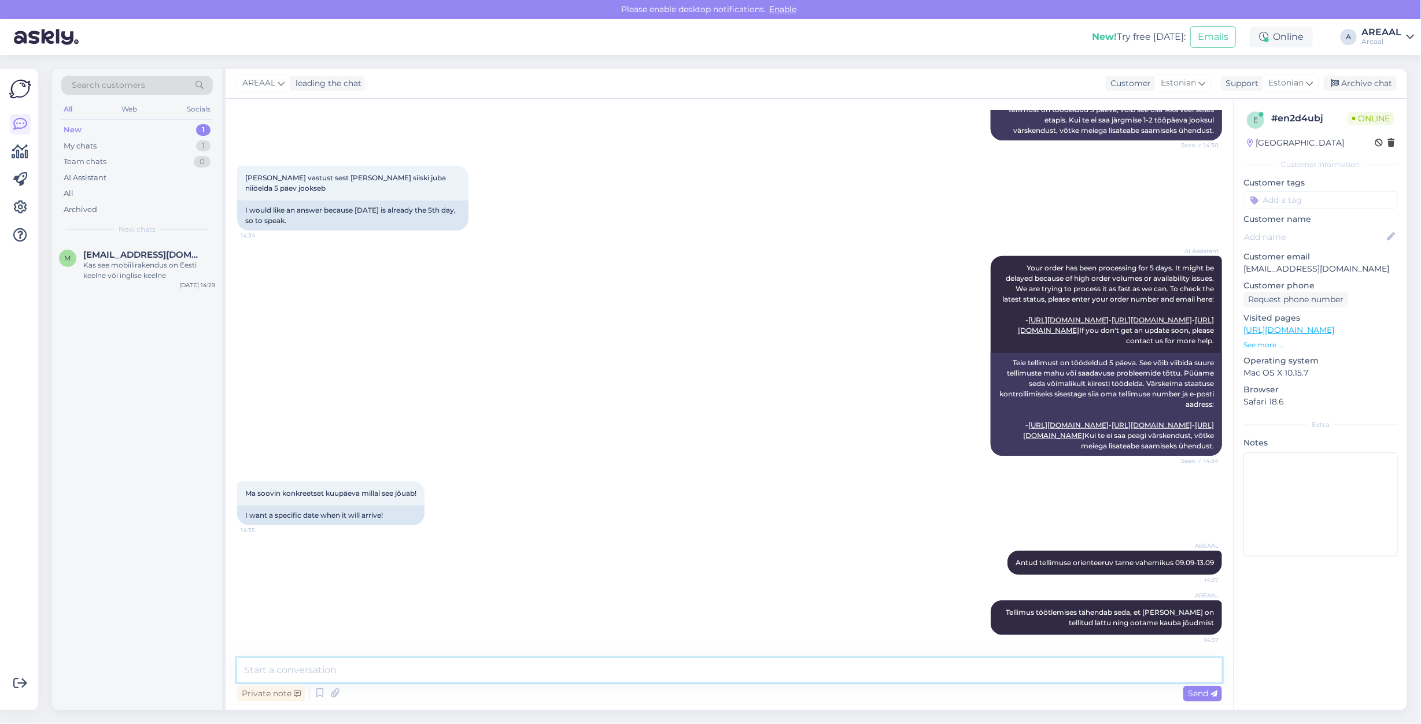
scroll to position [320, 0]
click at [571, 334] on div "AI Assistant Your order has been processing for 5 days. It might be delayed bec…" at bounding box center [729, 355] width 985 height 225
click at [189, 148] on div "My chats 1" at bounding box center [136, 146] width 151 height 16
click at [168, 267] on div "Tellimus töötlemises tähendab seda, et kaup on tellitud lattu ning ootame kauba…" at bounding box center [149, 270] width 132 height 21
click at [191, 120] on div "Search customers All Web Socials New 1 My chats 1 Team chats 0 AI Assistant All…" at bounding box center [137, 155] width 170 height 173
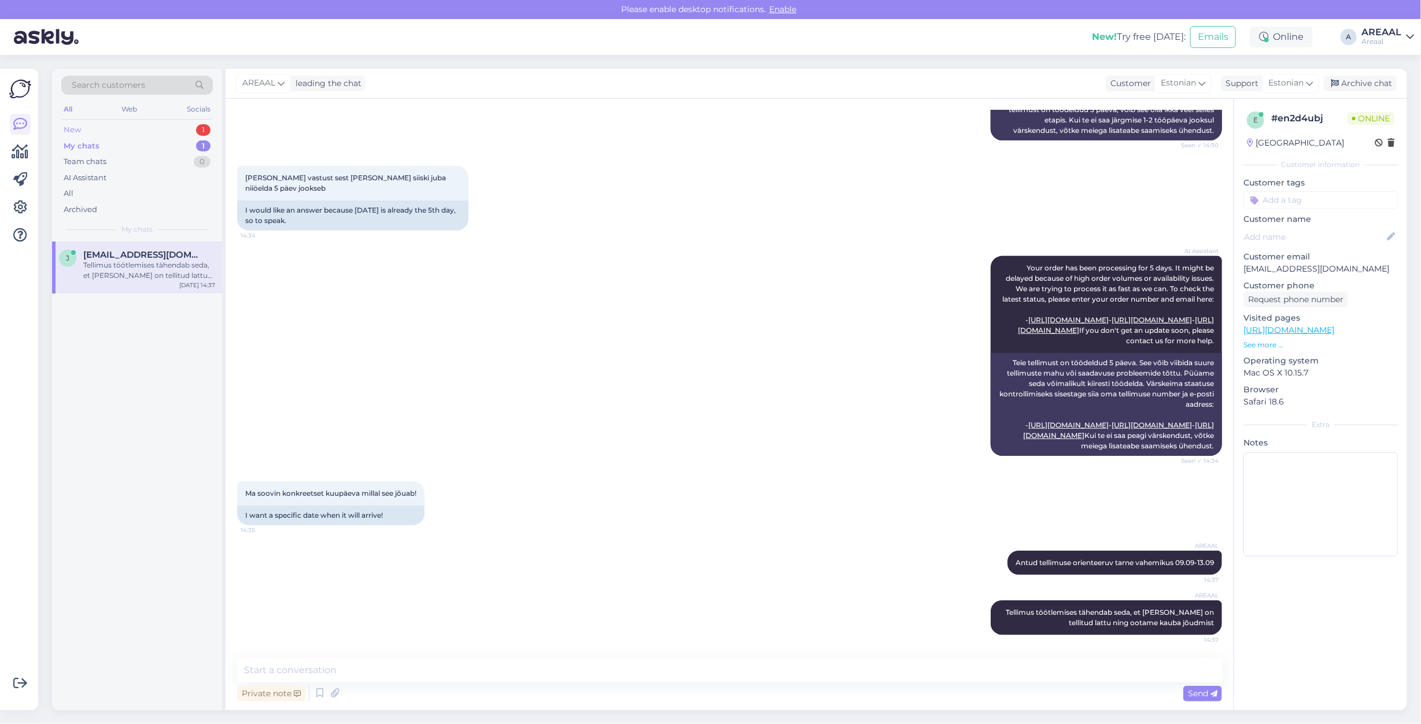
click at [200, 133] on div "1" at bounding box center [203, 130] width 14 height 12
click at [154, 261] on div "Kas see mobiilirakendus on Eesti keelne või inglise keelne" at bounding box center [149, 270] width 132 height 21
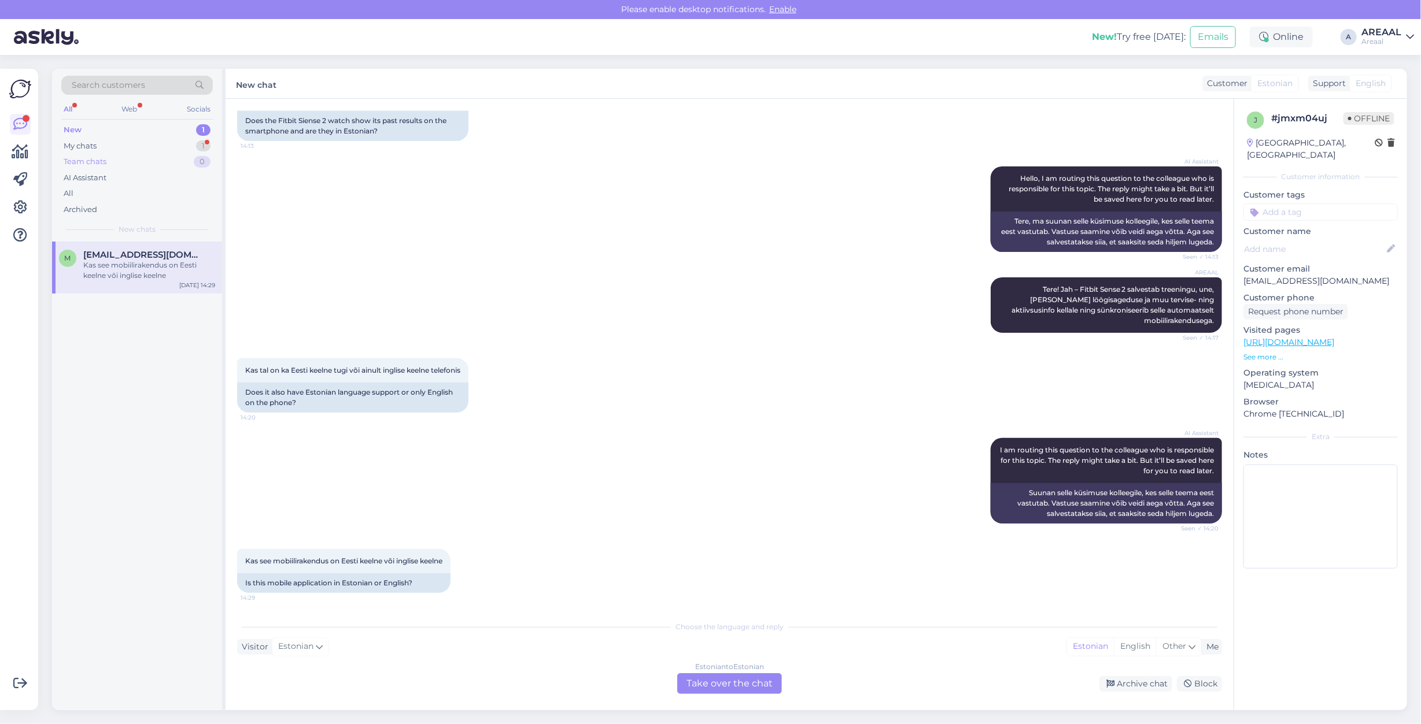
click at [128, 157] on div "Team chats 0" at bounding box center [136, 162] width 151 height 16
click at [138, 136] on div "New 1" at bounding box center [136, 130] width 151 height 16
click at [140, 145] on div "My chats 1" at bounding box center [136, 146] width 151 height 16
click at [169, 250] on span "[EMAIL_ADDRESS][DOMAIN_NAME]" at bounding box center [143, 255] width 120 height 10
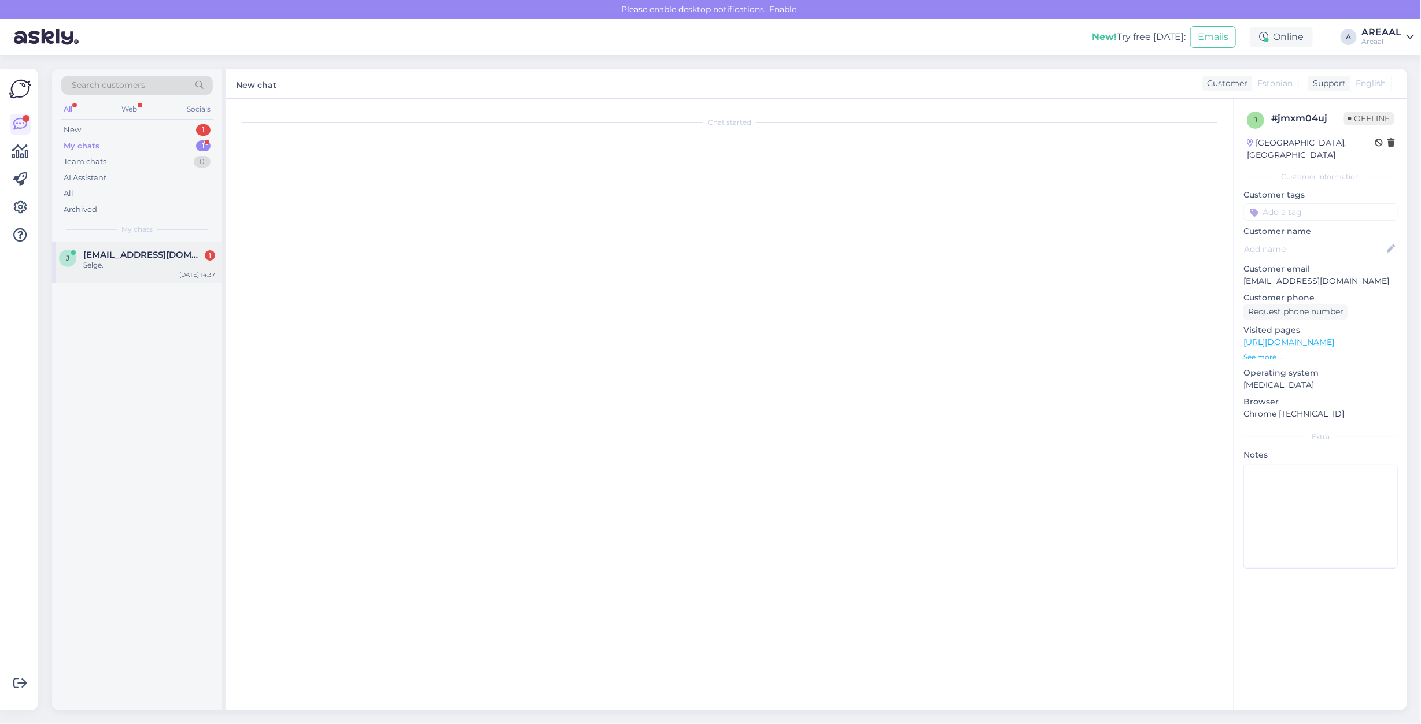
scroll to position [370, 0]
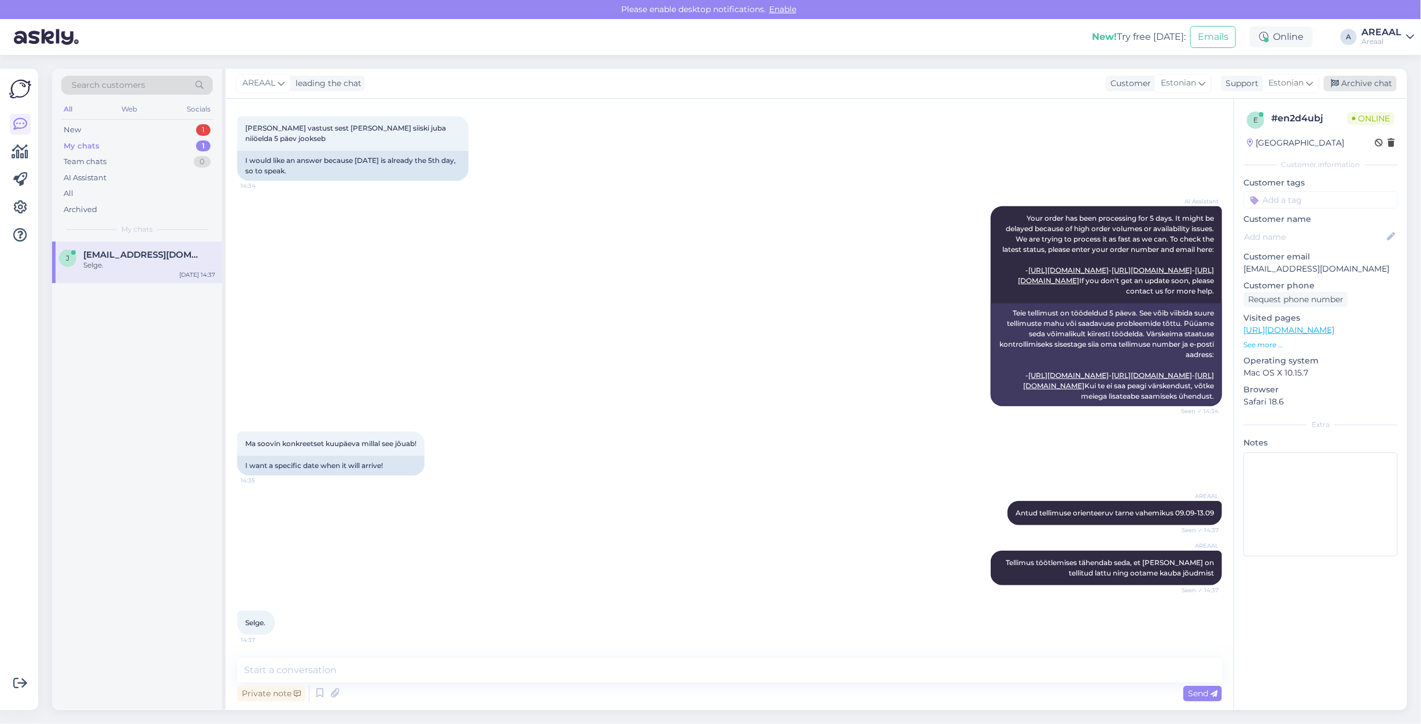
click at [1348, 88] on div "Archive chat" at bounding box center [1359, 84] width 73 height 16
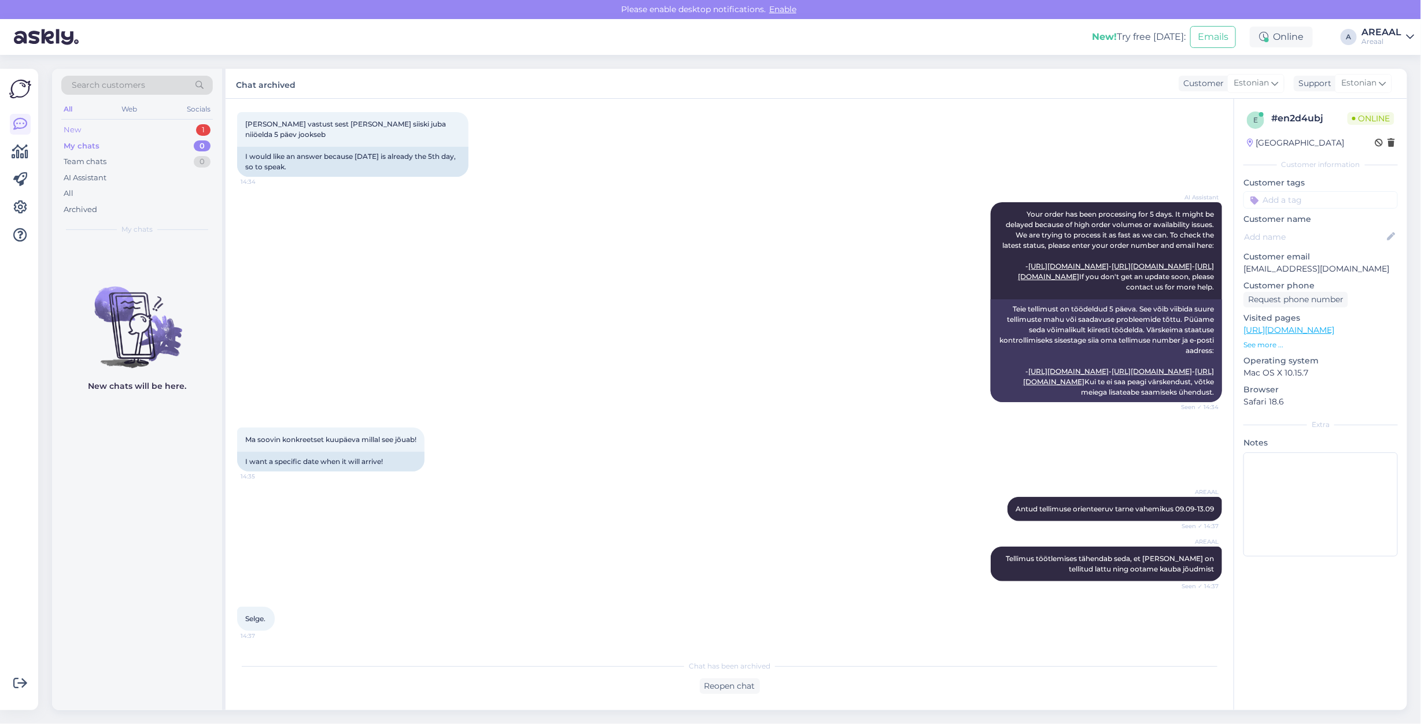
click at [157, 128] on div "New 1" at bounding box center [136, 130] width 151 height 16
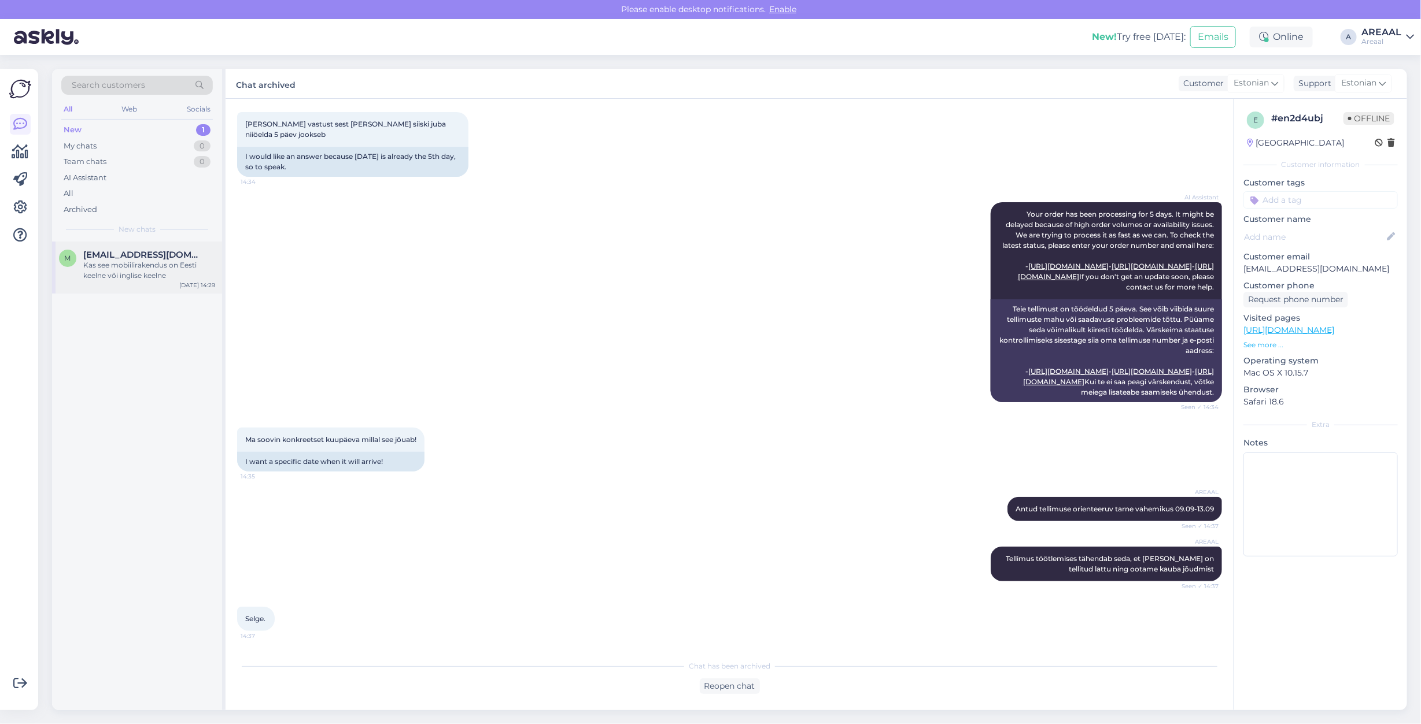
click at [159, 261] on div "Kas see mobiilirakendus on Eesti keelne või inglise keelne" at bounding box center [149, 270] width 132 height 21
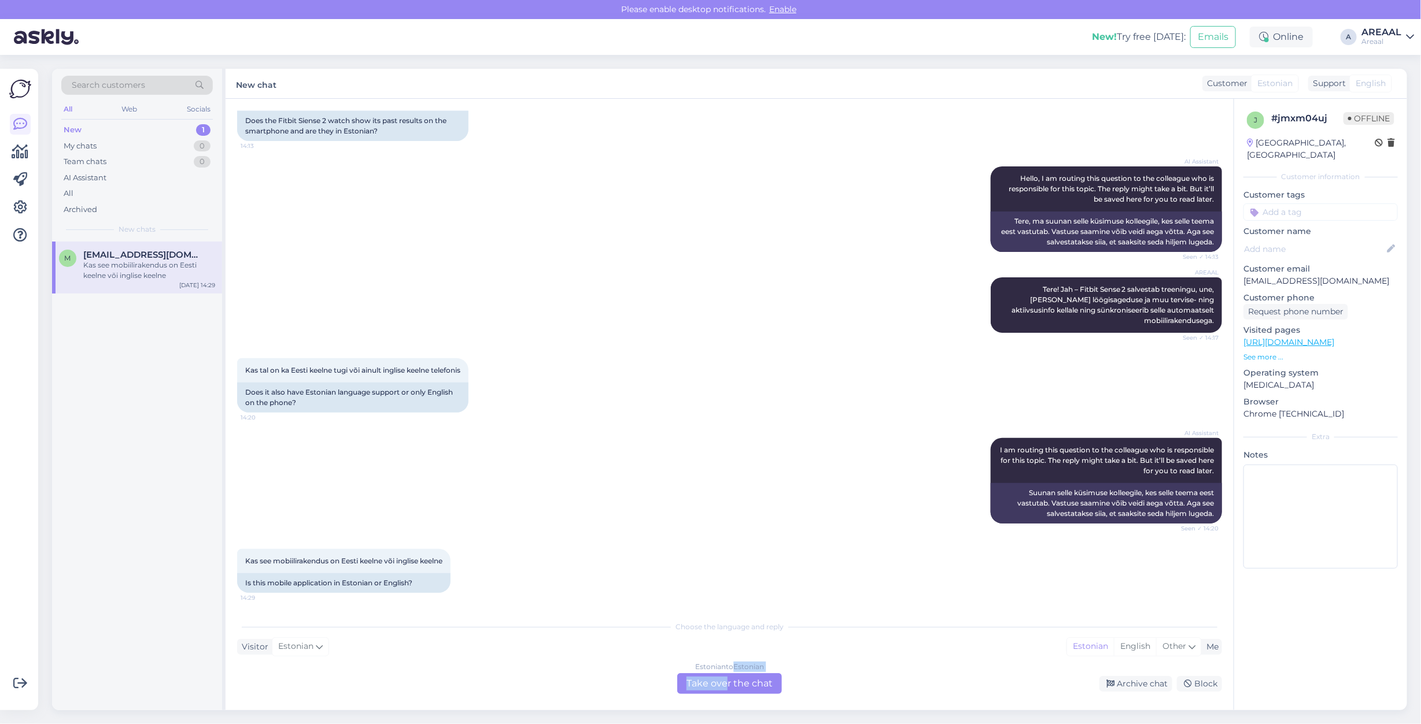
drag, startPoint x: 727, startPoint y: 669, endPoint x: 726, endPoint y: 676, distance: 7.0
click at [726, 676] on div "Estonian to Estonian Take over the chat" at bounding box center [729, 684] width 105 height 21
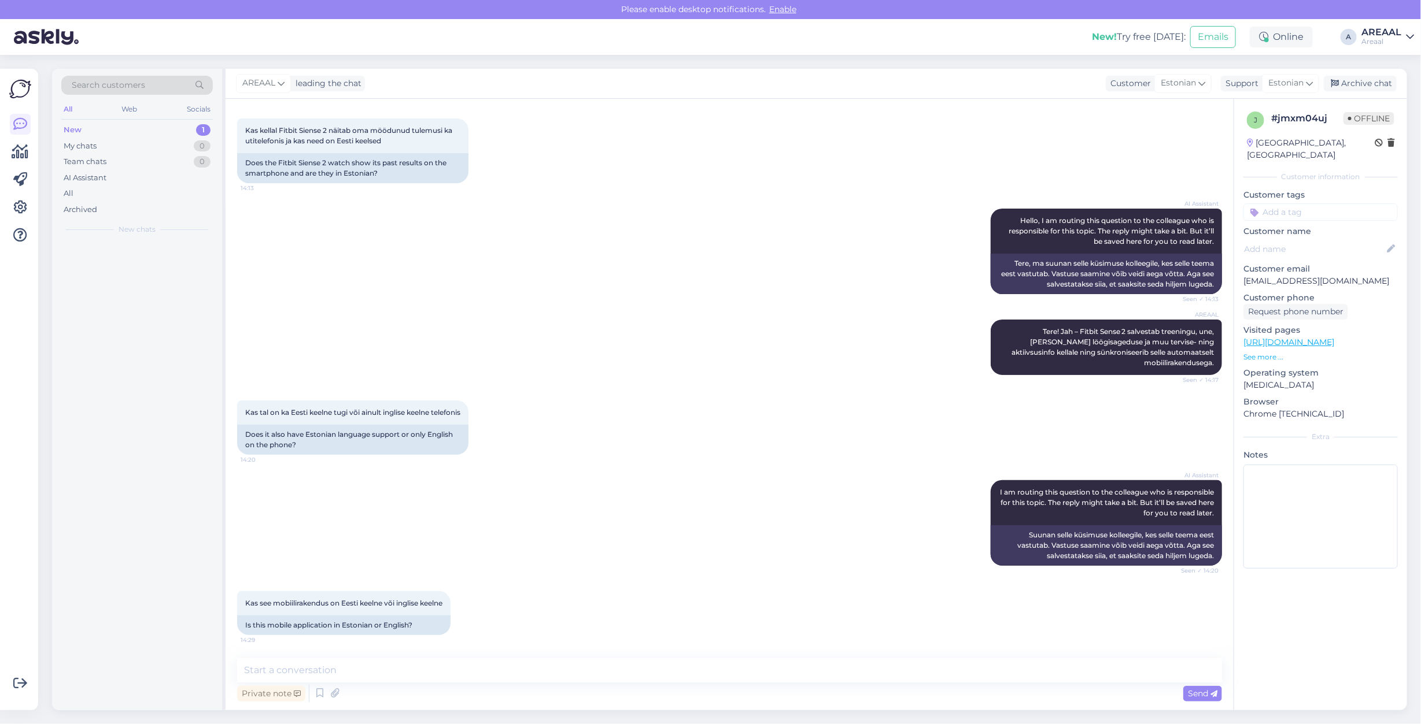
scroll to position [52, 0]
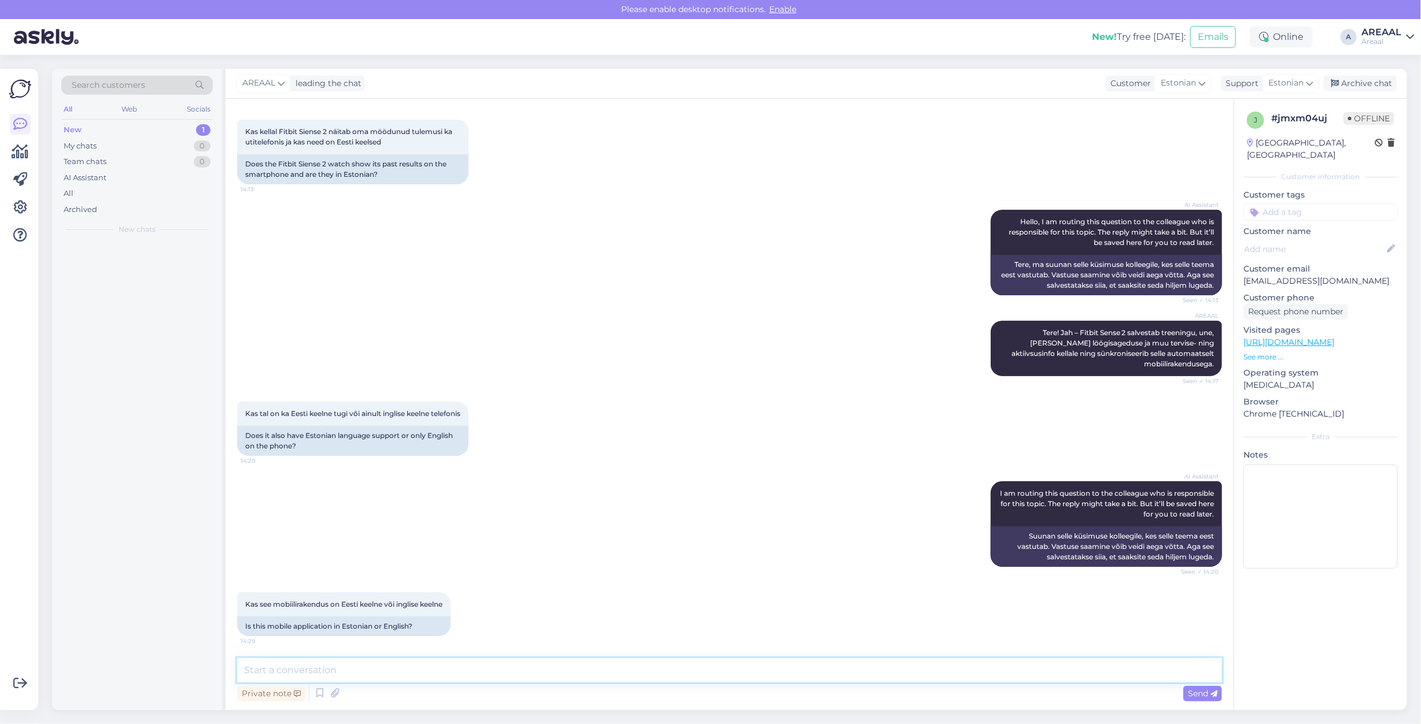
click at [726, 681] on textarea at bounding box center [729, 671] width 985 height 24
type textarea "Mobiilirakendus on inglise keelne"
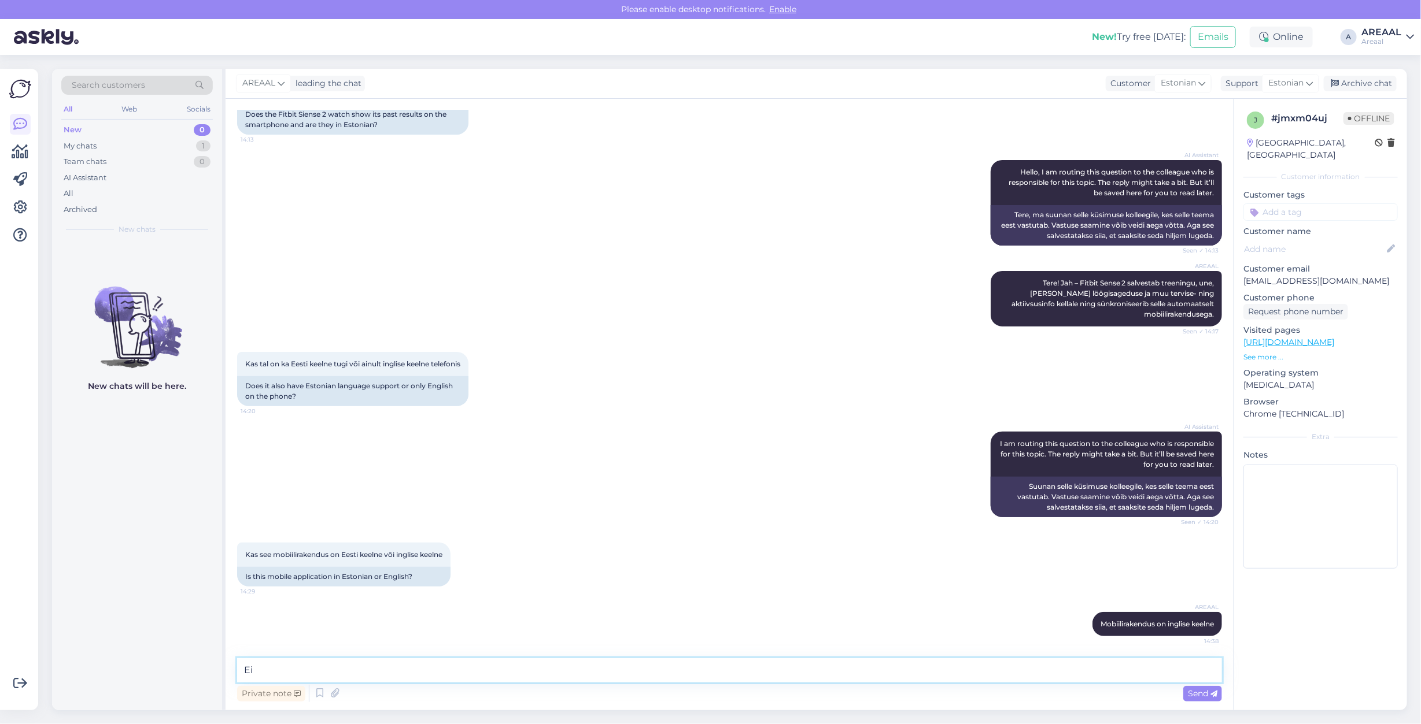
type textarea "E"
type textarea "Fitbit ei toeta eesti keelt"
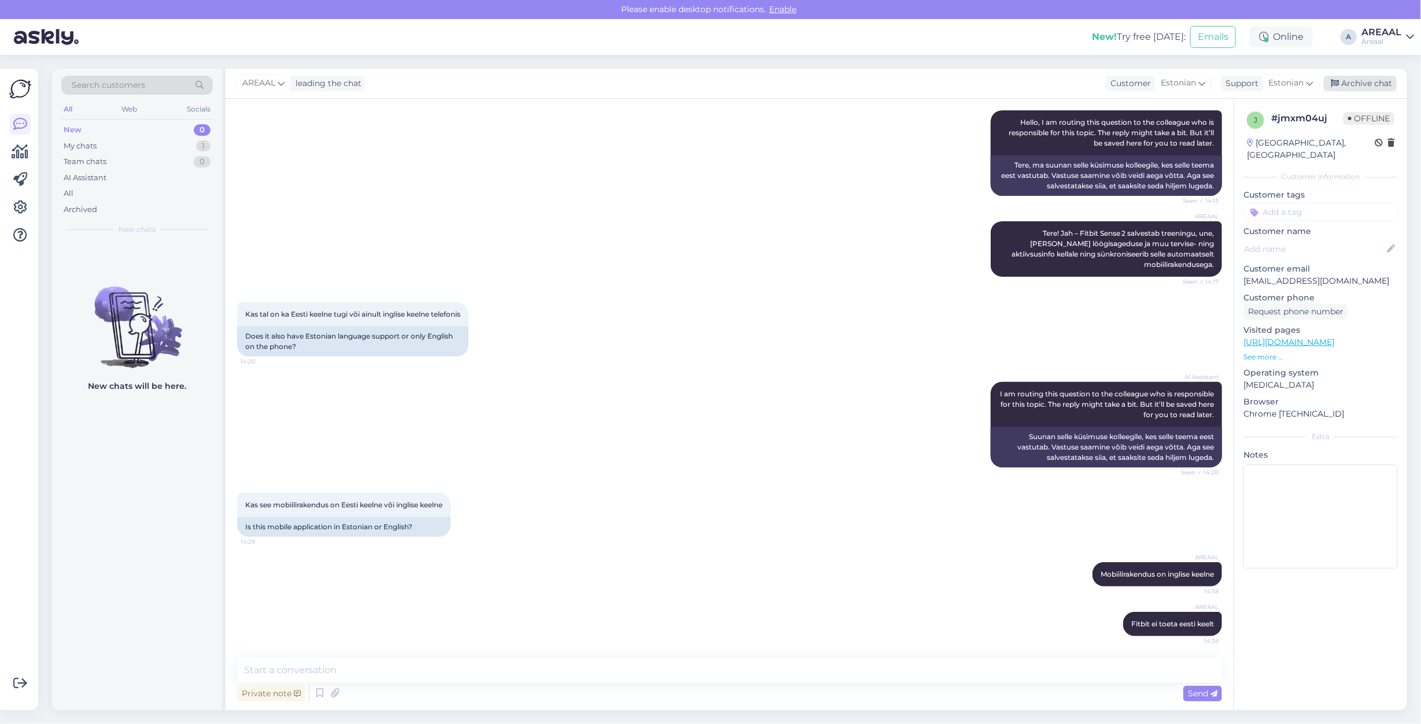
click at [1360, 82] on div "Archive chat" at bounding box center [1359, 84] width 73 height 16
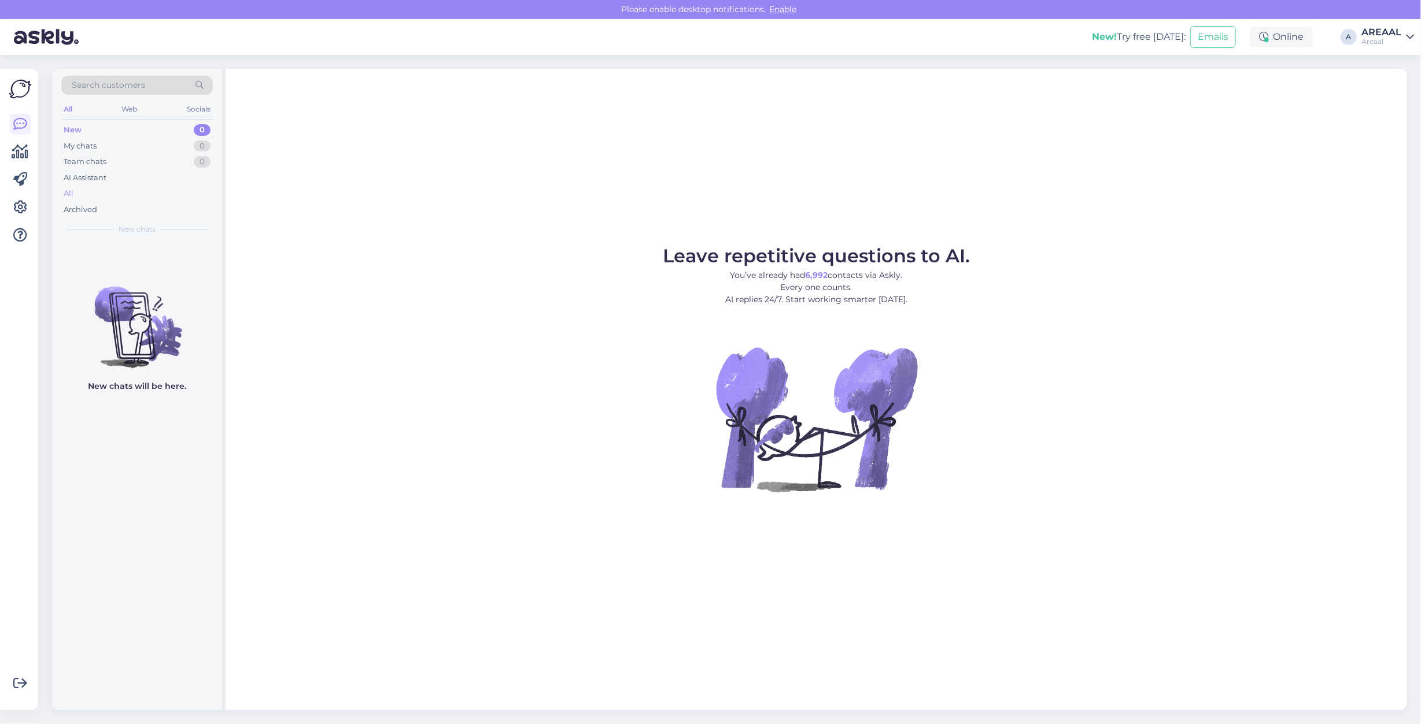
click at [75, 198] on div "All" at bounding box center [136, 194] width 151 height 16
click at [199, 191] on div "All" at bounding box center [136, 194] width 151 height 16
click at [117, 182] on div "AI Assistant" at bounding box center [136, 178] width 151 height 16
click at [110, 201] on div "All" at bounding box center [136, 194] width 151 height 16
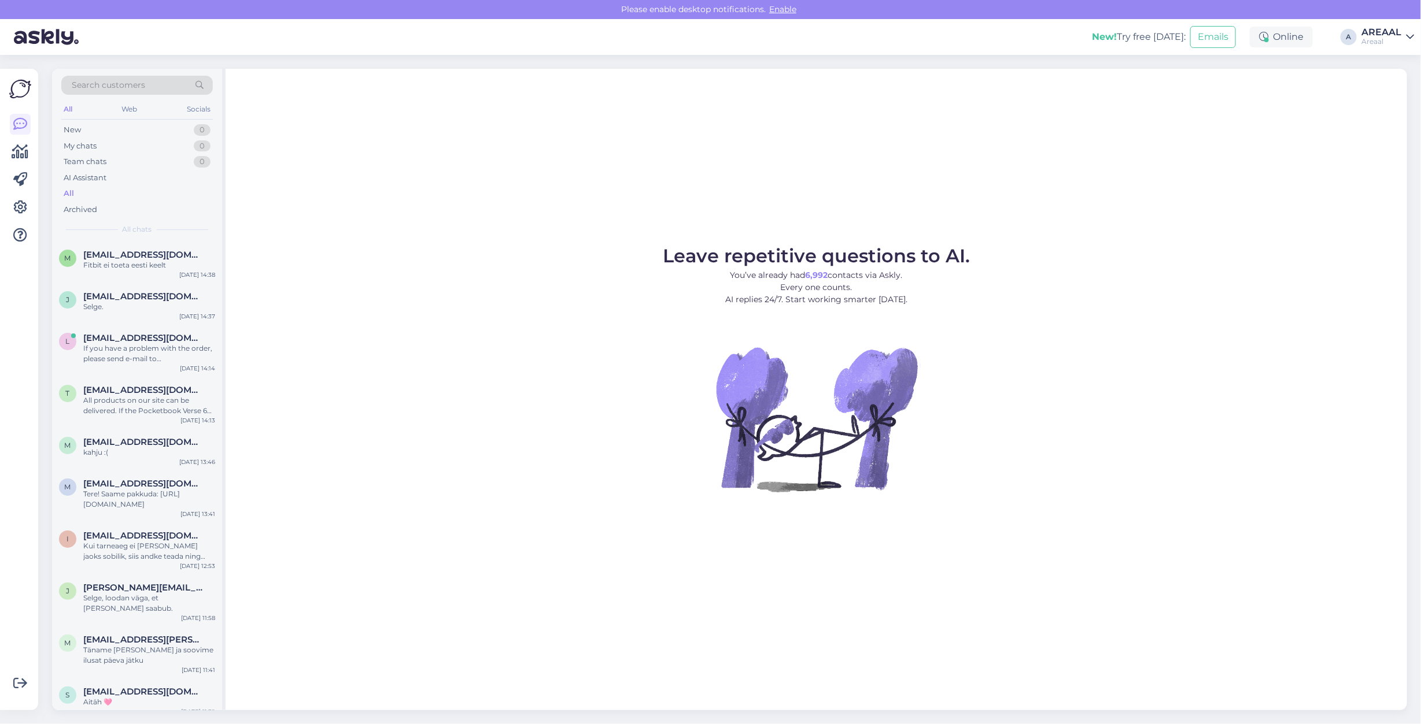
click at [1385, 35] on div "AREAAL" at bounding box center [1381, 32] width 40 height 9
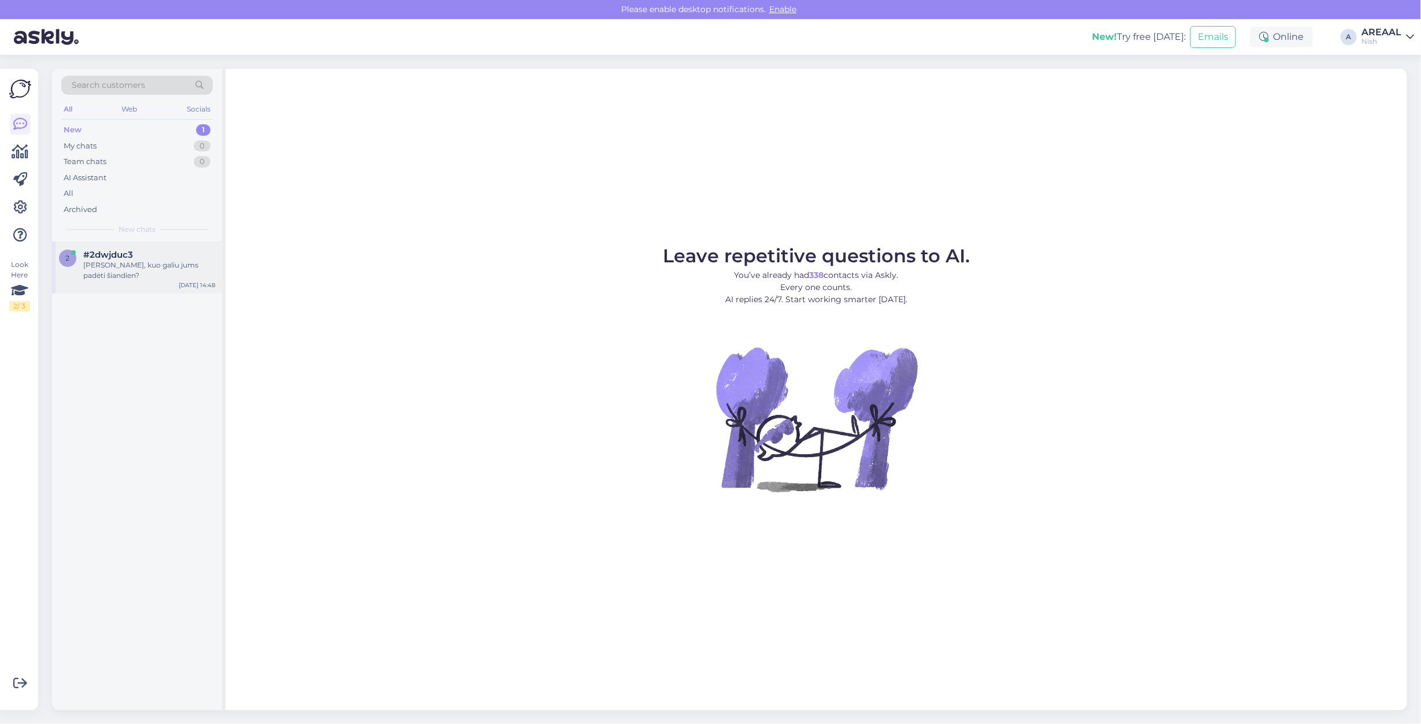
click at [159, 246] on div "2 #2dwjduc3 [PERSON_NAME], kuo galiu jums padėti šiandien? [DATE] 14:48" at bounding box center [137, 268] width 170 height 52
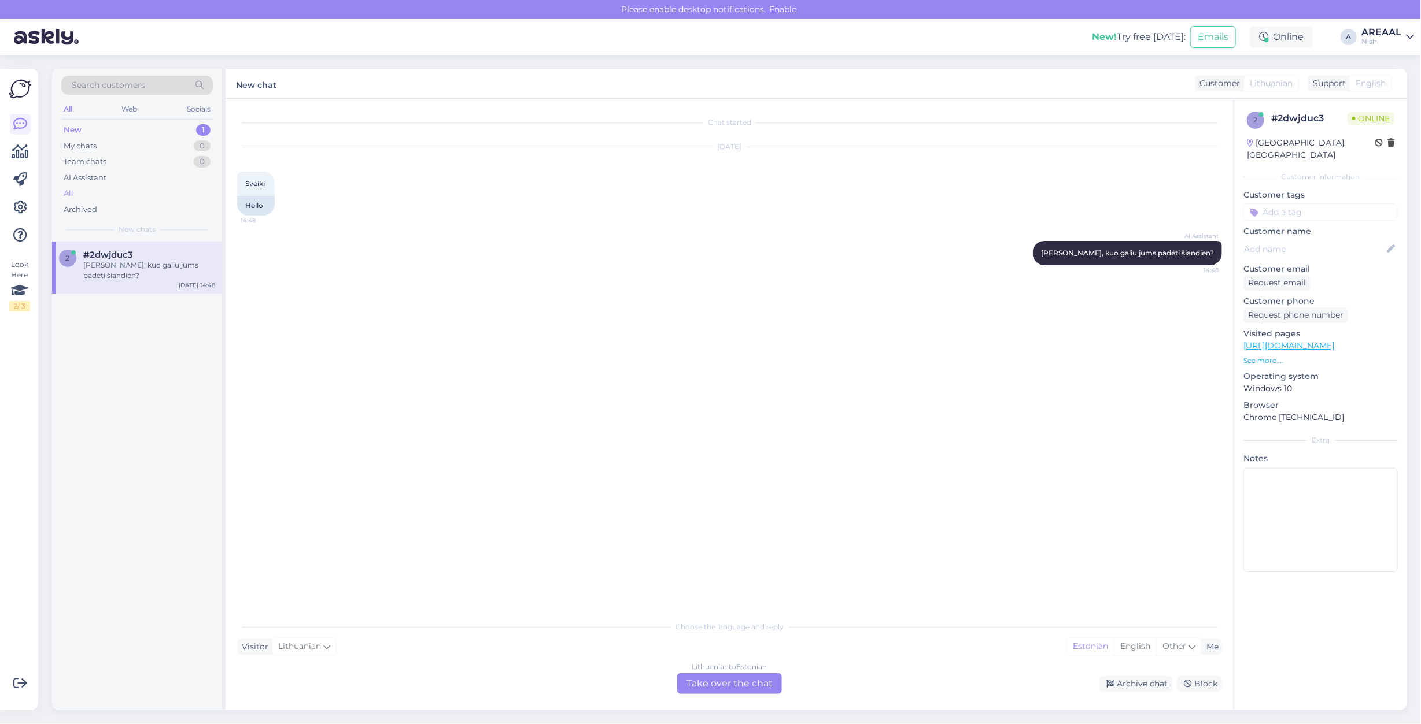
click at [91, 194] on div "All" at bounding box center [136, 194] width 151 height 16
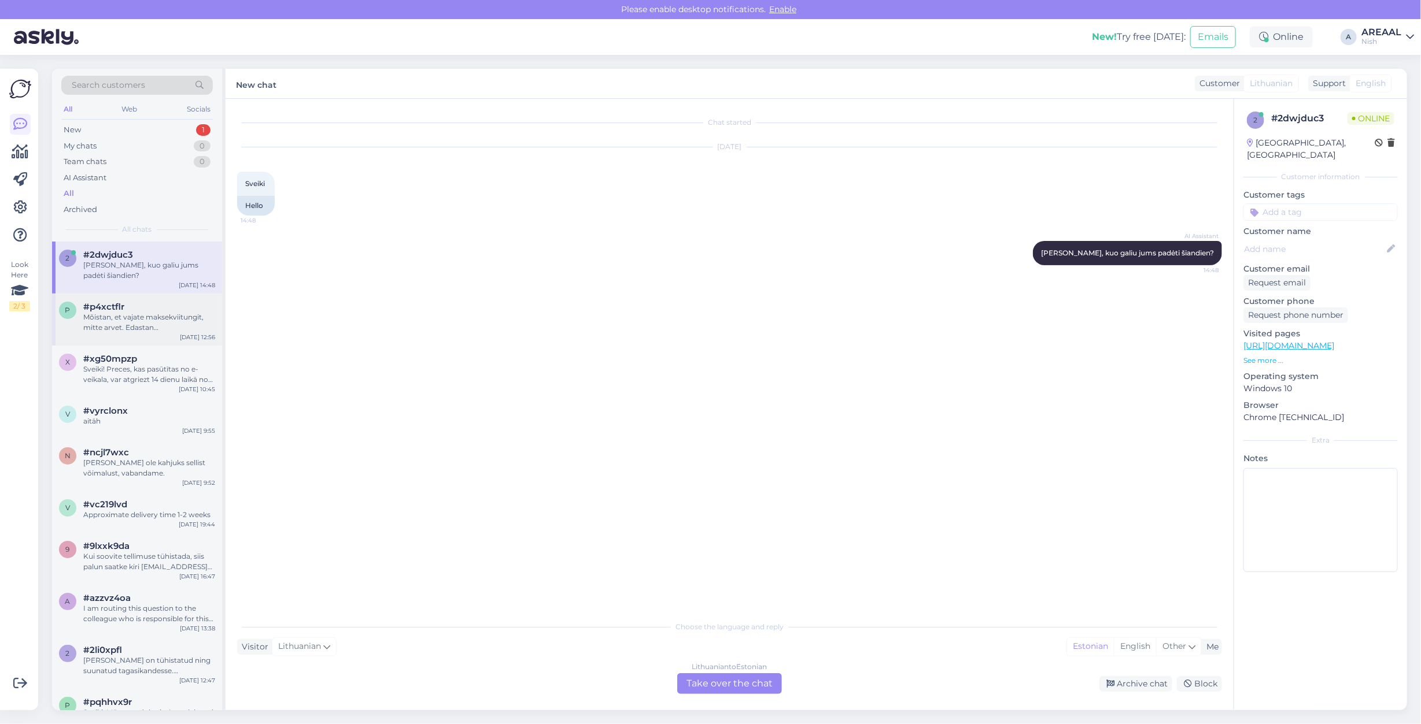
click at [143, 311] on div "#p4xctflr" at bounding box center [149, 307] width 132 height 10
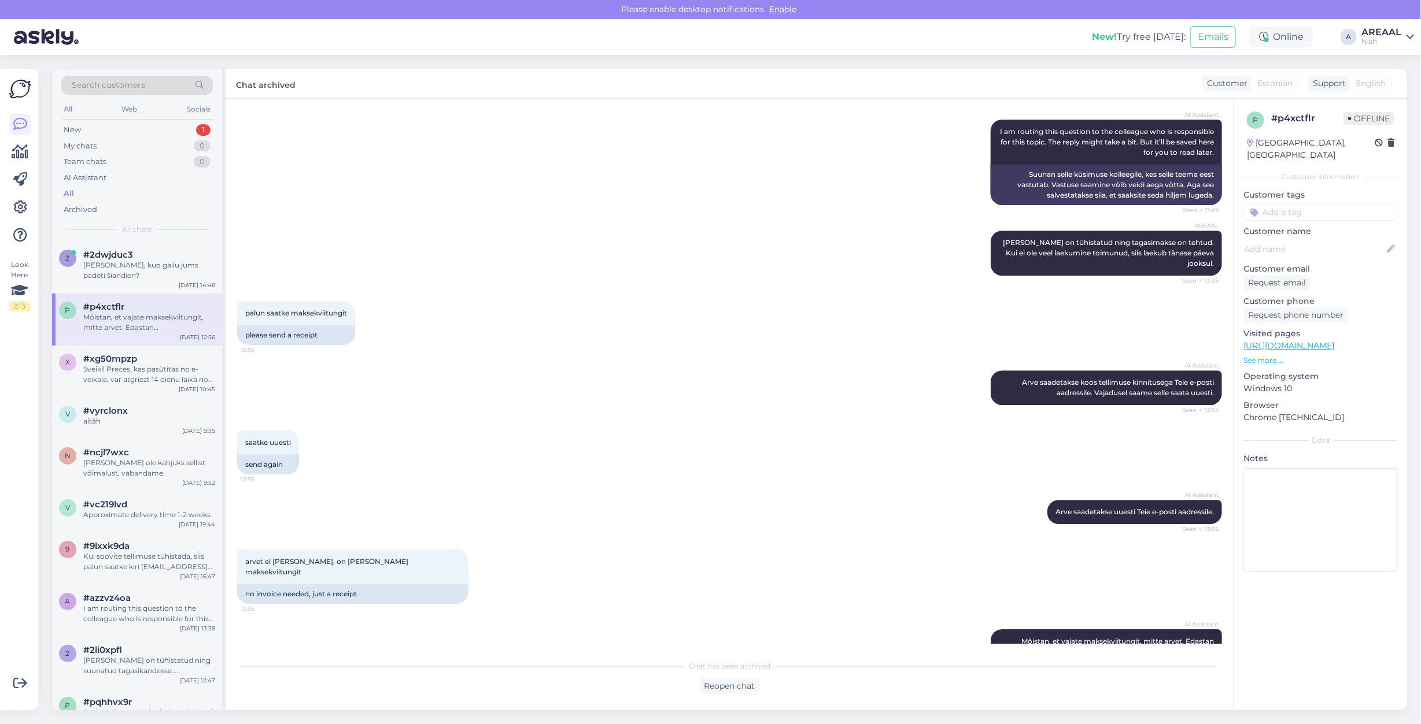
click at [1377, 36] on div "AREAAL" at bounding box center [1381, 32] width 40 height 9
click at [1385, 58] on button "Open" at bounding box center [1388, 65] width 32 height 18
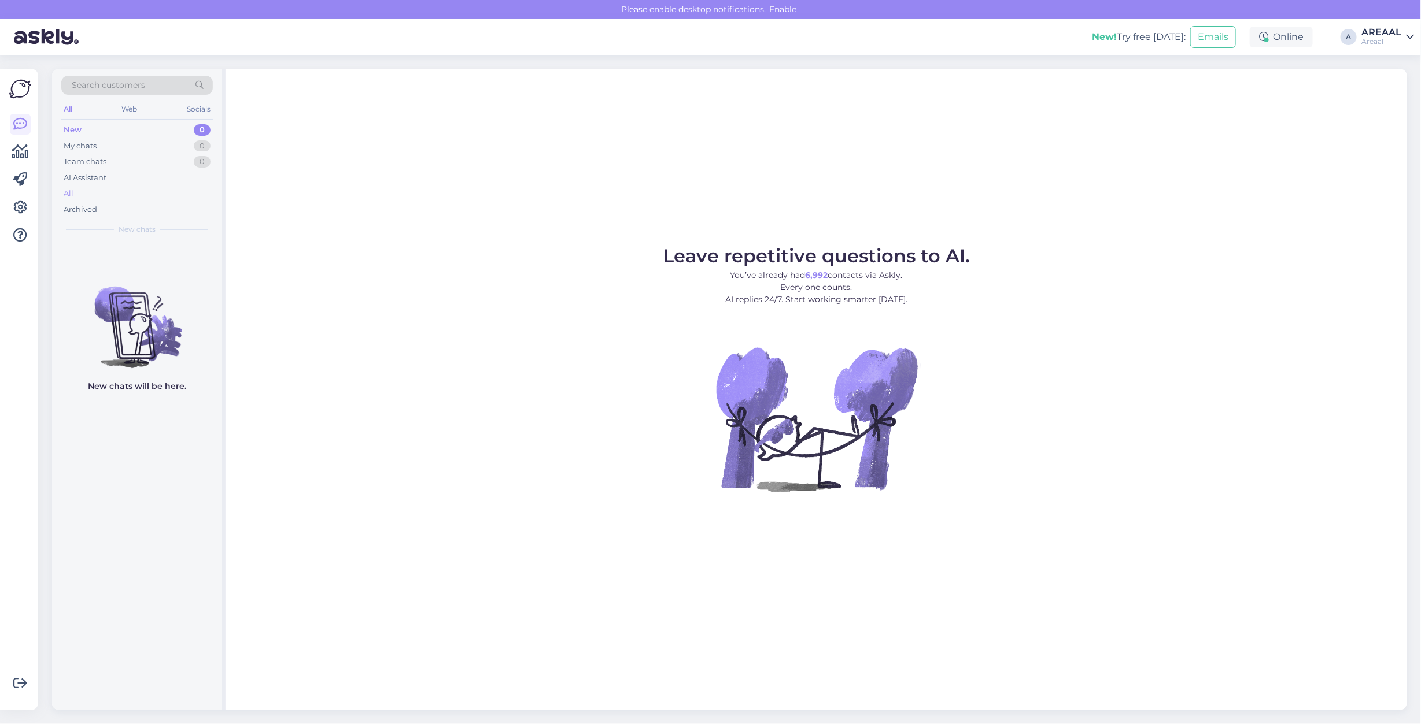
click at [97, 201] on div "All" at bounding box center [136, 194] width 151 height 16
drag, startPoint x: 900, startPoint y: 163, endPoint x: 703, endPoint y: 183, distance: 198.1
click at [899, 163] on div "Leave repetitive questions to AI. You’ve already had 6,992 contacts via Askly. …" at bounding box center [815, 390] width 1181 height 642
click at [99, 195] on div "All" at bounding box center [136, 194] width 151 height 16
click at [154, 191] on div "All" at bounding box center [136, 194] width 151 height 16
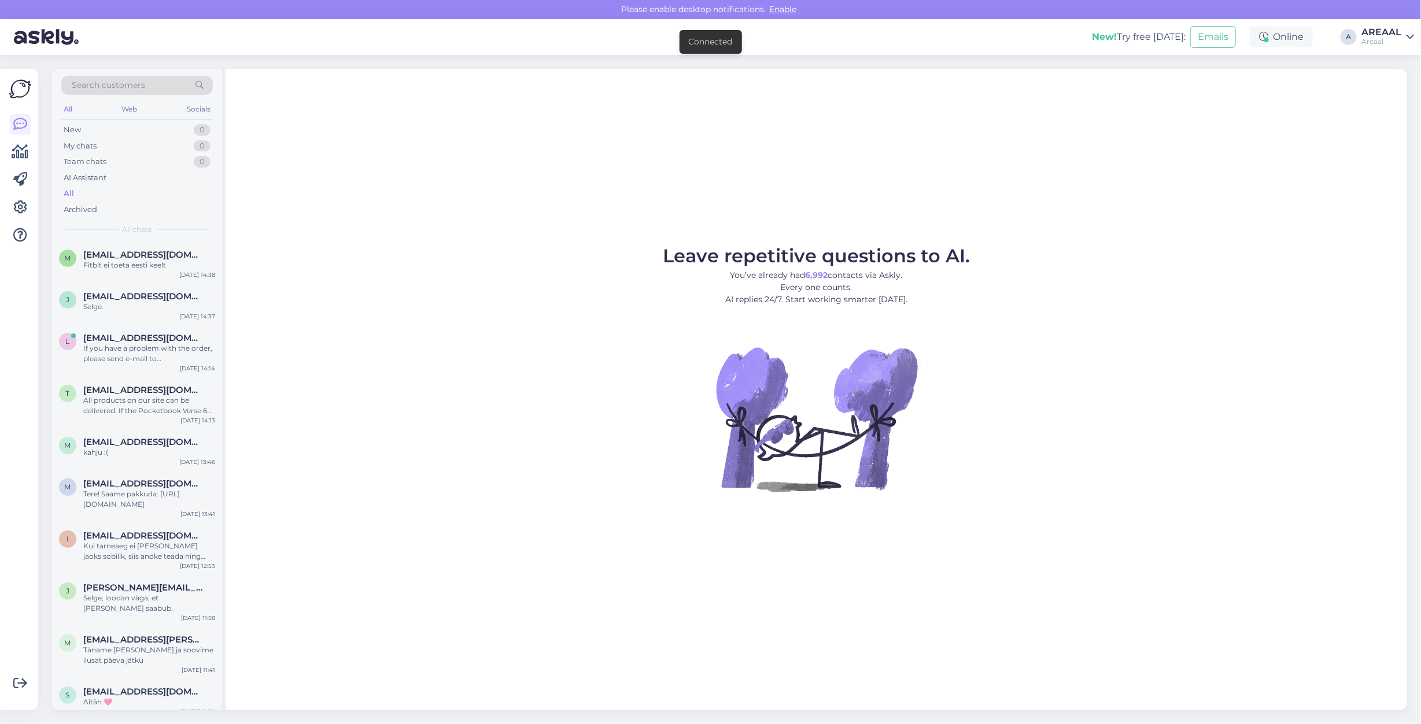
click at [466, 220] on div "Leave repetitive questions to AI. You’ve already had 6,992 contacts via Askly. …" at bounding box center [815, 390] width 1181 height 642
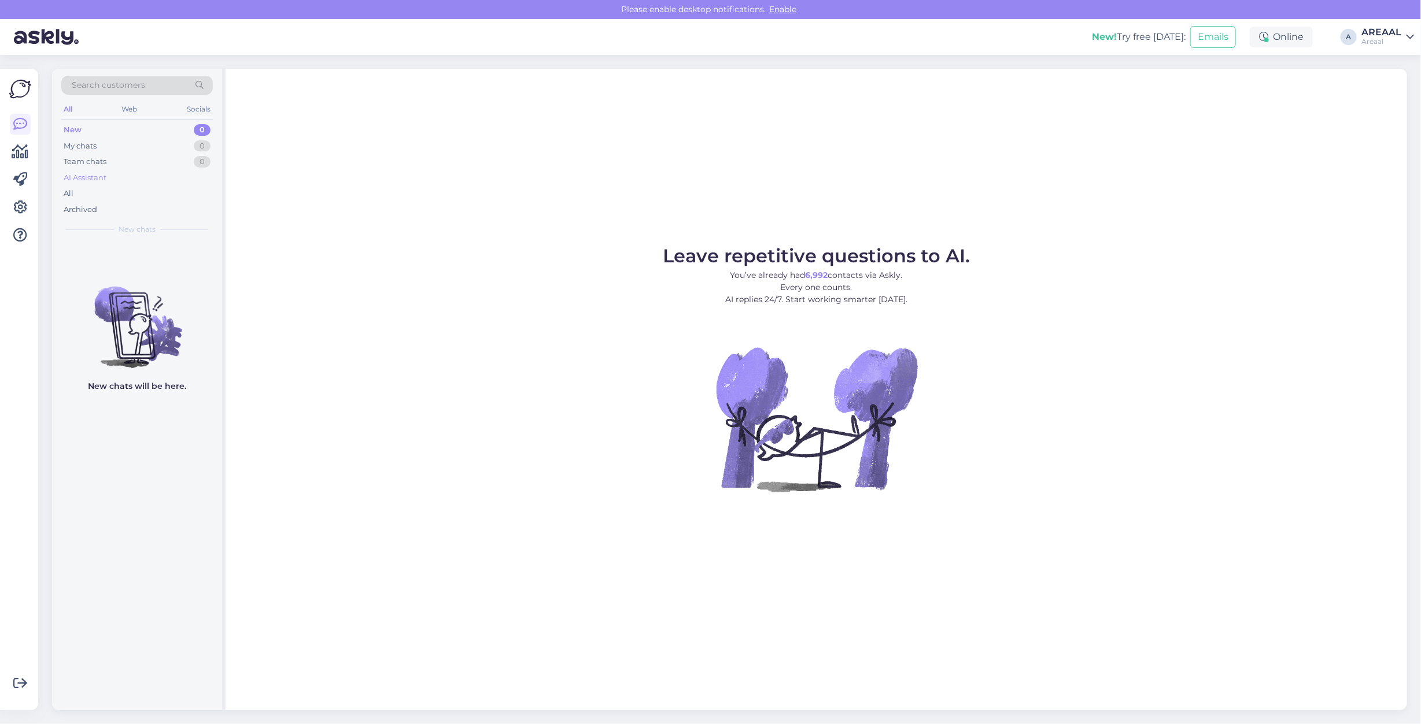
click at [203, 179] on div "AI Assistant" at bounding box center [136, 178] width 151 height 16
click at [187, 194] on div "All" at bounding box center [136, 194] width 151 height 16
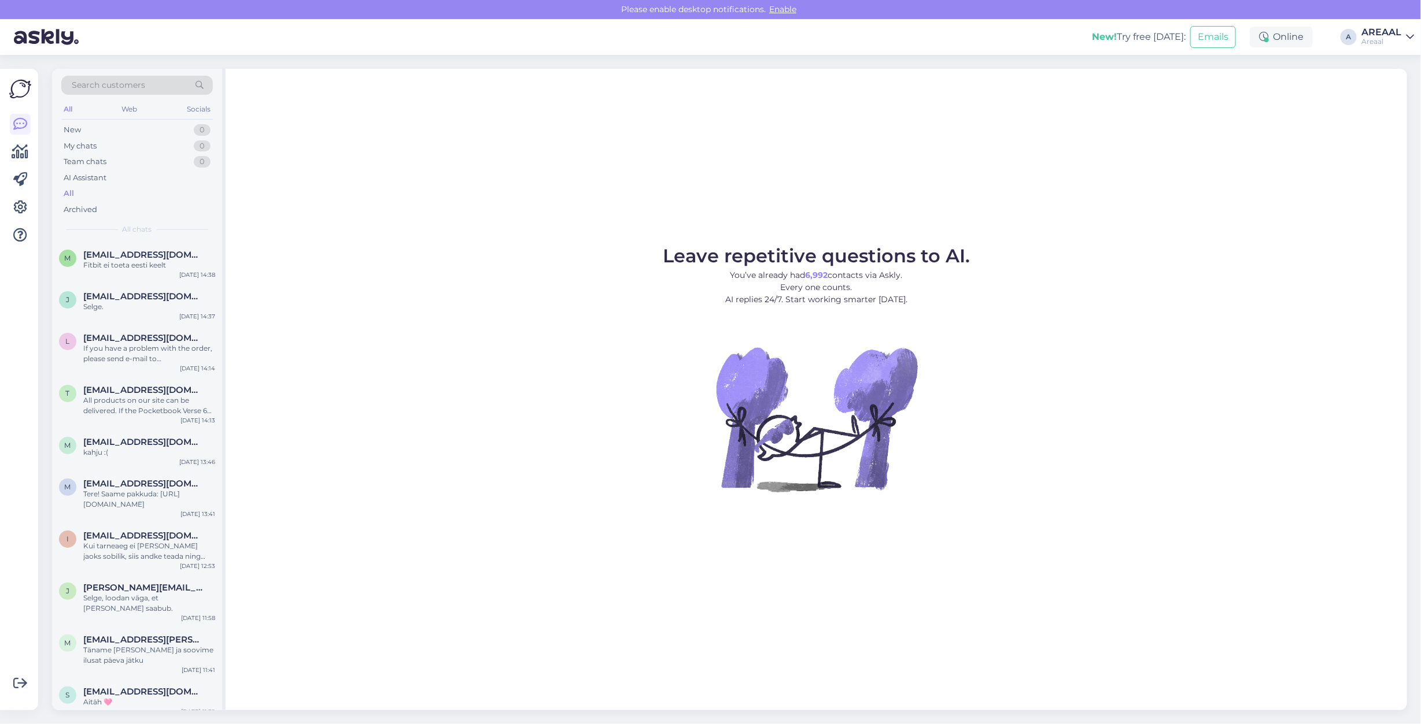
click at [1367, 28] on div "AREAAL" at bounding box center [1381, 32] width 40 height 9
click at [1391, 90] on button "Open" at bounding box center [1388, 89] width 32 height 18
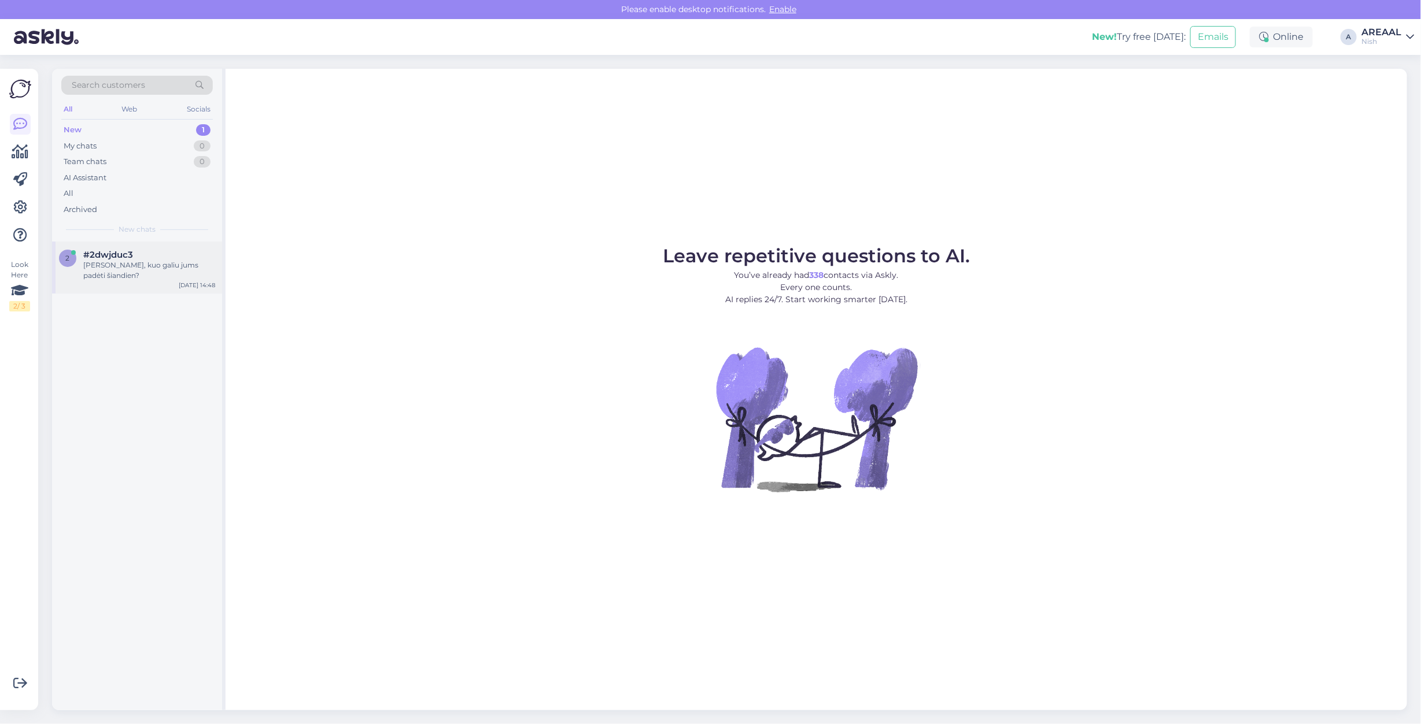
click at [140, 282] on div "2 #2dwjduc3 Sveiki, kuo galiu jums padėti šiandien? Sep 3 14:48" at bounding box center [137, 268] width 170 height 52
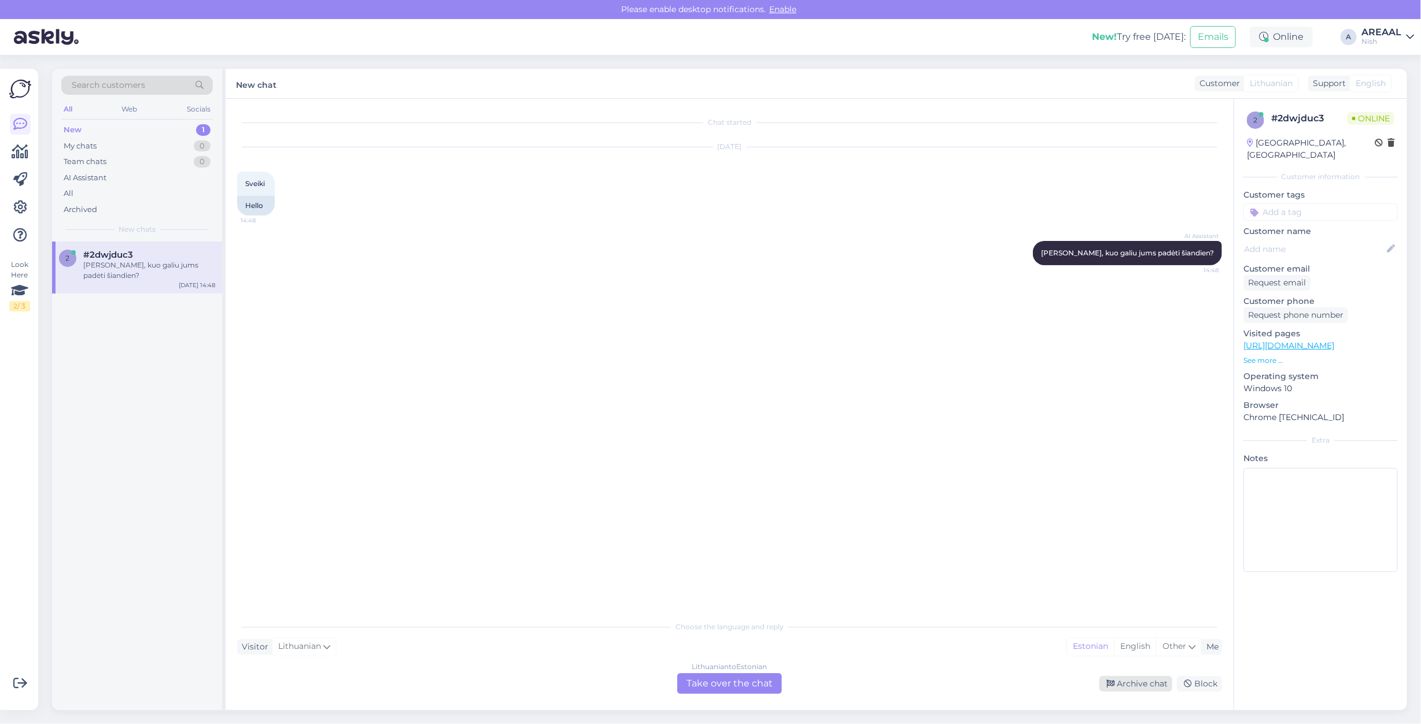
click at [1142, 681] on div "Archive chat" at bounding box center [1135, 684] width 73 height 16
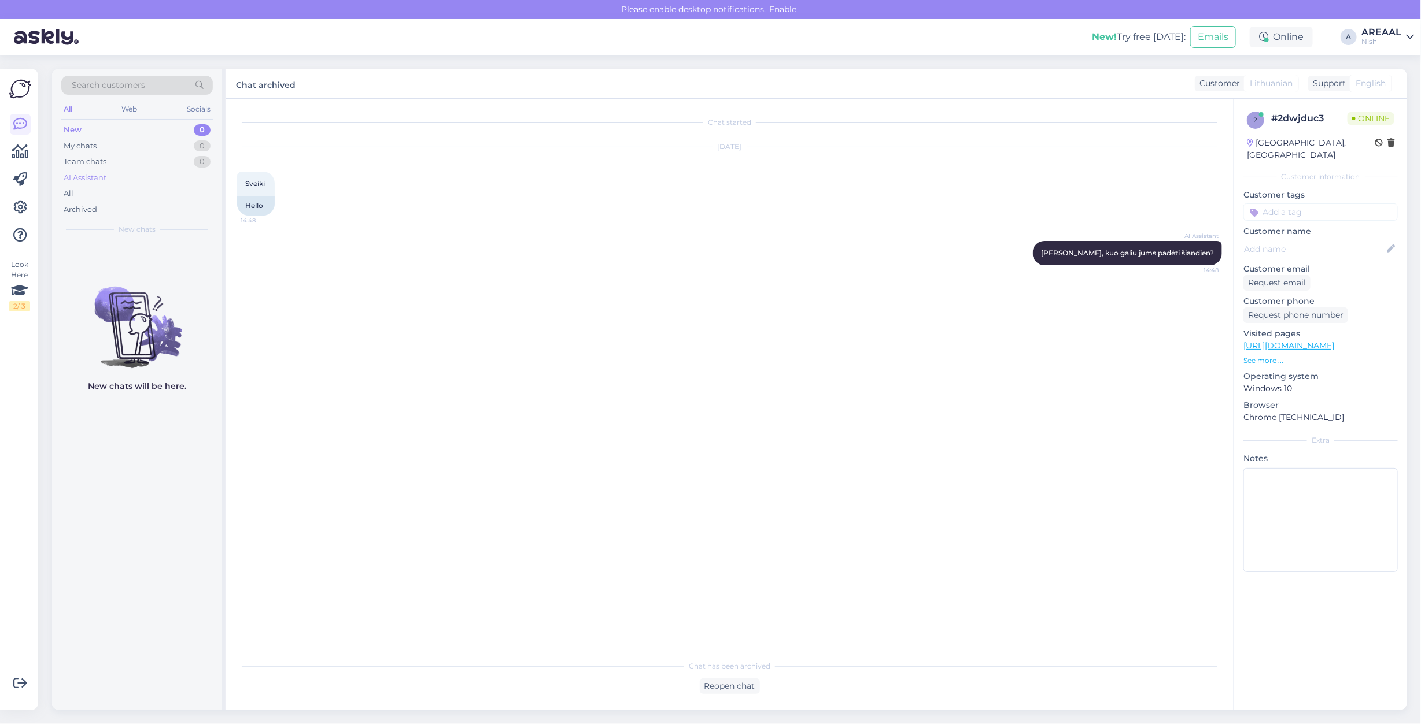
click at [104, 183] on div "AI Assistant" at bounding box center [85, 178] width 43 height 12
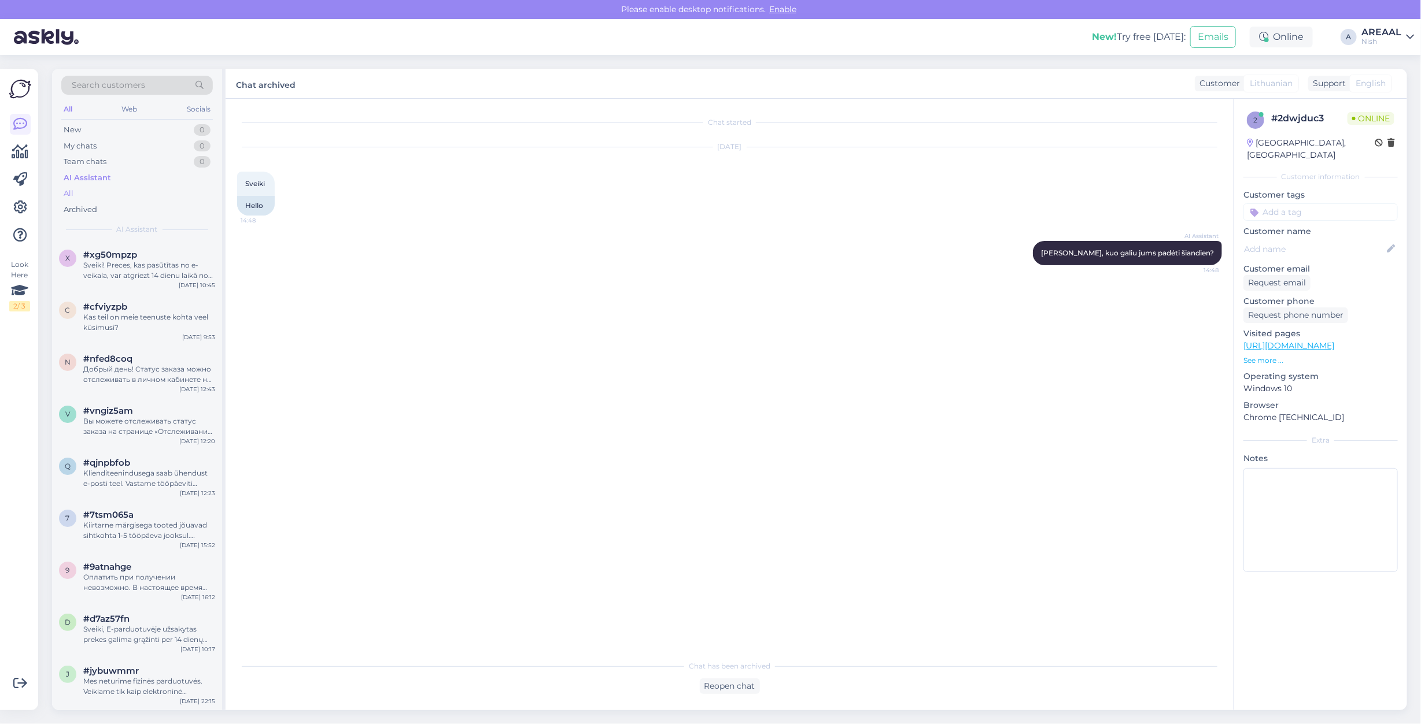
click at [99, 192] on div "All" at bounding box center [136, 194] width 151 height 16
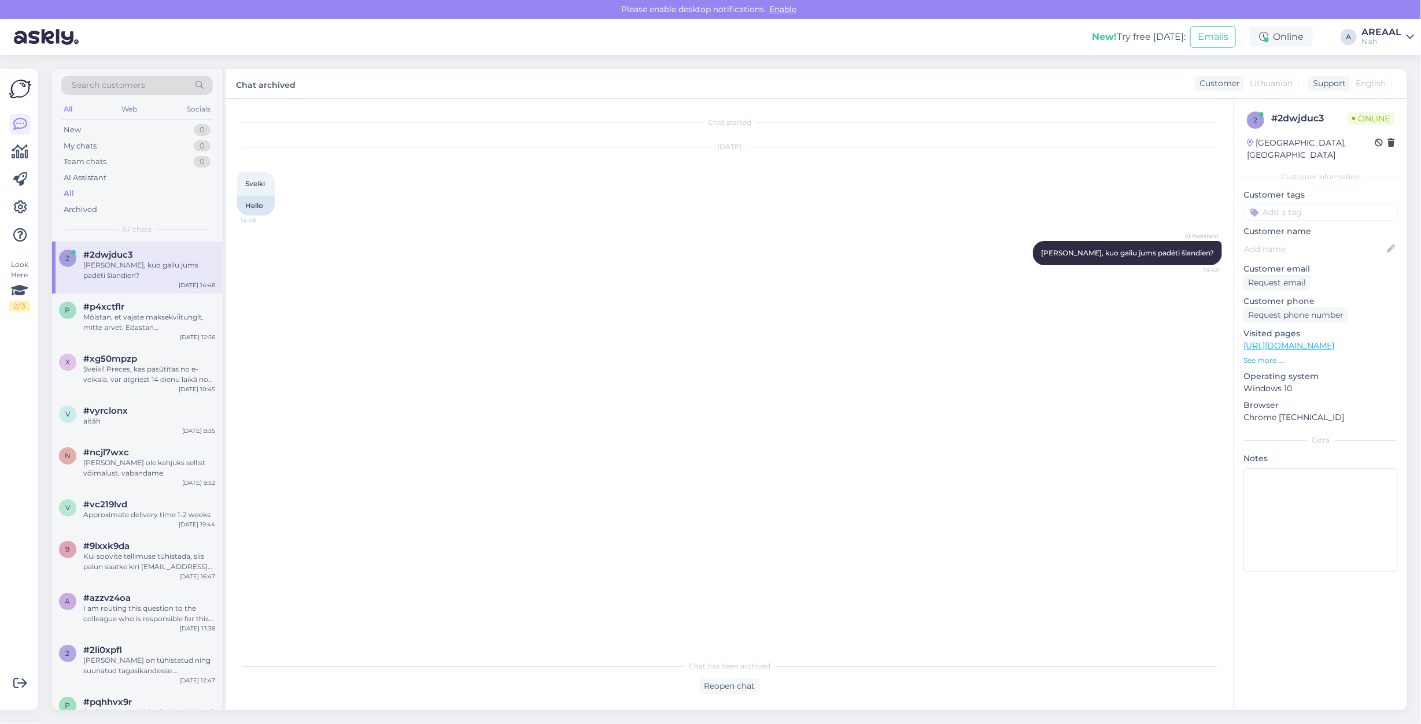
drag, startPoint x: 1397, startPoint y: 35, endPoint x: 1393, endPoint y: 45, distance: 11.0
click at [1395, 35] on div "AREAAL" at bounding box center [1381, 32] width 40 height 9
click at [1395, 71] on button "Open" at bounding box center [1388, 65] width 32 height 18
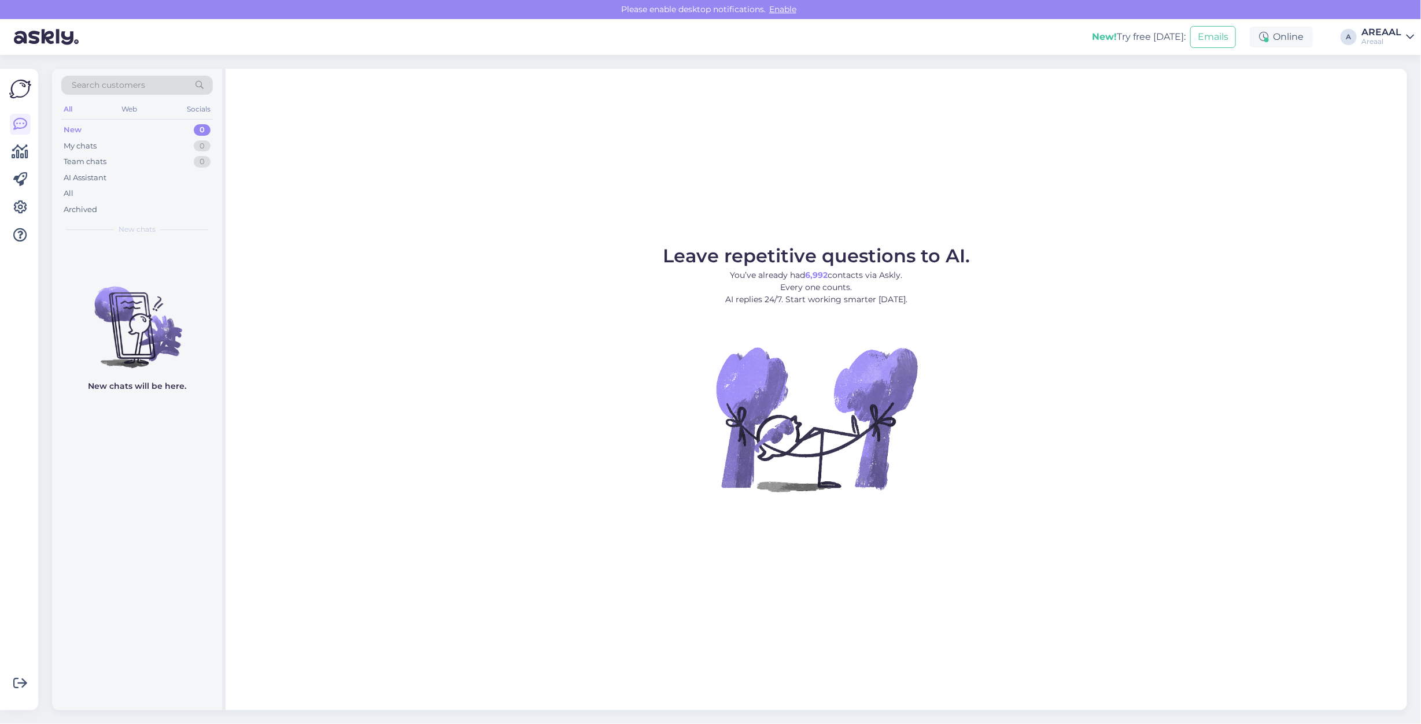
click at [1340, 316] on figure "Leave repetitive questions to AI. You’ve already had 6,992 contacts via Askly. …" at bounding box center [816, 385] width 1160 height 276
click at [136, 194] on div "All" at bounding box center [136, 194] width 151 height 16
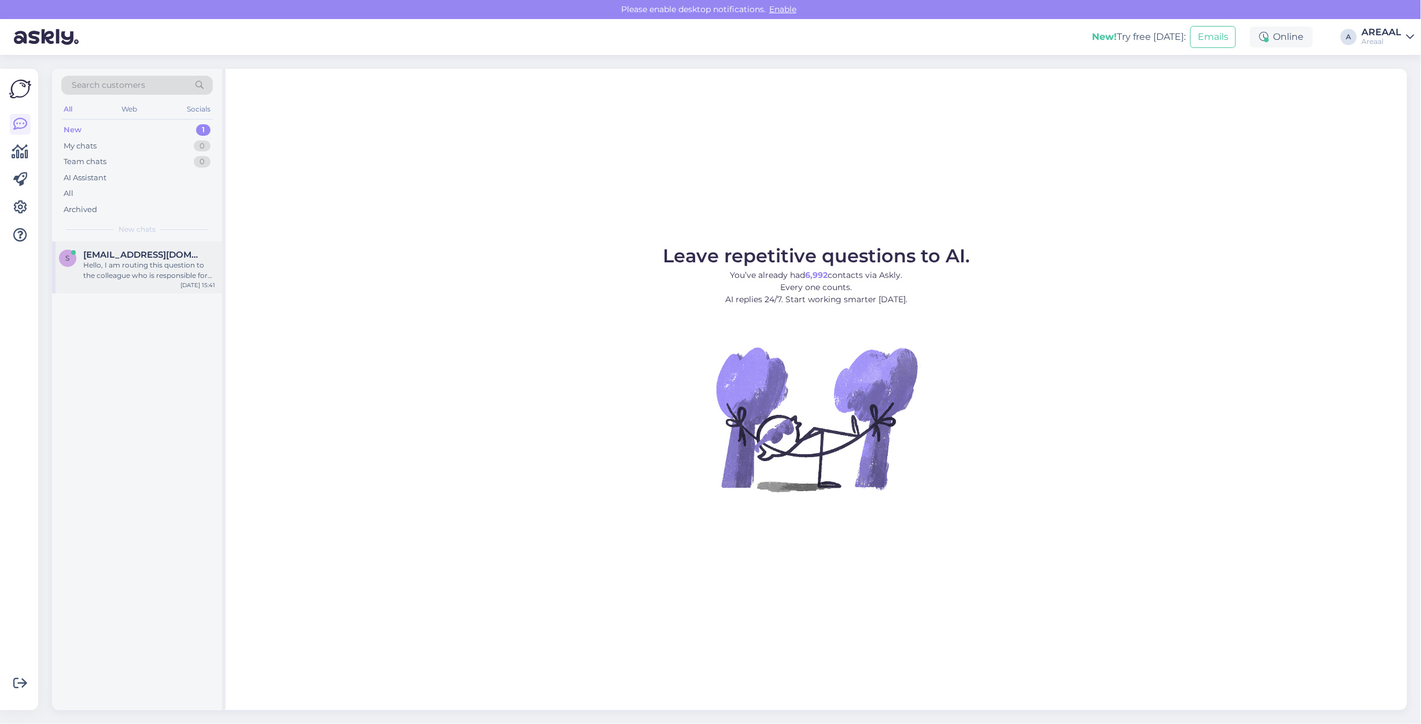
click at [183, 256] on div "[EMAIL_ADDRESS][DOMAIN_NAME]" at bounding box center [149, 255] width 132 height 10
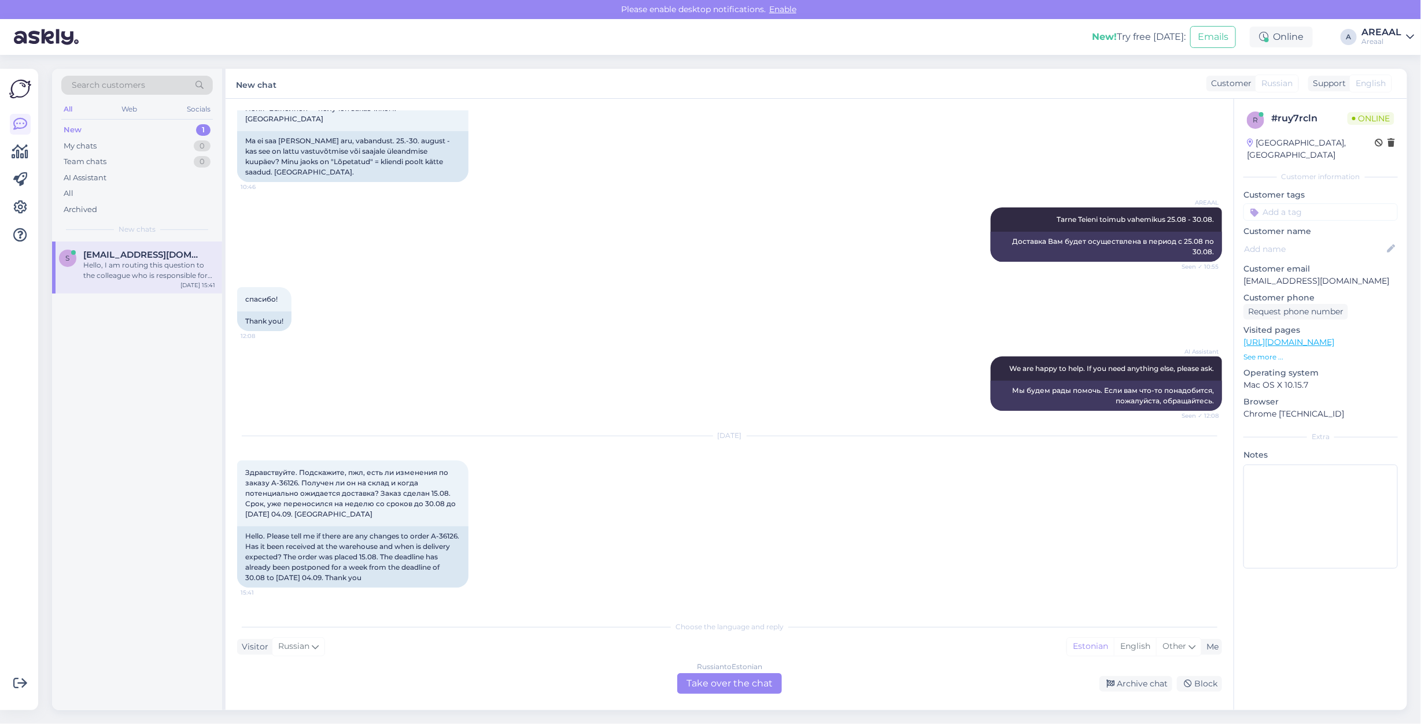
scroll to position [1467, 0]
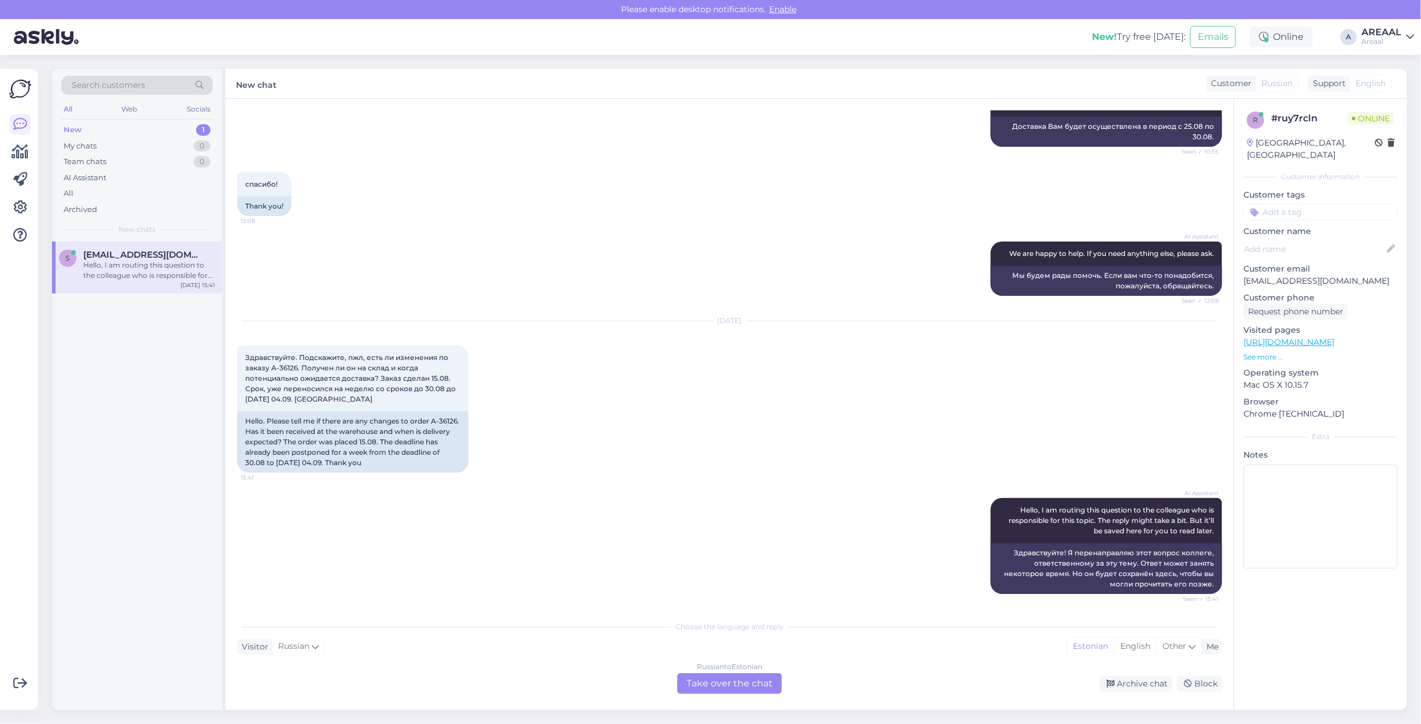
click at [738, 700] on div "Chat started Aug 19 2025 День добрый. Хотелось бы узнать статус свего заказа, к…" at bounding box center [729, 405] width 1008 height 612
click at [735, 666] on div "Russian to Estonian" at bounding box center [729, 667] width 65 height 10
click at [741, 671] on div "Russian to Estonian" at bounding box center [729, 667] width 65 height 10
click at [741, 672] on div "Russian to Estonian" at bounding box center [729, 667] width 65 height 10
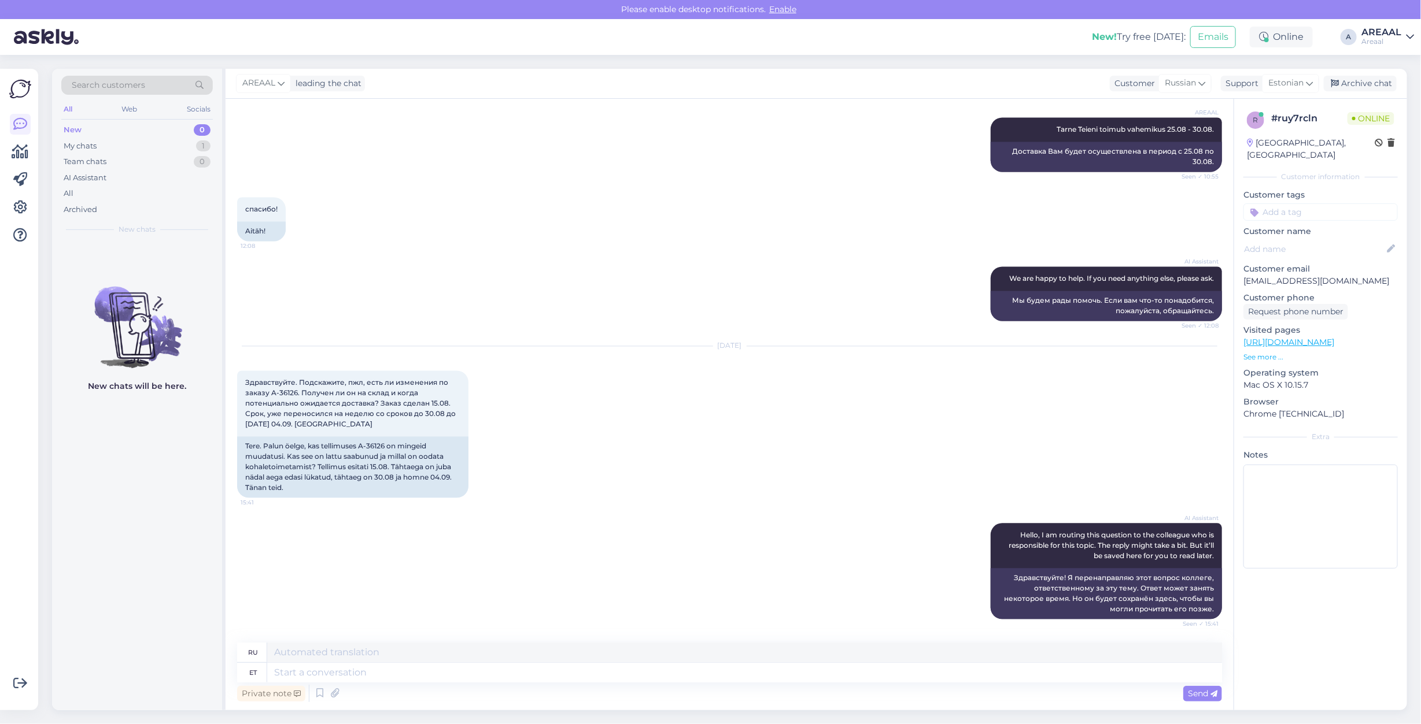
click at [742, 687] on div "Private note Send" at bounding box center [729, 694] width 985 height 22
click at [740, 664] on textarea at bounding box center [744, 673] width 955 height 20
type textarea "Tere! Pa"
type textarea "Привет!"
type textarea "Tere! Palun sa"
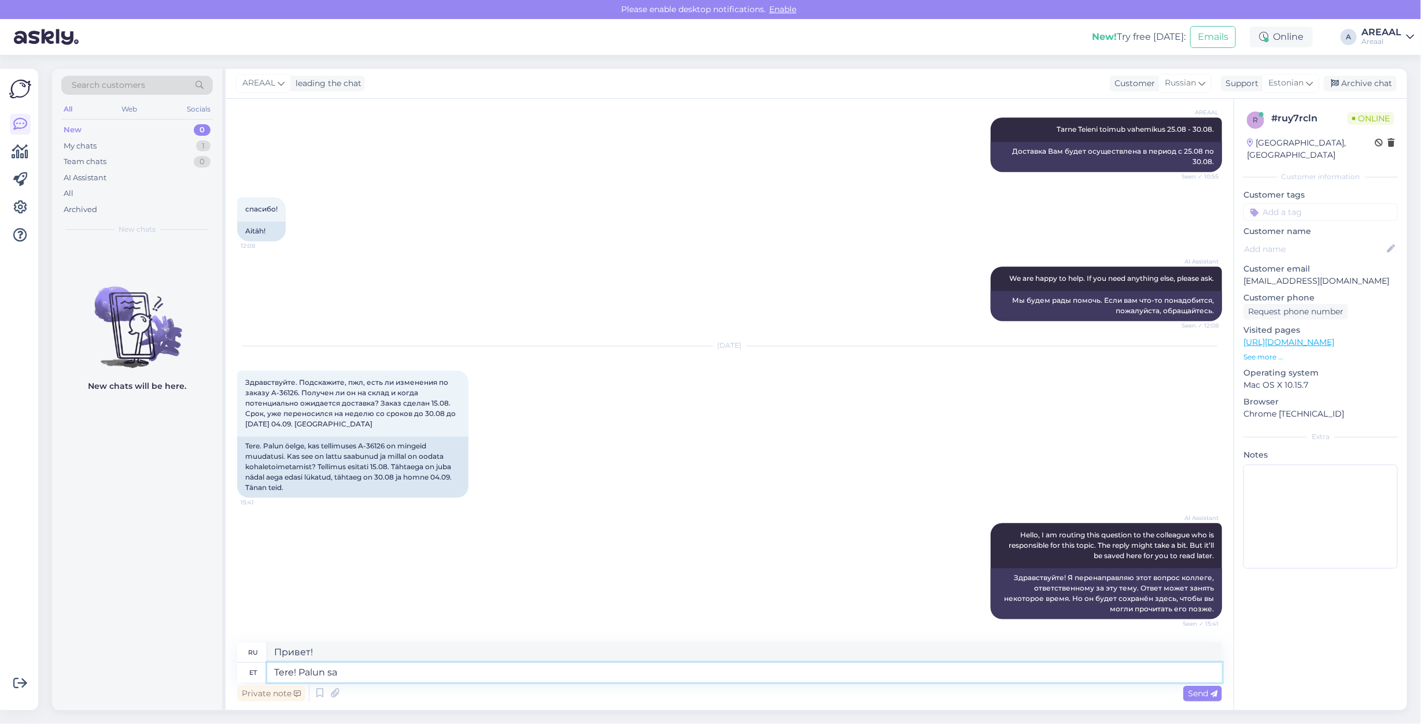
type textarea "Здравствуйте! Пожалуйста."
type textarea "Tere! Palun saatke"
type textarea "Здравствуйте! Пожалуйста, отправьте"
type textarea "Tere! Palun saatke kiri inf"
type textarea "Здравствуйте! Пожалуйста, отправьте сообщение."
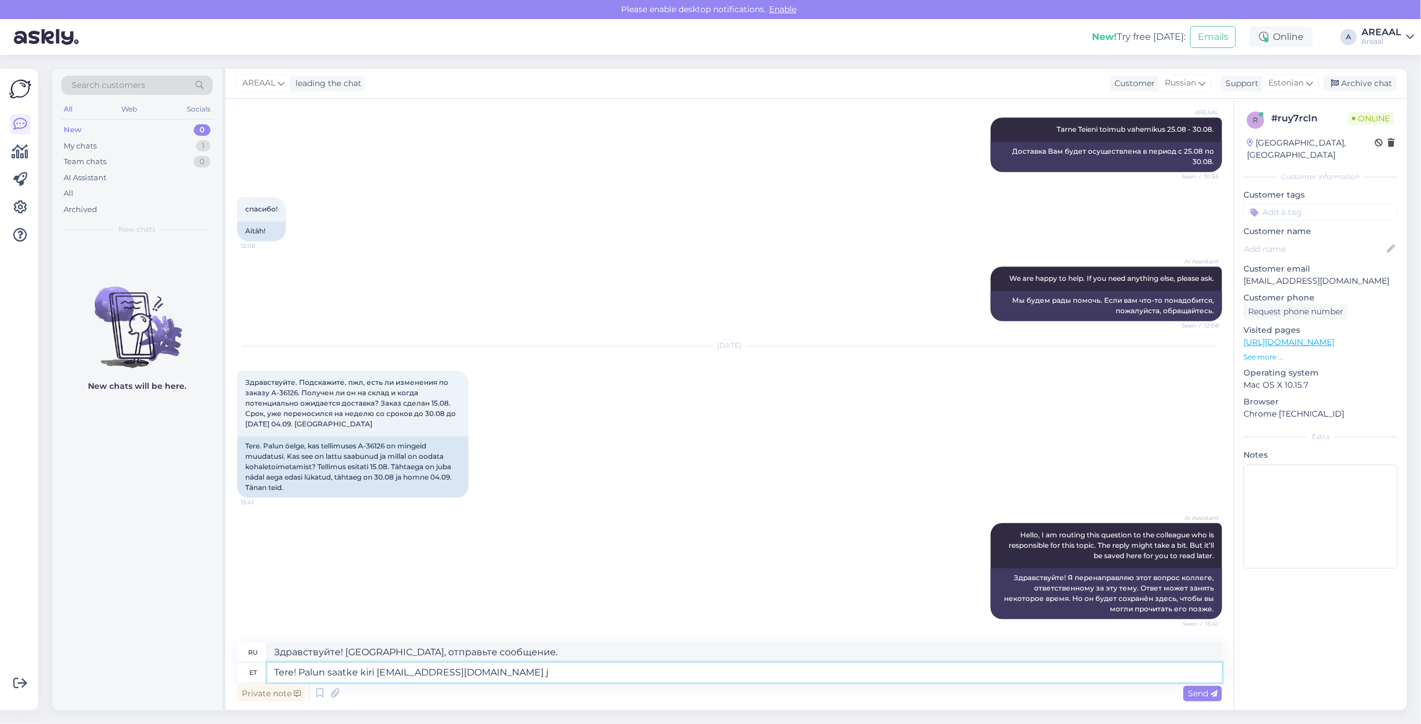
type textarea "Tere! Palun saatke kiri info@areaal.ee ja"
type textarea "Здравствуйте! Пожалуйста, отправьте письмо на info@areaal.ee"
type textarea "Tere! Palun saatke kiri info@areaal.ee ja l"
type textarea "Здравствуйте! Пожалуйста, отправьте письмо на info@areaal.ee и"
type textarea "Tere! Palun saatke kiri info@areaal.ee ja logistik asta"
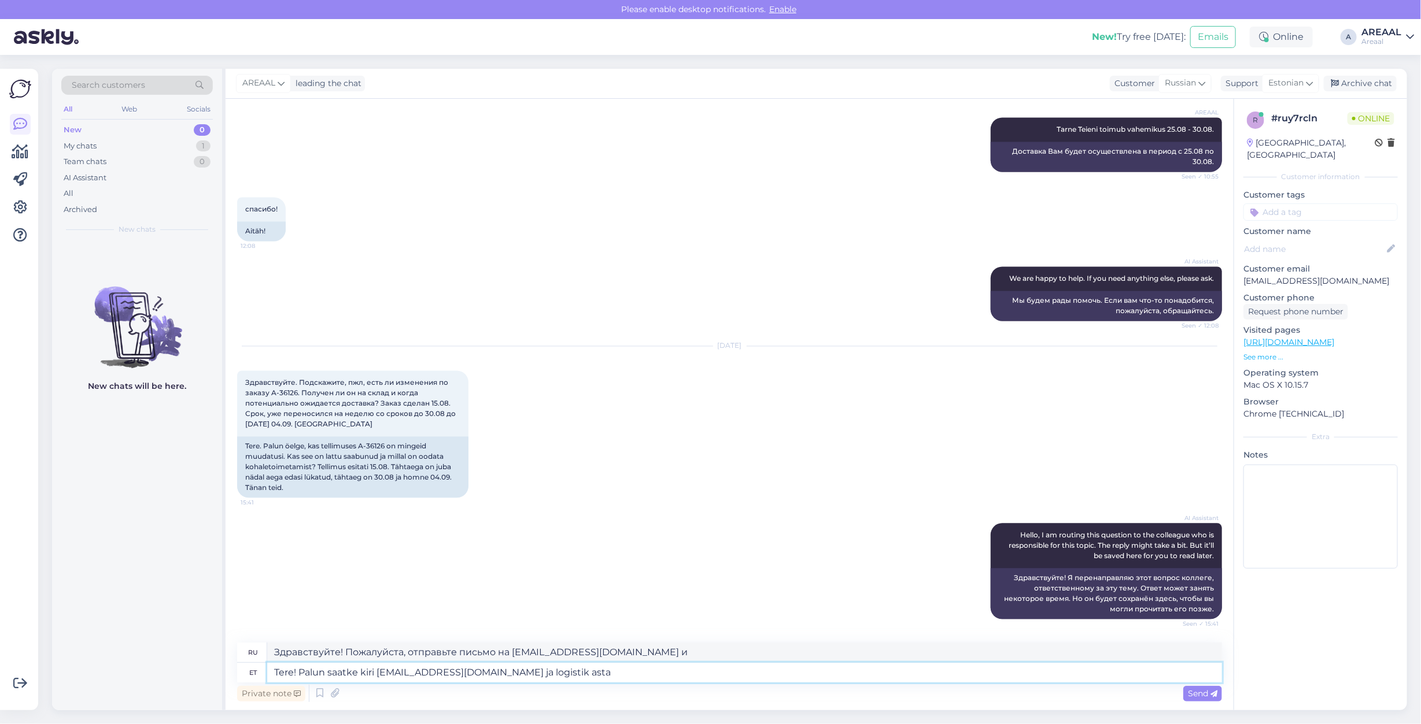
type textarea "Здравствуйте! Пожалуйста, отправьте письмо на info@areaal.ee и сообщите нам о л…"
type textarea "Tere! Palun saatke kiri info@areaal.ee ja logistik vastab Teil"
type textarea "Здравствуйте! Напишите нам на info@areaal.ee , и вам ответит логист."
type textarea "Tere! Palun saatke kiri info@areaal.ee ja logistik vastab Teile infoga"
type textarea "Здравствуйте! Напишите нам на info@areaal.ee , и наш логист ответит вам и предо…"
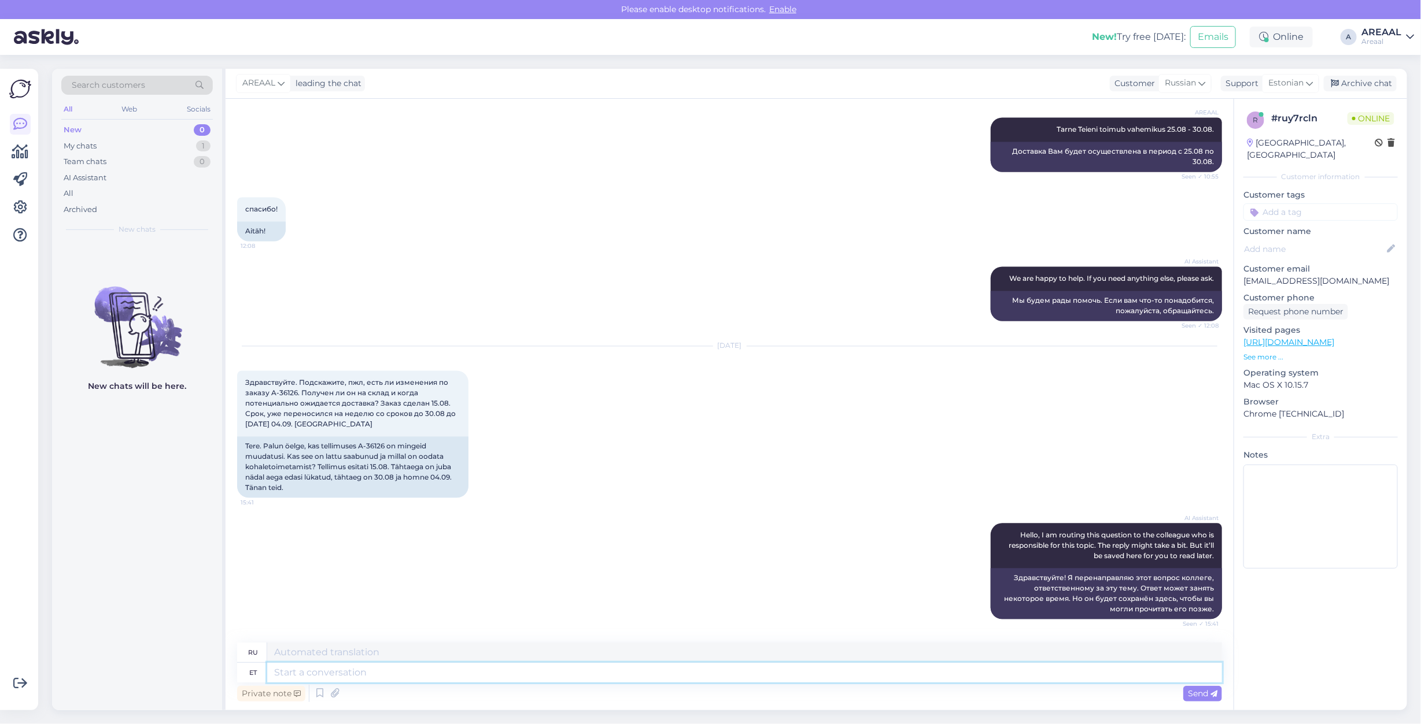
scroll to position [1540, 0]
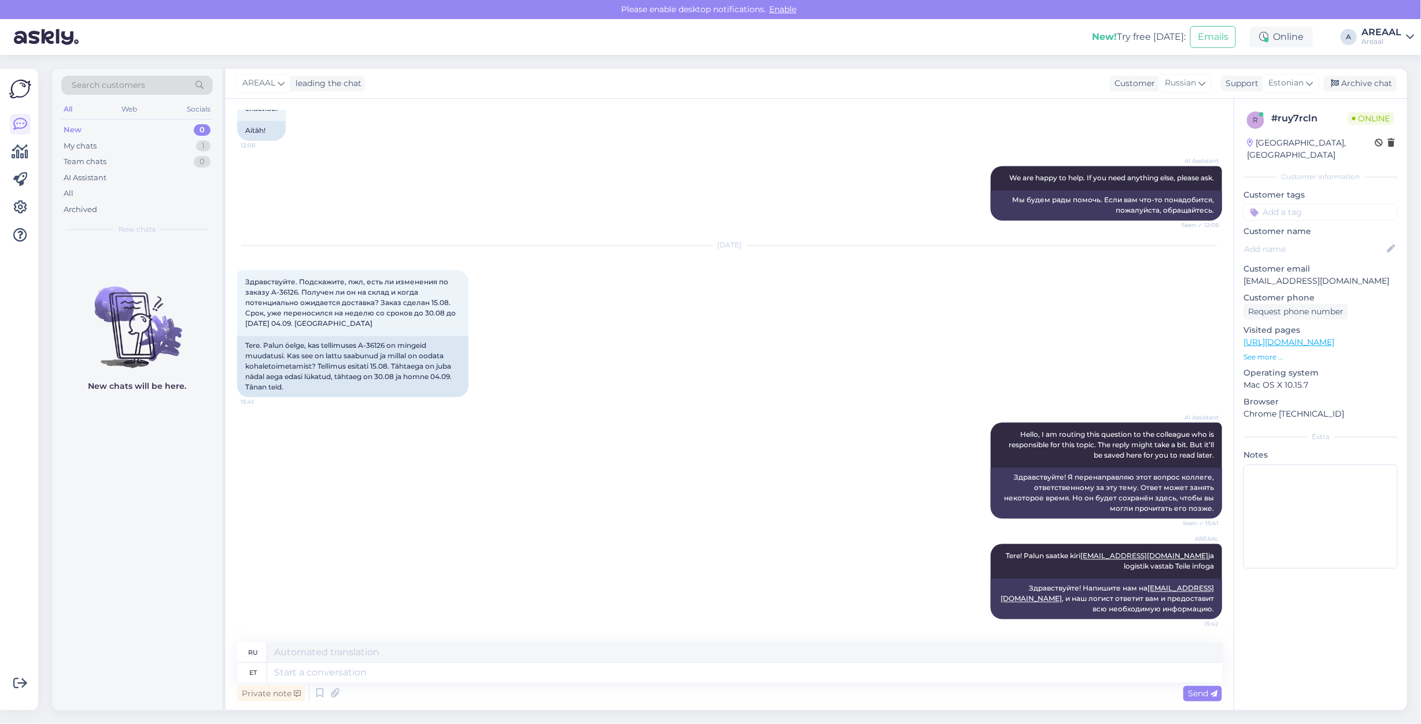
click at [587, 325] on div "Sep 3 2025 Здравствуйте. Подскажите, пжл, есть ли изменения по заказу A-36126. …" at bounding box center [729, 322] width 985 height 177
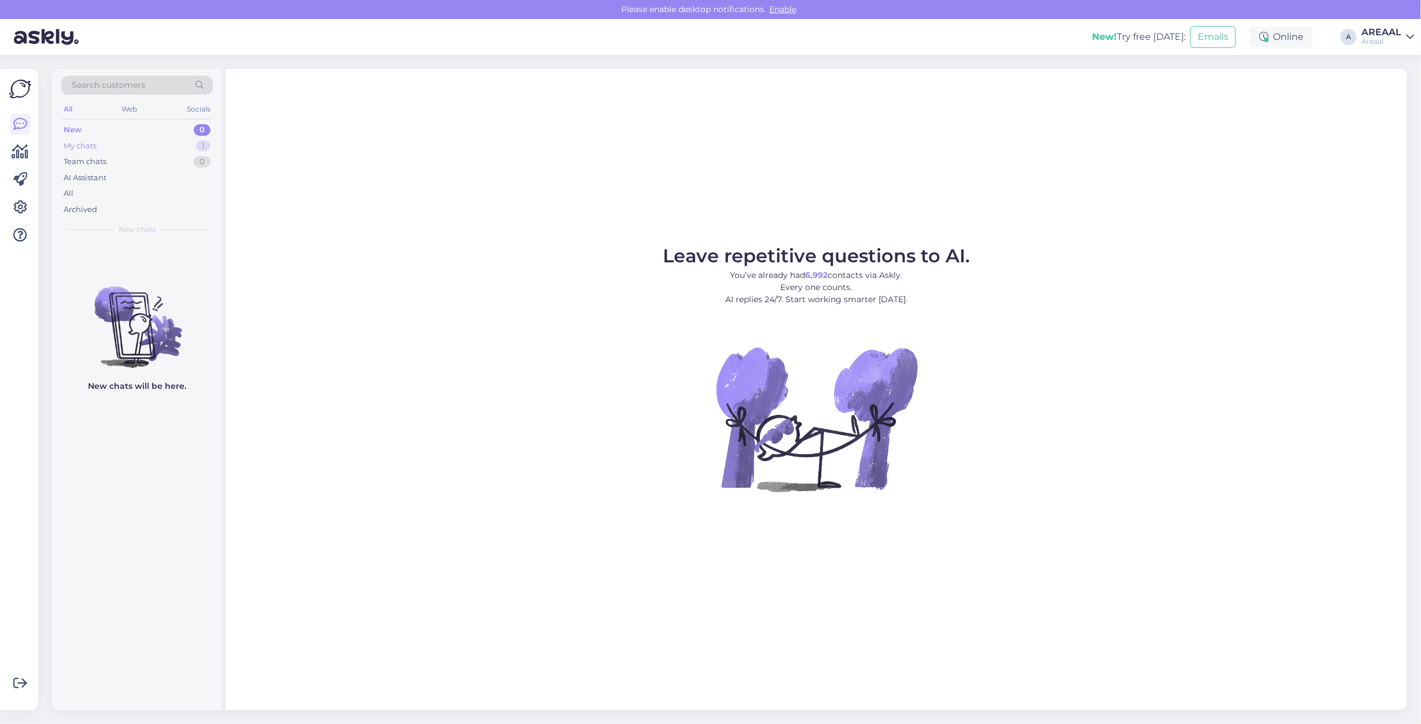
click at [213, 145] on div "My chats 1" at bounding box center [136, 146] width 151 height 16
click at [201, 143] on div "1" at bounding box center [203, 146] width 14 height 12
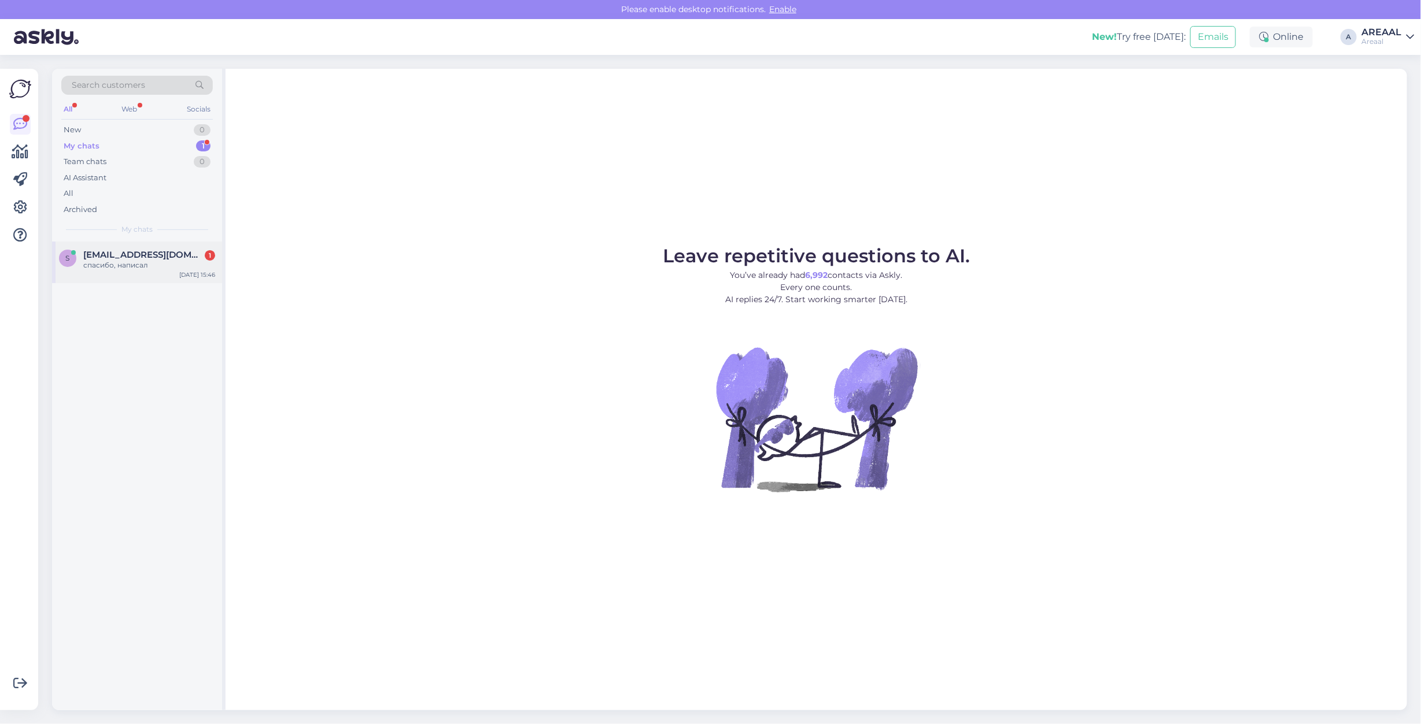
click at [174, 278] on div "s simeyko@ukr.net 1 спасибо, написал Sep 3 15:46" at bounding box center [137, 263] width 170 height 42
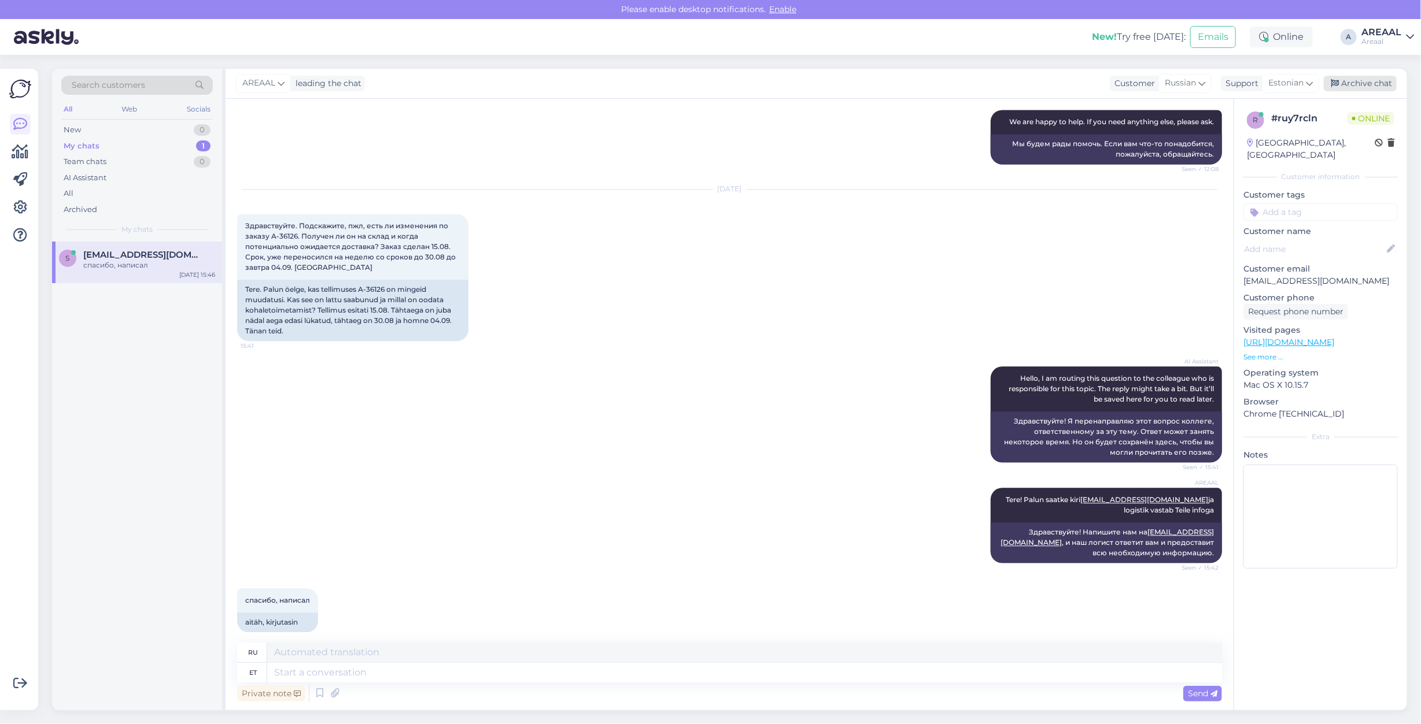
click at [1389, 86] on div "Archive chat" at bounding box center [1359, 84] width 73 height 16
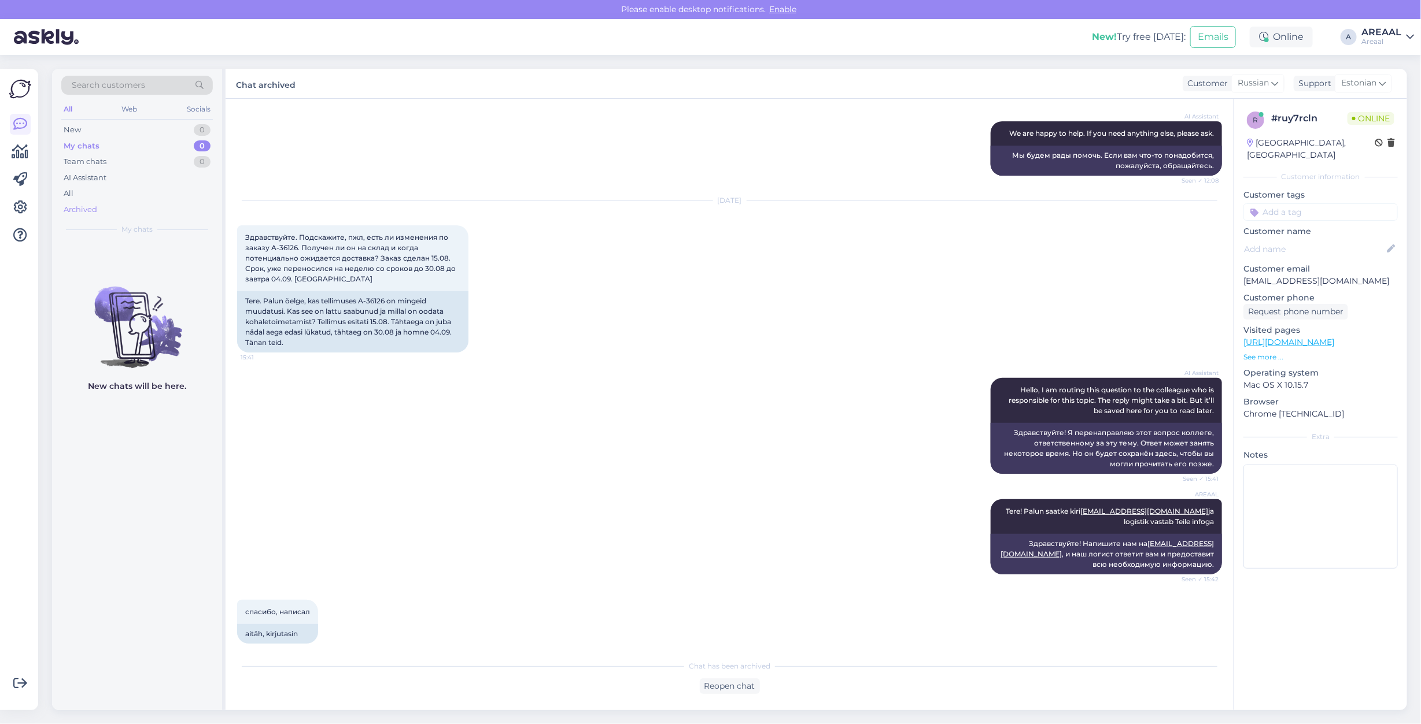
click at [120, 204] on div "Archived" at bounding box center [136, 210] width 151 height 16
click at [116, 202] on div "Archived" at bounding box center [136, 210] width 151 height 16
click at [113, 199] on div "All" at bounding box center [136, 194] width 151 height 16
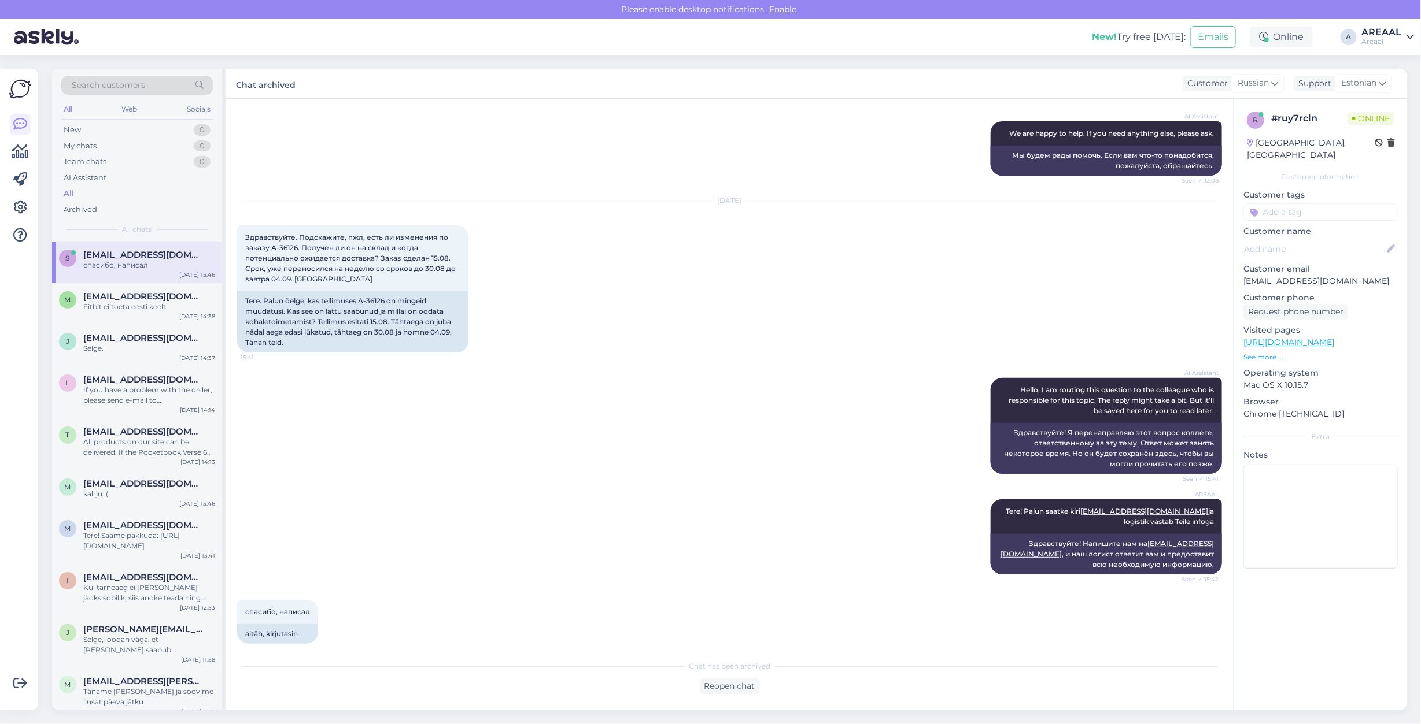
click at [113, 199] on div "All" at bounding box center [136, 194] width 151 height 16
